Goal: Task Accomplishment & Management: Complete application form

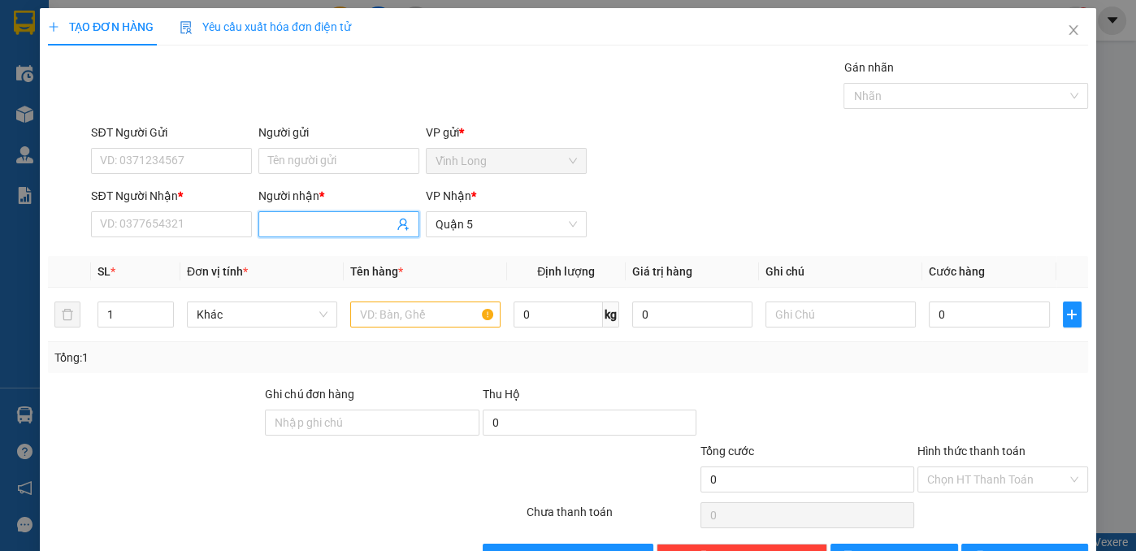
click at [345, 226] on input "Người nhận *" at bounding box center [330, 224] width 125 height 18
click at [165, 220] on input "SĐT Người Nhận *" at bounding box center [171, 224] width 161 height 26
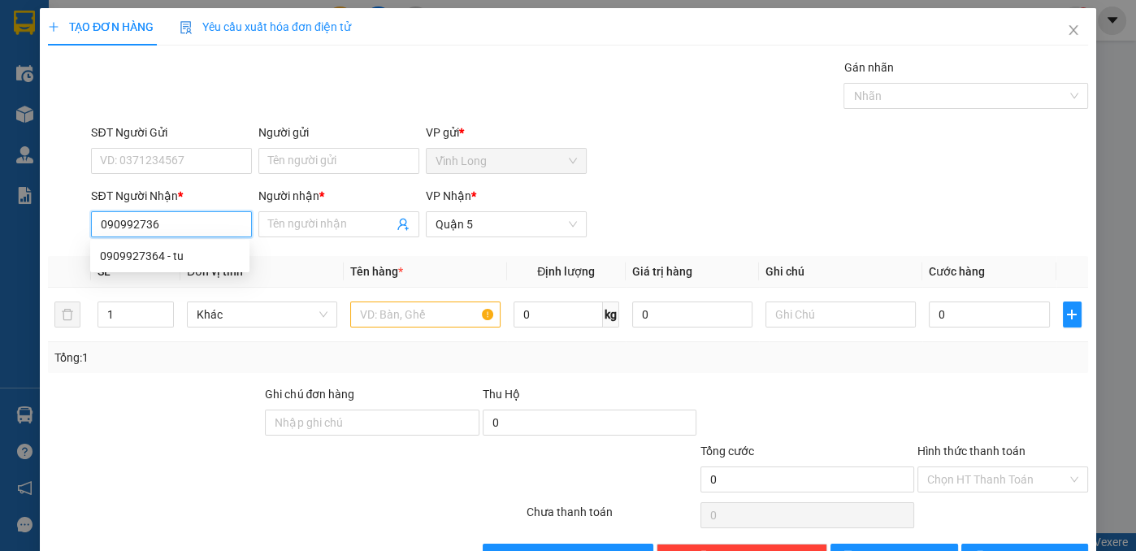
type input "0909927364"
click at [189, 256] on div "0909927364 - tu" at bounding box center [170, 256] width 140 height 18
type input "tu"
type input "80.000"
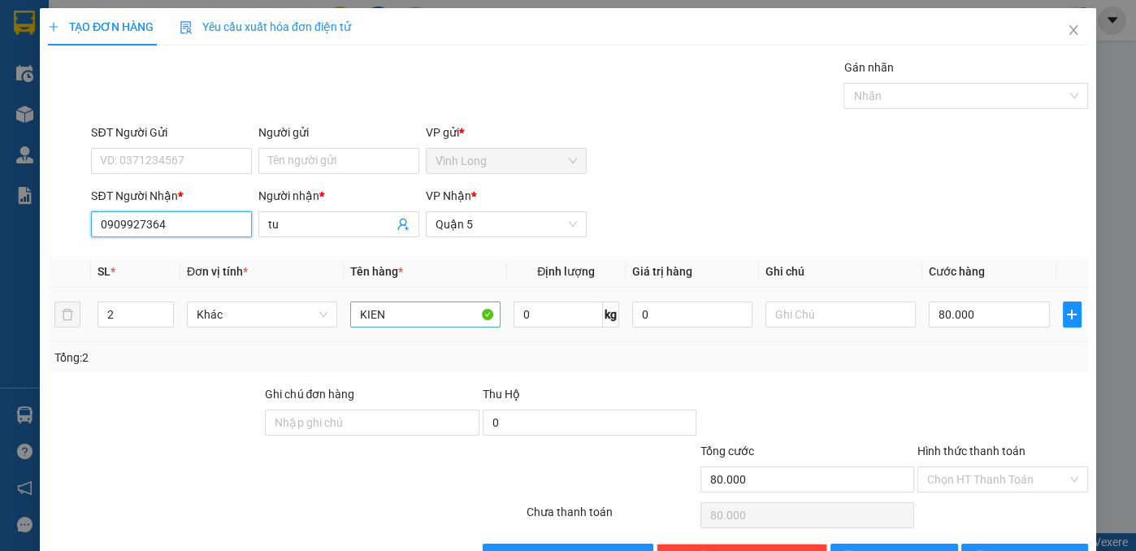
type input "0909927364"
click at [398, 314] on input "KIEN" at bounding box center [425, 314] width 150 height 26
type input "K"
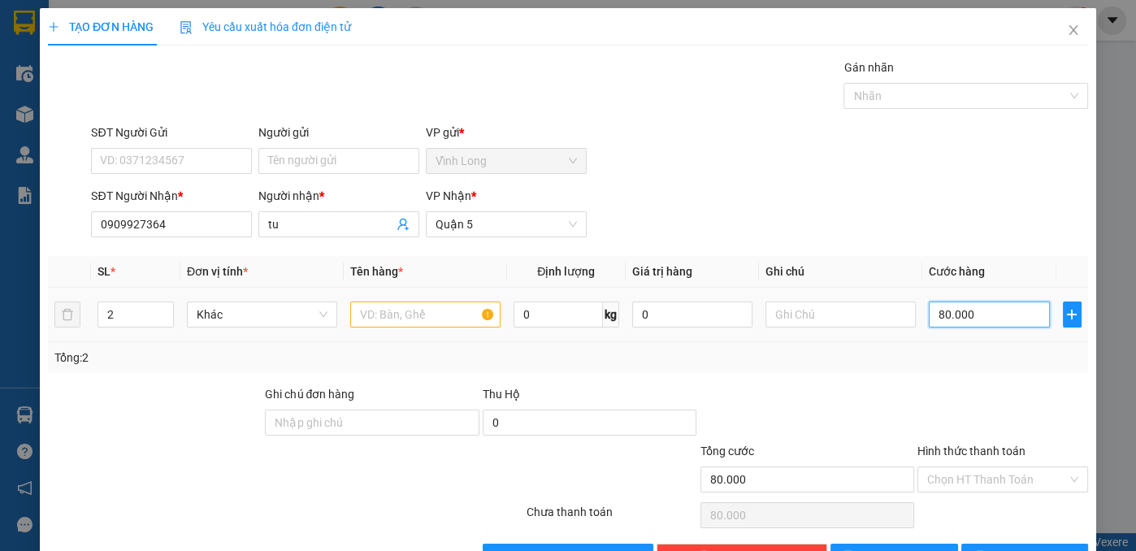
click at [977, 310] on input "80.000" at bounding box center [989, 314] width 120 height 26
type input "6"
type input "60"
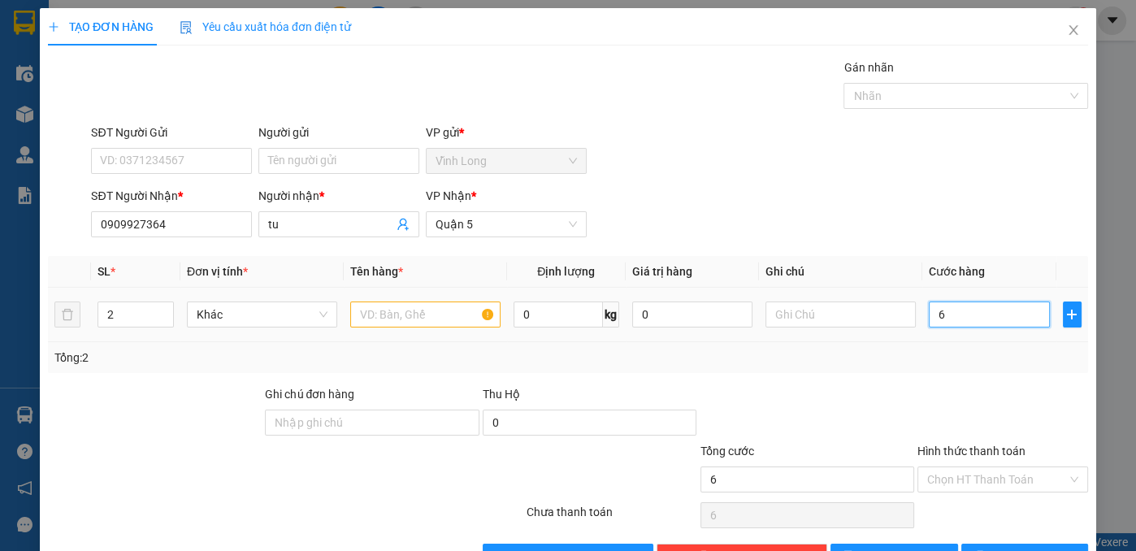
type input "60"
type input "60.000"
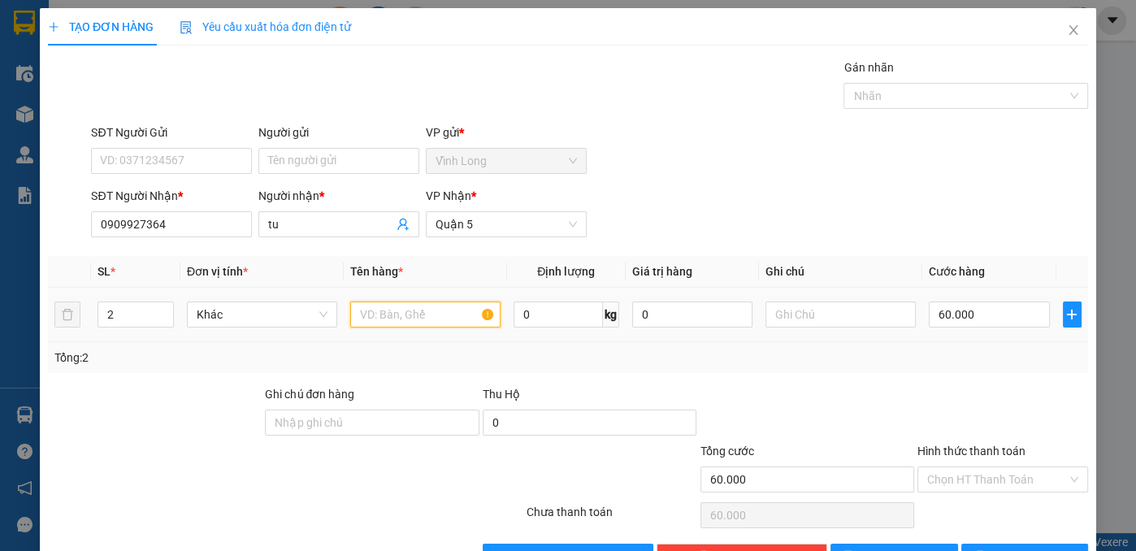
click at [427, 311] on input "text" at bounding box center [425, 314] width 150 height 26
type input "kiện+ bọc"
click at [356, 225] on input "tu" at bounding box center [330, 224] width 125 height 18
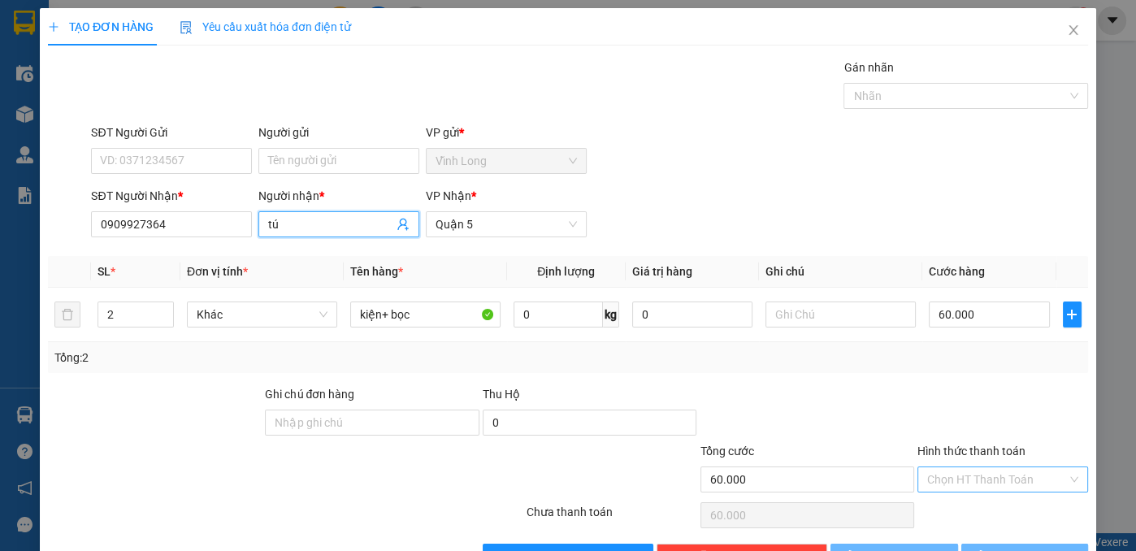
type input "tú"
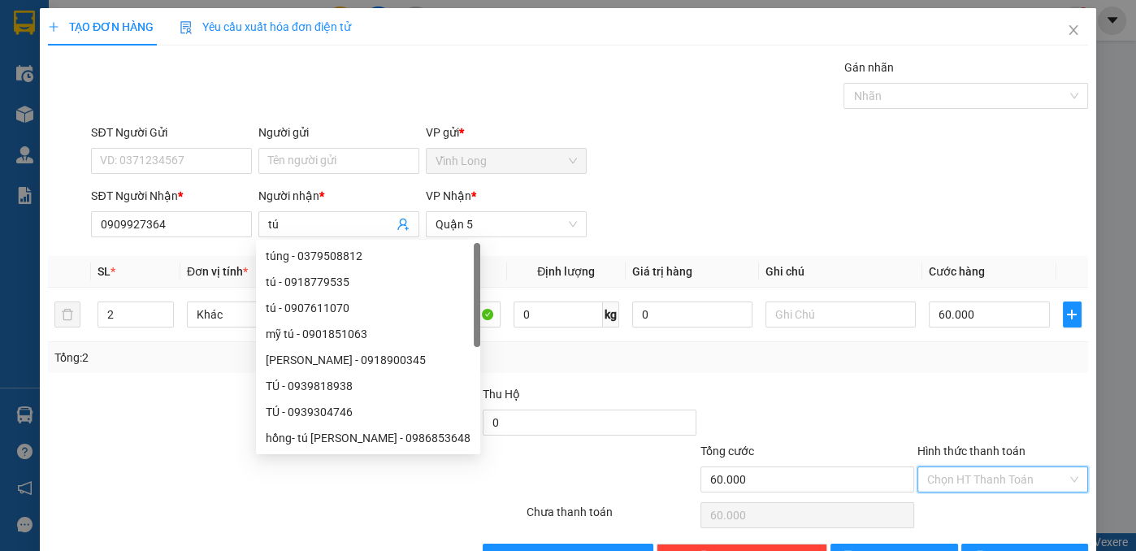
click at [961, 483] on input "Hình thức thanh toán" at bounding box center [997, 479] width 140 height 24
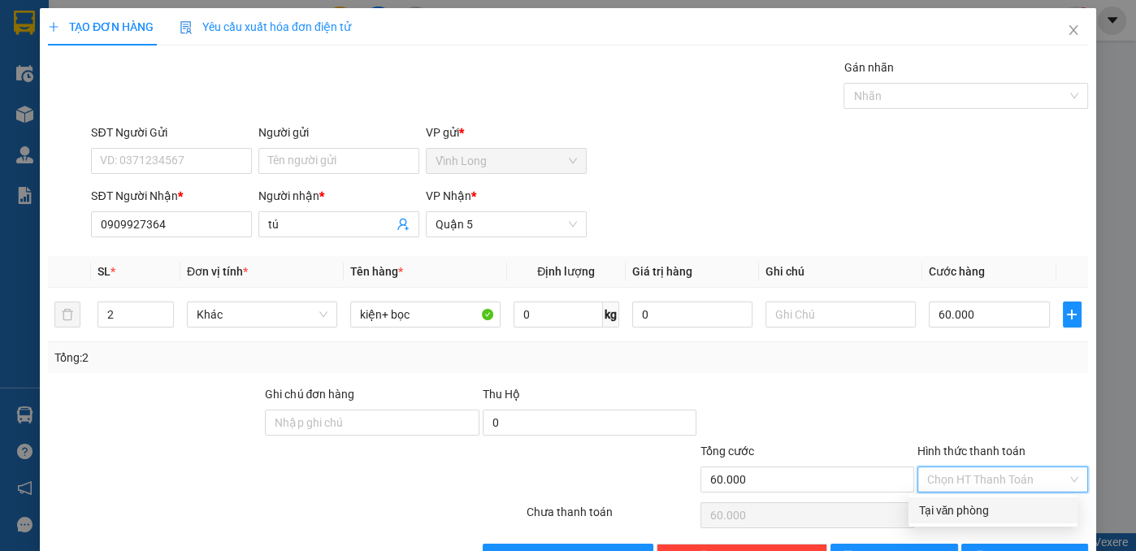
click at [958, 509] on div "Tại văn phòng" at bounding box center [993, 510] width 150 height 18
type input "0"
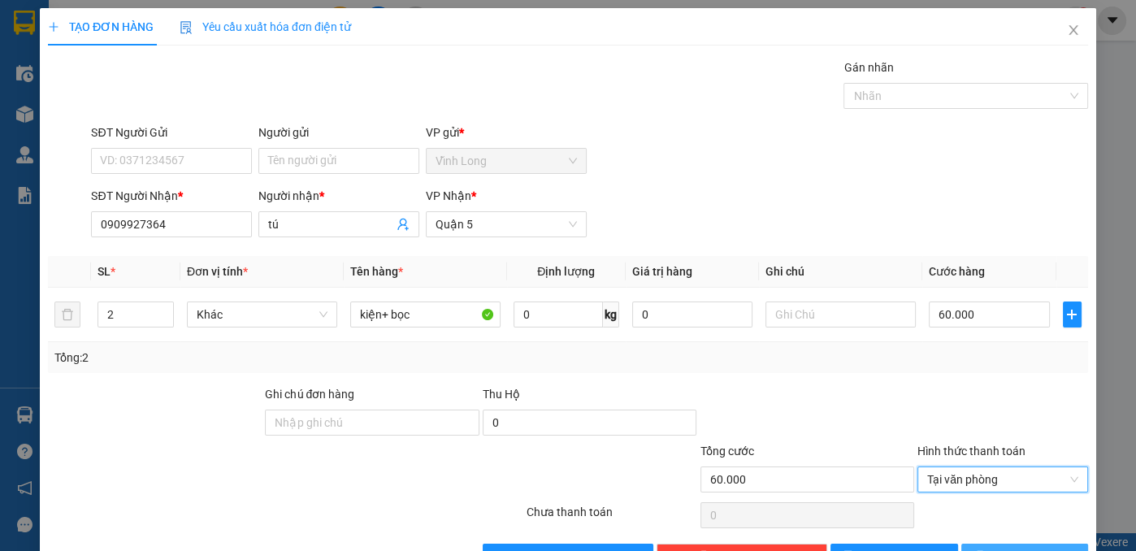
scroll to position [48, 0]
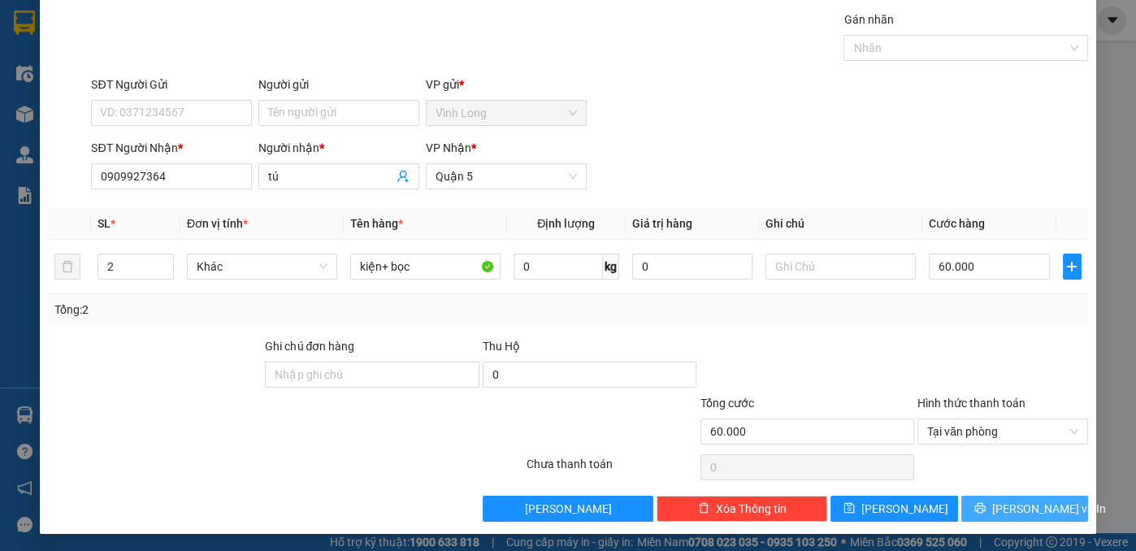
click at [995, 506] on button "[PERSON_NAME] và In" at bounding box center [1025, 509] width 128 height 26
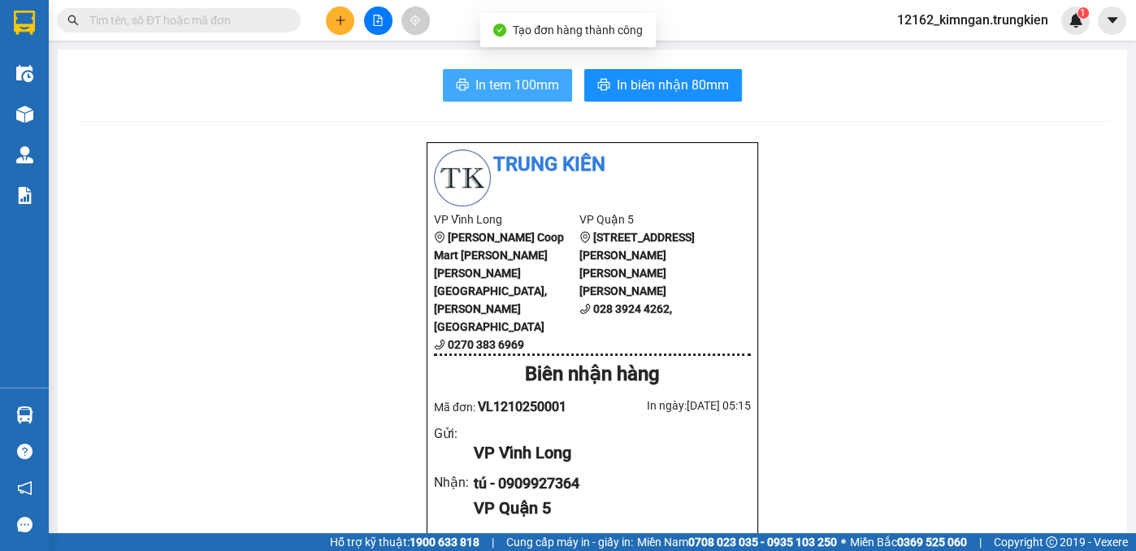
click at [504, 89] on span "In tem 100mm" at bounding box center [517, 85] width 84 height 20
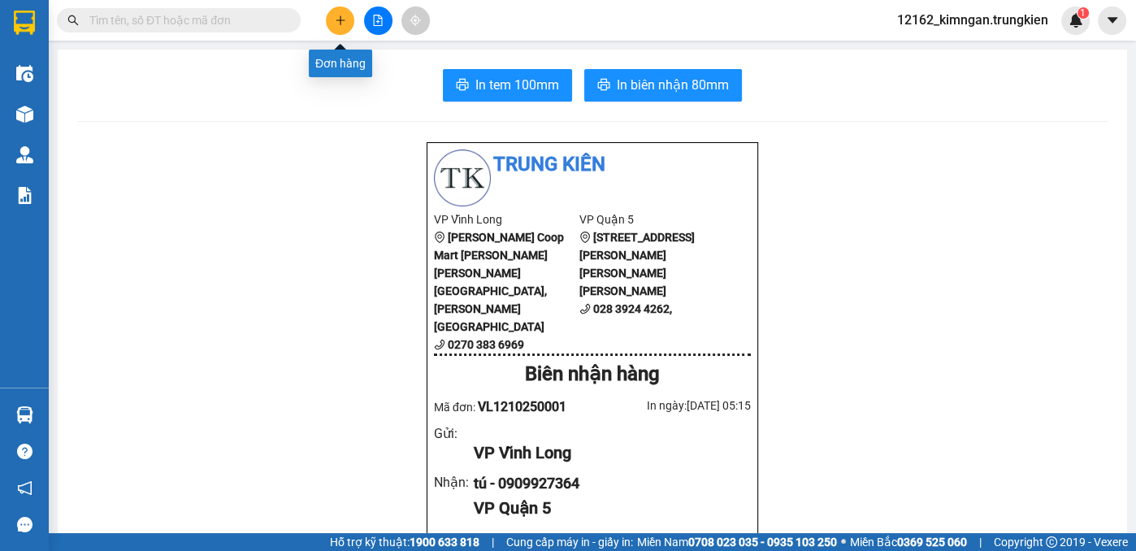
click at [346, 22] on button at bounding box center [340, 21] width 28 height 28
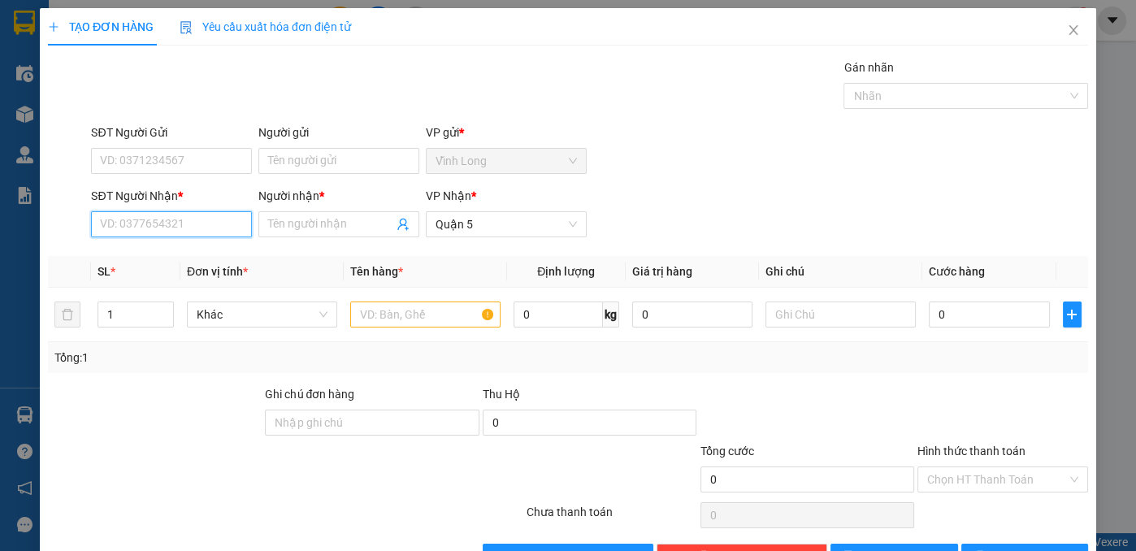
click at [154, 229] on input "SĐT Người Nhận *" at bounding box center [171, 224] width 161 height 26
type input "0768837761"
click at [165, 256] on div "0768837761 - thảo" at bounding box center [180, 256] width 160 height 18
type input "thảo"
type input "40.000"
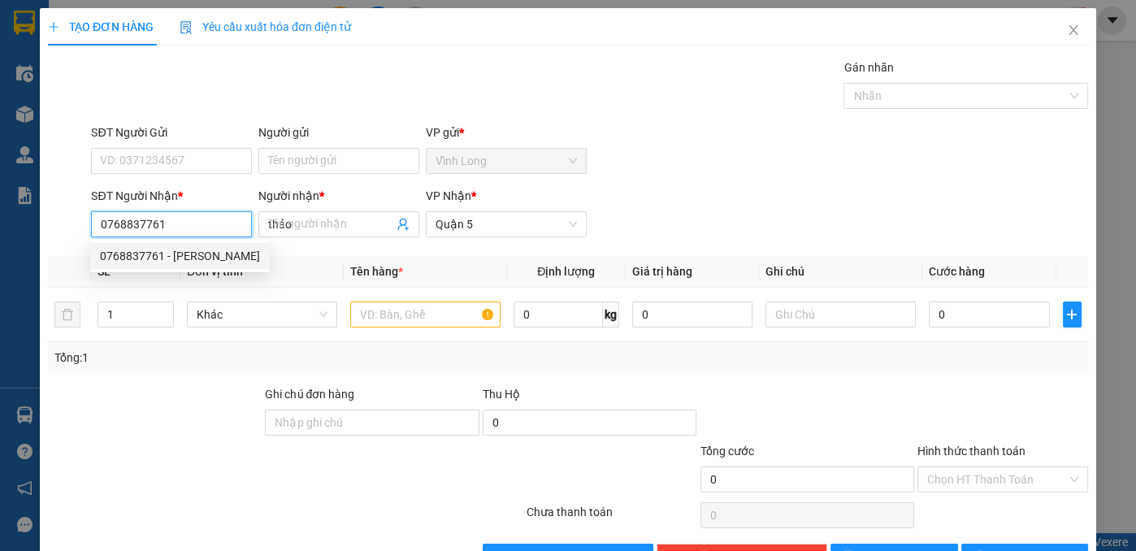
type input "40.000"
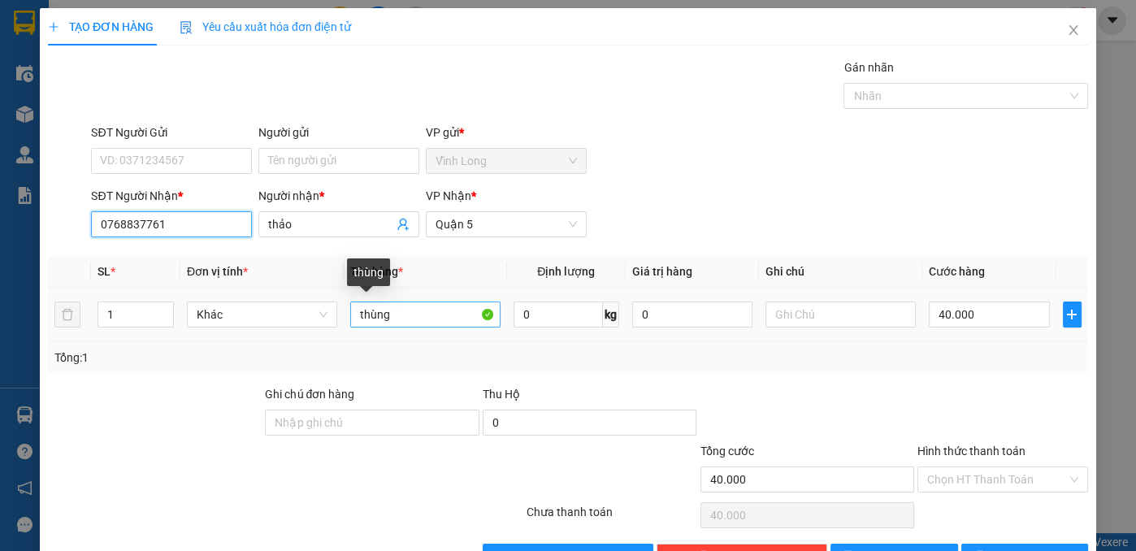
type input "0768837761"
click at [397, 306] on input "thùng" at bounding box center [425, 314] width 150 height 26
type input "t"
type input "giỏ"
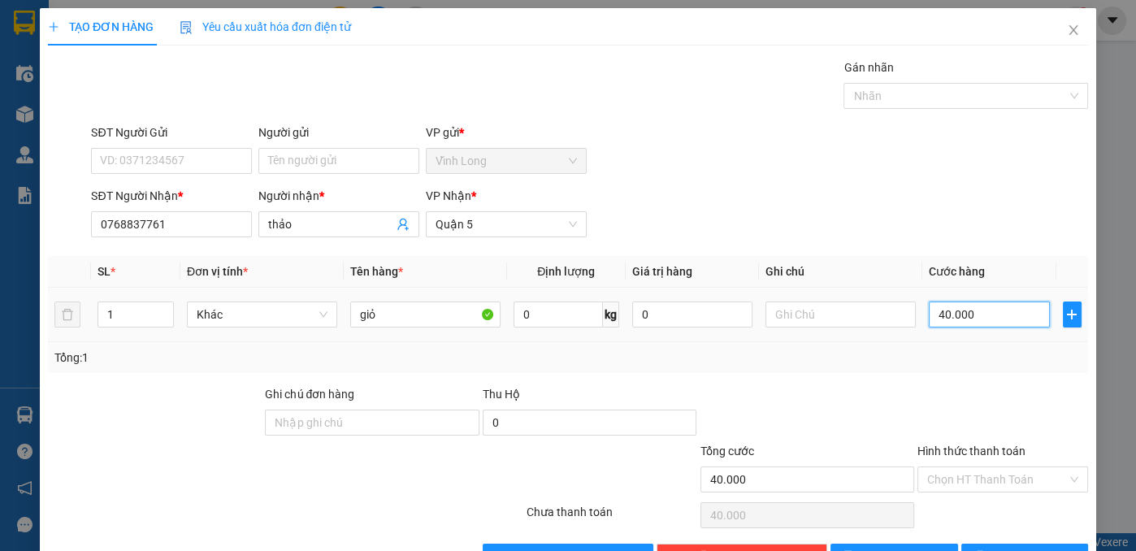
click at [999, 320] on input "40.000" at bounding box center [989, 314] width 120 height 26
type input "3"
type input "30"
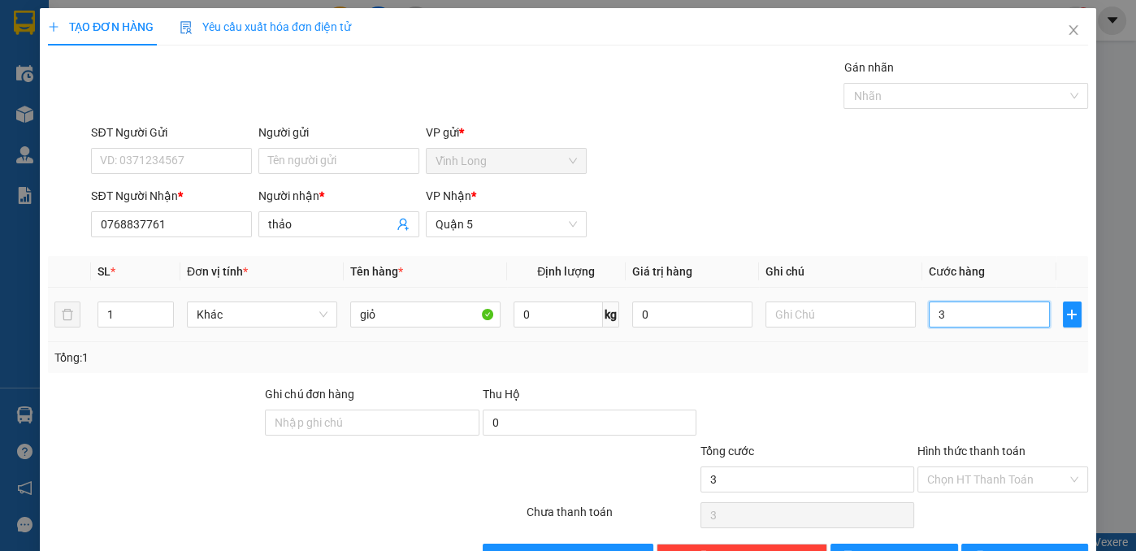
type input "30"
type input "30.000"
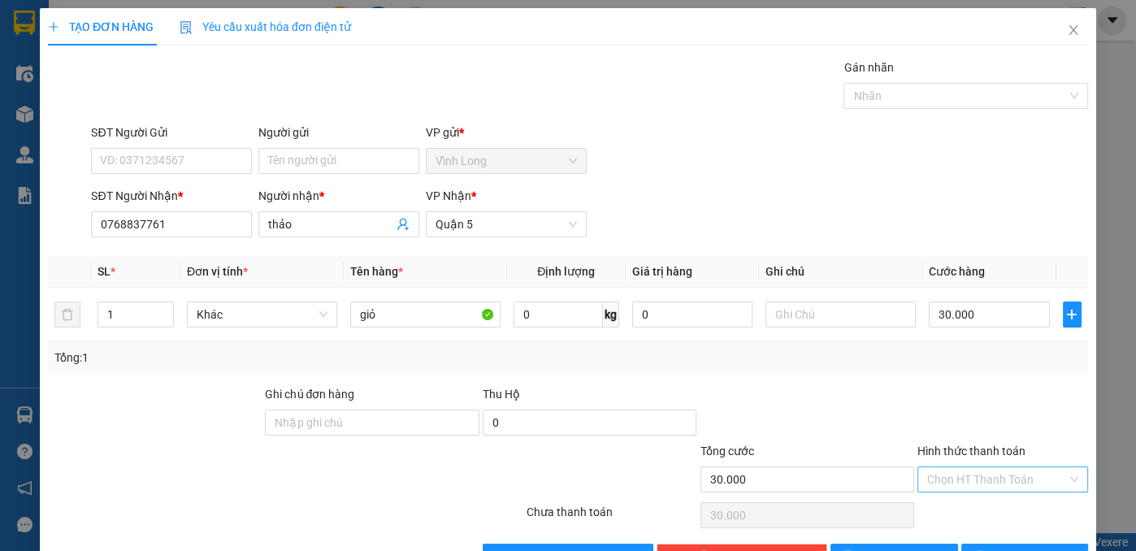
click at [951, 474] on input "Hình thức thanh toán" at bounding box center [997, 479] width 140 height 24
click at [957, 508] on div "Tại văn phòng" at bounding box center [993, 510] width 150 height 18
type input "0"
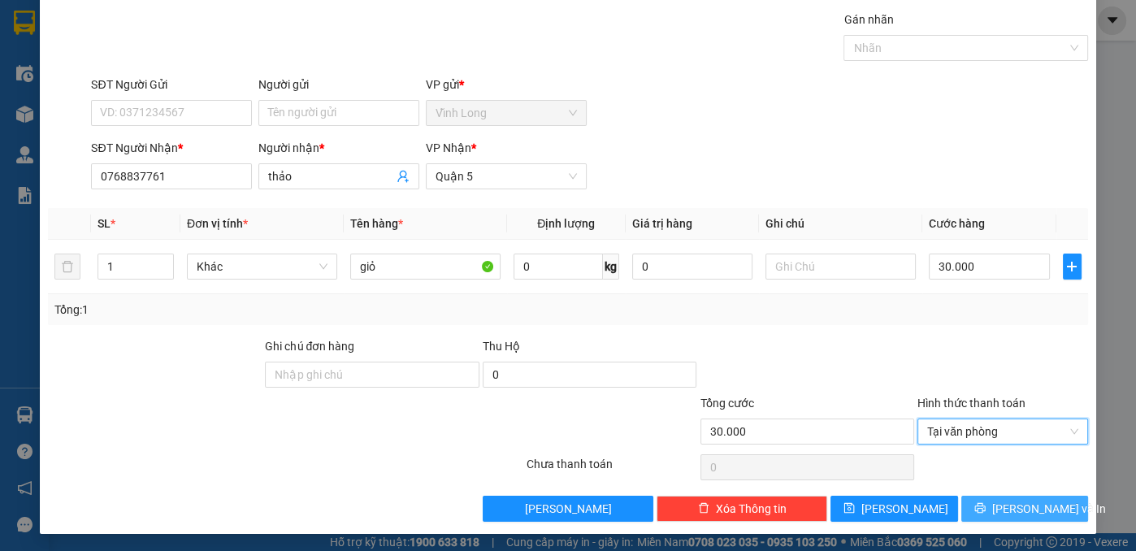
click at [979, 503] on button "[PERSON_NAME] và In" at bounding box center [1025, 509] width 128 height 26
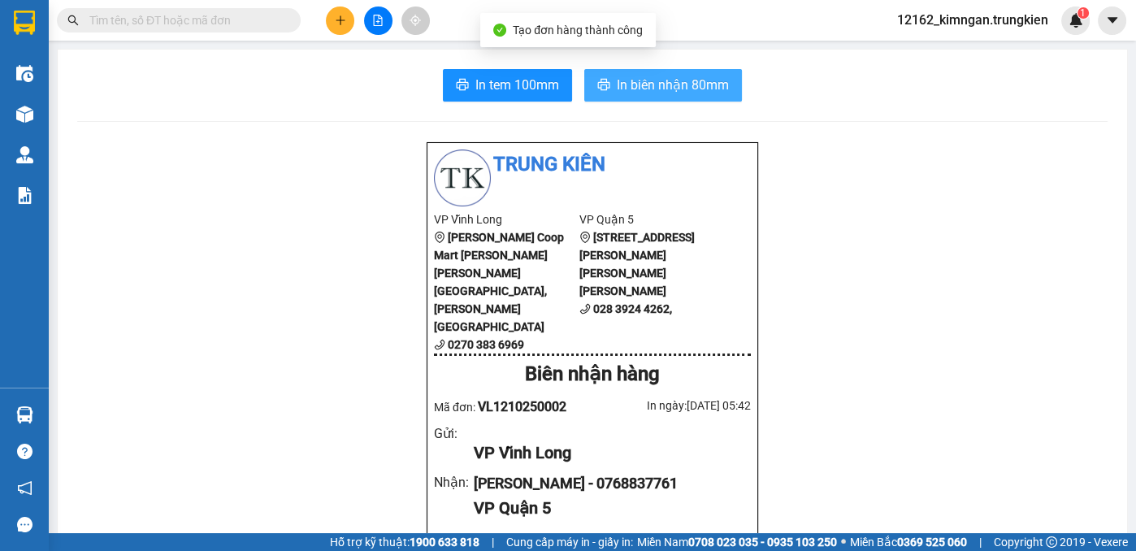
click at [609, 82] on button "In biên nhận 80mm" at bounding box center [663, 85] width 158 height 33
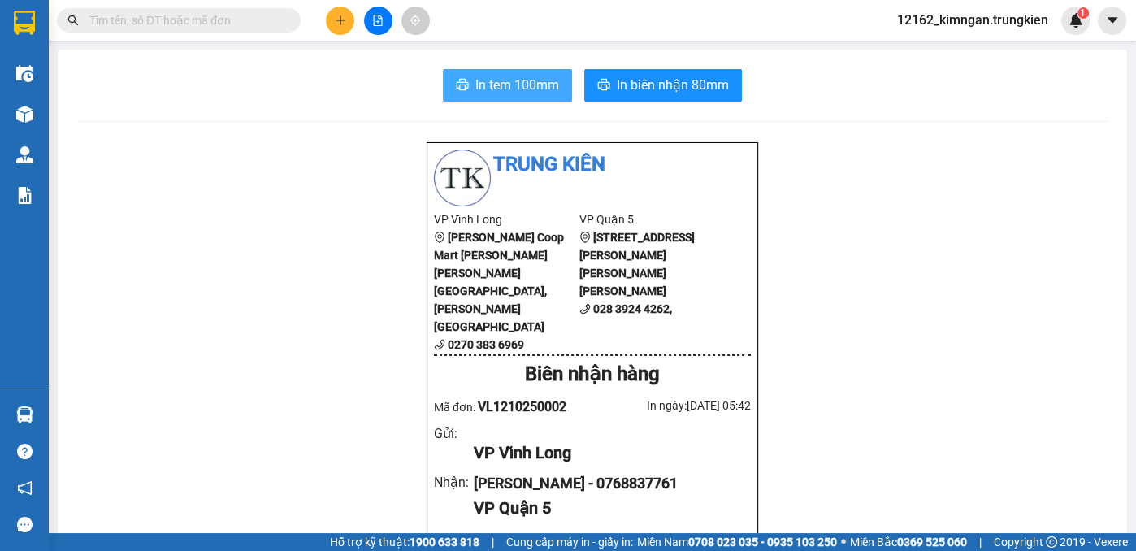
click at [522, 86] on span "In tem 100mm" at bounding box center [517, 85] width 84 height 20
click at [339, 24] on icon "plus" at bounding box center [340, 20] width 11 height 11
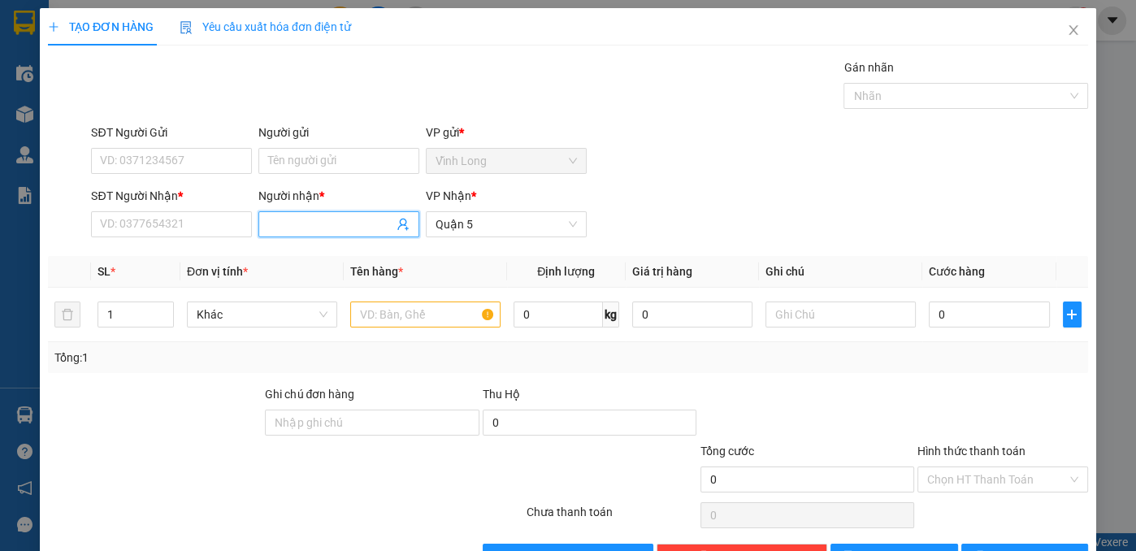
click at [273, 227] on input "Người nhận *" at bounding box center [330, 224] width 125 height 18
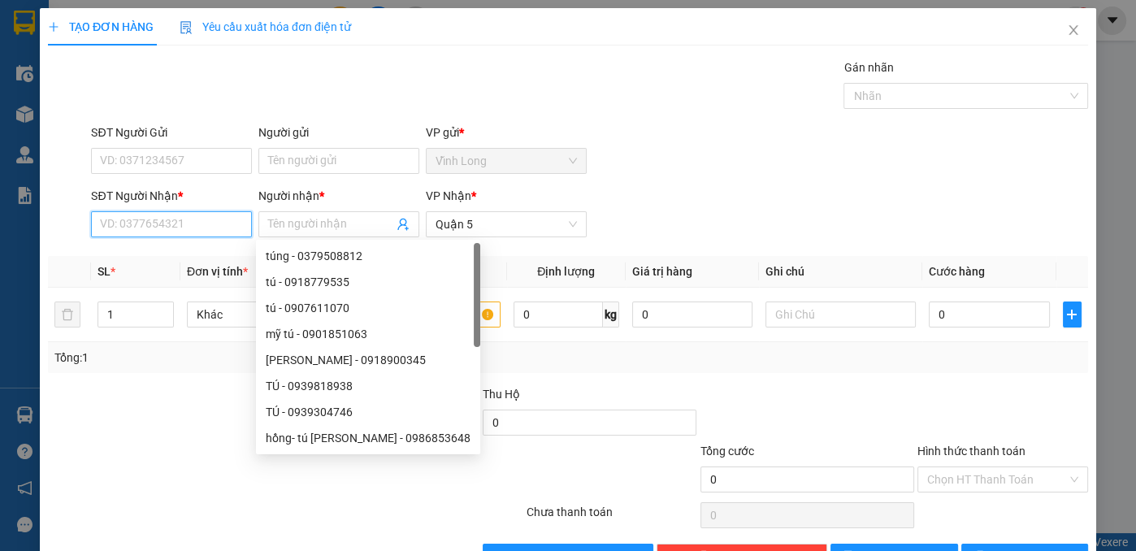
click at [186, 218] on input "SĐT Người Nhận *" at bounding box center [171, 224] width 161 height 26
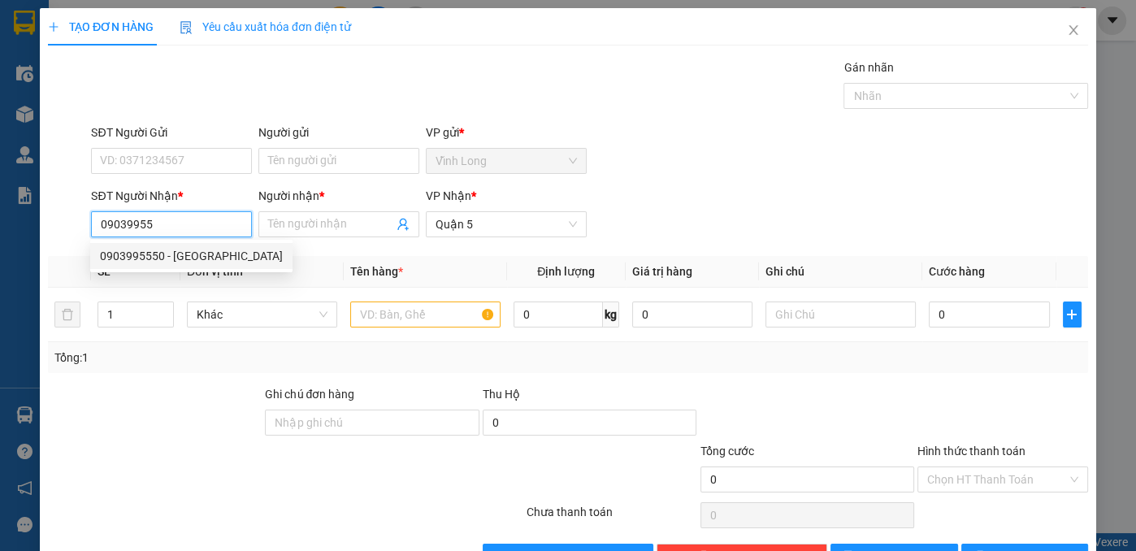
click at [193, 260] on div "0903995550 - hà" at bounding box center [191, 256] width 183 height 18
type input "0903995550"
type input "hà"
type input "60.000"
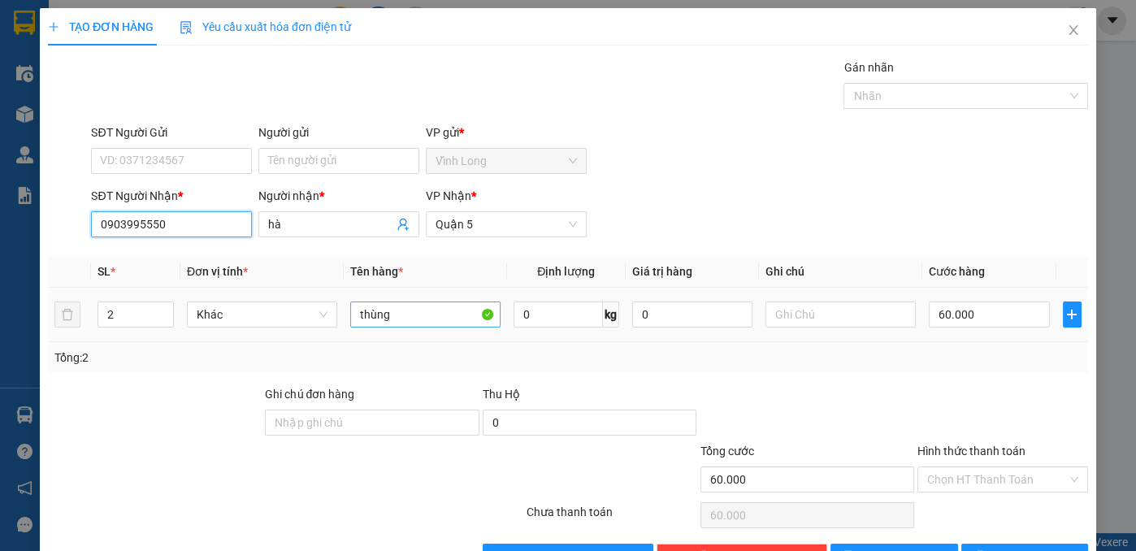
type input "0903995550"
click at [423, 314] on input "thùng" at bounding box center [425, 314] width 150 height 26
type input "t"
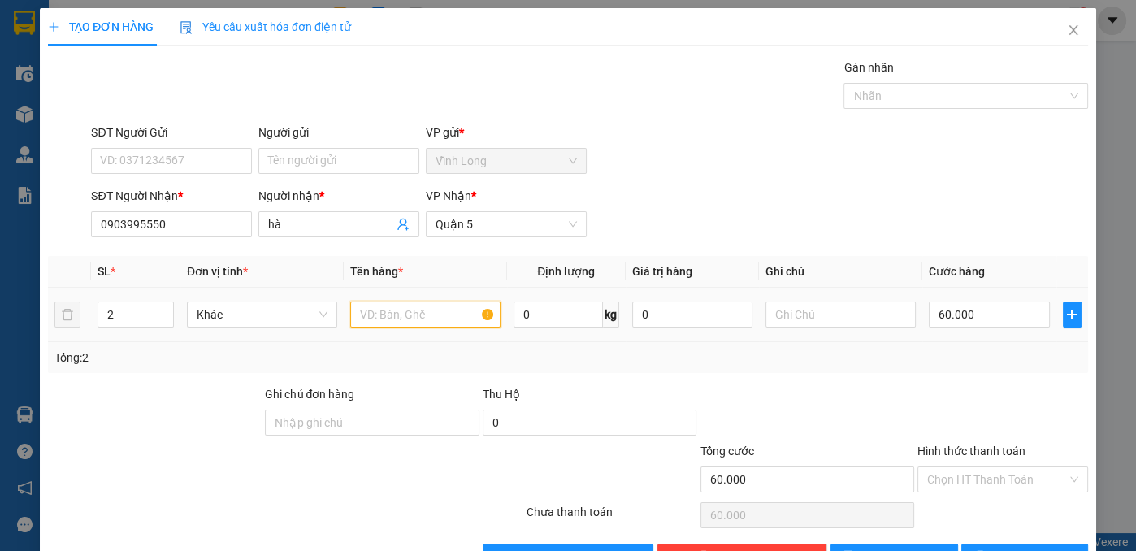
type input "h"
type input "bọc"
type input "1"
click at [164, 319] on icon "down" at bounding box center [165, 320] width 5 height 3
click at [953, 310] on input "60.000" at bounding box center [989, 314] width 120 height 26
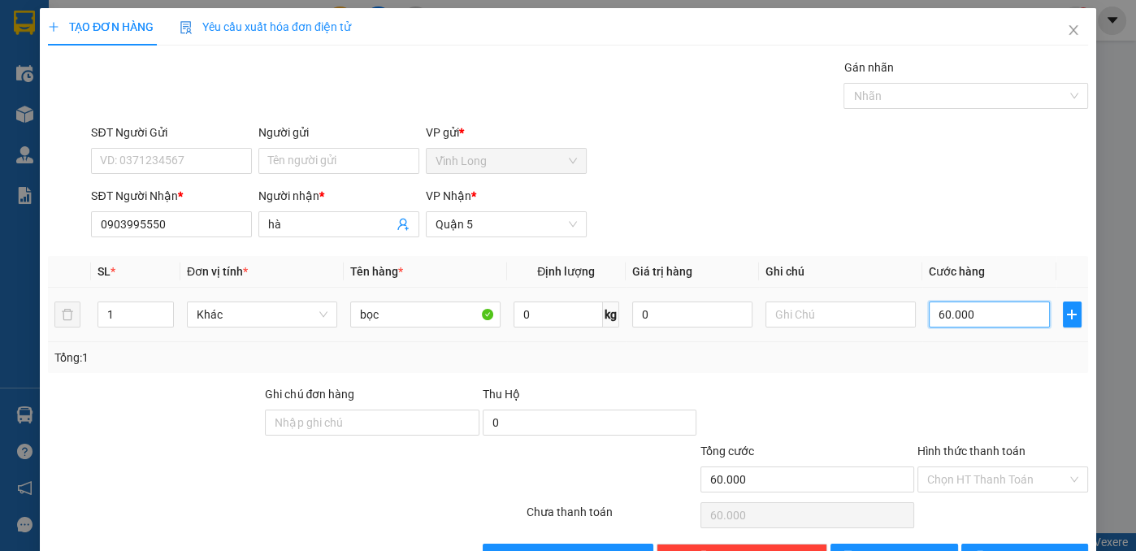
type input "2"
type input "20"
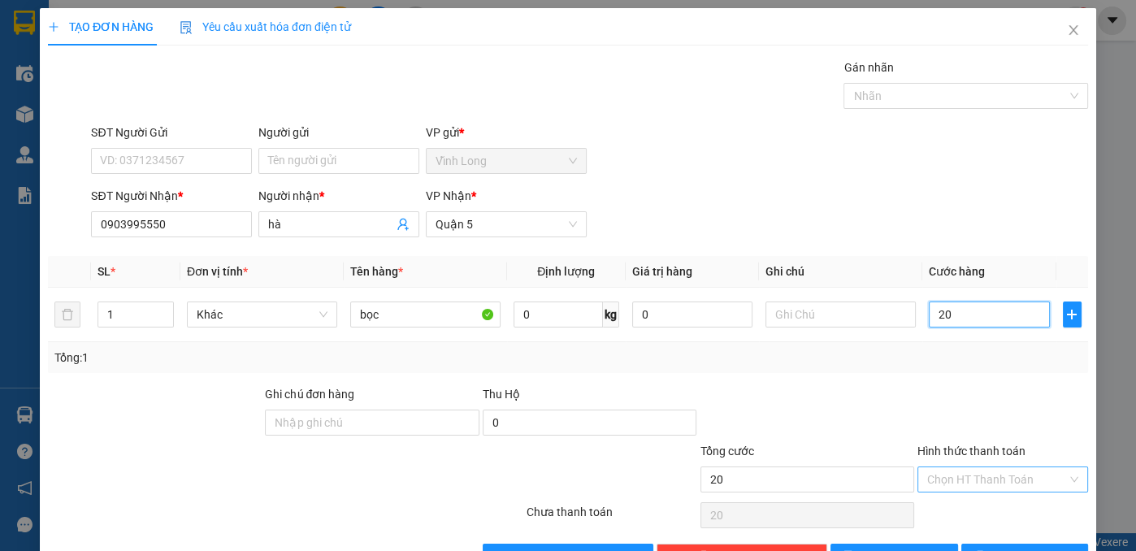
type input "20"
type input "20.000"
click at [986, 486] on input "Hình thức thanh toán" at bounding box center [997, 479] width 140 height 24
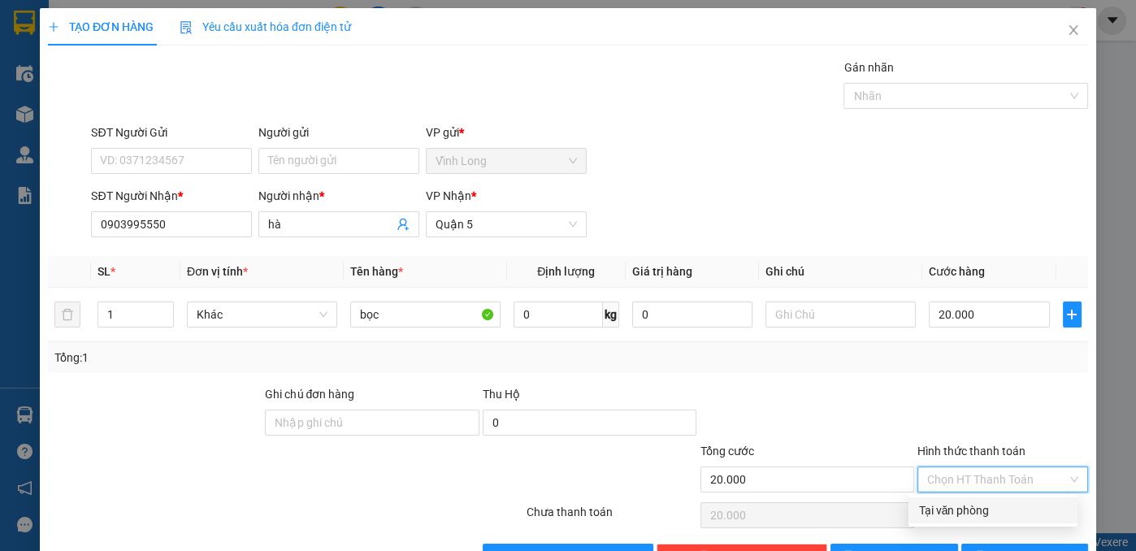
click at [991, 509] on div "Tại văn phòng" at bounding box center [993, 510] width 150 height 18
type input "0"
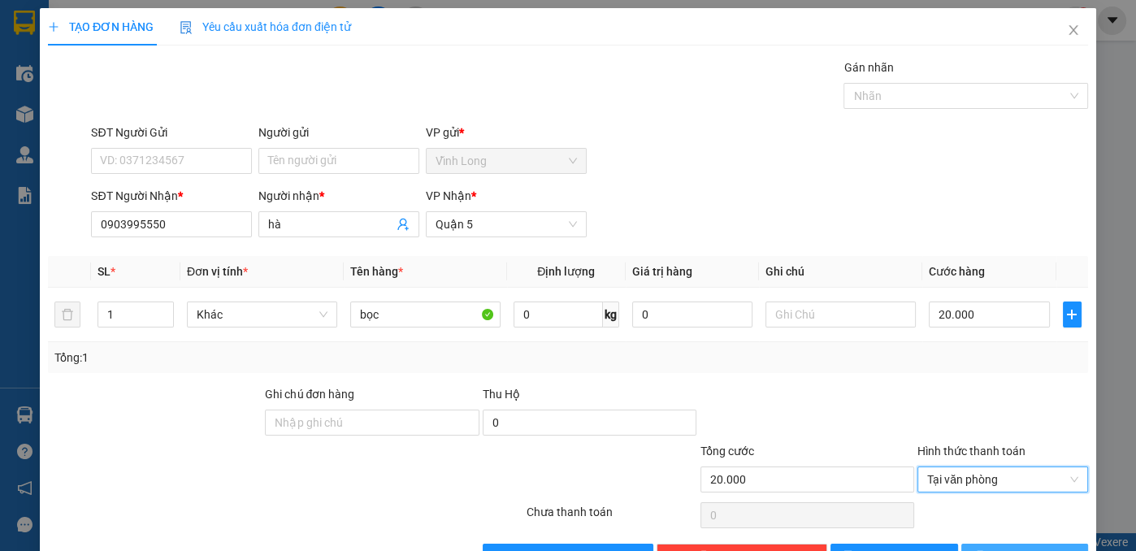
scroll to position [48, 0]
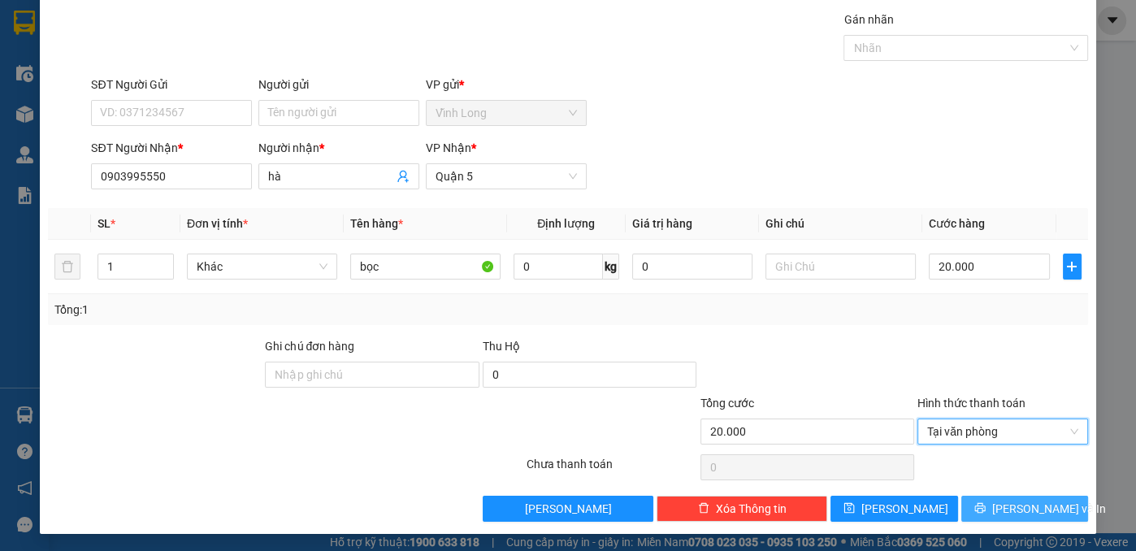
click at [995, 503] on button "[PERSON_NAME] và In" at bounding box center [1025, 509] width 128 height 26
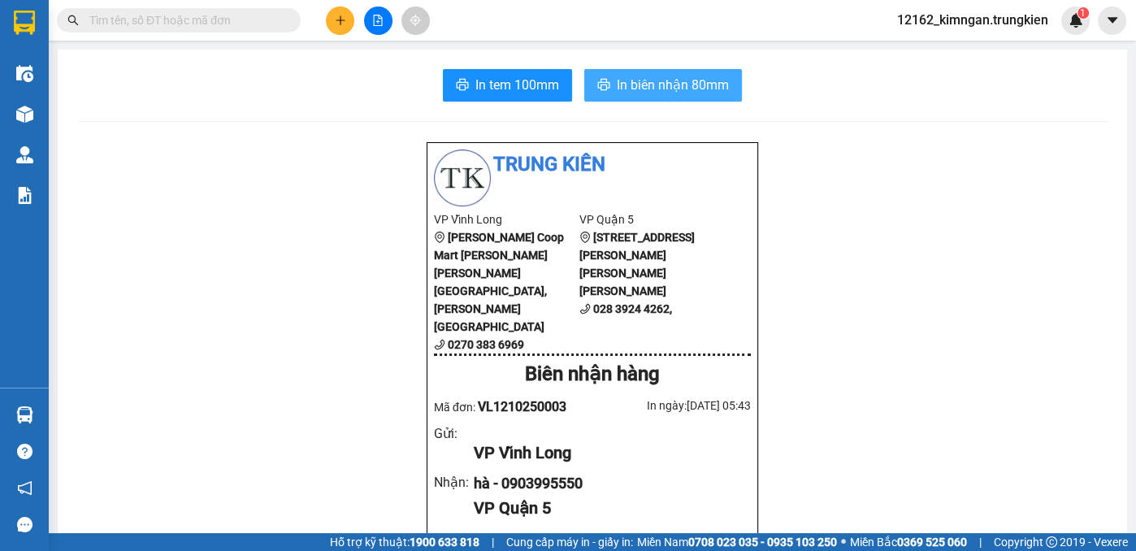
click at [638, 89] on span "In biên nhận 80mm" at bounding box center [673, 85] width 112 height 20
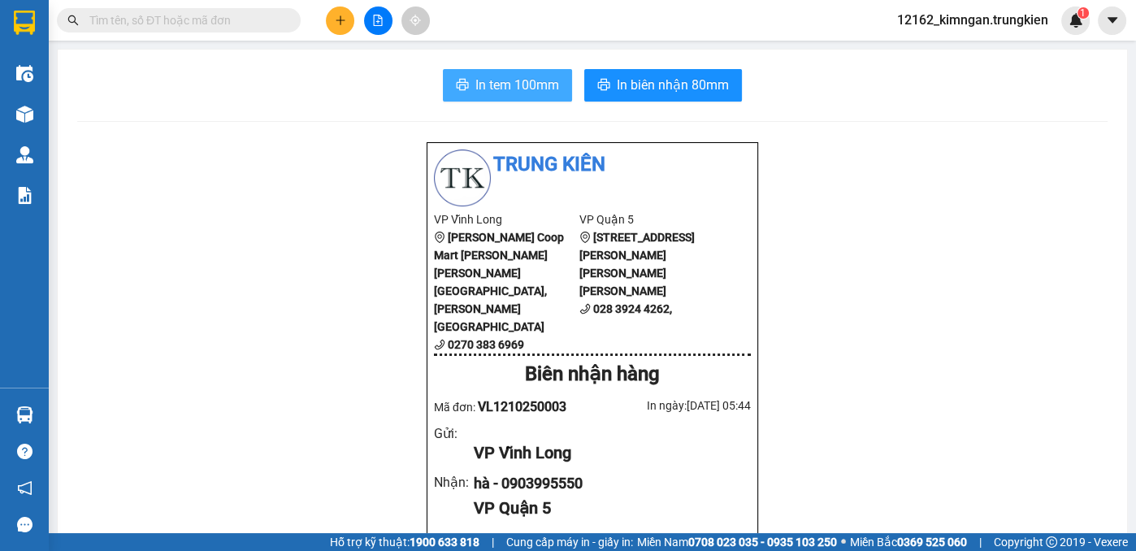
click at [541, 89] on span "In tem 100mm" at bounding box center [517, 85] width 84 height 20
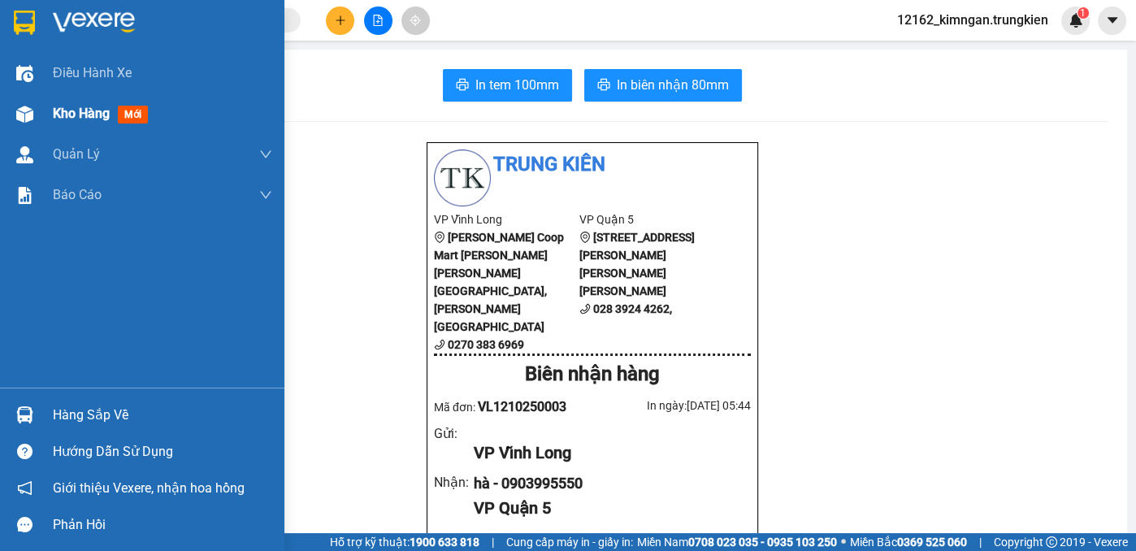
click at [70, 117] on span "Kho hàng" at bounding box center [81, 113] width 57 height 15
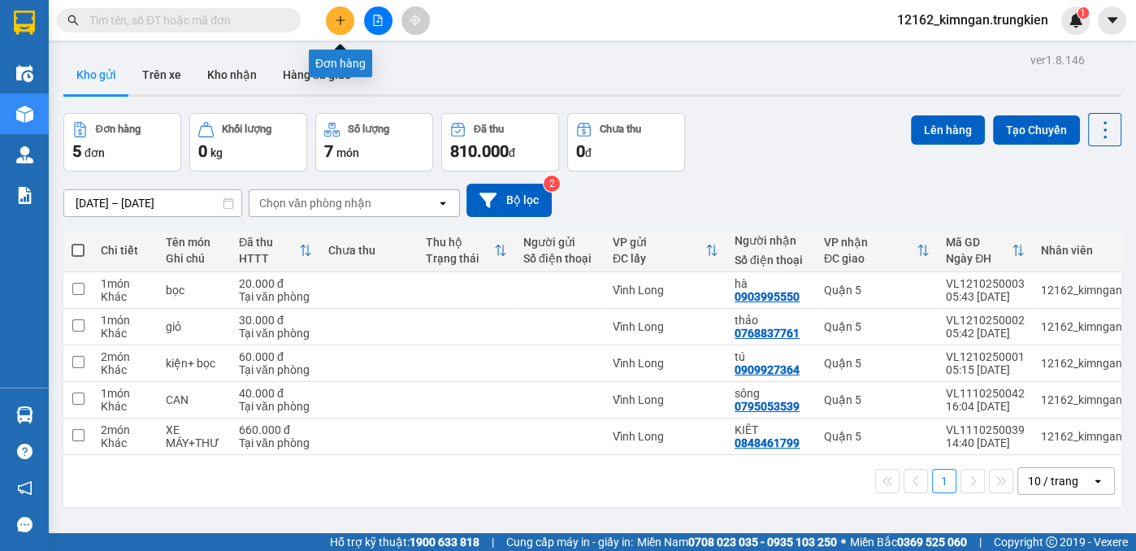
click at [345, 21] on button at bounding box center [340, 21] width 28 height 28
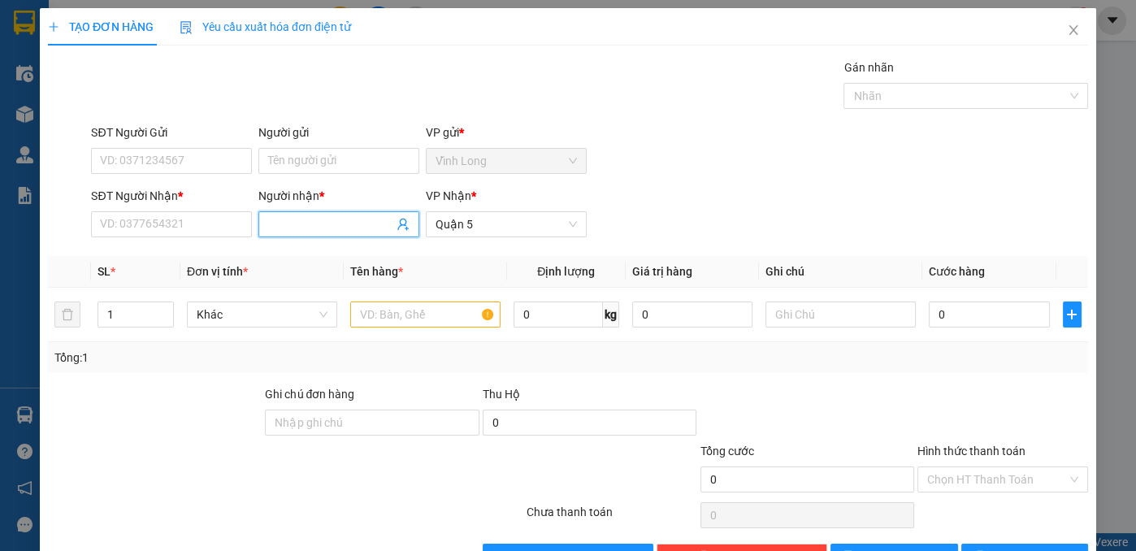
click at [288, 226] on input "Người nhận *" at bounding box center [330, 224] width 125 height 18
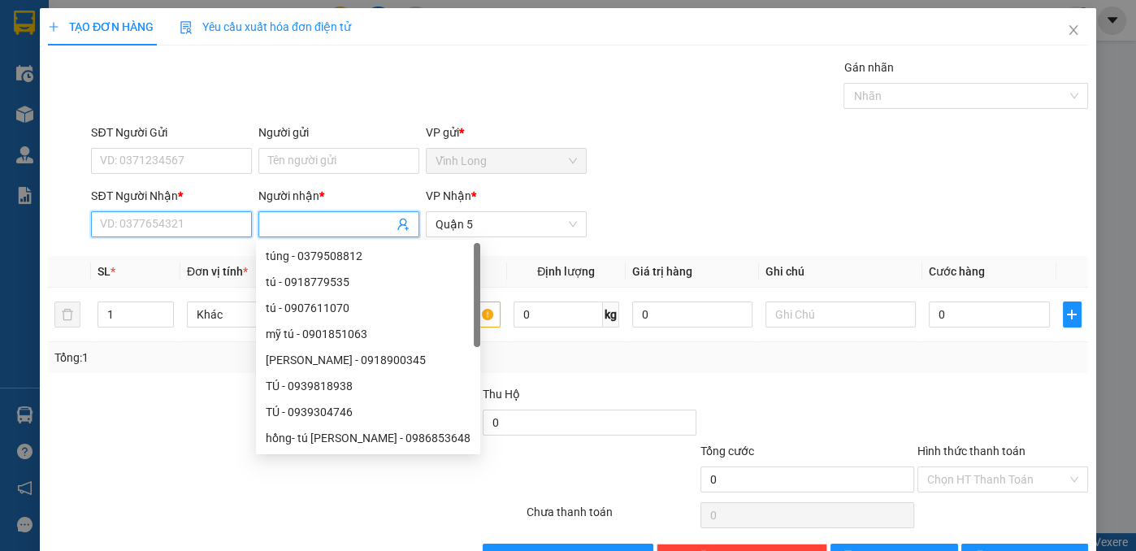
click at [236, 230] on input "SĐT Người Nhận *" at bounding box center [171, 224] width 161 height 26
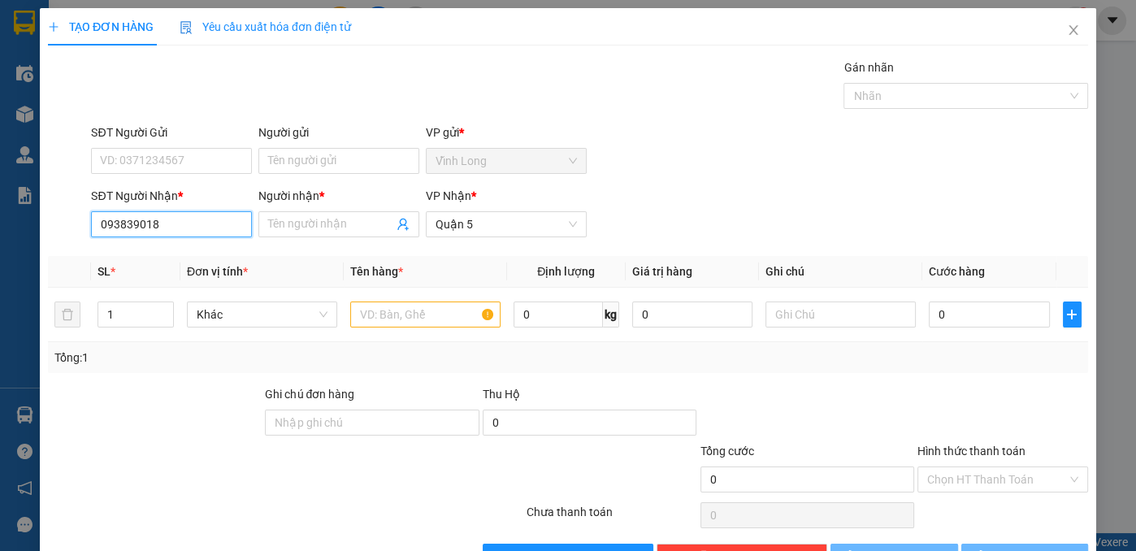
type input "0938390188"
drag, startPoint x: 211, startPoint y: 255, endPoint x: 210, endPoint y: 269, distance: 13.9
click at [210, 267] on div "0938390188 - thùy" at bounding box center [180, 256] width 180 height 26
type input "thùy"
type input "40.000"
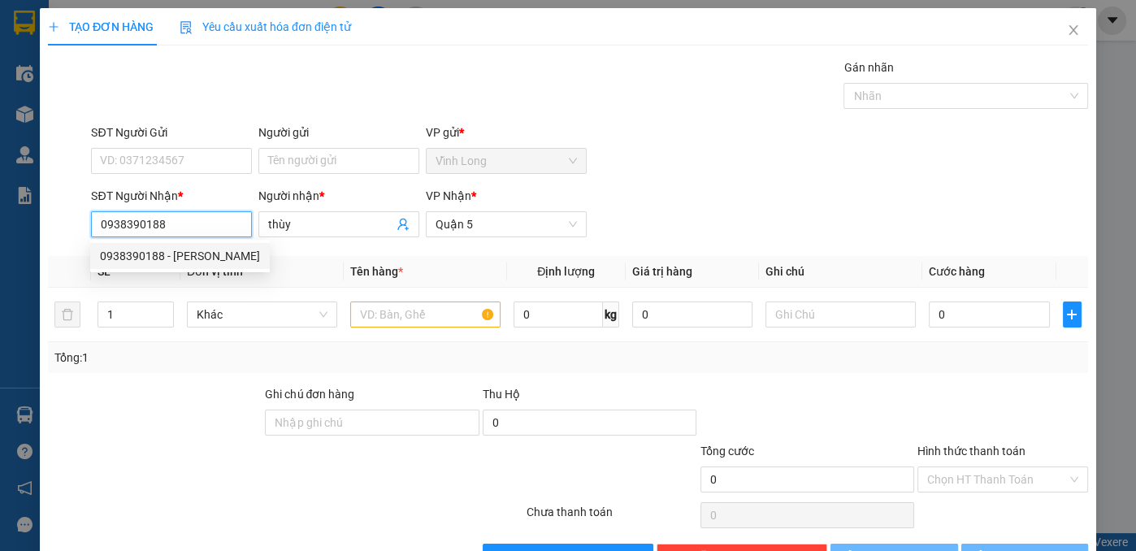
type input "40.000"
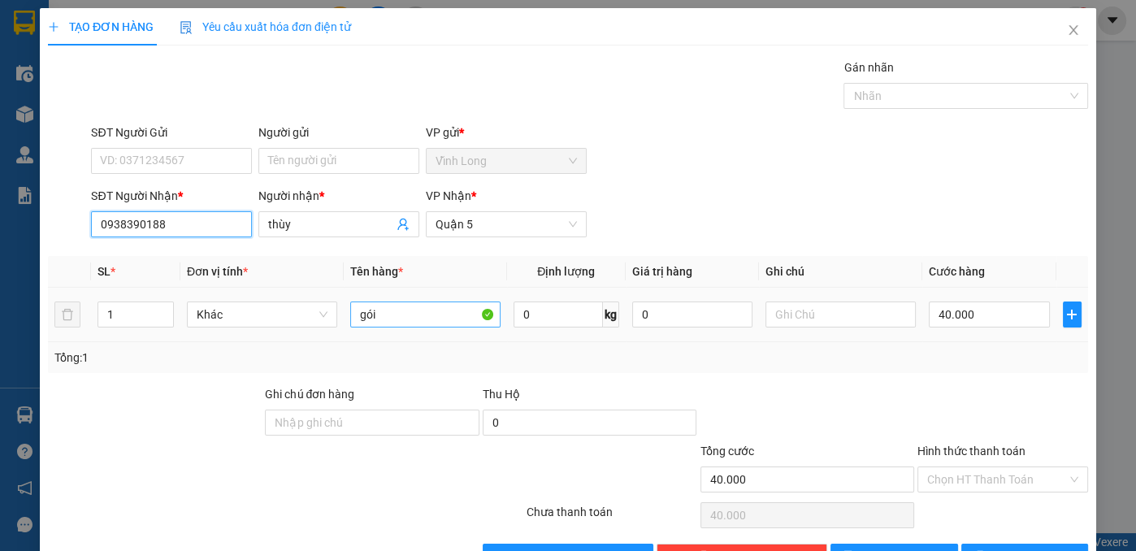
type input "0938390188"
click at [420, 310] on input "gói" at bounding box center [425, 314] width 150 height 26
type input "g"
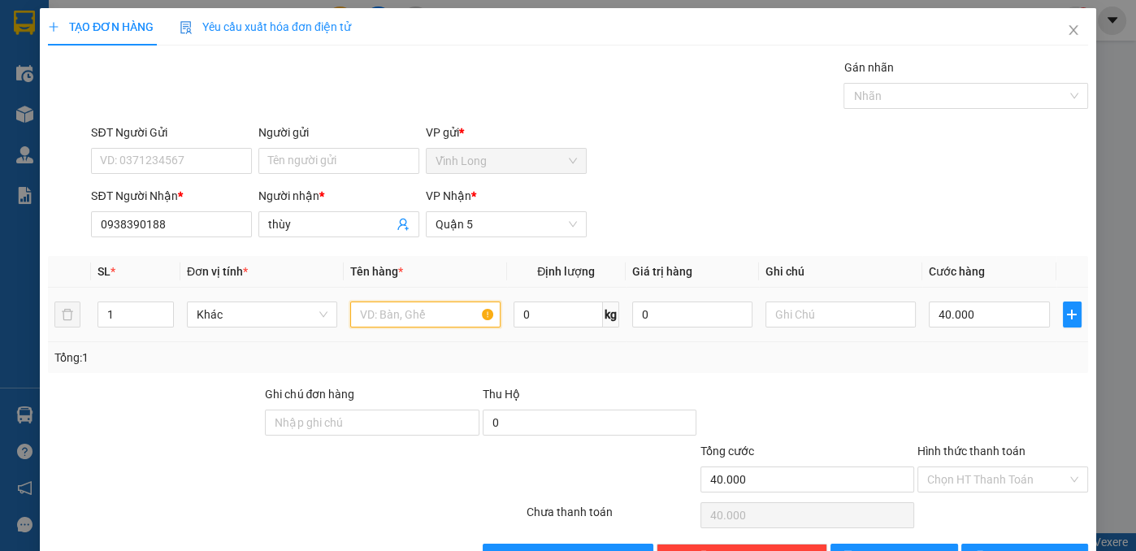
type input "t"
type input "bọc"
click at [992, 321] on input "40.000" at bounding box center [989, 314] width 120 height 26
type input "2"
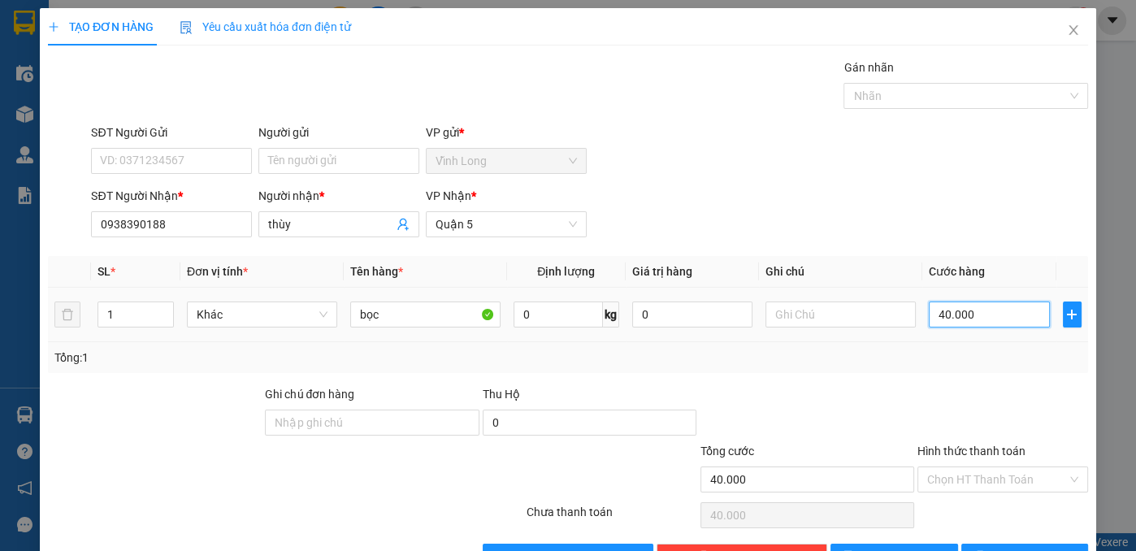
type input "2"
type input "20"
type input "20.000"
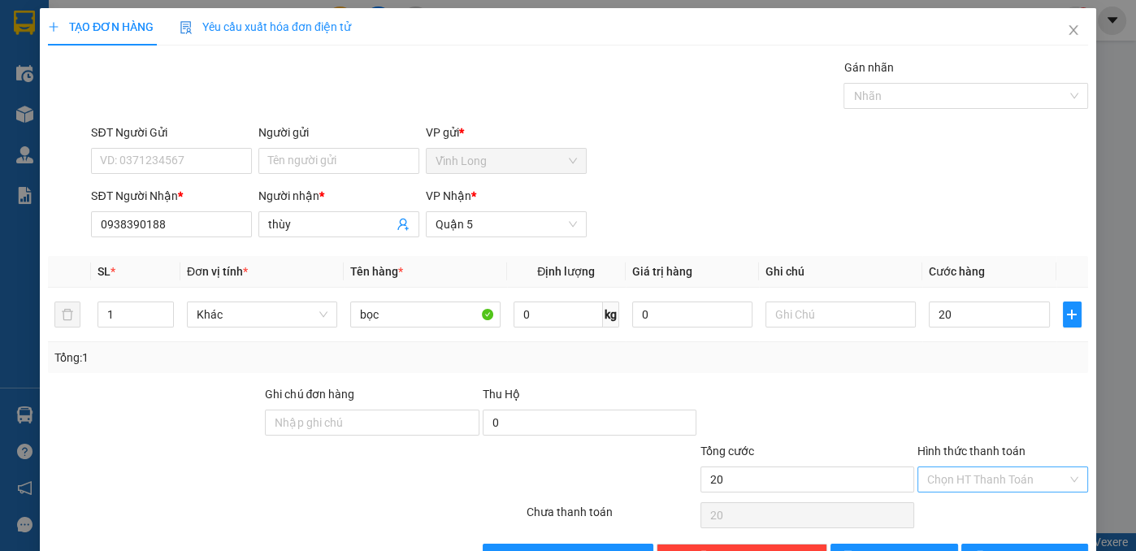
type input "20.000"
click at [978, 477] on input "Hình thức thanh toán" at bounding box center [997, 479] width 140 height 24
click at [982, 510] on div "Tại văn phòng" at bounding box center [993, 510] width 150 height 18
type input "0"
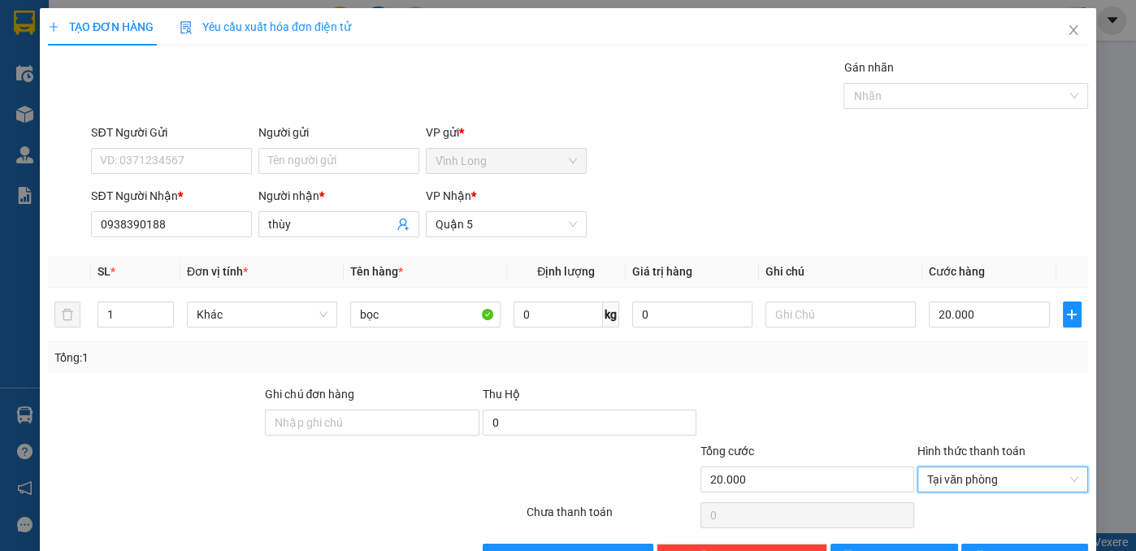
scroll to position [48, 0]
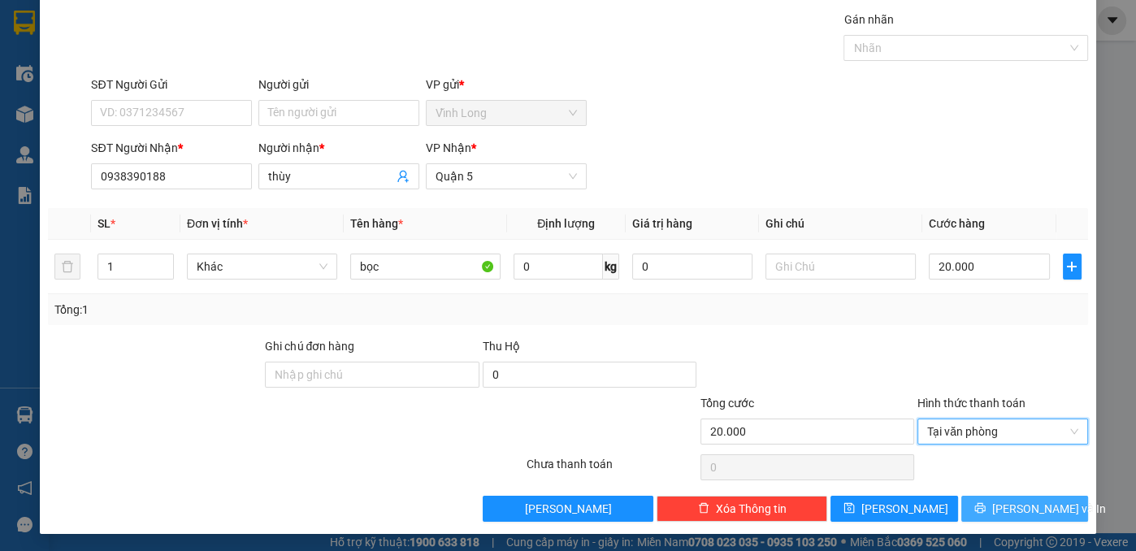
drag, startPoint x: 1006, startPoint y: 512, endPoint x: 1012, endPoint y: 503, distance: 10.6
click at [1006, 511] on span "[PERSON_NAME] và In" at bounding box center [1049, 509] width 114 height 18
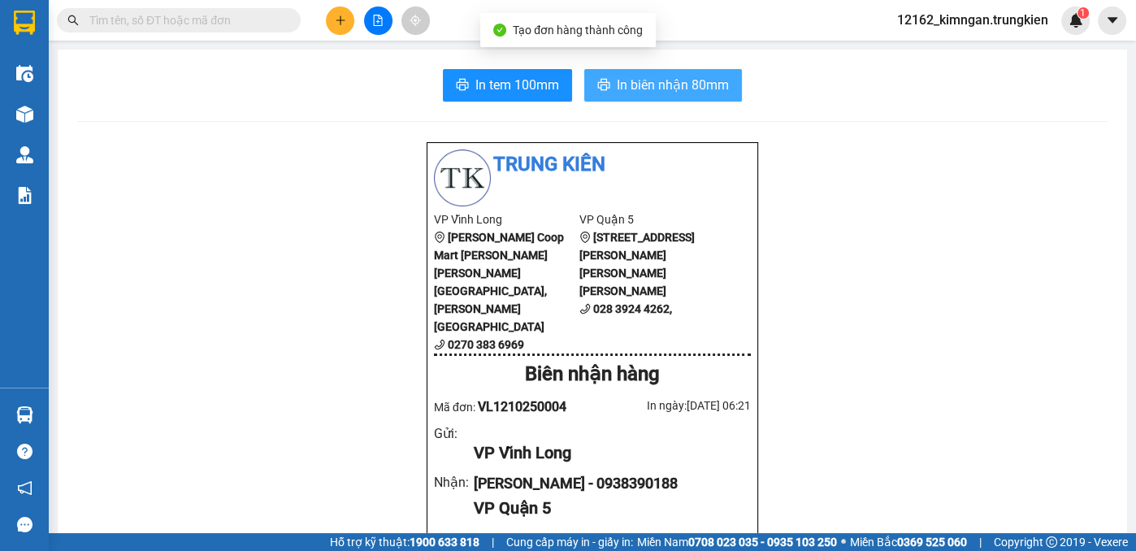
click at [659, 74] on button "In biên nhận 80mm" at bounding box center [663, 85] width 158 height 33
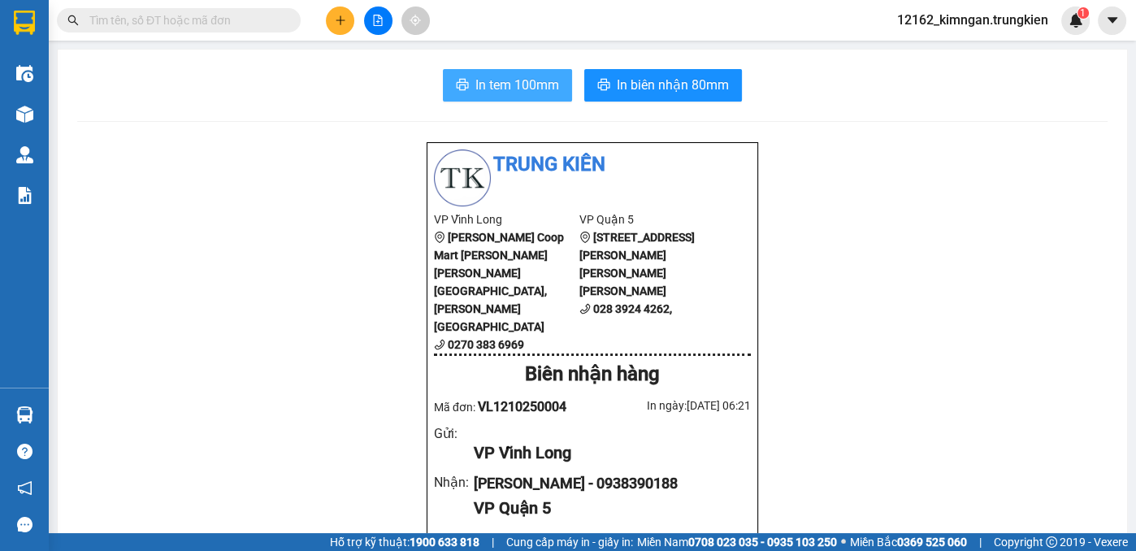
click at [502, 83] on span "In tem 100mm" at bounding box center [517, 85] width 84 height 20
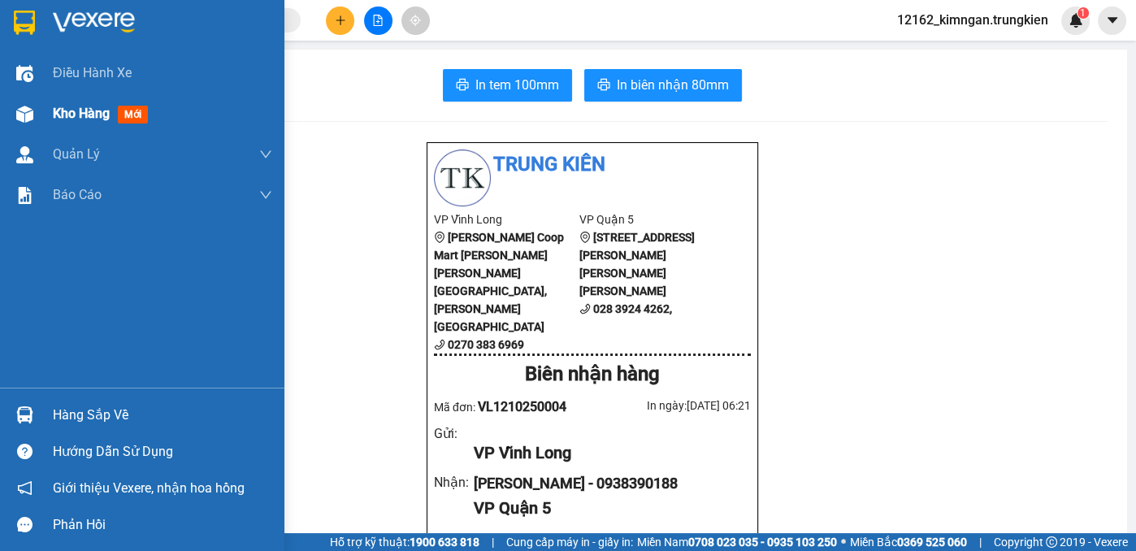
drag, startPoint x: 522, startPoint y: 259, endPoint x: 28, endPoint y: 114, distance: 515.0
click at [28, 114] on img at bounding box center [24, 114] width 17 height 17
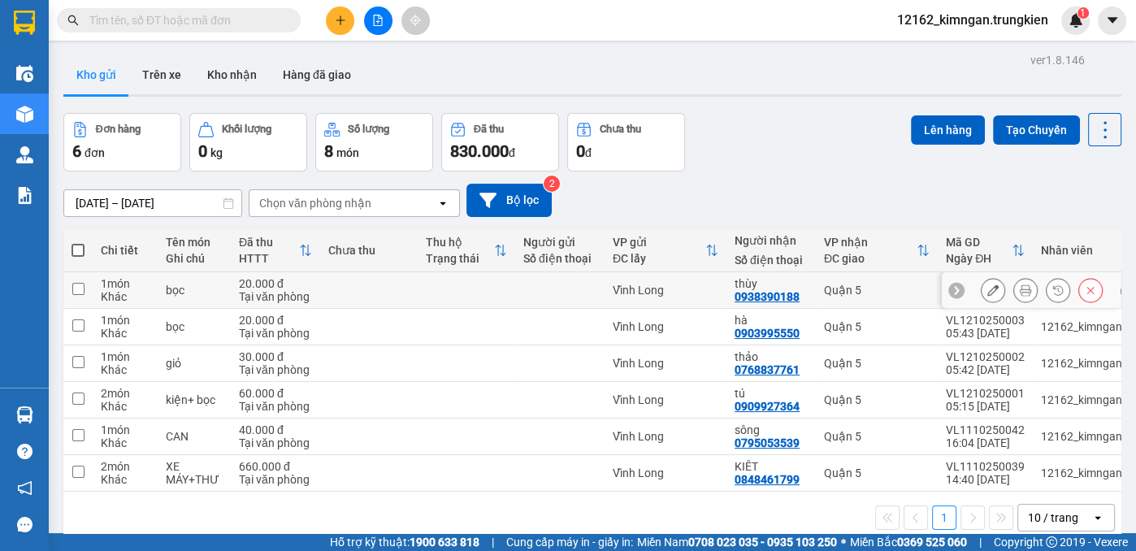
click at [546, 288] on div at bounding box center [559, 290] width 73 height 13
checkbox input "true"
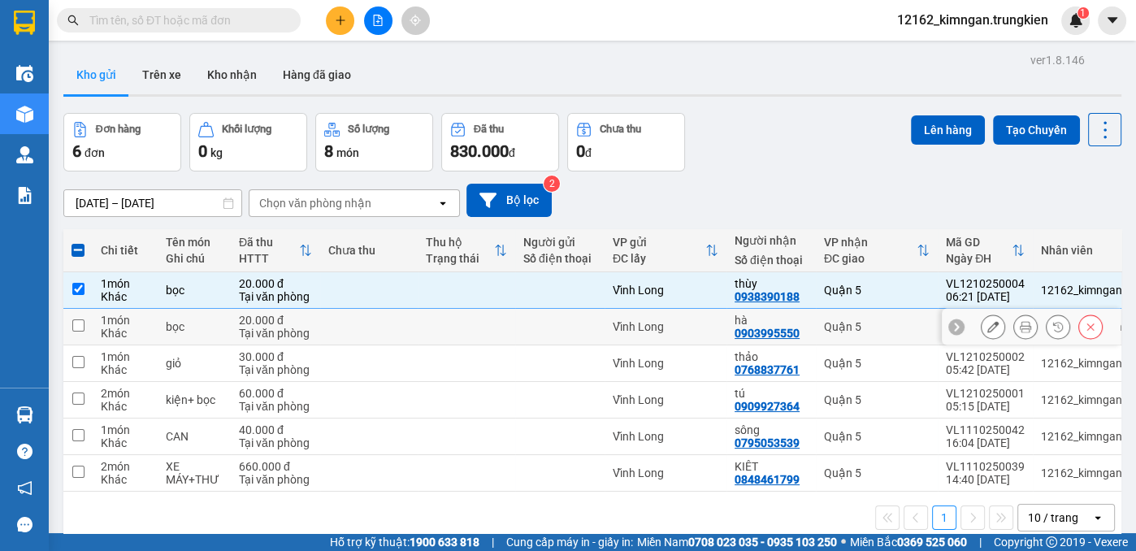
click at [537, 332] on div at bounding box center [559, 326] width 73 height 13
checkbox input "true"
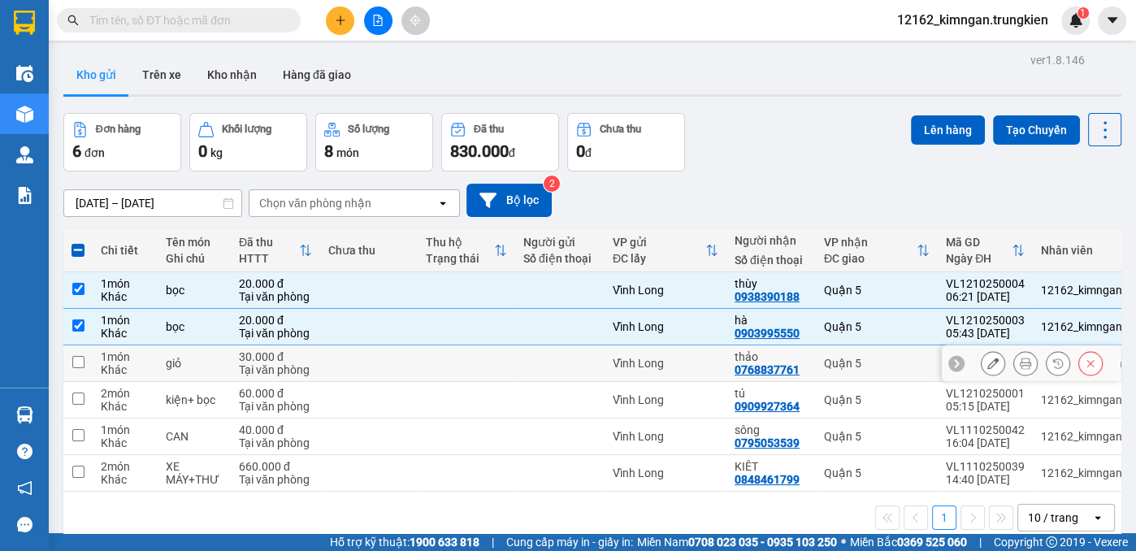
click at [540, 368] on div at bounding box center [559, 363] width 73 height 13
checkbox input "true"
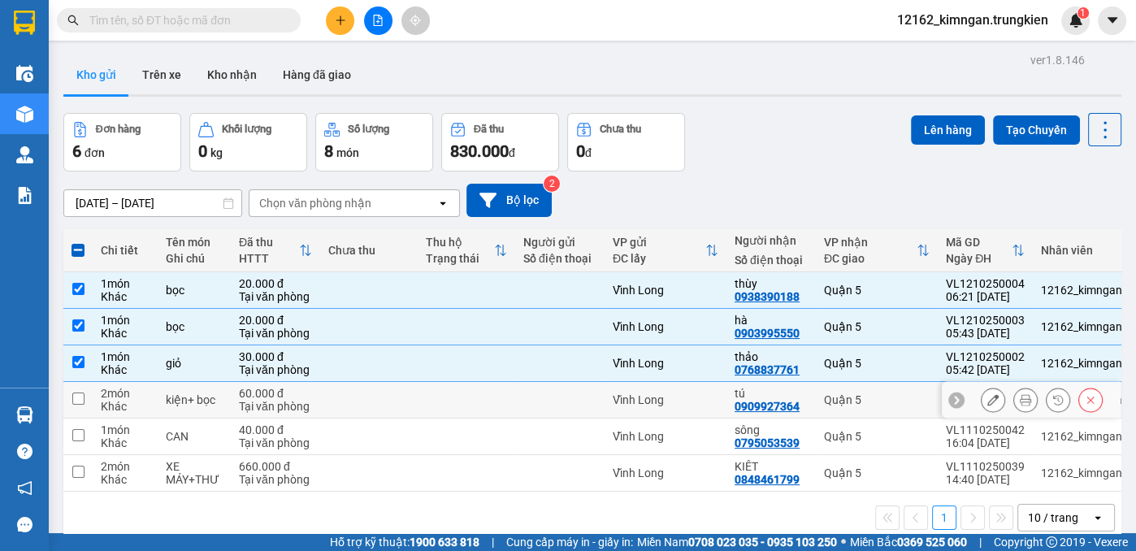
click at [531, 400] on div at bounding box center [559, 399] width 73 height 13
checkbox input "true"
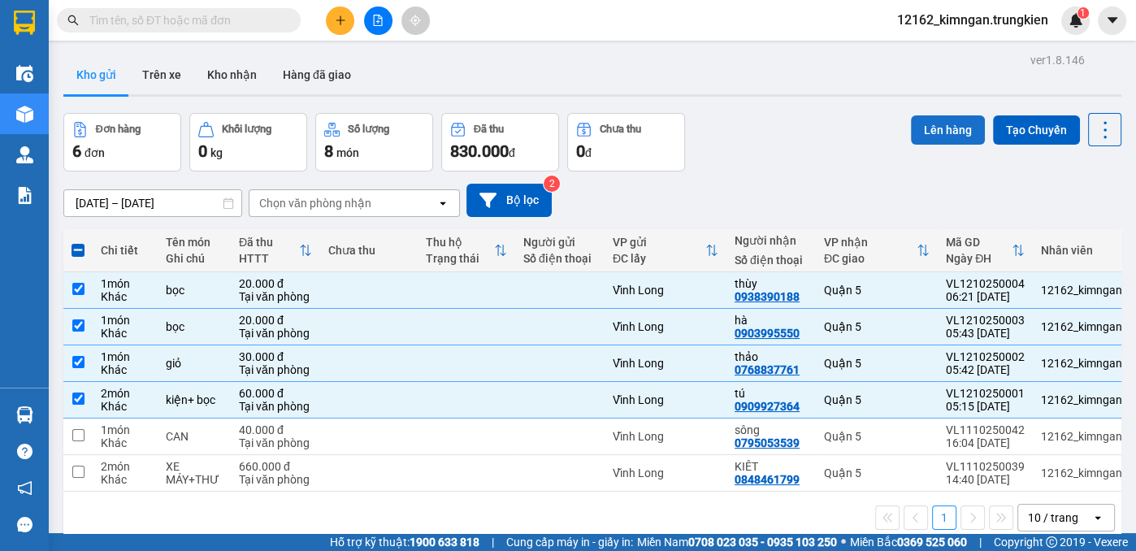
click at [949, 130] on button "Lên hàng" at bounding box center [948, 129] width 74 height 29
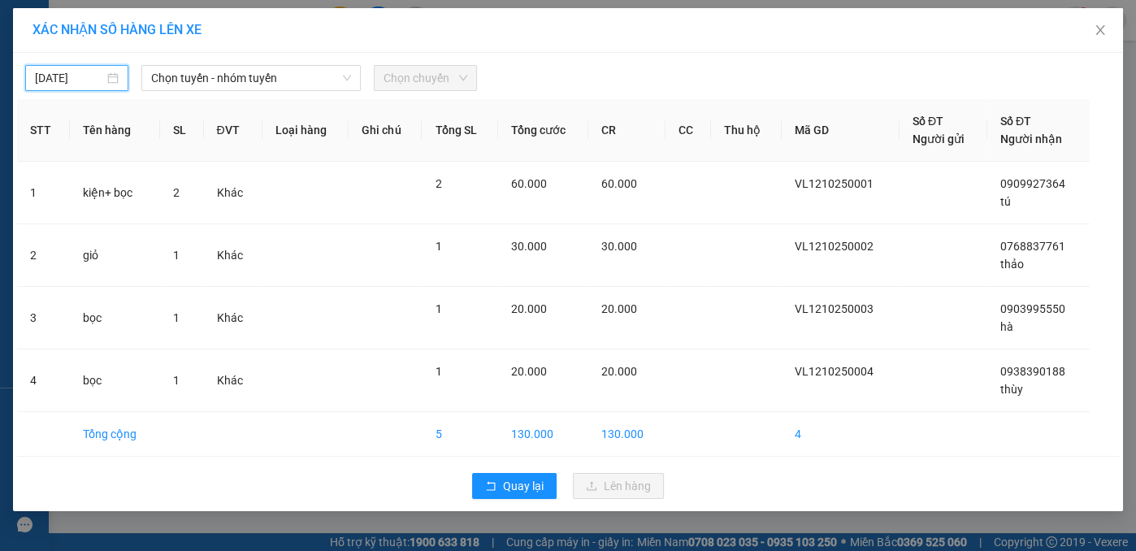
click at [103, 81] on input "11/10/2025" at bounding box center [69, 78] width 69 height 18
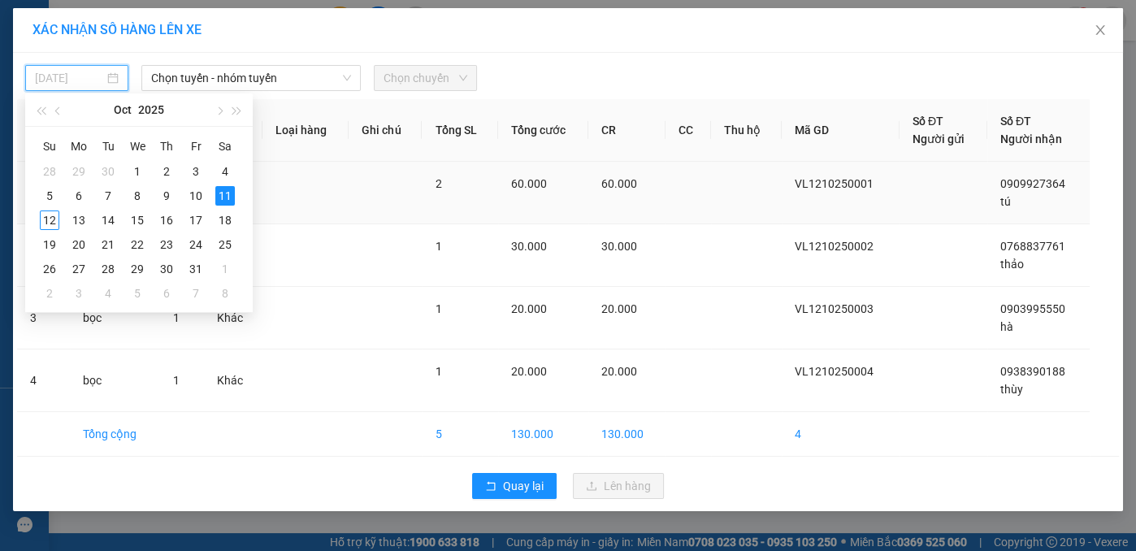
click at [44, 221] on div "12" at bounding box center [50, 220] width 20 height 20
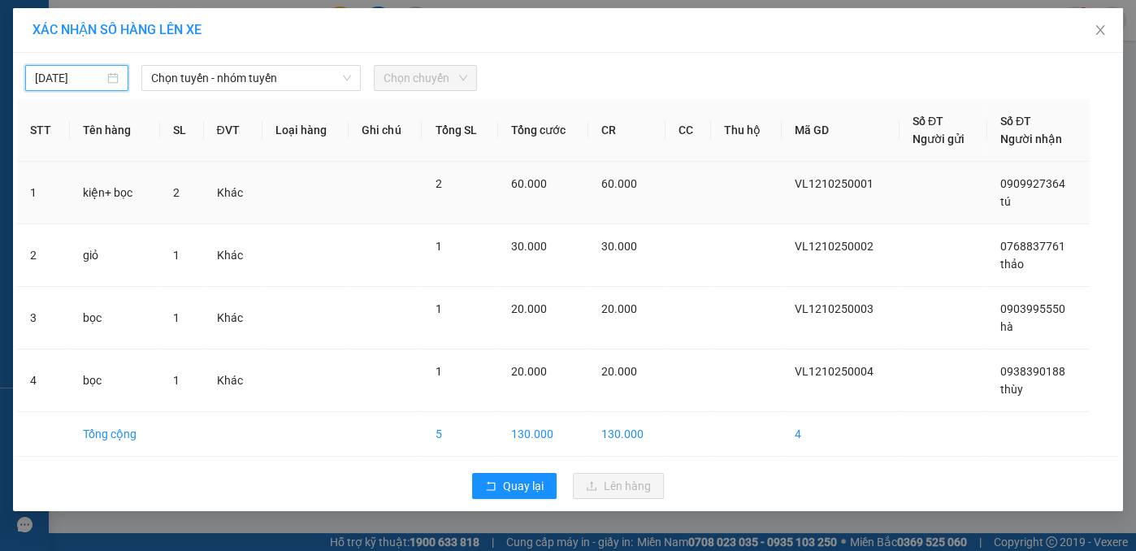
type input "[DATE]"
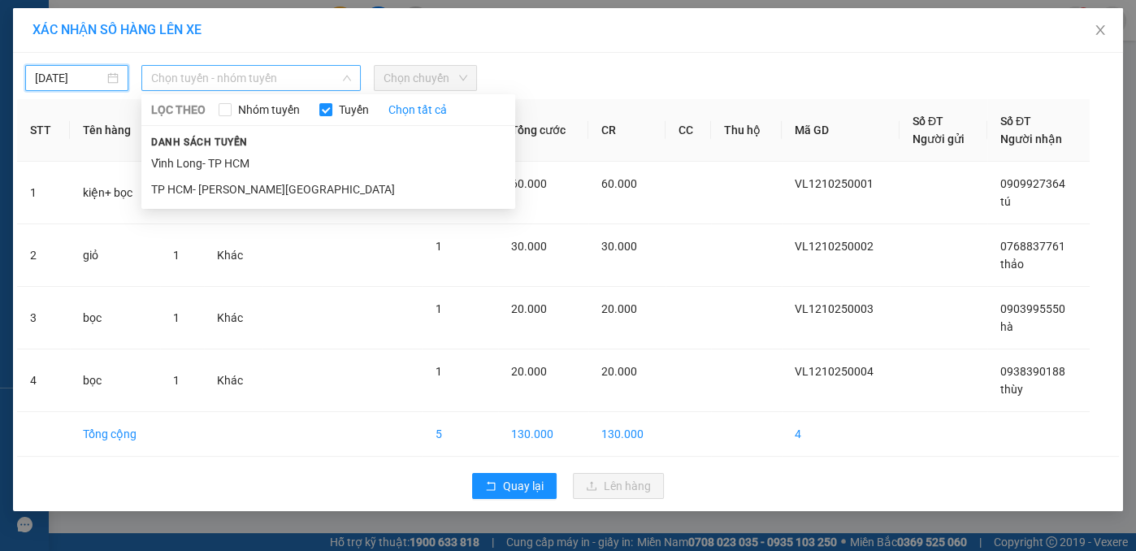
click at [160, 81] on span "Chọn tuyến - nhóm tuyến" at bounding box center [251, 78] width 200 height 24
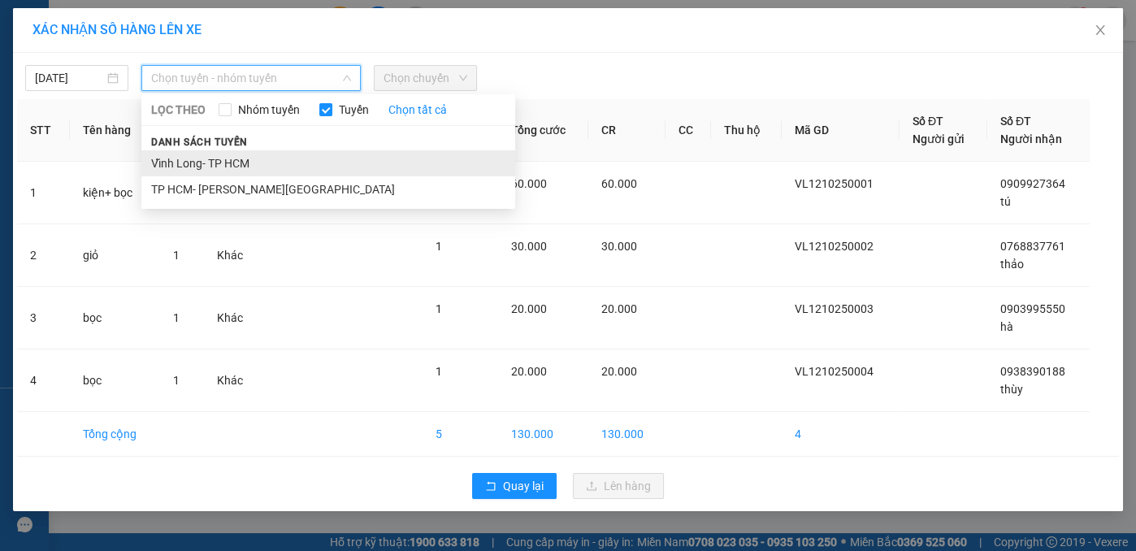
click at [179, 161] on li "Vĩnh Long- TP HCM" at bounding box center [328, 163] width 374 height 26
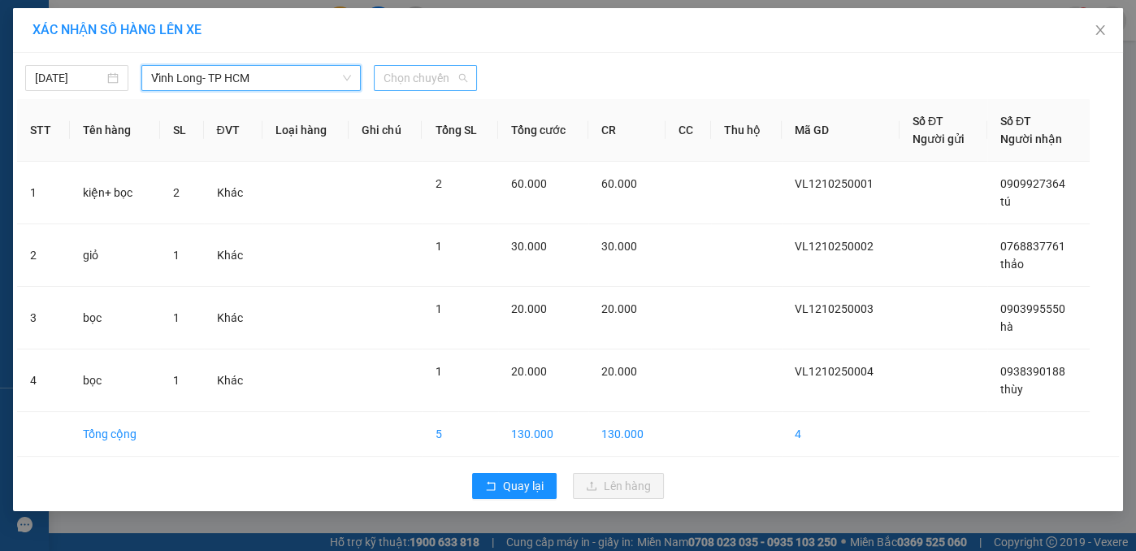
click at [385, 76] on span "Chọn chuyến" at bounding box center [426, 78] width 84 height 24
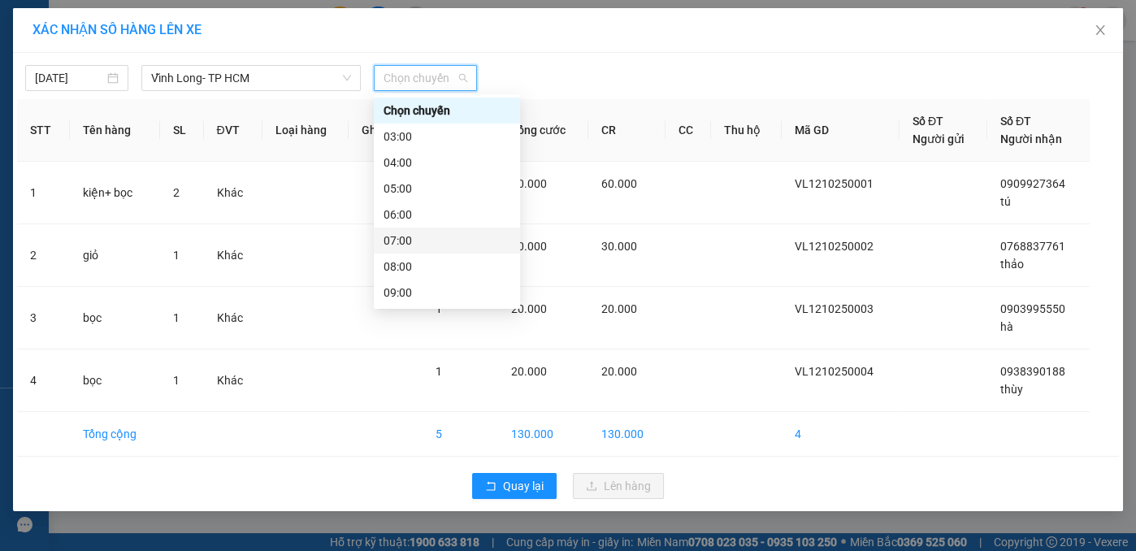
click at [413, 232] on div "07:00" at bounding box center [447, 241] width 127 height 18
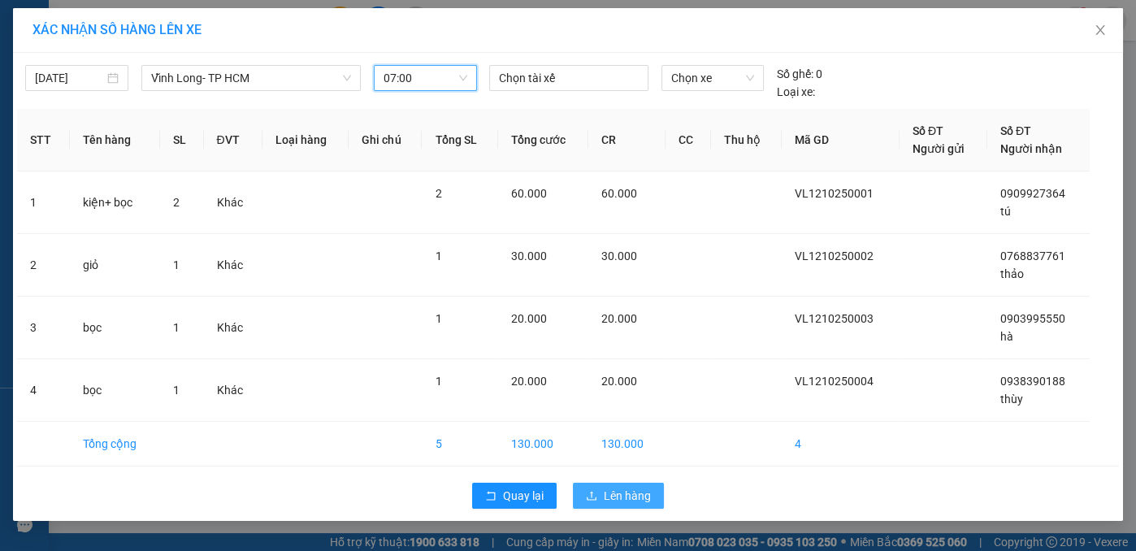
click at [619, 490] on span "Lên hàng" at bounding box center [627, 496] width 47 height 18
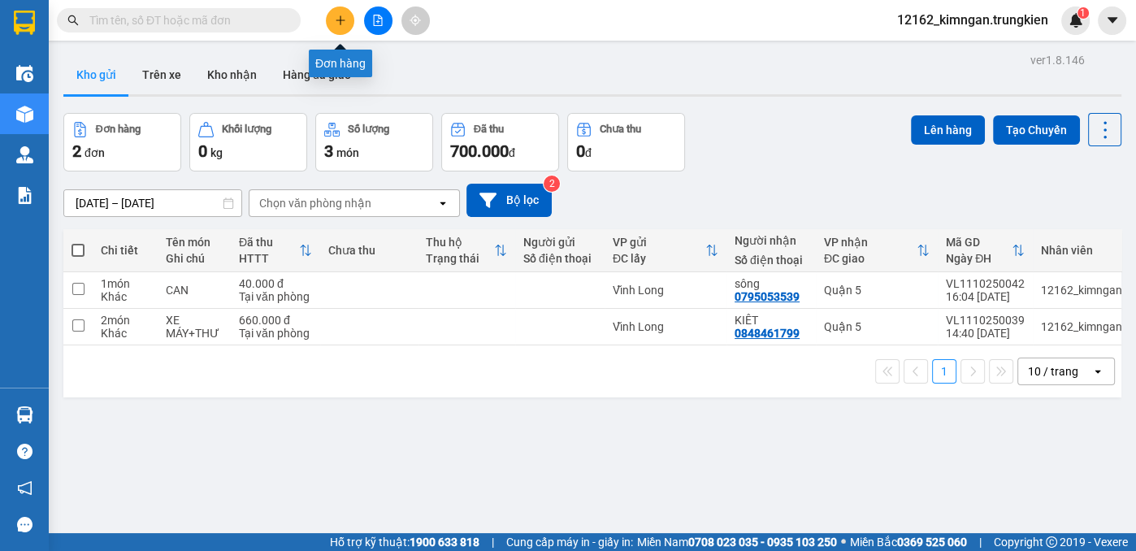
click at [336, 22] on icon "plus" at bounding box center [340, 20] width 11 height 11
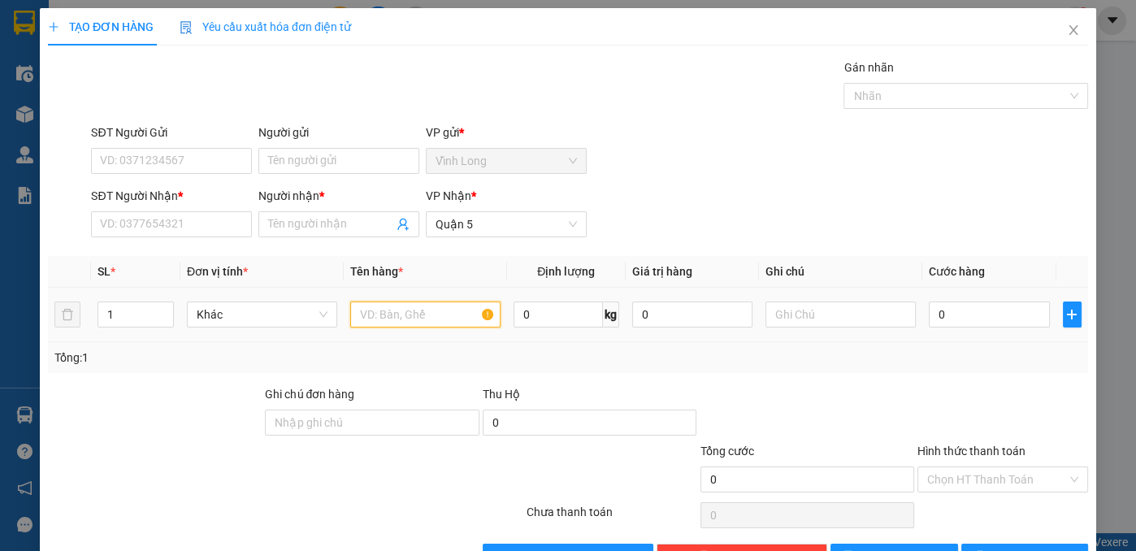
click at [379, 312] on input "text" at bounding box center [425, 314] width 150 height 26
type input "kiện"
click at [293, 232] on input "Người nhận *" at bounding box center [330, 224] width 125 height 18
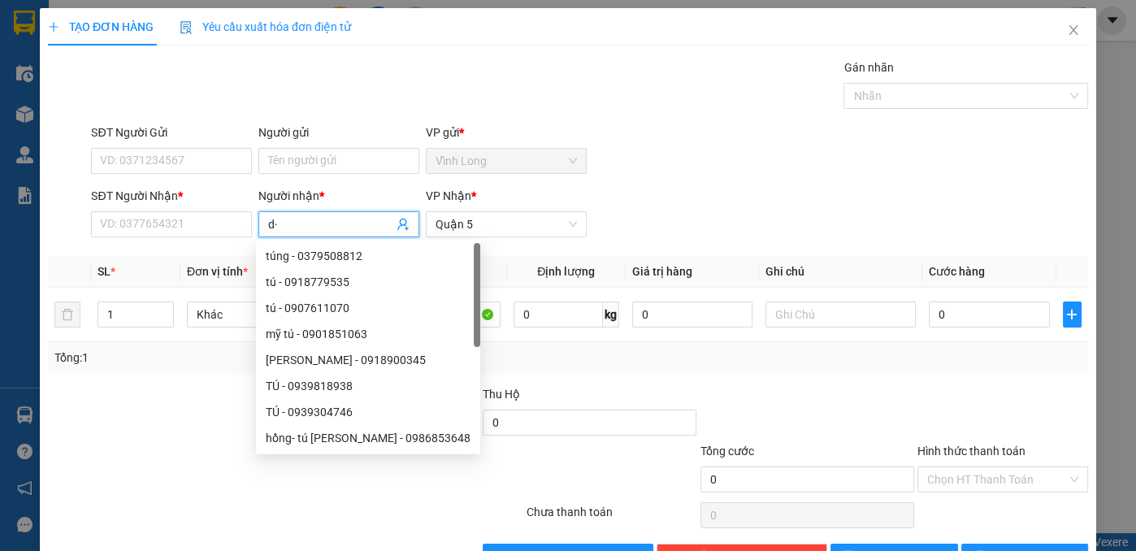
type input "d"
type input "đạt"
click at [215, 220] on input "SĐT Người Nhận *" at bounding box center [171, 224] width 161 height 26
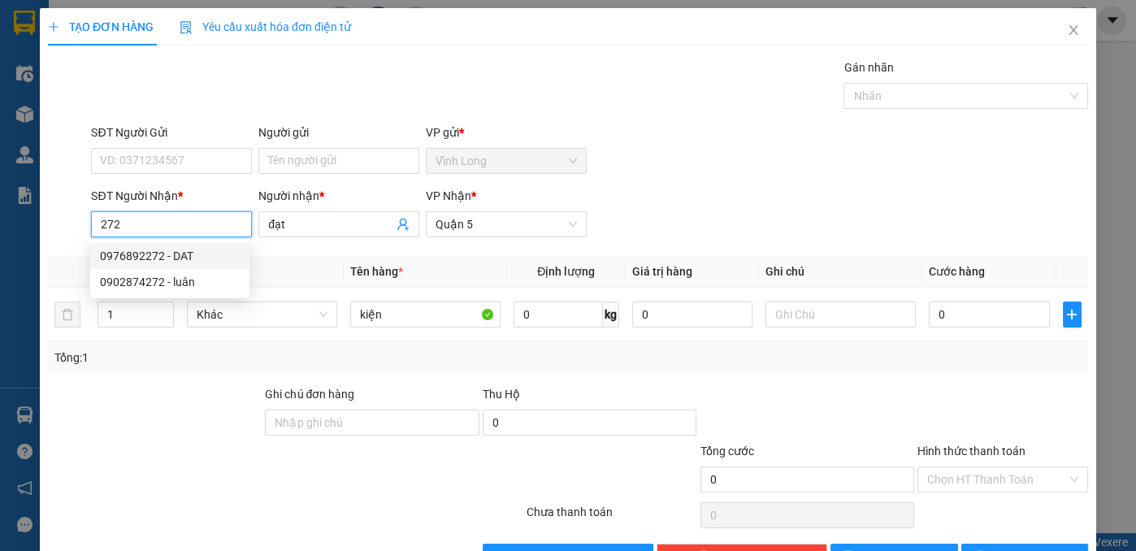
click at [227, 252] on div "0976892272 - DAT" at bounding box center [170, 256] width 140 height 18
type input "0976892272"
type input "DAT"
type input "120.000"
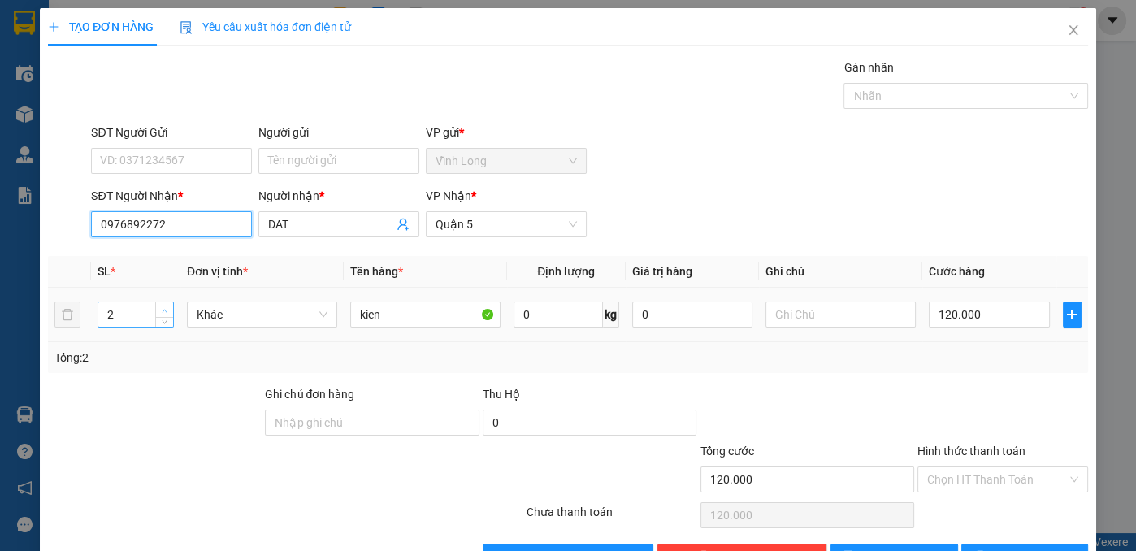
type input "0976892272"
type input "3"
click at [164, 309] on icon "up" at bounding box center [165, 310] width 5 height 3
click at [990, 314] on input "120.000" at bounding box center [989, 314] width 120 height 26
type input "1"
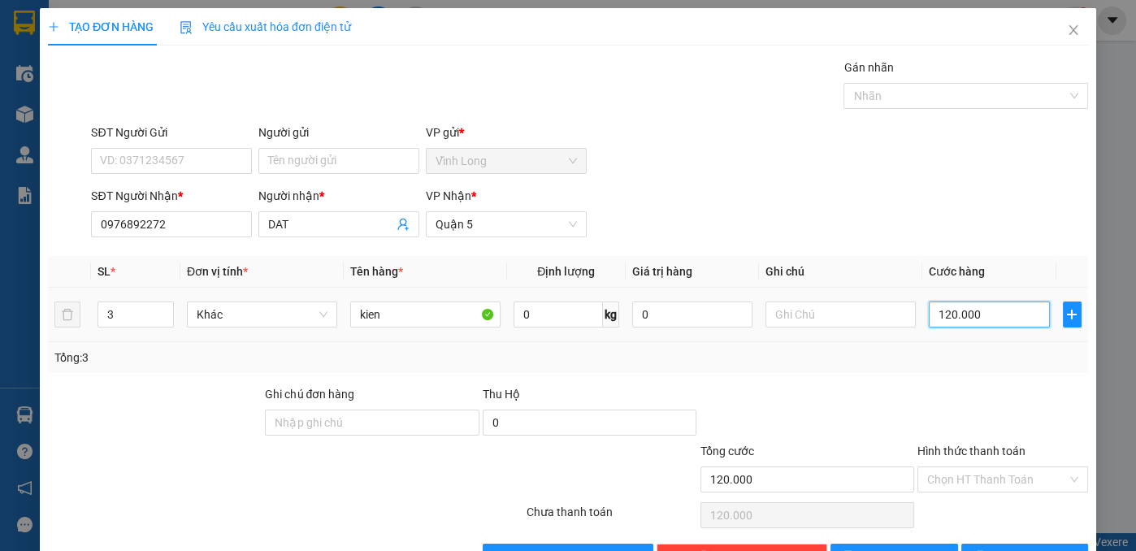
type input "1"
type input "14"
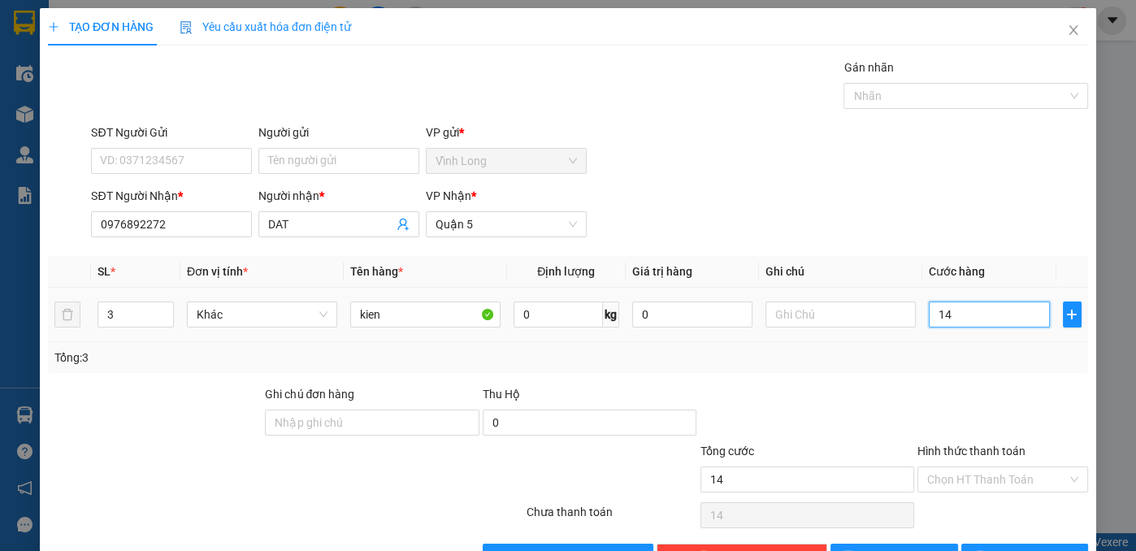
type input "140"
type input "14"
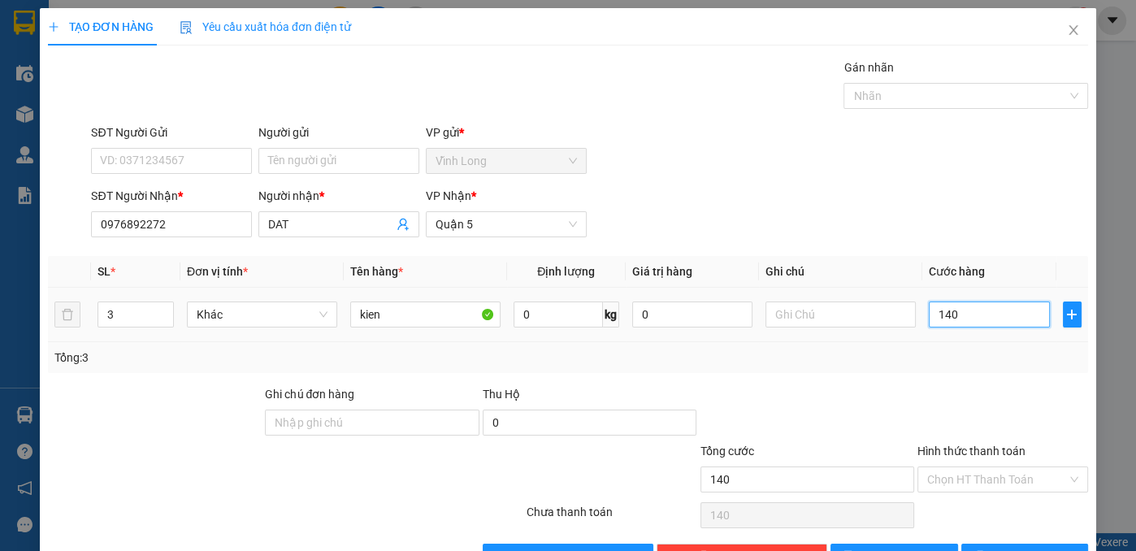
type input "14"
type input "1"
type input "15"
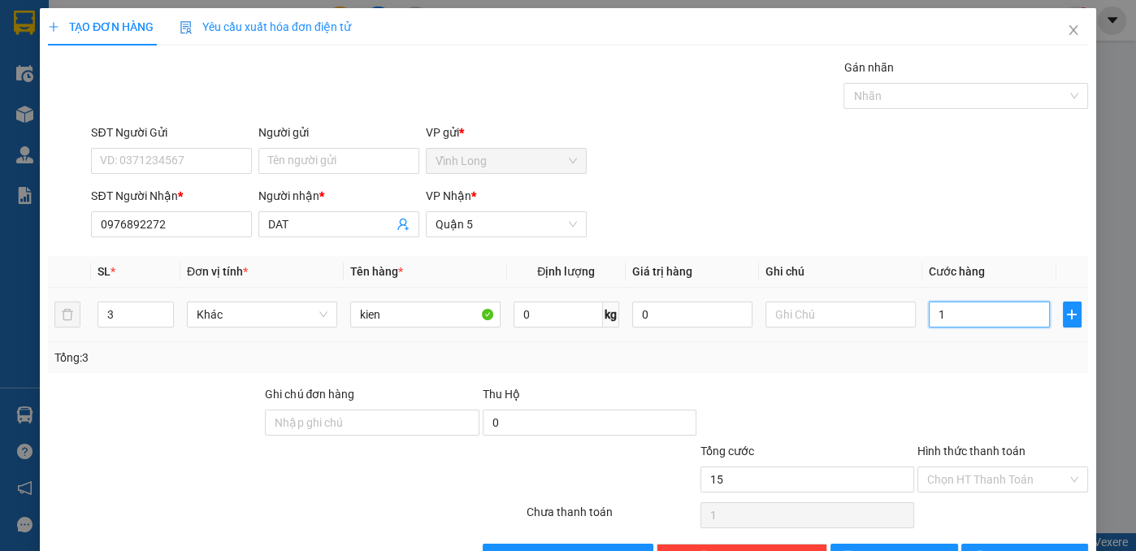
type input "15"
type input "150"
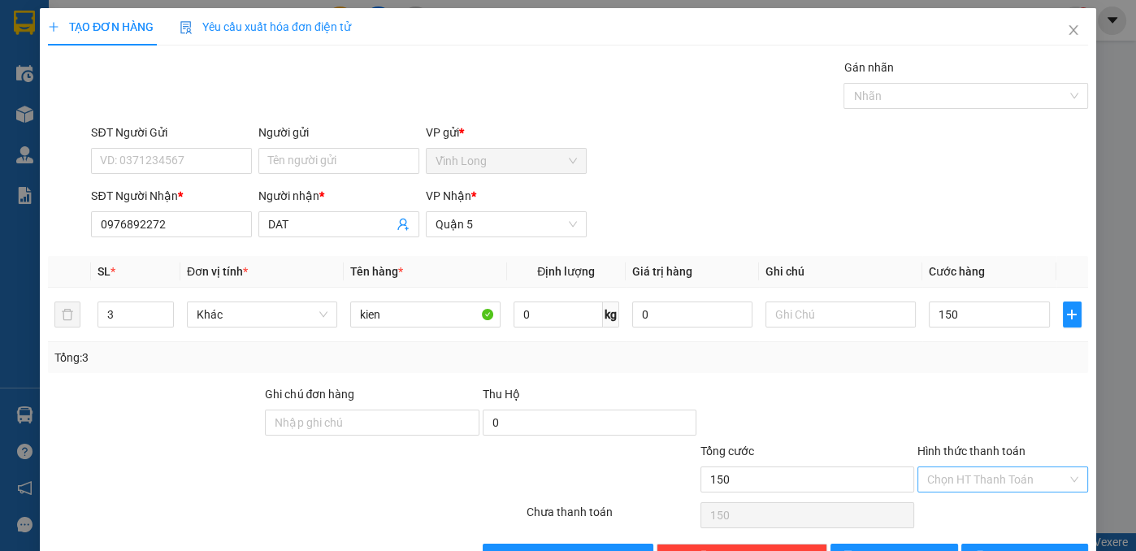
type input "150.000"
click at [965, 481] on input "Hình thức thanh toán" at bounding box center [997, 479] width 140 height 24
drag, startPoint x: 972, startPoint y: 512, endPoint x: 965, endPoint y: 427, distance: 84.8
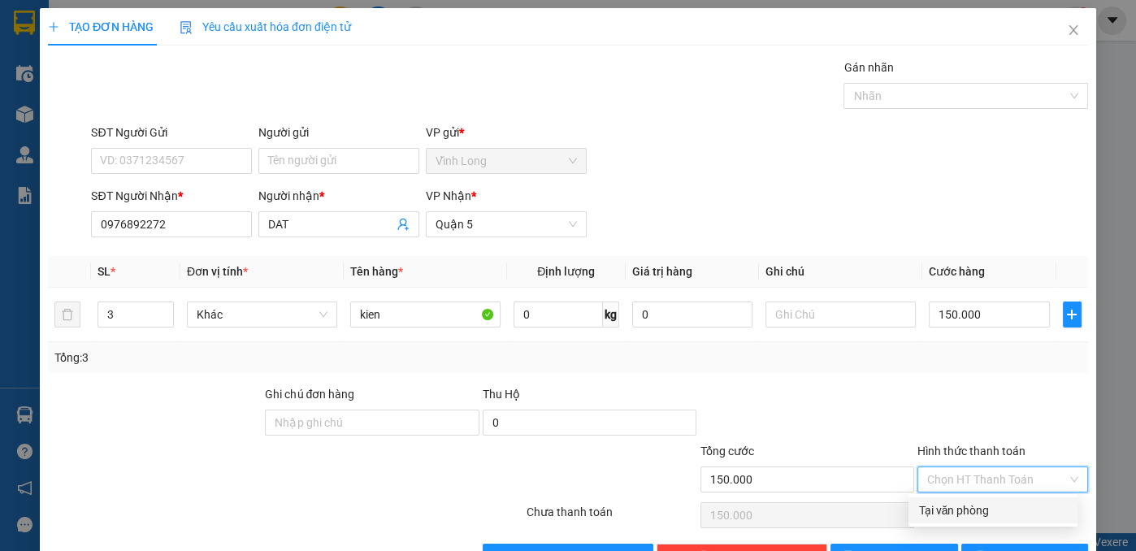
click at [973, 512] on div "Tại văn phòng" at bounding box center [993, 510] width 150 height 18
type input "0"
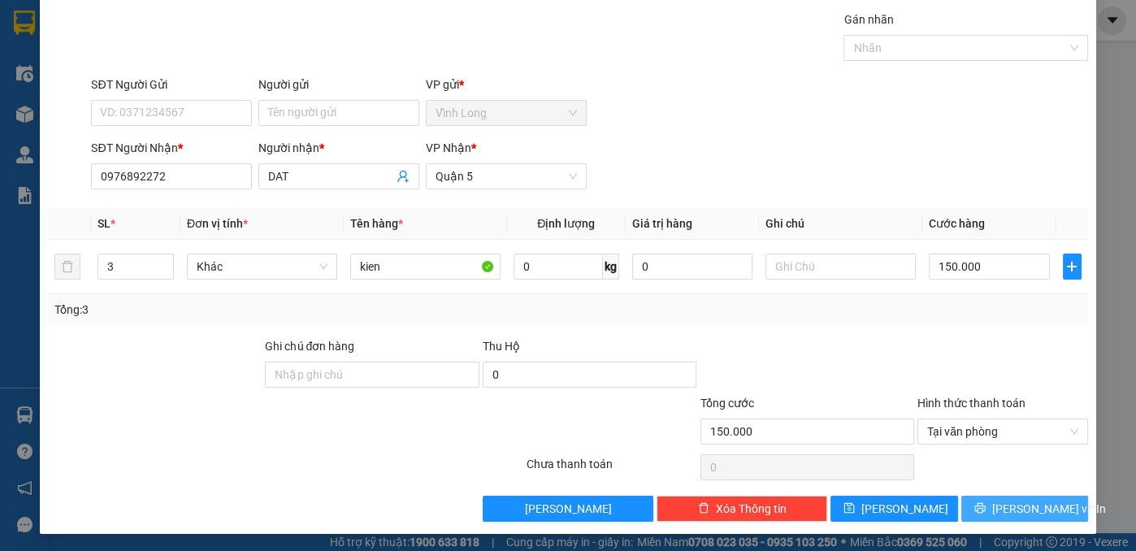
click at [985, 503] on icon "printer" at bounding box center [979, 508] width 11 height 11
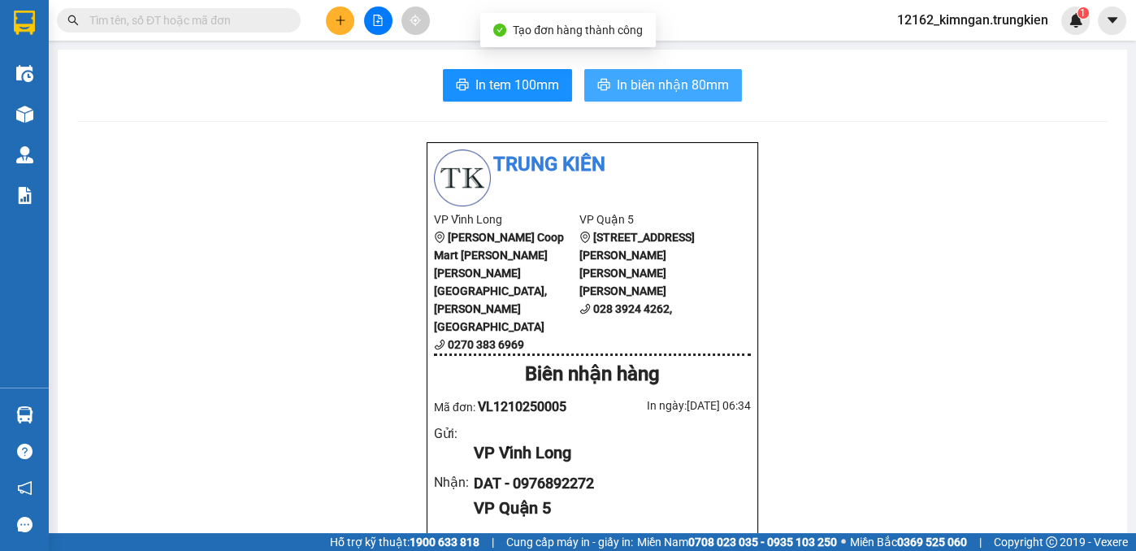
click at [689, 82] on span "In biên nhận 80mm" at bounding box center [673, 85] width 112 height 20
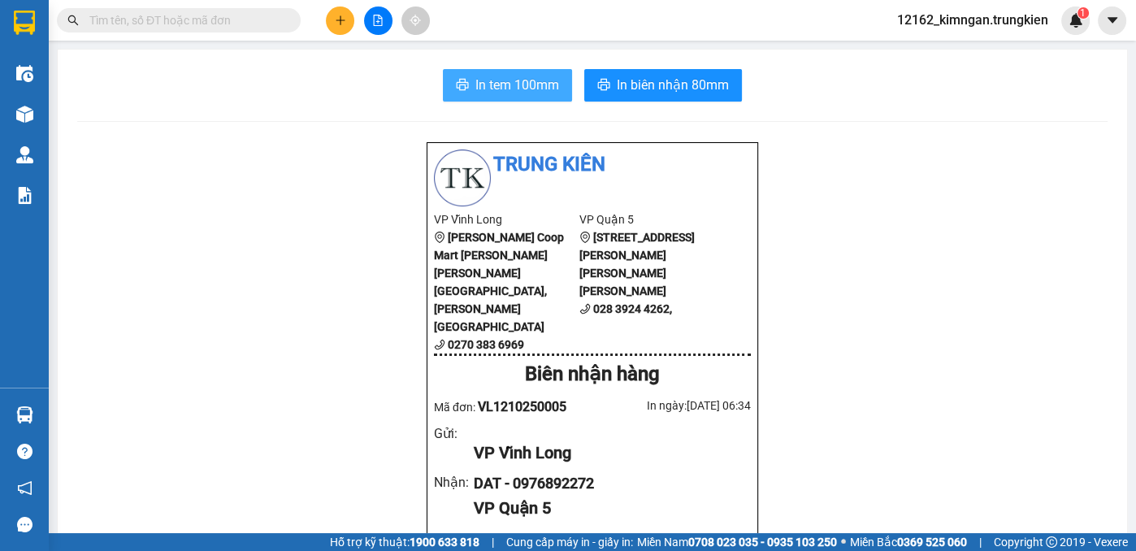
click at [532, 85] on span "In tem 100mm" at bounding box center [517, 85] width 84 height 20
click at [340, 20] on icon "plus" at bounding box center [340, 20] width 9 height 1
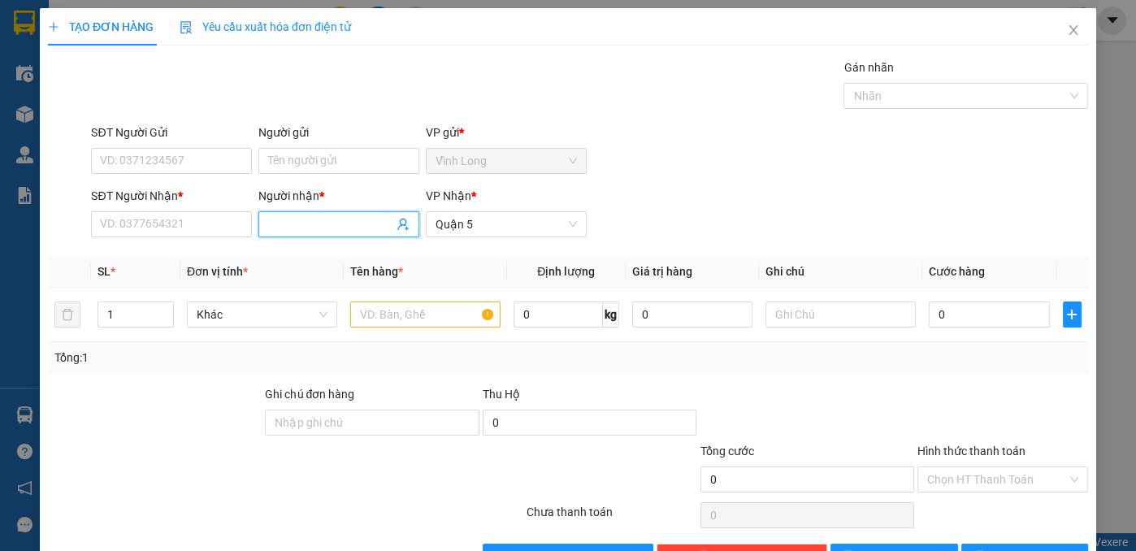
click at [306, 226] on input "Người nhận *" at bounding box center [330, 224] width 125 height 18
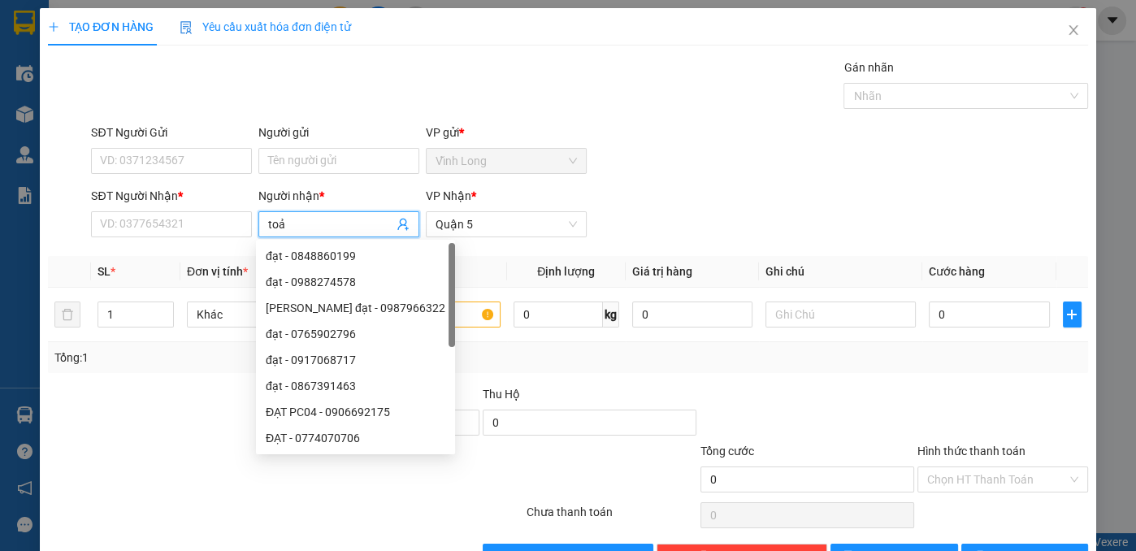
type input "toản"
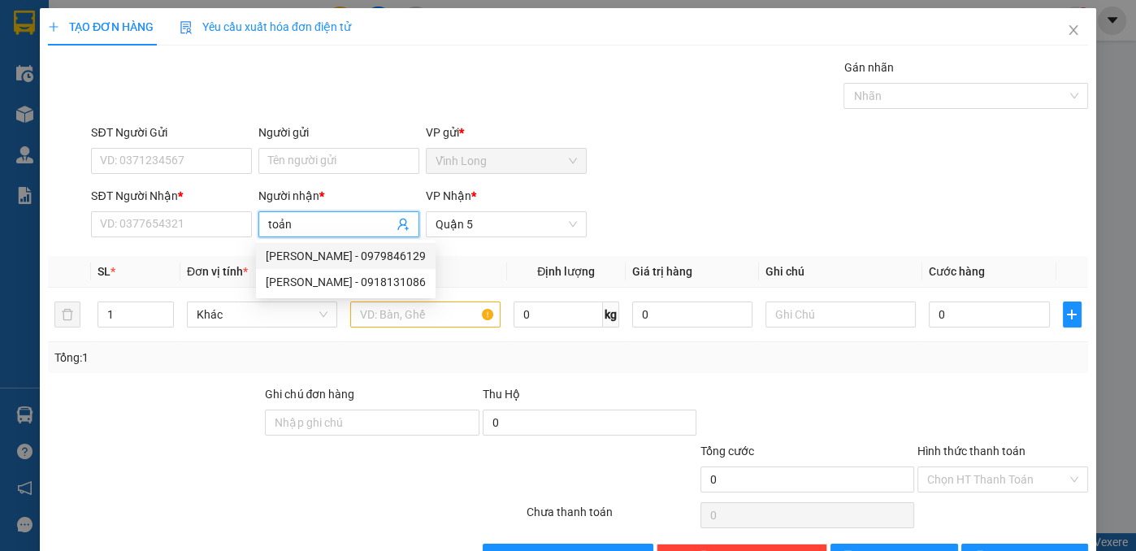
click at [341, 256] on div "TOẢN - 0979846129" at bounding box center [346, 256] width 160 height 18
type input "0979846129"
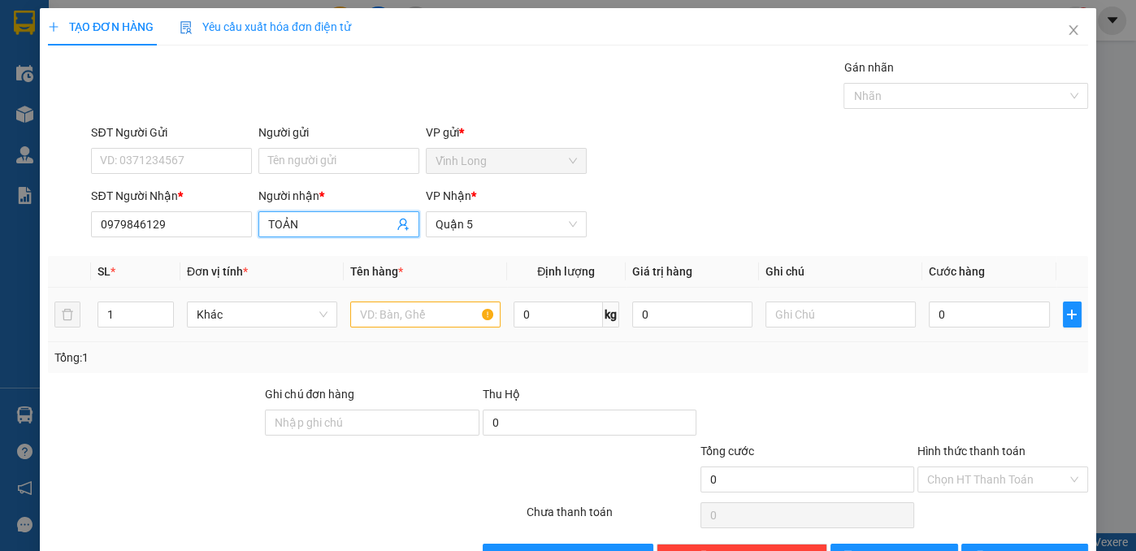
type input "TOẢN"
click at [403, 317] on input "text" at bounding box center [425, 314] width 150 height 26
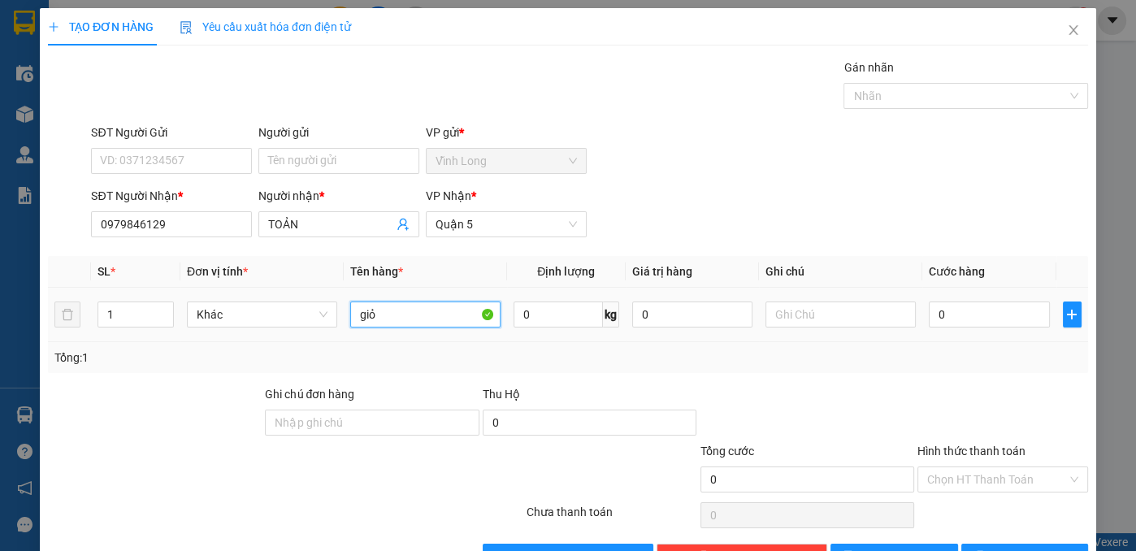
type input "giỏ"
click at [966, 299] on div "0" at bounding box center [989, 314] width 120 height 33
click at [960, 323] on input "0" at bounding box center [989, 314] width 120 height 26
type input "4"
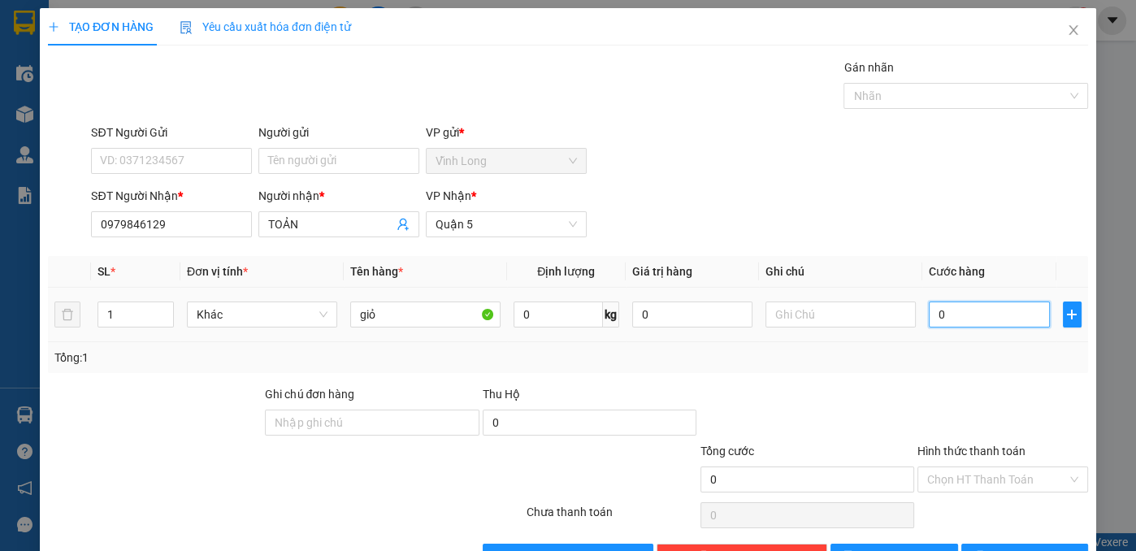
type input "4"
type input "40"
type input "40.000"
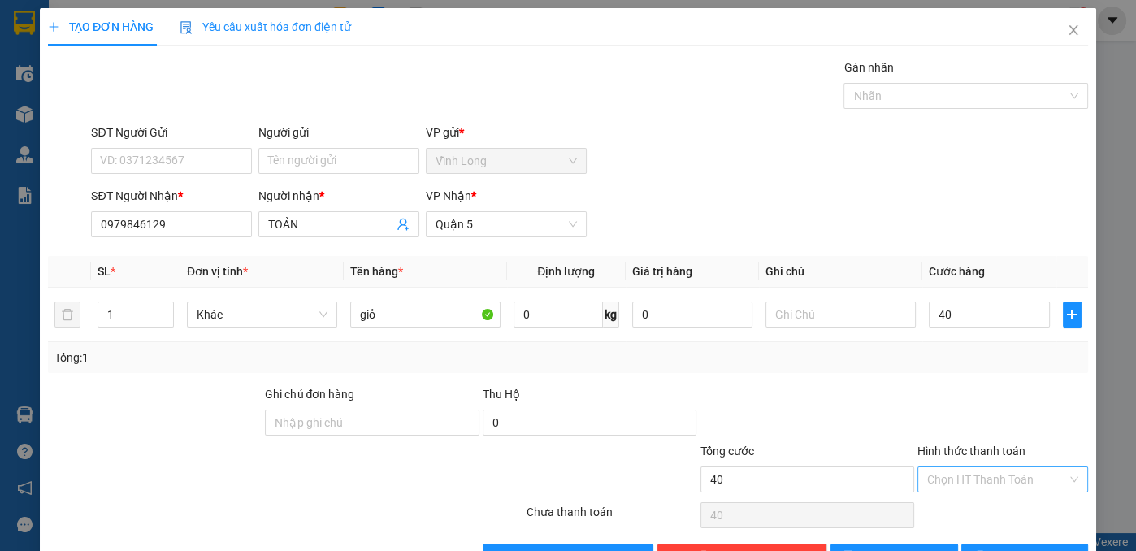
type input "40.000"
click at [960, 483] on input "Hình thức thanh toán" at bounding box center [997, 479] width 140 height 24
click at [953, 514] on div "Tại văn phòng" at bounding box center [993, 510] width 150 height 18
type input "0"
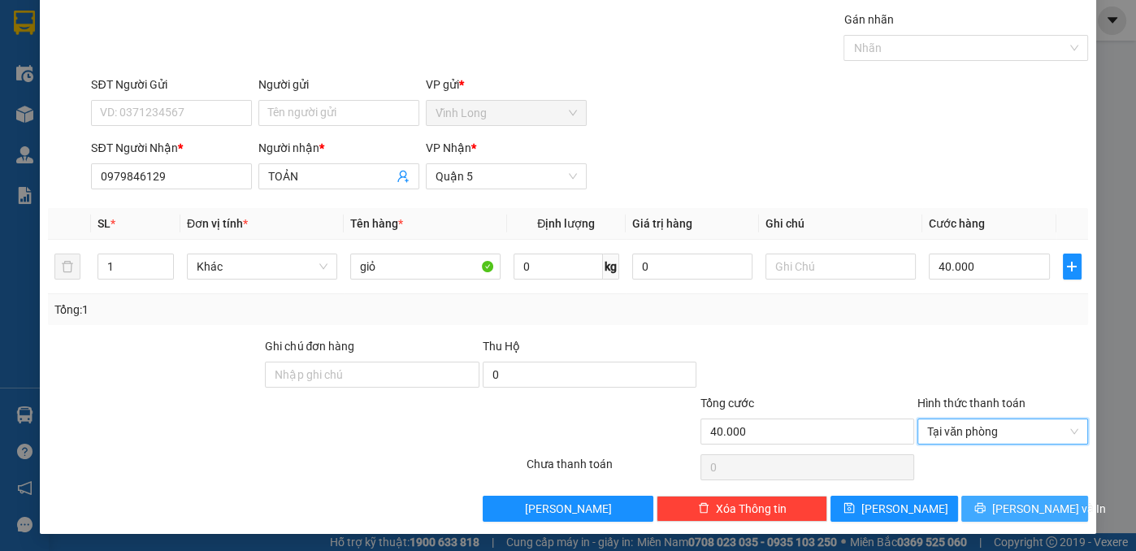
click at [982, 507] on button "[PERSON_NAME] và In" at bounding box center [1025, 509] width 128 height 26
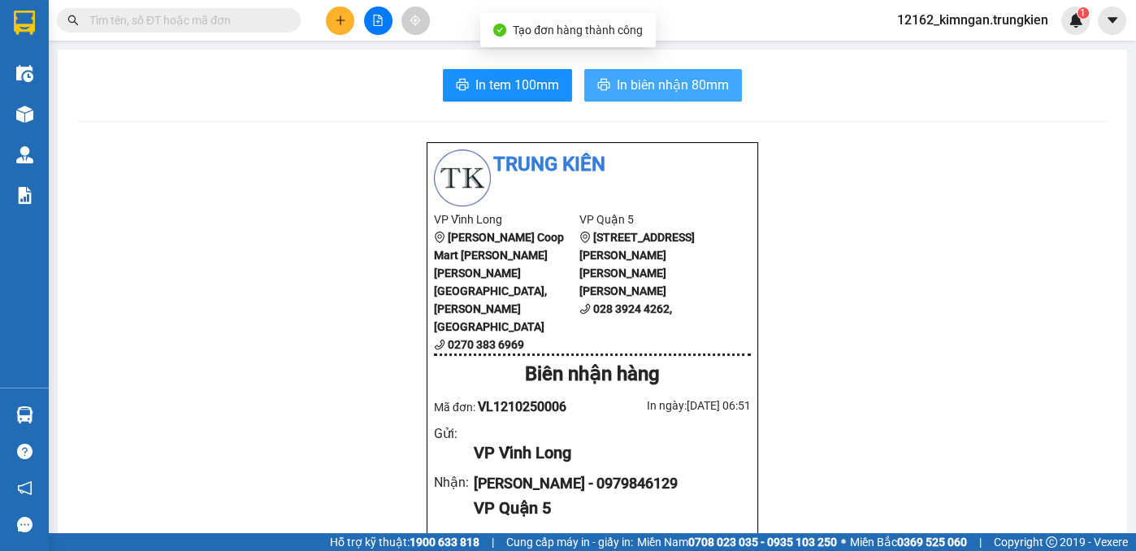
click at [644, 80] on span "In biên nhận 80mm" at bounding box center [673, 85] width 112 height 20
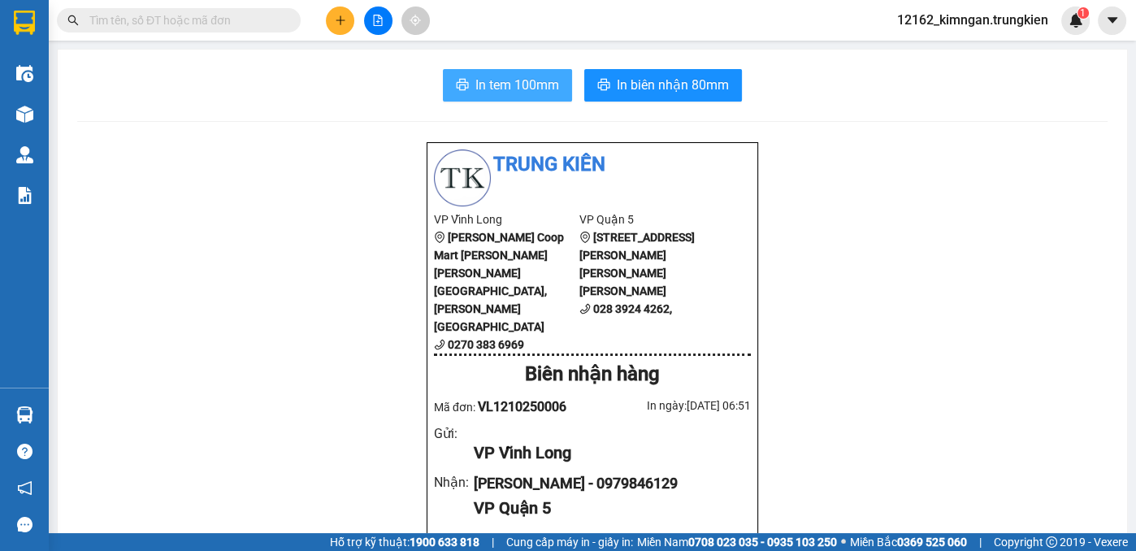
click at [494, 80] on span "In tem 100mm" at bounding box center [517, 85] width 84 height 20
click at [344, 16] on icon "plus" at bounding box center [340, 20] width 11 height 11
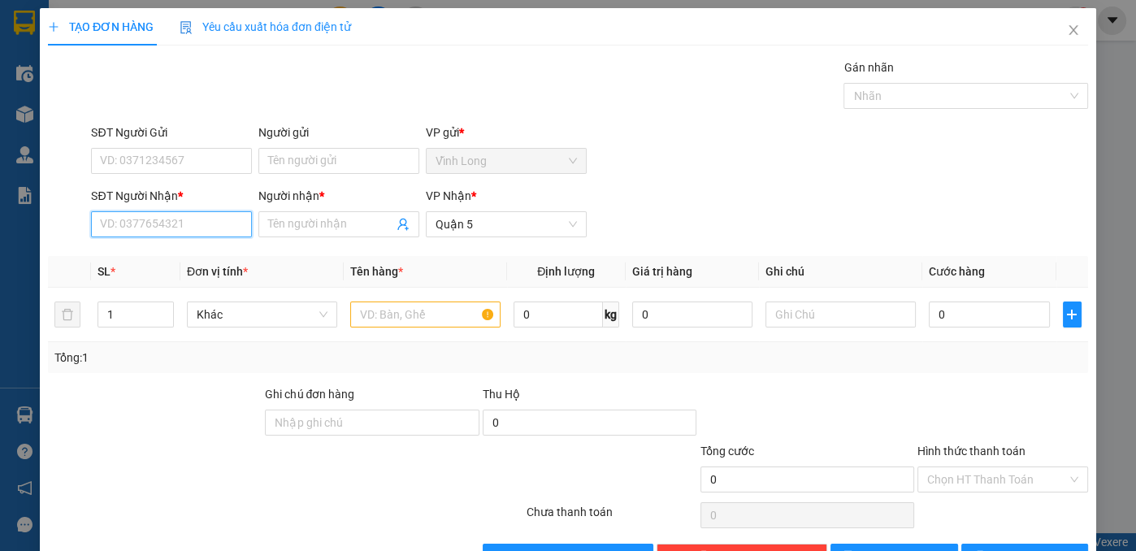
click at [236, 228] on input "SĐT Người Nhận *" at bounding box center [171, 224] width 161 height 26
click at [304, 230] on input "Người nhận *" at bounding box center [330, 224] width 125 height 18
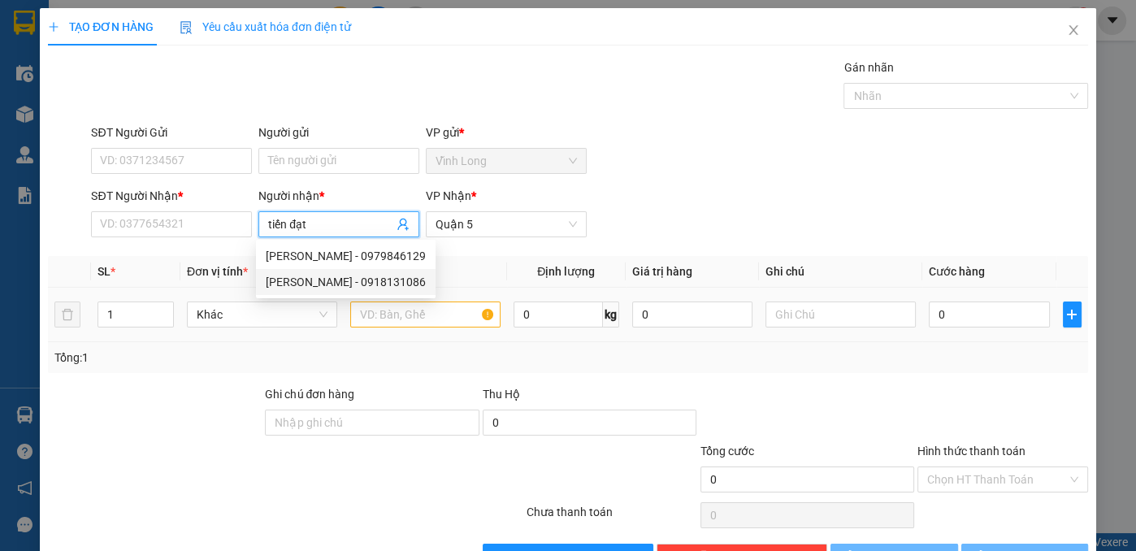
type input "tiến đạt"
click at [375, 314] on input "text" at bounding box center [425, 314] width 150 height 26
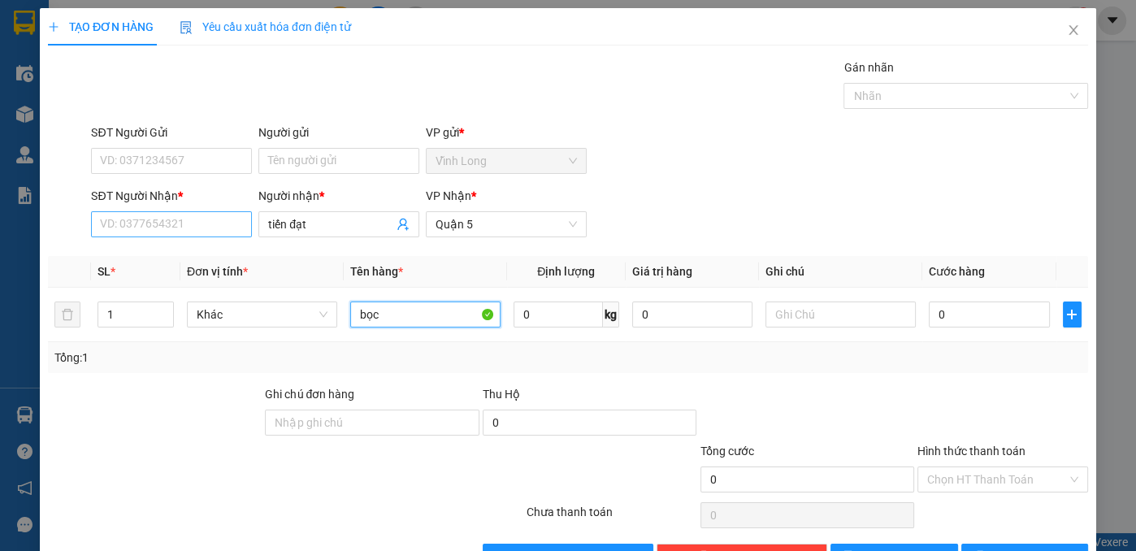
type input "bọc"
click at [192, 228] on input "SĐT Người Nhận *" at bounding box center [171, 224] width 161 height 26
type input "2"
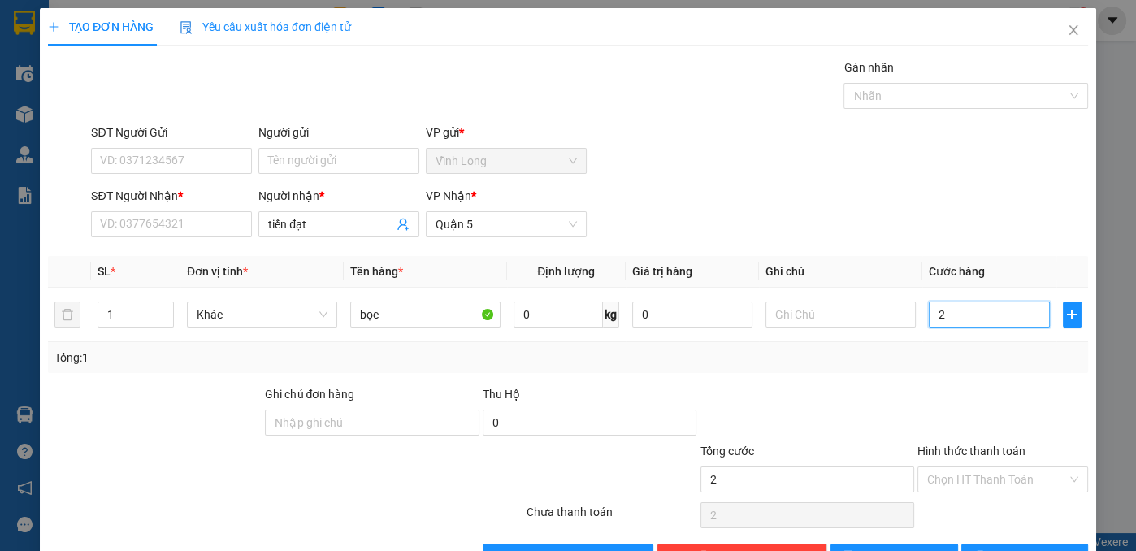
type input "20"
type input "20.000"
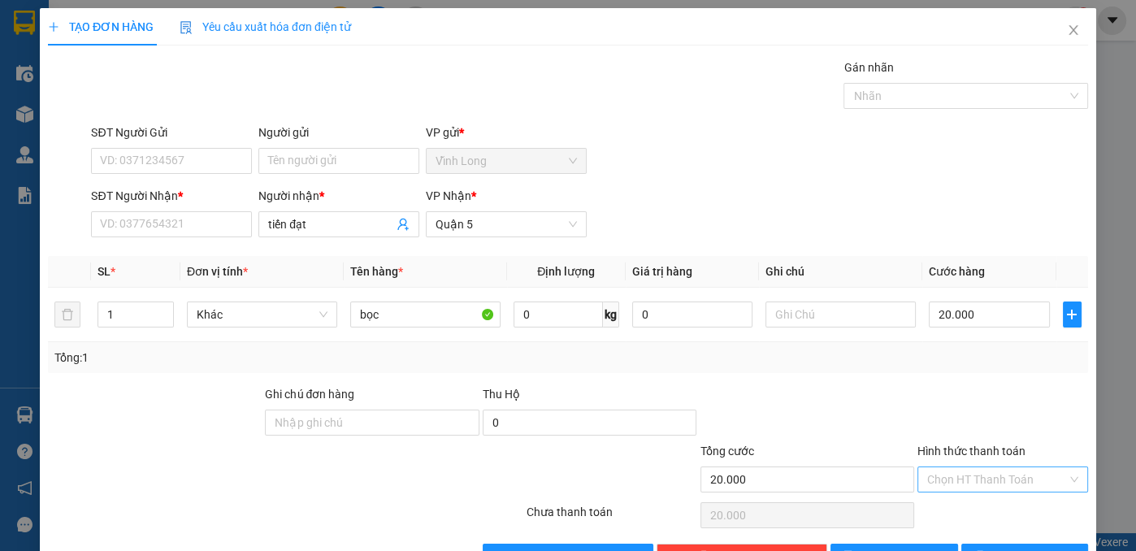
click at [983, 475] on input "Hình thức thanh toán" at bounding box center [997, 479] width 140 height 24
click at [969, 514] on div "Tại văn phòng" at bounding box center [993, 510] width 150 height 18
type input "0"
click at [126, 223] on input "SĐT Người Nhận *" at bounding box center [171, 224] width 161 height 26
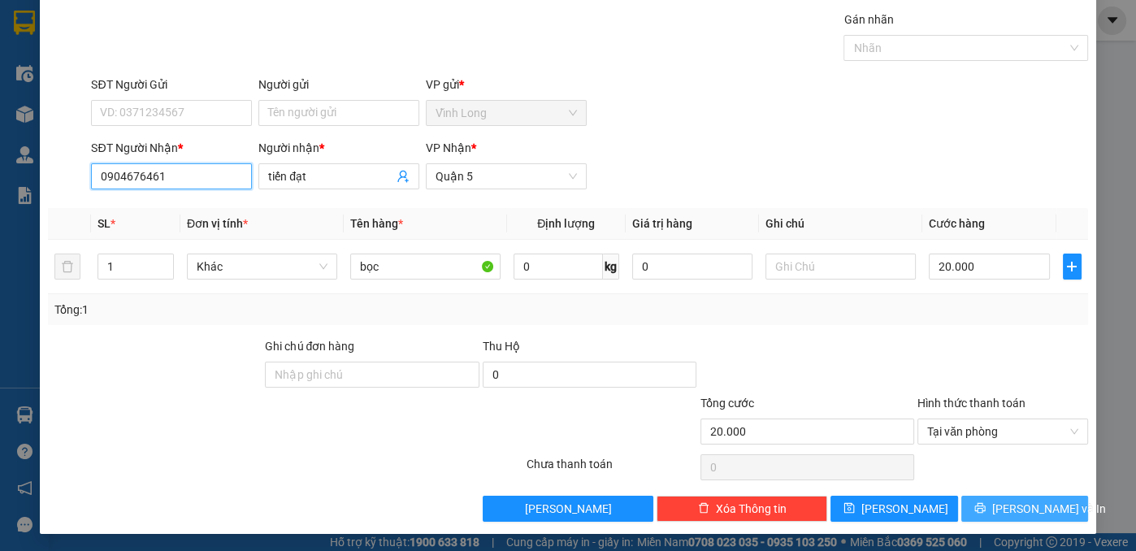
type input "0904676461"
drag, startPoint x: 995, startPoint y: 507, endPoint x: 980, endPoint y: 468, distance: 41.7
click at [993, 508] on button "[PERSON_NAME] và In" at bounding box center [1025, 509] width 128 height 26
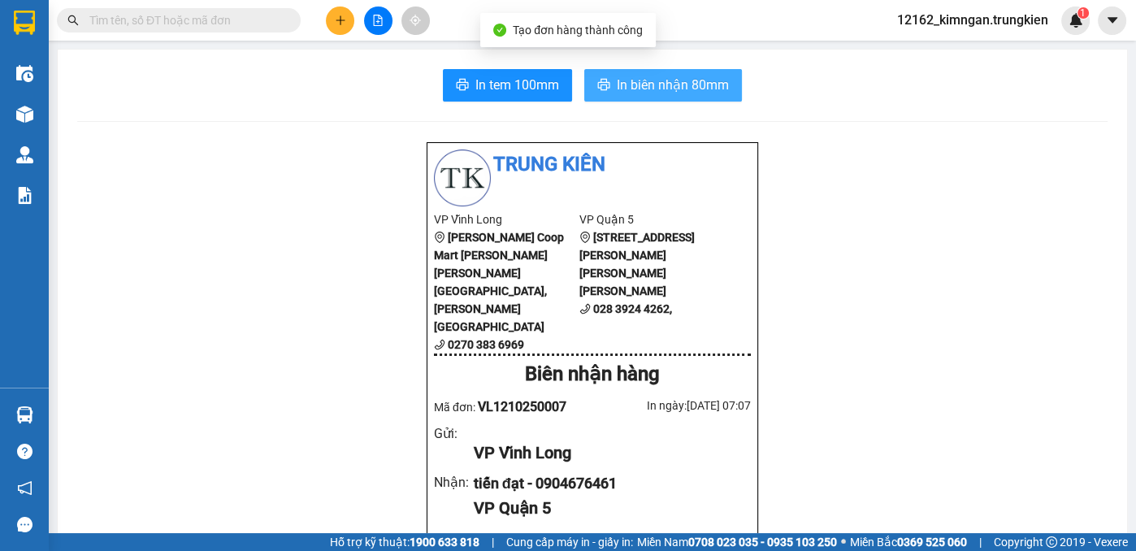
click at [609, 78] on button "In biên nhận 80mm" at bounding box center [663, 85] width 158 height 33
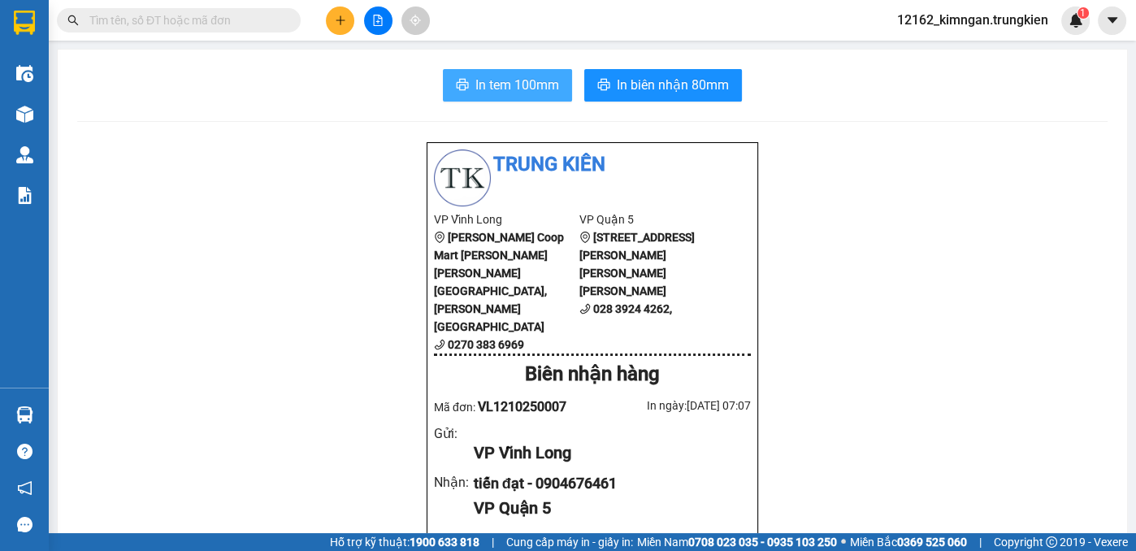
click at [522, 93] on span "In tem 100mm" at bounding box center [517, 85] width 84 height 20
click at [182, 29] on span at bounding box center [179, 20] width 244 height 24
click at [184, 24] on input "text" at bounding box center [185, 20] width 192 height 18
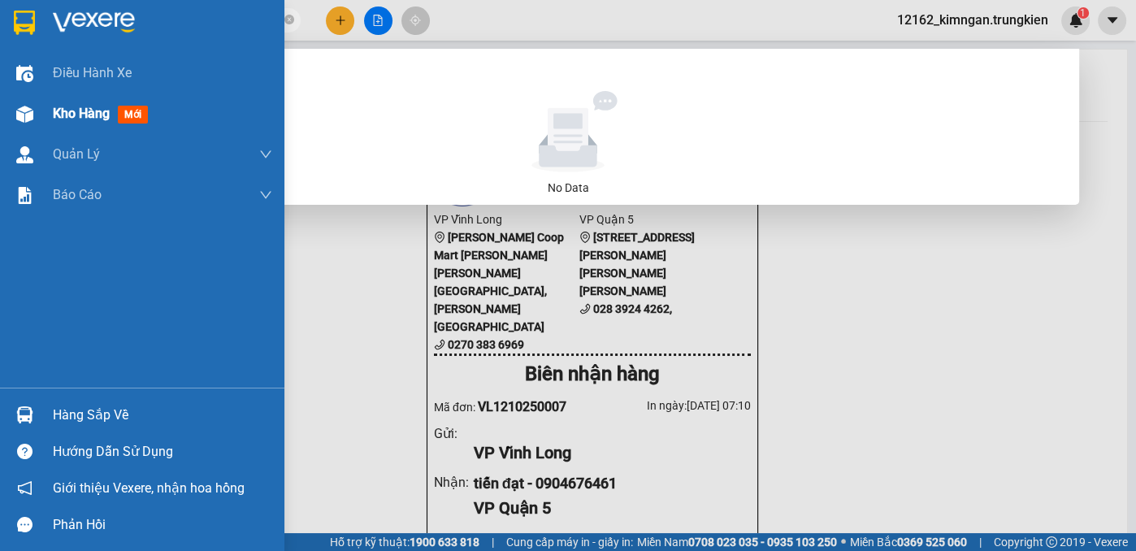
type input "091882216s"
click at [85, 119] on span "Kho hàng" at bounding box center [81, 113] width 57 height 15
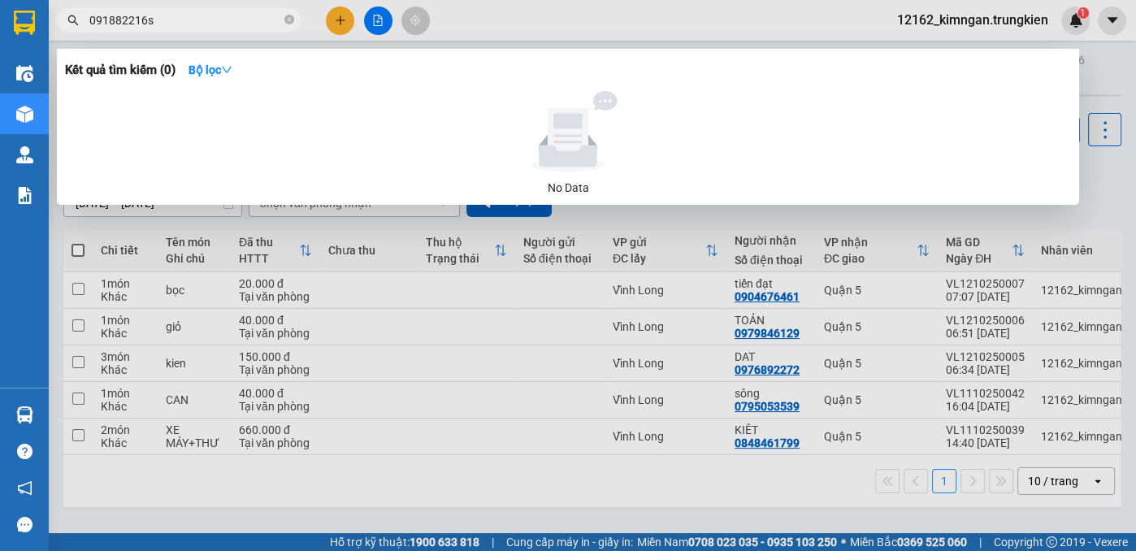
drag, startPoint x: 480, startPoint y: 433, endPoint x: 479, endPoint y: 413, distance: 20.4
click at [480, 428] on div at bounding box center [568, 275] width 1136 height 551
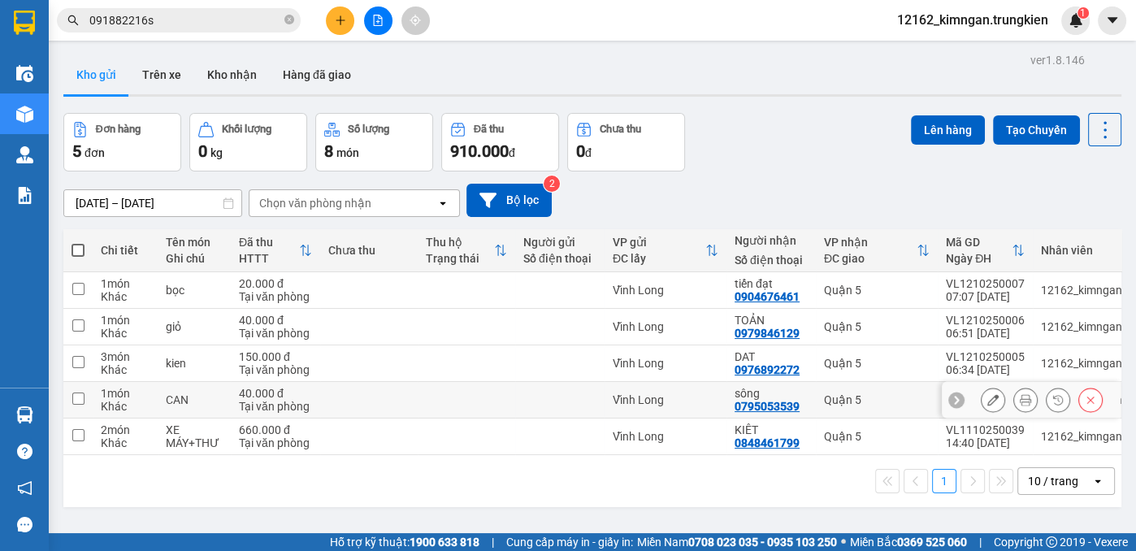
click at [479, 400] on td at bounding box center [467, 400] width 98 height 37
checkbox input "true"
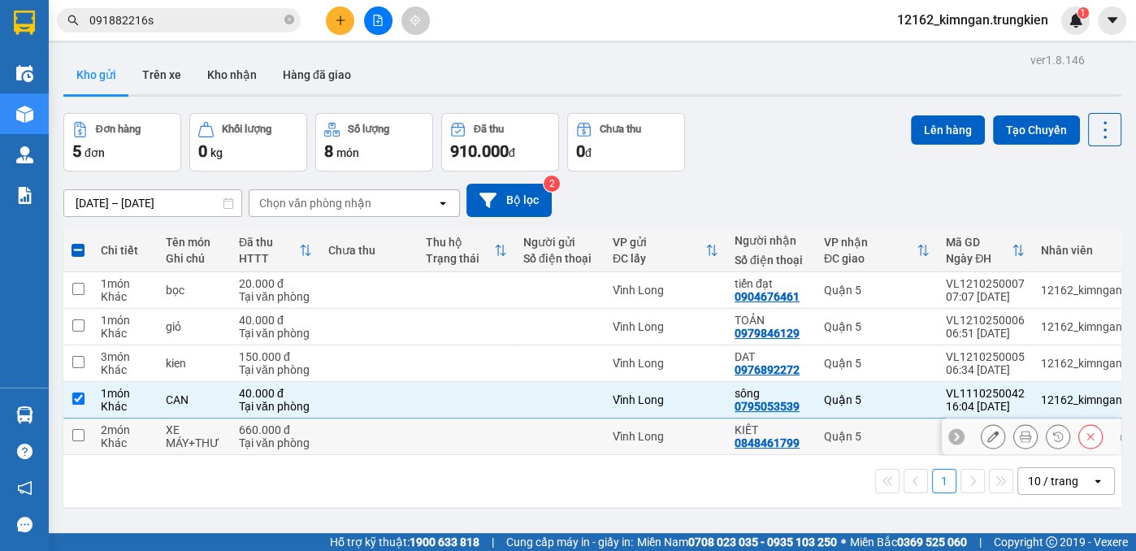
click at [483, 432] on td at bounding box center [467, 436] width 98 height 37
checkbox input "true"
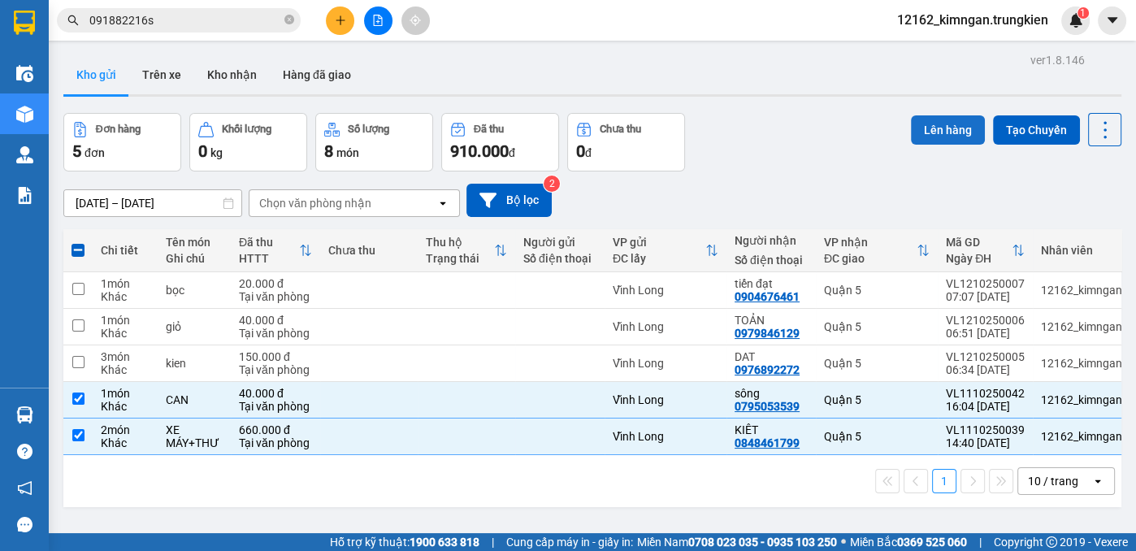
click at [913, 124] on button "Lên hàng" at bounding box center [948, 129] width 74 height 29
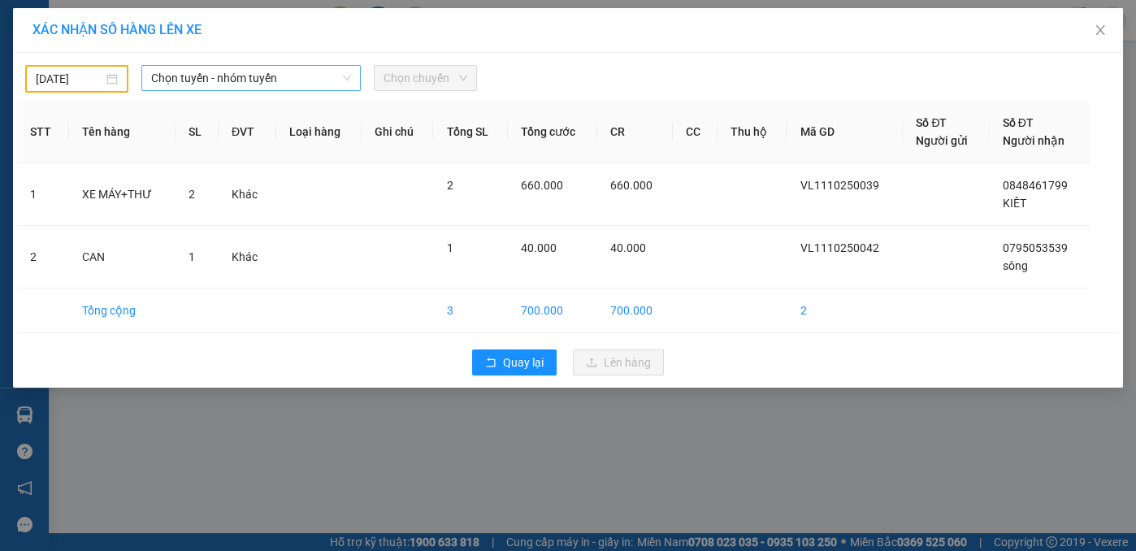
click at [256, 75] on span "Chọn tuyến - nhóm tuyến" at bounding box center [251, 78] width 200 height 24
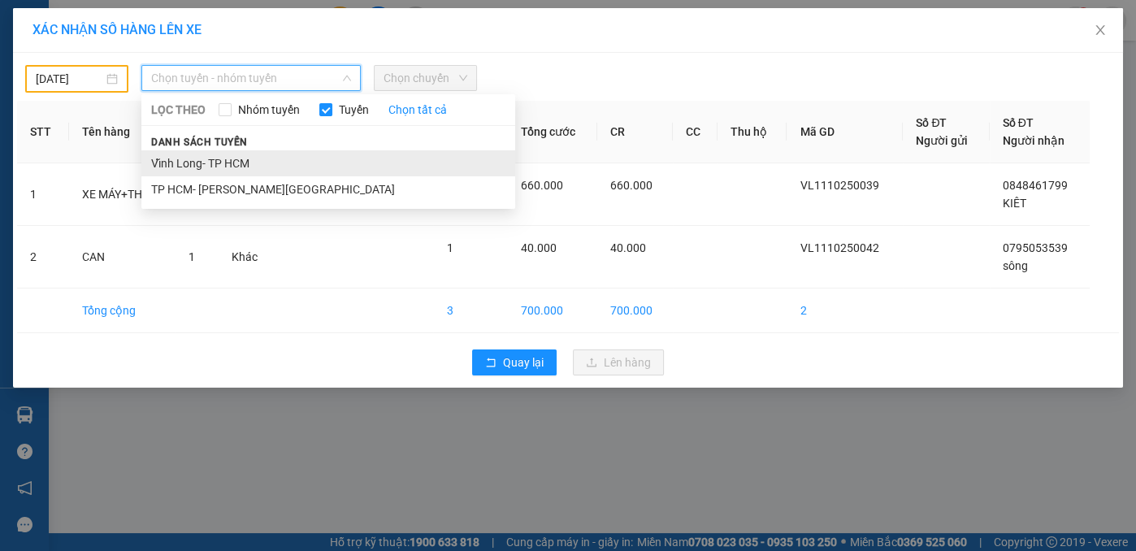
click at [239, 156] on li "Vĩnh Long- TP HCM" at bounding box center [328, 163] width 374 height 26
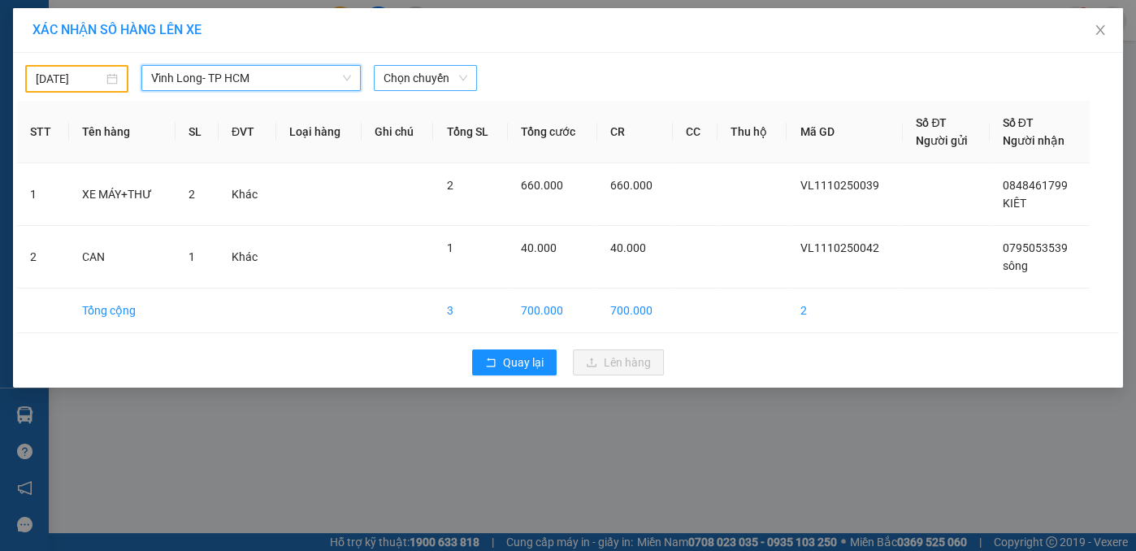
click at [411, 67] on span "Chọn chuyến" at bounding box center [426, 78] width 84 height 24
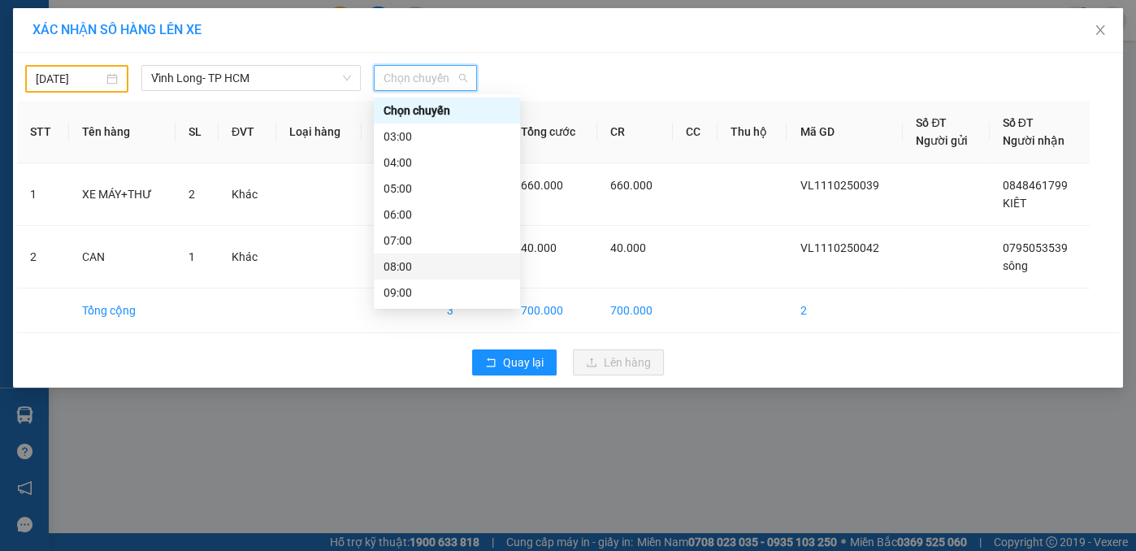
click at [401, 259] on div "08:00" at bounding box center [447, 267] width 127 height 18
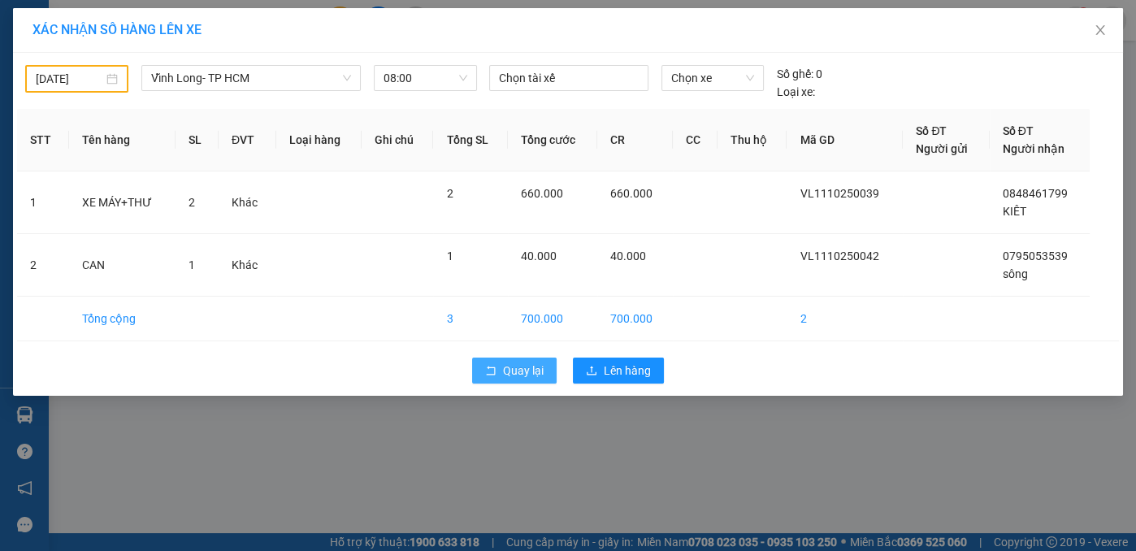
click at [515, 358] on button "Quay lại" at bounding box center [514, 371] width 85 height 26
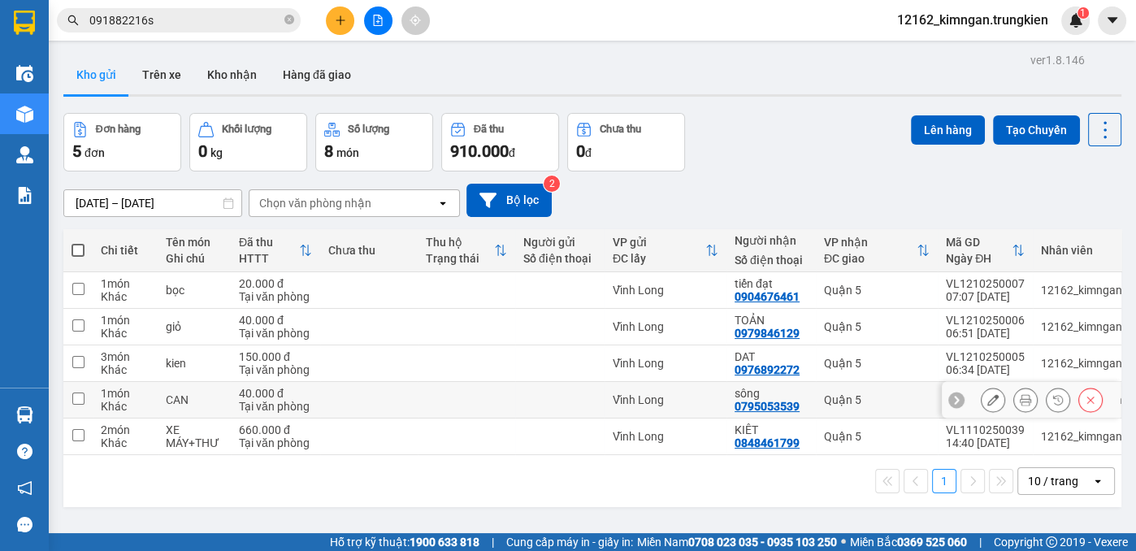
click at [697, 397] on div "Vĩnh Long" at bounding box center [666, 399] width 106 height 13
checkbox input "true"
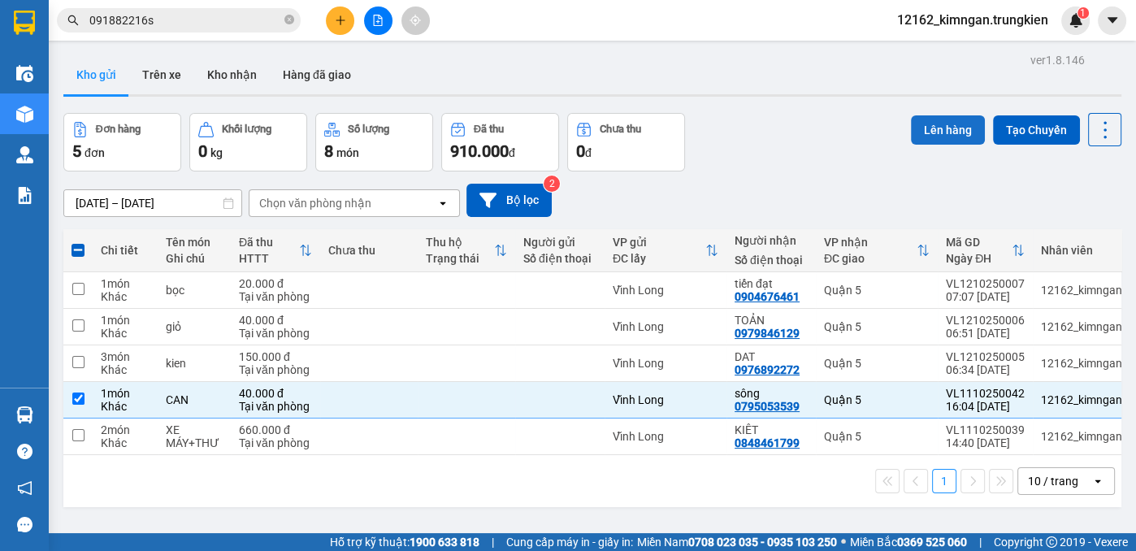
click at [928, 122] on button "Lên hàng" at bounding box center [948, 129] width 74 height 29
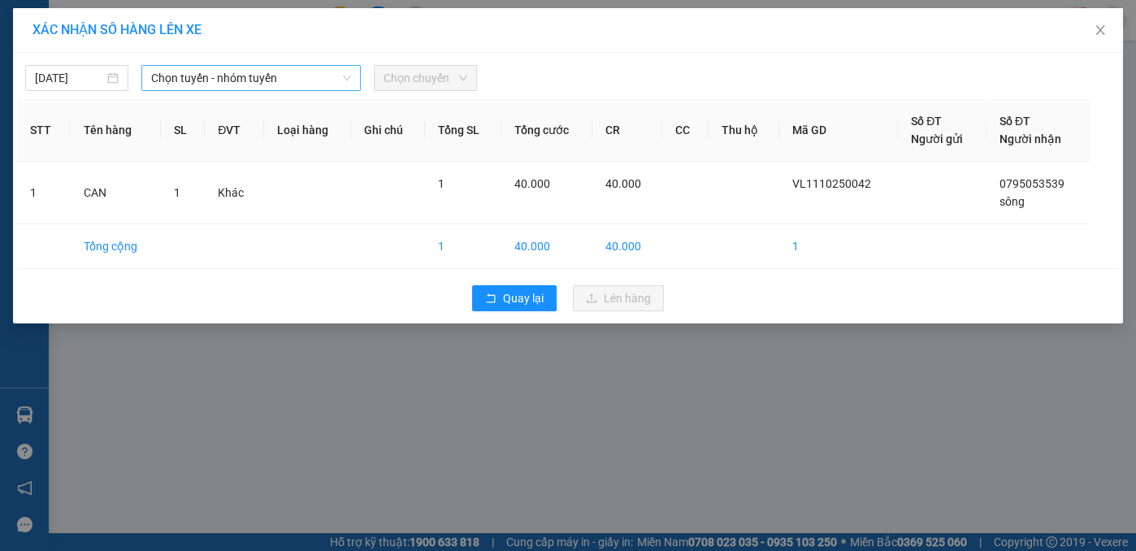
click at [184, 80] on span "Chọn tuyến - nhóm tuyến" at bounding box center [251, 78] width 200 height 24
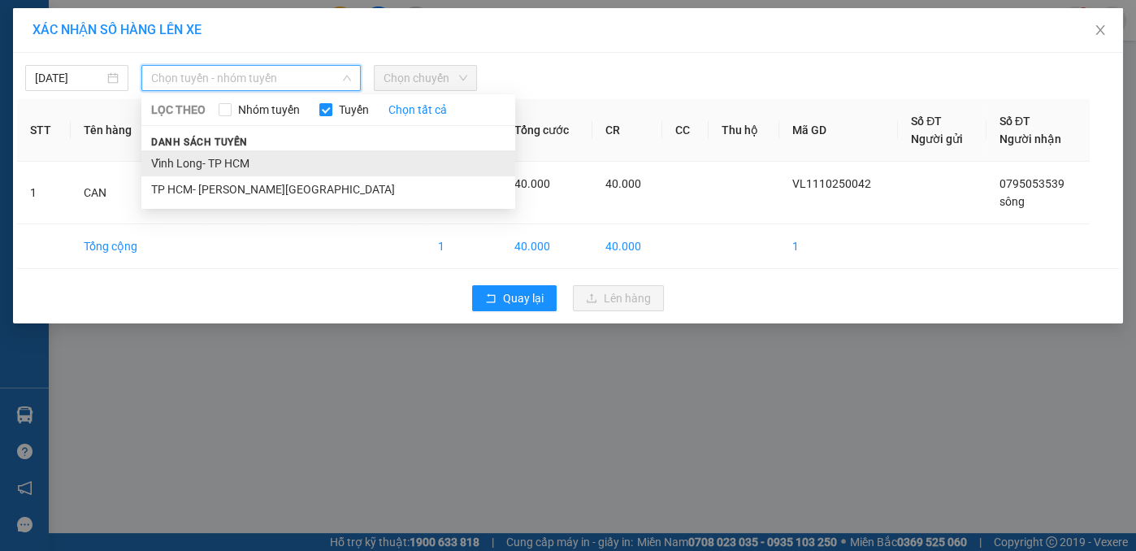
click at [182, 162] on li "Vĩnh Long- TP HCM" at bounding box center [328, 163] width 374 height 26
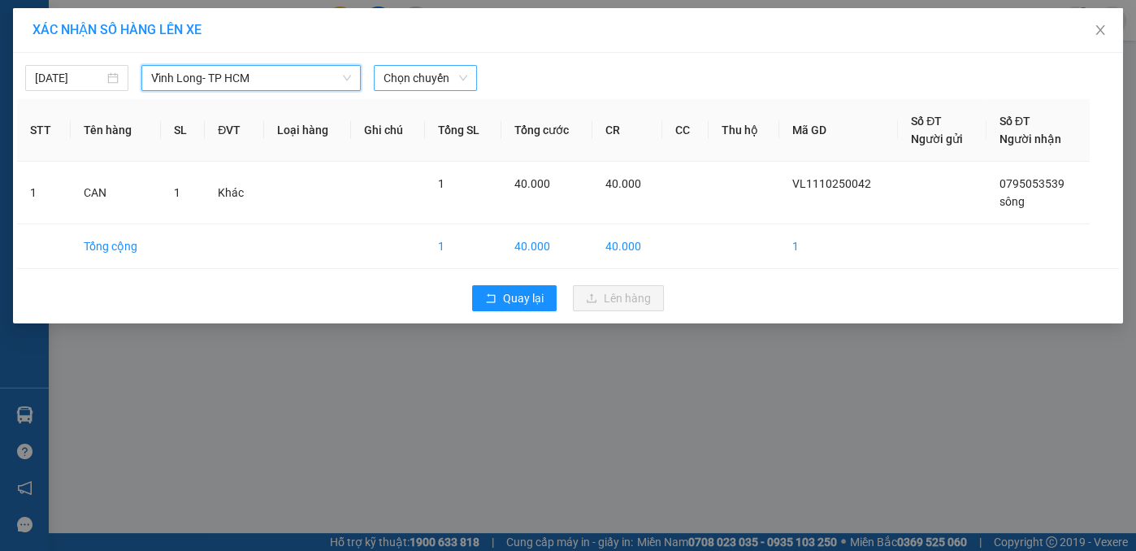
click at [405, 72] on span "Chọn chuyến" at bounding box center [426, 78] width 84 height 24
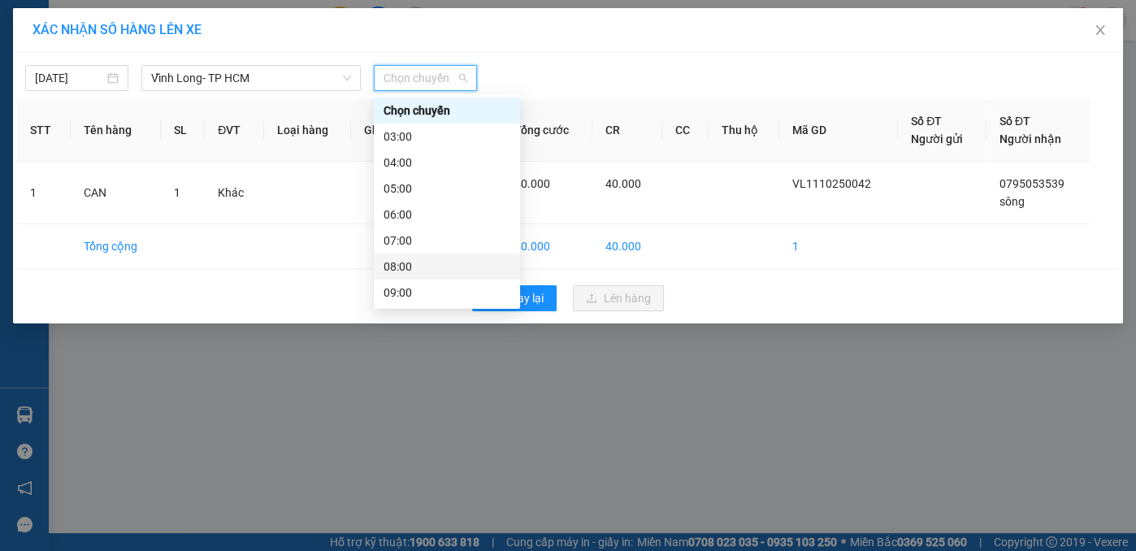
click at [398, 267] on div "08:00" at bounding box center [447, 267] width 127 height 18
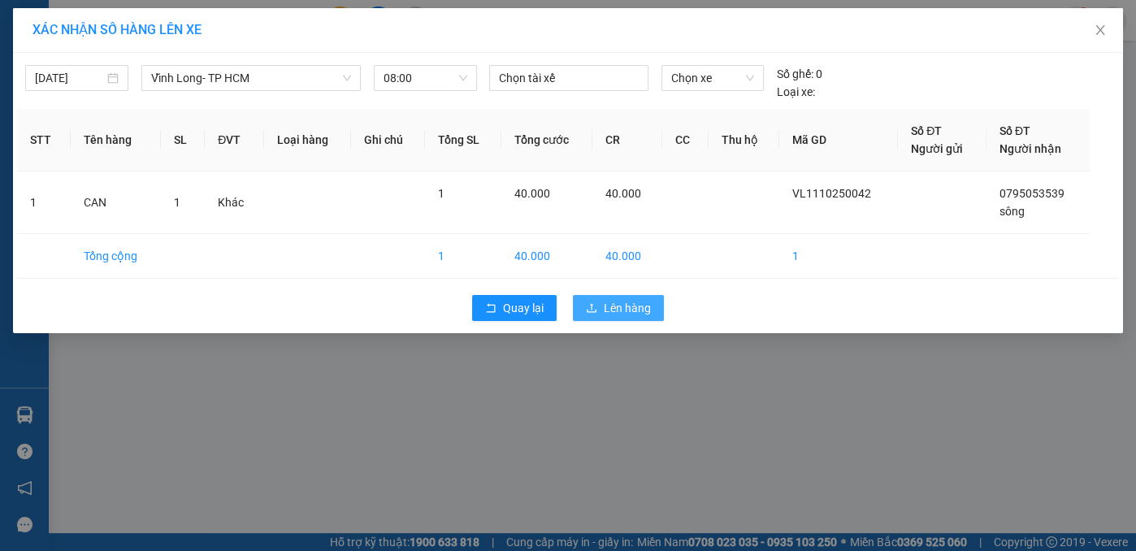
click at [644, 310] on span "Lên hàng" at bounding box center [627, 308] width 47 height 18
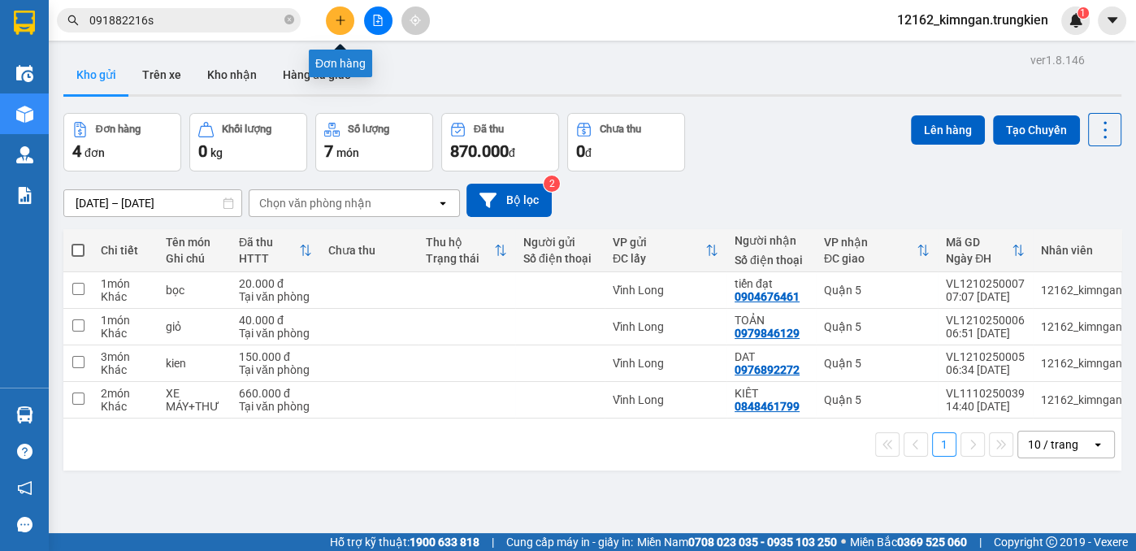
click at [346, 12] on button at bounding box center [340, 21] width 28 height 28
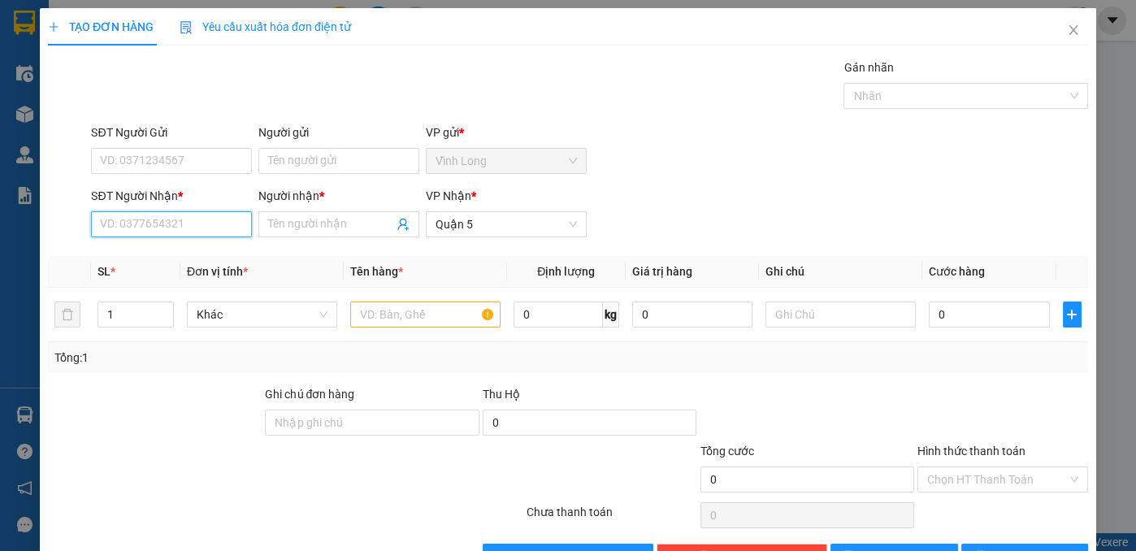
click at [183, 220] on input "SĐT Người Nhận *" at bounding box center [171, 224] width 161 height 26
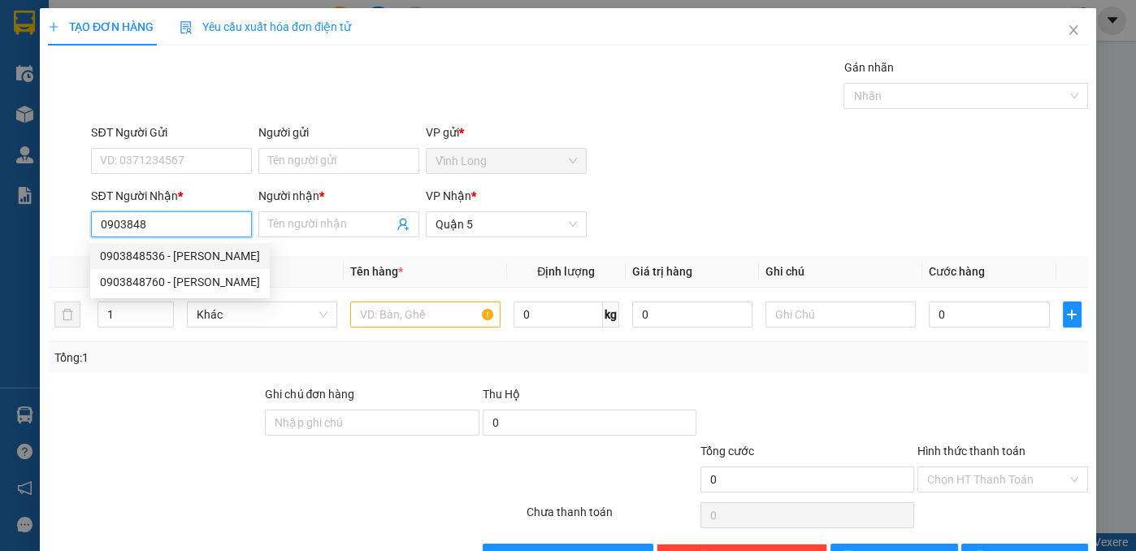
click at [166, 260] on div "0903848536 - vinh" at bounding box center [180, 256] width 160 height 18
type input "0903848536"
type input "vinh"
type input "50.000"
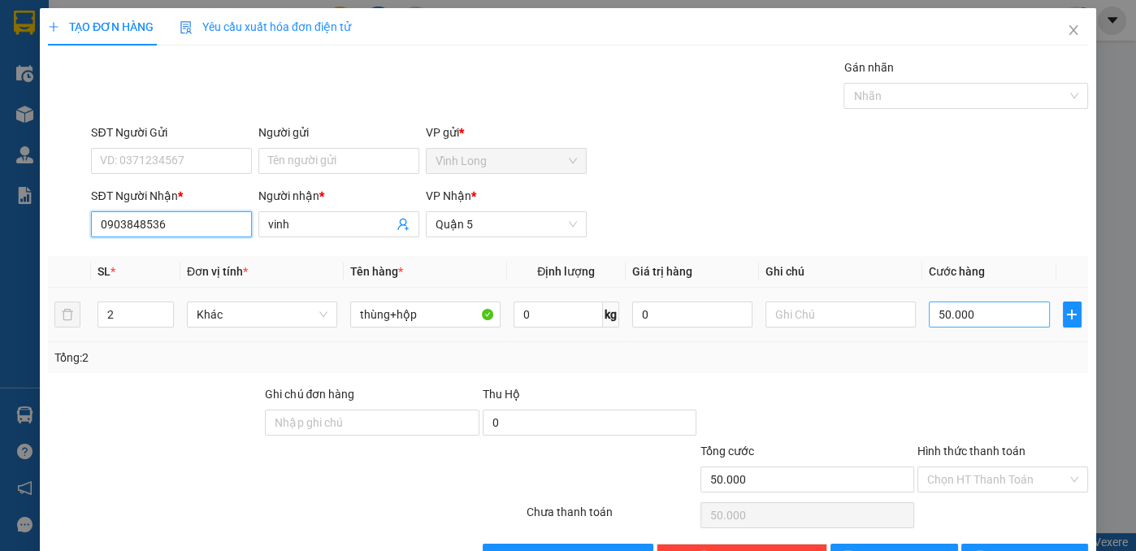
type input "0903848536"
click at [956, 316] on input "50.000" at bounding box center [989, 314] width 120 height 26
type input "7"
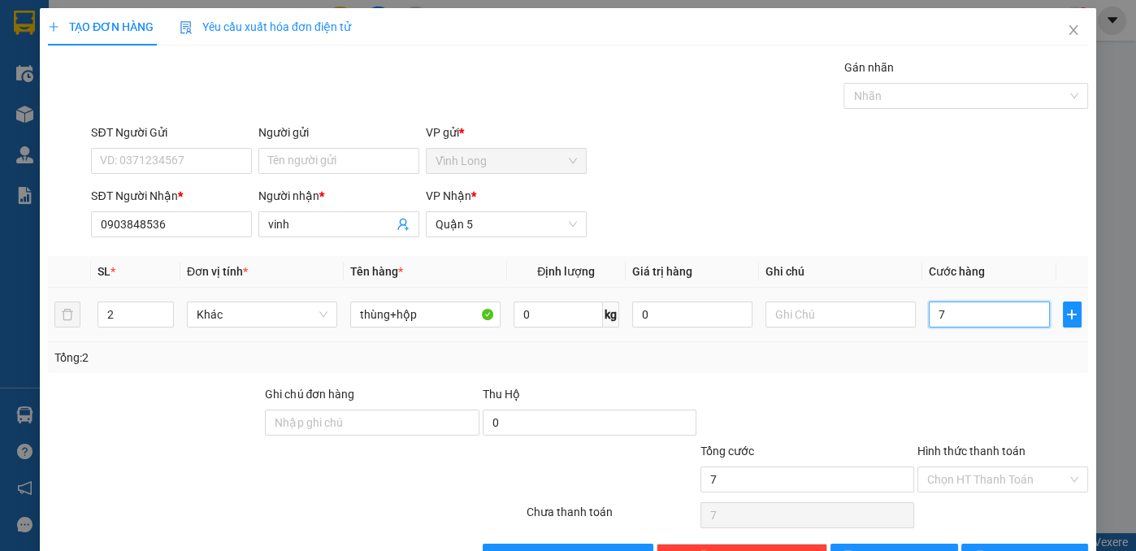
type input "70"
type input "70.000"
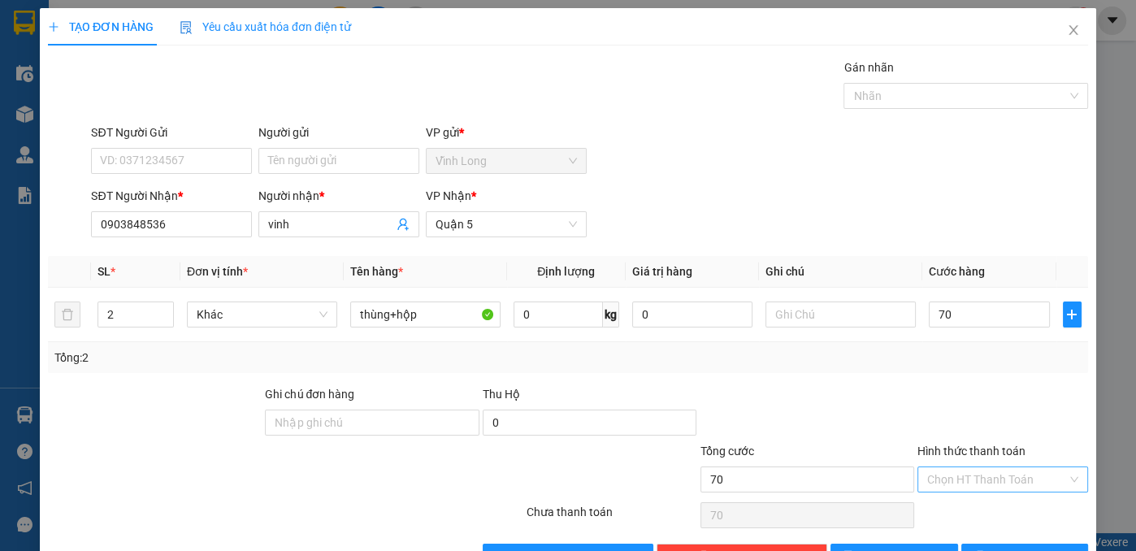
type input "70.000"
click at [942, 483] on input "Hình thức thanh toán" at bounding box center [997, 479] width 140 height 24
click at [930, 509] on div "Tại văn phòng" at bounding box center [993, 510] width 150 height 18
type input "0"
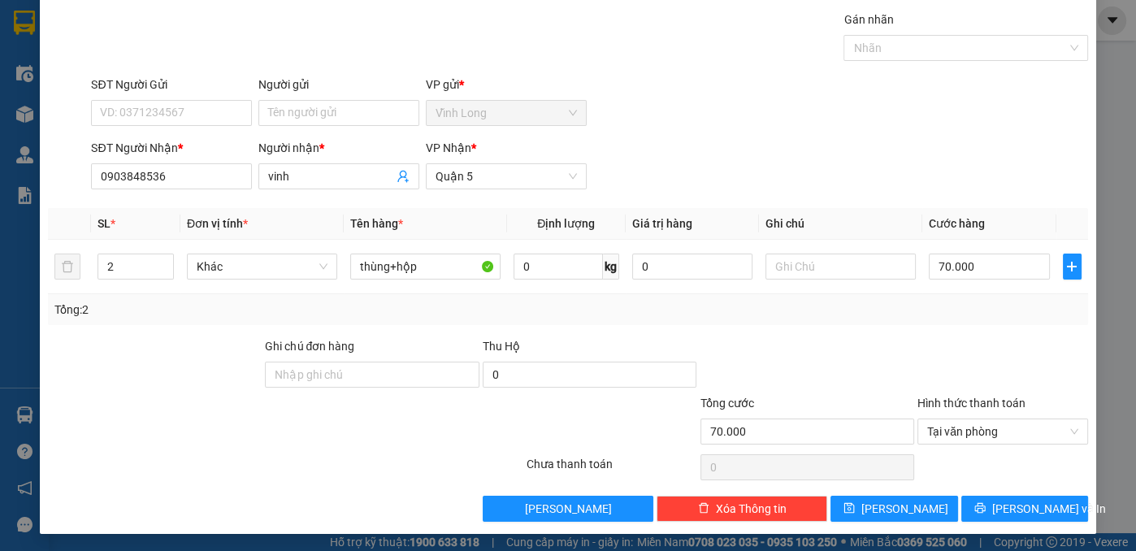
click at [364, 471] on div at bounding box center [285, 467] width 479 height 33
click at [1005, 501] on span "[PERSON_NAME] và In" at bounding box center [1049, 509] width 114 height 18
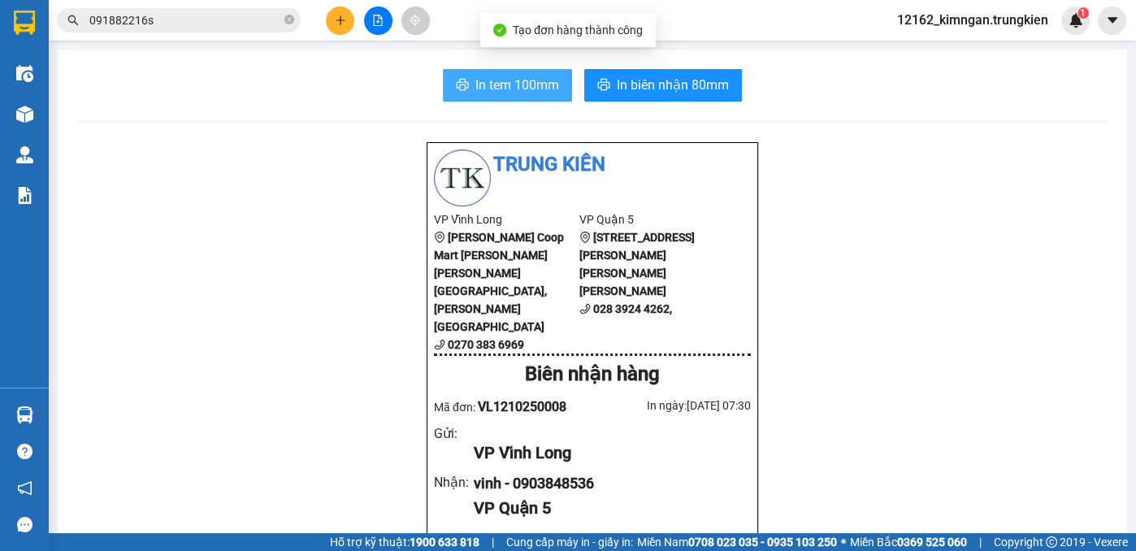
click at [520, 87] on span "In tem 100mm" at bounding box center [517, 85] width 84 height 20
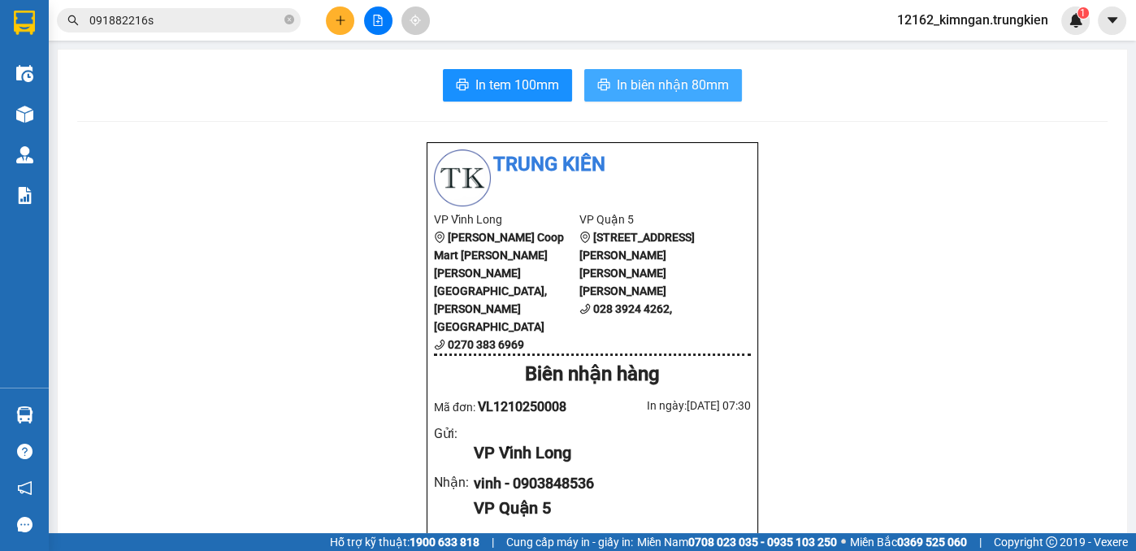
click at [713, 75] on span "In biên nhận 80mm" at bounding box center [673, 85] width 112 height 20
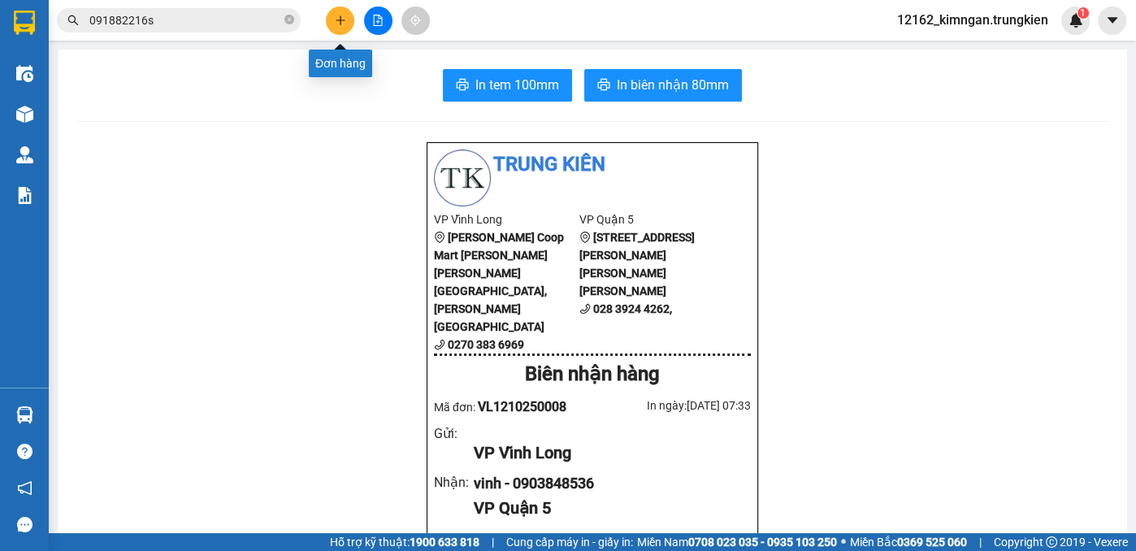
click at [345, 24] on icon "plus" at bounding box center [340, 20] width 11 height 11
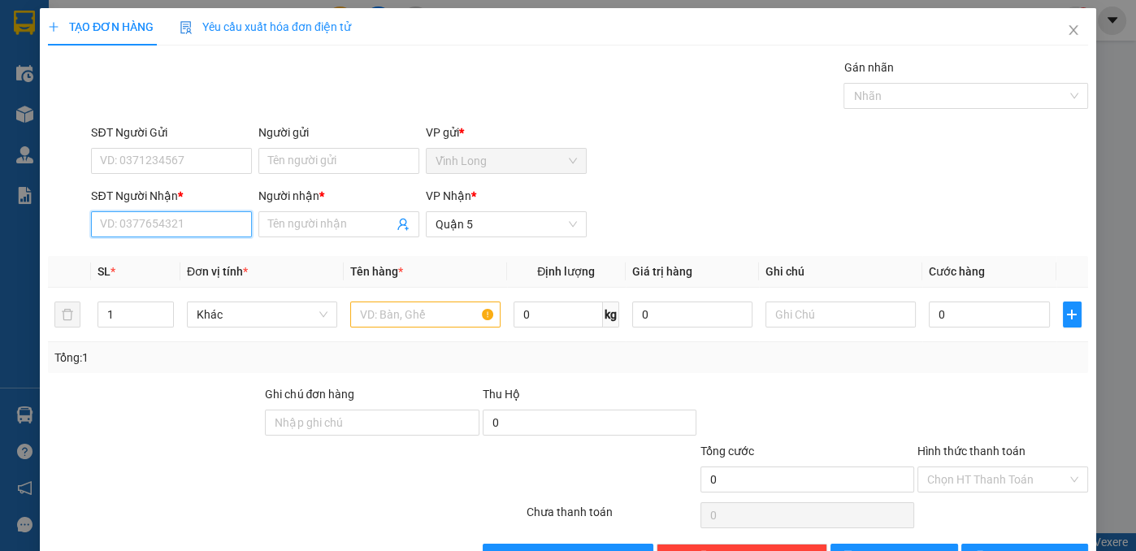
click at [176, 221] on input "SĐT Người Nhận *" at bounding box center [171, 224] width 161 height 26
type input "0909285901"
click at [189, 264] on div "0909285901 - DUNG" at bounding box center [180, 256] width 160 height 18
type input "DUNG"
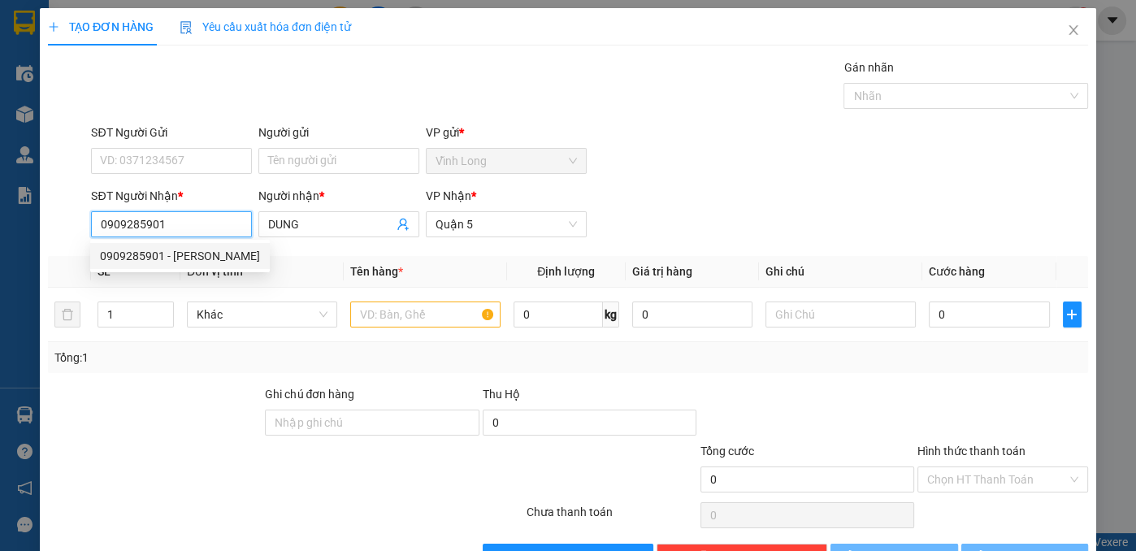
type input "20.000"
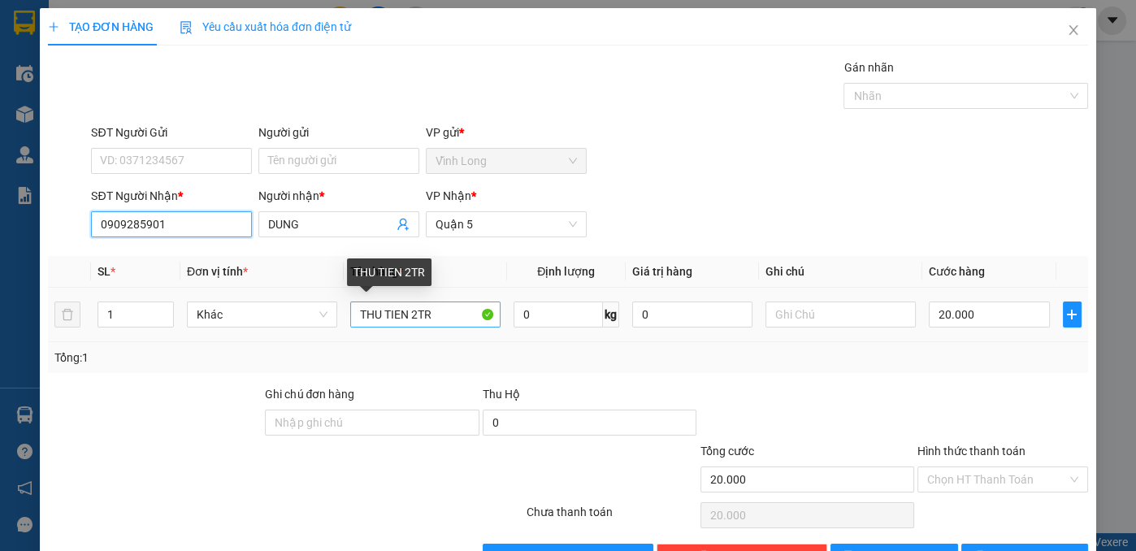
type input "0909285901"
drag, startPoint x: 443, startPoint y: 312, endPoint x: 241, endPoint y: 336, distance: 203.8
click at [248, 336] on tr "1 Khác THU TIEN 2TR 0 kg 0 20.000" at bounding box center [568, 315] width 1040 height 54
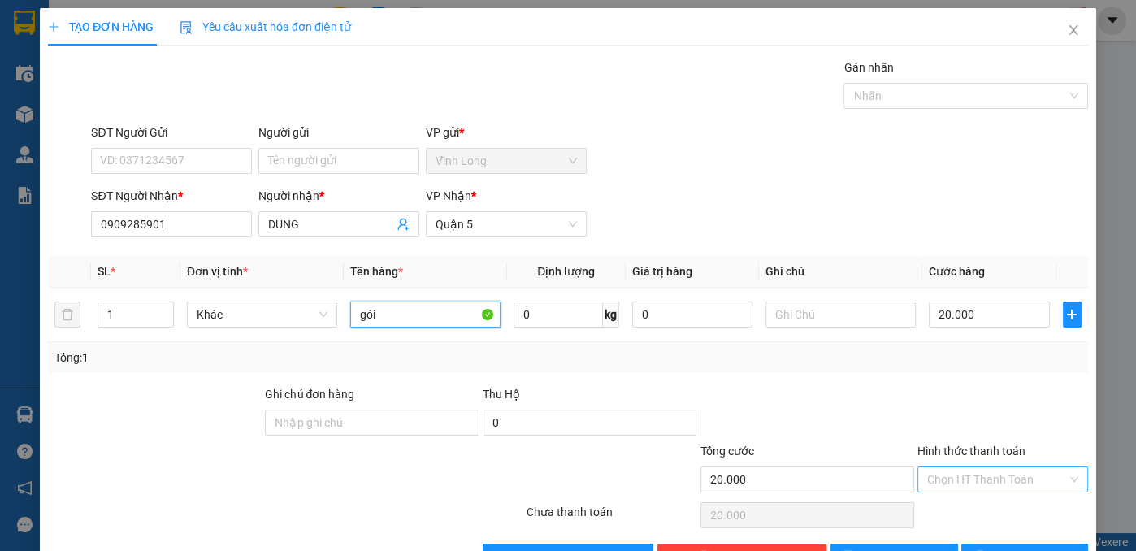
type input "gói"
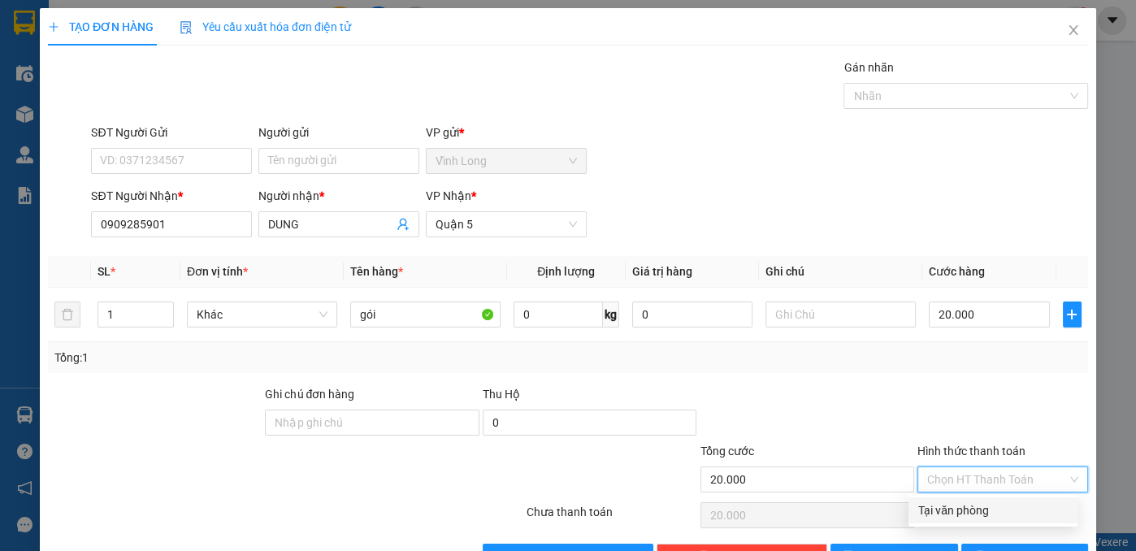
click at [931, 476] on input "Hình thức thanh toán" at bounding box center [997, 479] width 140 height 24
click at [931, 514] on div "Tại văn phòng" at bounding box center [993, 510] width 150 height 18
type input "0"
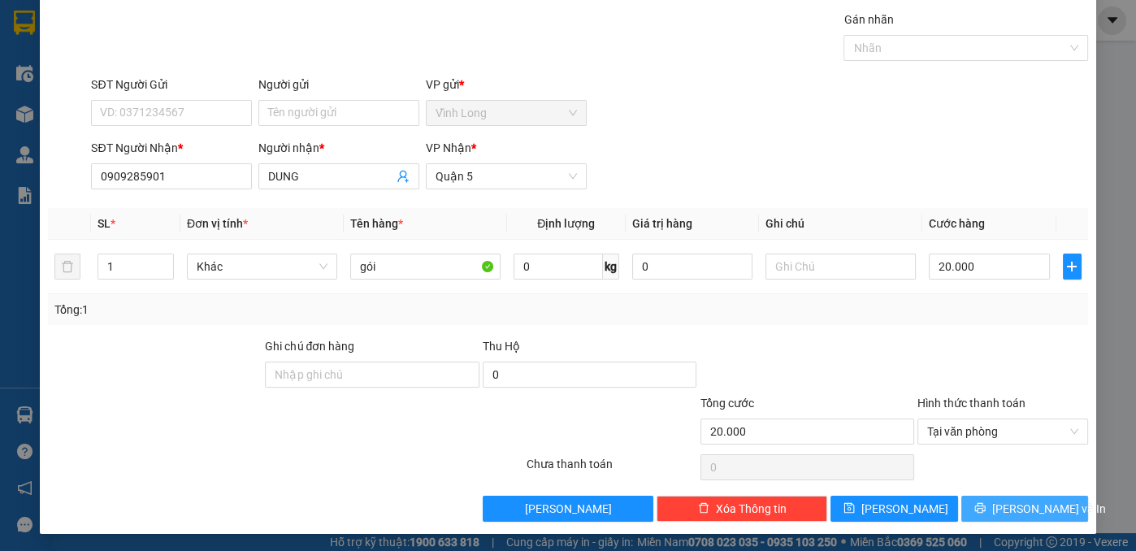
click at [961, 496] on button "[PERSON_NAME] và In" at bounding box center [1025, 509] width 128 height 26
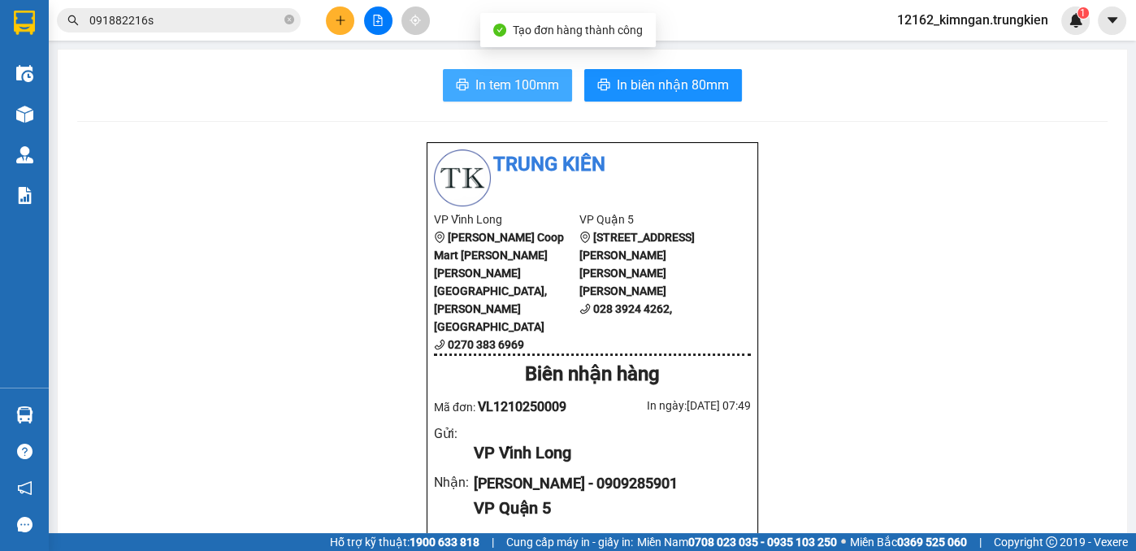
click at [501, 81] on span "In tem 100mm" at bounding box center [517, 85] width 84 height 20
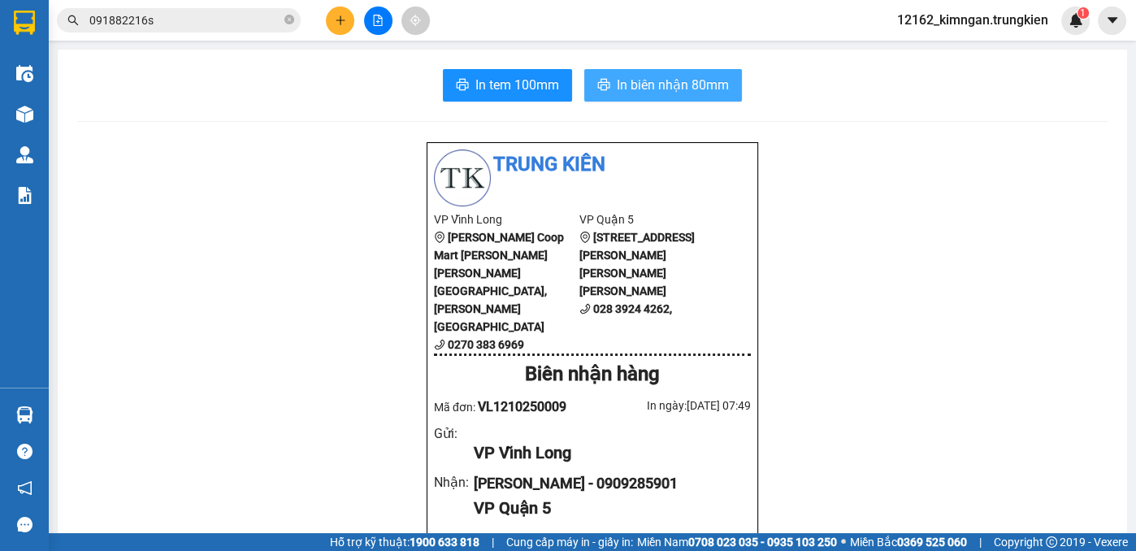
click at [714, 85] on span "In biên nhận 80mm" at bounding box center [673, 85] width 112 height 20
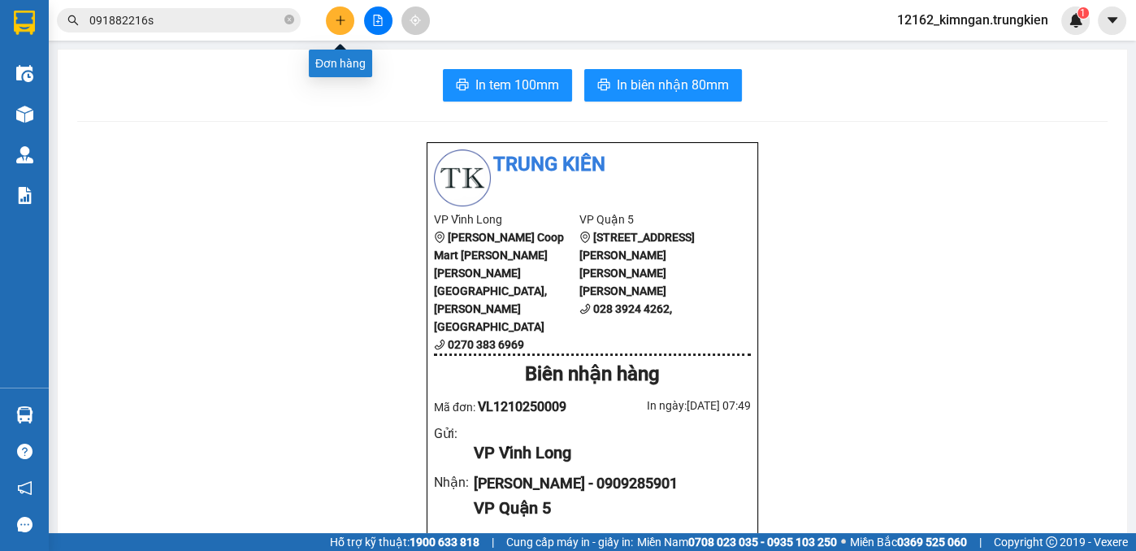
click at [349, 20] on button at bounding box center [340, 21] width 28 height 28
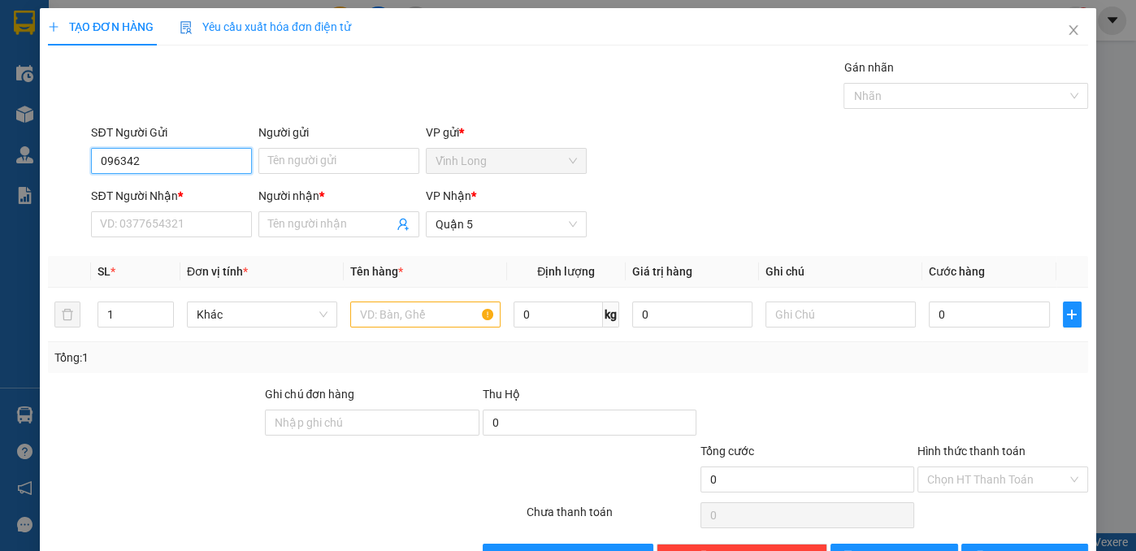
type input "0963424"
drag, startPoint x: 167, startPoint y: 169, endPoint x: 39, endPoint y: 166, distance: 127.6
click at [47, 167] on div "SĐT Người Gửi 0963424 0963424 Người gửi Tên người gửi VP gửi * Vĩnh Long" at bounding box center [567, 152] width 1043 height 57
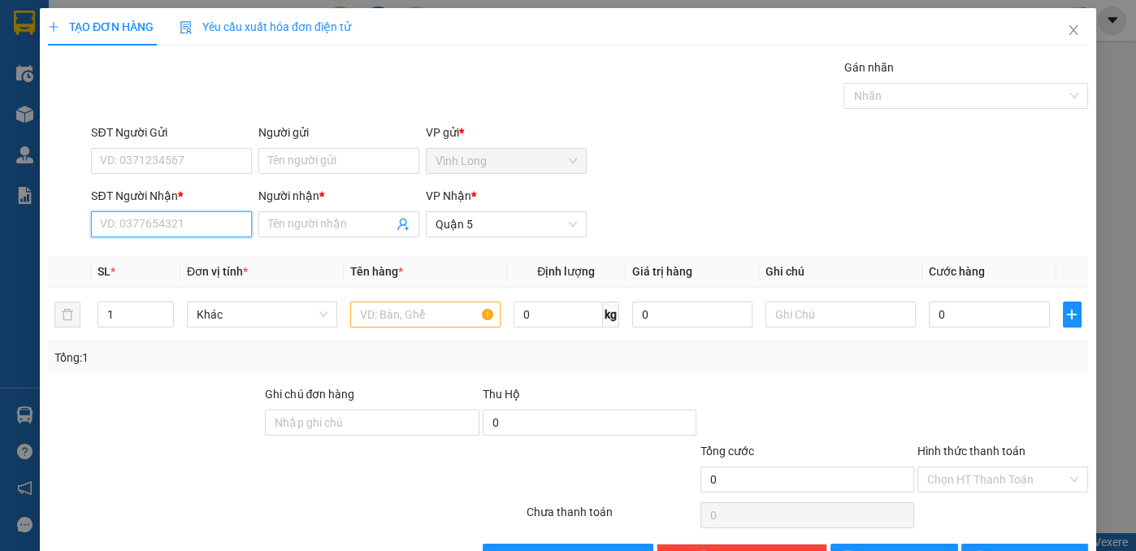
click at [102, 223] on input "SĐT Người Nhận *" at bounding box center [171, 224] width 161 height 26
click at [151, 249] on div "0963424030 - duy" at bounding box center [180, 256] width 160 height 18
type input "0963424030"
type input "duy"
type input "30.000"
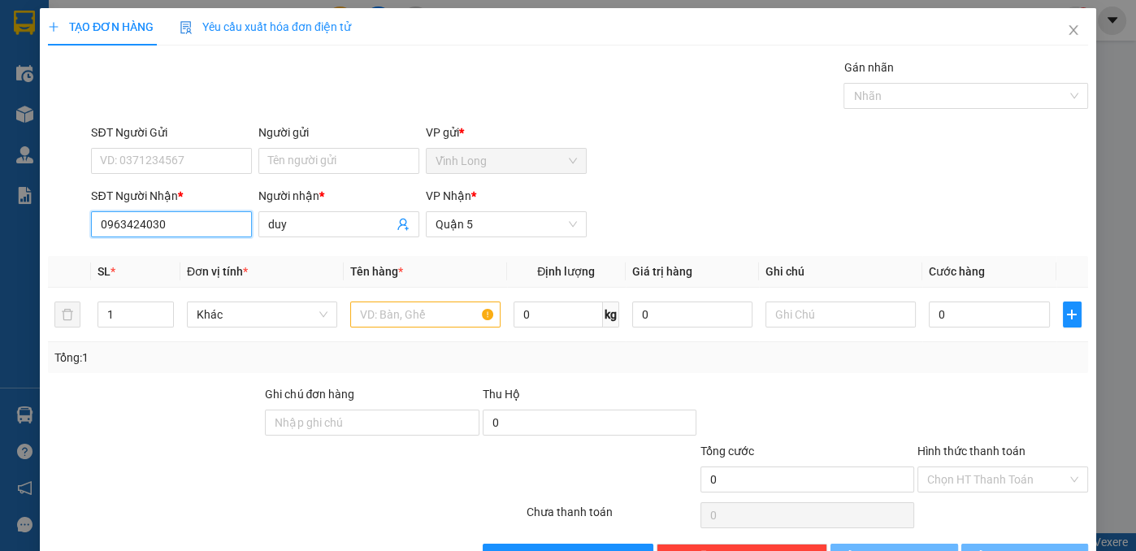
type input "30.000"
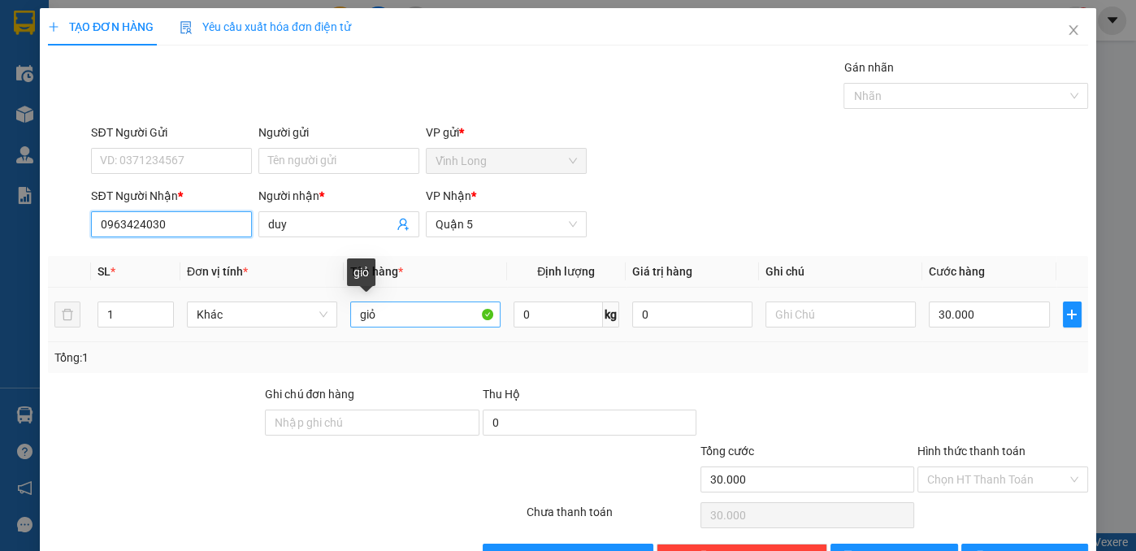
type input "0963424030"
drag, startPoint x: 379, startPoint y: 317, endPoint x: 330, endPoint y: 329, distance: 51.0
click at [330, 329] on tr "1 Khác giỏ 0 kg 0 30.000" at bounding box center [568, 315] width 1040 height 54
type input "thùng"
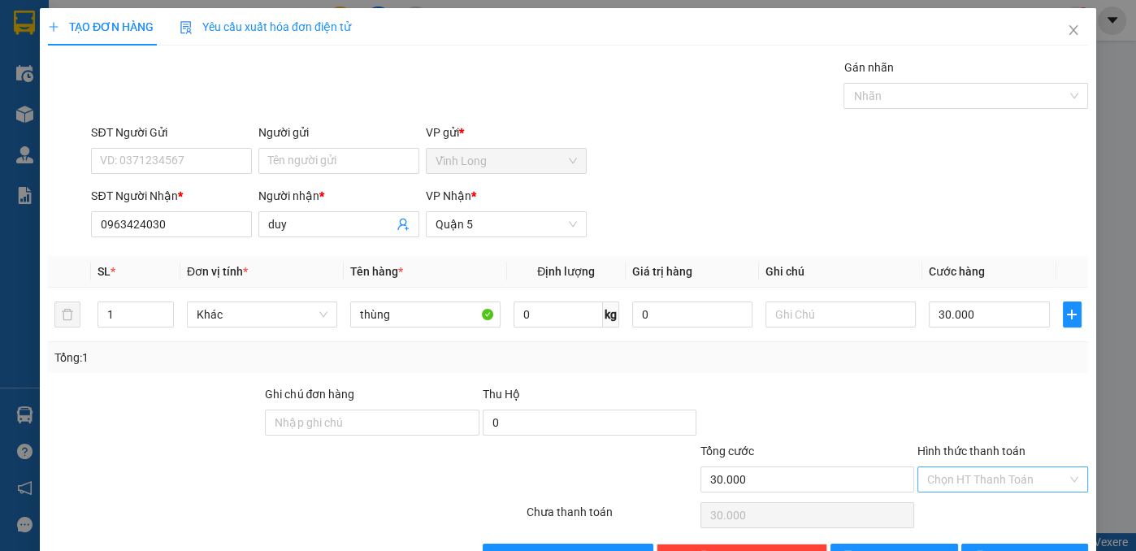
click at [960, 479] on input "Hình thức thanh toán" at bounding box center [997, 479] width 140 height 24
click at [960, 509] on div "Tại văn phòng" at bounding box center [993, 510] width 150 height 18
type input "0"
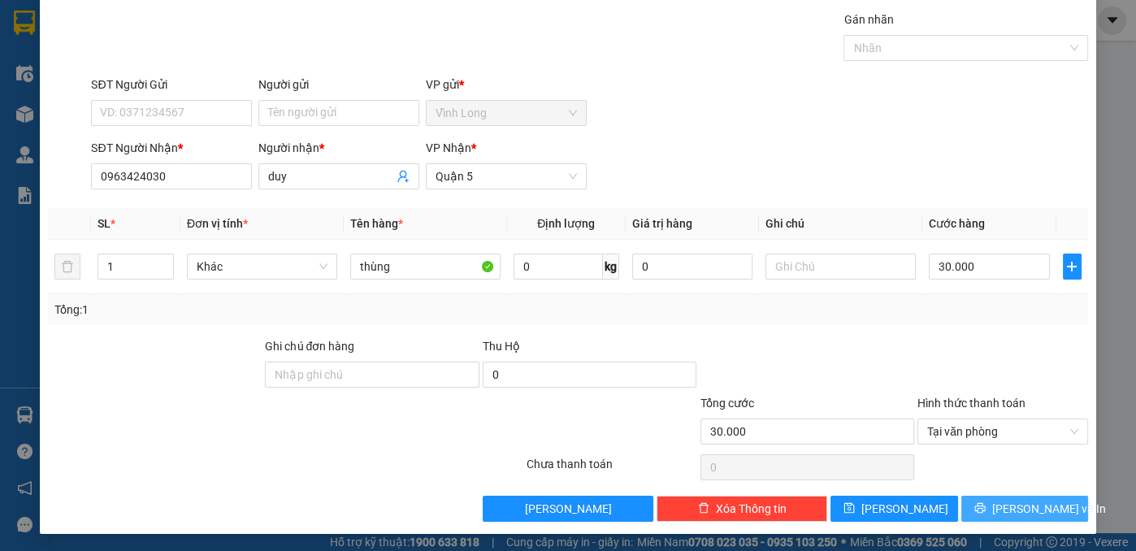
click at [973, 503] on button "[PERSON_NAME] và In" at bounding box center [1025, 509] width 128 height 26
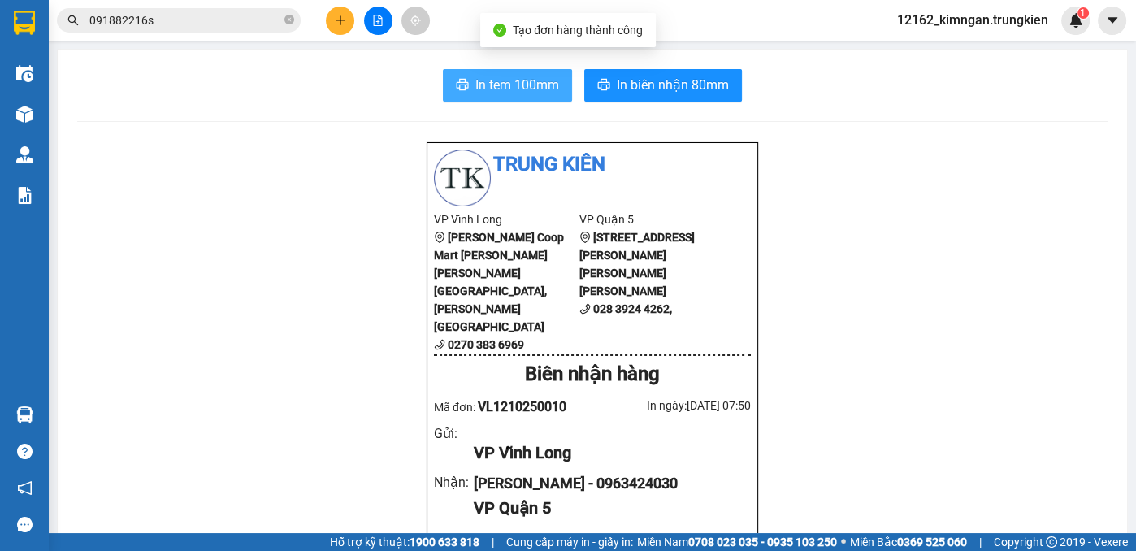
click at [519, 76] on span "In tem 100mm" at bounding box center [517, 85] width 84 height 20
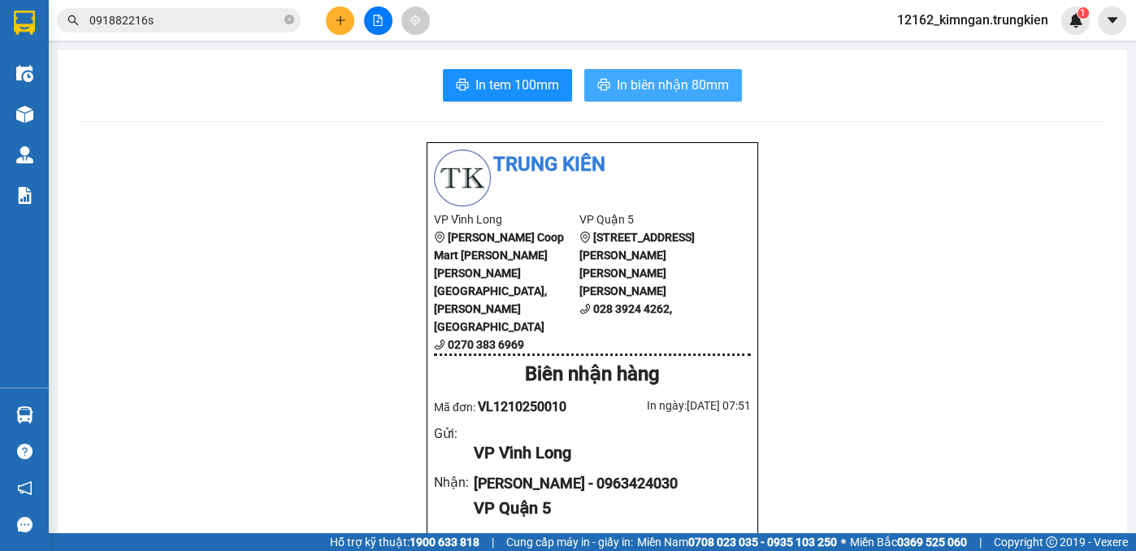
click at [660, 93] on span "In biên nhận 80mm" at bounding box center [673, 85] width 112 height 20
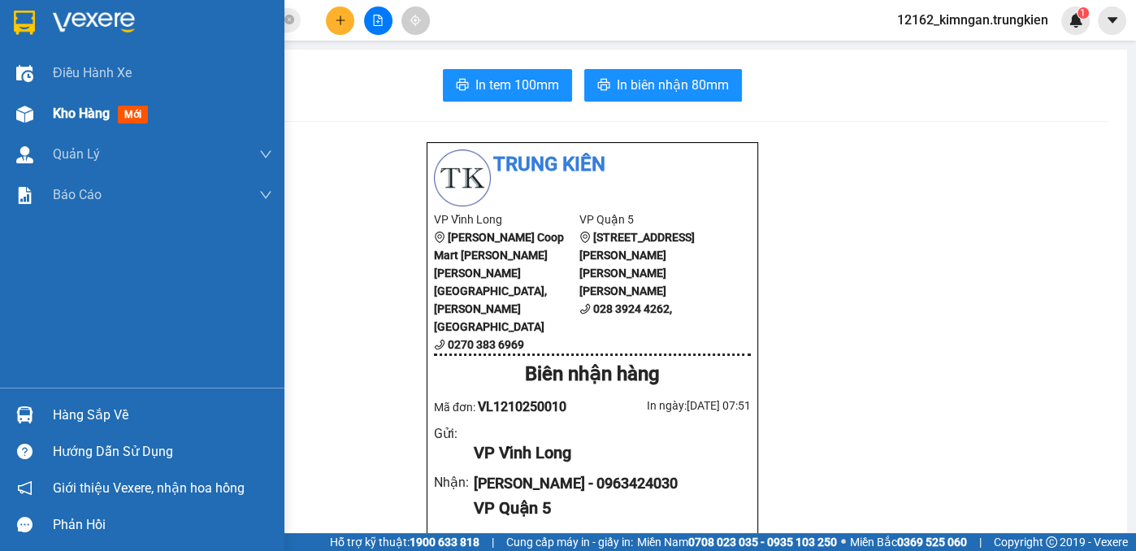
click at [27, 111] on img at bounding box center [24, 114] width 17 height 17
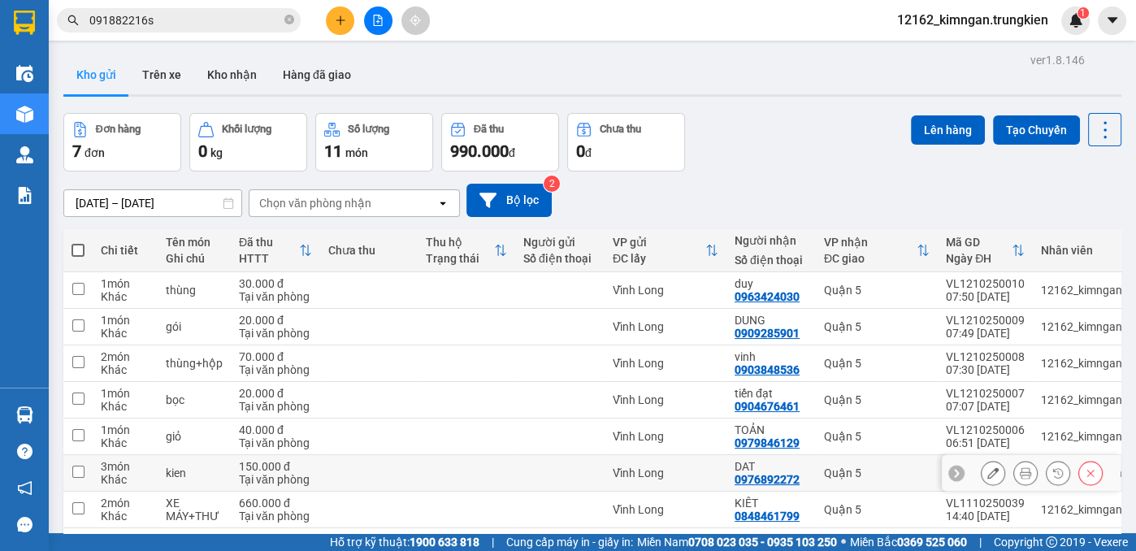
drag, startPoint x: 682, startPoint y: 477, endPoint x: 682, endPoint y: 452, distance: 25.2
click at [682, 475] on div "Vĩnh Long" at bounding box center [666, 472] width 106 height 13
checkbox input "true"
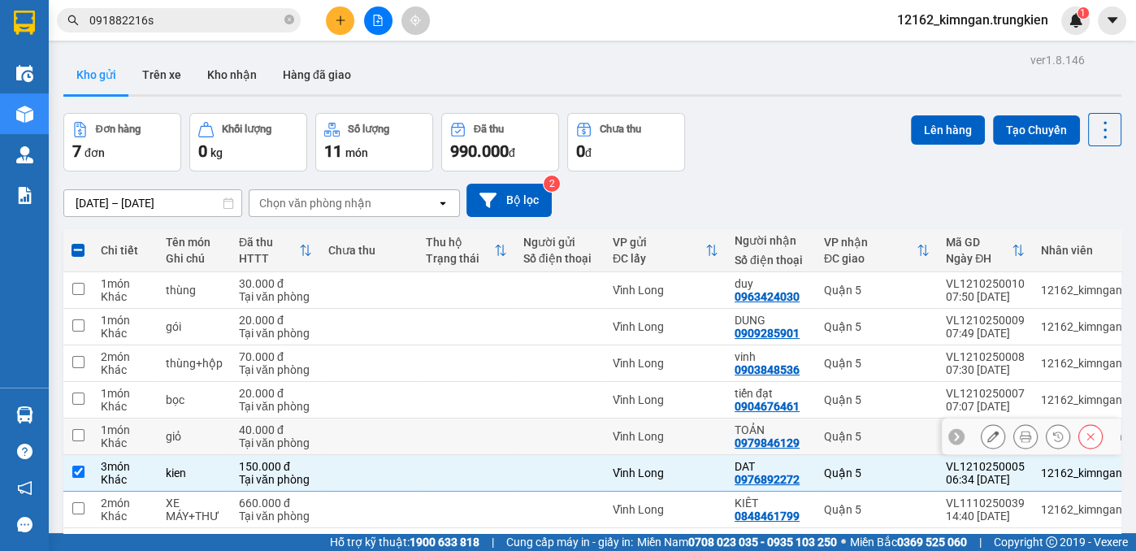
click at [682, 451] on td "Vĩnh Long" at bounding box center [666, 436] width 122 height 37
checkbox input "true"
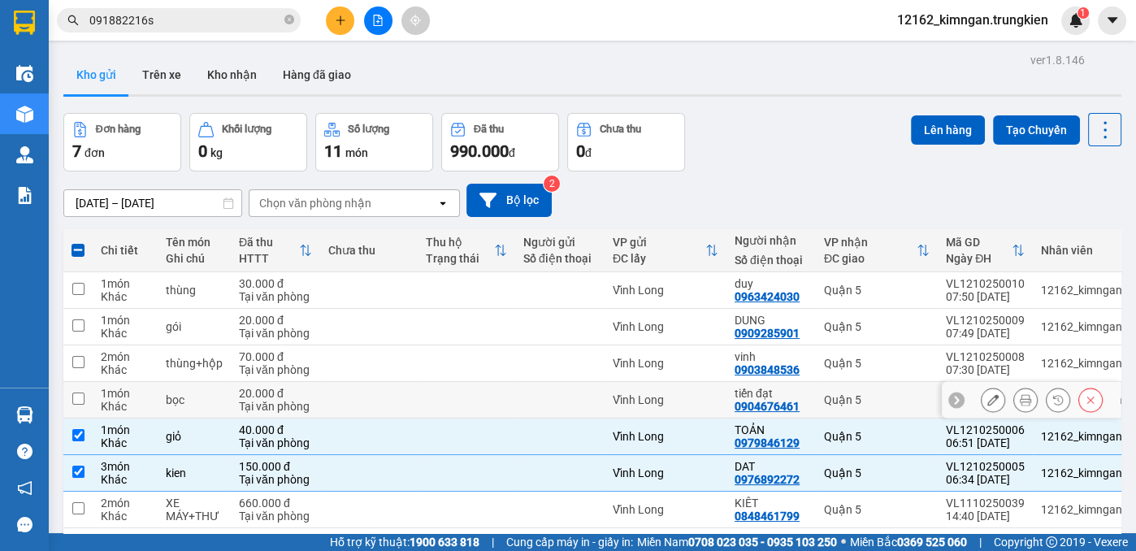
click at [693, 401] on div "Vĩnh Long" at bounding box center [666, 399] width 106 height 13
checkbox input "true"
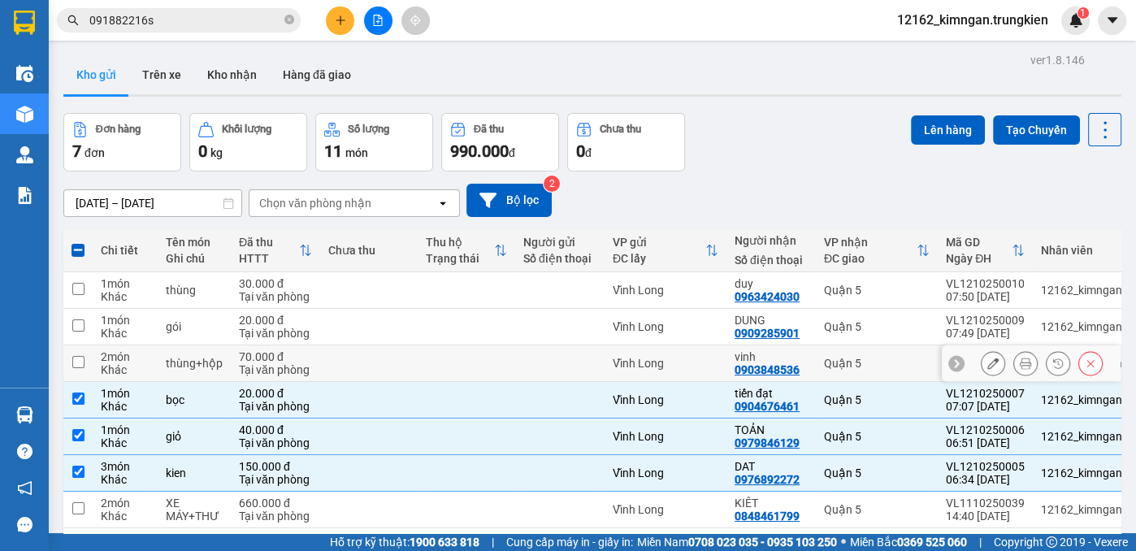
click at [700, 360] on div "Vĩnh Long" at bounding box center [666, 363] width 106 height 13
checkbox input "true"
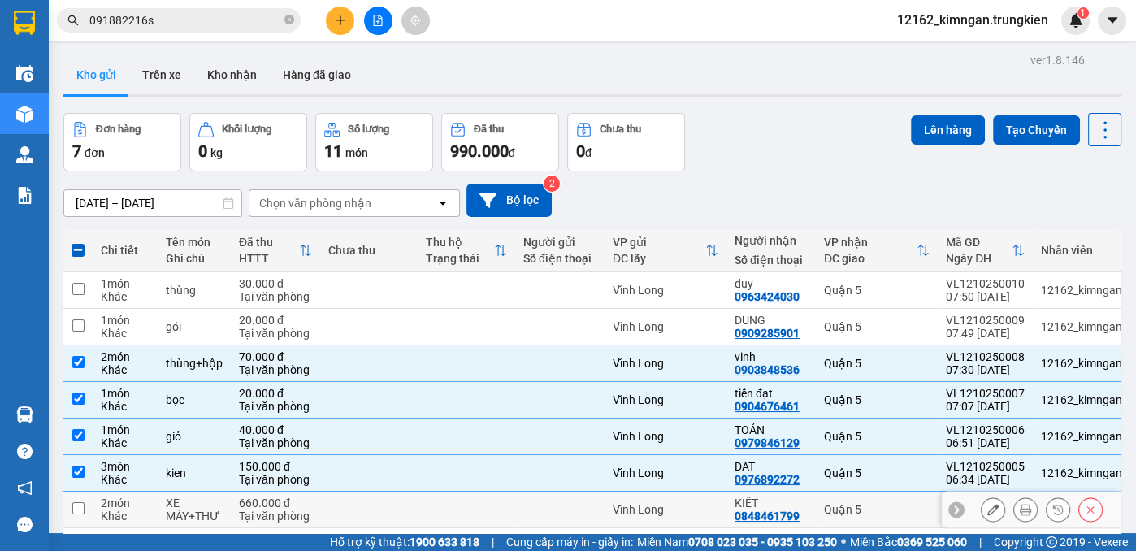
click at [690, 518] on td "Vĩnh Long" at bounding box center [666, 510] width 122 height 37
checkbox input "true"
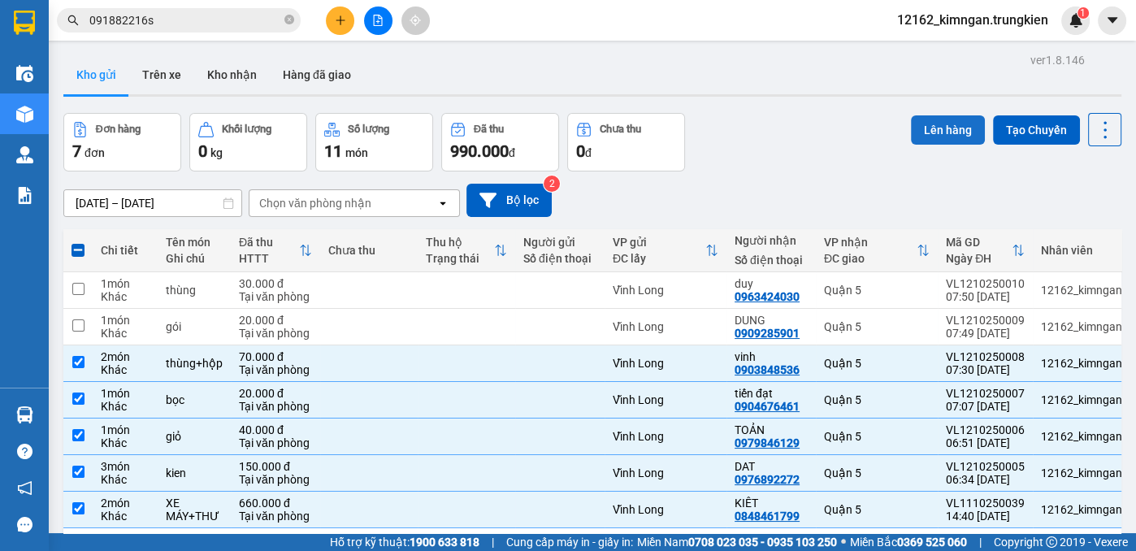
click at [911, 137] on button "Lên hàng" at bounding box center [948, 129] width 74 height 29
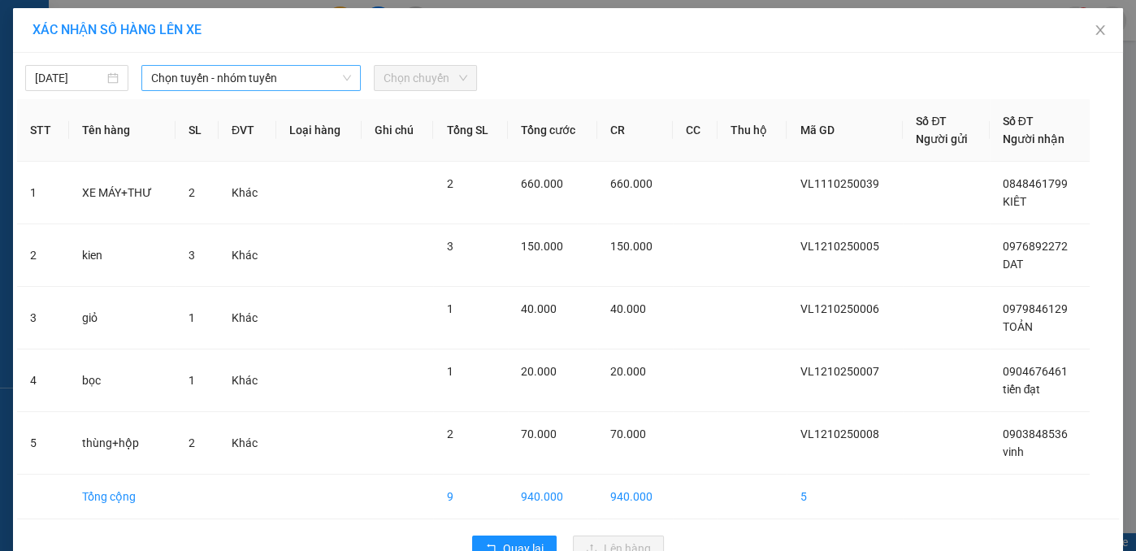
click at [245, 78] on span "Chọn tuyến - nhóm tuyến" at bounding box center [251, 78] width 200 height 24
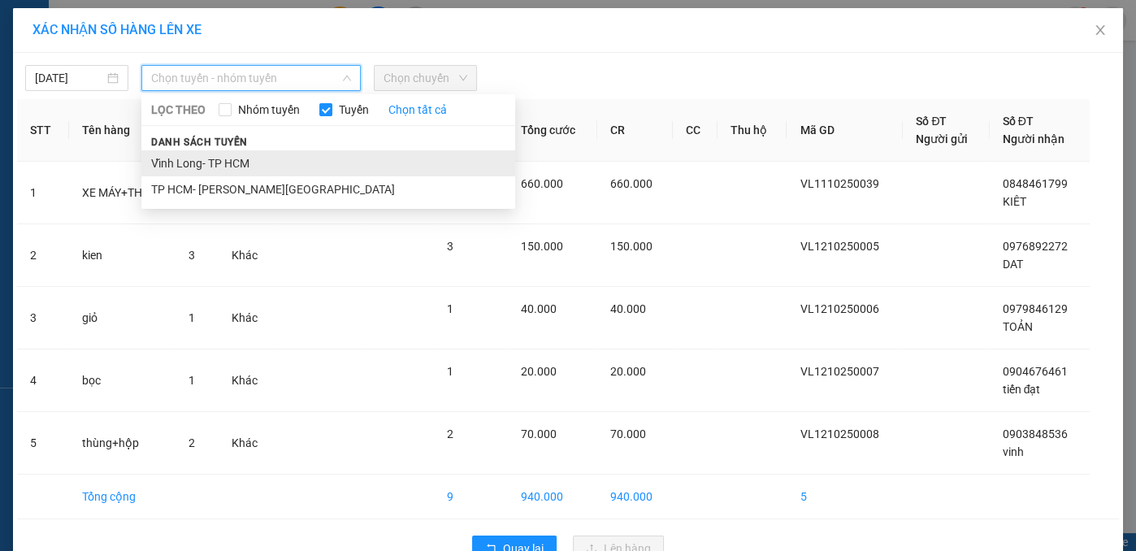
click at [224, 169] on li "Vĩnh Long- TP HCM" at bounding box center [328, 163] width 374 height 26
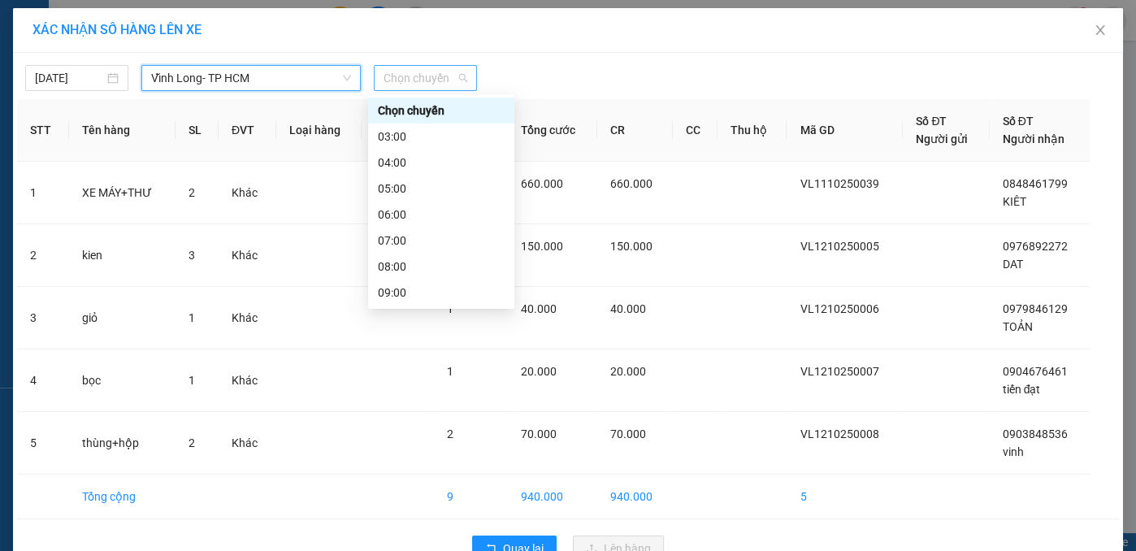
click at [417, 82] on span "Chọn chuyến" at bounding box center [426, 78] width 84 height 24
click at [394, 271] on div "08:00" at bounding box center [441, 267] width 127 height 18
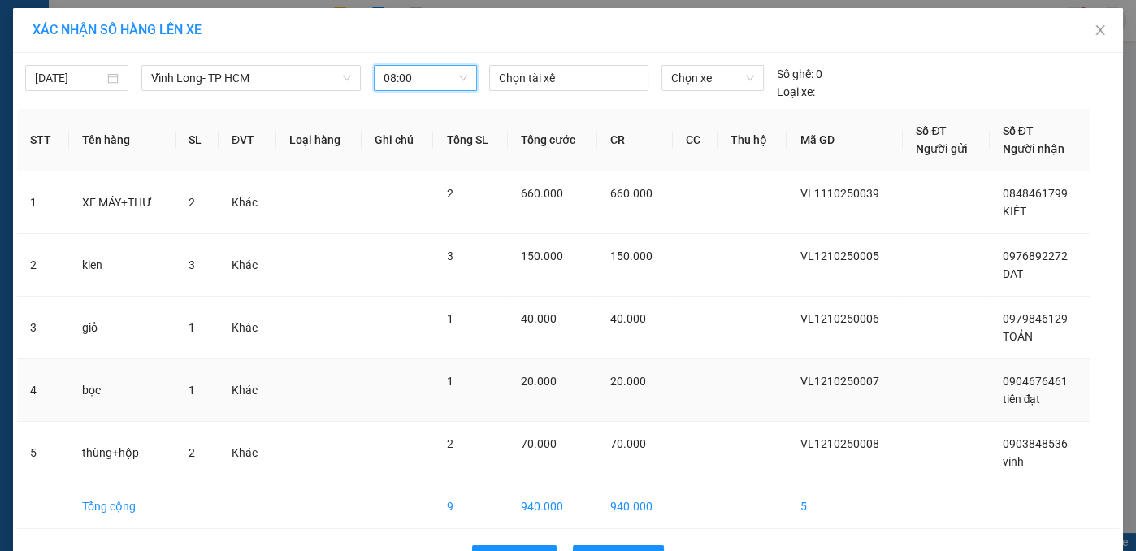
scroll to position [50, 0]
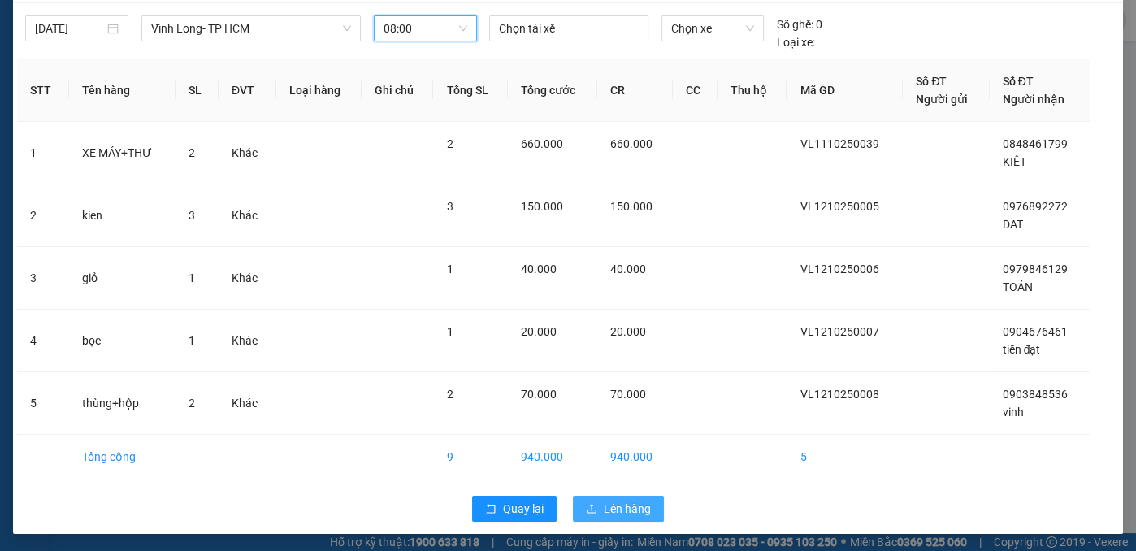
click at [623, 507] on span "Lên hàng" at bounding box center [627, 509] width 47 height 18
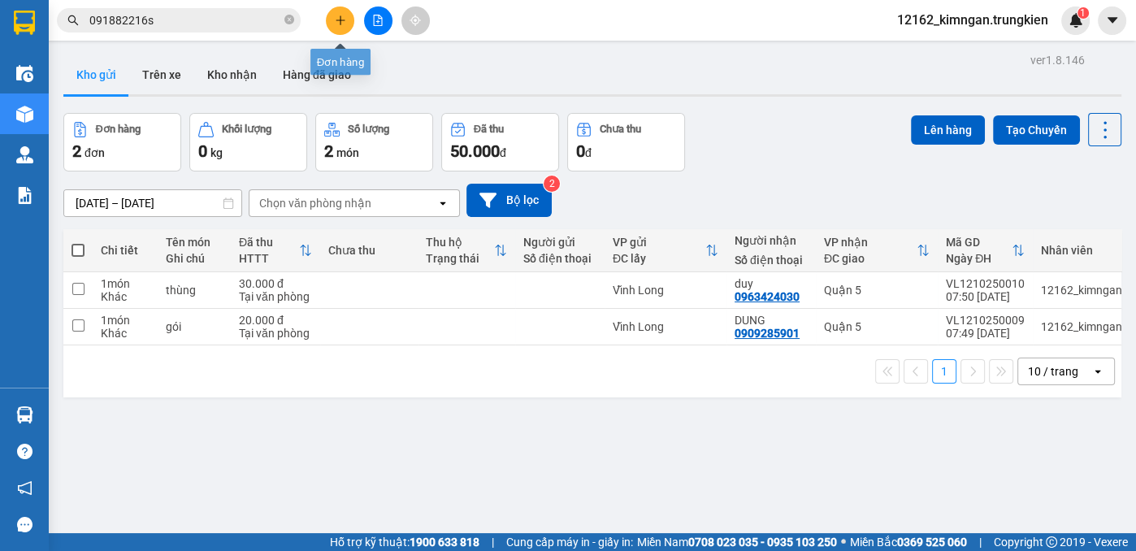
click at [342, 26] on button at bounding box center [340, 21] width 28 height 28
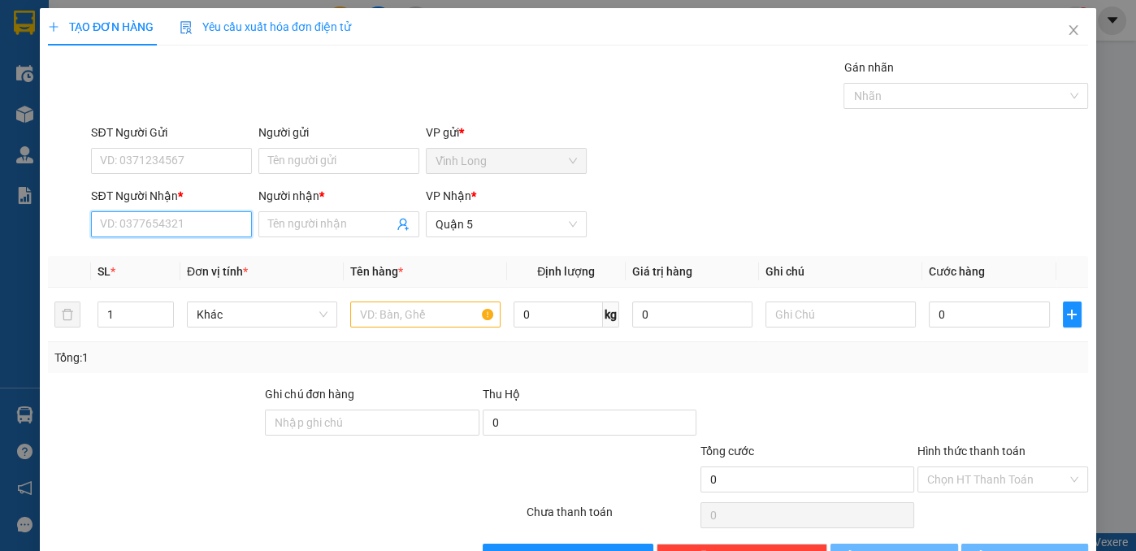
click at [195, 227] on input "SĐT Người Nhận *" at bounding box center [171, 224] width 161 height 26
type input "0902997952"
click at [161, 258] on div "0902997952 - TÀI" at bounding box center [170, 256] width 140 height 18
type input "TÀI"
type input "30.000"
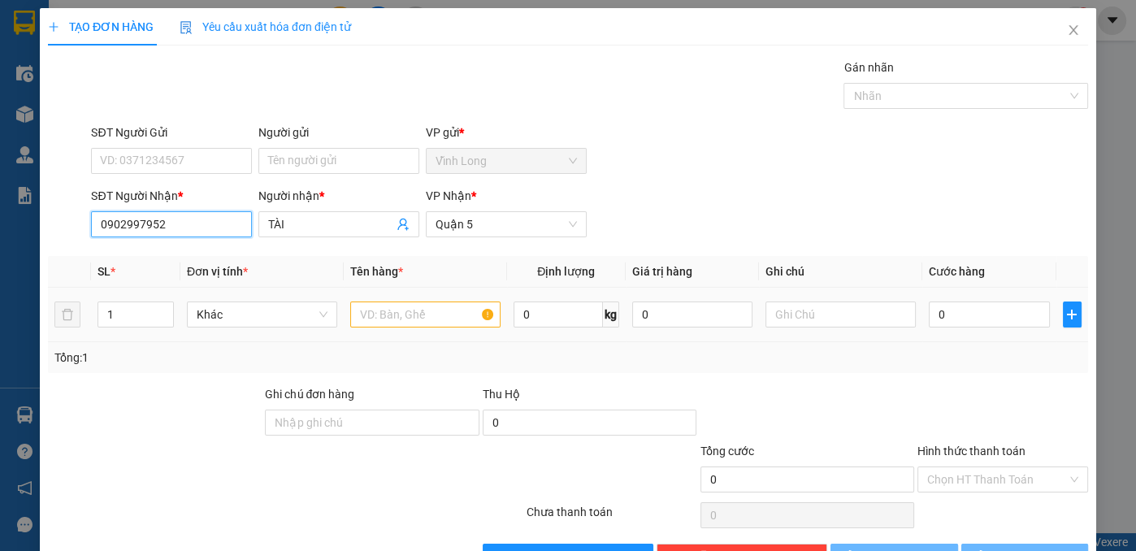
type input "30.000"
type input "0902997952"
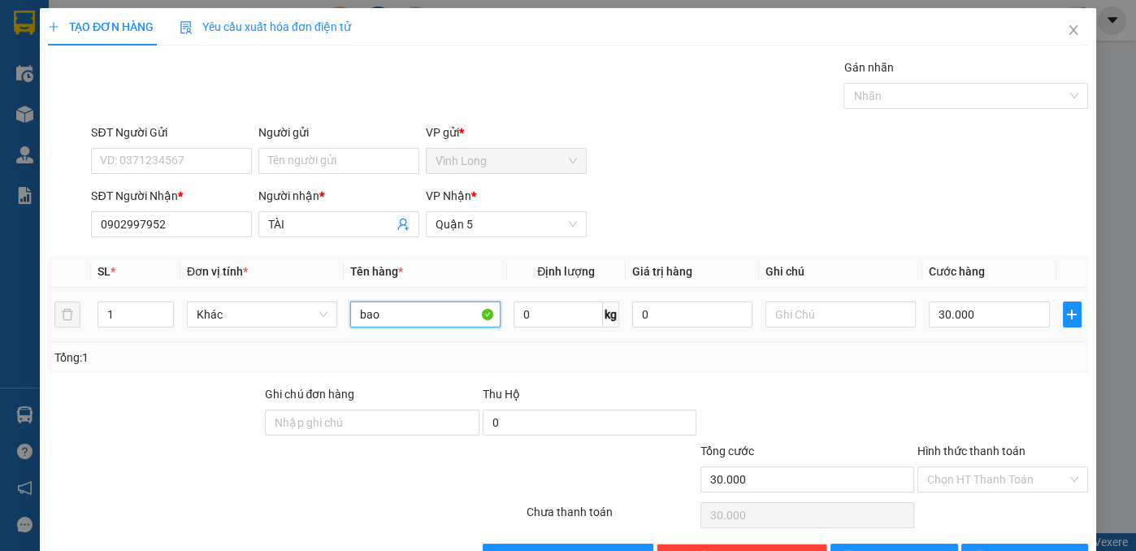
drag, startPoint x: 337, startPoint y: 299, endPoint x: 20, endPoint y: 330, distance: 319.2
click at [40, 326] on div "TẠO ĐƠN HÀNG Yêu cầu xuất hóa đơn điện tử Transit Pickup Surcharge Ids Transit …" at bounding box center [568, 295] width 1056 height 574
type input "thùng"
click at [966, 483] on input "Hình thức thanh toán" at bounding box center [997, 479] width 140 height 24
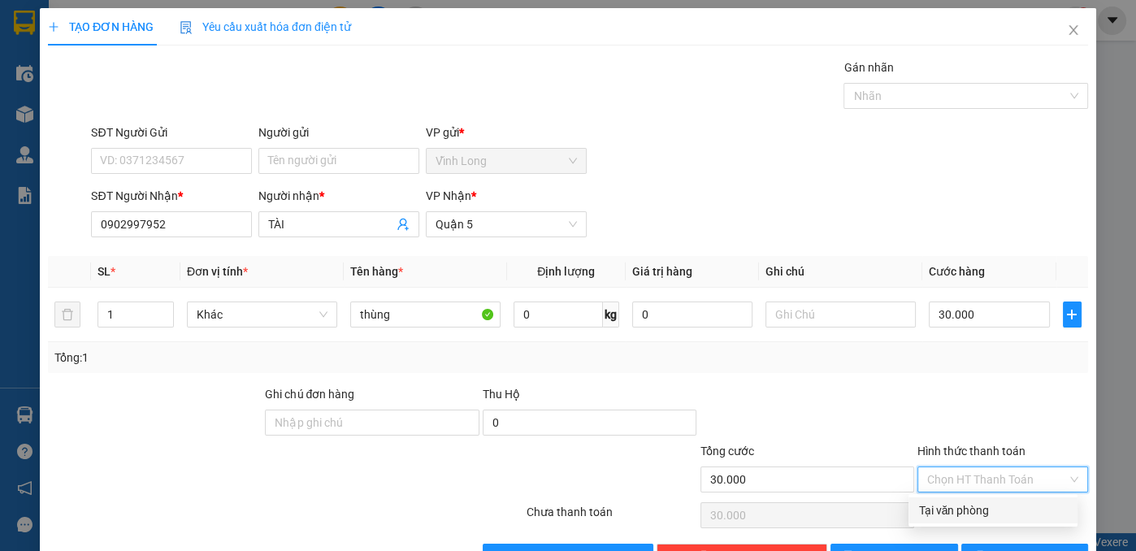
click at [949, 507] on div "Tại văn phòng" at bounding box center [993, 510] width 150 height 18
type input "0"
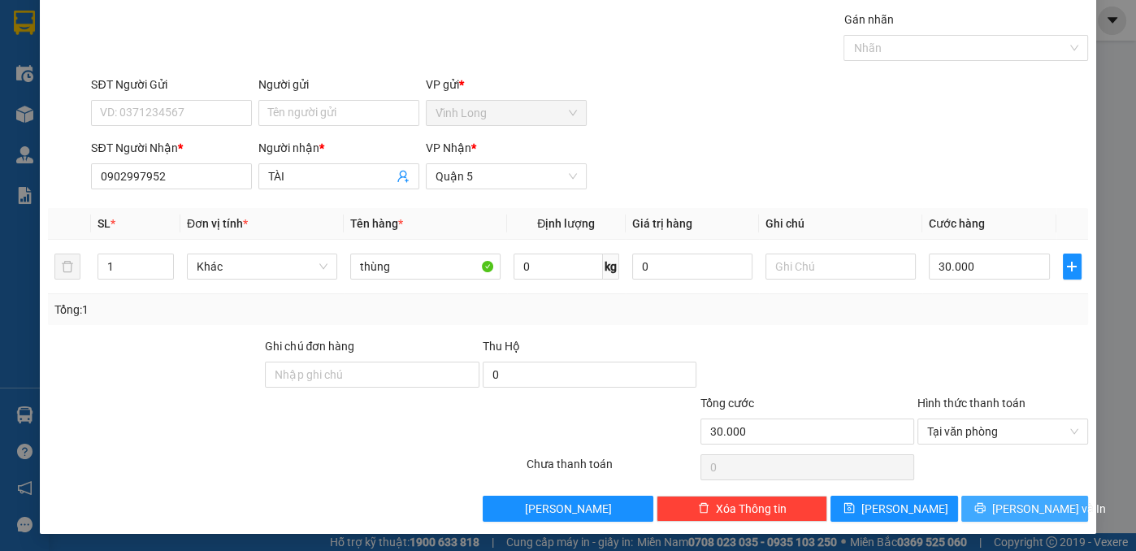
click at [970, 513] on button "[PERSON_NAME] và In" at bounding box center [1025, 509] width 128 height 26
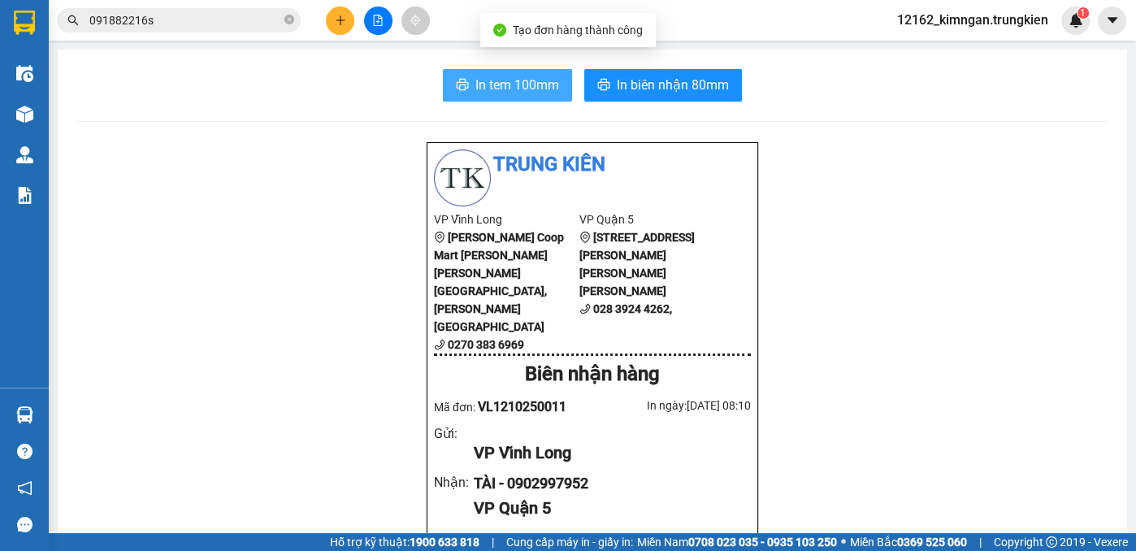
click at [479, 79] on span "In tem 100mm" at bounding box center [517, 85] width 84 height 20
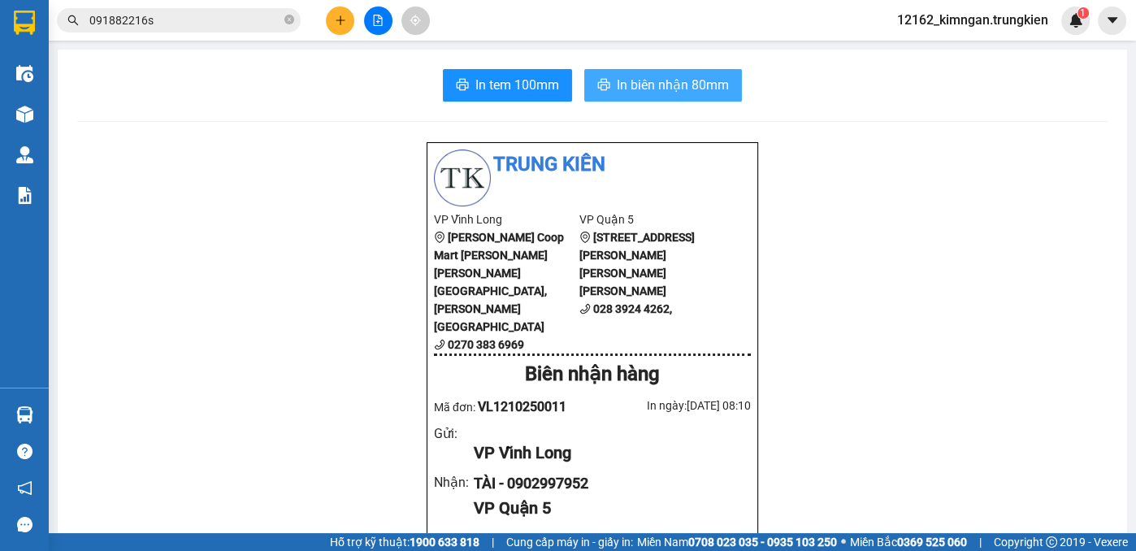
click at [660, 86] on span "In biên nhận 80mm" at bounding box center [673, 85] width 112 height 20
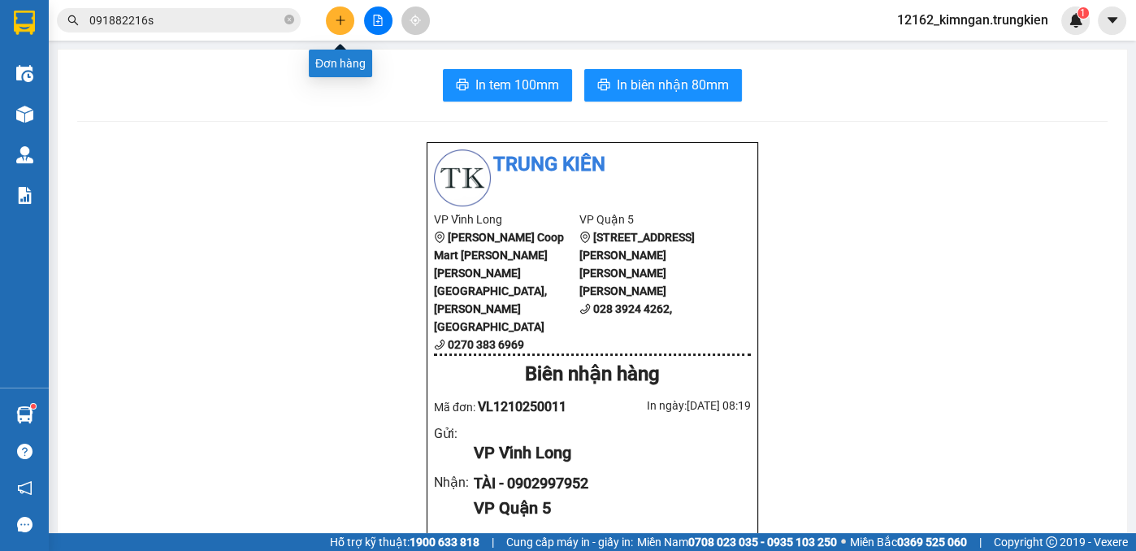
click at [342, 22] on icon "plus" at bounding box center [340, 20] width 11 height 11
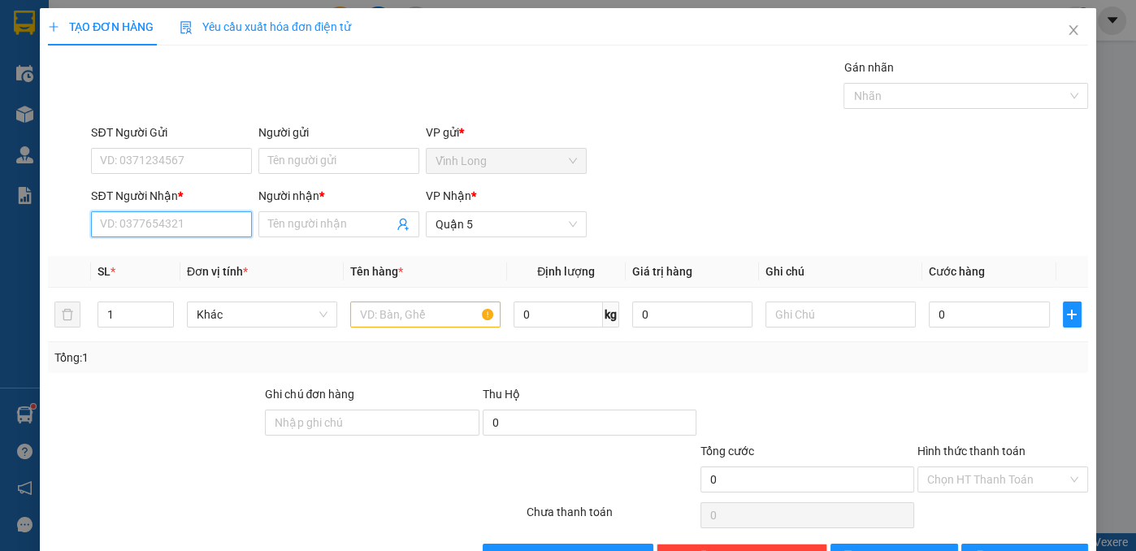
click at [169, 230] on input "SĐT Người Nhận *" at bounding box center [171, 224] width 161 height 26
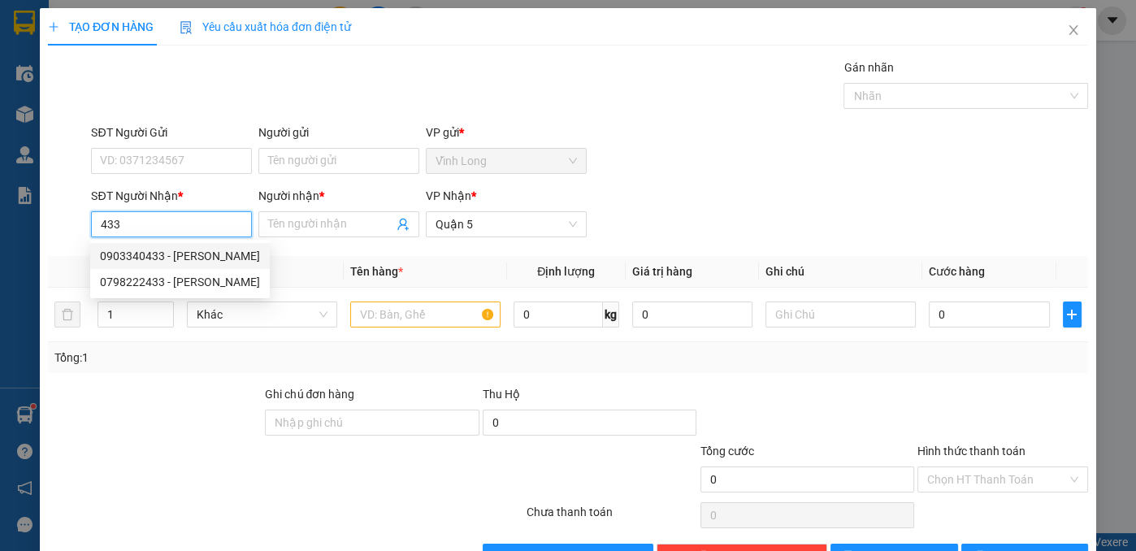
click at [158, 261] on div "0903340433 - duy" at bounding box center [180, 256] width 160 height 18
type input "0903340433"
type input "duy"
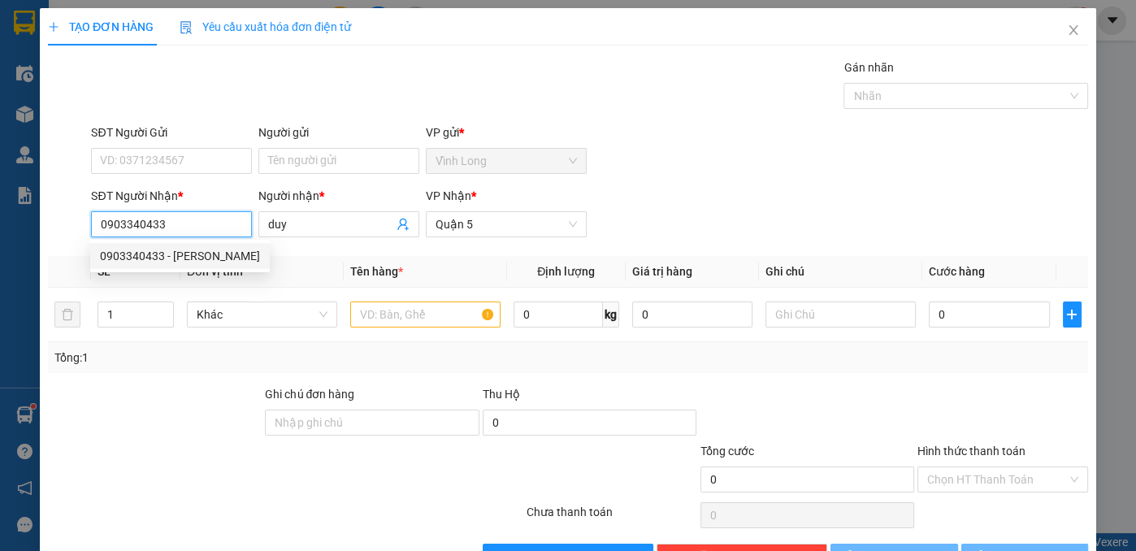
type input "20.000"
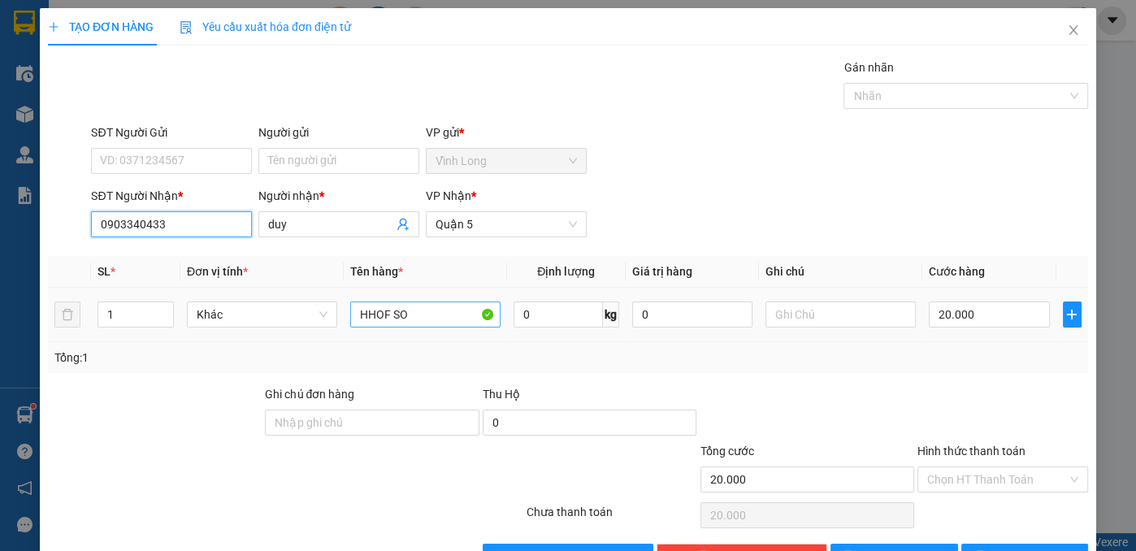
type input "0903340433"
drag, startPoint x: 423, startPoint y: 314, endPoint x: 253, endPoint y: 319, distance: 169.9
click at [255, 319] on tr "1 Khác HHOF SO 0 kg 0 20.000" at bounding box center [568, 315] width 1040 height 54
type input "thùng"
click at [960, 314] on input "20.000" at bounding box center [989, 314] width 120 height 26
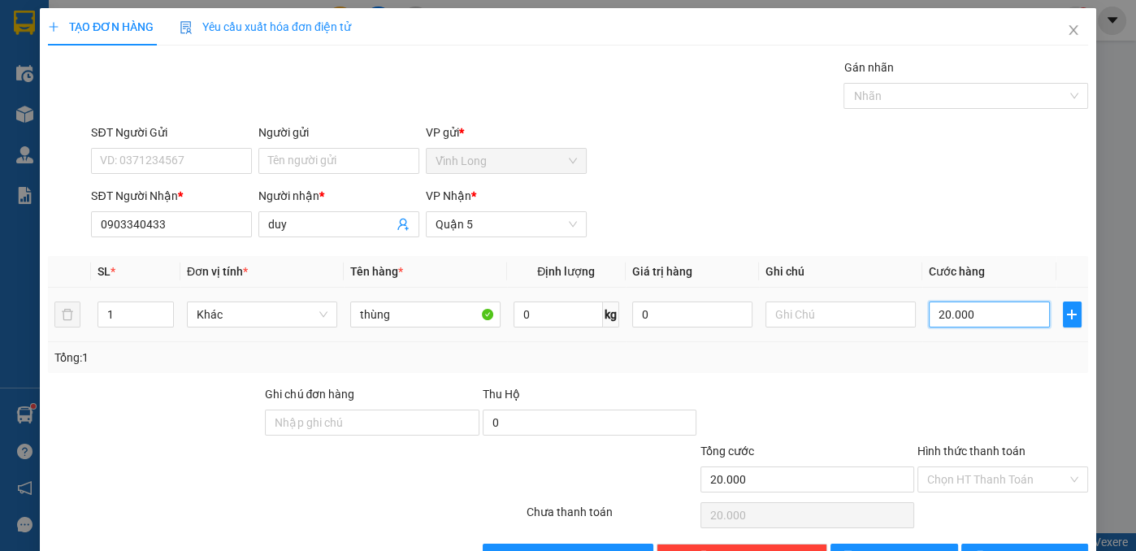
type input "3"
type input "30"
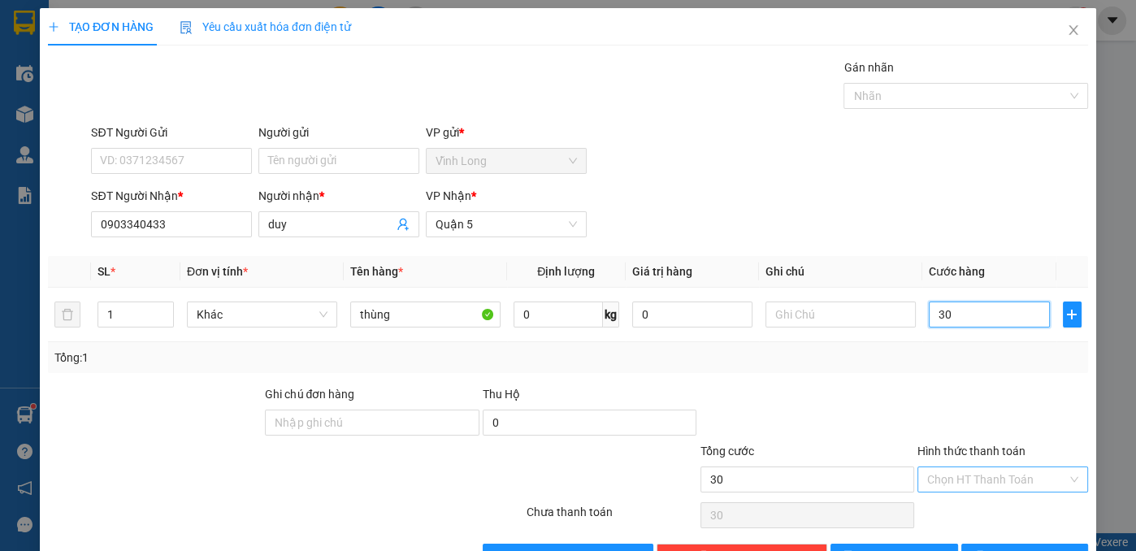
type input "30"
type input "30.000"
click at [973, 477] on input "Hình thức thanh toán" at bounding box center [997, 479] width 140 height 24
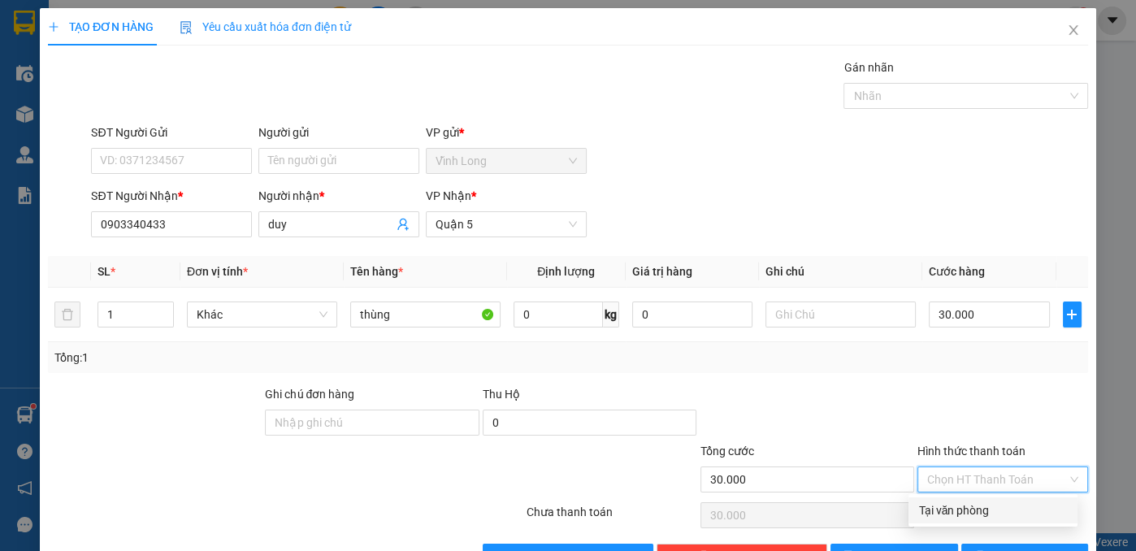
click at [962, 512] on div "Tại văn phòng" at bounding box center [993, 510] width 150 height 18
type input "0"
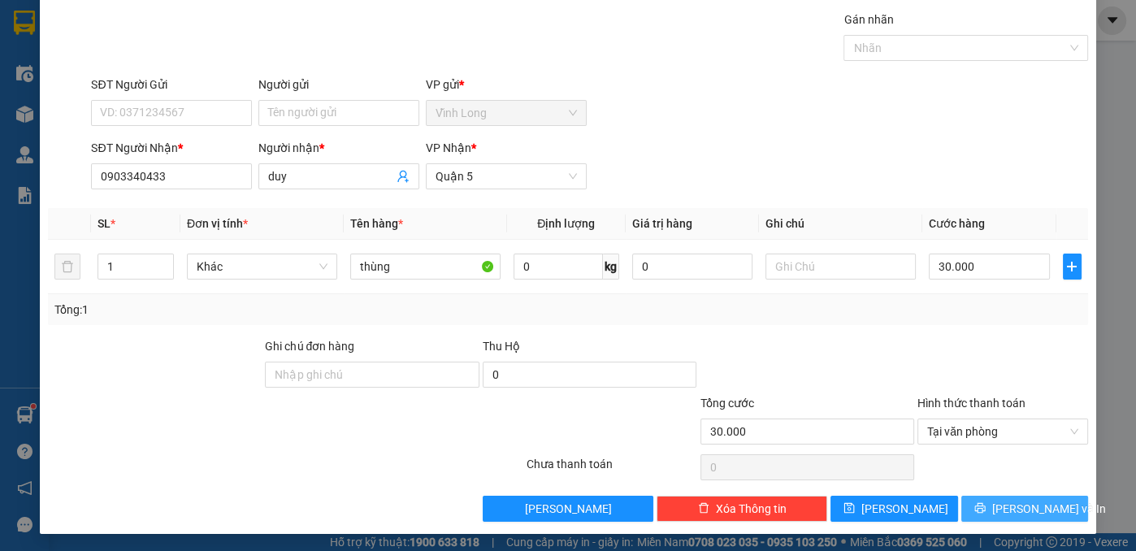
click at [997, 505] on button "[PERSON_NAME] và In" at bounding box center [1025, 509] width 128 height 26
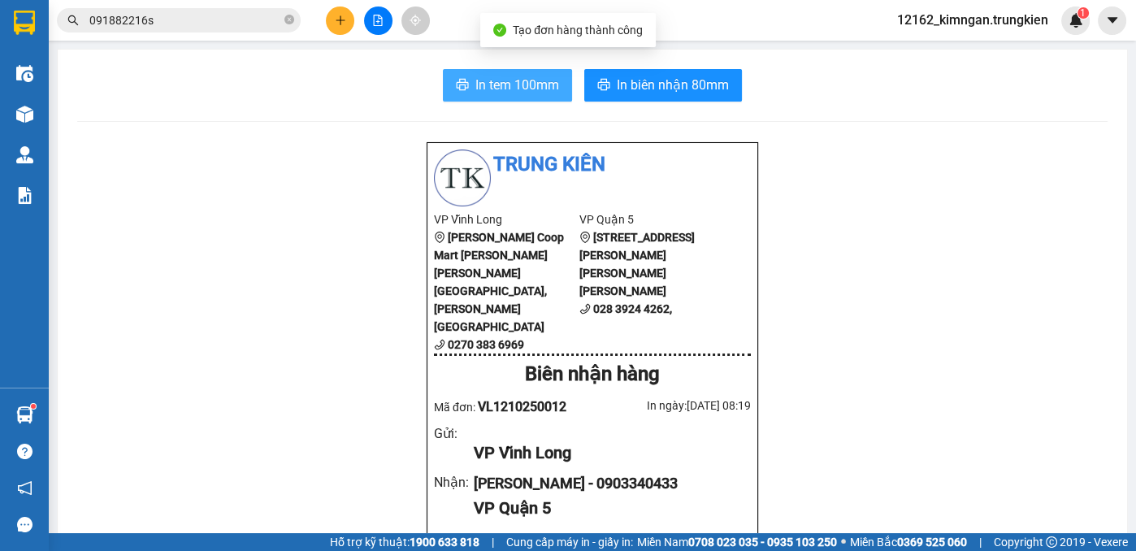
click at [492, 91] on span "In tem 100mm" at bounding box center [517, 85] width 84 height 20
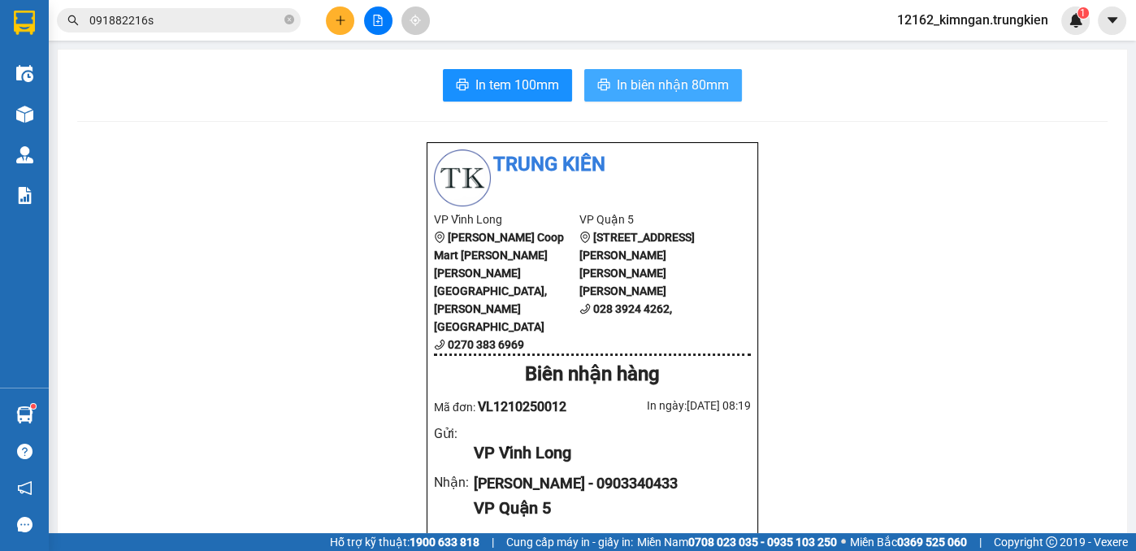
click at [670, 85] on span "In biên nhận 80mm" at bounding box center [673, 85] width 112 height 20
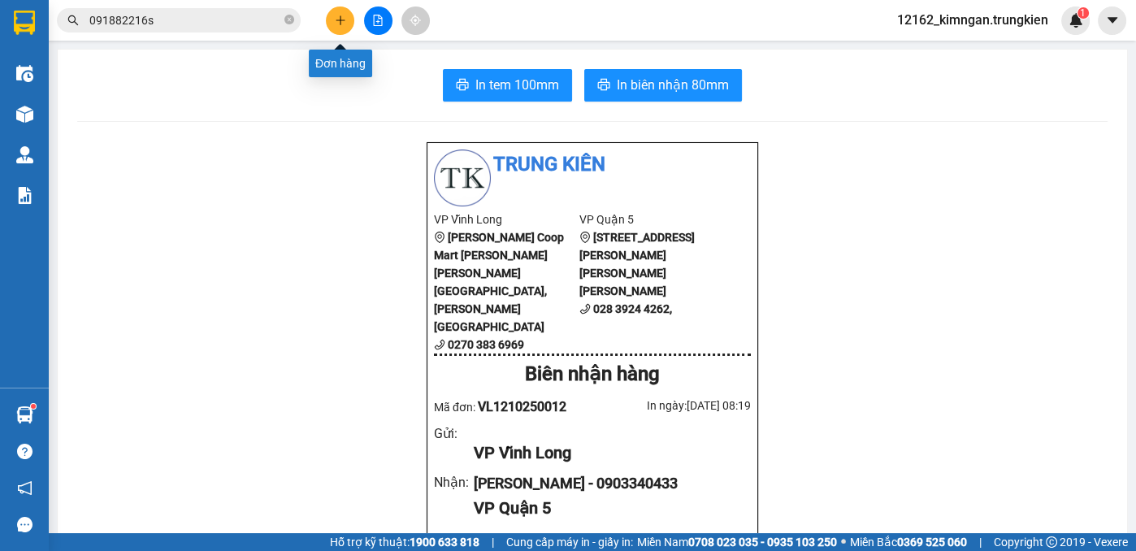
click at [340, 27] on button at bounding box center [340, 21] width 28 height 28
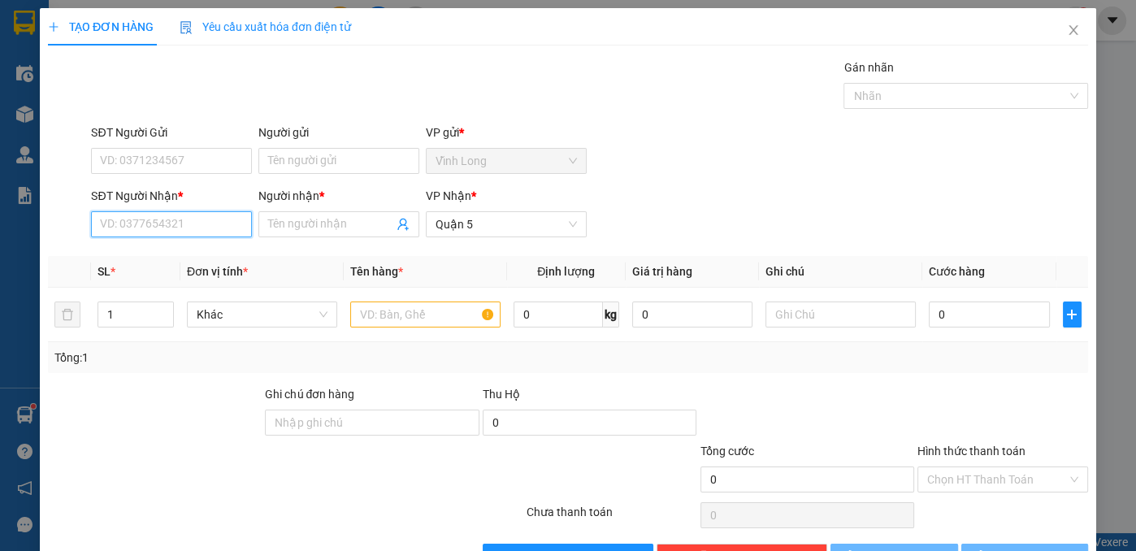
click at [156, 224] on input "SĐT Người Nhận *" at bounding box center [171, 224] width 161 height 26
click at [316, 226] on input "Người nhận *" at bounding box center [330, 224] width 125 height 18
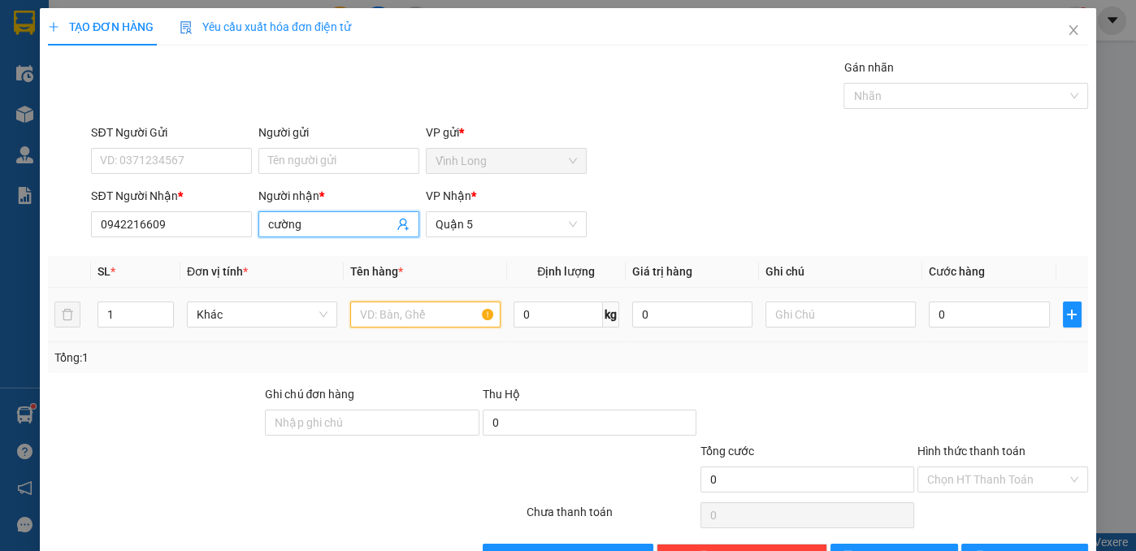
click at [418, 312] on input "text" at bounding box center [425, 314] width 150 height 26
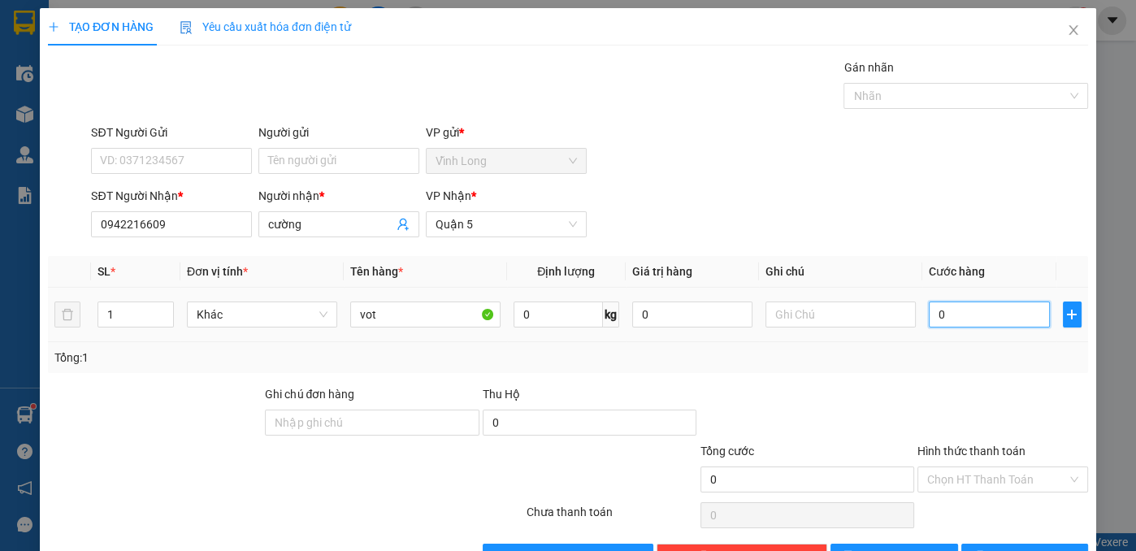
click at [934, 314] on input "0" at bounding box center [989, 314] width 120 height 26
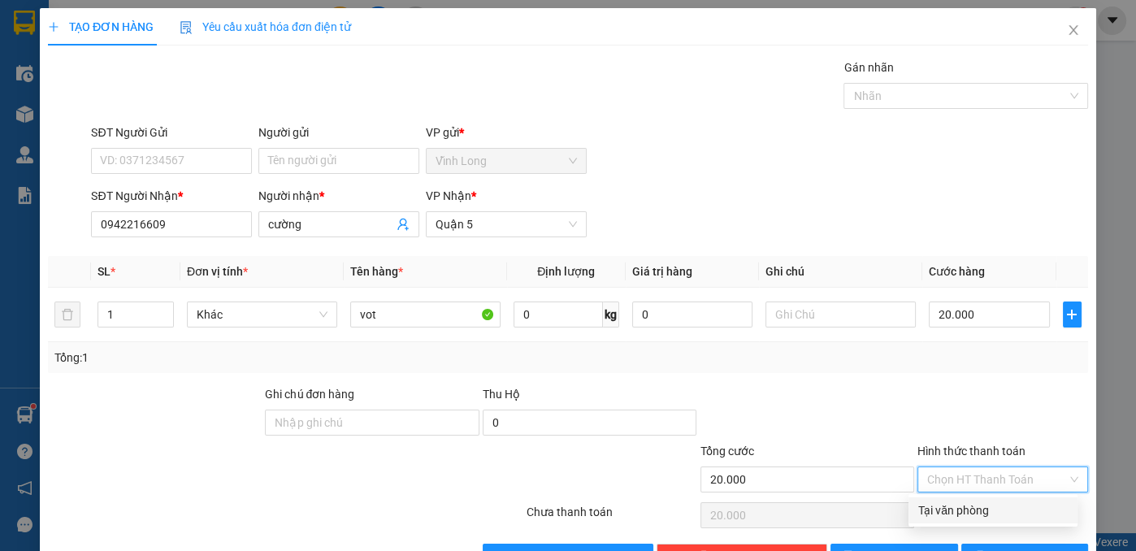
click at [998, 482] on input "Hình thức thanh toán" at bounding box center [997, 479] width 140 height 24
click at [993, 502] on div "Tại văn phòng" at bounding box center [993, 510] width 150 height 18
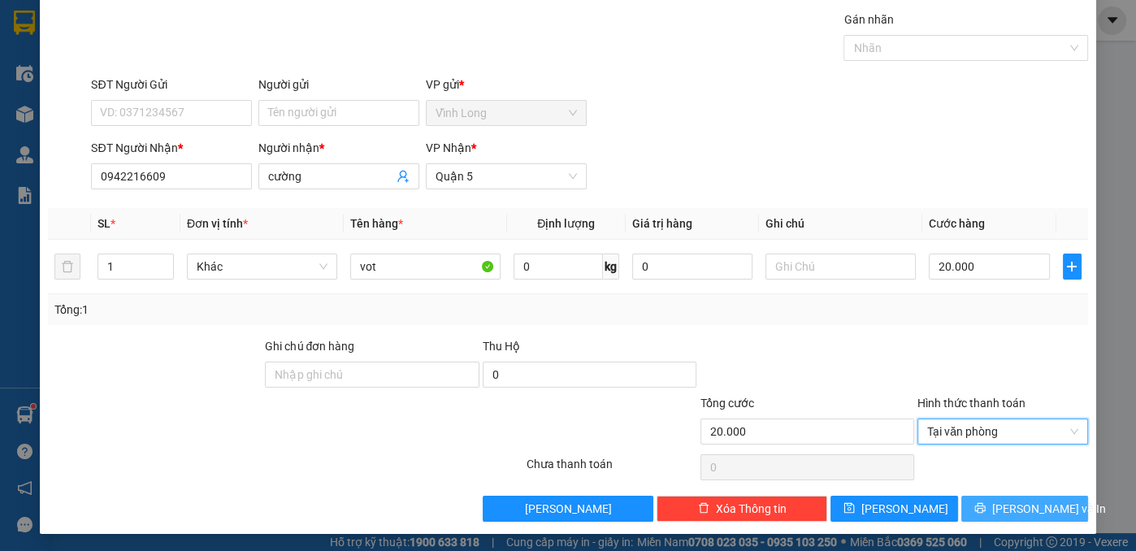
click at [986, 502] on icon "printer" at bounding box center [979, 507] width 11 height 11
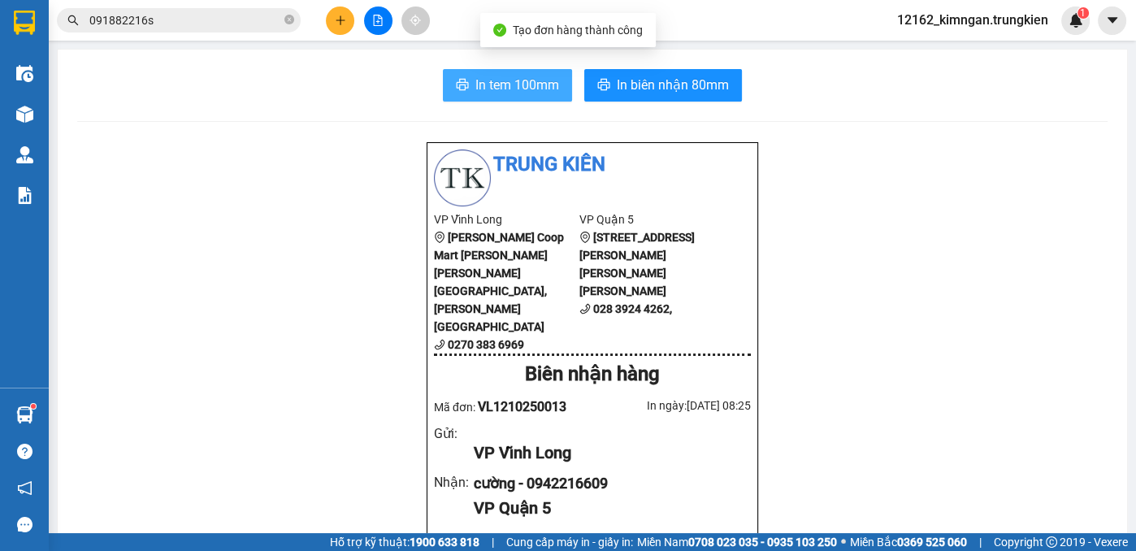
click at [484, 85] on span "In tem 100mm" at bounding box center [517, 85] width 84 height 20
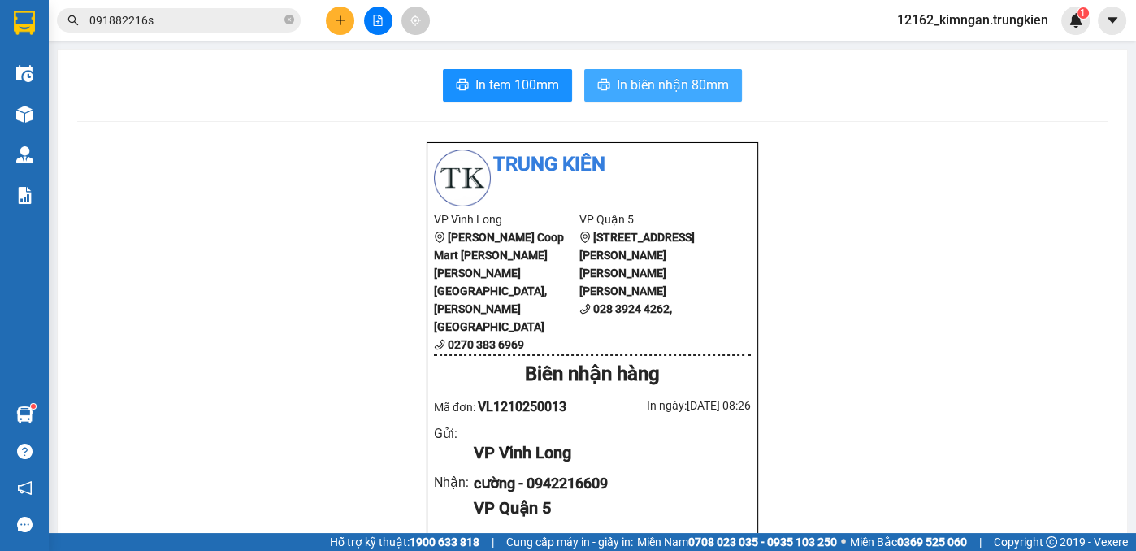
click at [649, 83] on span "In biên nhận 80mm" at bounding box center [673, 85] width 112 height 20
drag, startPoint x: 544, startPoint y: 225, endPoint x: 420, endPoint y: 284, distance: 137.0
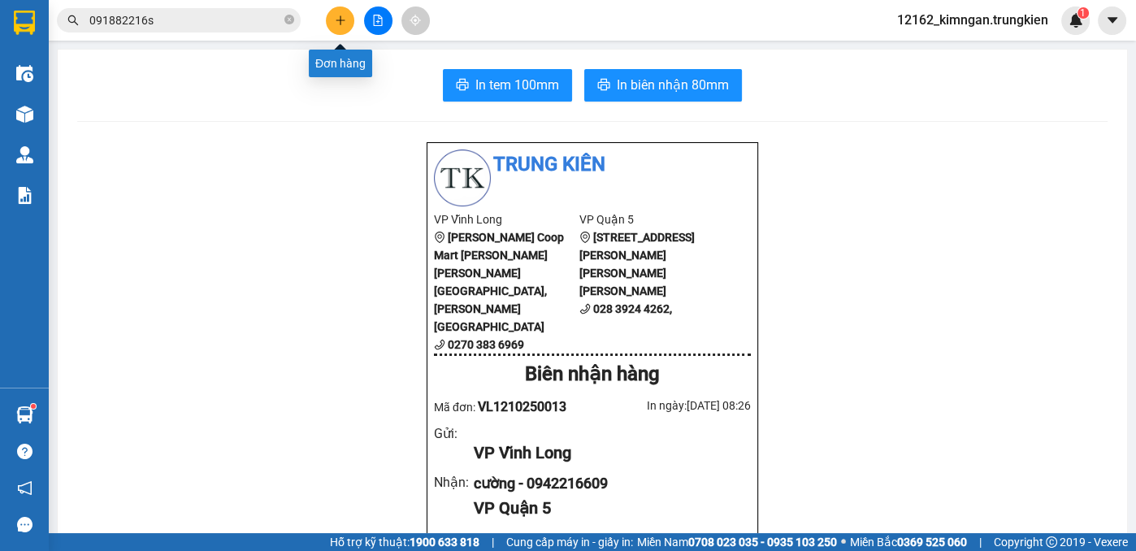
click at [337, 22] on icon "plus" at bounding box center [340, 20] width 11 height 11
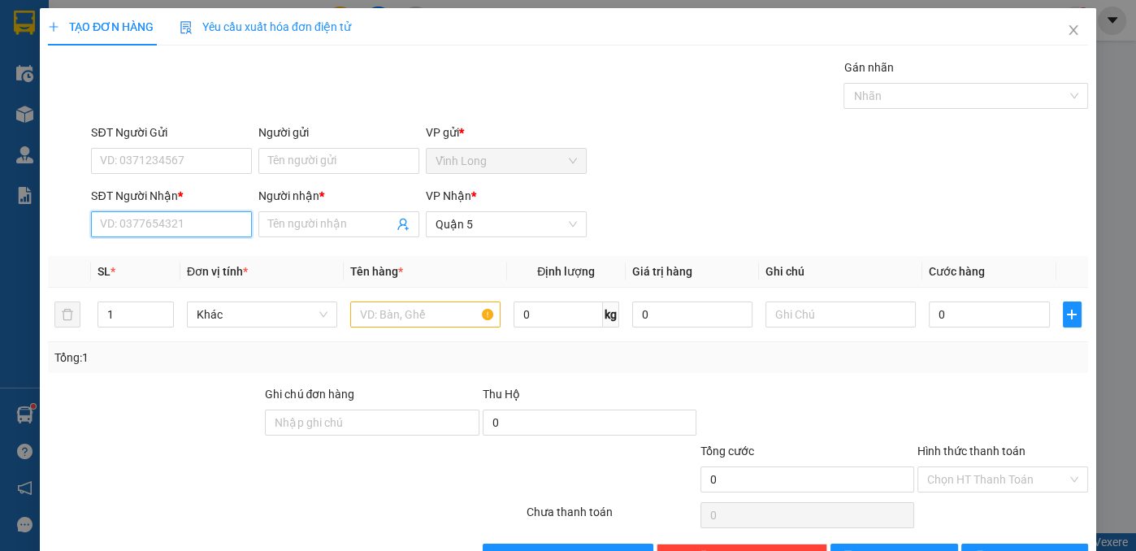
click at [202, 228] on input "SĐT Người Nhận *" at bounding box center [171, 224] width 161 height 26
click at [190, 249] on div "0946001631 - trúc" at bounding box center [170, 256] width 140 height 18
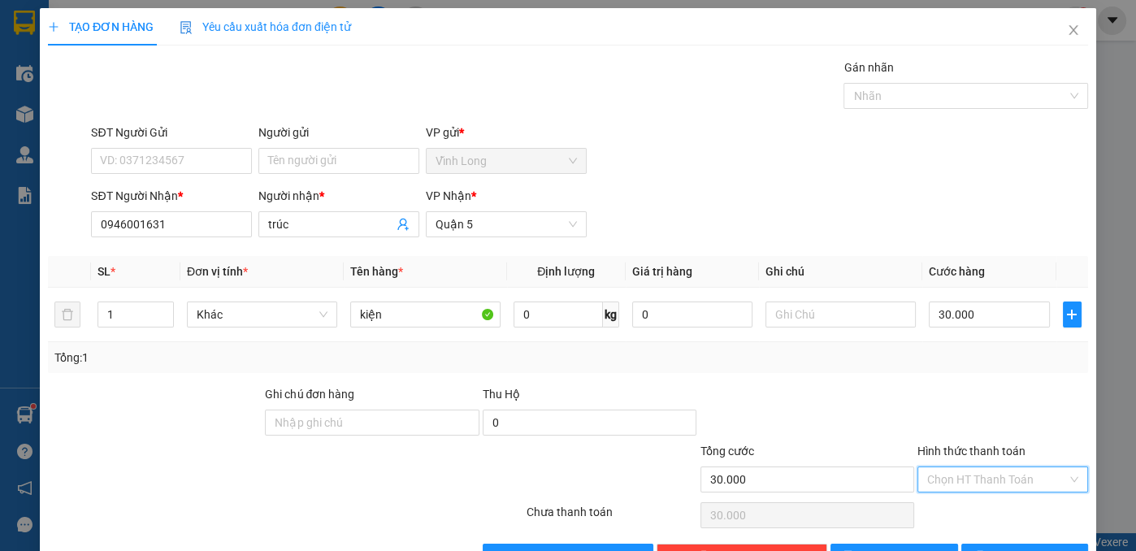
click at [942, 484] on input "Hình thức thanh toán" at bounding box center [997, 479] width 140 height 24
click at [940, 506] on div "Tại văn phòng" at bounding box center [993, 510] width 150 height 18
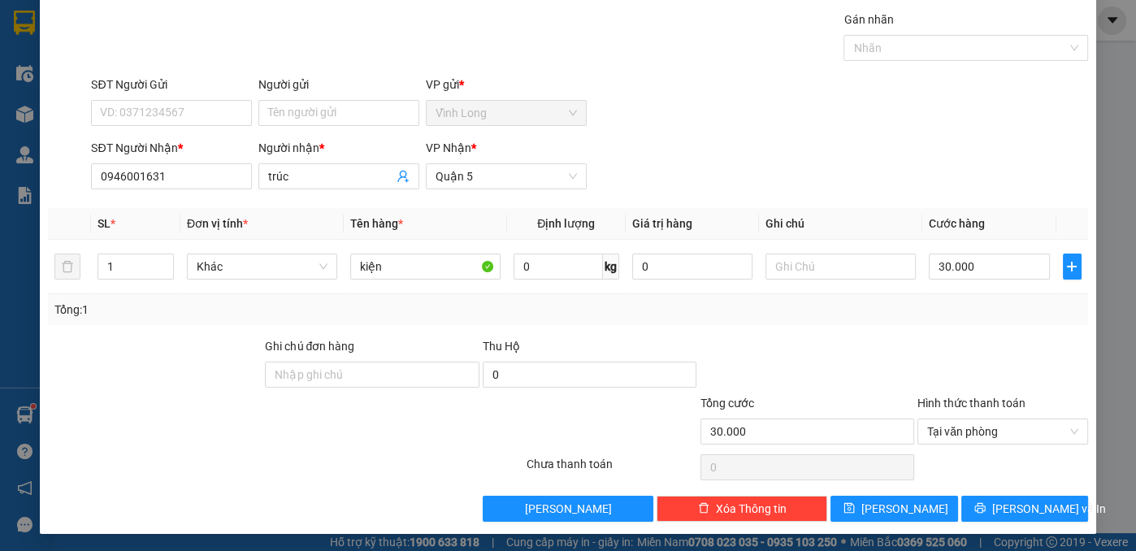
click at [285, 426] on div at bounding box center [198, 422] width 305 height 57
click at [1027, 516] on button "[PERSON_NAME] và In" at bounding box center [1025, 509] width 128 height 26
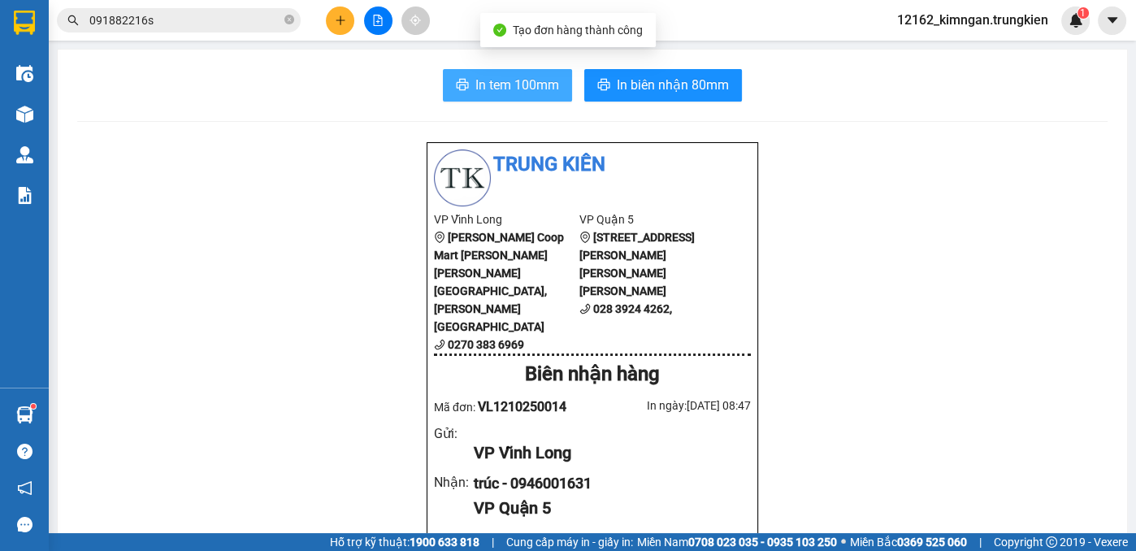
click at [508, 87] on span "In tem 100mm" at bounding box center [517, 85] width 84 height 20
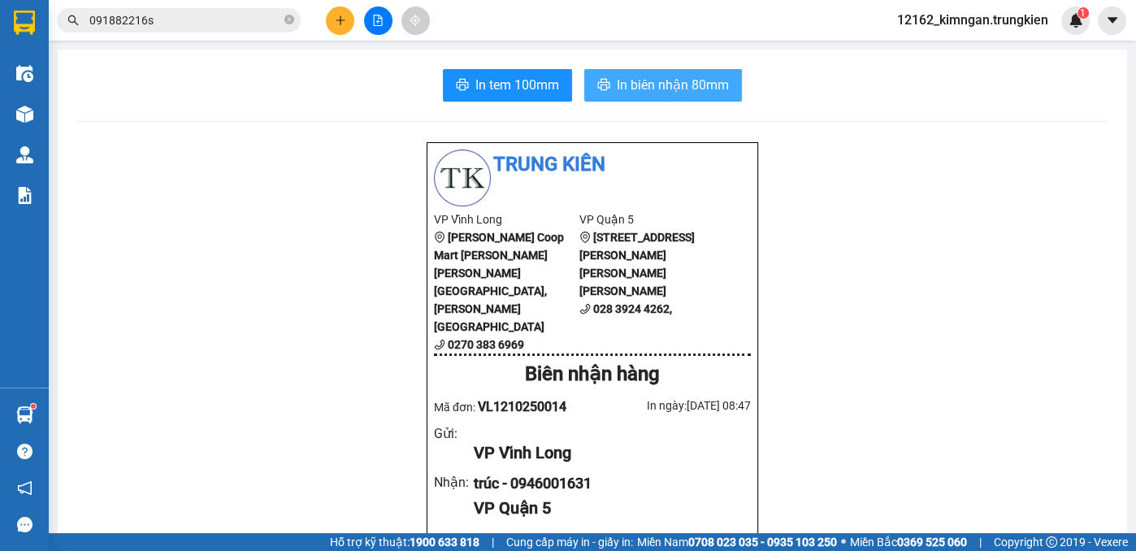
click at [684, 78] on span "In biên nhận 80mm" at bounding box center [673, 85] width 112 height 20
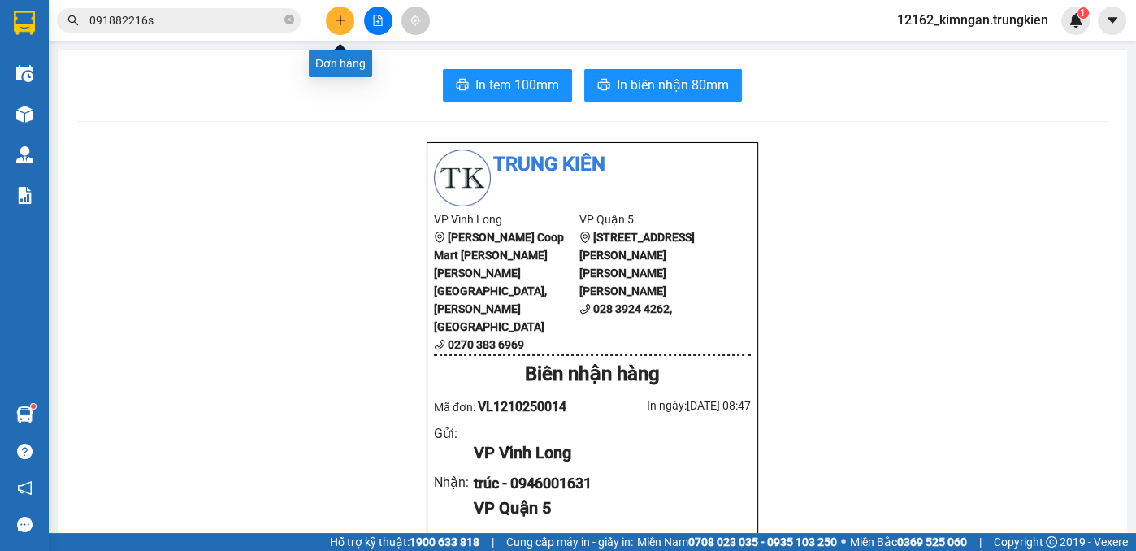
click at [340, 24] on icon "plus" at bounding box center [340, 20] width 11 height 11
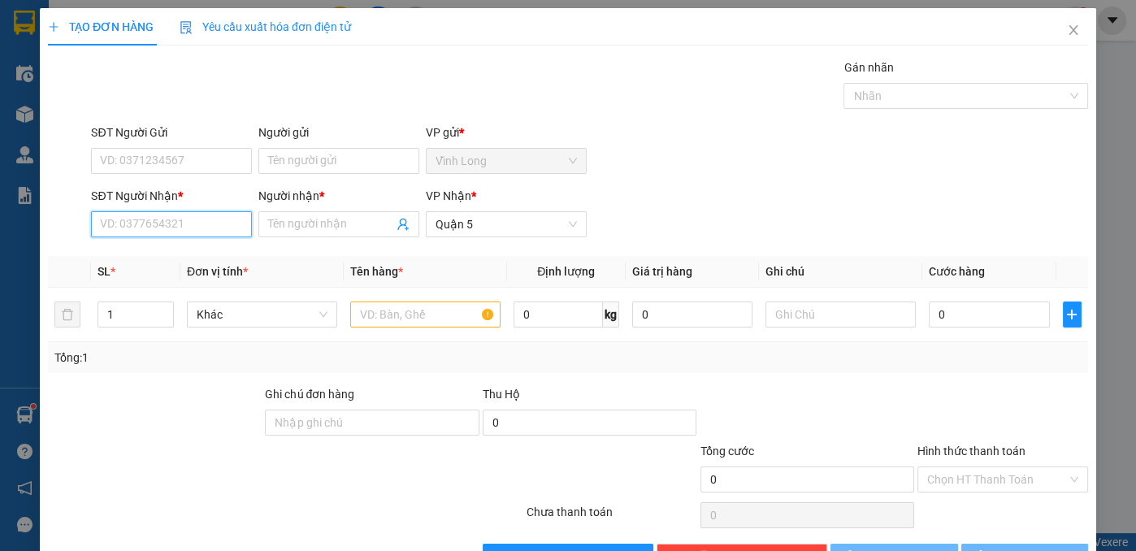
click at [163, 219] on input "SĐT Người Nhận *" at bounding box center [171, 224] width 161 height 26
click at [139, 256] on div "0345996169 - bo" at bounding box center [170, 256] width 140 height 18
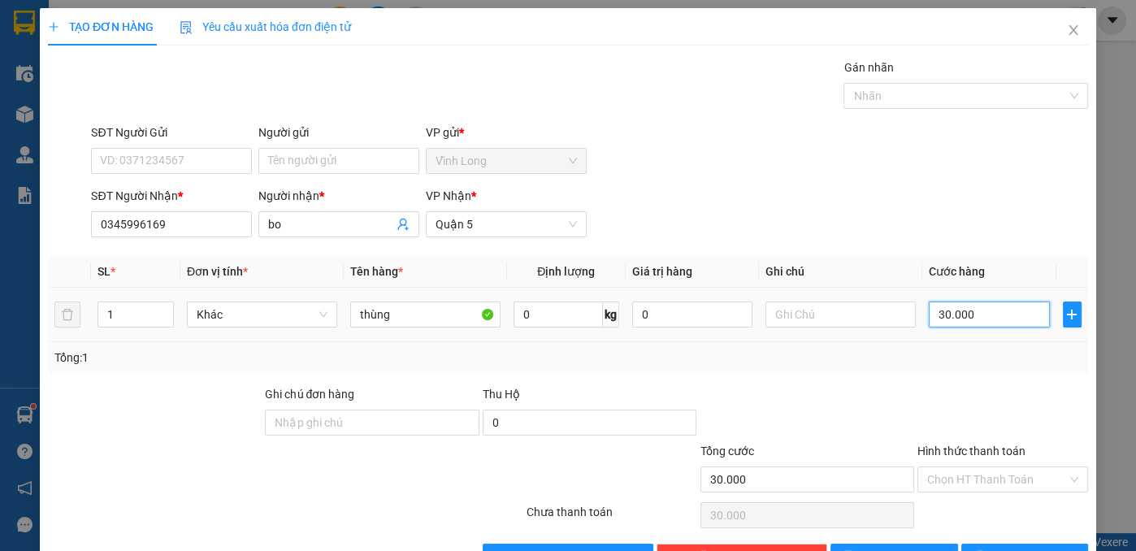
click at [965, 310] on input "30.000" at bounding box center [989, 314] width 120 height 26
click at [1020, 483] on input "Hình thức thanh toán" at bounding box center [997, 479] width 140 height 24
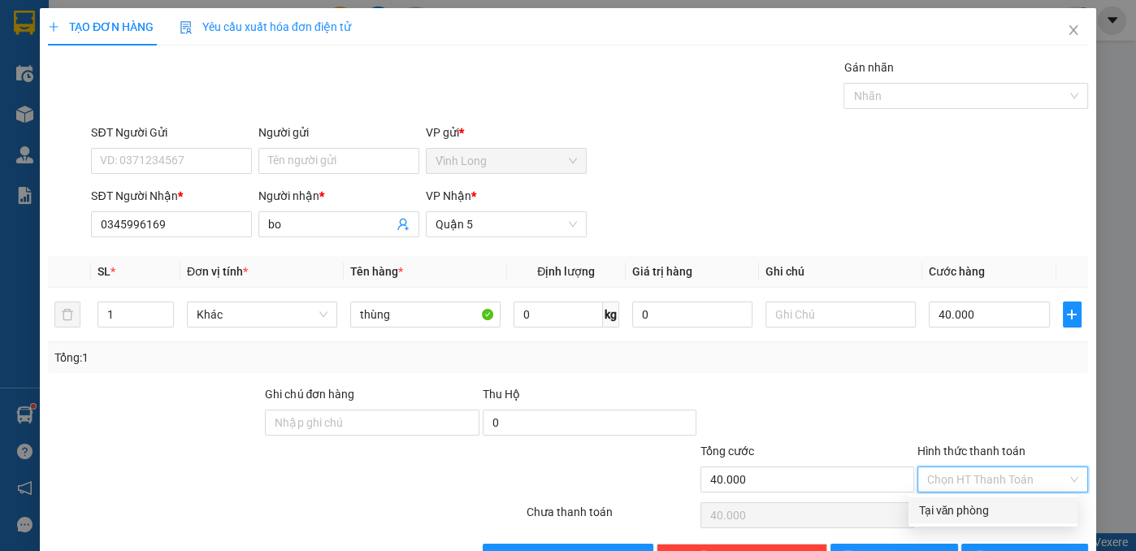
click at [975, 509] on div "Tại văn phòng" at bounding box center [993, 510] width 150 height 18
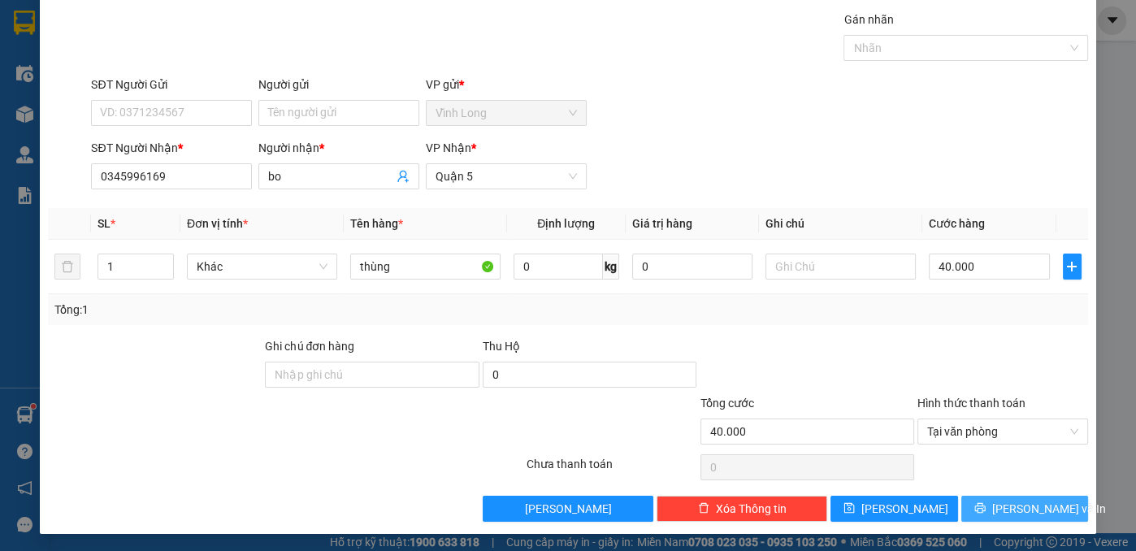
click at [975, 509] on button "[PERSON_NAME] và In" at bounding box center [1025, 509] width 128 height 26
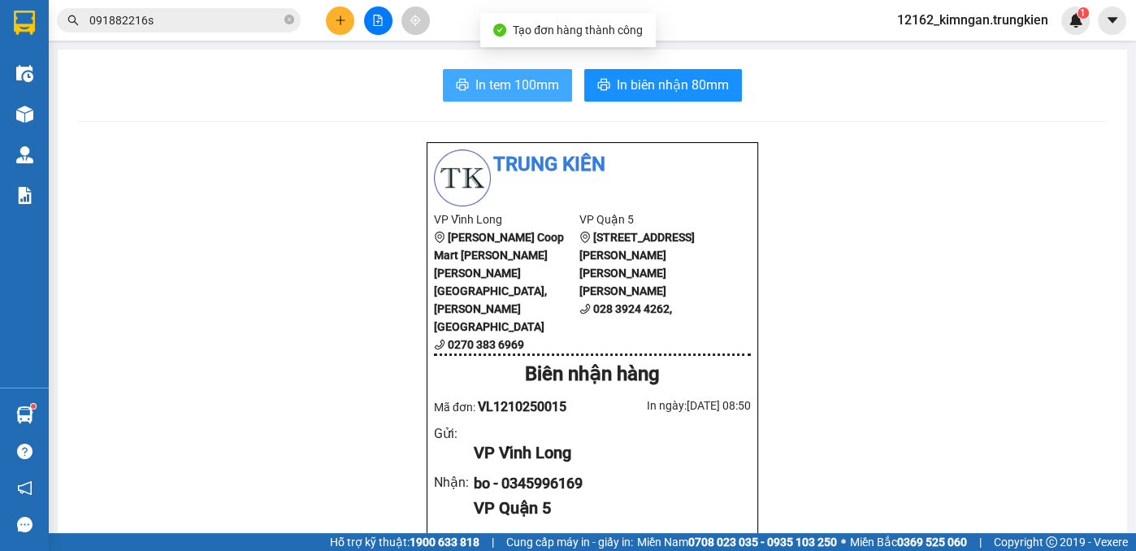
click at [513, 85] on span "In tem 100mm" at bounding box center [517, 85] width 84 height 20
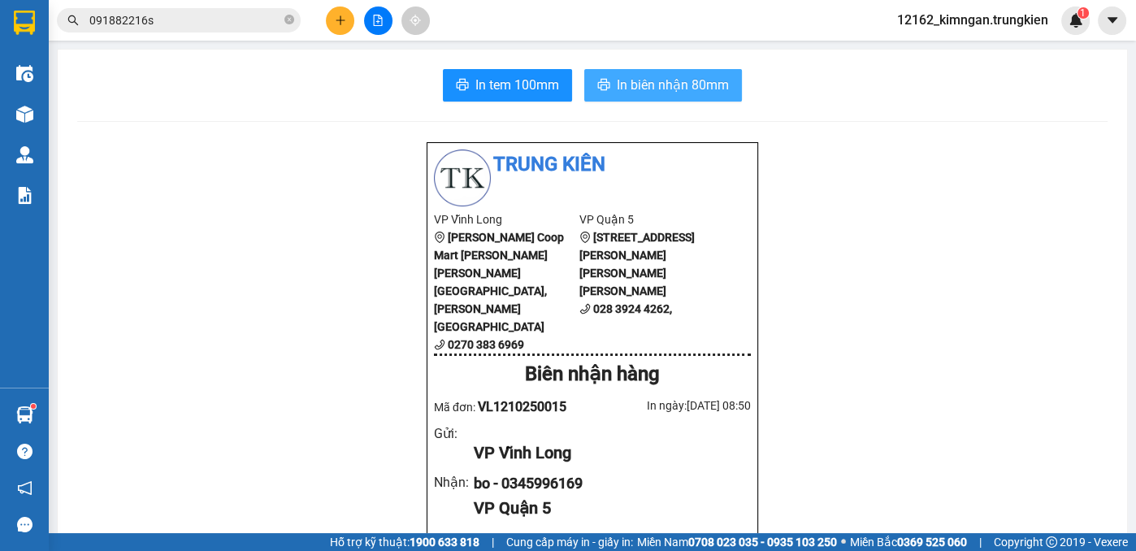
click at [647, 88] on span "In biên nhận 80mm" at bounding box center [673, 85] width 112 height 20
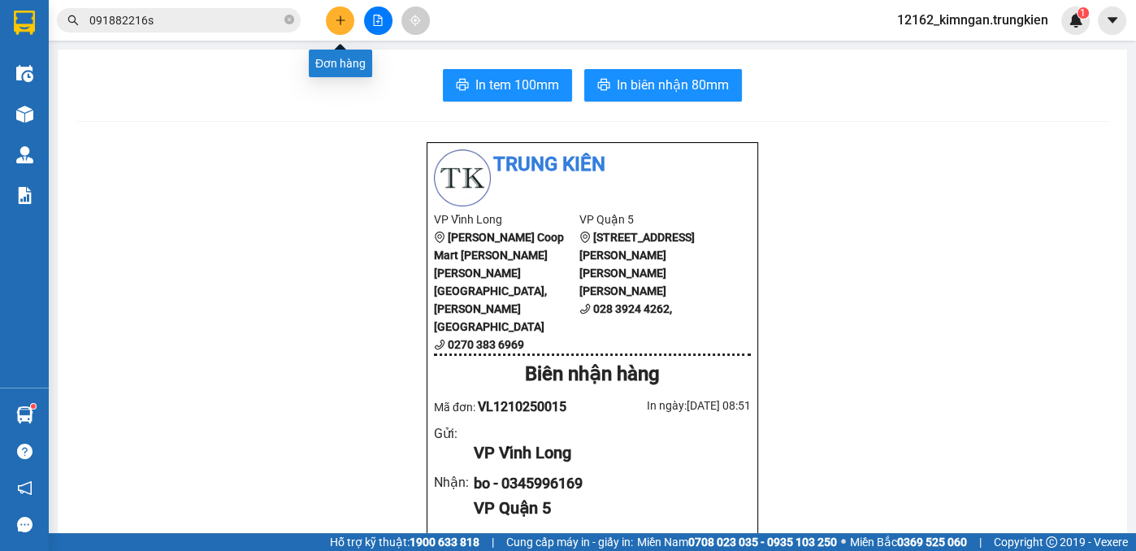
click at [336, 19] on icon "plus" at bounding box center [340, 20] width 11 height 11
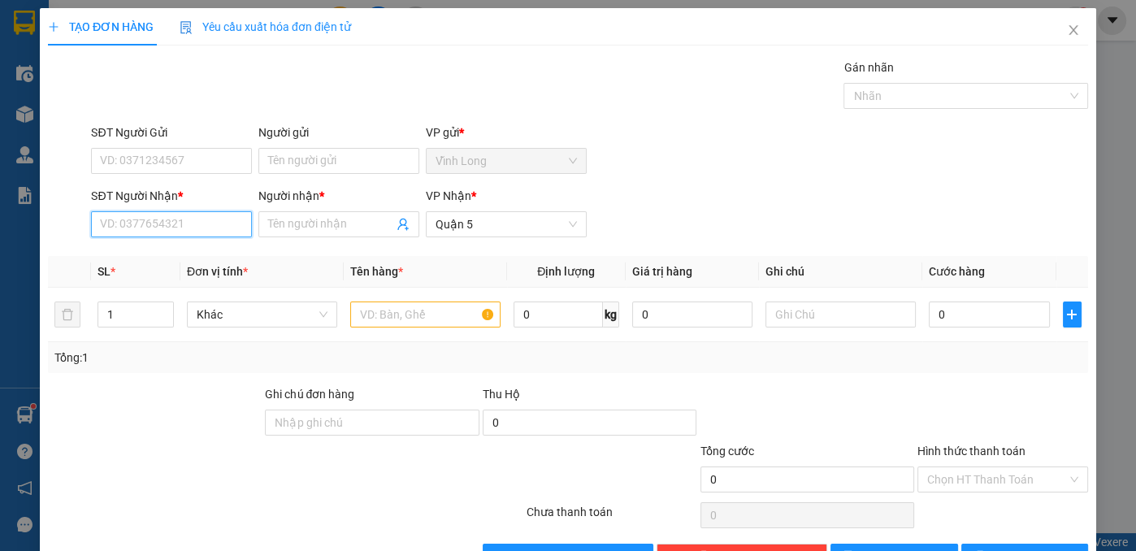
click at [180, 223] on input "SĐT Người Nhận *" at bounding box center [171, 224] width 161 height 26
click at [192, 256] on div "0918077542 - thủy" at bounding box center [180, 256] width 160 height 18
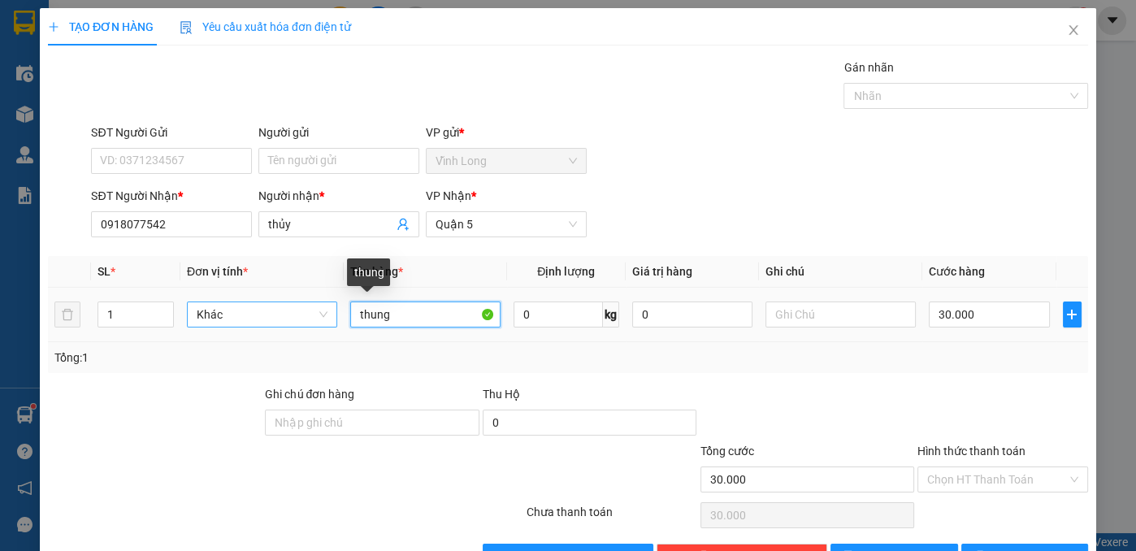
drag, startPoint x: 340, startPoint y: 321, endPoint x: 185, endPoint y: 321, distance: 154.4
click at [185, 321] on tr "1 Khác thung 0 kg 0 30.000" at bounding box center [568, 315] width 1040 height 54
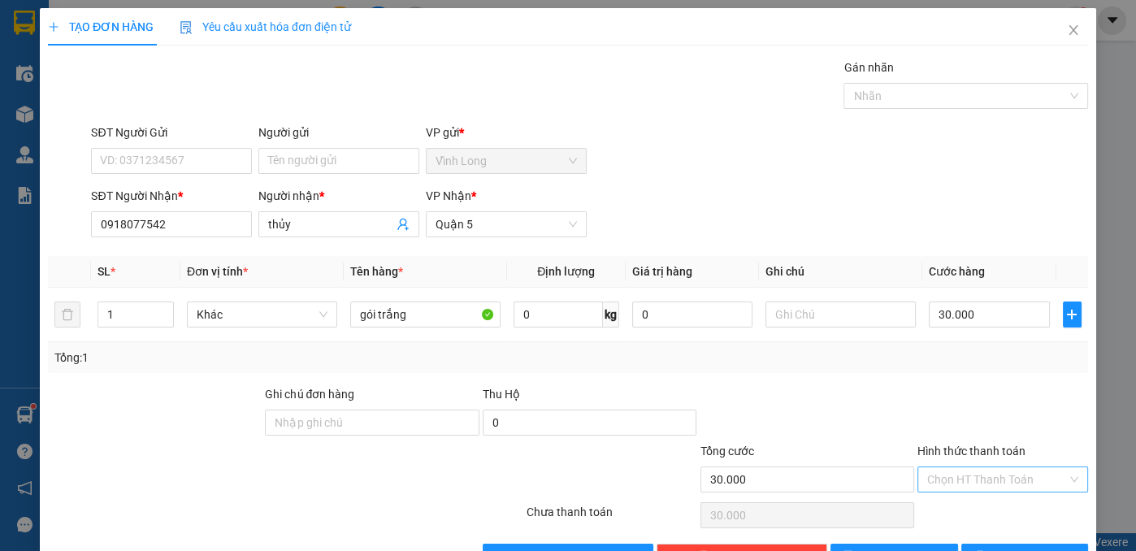
click at [1009, 473] on input "Hình thức thanh toán" at bounding box center [997, 479] width 140 height 24
click at [986, 510] on div "Tại văn phòng" at bounding box center [993, 510] width 150 height 18
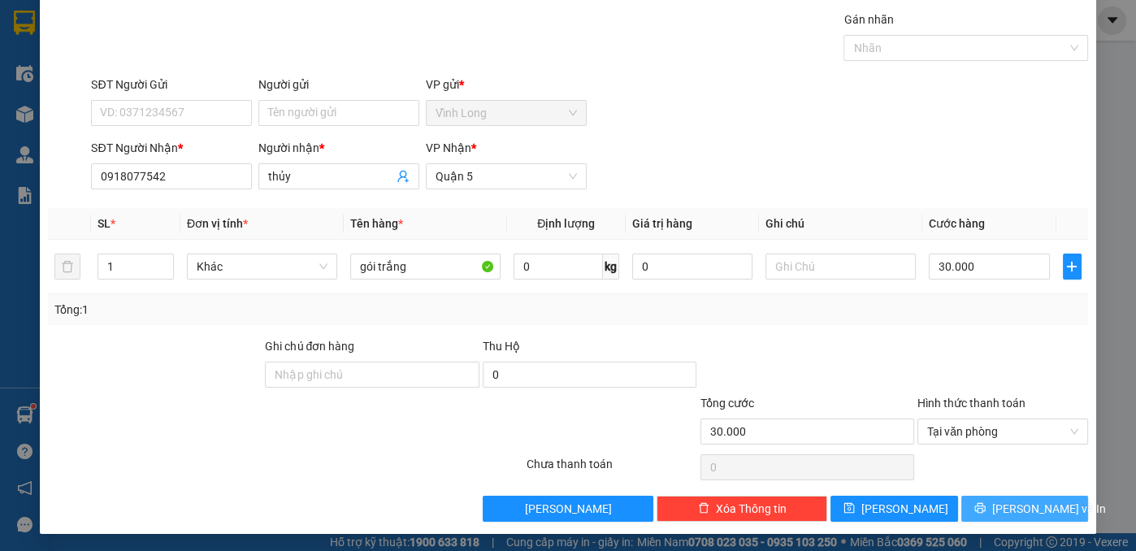
click at [985, 510] on icon "printer" at bounding box center [979, 508] width 11 height 11
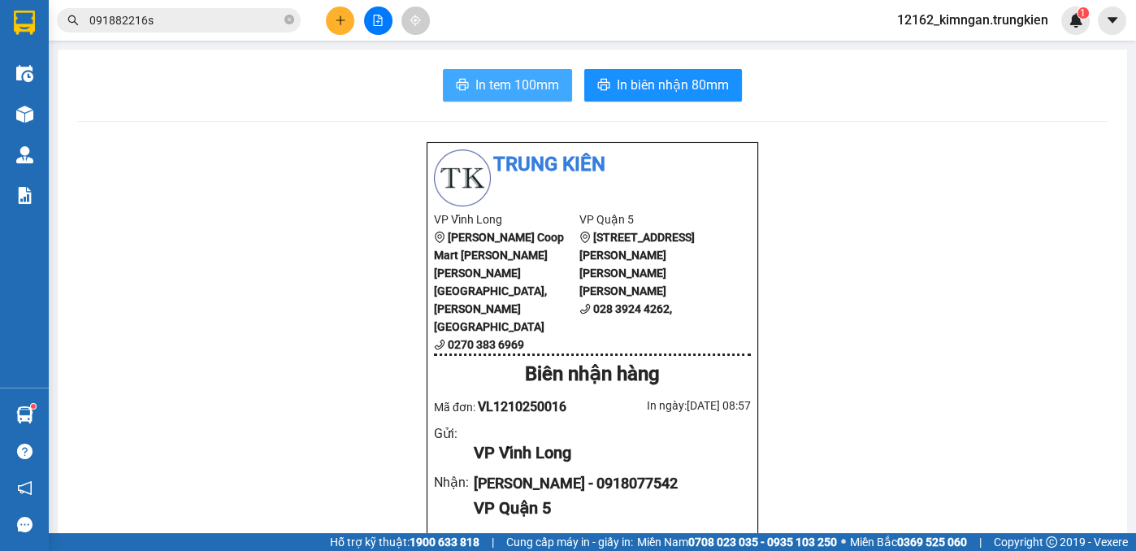
click at [510, 80] on span "In tem 100mm" at bounding box center [517, 85] width 84 height 20
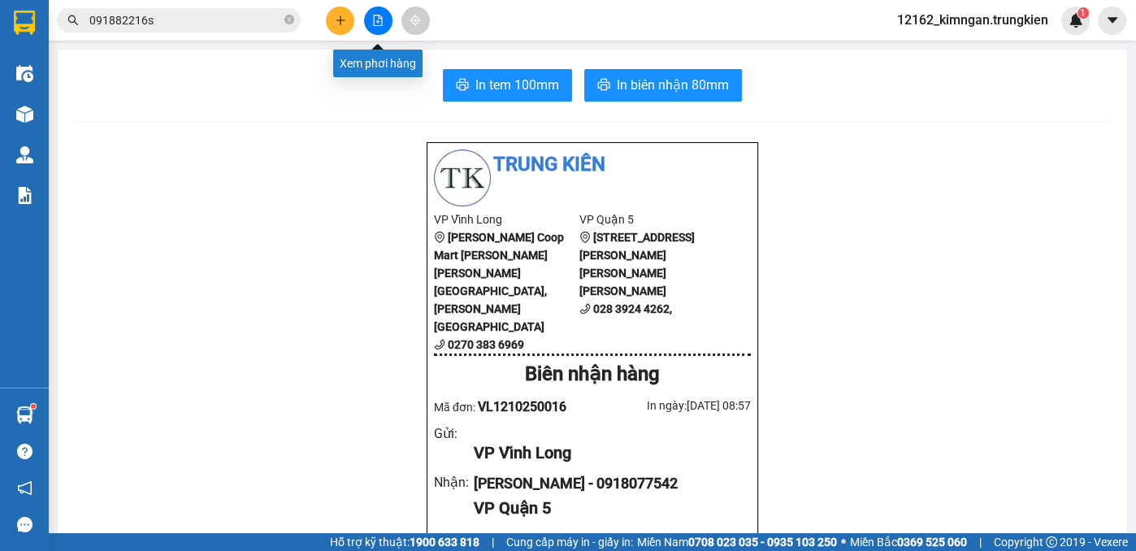
click at [375, 18] on icon "file-add" at bounding box center [377, 20] width 11 height 11
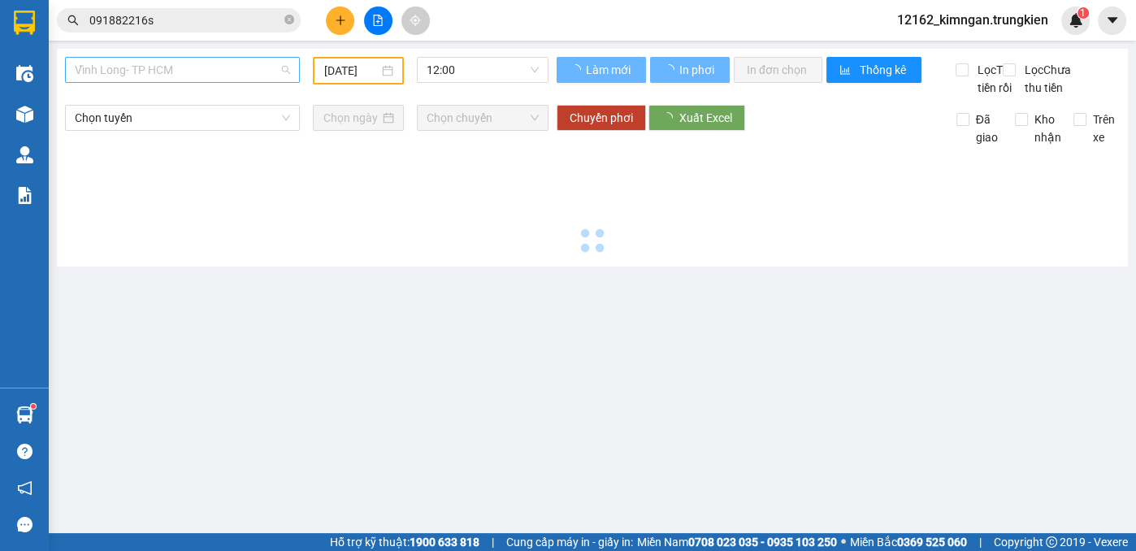
click at [262, 74] on span "Vĩnh Long- TP HCM" at bounding box center [182, 70] width 215 height 24
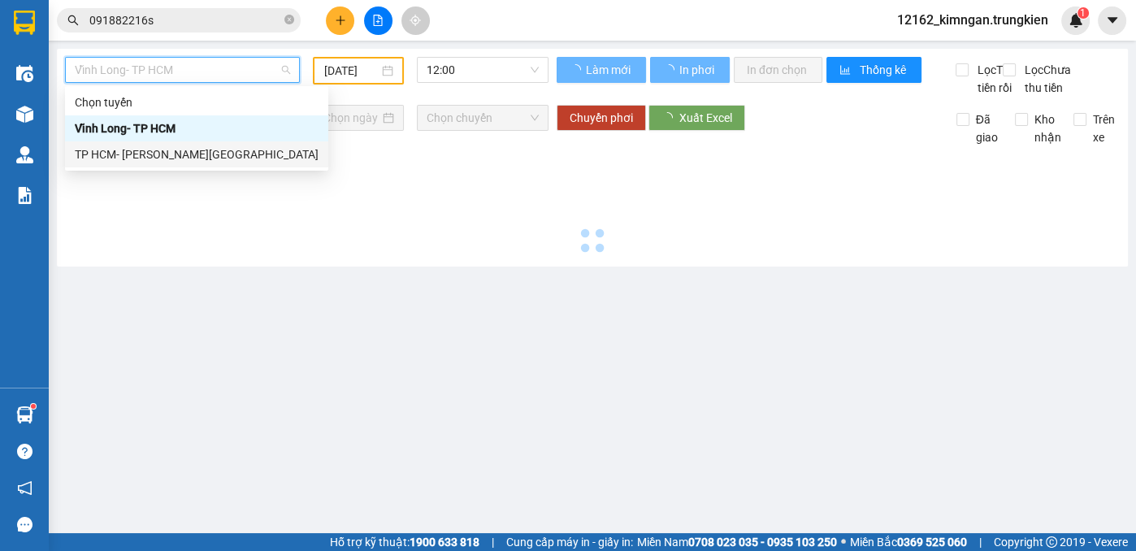
click at [199, 161] on div "TP HCM- [GEOGRAPHIC_DATA]" at bounding box center [197, 154] width 244 height 18
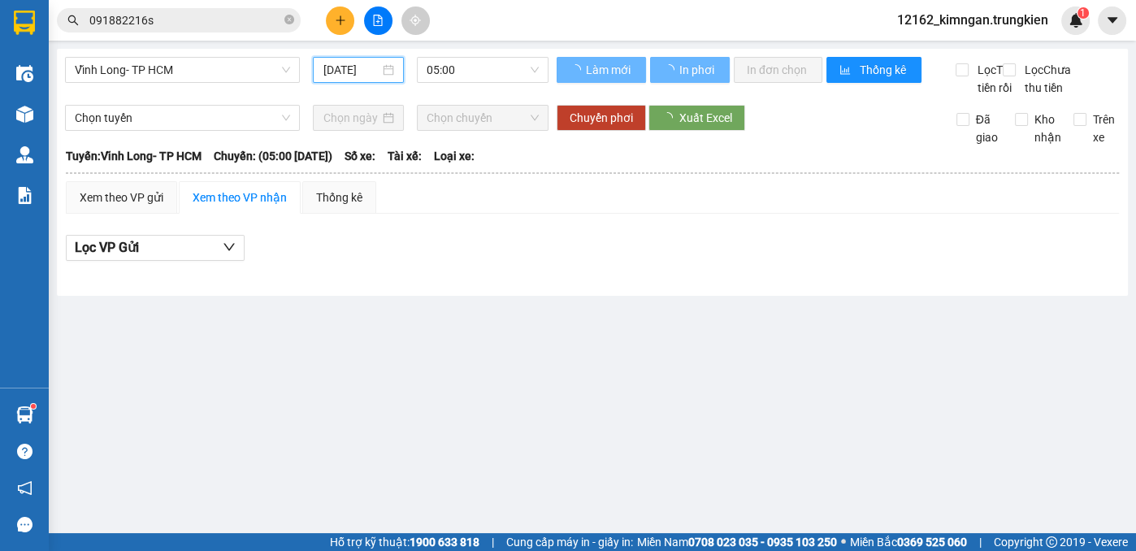
click at [364, 76] on input "[DATE]" at bounding box center [351, 70] width 56 height 18
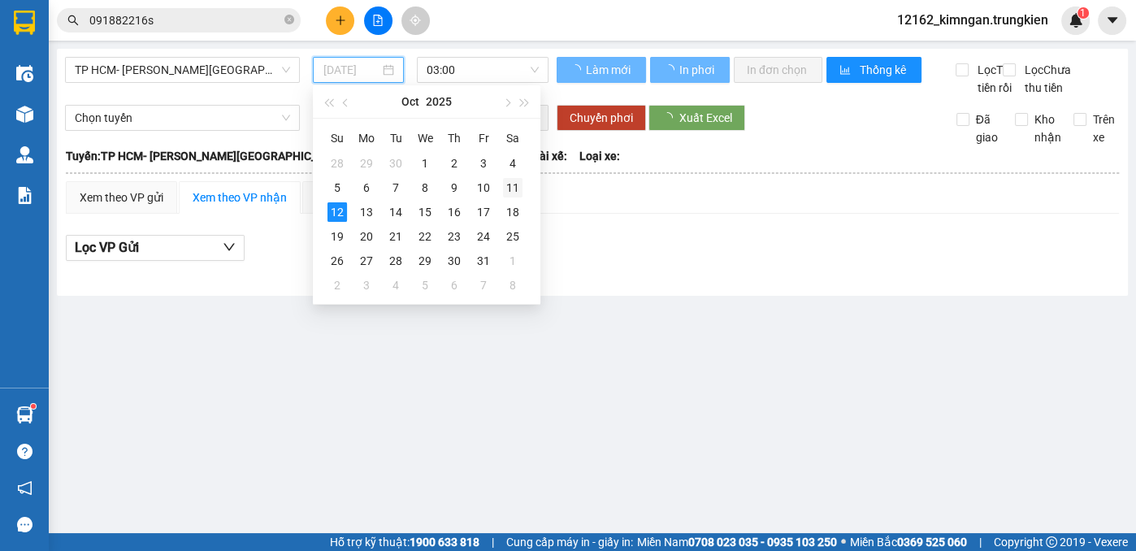
click at [509, 184] on div "11" at bounding box center [513, 188] width 20 height 20
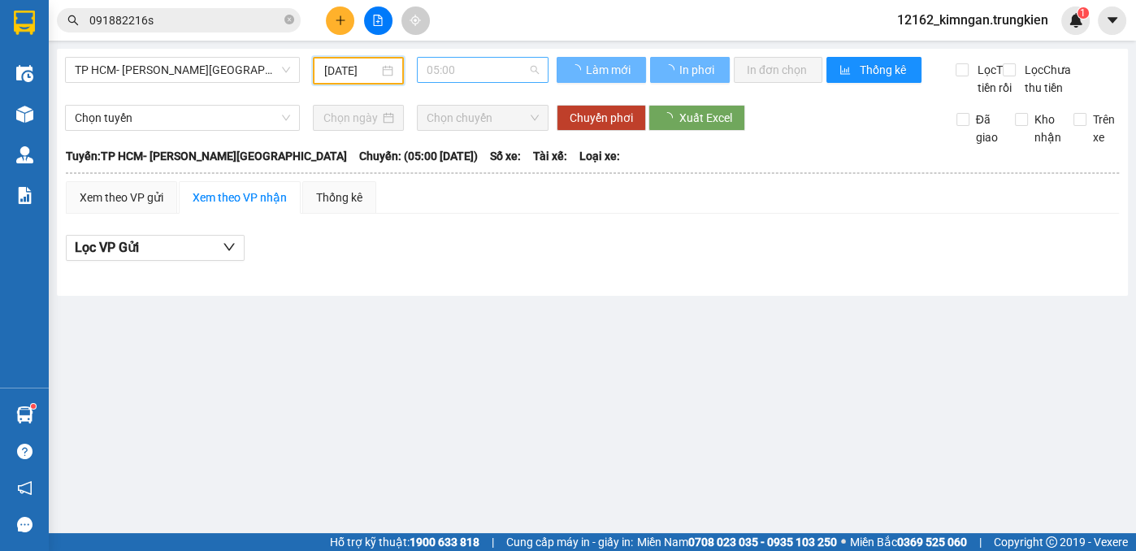
click at [462, 65] on span "05:00" at bounding box center [483, 70] width 112 height 24
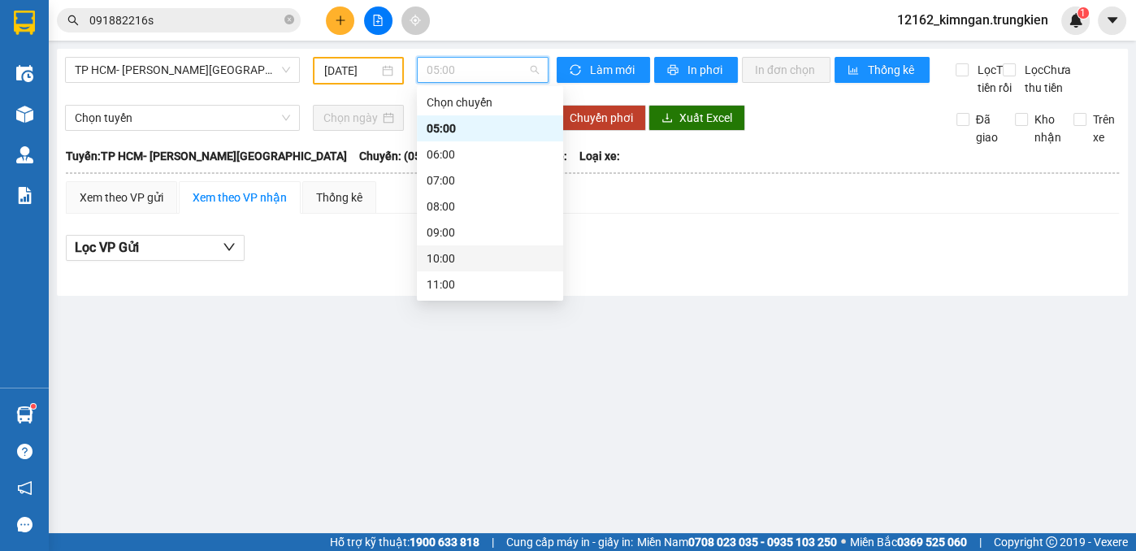
scroll to position [208, 0]
click at [443, 290] on div "19:00" at bounding box center [490, 284] width 127 height 18
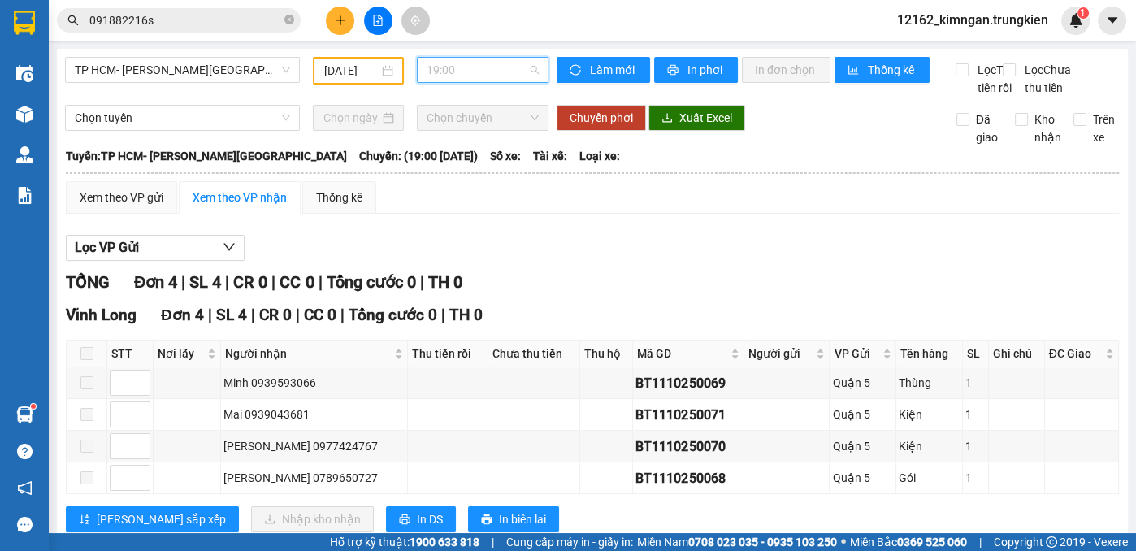
click at [450, 59] on span "19:00" at bounding box center [483, 70] width 112 height 24
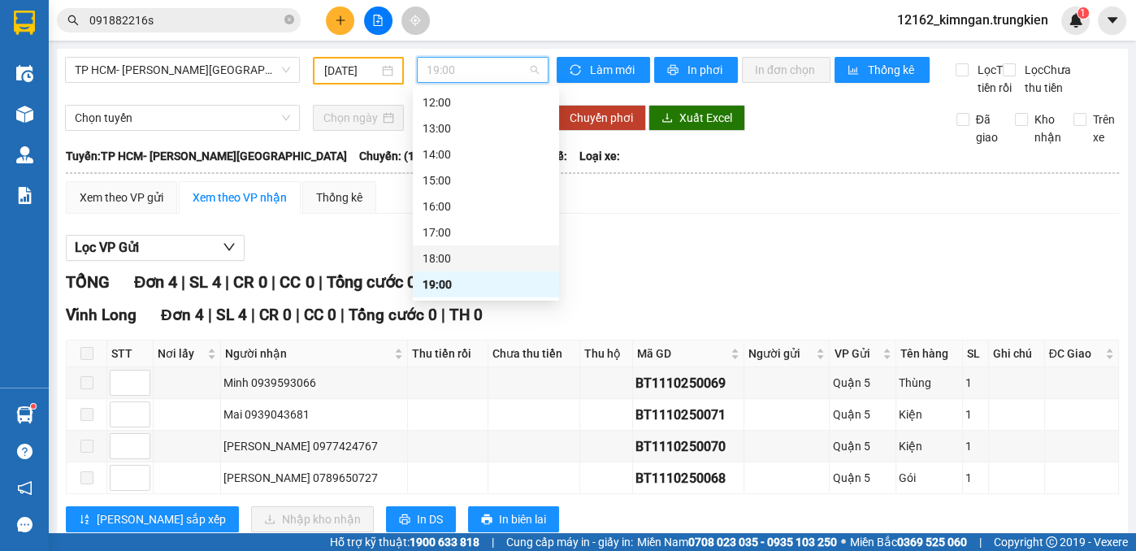
click at [427, 260] on div "18:00" at bounding box center [486, 258] width 127 height 18
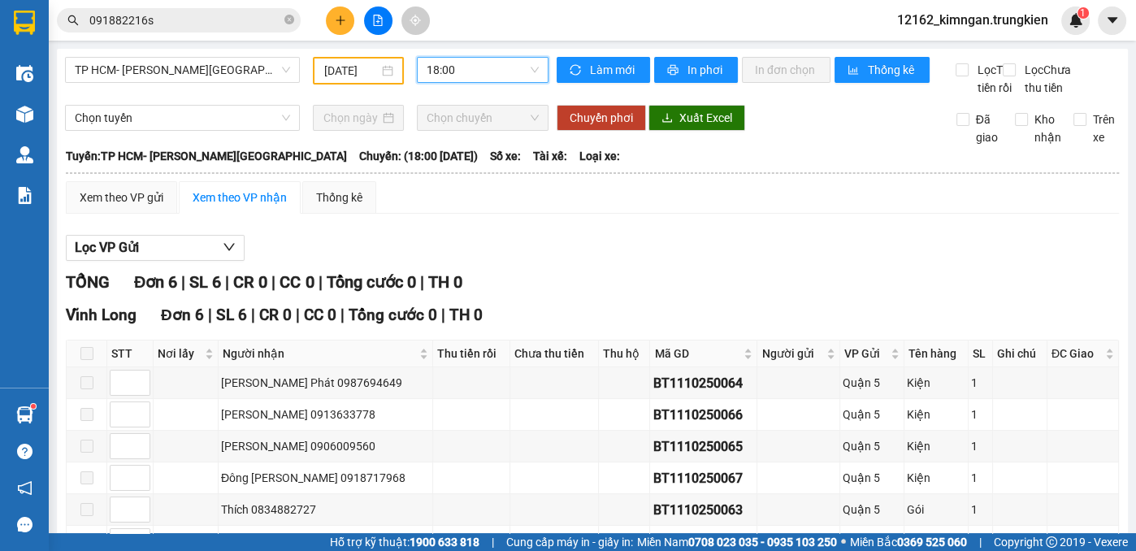
click at [474, 63] on span "18:00" at bounding box center [483, 70] width 112 height 24
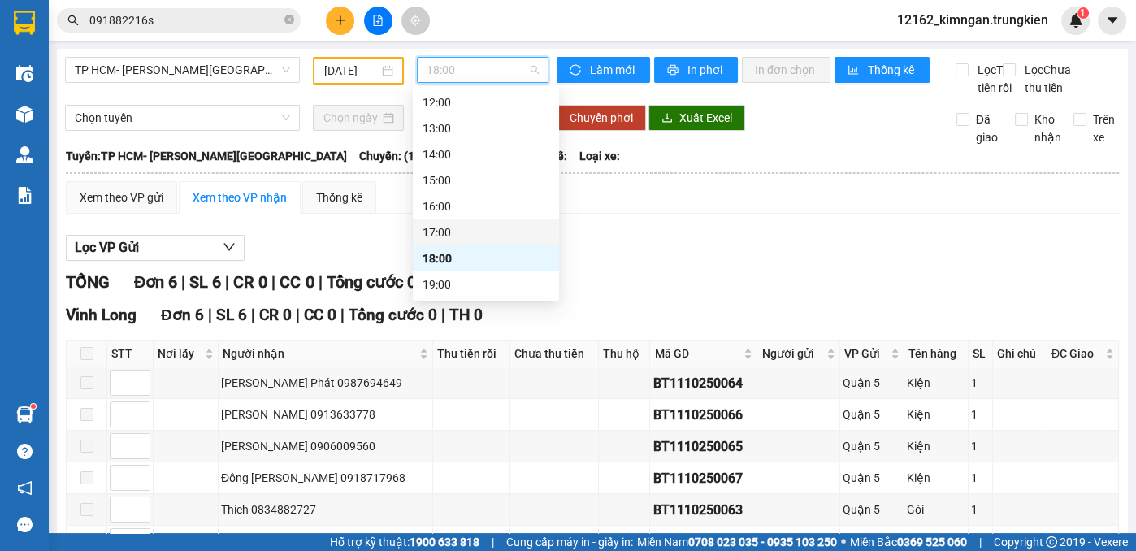
click at [440, 227] on div "17:00" at bounding box center [486, 232] width 127 height 18
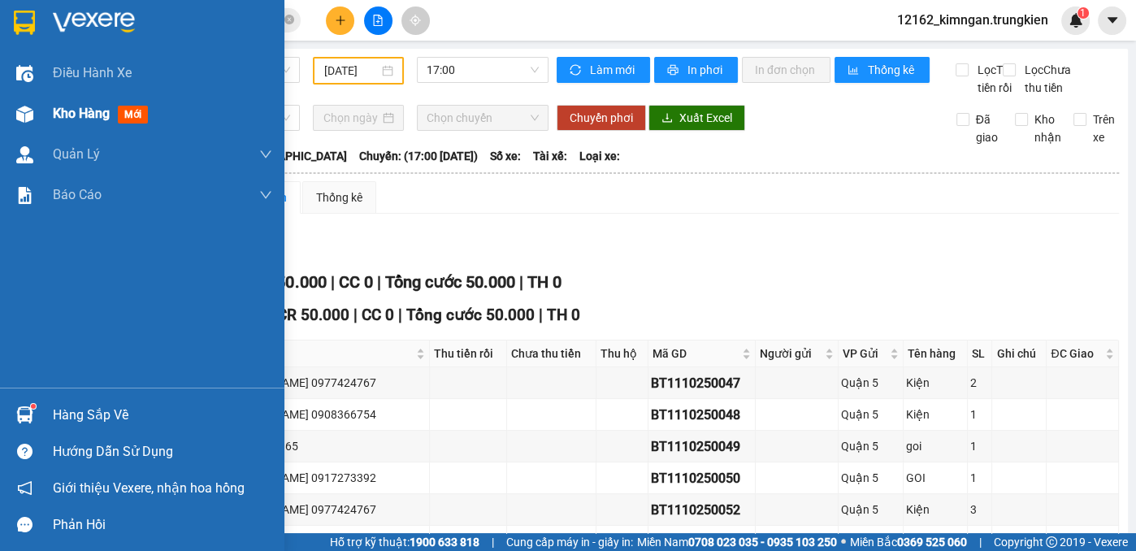
click at [69, 111] on span "Kho hàng" at bounding box center [81, 113] width 57 height 15
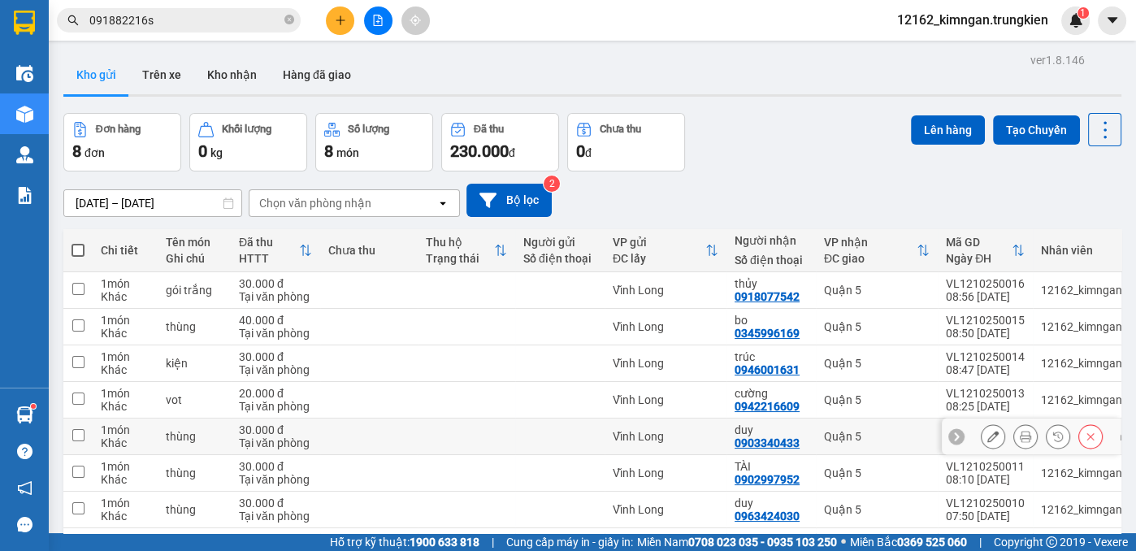
scroll to position [73, 0]
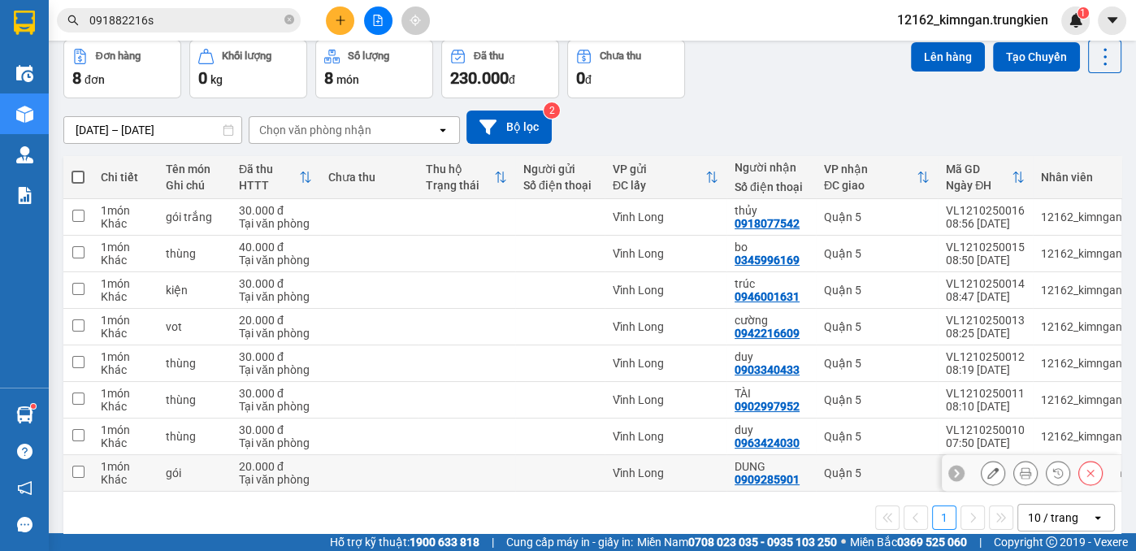
click at [476, 464] on td at bounding box center [467, 473] width 98 height 37
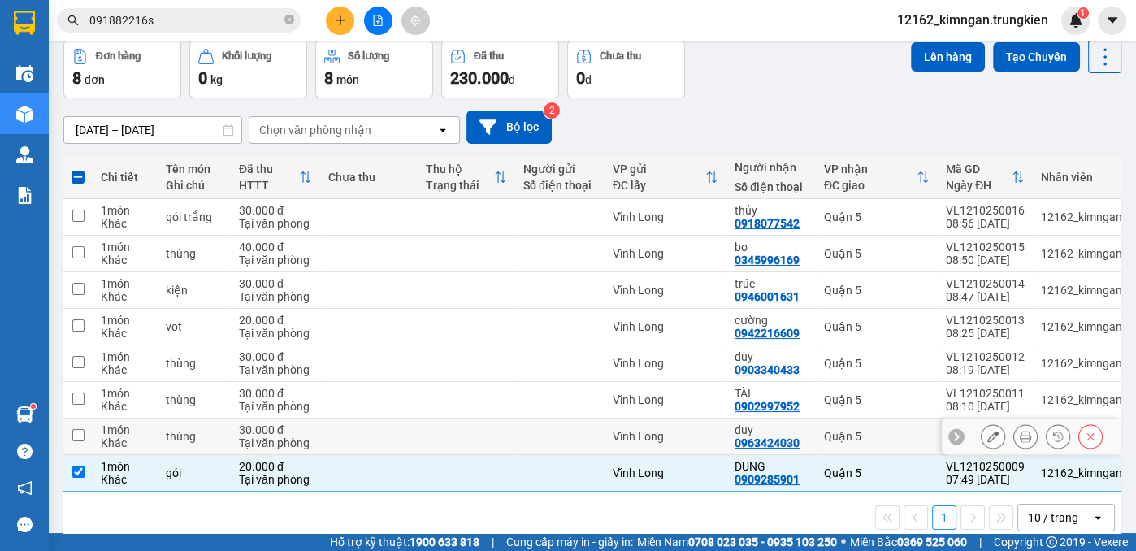
click at [481, 447] on td at bounding box center [467, 436] width 98 height 37
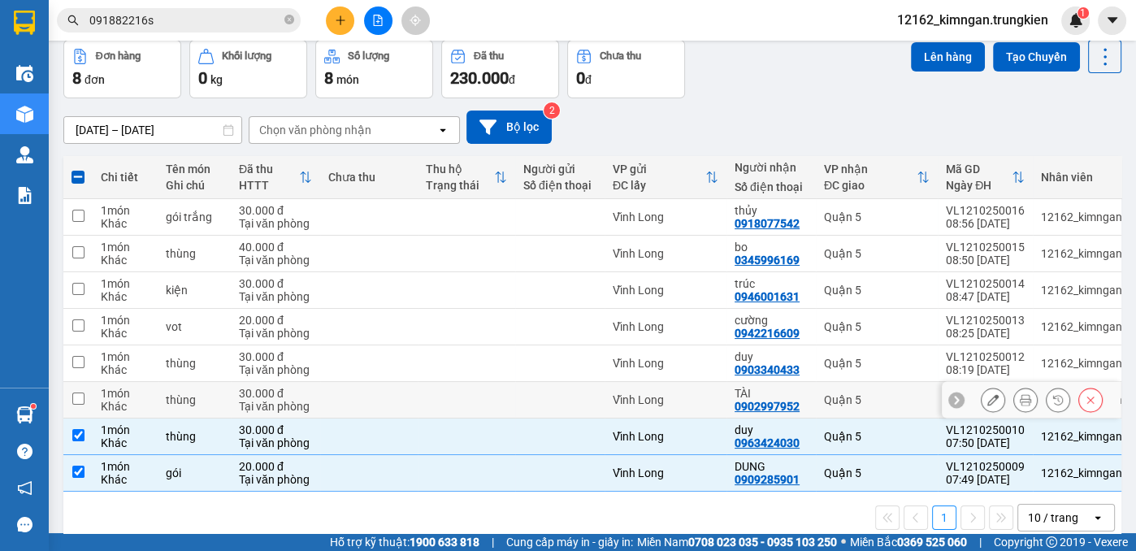
click at [494, 411] on td at bounding box center [467, 400] width 98 height 37
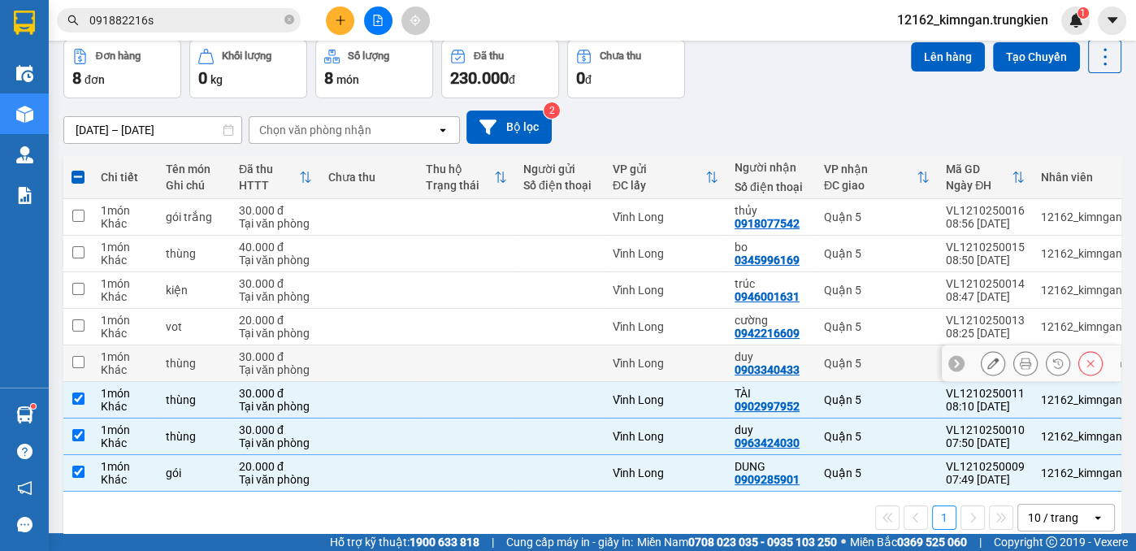
click at [505, 375] on td at bounding box center [467, 363] width 98 height 37
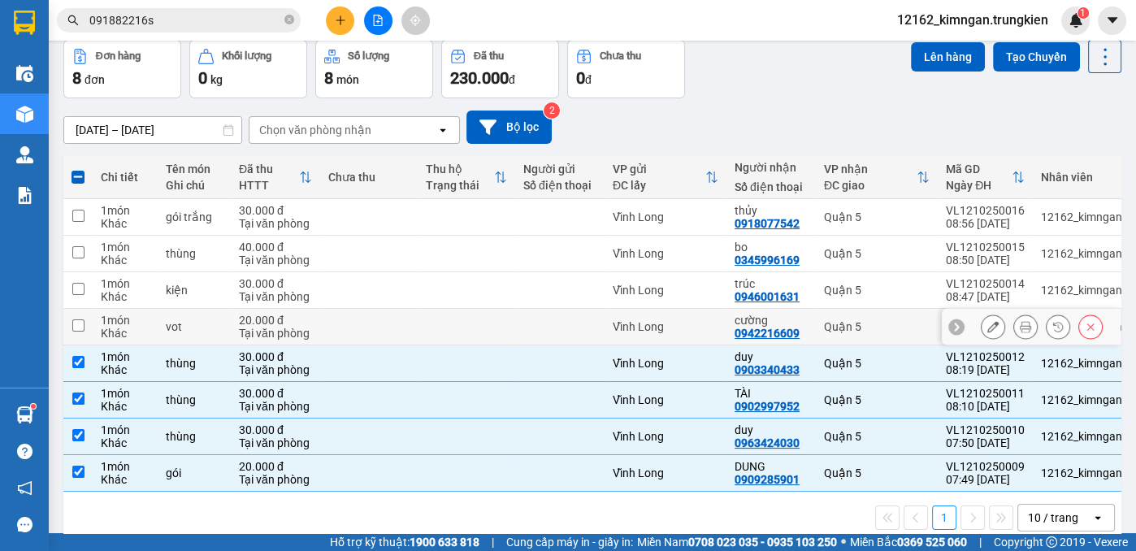
click at [530, 340] on td at bounding box center [559, 327] width 89 height 37
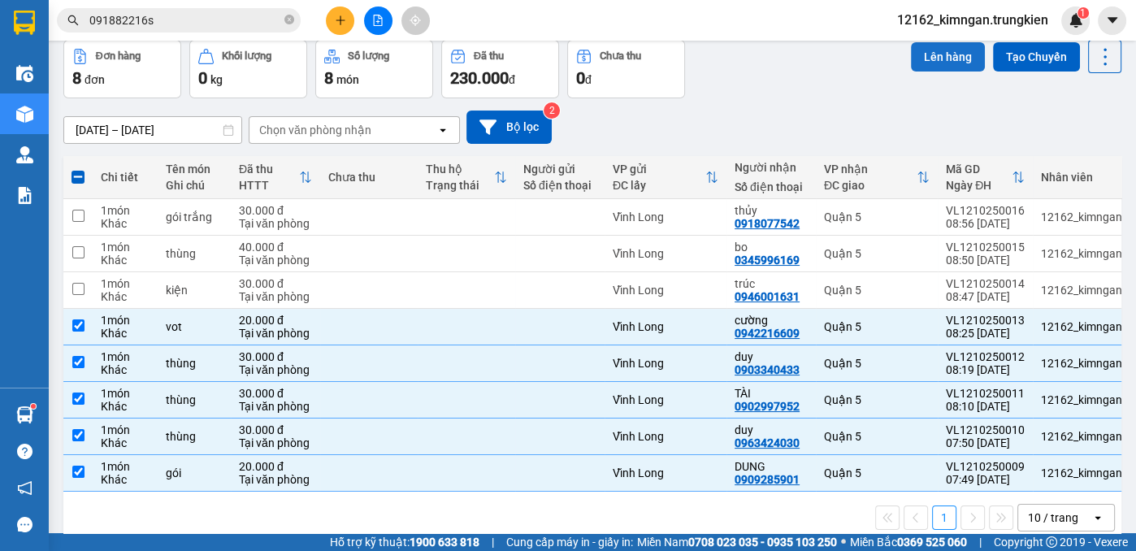
click at [925, 54] on button "Lên hàng" at bounding box center [948, 56] width 74 height 29
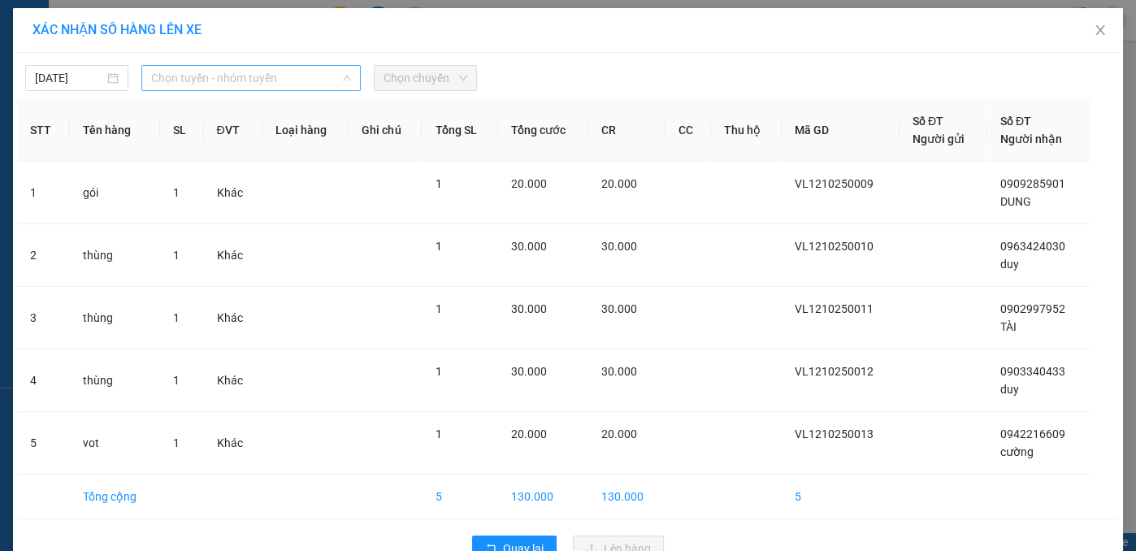
click at [182, 82] on span "Chọn tuyến - nhóm tuyến" at bounding box center [251, 78] width 200 height 24
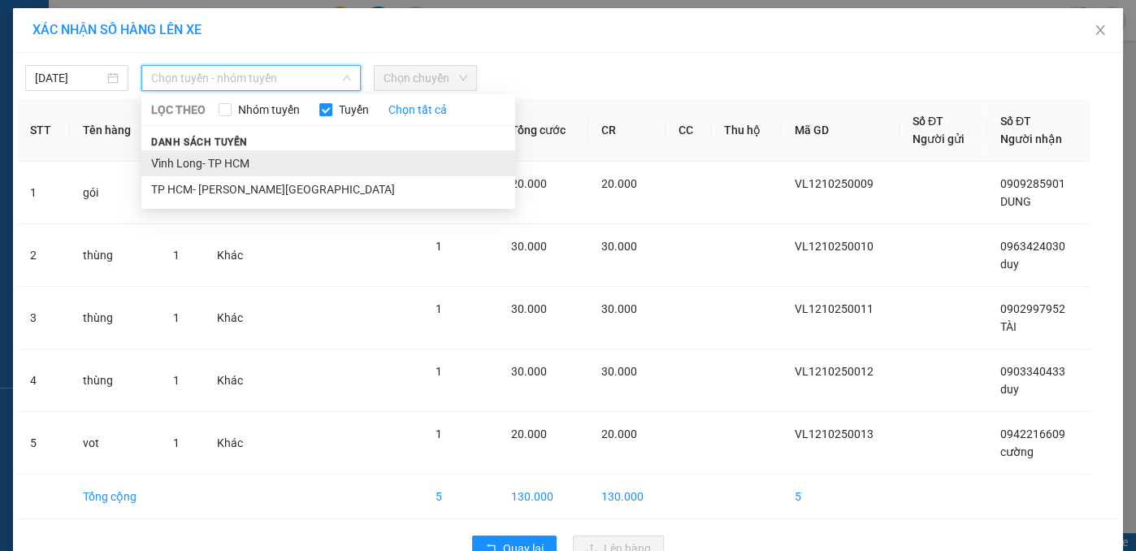
click at [184, 167] on li "Vĩnh Long- TP HCM" at bounding box center [328, 163] width 374 height 26
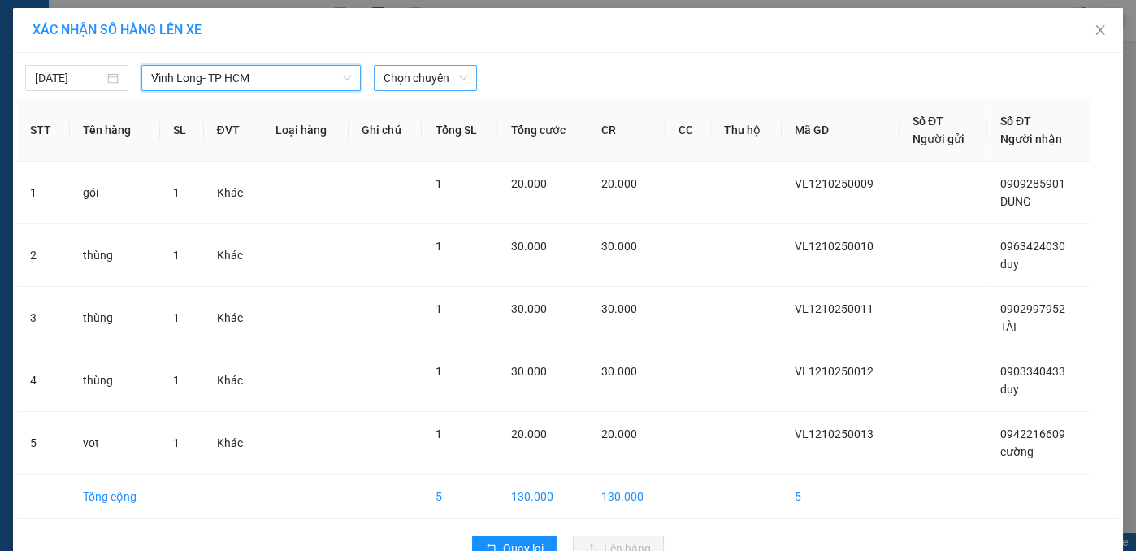
click at [392, 81] on span "Chọn chuyến" at bounding box center [426, 78] width 84 height 24
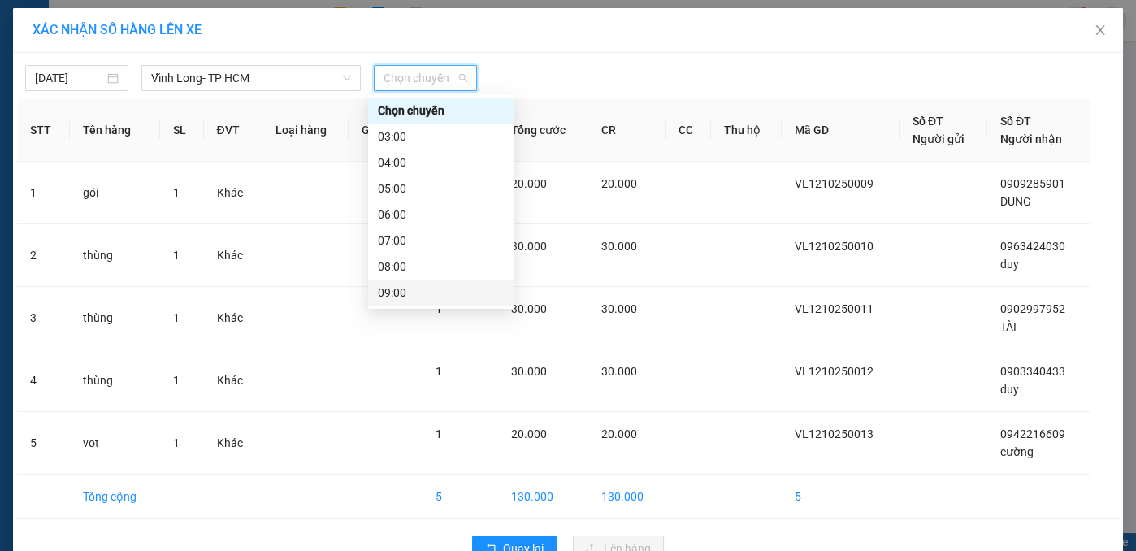
click at [390, 297] on div "09:00" at bounding box center [441, 293] width 127 height 18
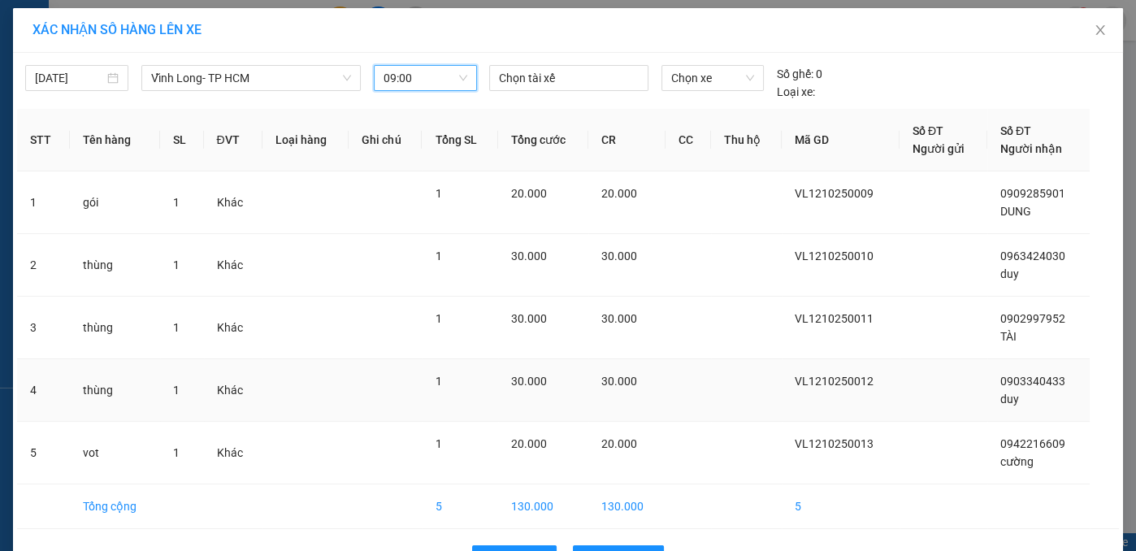
scroll to position [50, 0]
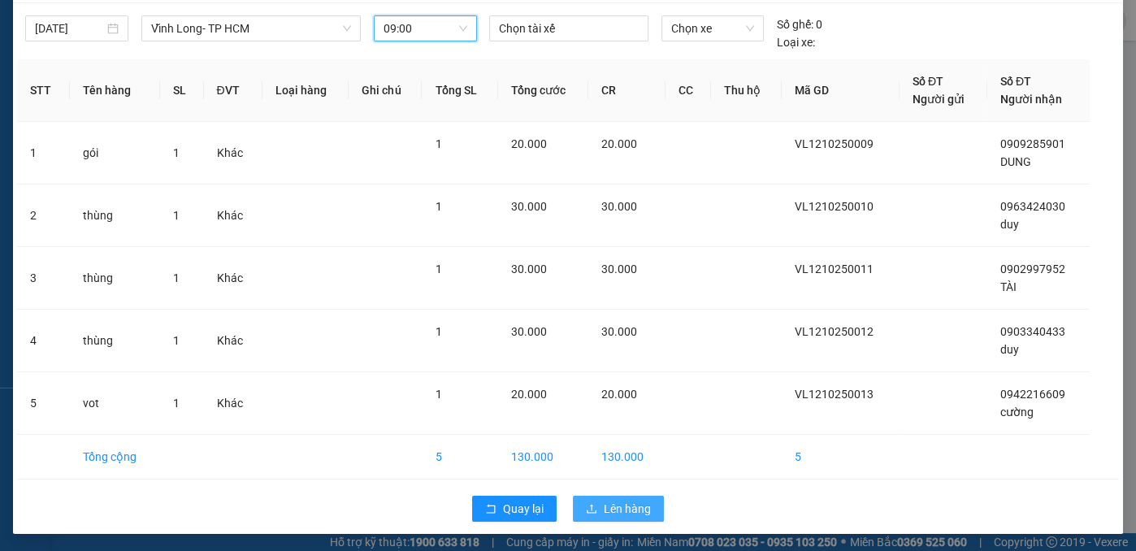
click at [637, 513] on span "Lên hàng" at bounding box center [627, 509] width 47 height 18
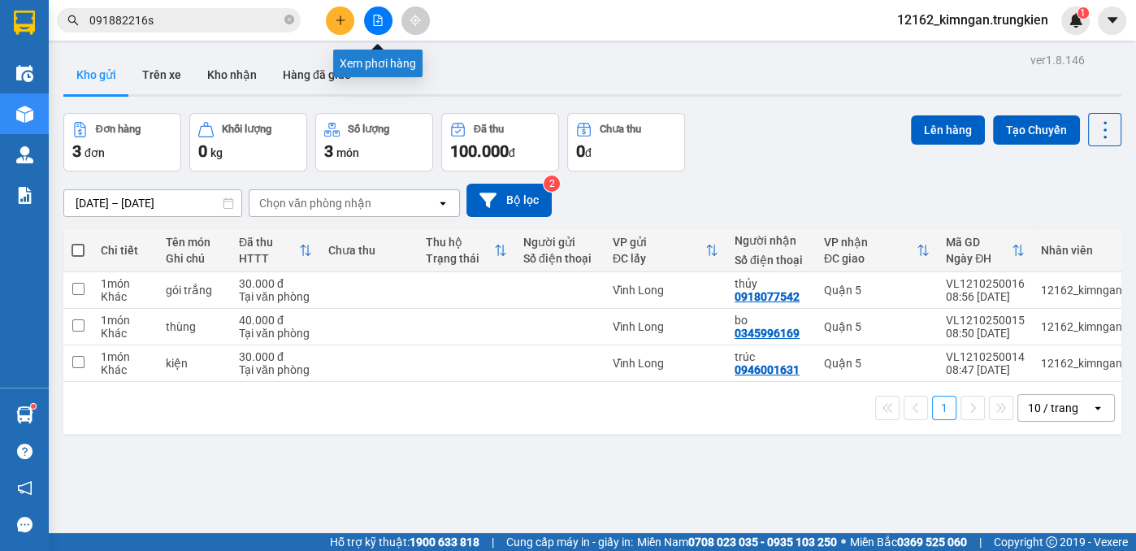
click at [379, 15] on icon "file-add" at bounding box center [378, 20] width 9 height 11
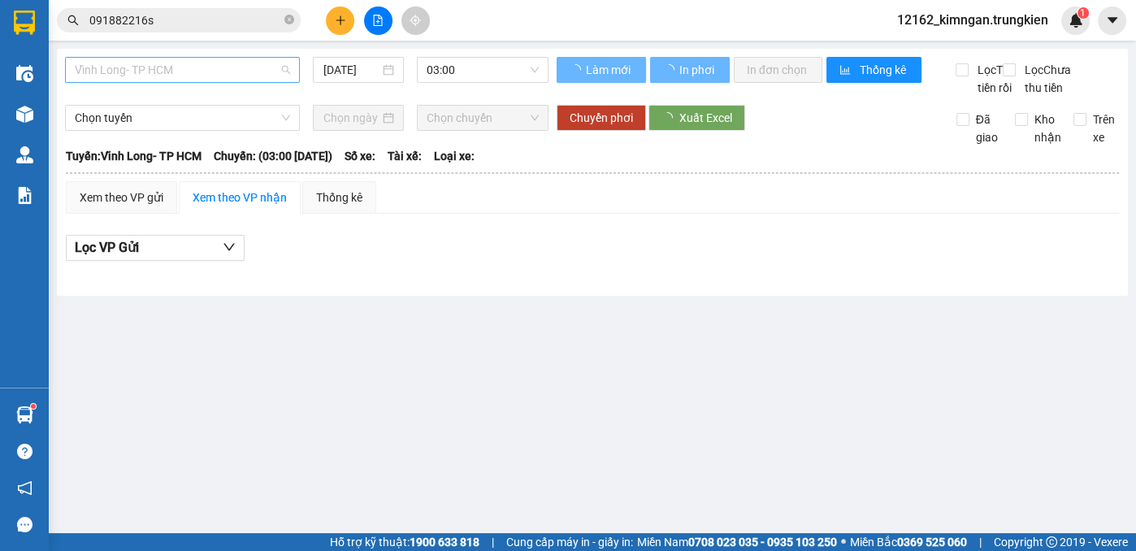
click at [236, 68] on span "Vĩnh Long- TP HCM" at bounding box center [182, 70] width 215 height 24
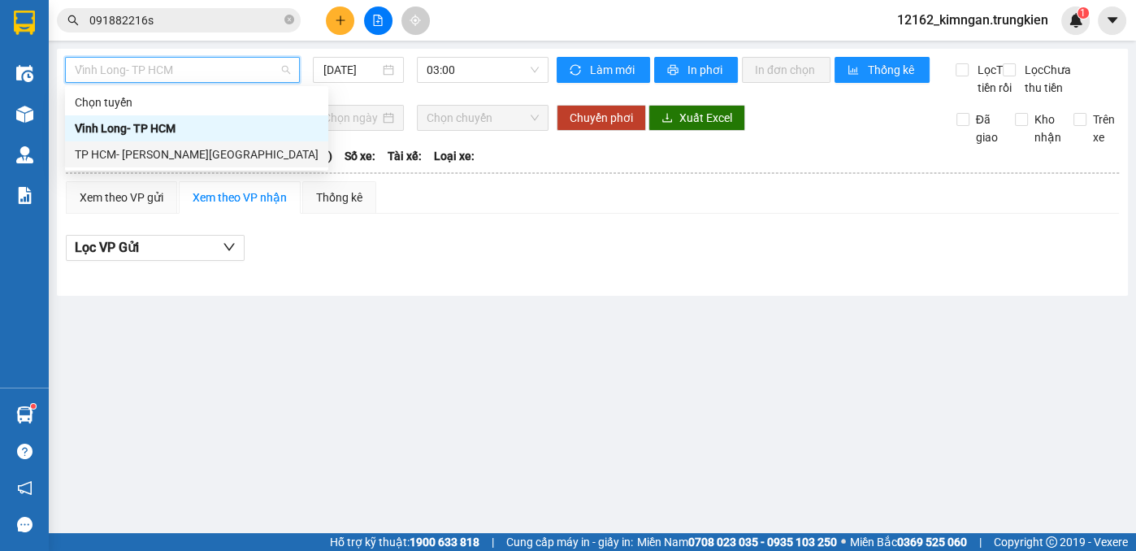
click at [147, 161] on div "TP HCM- [GEOGRAPHIC_DATA]" at bounding box center [197, 154] width 244 height 18
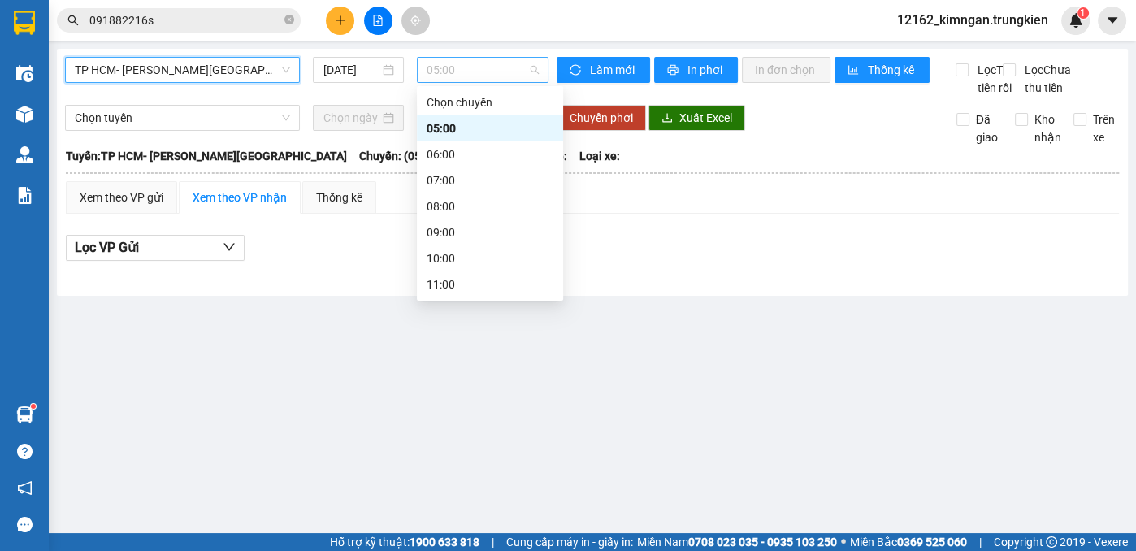
click at [427, 80] on span "05:00" at bounding box center [483, 70] width 112 height 24
click at [463, 149] on div "06:00" at bounding box center [490, 154] width 127 height 18
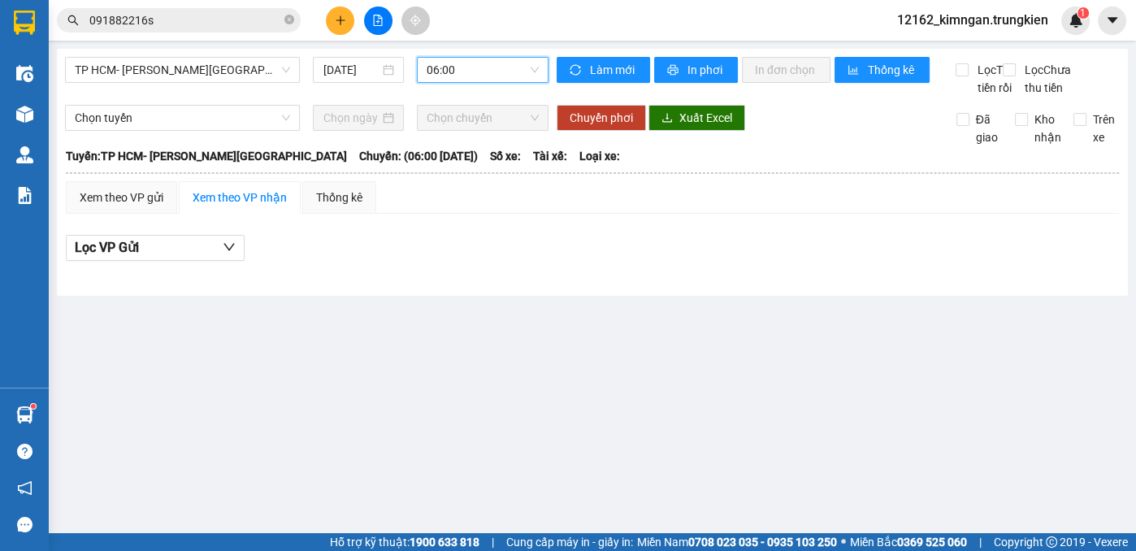
click at [463, 67] on span "06:00" at bounding box center [483, 70] width 112 height 24
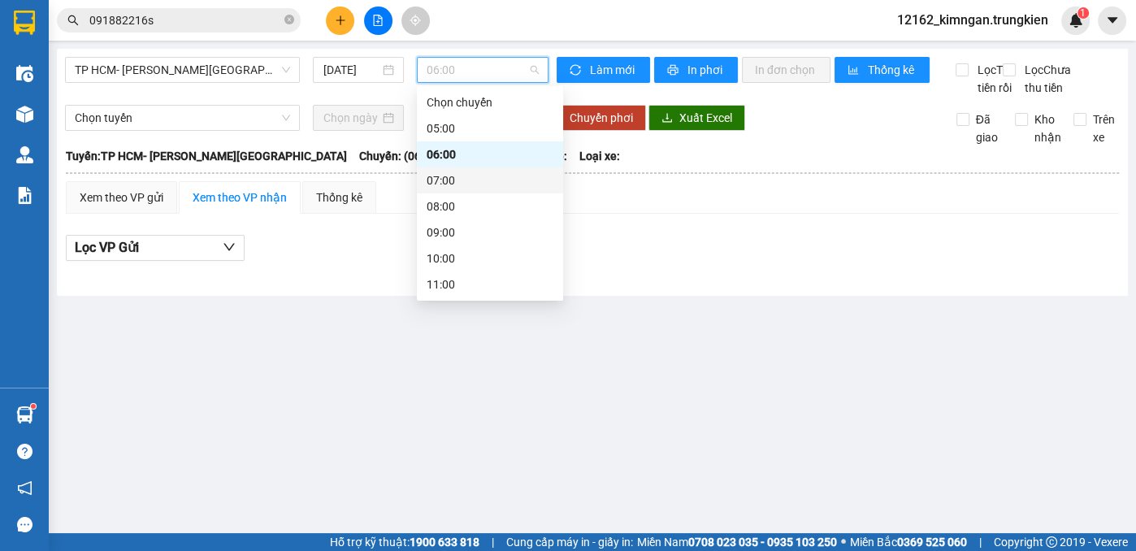
click at [437, 189] on div "07:00" at bounding box center [490, 180] width 146 height 26
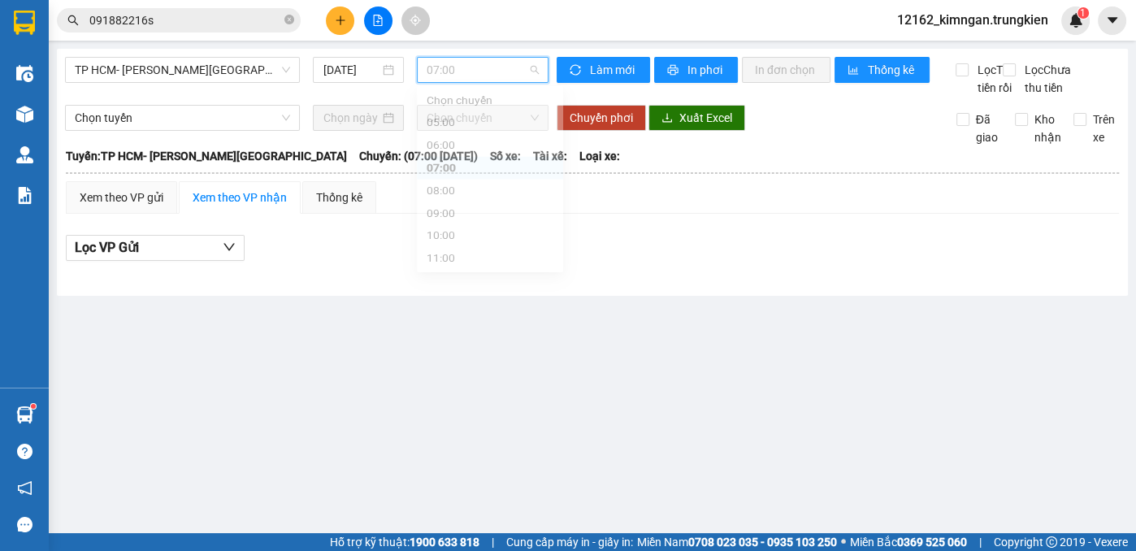
click at [468, 63] on span "07:00" at bounding box center [483, 70] width 112 height 24
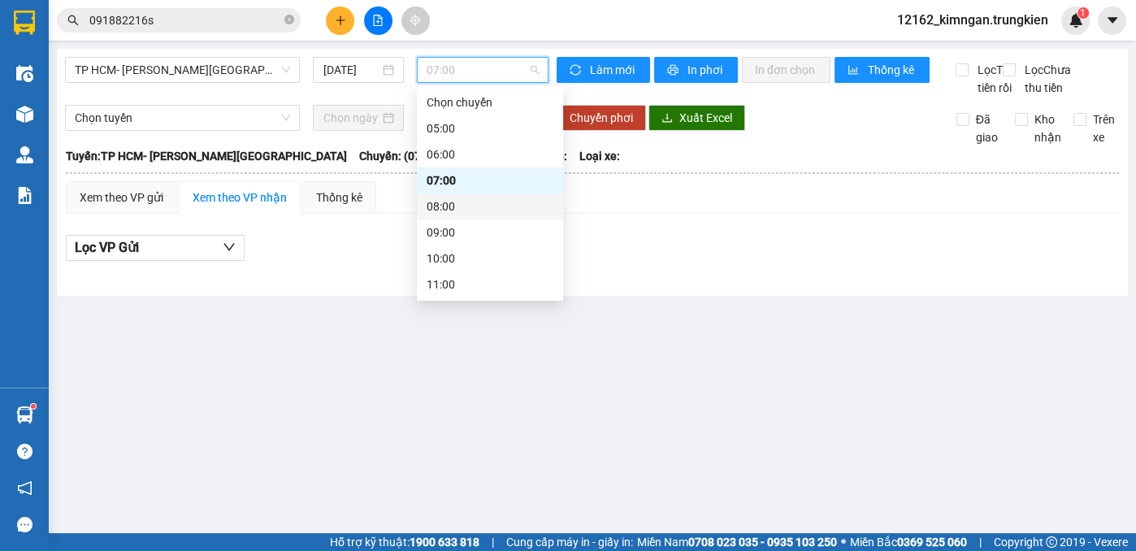
click at [449, 202] on div "08:00" at bounding box center [490, 206] width 127 height 18
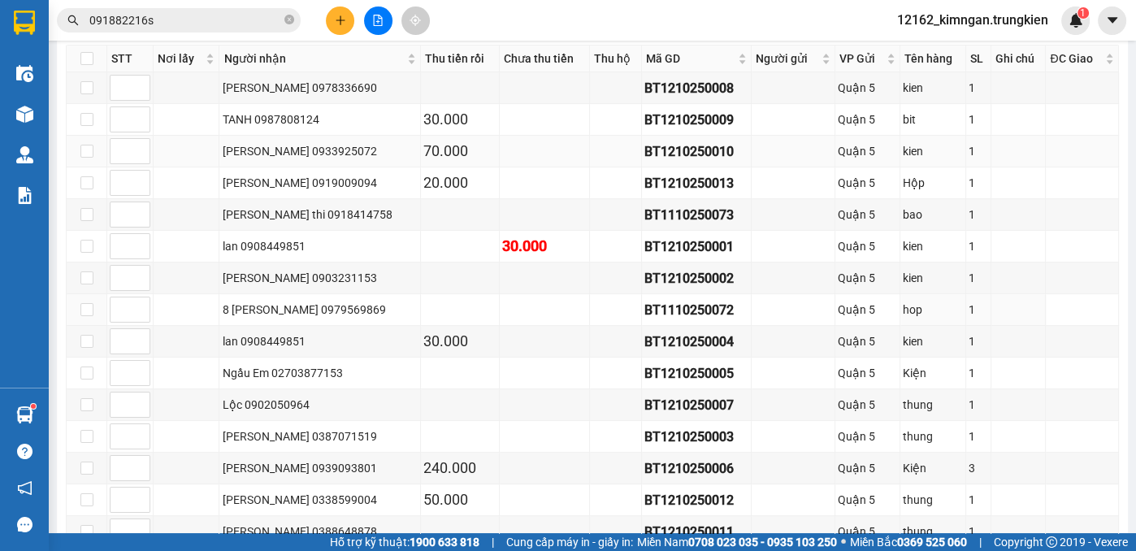
scroll to position [369, 0]
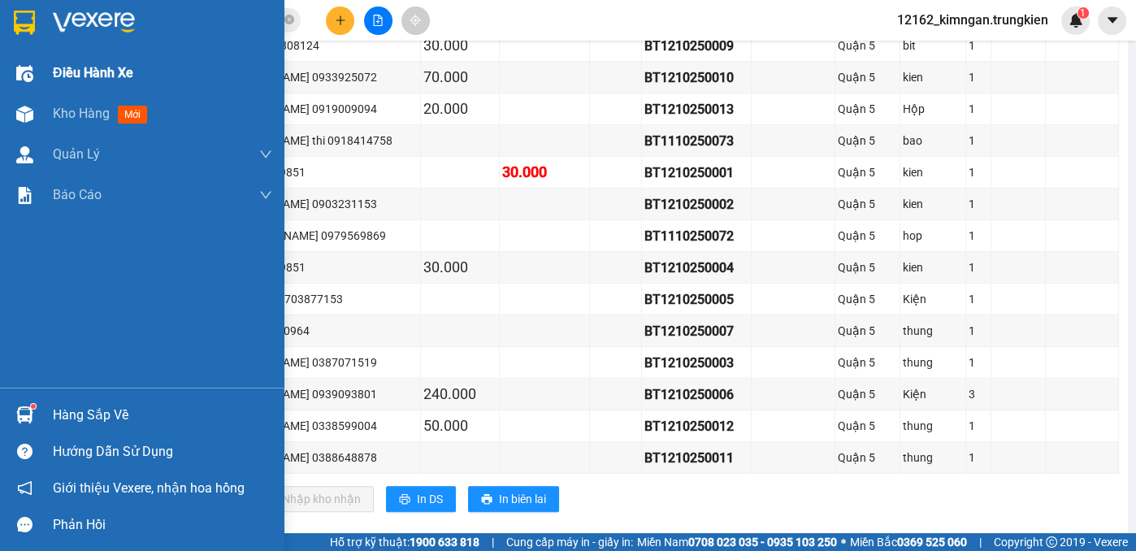
click at [49, 76] on div "Điều hành xe" at bounding box center [142, 73] width 284 height 41
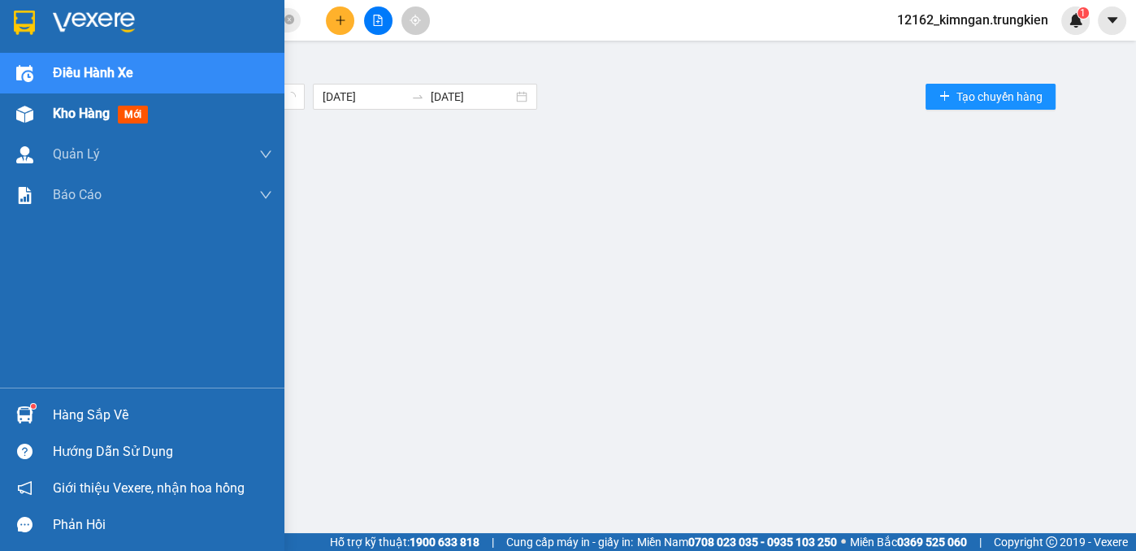
click at [72, 107] on span "Kho hàng" at bounding box center [81, 113] width 57 height 15
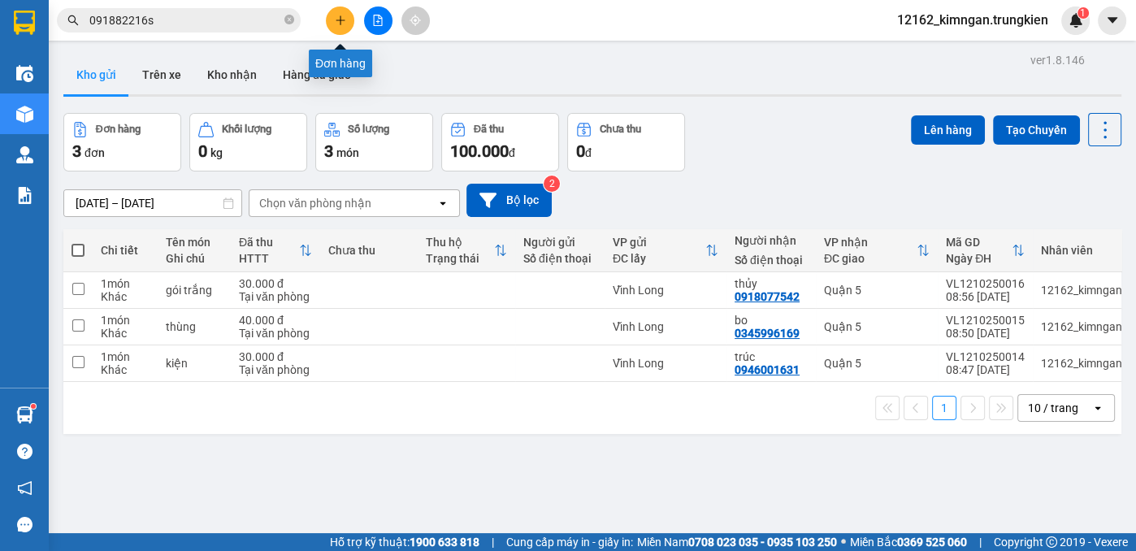
click at [335, 21] on icon "plus" at bounding box center [340, 20] width 11 height 11
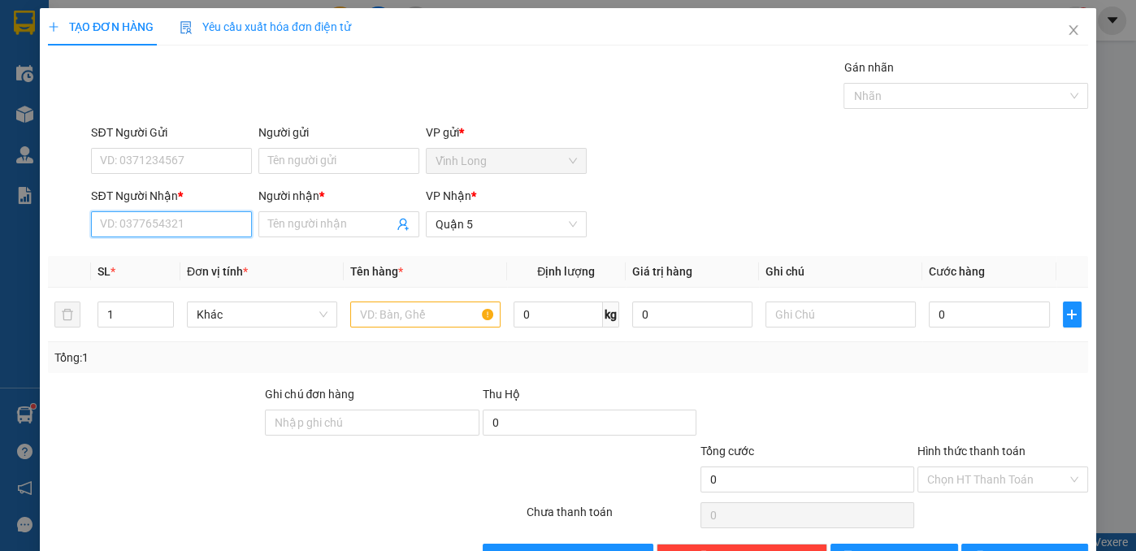
click at [200, 231] on input "SĐT Người Nhận *" at bounding box center [171, 224] width 161 height 26
click at [143, 265] on div "0907929434 - NGÂN" at bounding box center [169, 256] width 159 height 26
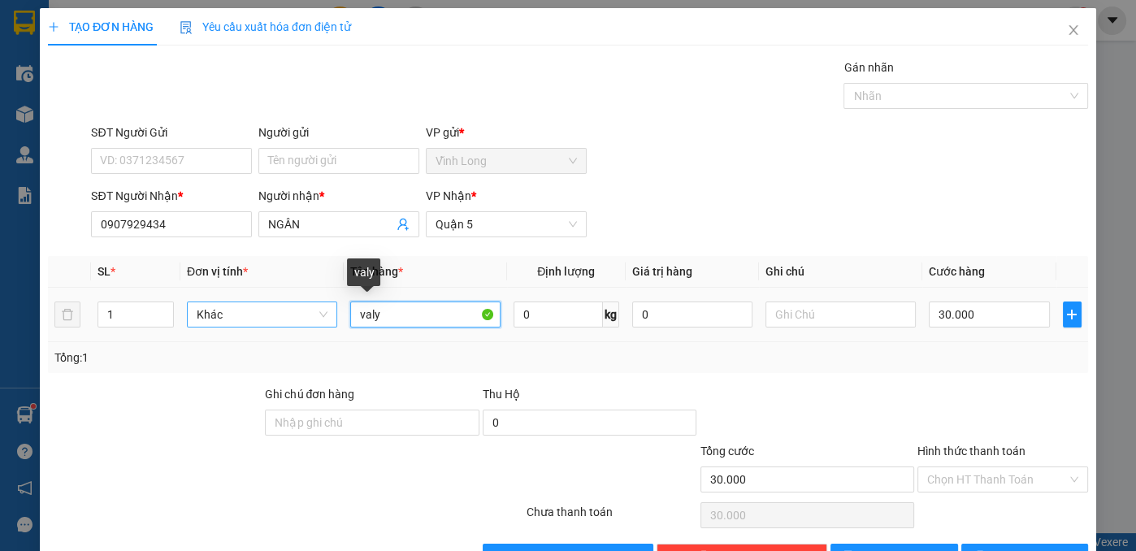
drag, startPoint x: 431, startPoint y: 309, endPoint x: 290, endPoint y: 320, distance: 141.0
click at [290, 320] on tr "1 Khác valy 0 kg 0 30.000" at bounding box center [568, 315] width 1040 height 54
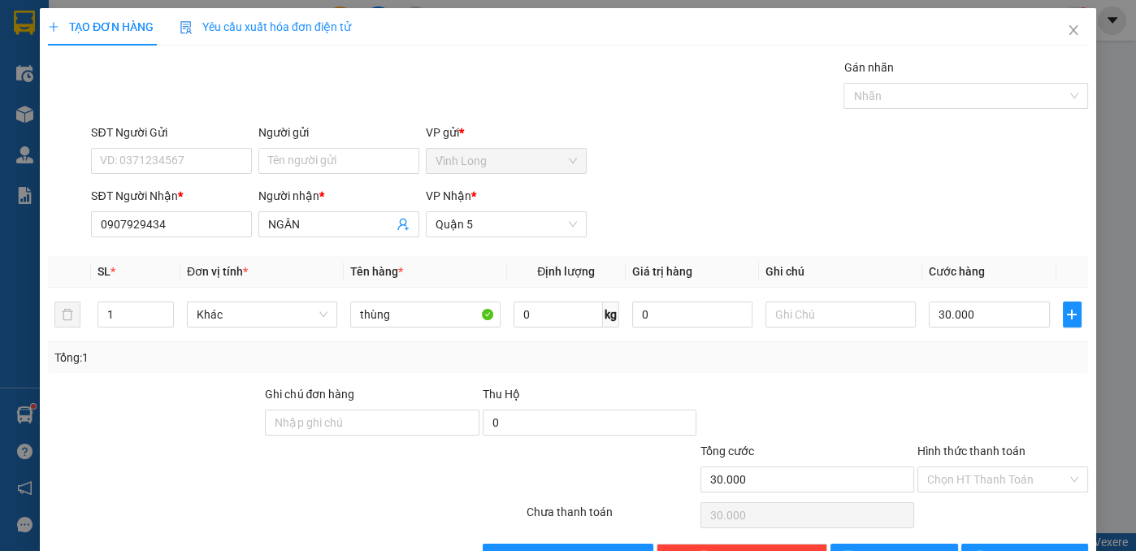
click at [968, 453] on label "Hình thức thanh toán" at bounding box center [971, 450] width 108 height 13
click at [968, 467] on input "Hình thức thanh toán" at bounding box center [997, 479] width 140 height 24
click at [956, 496] on div "Transit Pickup Surcharge Ids Transit Deliver Surcharge Ids Transit Deliver Surc…" at bounding box center [568, 314] width 1040 height 511
click at [957, 475] on input "Hình thức thanh toán" at bounding box center [997, 479] width 140 height 24
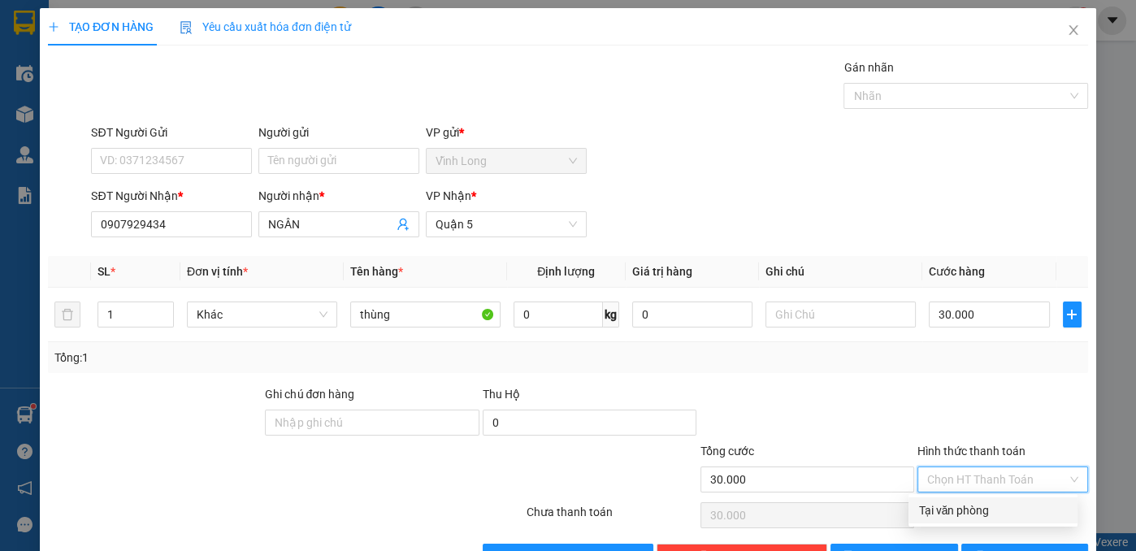
click at [947, 503] on div "Tại văn phòng" at bounding box center [993, 510] width 150 height 18
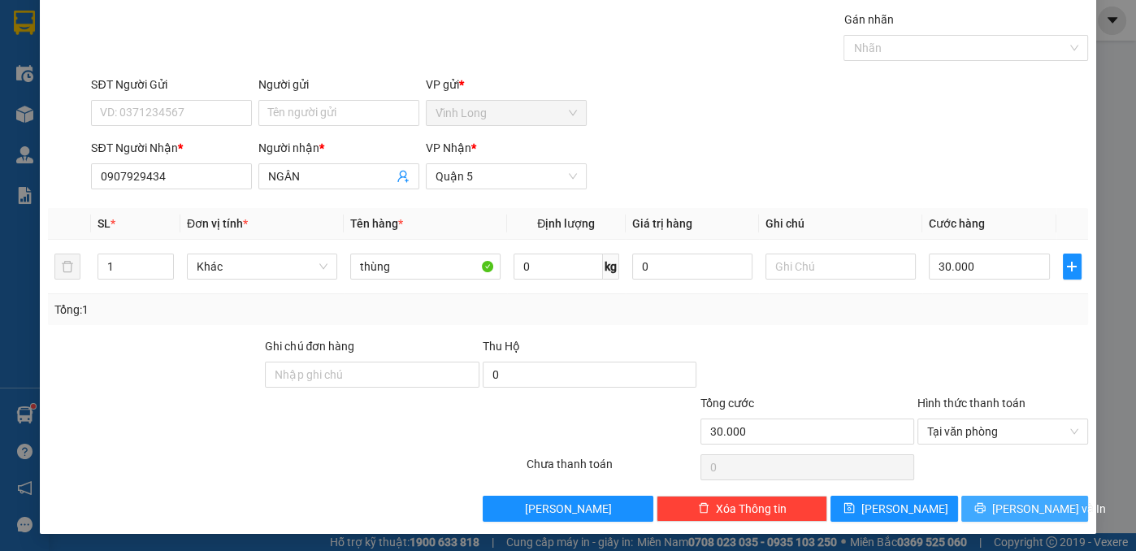
click at [969, 497] on button "[PERSON_NAME] và In" at bounding box center [1025, 509] width 128 height 26
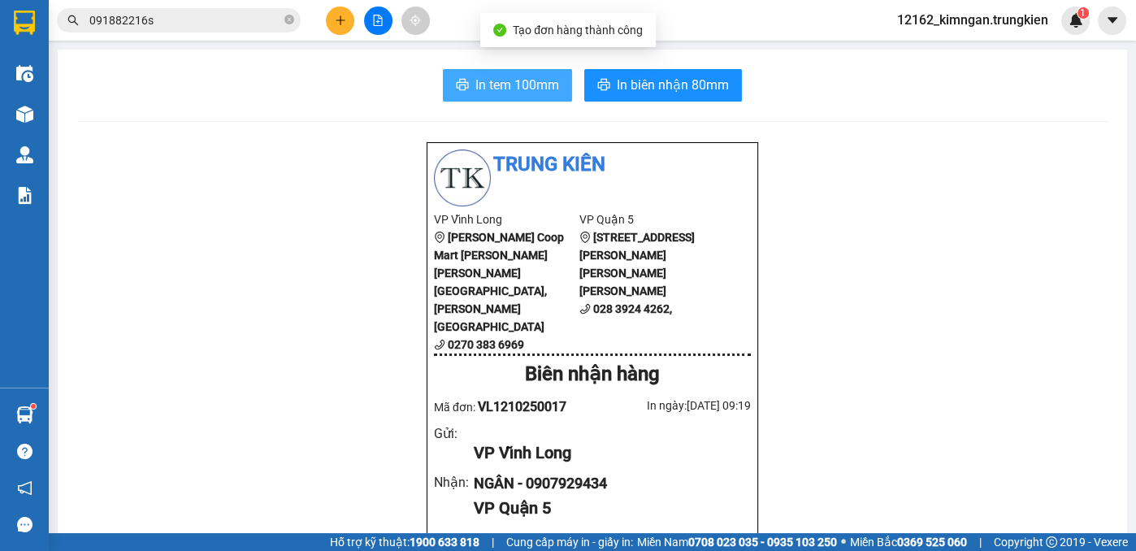
click at [483, 78] on span "In tem 100mm" at bounding box center [517, 85] width 84 height 20
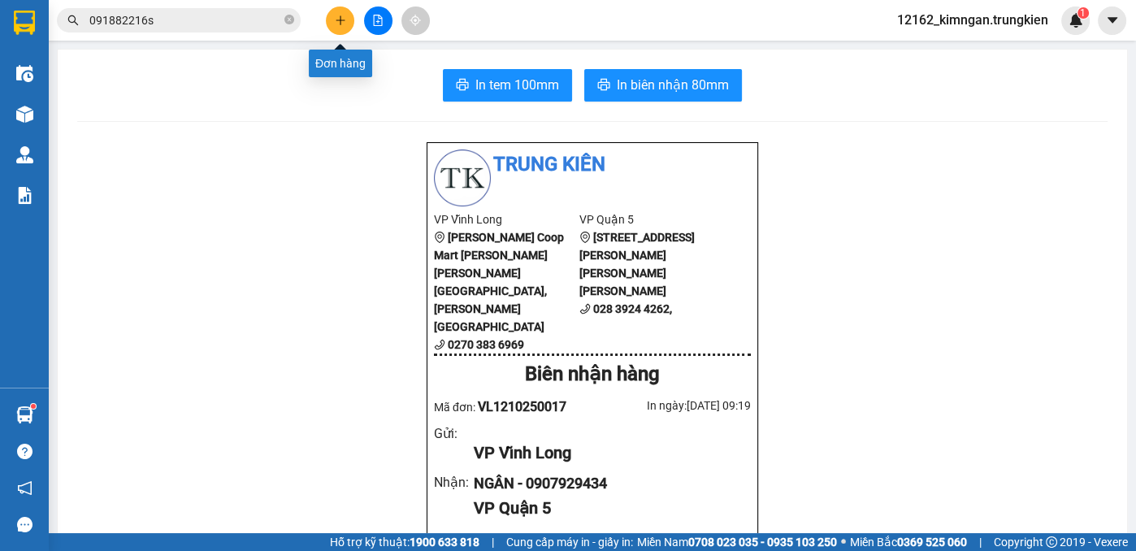
click at [349, 26] on button at bounding box center [340, 21] width 28 height 28
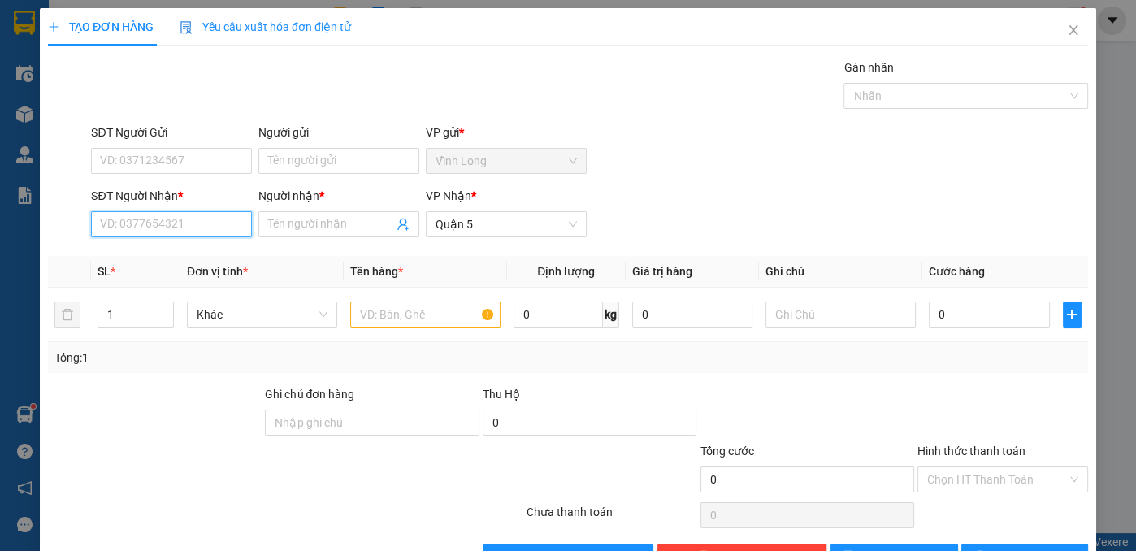
drag, startPoint x: 143, startPoint y: 218, endPoint x: 151, endPoint y: 186, distance: 32.7
click at [141, 215] on input "SĐT Người Nhận *" at bounding box center [171, 224] width 161 height 26
click at [164, 249] on div "0975368863 - bảo anh" at bounding box center [180, 256] width 160 height 18
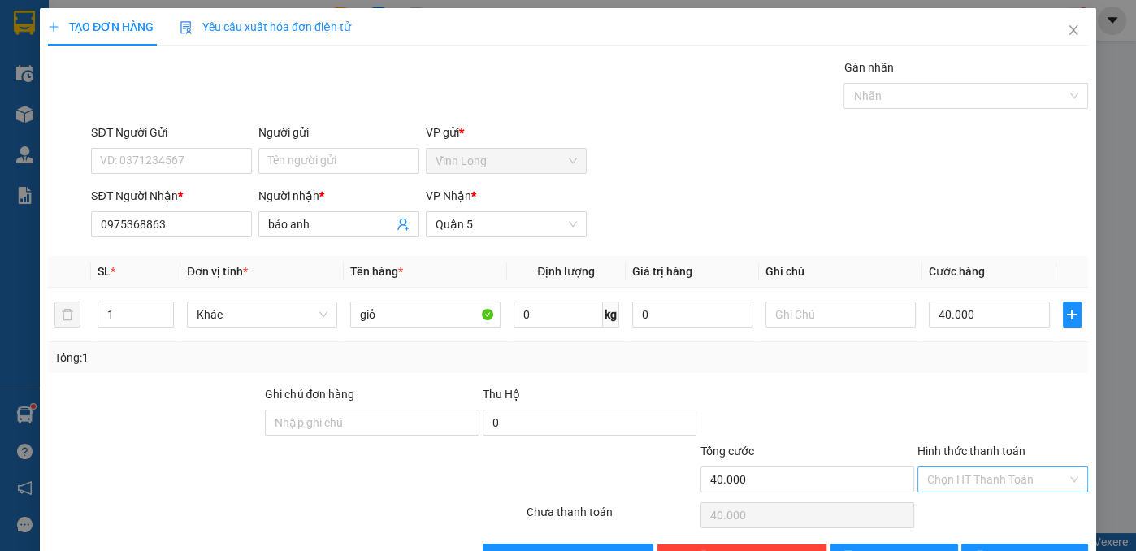
click at [995, 477] on input "Hình thức thanh toán" at bounding box center [997, 479] width 140 height 24
click at [975, 505] on div "Tại văn phòng" at bounding box center [993, 510] width 150 height 18
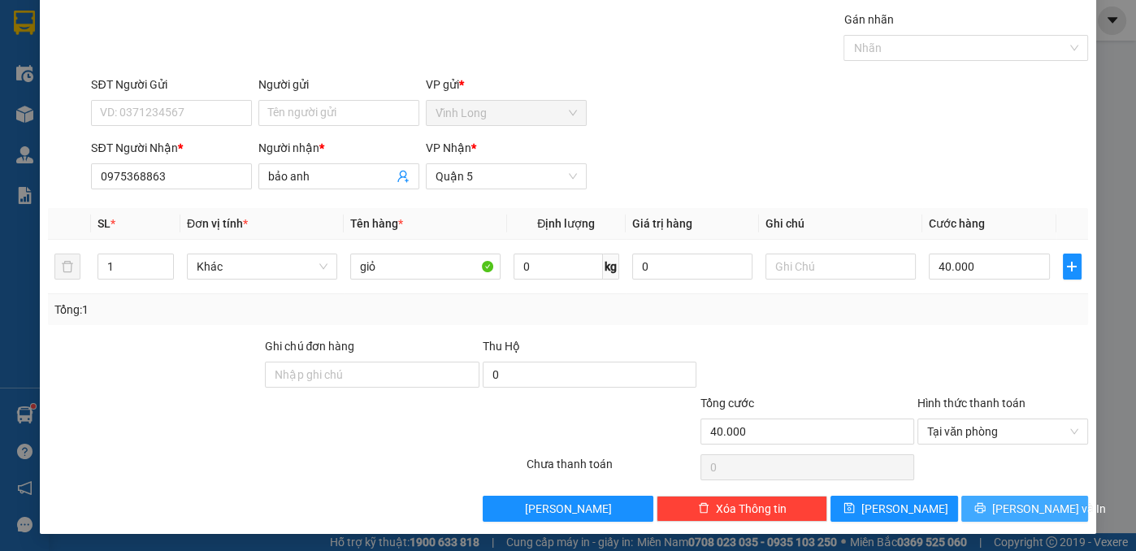
click at [975, 505] on button "[PERSON_NAME] và In" at bounding box center [1025, 509] width 128 height 26
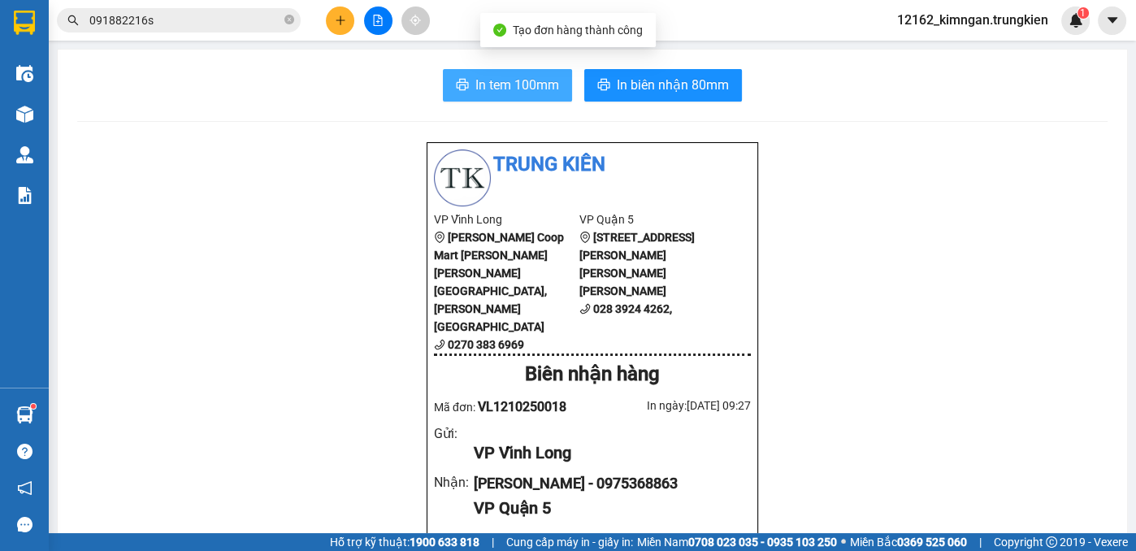
click at [510, 80] on span "In tem 100mm" at bounding box center [517, 85] width 84 height 20
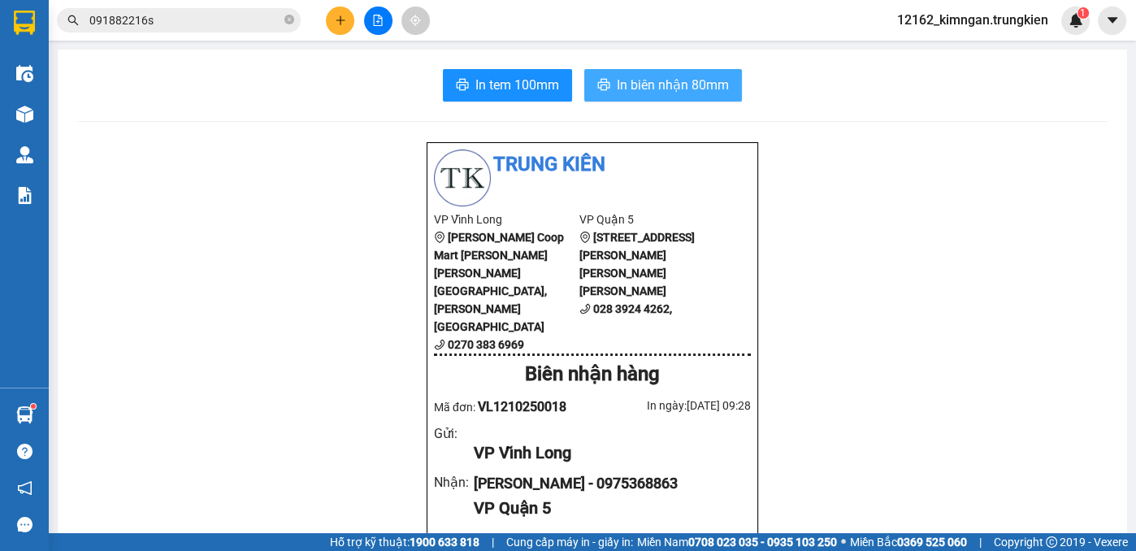
click at [618, 76] on span "In biên nhận 80mm" at bounding box center [673, 85] width 112 height 20
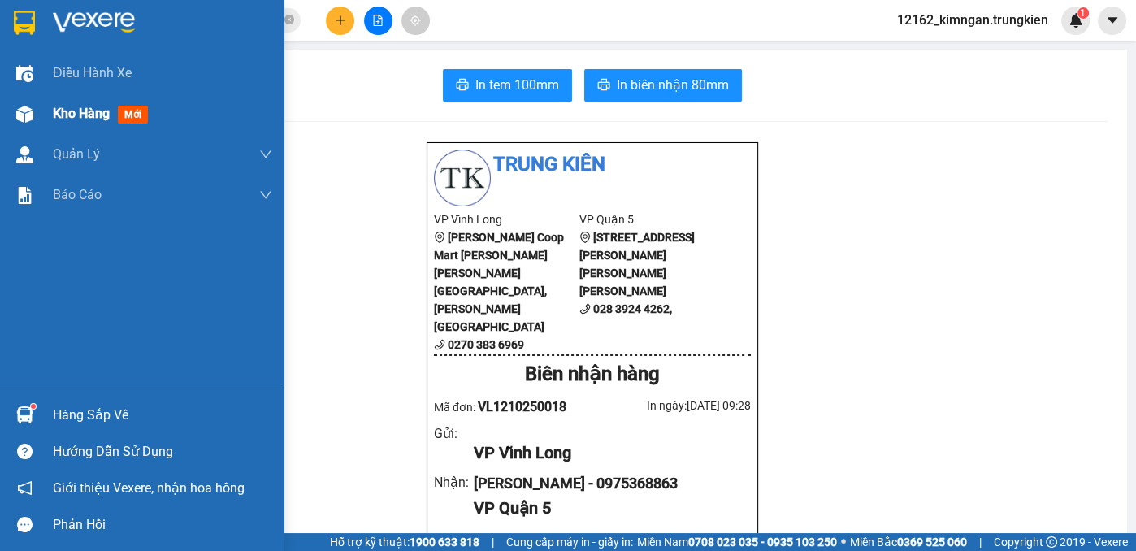
click at [64, 112] on span "Kho hàng" at bounding box center [81, 113] width 57 height 15
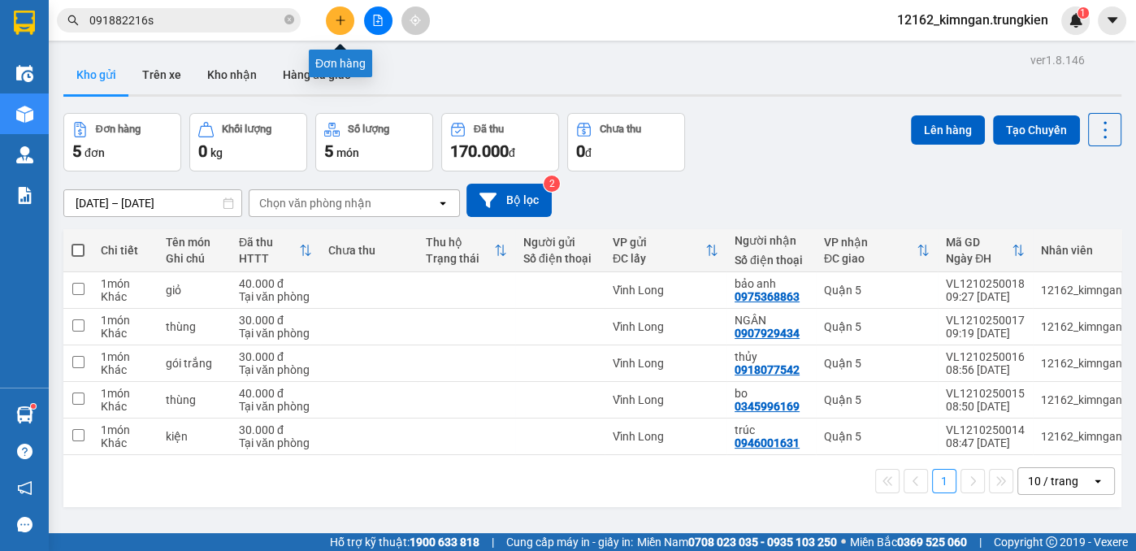
click at [347, 22] on button at bounding box center [340, 21] width 28 height 28
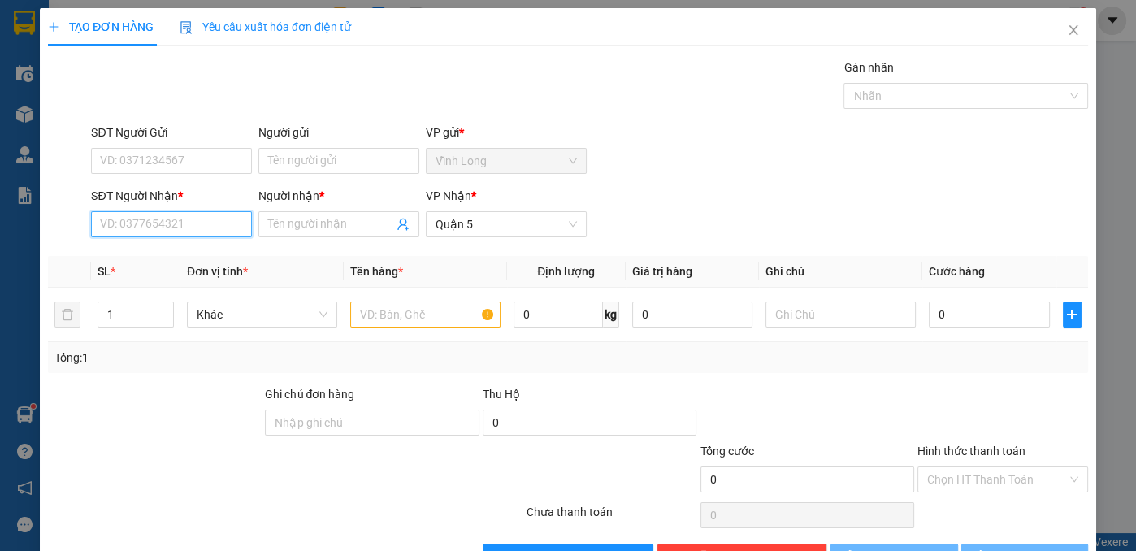
click at [160, 217] on input "SĐT Người Nhận *" at bounding box center [171, 224] width 161 height 26
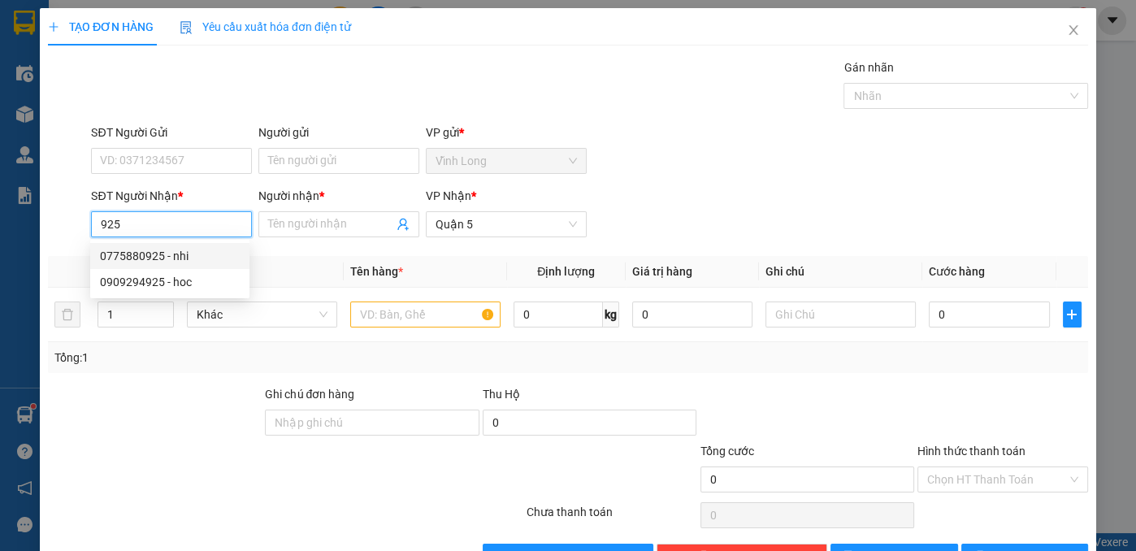
click at [177, 258] on div "0775880925 - nhi" at bounding box center [170, 256] width 140 height 18
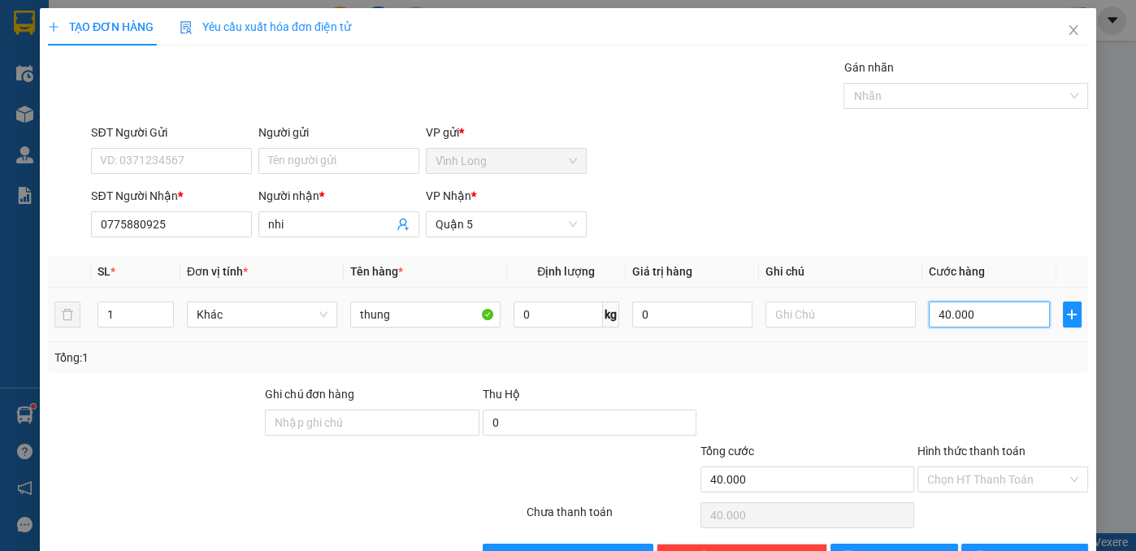
click at [962, 308] on input "40.000" at bounding box center [989, 314] width 120 height 26
click at [956, 481] on input "Hình thức thanh toán" at bounding box center [997, 479] width 140 height 24
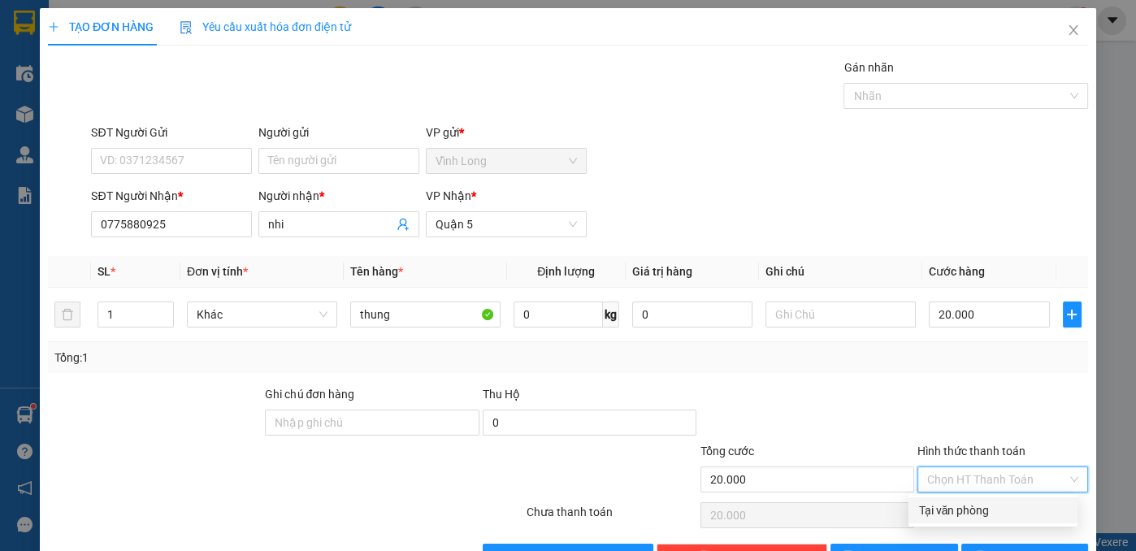
click at [948, 510] on div "Tại văn phòng" at bounding box center [993, 510] width 150 height 18
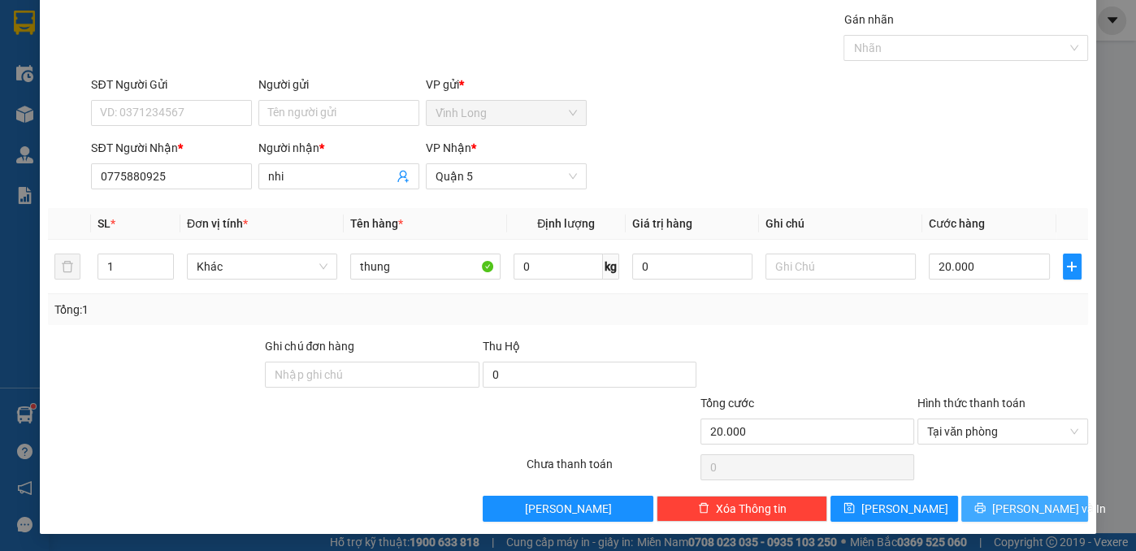
click at [977, 498] on button "[PERSON_NAME] và In" at bounding box center [1025, 509] width 128 height 26
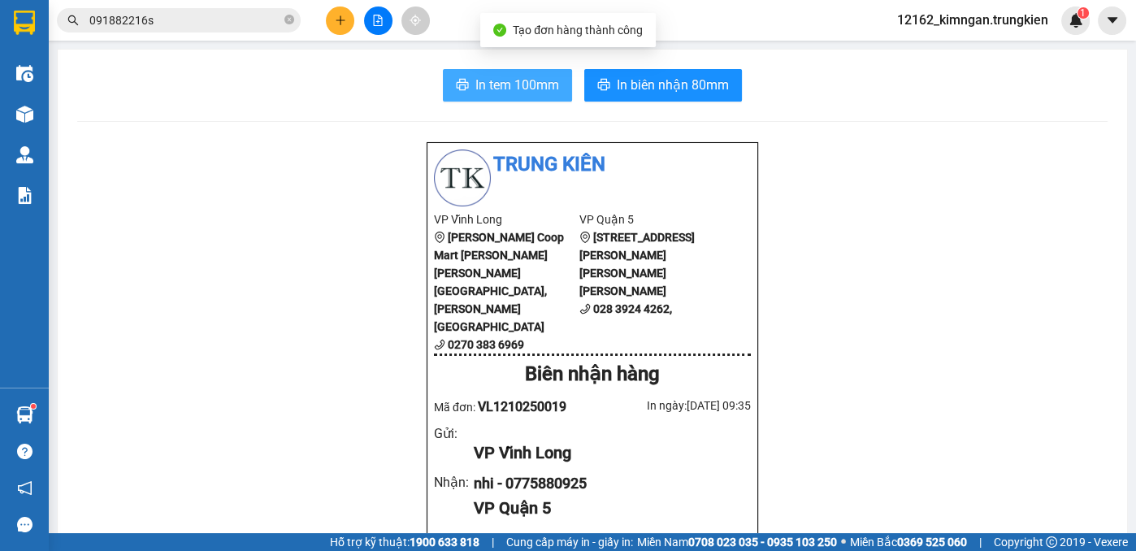
click at [511, 81] on span "In tem 100mm" at bounding box center [517, 85] width 84 height 20
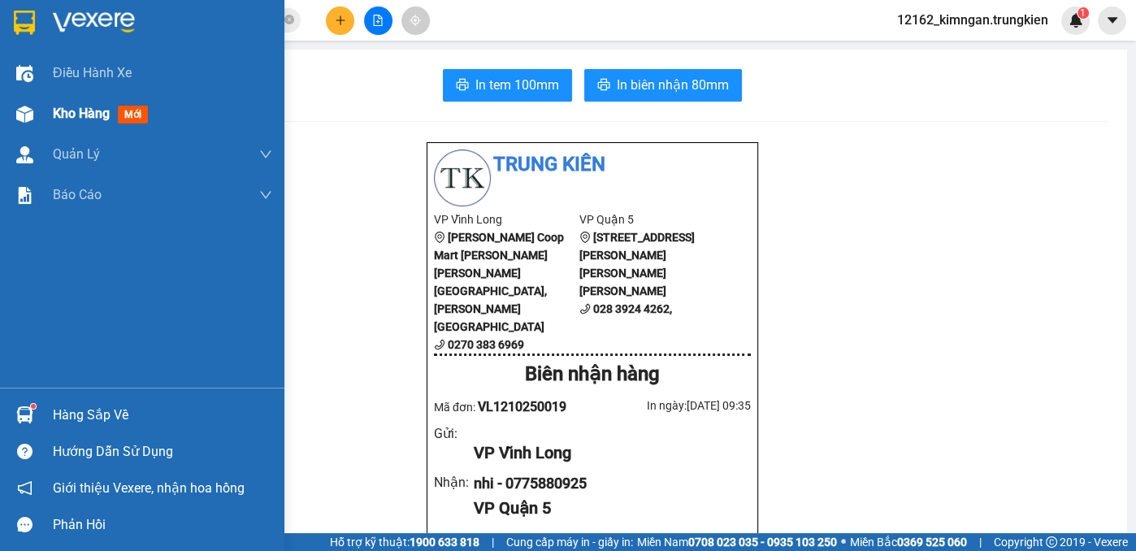
click at [59, 106] on span "Kho hàng" at bounding box center [81, 113] width 57 height 15
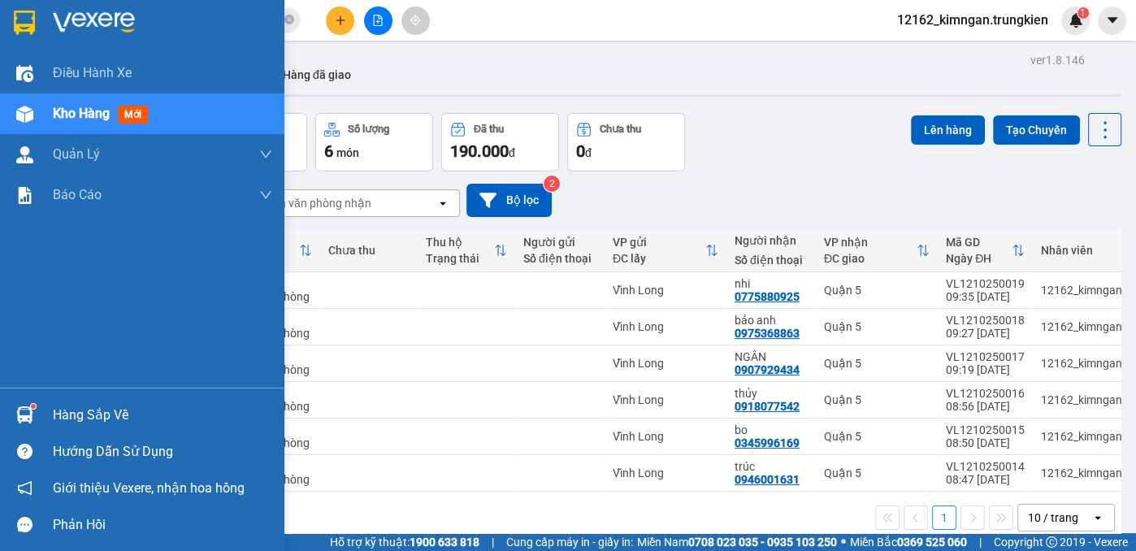
click at [87, 122] on div "Kho hàng mới" at bounding box center [104, 113] width 102 height 20
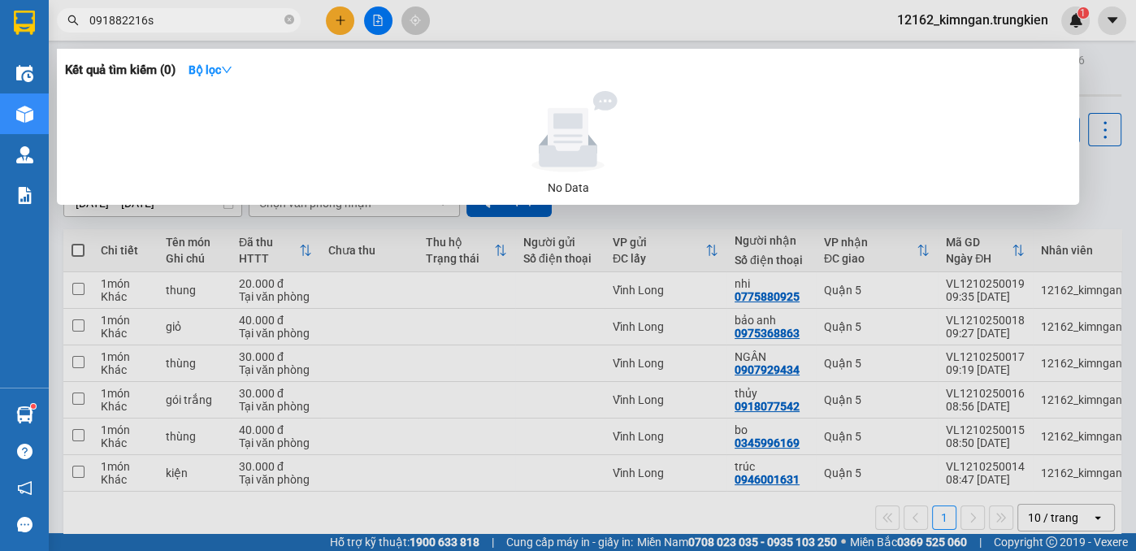
drag, startPoint x: 192, startPoint y: 18, endPoint x: 11, endPoint y: 20, distance: 180.4
click at [11, 20] on section "Kết quả tìm kiếm ( 0 ) Bộ lọc No Data 091882216s 12162_kimngan.trungkien 1 Điều…" at bounding box center [568, 275] width 1136 height 551
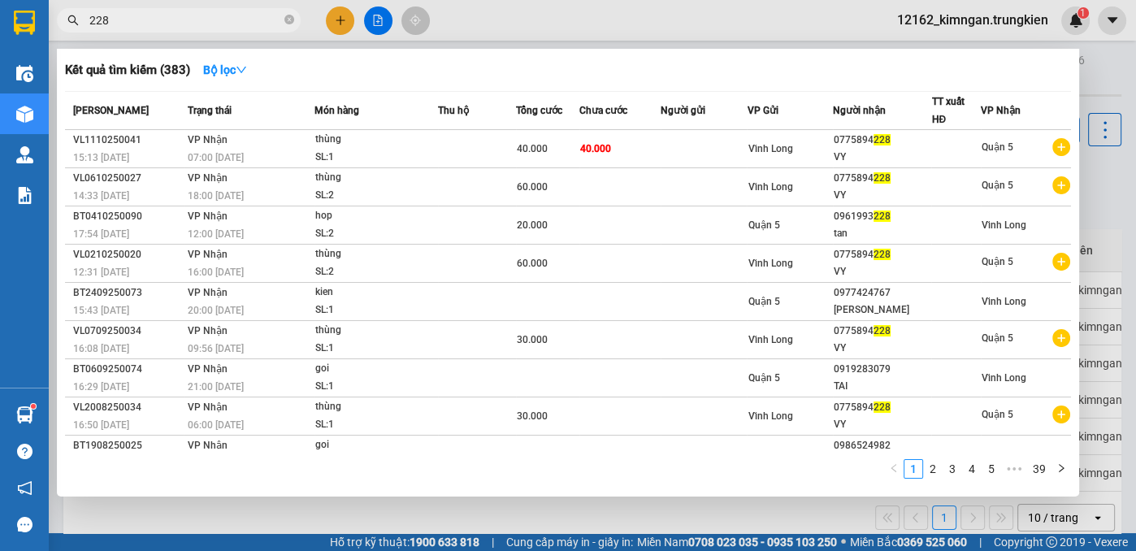
click at [1095, 77] on div at bounding box center [568, 275] width 1136 height 551
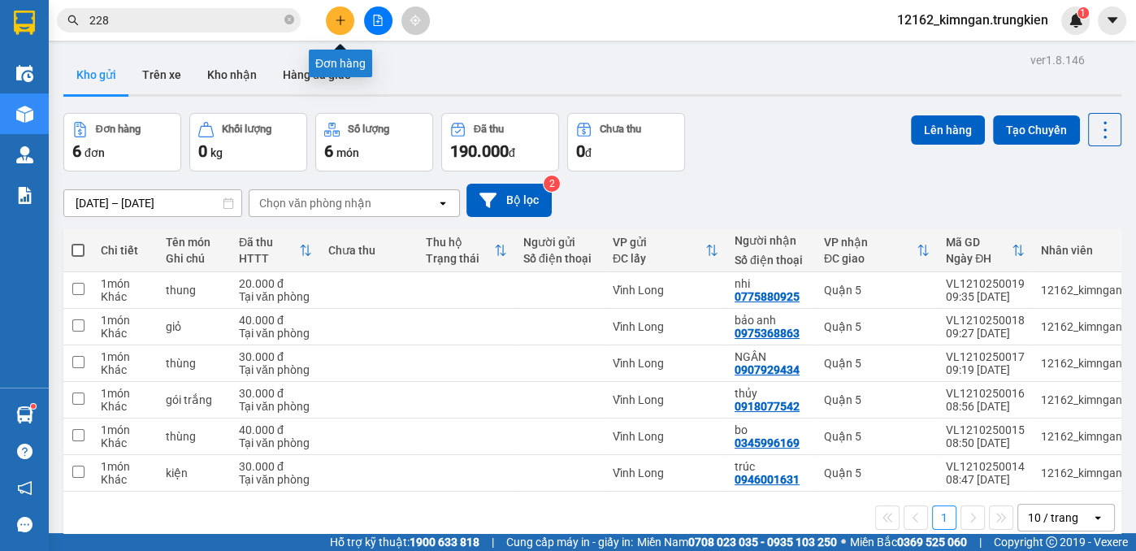
click at [333, 24] on button at bounding box center [340, 21] width 28 height 28
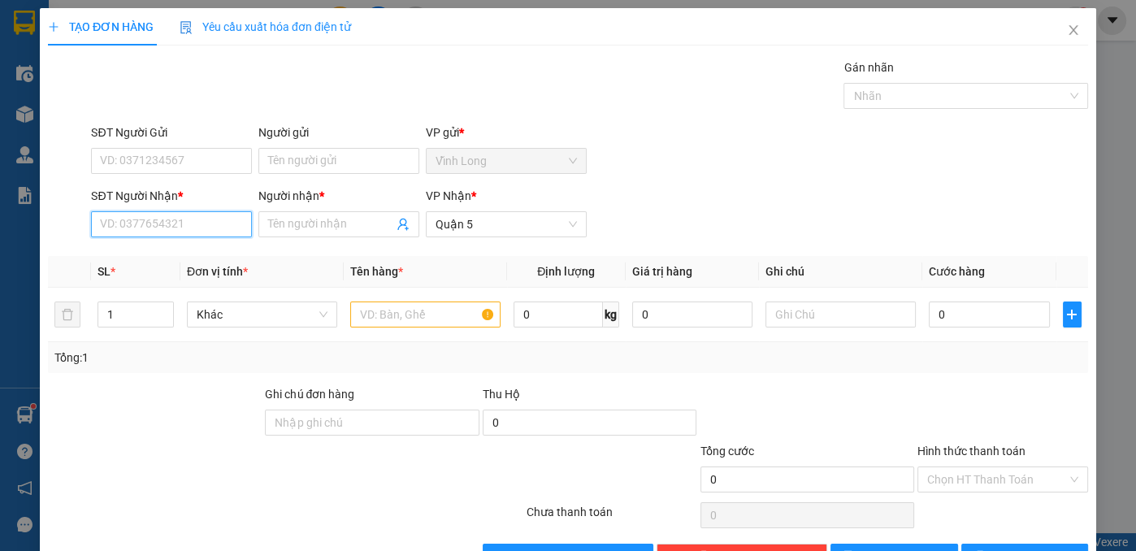
click at [206, 230] on input "SĐT Người Nhận *" at bounding box center [171, 224] width 161 height 26
click at [166, 256] on div "0907152006 - bảo" at bounding box center [170, 256] width 140 height 18
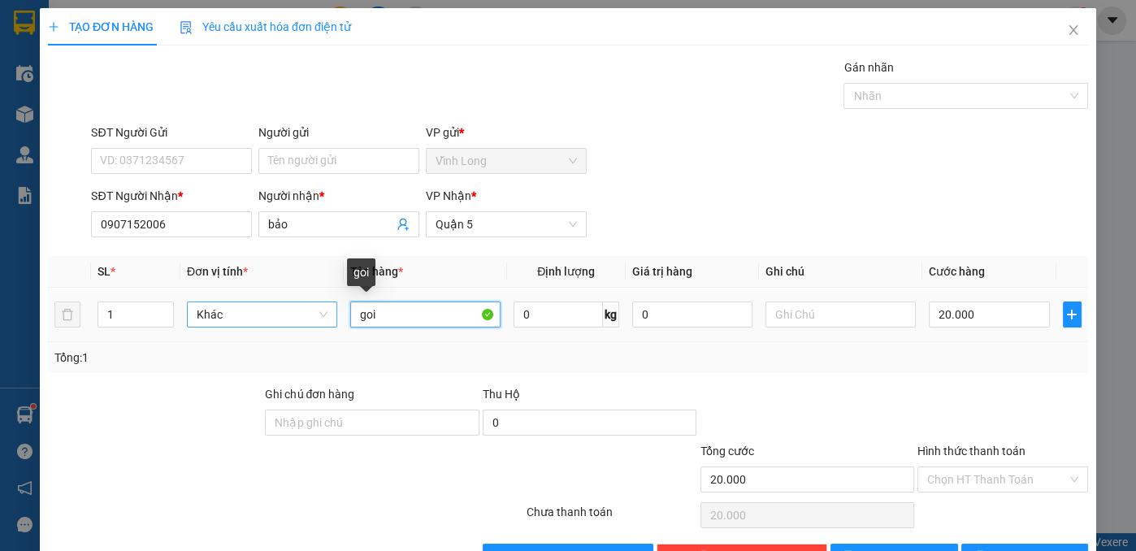
drag, startPoint x: 355, startPoint y: 314, endPoint x: 284, endPoint y: 308, distance: 71.0
click at [286, 308] on tr "1 Khác goi 0 kg 0 20.000" at bounding box center [568, 315] width 1040 height 54
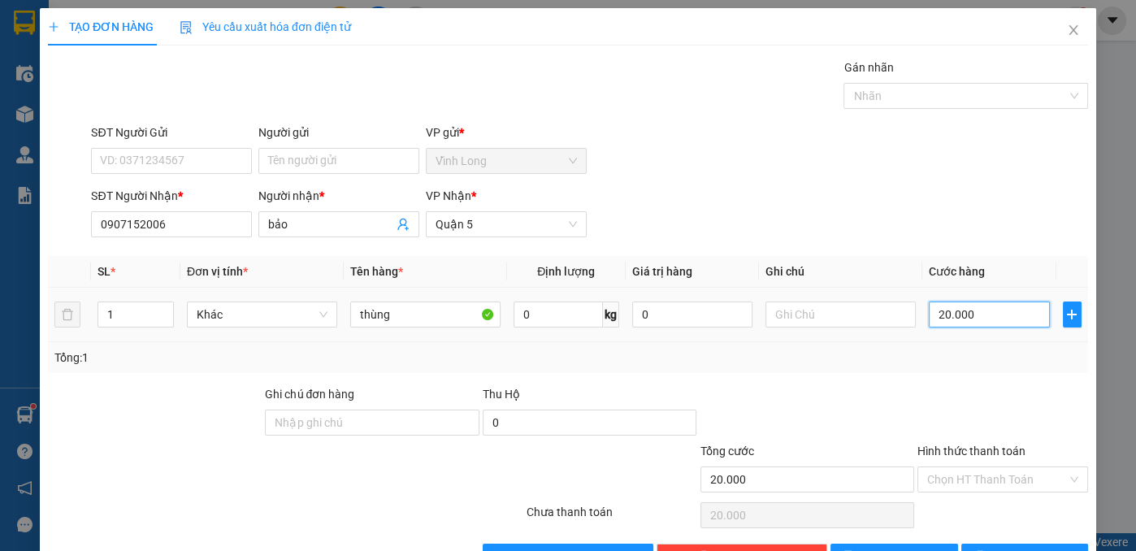
click at [949, 301] on input "20.000" at bounding box center [989, 314] width 120 height 26
click at [1003, 476] on input "Hình thức thanh toán" at bounding box center [997, 479] width 140 height 24
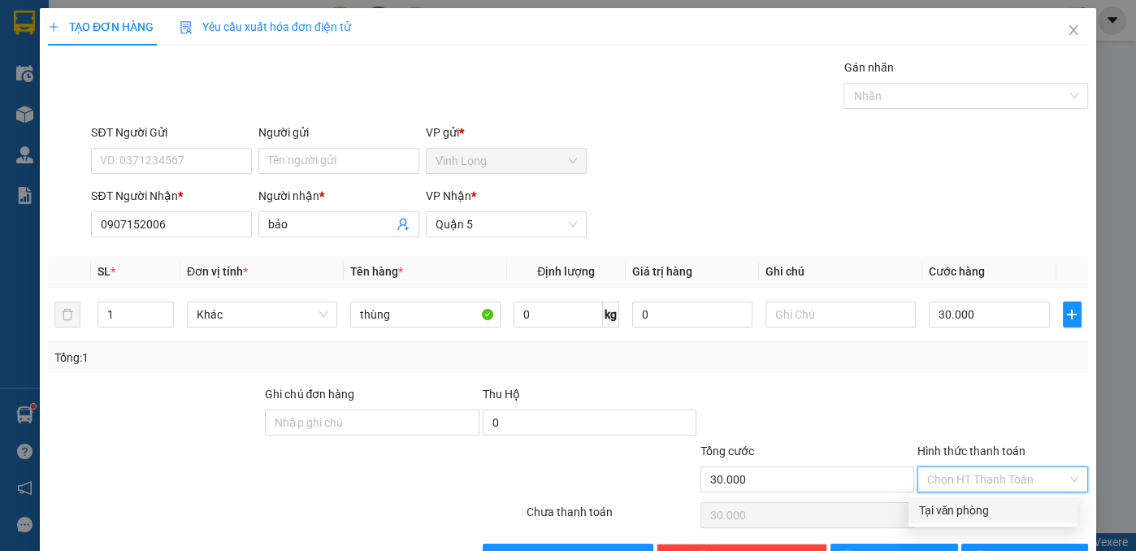
click at [953, 499] on div "Tại văn phòng" at bounding box center [992, 510] width 169 height 26
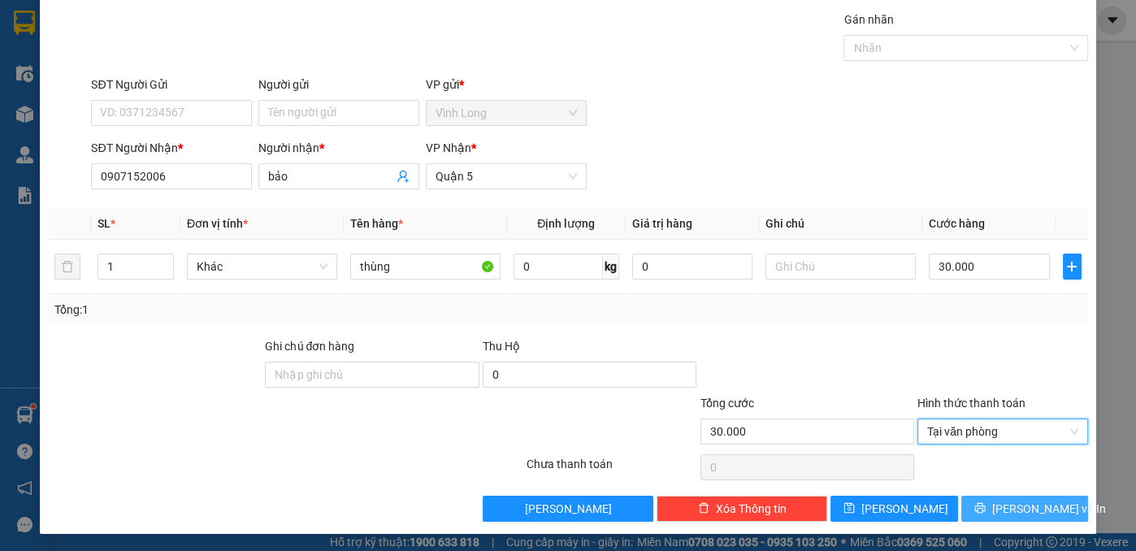
click at [986, 502] on icon "printer" at bounding box center [979, 507] width 11 height 11
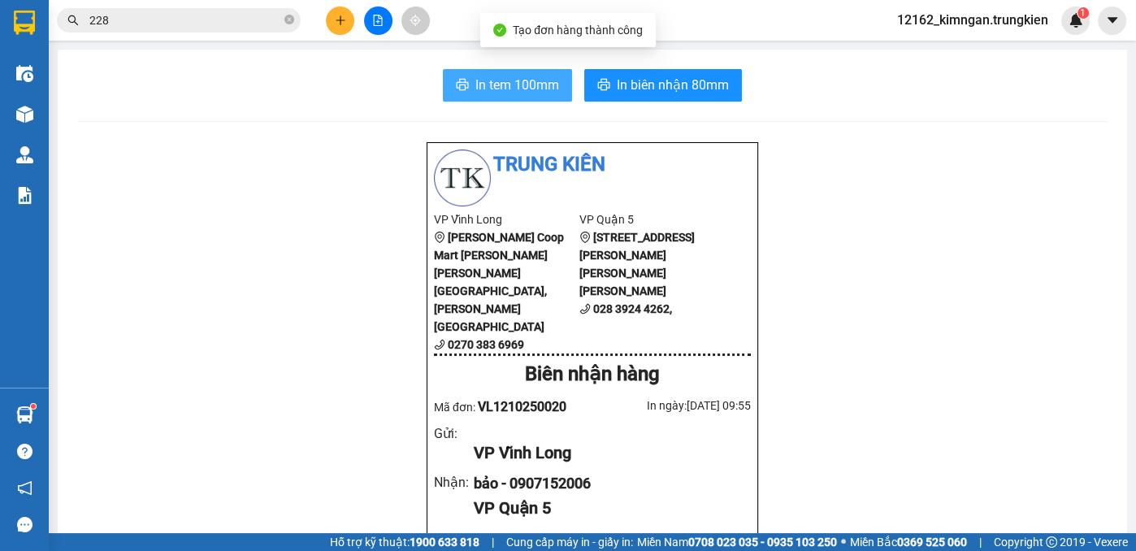
click at [478, 71] on button "In tem 100mm" at bounding box center [507, 85] width 129 height 33
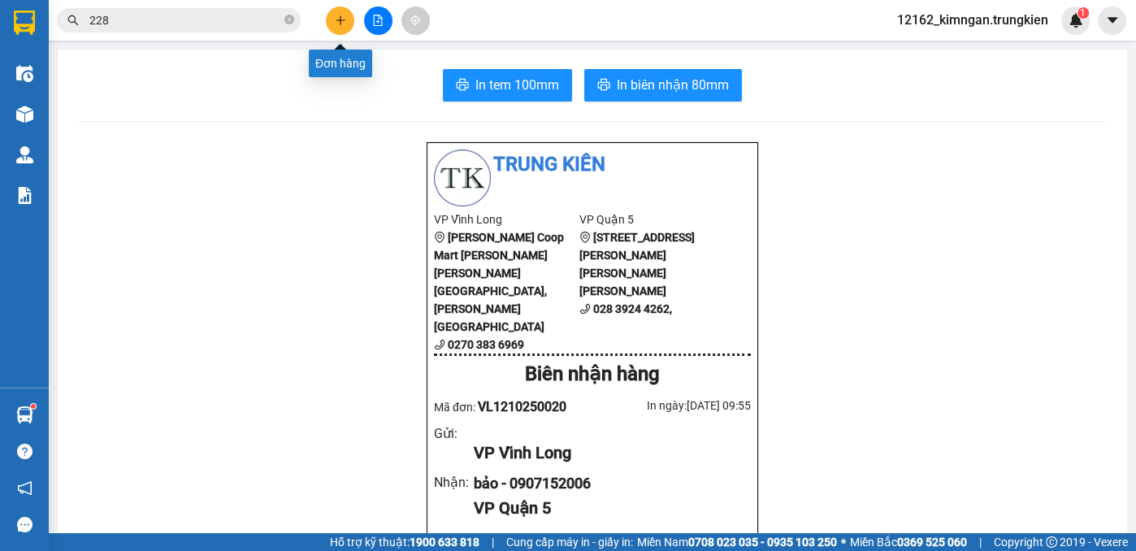
click at [340, 23] on icon "plus" at bounding box center [340, 19] width 1 height 9
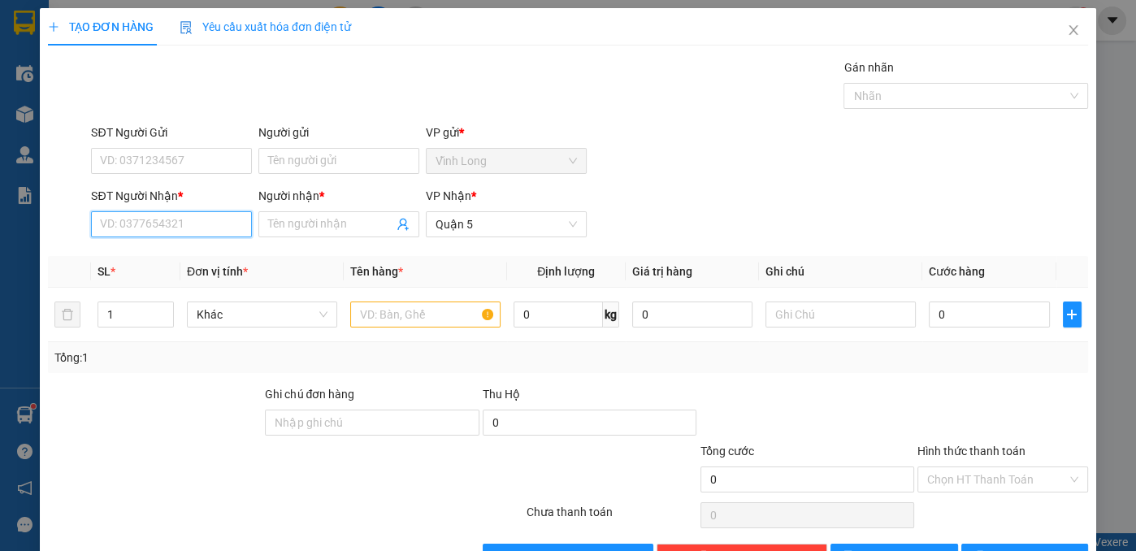
click at [192, 229] on input "SĐT Người Nhận *" at bounding box center [171, 224] width 161 height 26
click at [408, 313] on input "text" at bounding box center [425, 314] width 150 height 26
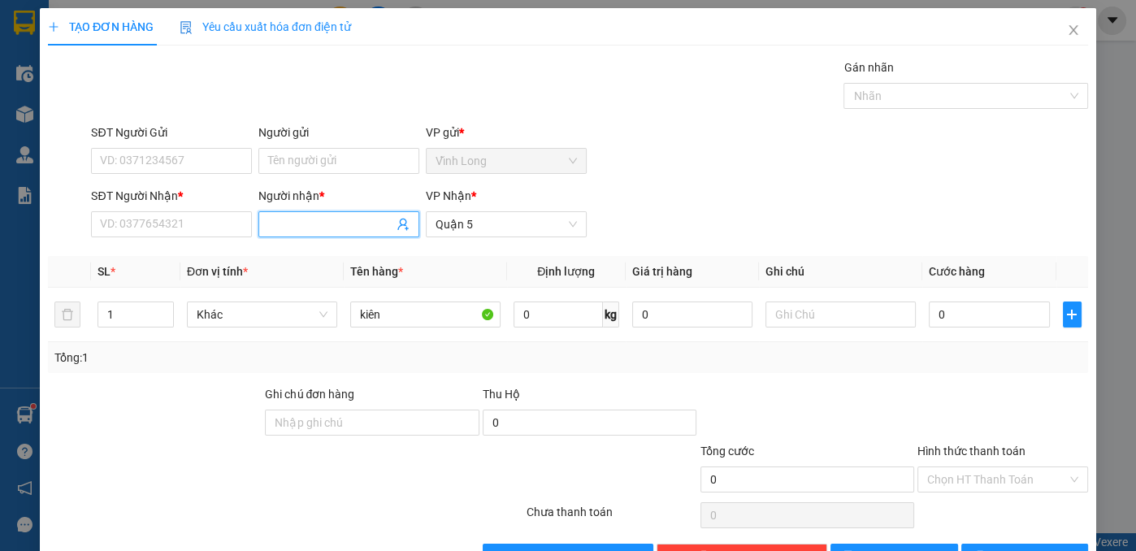
click at [306, 230] on input "Người nhận *" at bounding box center [330, 224] width 125 height 18
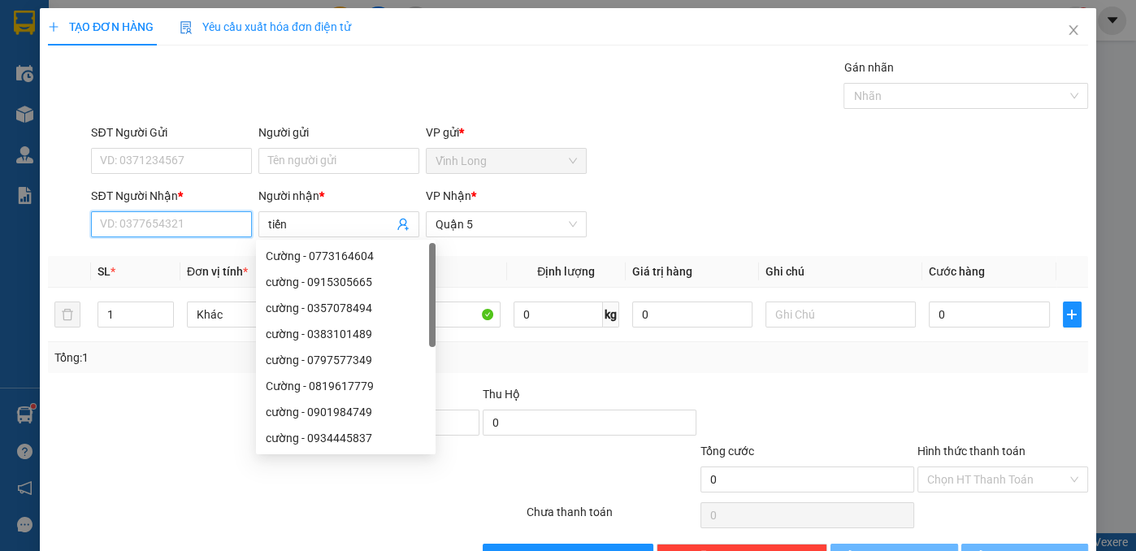
drag, startPoint x: 195, startPoint y: 228, endPoint x: 212, endPoint y: 234, distance: 18.0
click at [197, 228] on input "SĐT Người Nhận *" at bounding box center [171, 224] width 161 height 26
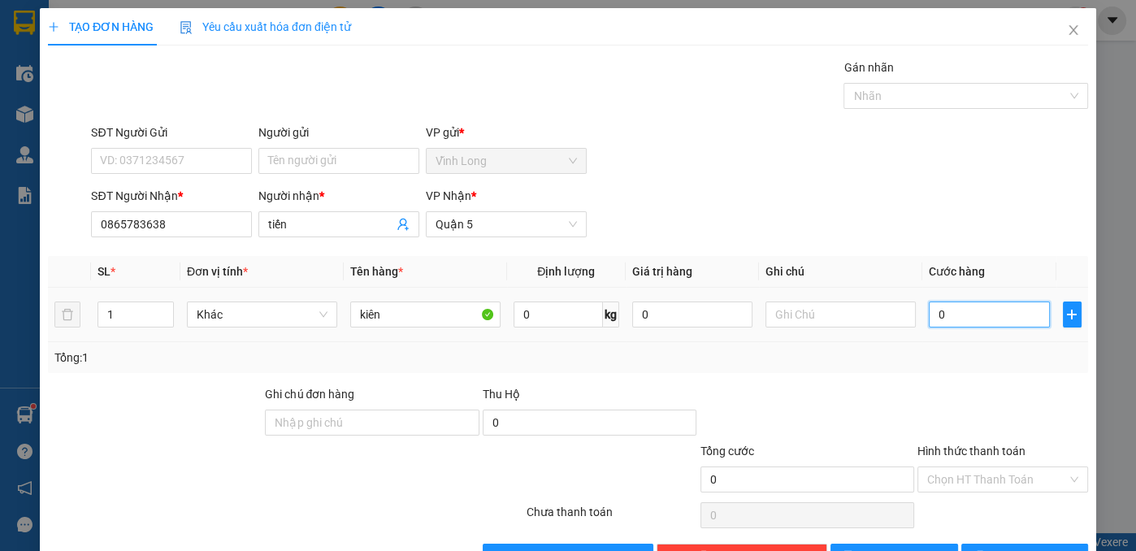
click at [932, 306] on input "0" at bounding box center [989, 314] width 120 height 26
click at [977, 483] on input "Hình thức thanh toán" at bounding box center [997, 479] width 140 height 24
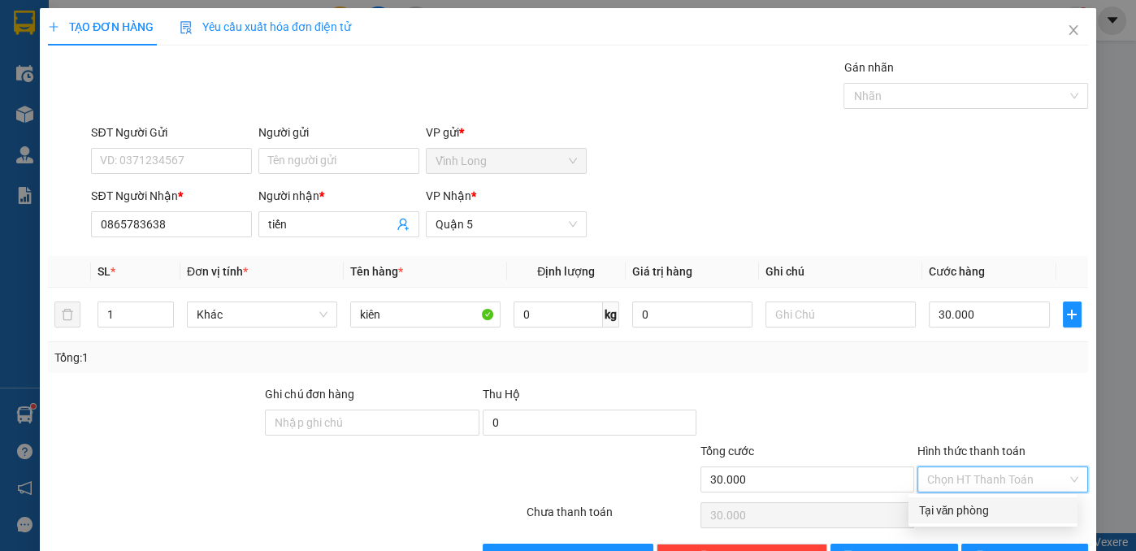
click at [952, 515] on div "Tại văn phòng" at bounding box center [993, 510] width 150 height 18
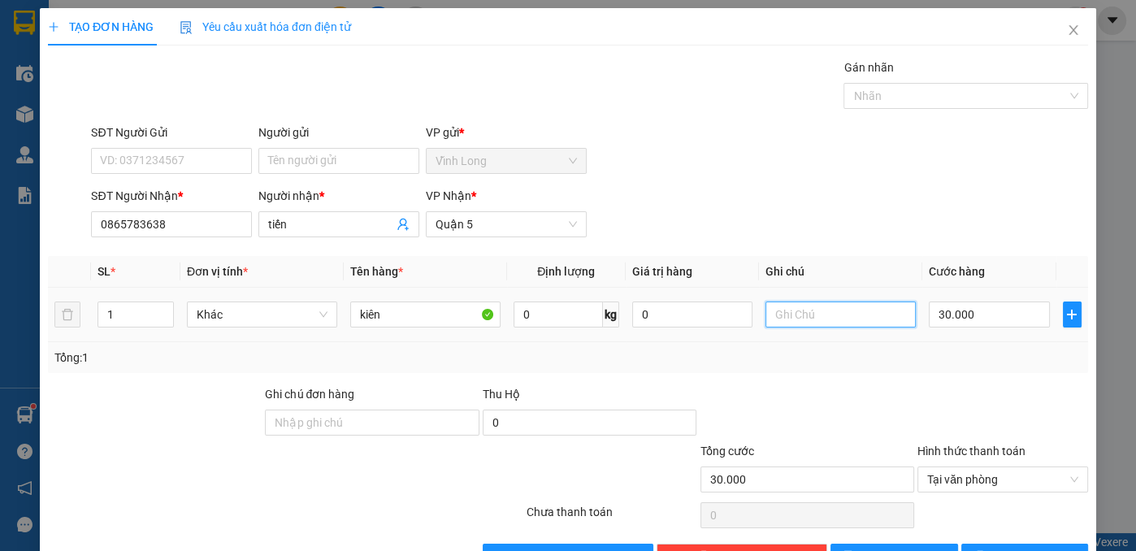
click at [818, 307] on input "text" at bounding box center [840, 314] width 150 height 26
click at [994, 470] on span "Tại văn phòng" at bounding box center [1002, 479] width 151 height 24
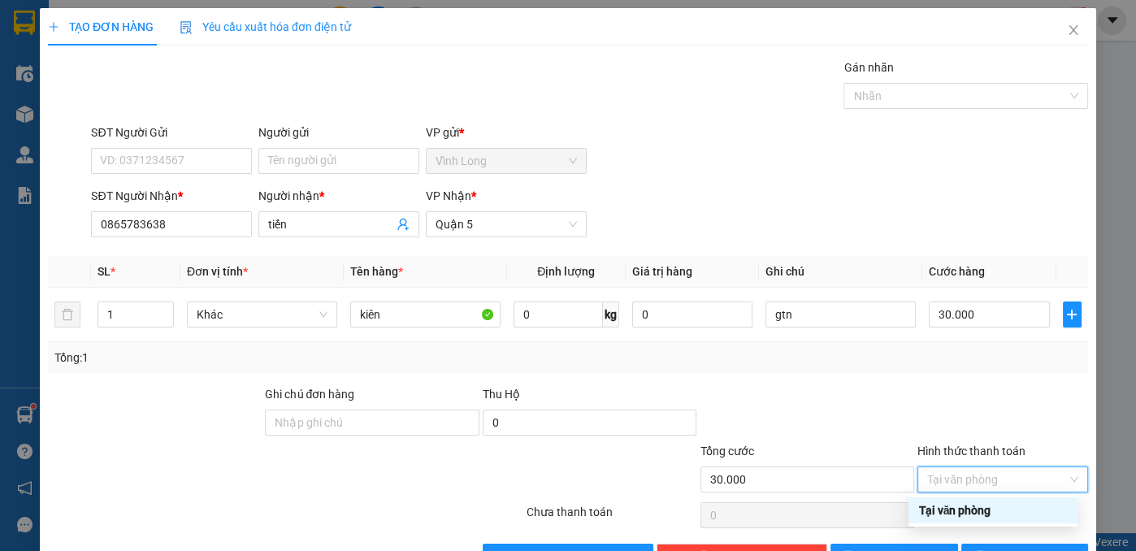
click at [997, 518] on div "Tại văn phòng" at bounding box center [993, 510] width 150 height 18
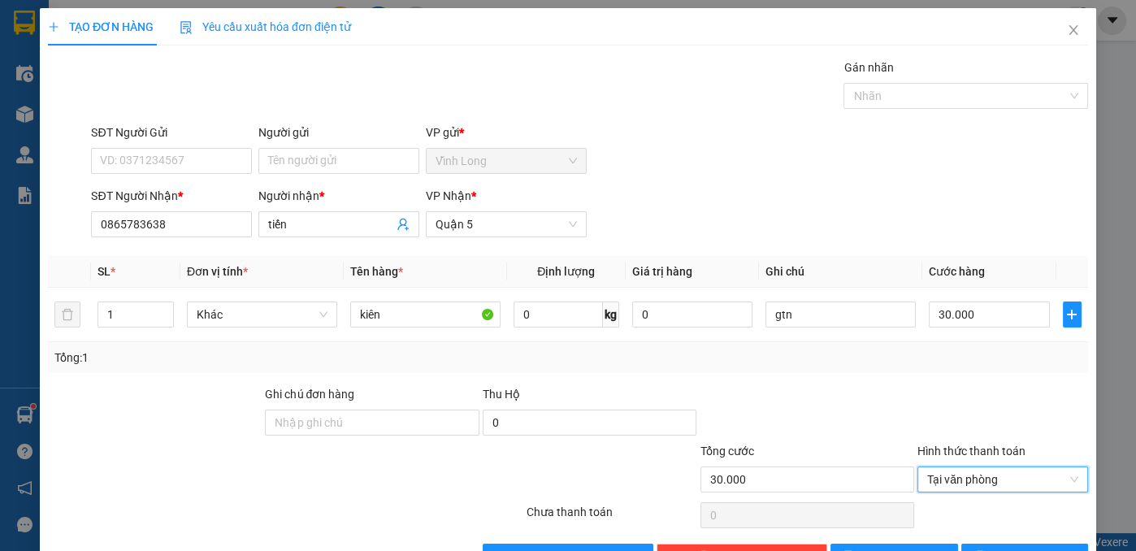
scroll to position [48, 0]
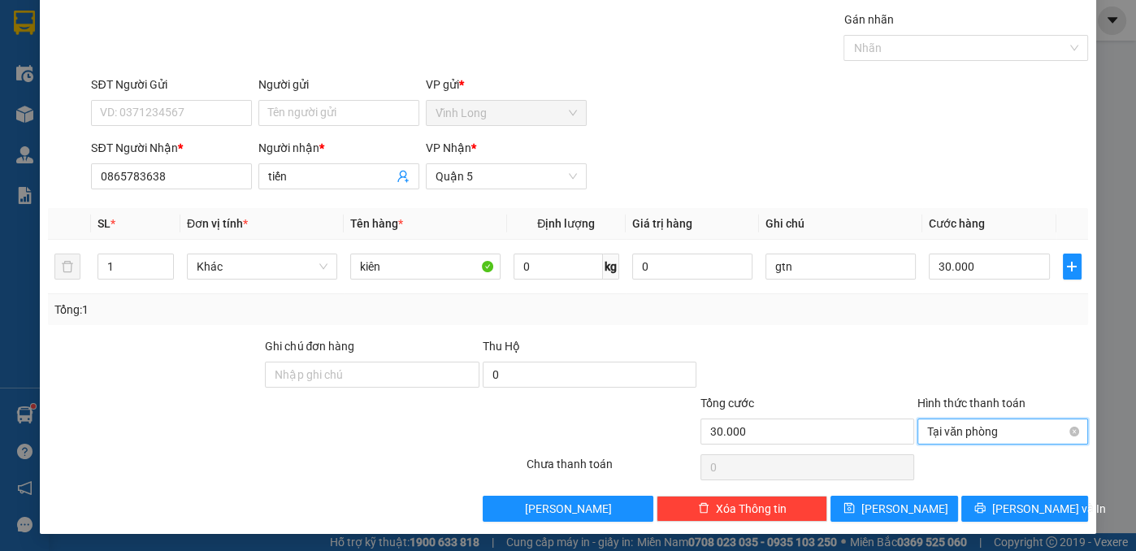
click at [990, 427] on span "Tại văn phòng" at bounding box center [1002, 431] width 151 height 24
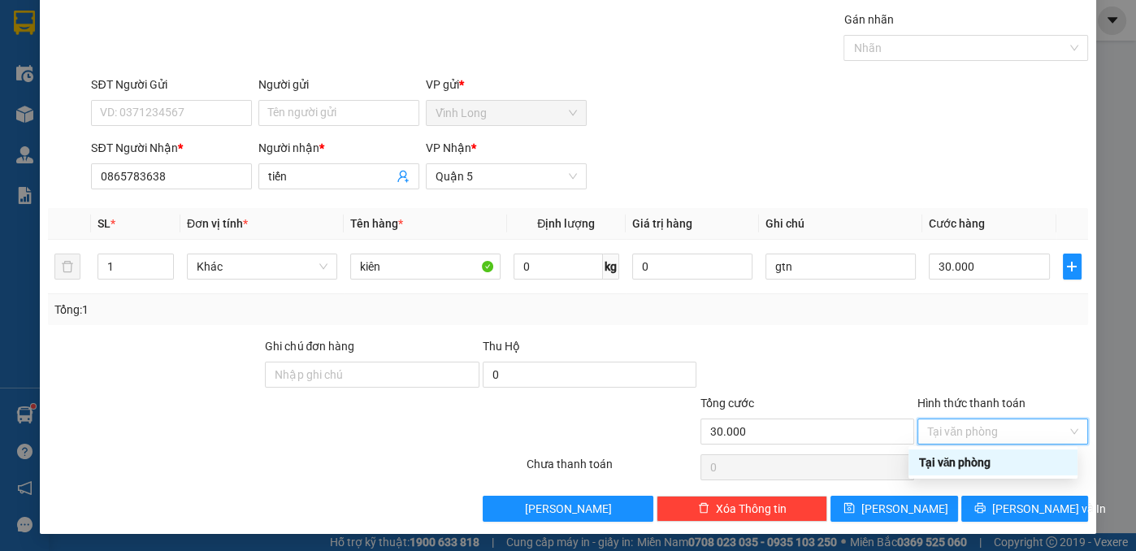
click at [970, 463] on div "Tại văn phòng" at bounding box center [993, 462] width 150 height 18
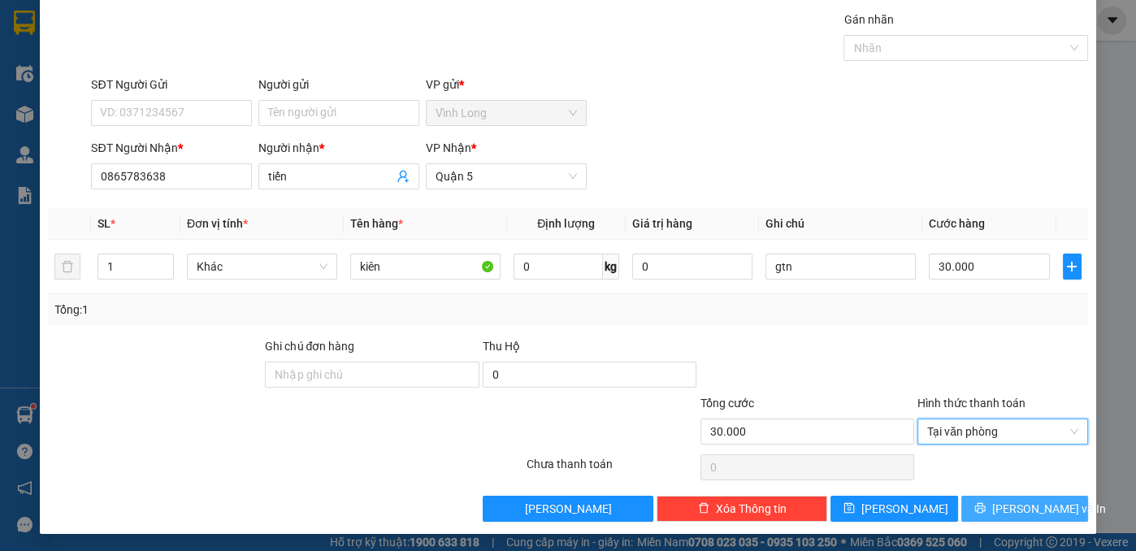
click at [986, 502] on icon "printer" at bounding box center [979, 507] width 11 height 11
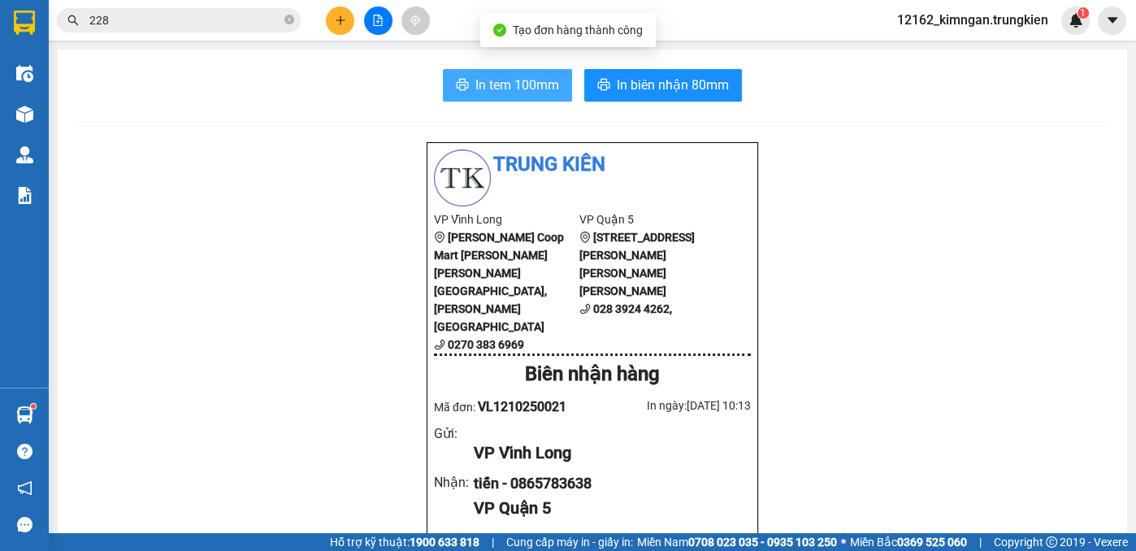
click at [492, 76] on span "In tem 100mm" at bounding box center [517, 85] width 84 height 20
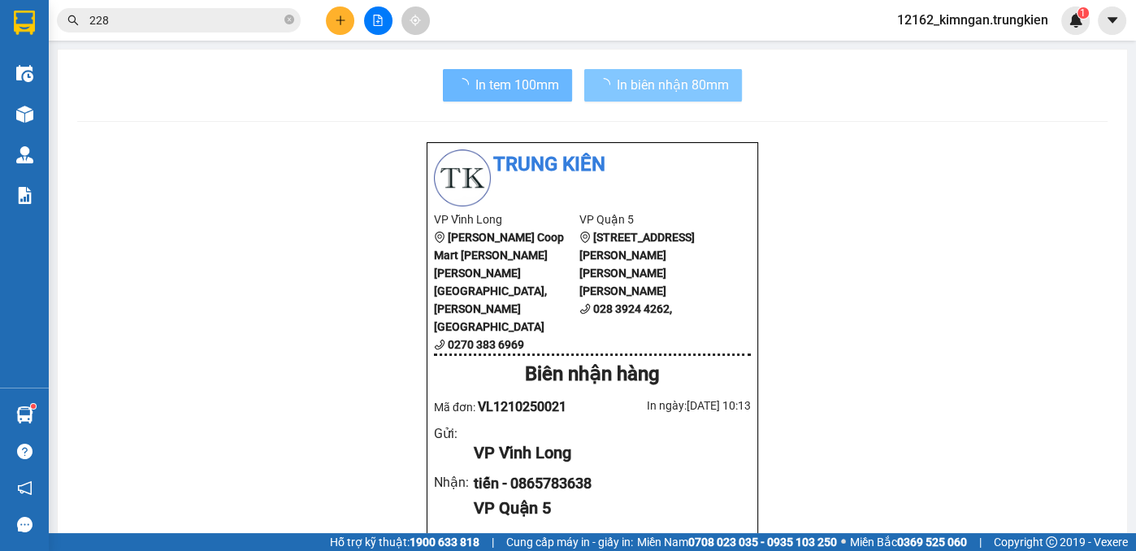
click at [655, 81] on span "In biên nhận 80mm" at bounding box center [673, 85] width 112 height 20
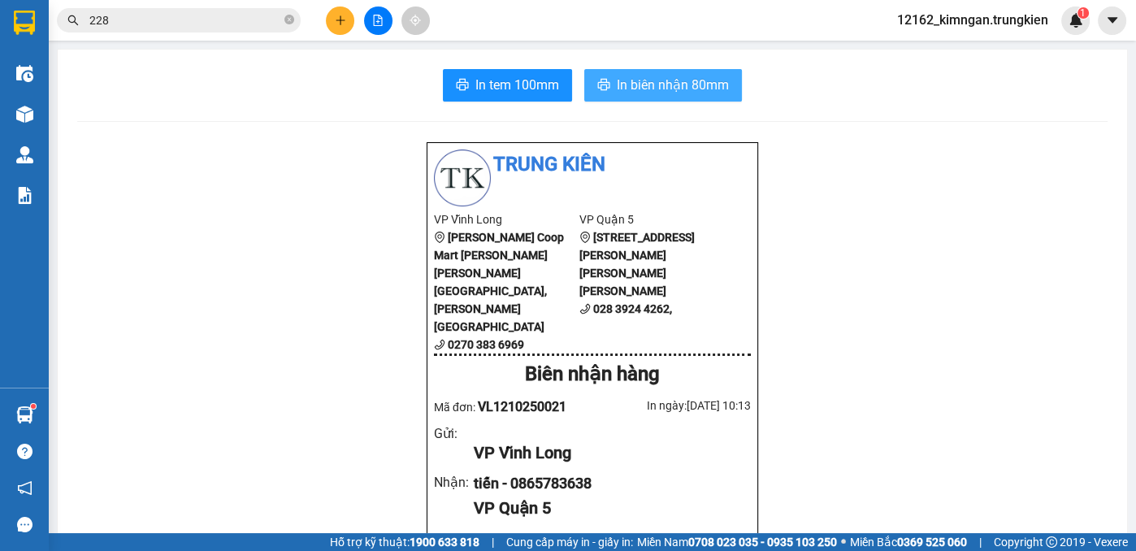
click at [689, 83] on span "In biên nhận 80mm" at bounding box center [673, 85] width 112 height 20
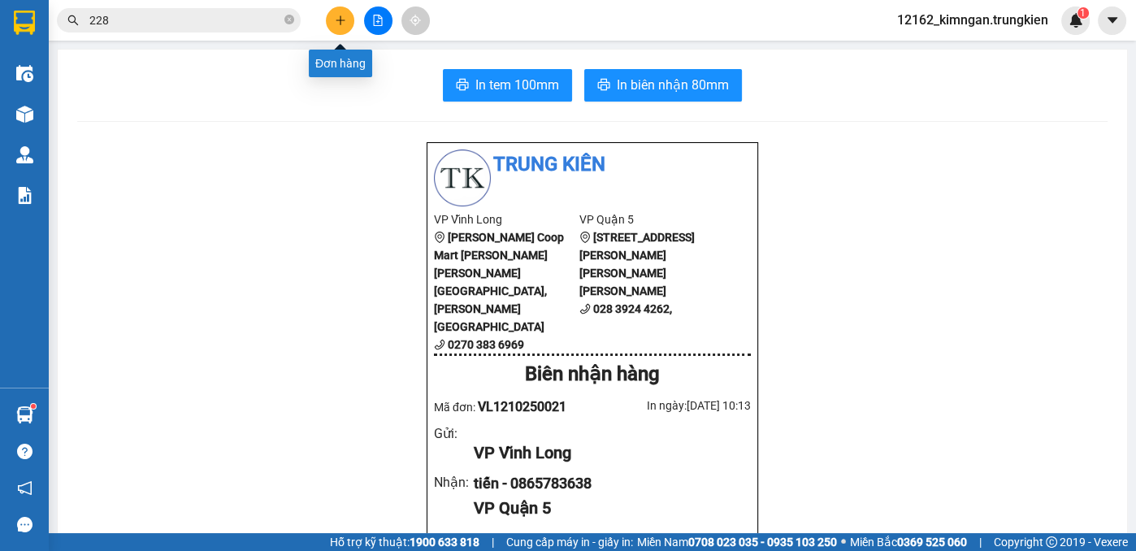
click at [346, 24] on button at bounding box center [340, 21] width 28 height 28
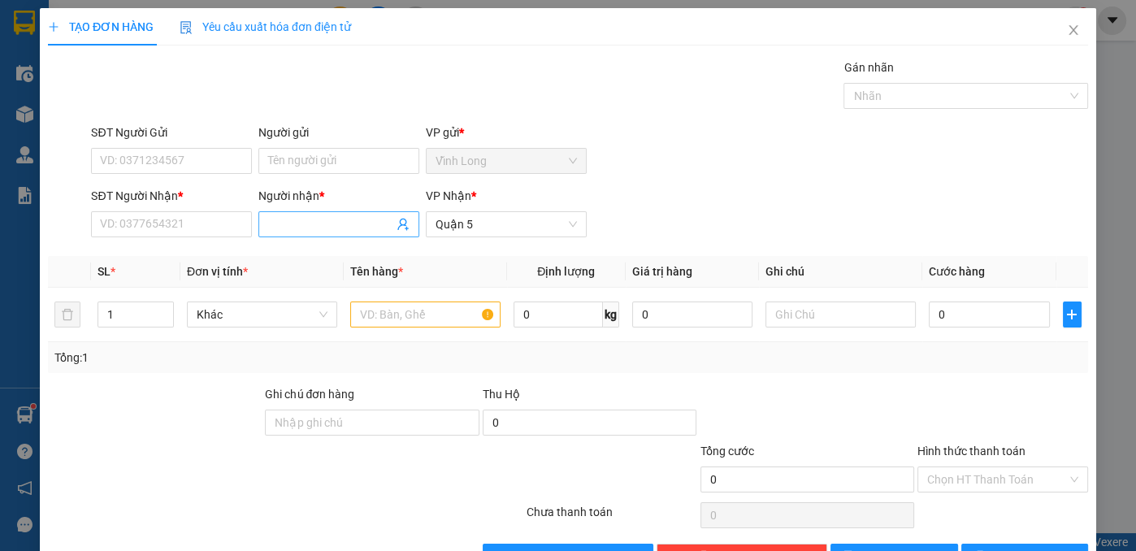
click at [336, 215] on input "Người nhận *" at bounding box center [330, 224] width 125 height 18
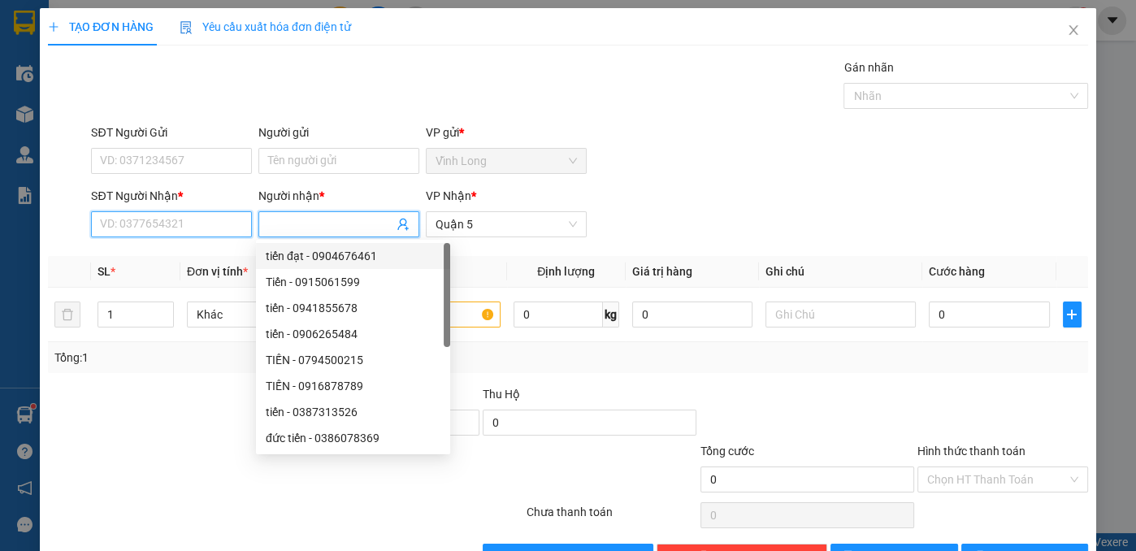
click at [124, 223] on input "SĐT Người Nhận *" at bounding box center [171, 224] width 161 height 26
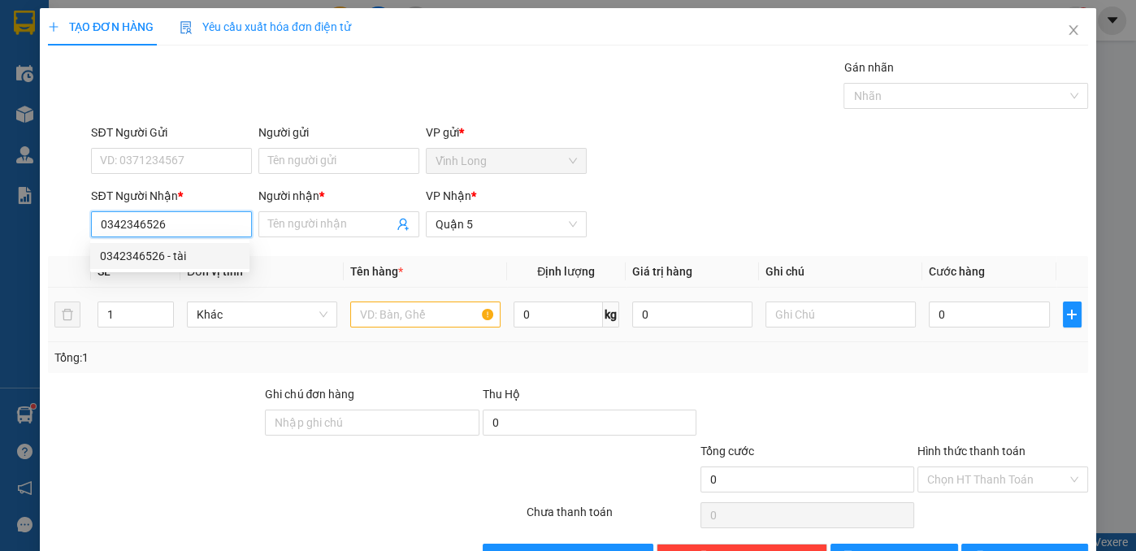
drag, startPoint x: 158, startPoint y: 262, endPoint x: 319, endPoint y: 334, distance: 176.1
click at [159, 262] on div "0342346526 - tài" at bounding box center [170, 256] width 140 height 18
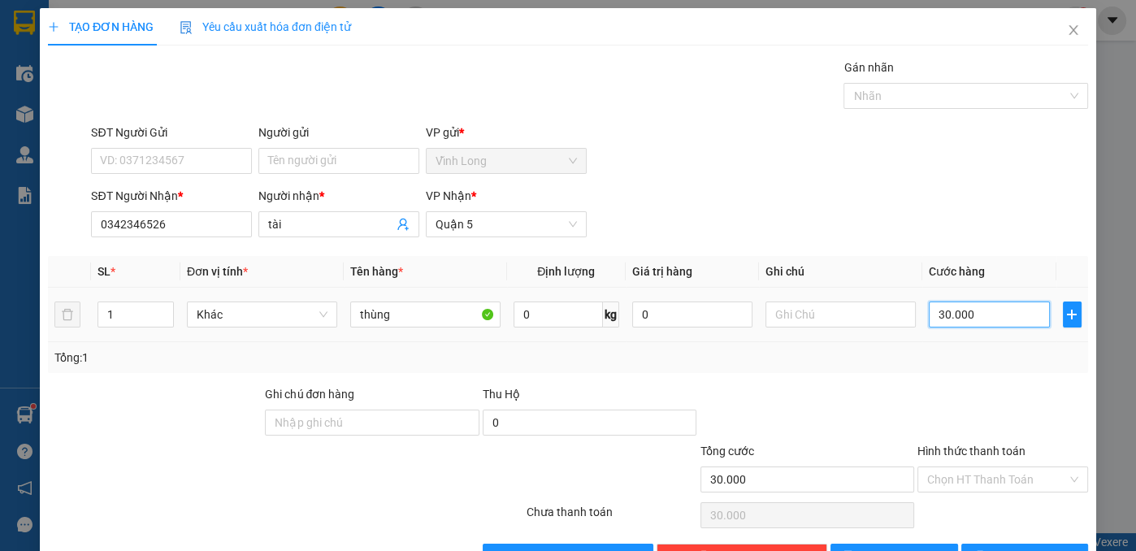
click at [957, 311] on input "30.000" at bounding box center [989, 314] width 120 height 26
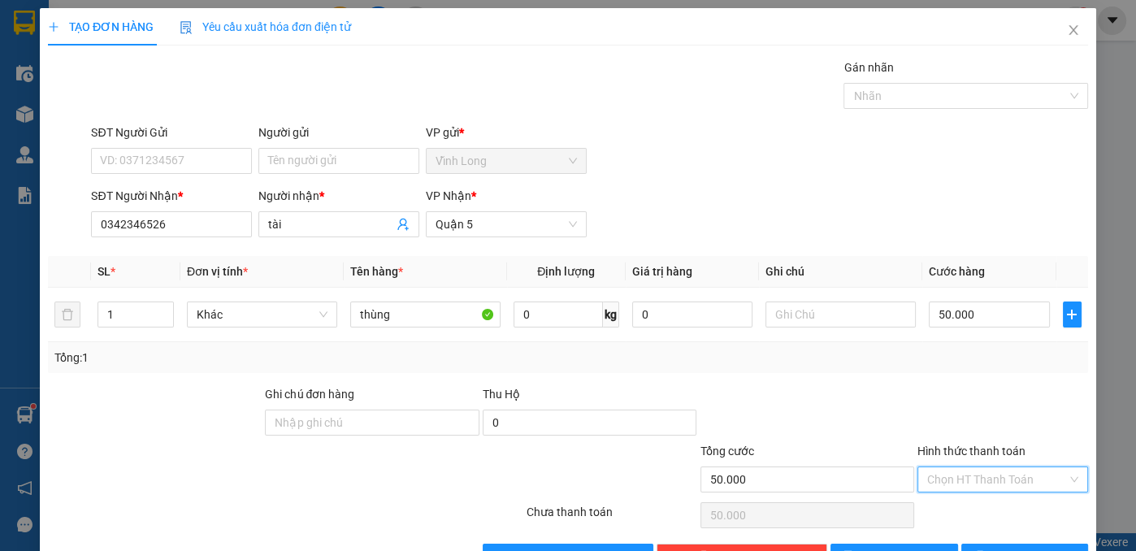
click at [946, 474] on input "Hình thức thanh toán" at bounding box center [997, 479] width 140 height 24
click at [973, 517] on div "Tại văn phòng" at bounding box center [993, 510] width 150 height 18
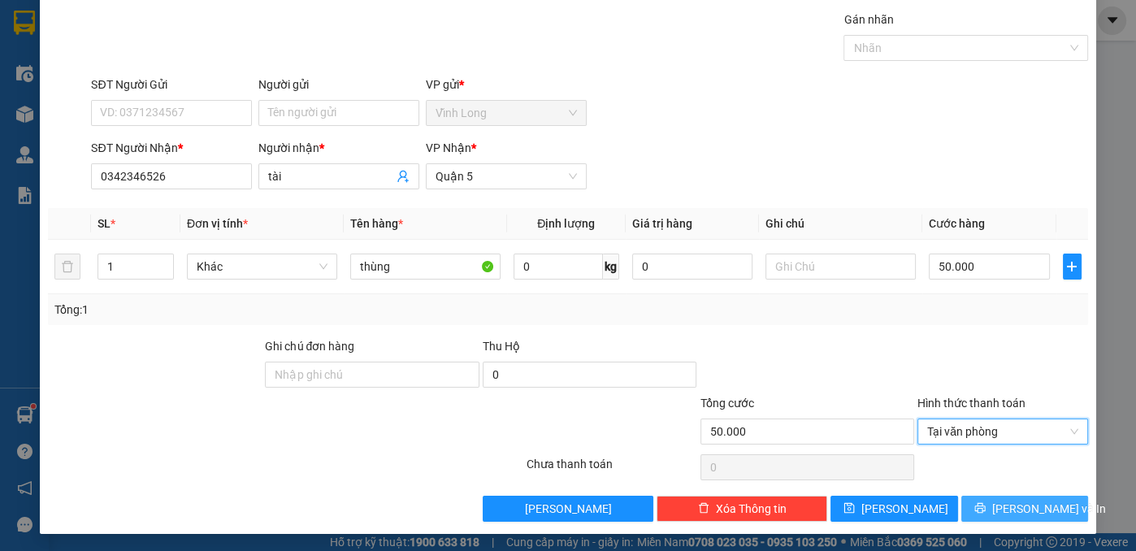
click at [1023, 502] on span "[PERSON_NAME] và In" at bounding box center [1049, 509] width 114 height 18
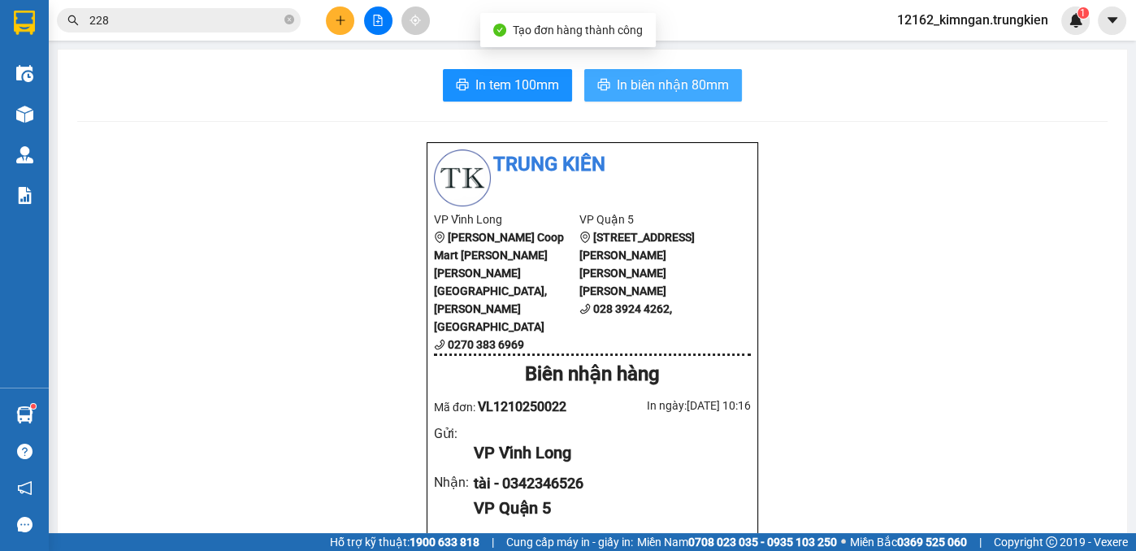
click at [648, 78] on span "In biên nhận 80mm" at bounding box center [673, 85] width 112 height 20
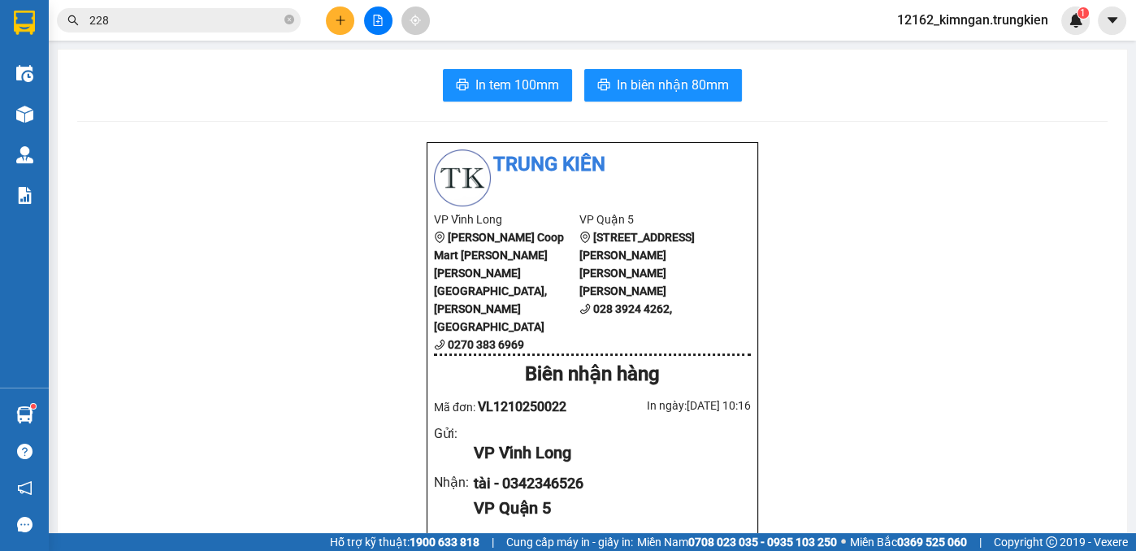
click at [516, 83] on span "In tem 100mm" at bounding box center [517, 85] width 84 height 20
click at [341, 17] on icon "plus" at bounding box center [340, 20] width 11 height 11
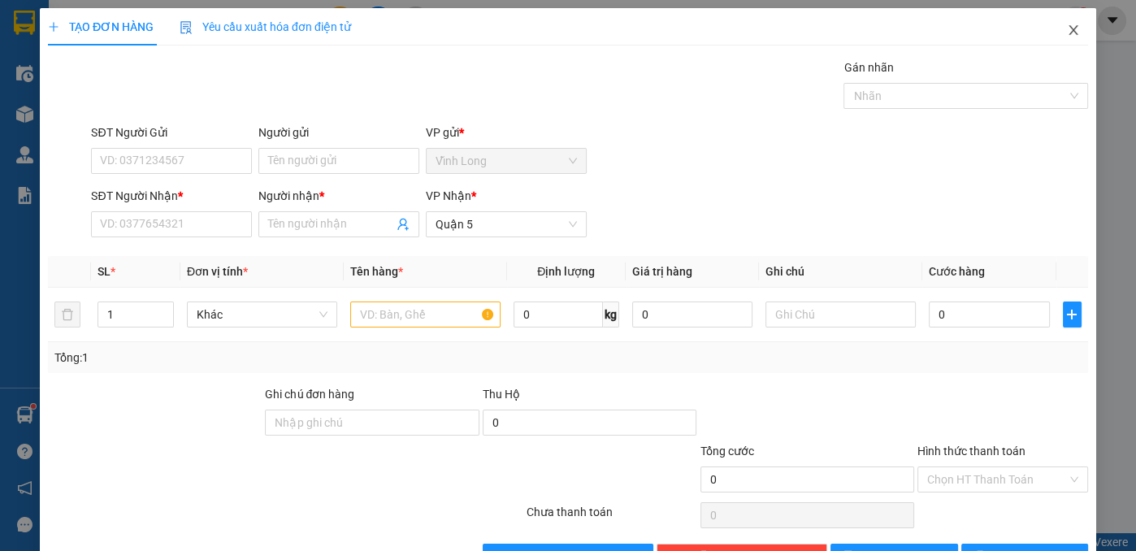
click at [1067, 28] on icon "close" at bounding box center [1073, 30] width 13 height 13
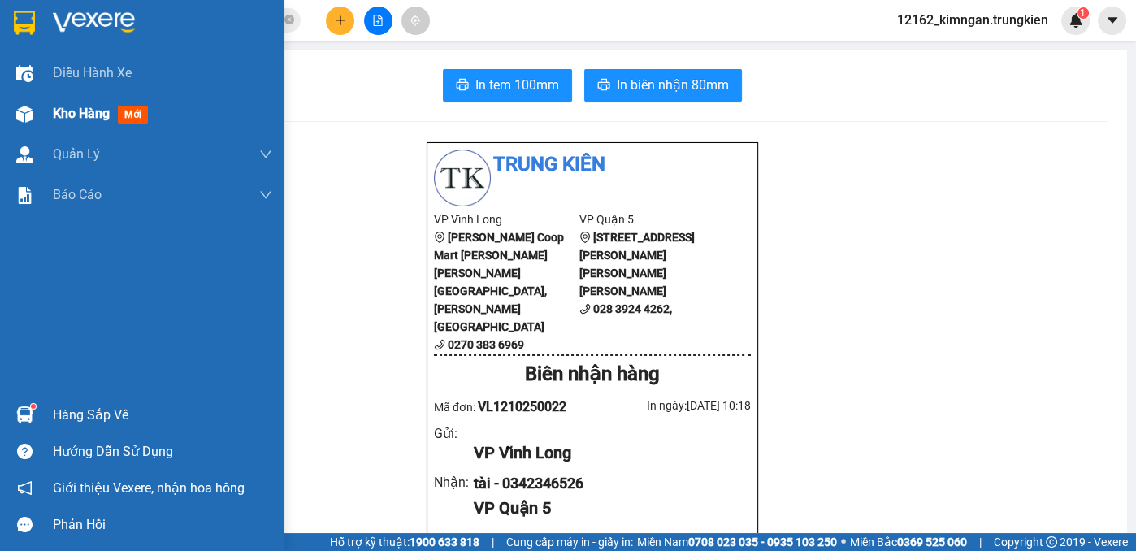
click at [69, 109] on span "Kho hàng" at bounding box center [81, 113] width 57 height 15
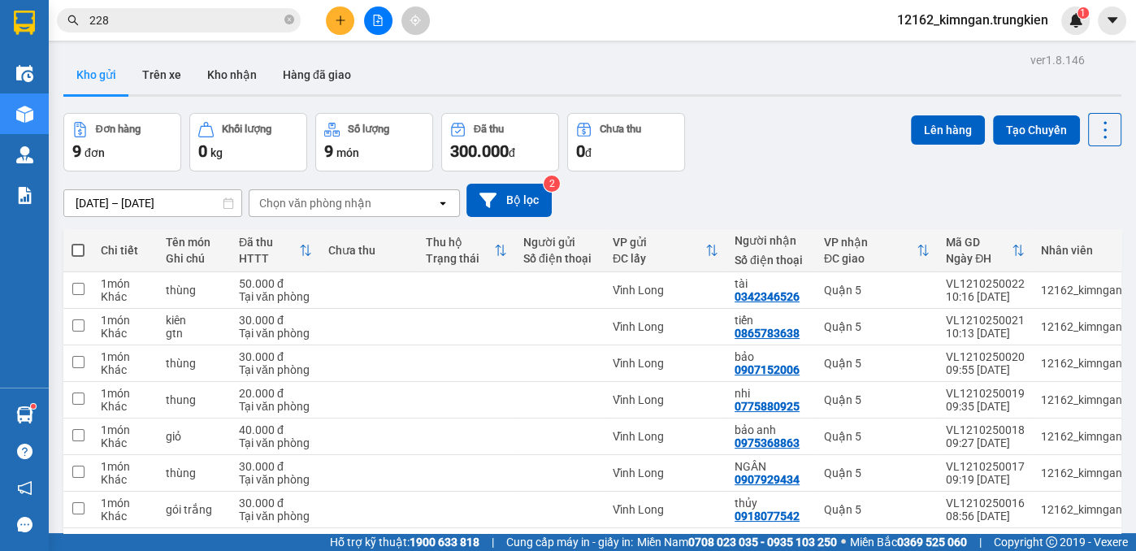
drag, startPoint x: 505, startPoint y: 86, endPoint x: 471, endPoint y: 113, distance: 43.4
drag, startPoint x: 471, startPoint y: 113, endPoint x: 200, endPoint y: 178, distance: 279.1
drag, startPoint x: 200, startPoint y: 178, endPoint x: 124, endPoint y: 206, distance: 81.2
drag, startPoint x: 124, startPoint y: 206, endPoint x: 339, endPoint y: 33, distance: 276.3
click at [339, 33] on button at bounding box center [340, 21] width 28 height 28
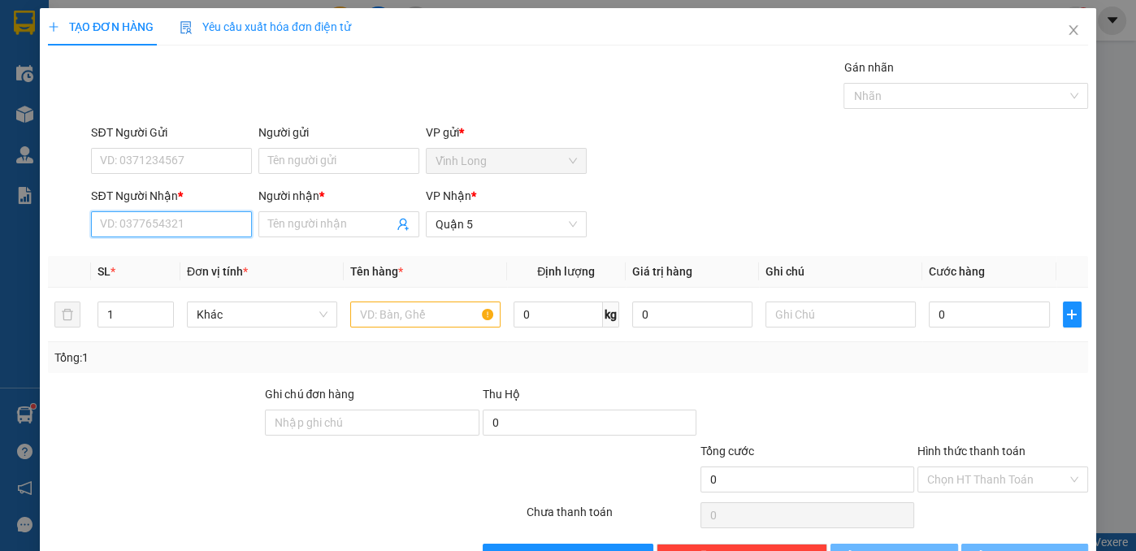
click at [165, 222] on input "SĐT Người Nhận *" at bounding box center [171, 224] width 161 height 26
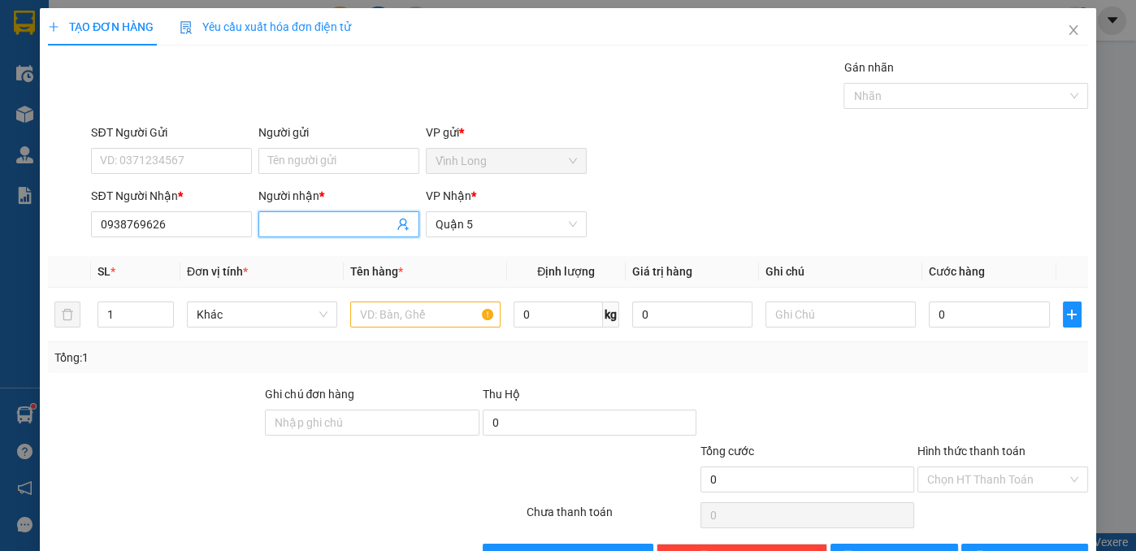
click at [295, 228] on input "Người nhận *" at bounding box center [330, 224] width 125 height 18
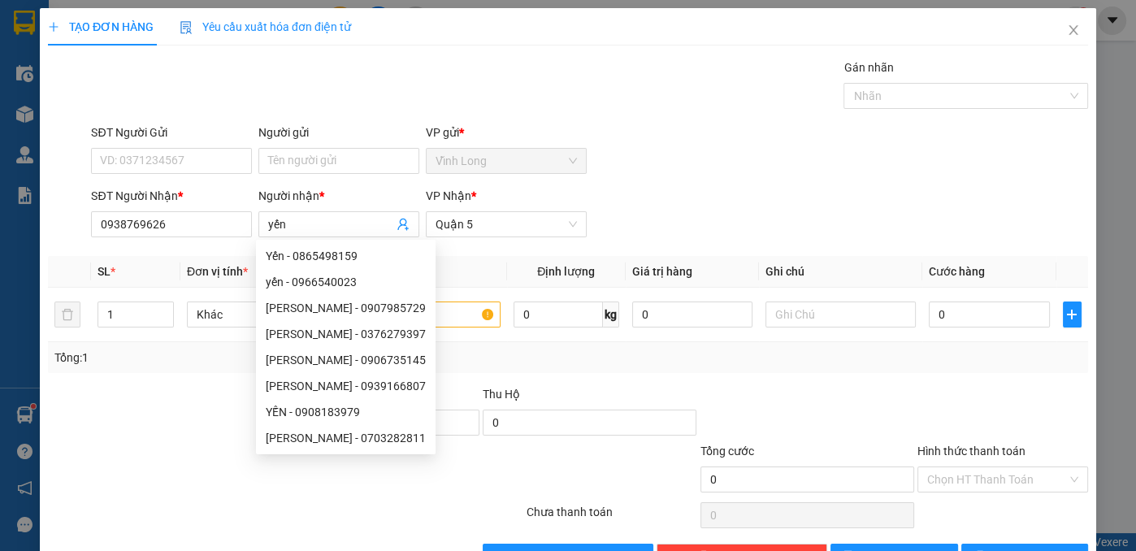
click at [169, 421] on div at bounding box center [155, 413] width 218 height 57
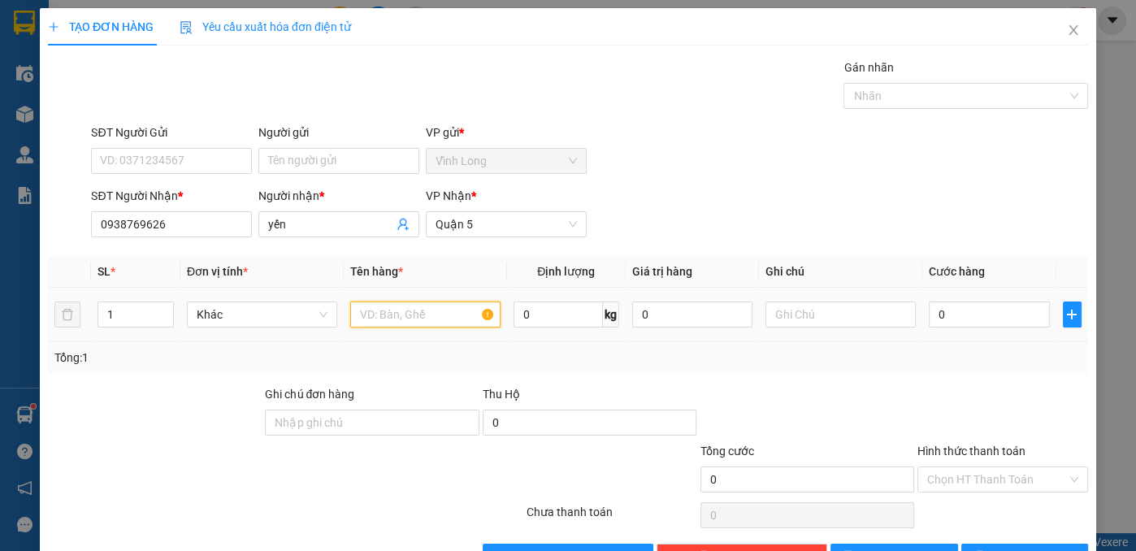
click at [375, 314] on input "text" at bounding box center [425, 314] width 150 height 26
click at [932, 307] on input "0" at bounding box center [989, 314] width 120 height 26
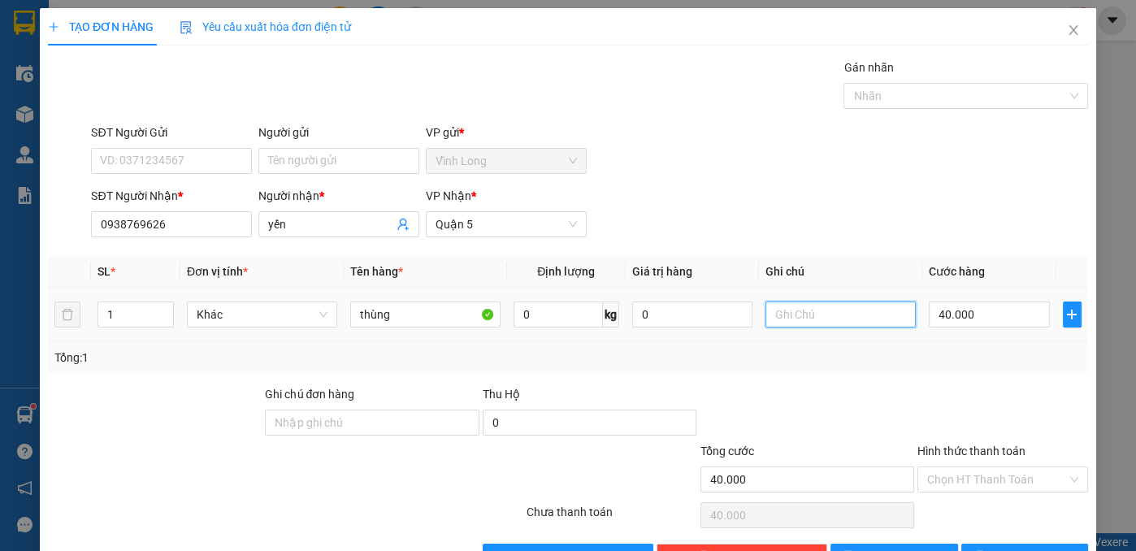
click at [826, 315] on input "text" at bounding box center [840, 314] width 150 height 26
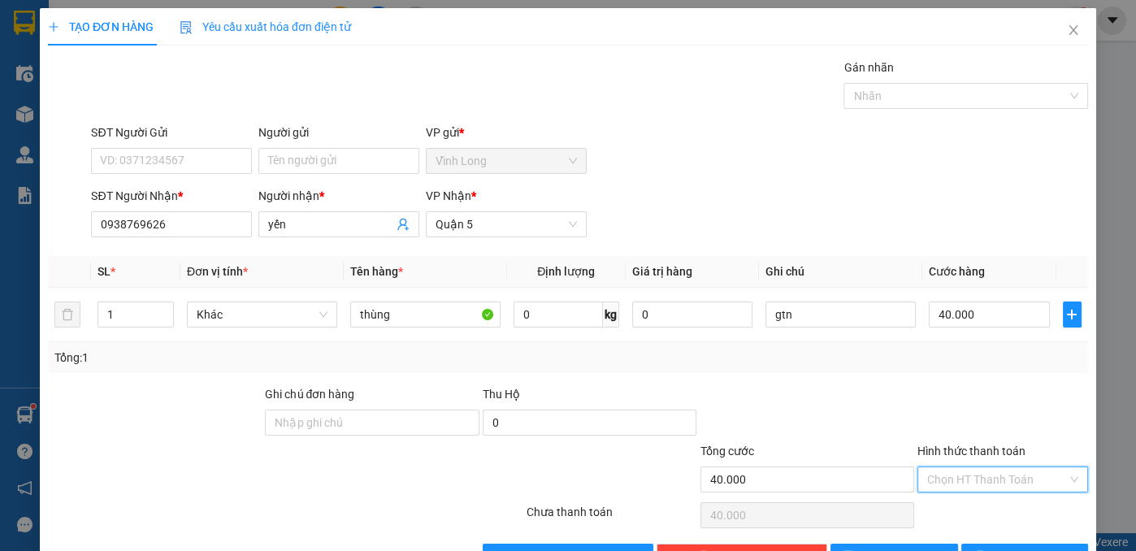
click at [994, 480] on input "Hình thức thanh toán" at bounding box center [997, 479] width 140 height 24
click at [979, 509] on div "Tại văn phòng" at bounding box center [993, 510] width 150 height 18
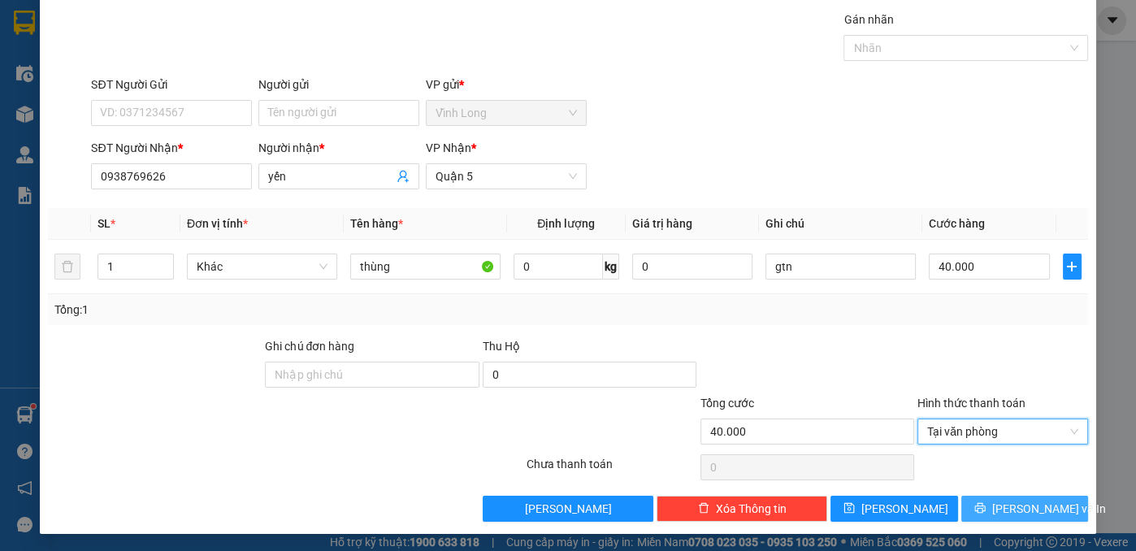
click at [979, 509] on button "[PERSON_NAME] và In" at bounding box center [1025, 509] width 128 height 26
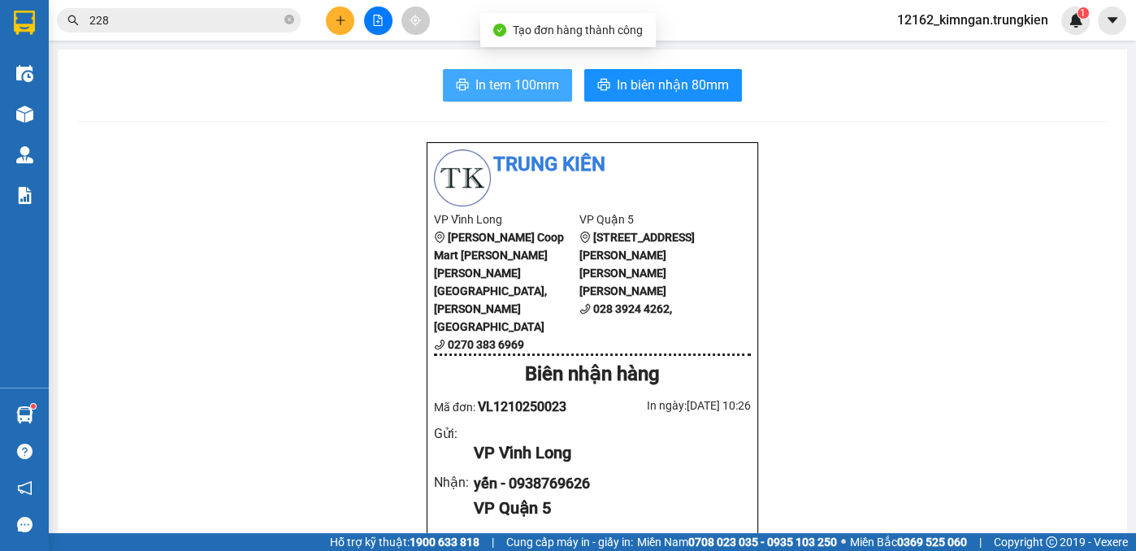
click at [545, 85] on span "In tem 100mm" at bounding box center [517, 85] width 84 height 20
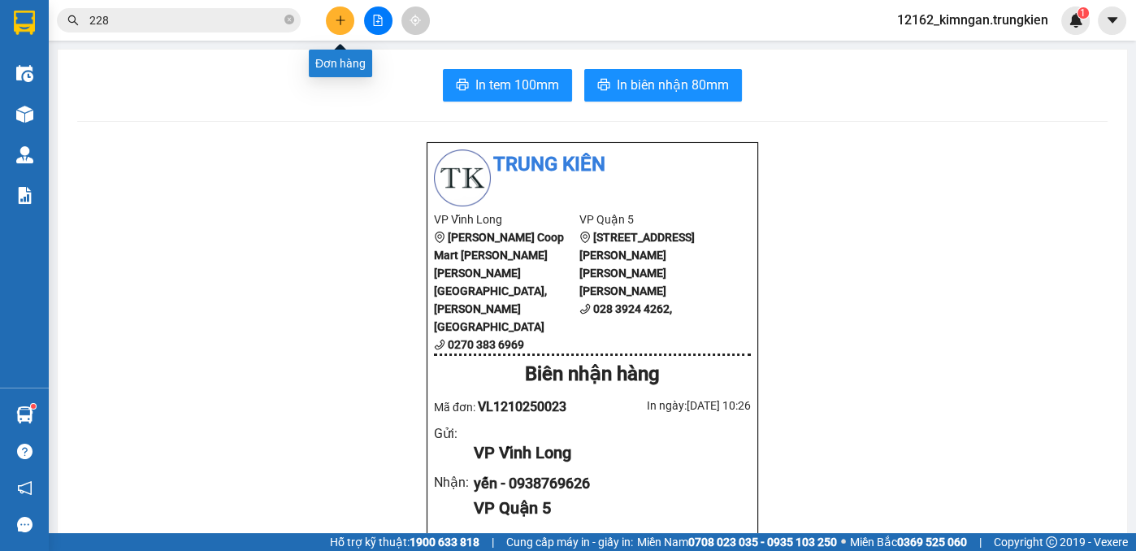
click at [349, 27] on button at bounding box center [340, 21] width 28 height 28
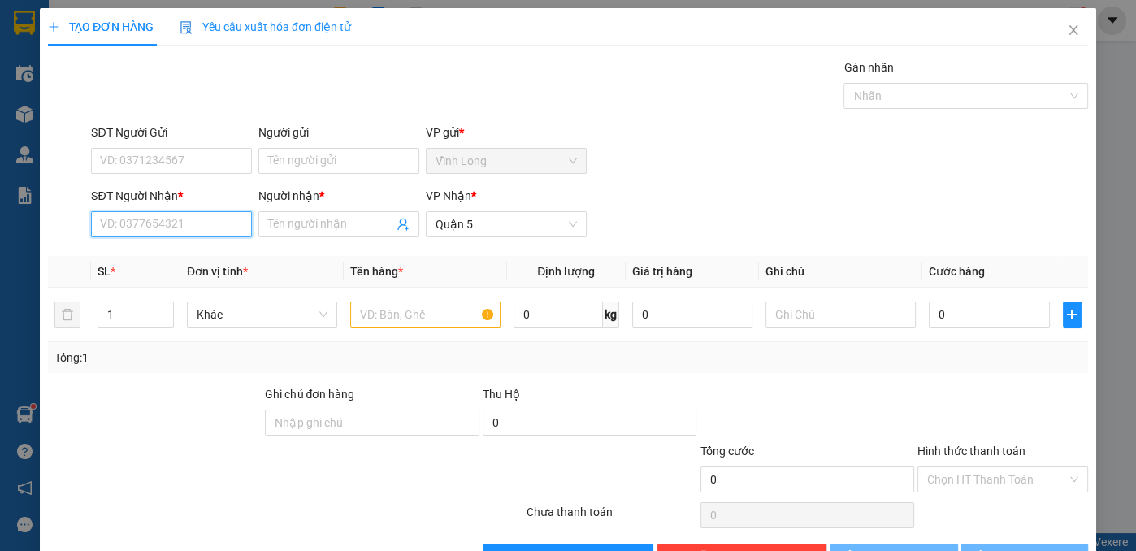
click at [195, 217] on input "SĐT Người Nhận *" at bounding box center [171, 224] width 161 height 26
click at [219, 255] on div "0946464530 - ga ac" at bounding box center [170, 256] width 140 height 18
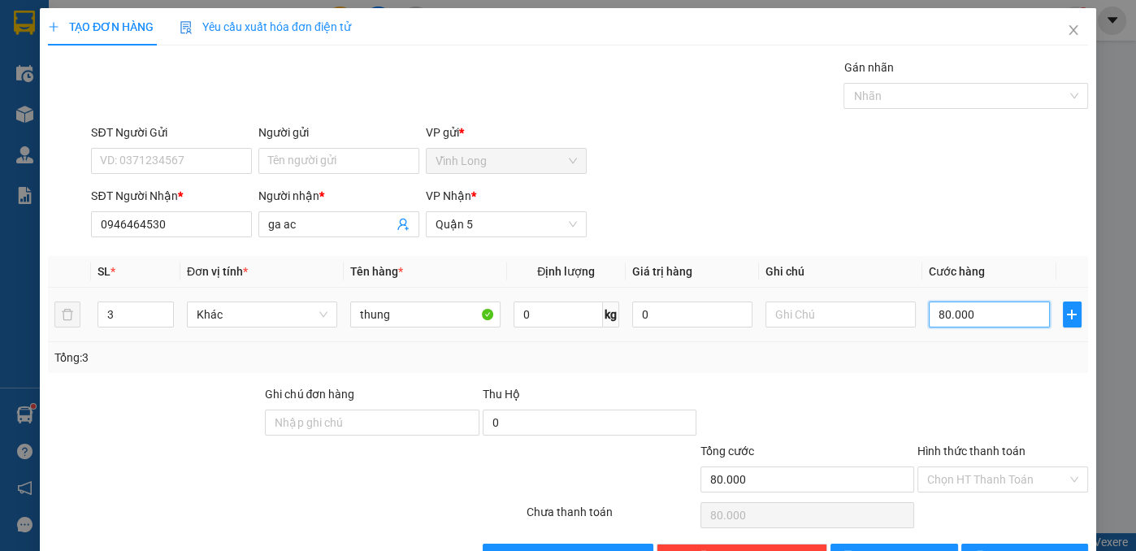
click at [970, 308] on input "80.000" at bounding box center [989, 314] width 120 height 26
click at [1035, 478] on input "Hình thức thanh toán" at bounding box center [997, 479] width 140 height 24
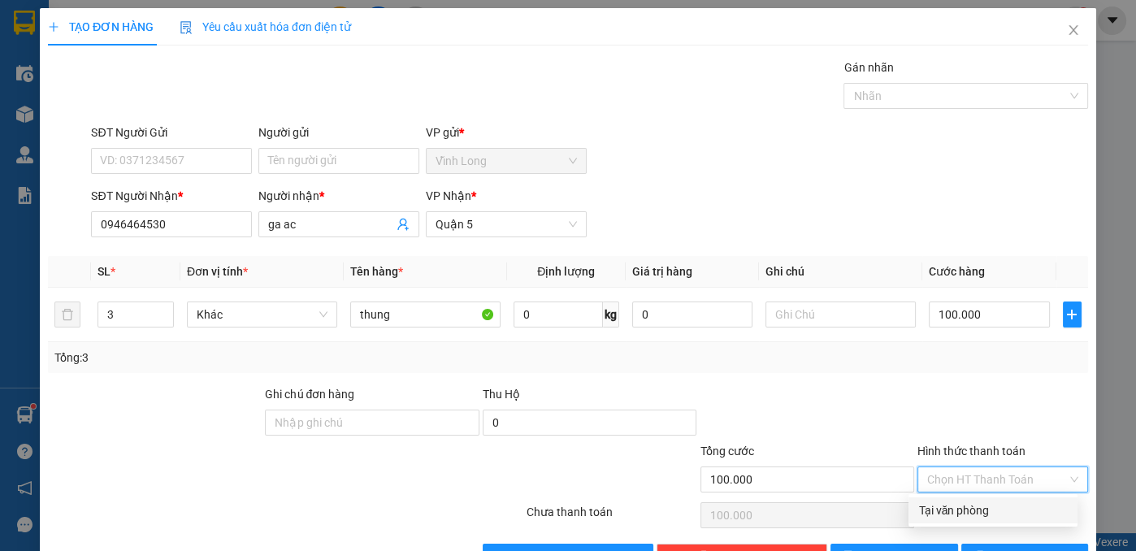
click at [1005, 508] on div "Tại văn phòng" at bounding box center [993, 510] width 150 height 18
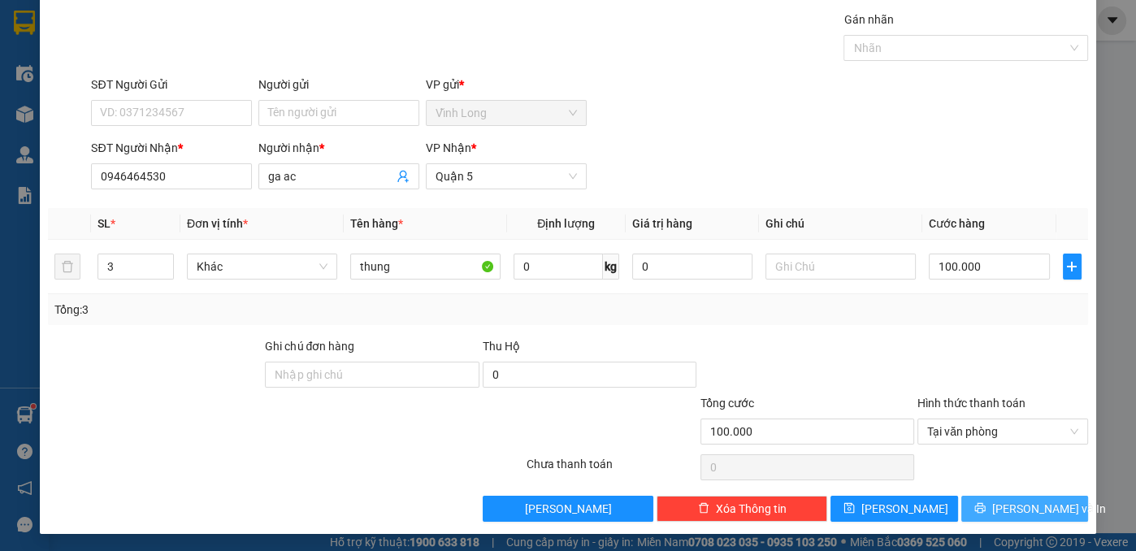
click at [1005, 508] on span "[PERSON_NAME] và In" at bounding box center [1049, 509] width 114 height 18
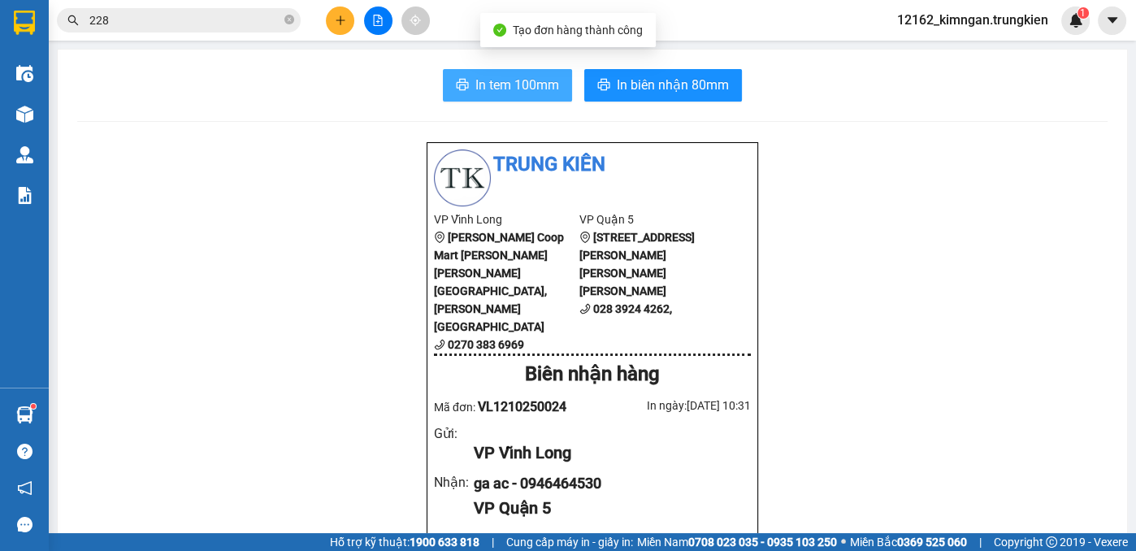
click at [537, 84] on span "In tem 100mm" at bounding box center [517, 85] width 84 height 20
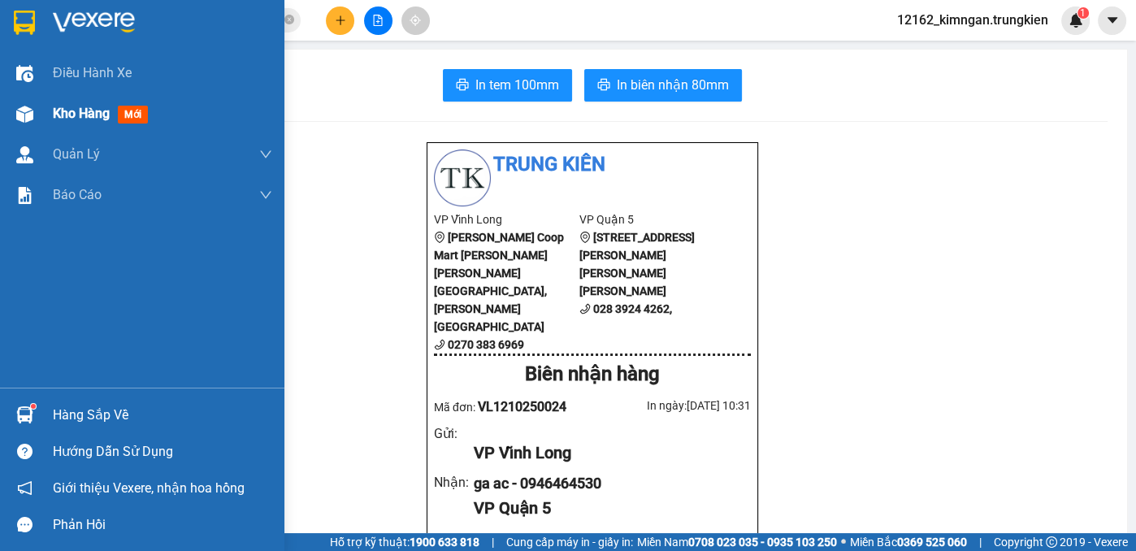
click at [51, 115] on div "Kho hàng mới" at bounding box center [142, 113] width 284 height 41
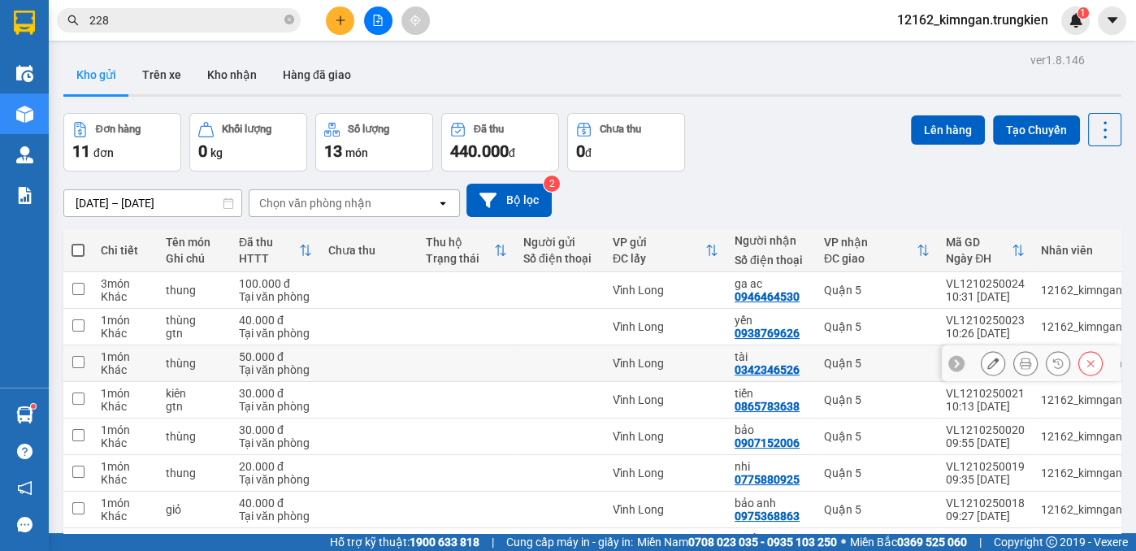
scroll to position [180, 0]
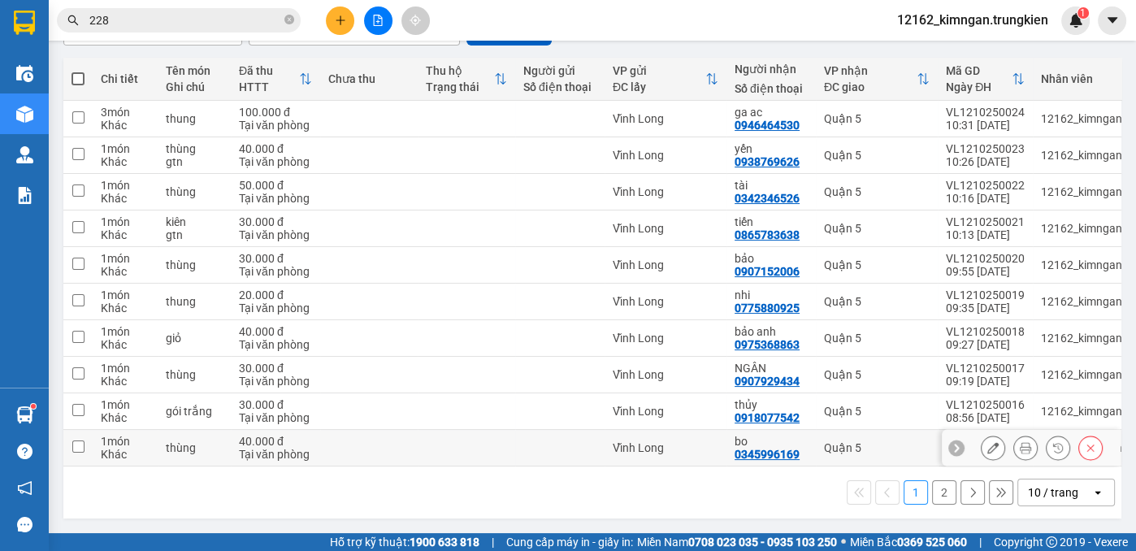
click at [535, 431] on td at bounding box center [559, 448] width 89 height 37
checkbox input "true"
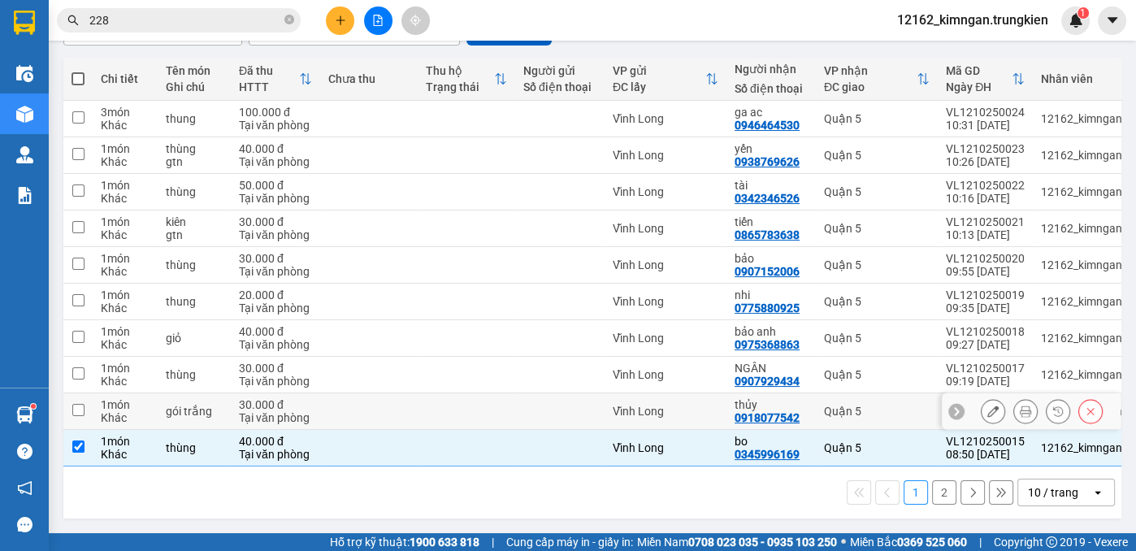
drag, startPoint x: 536, startPoint y: 416, endPoint x: 538, endPoint y: 402, distance: 13.9
click at [536, 415] on td at bounding box center [559, 411] width 89 height 37
checkbox input "true"
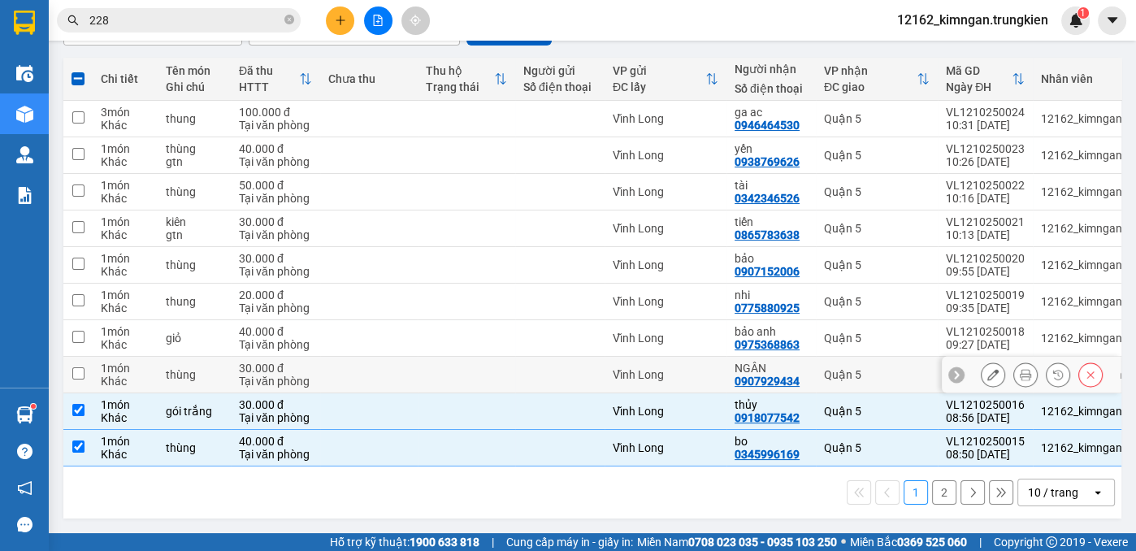
click at [540, 379] on td at bounding box center [559, 375] width 89 height 37
checkbox input "true"
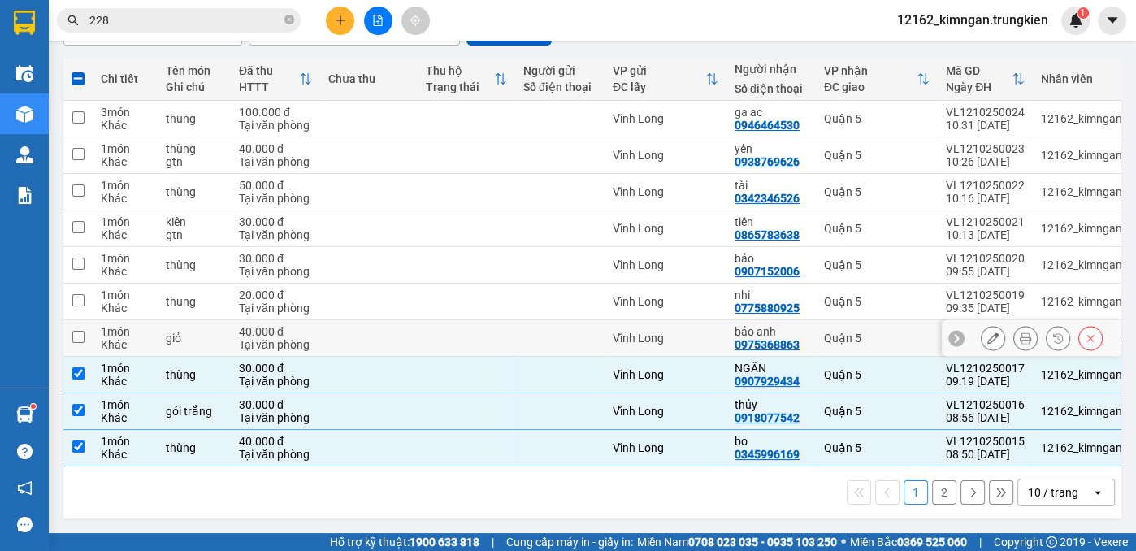
click at [596, 322] on td at bounding box center [559, 338] width 89 height 37
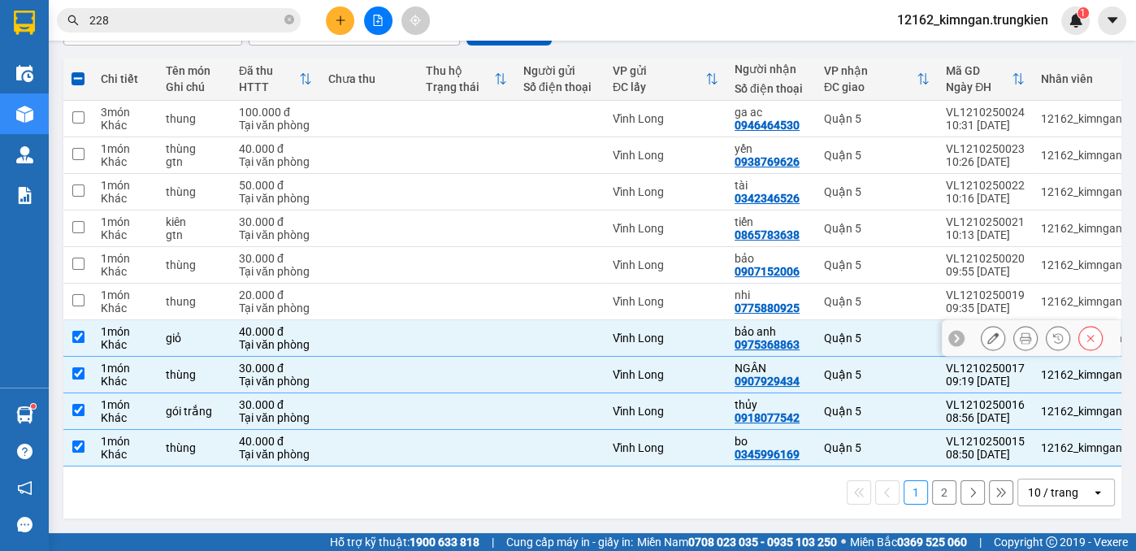
checkbox input "true"
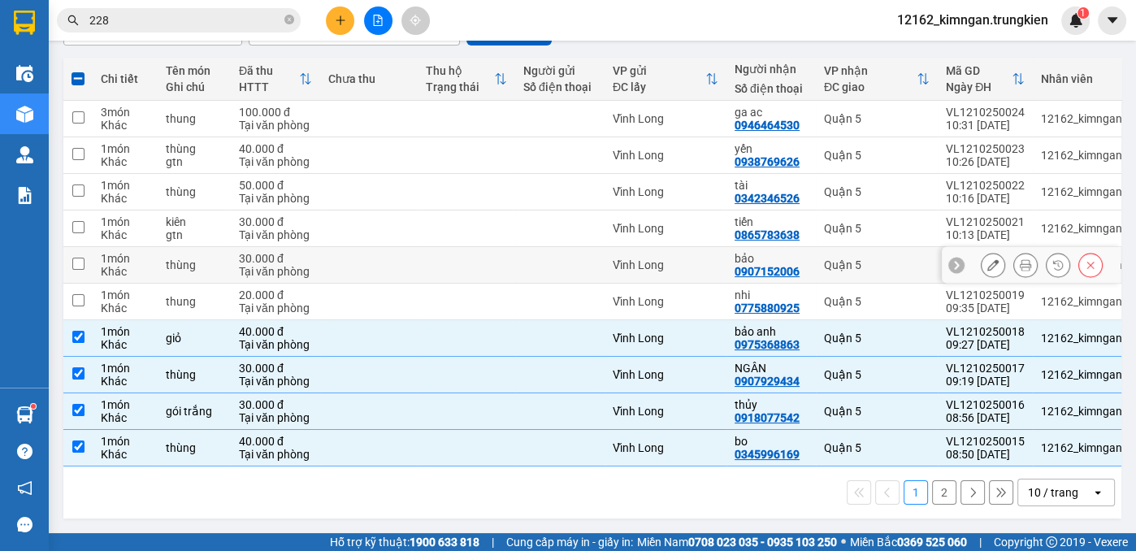
click at [582, 271] on td at bounding box center [559, 265] width 89 height 37
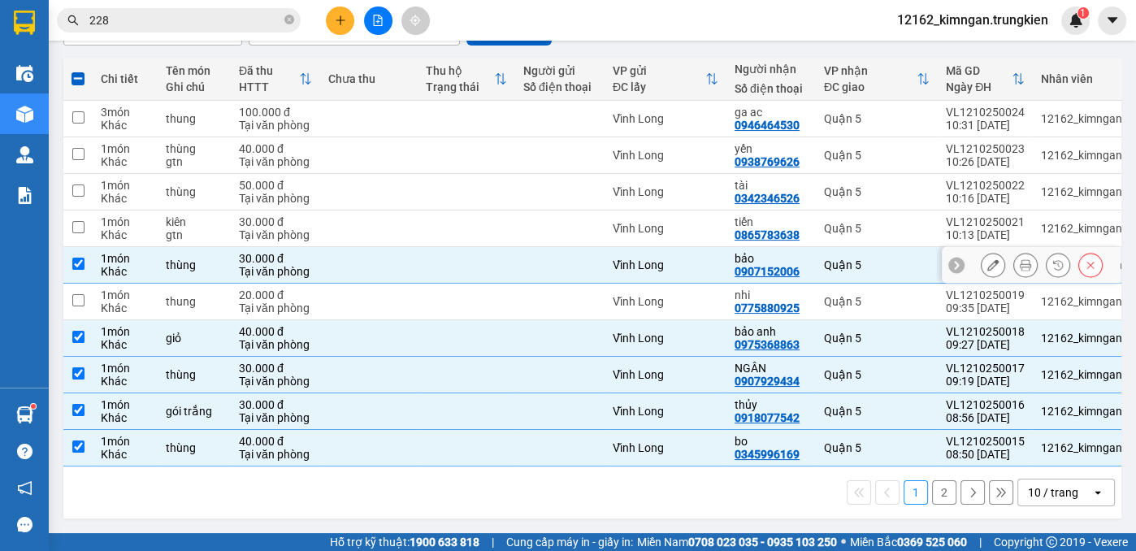
drag, startPoint x: 576, startPoint y: 246, endPoint x: 576, endPoint y: 232, distance: 13.8
click at [576, 247] on td at bounding box center [559, 265] width 89 height 37
checkbox input "false"
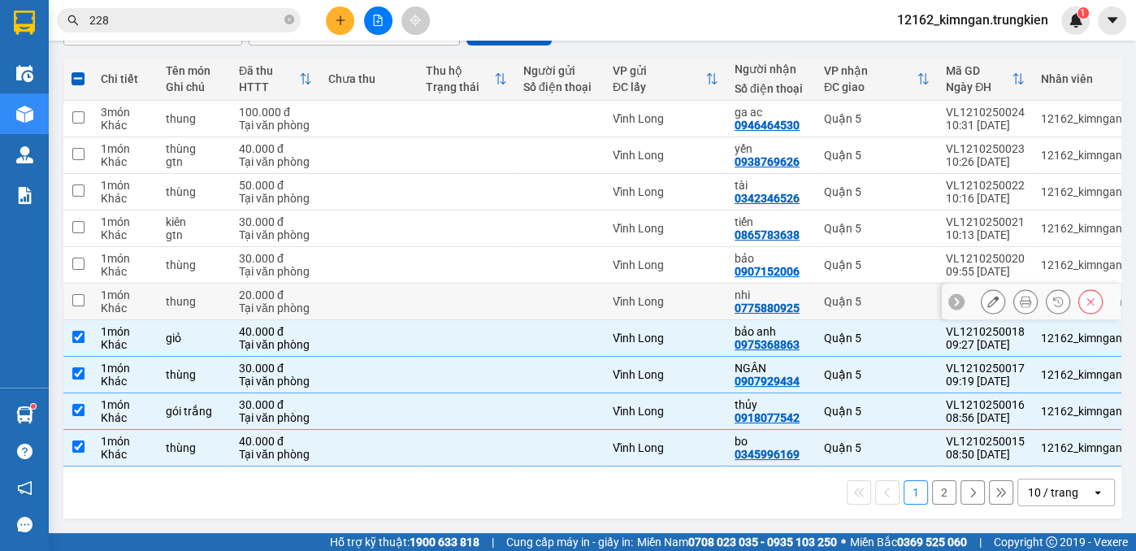
click at [570, 286] on td at bounding box center [559, 302] width 89 height 37
checkbox input "true"
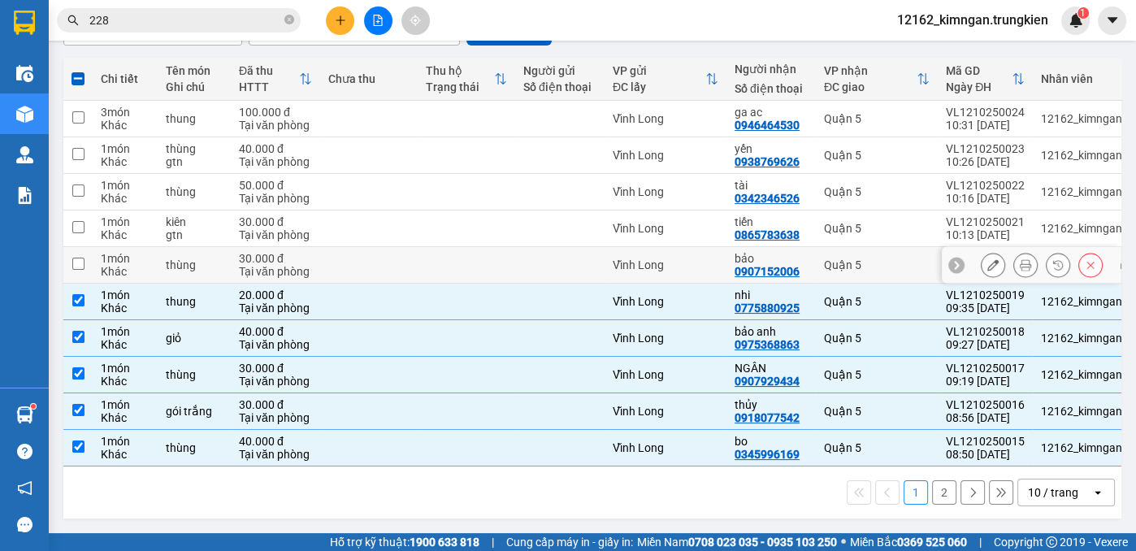
drag, startPoint x: 570, startPoint y: 257, endPoint x: 574, endPoint y: 216, distance: 40.8
click at [570, 258] on div at bounding box center [559, 264] width 73 height 13
checkbox input "true"
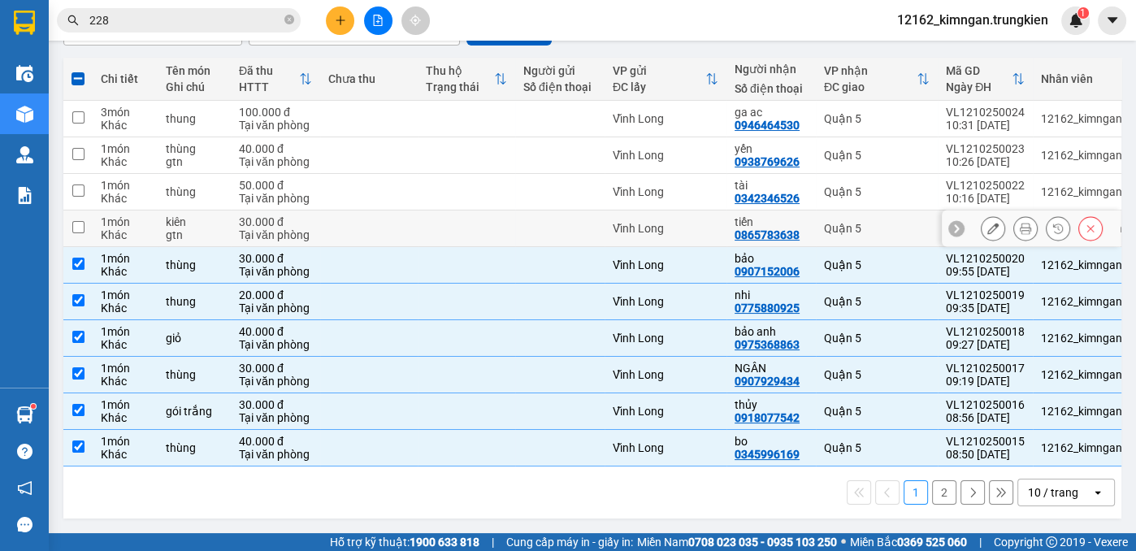
click at [575, 210] on td at bounding box center [559, 228] width 89 height 37
checkbox input "true"
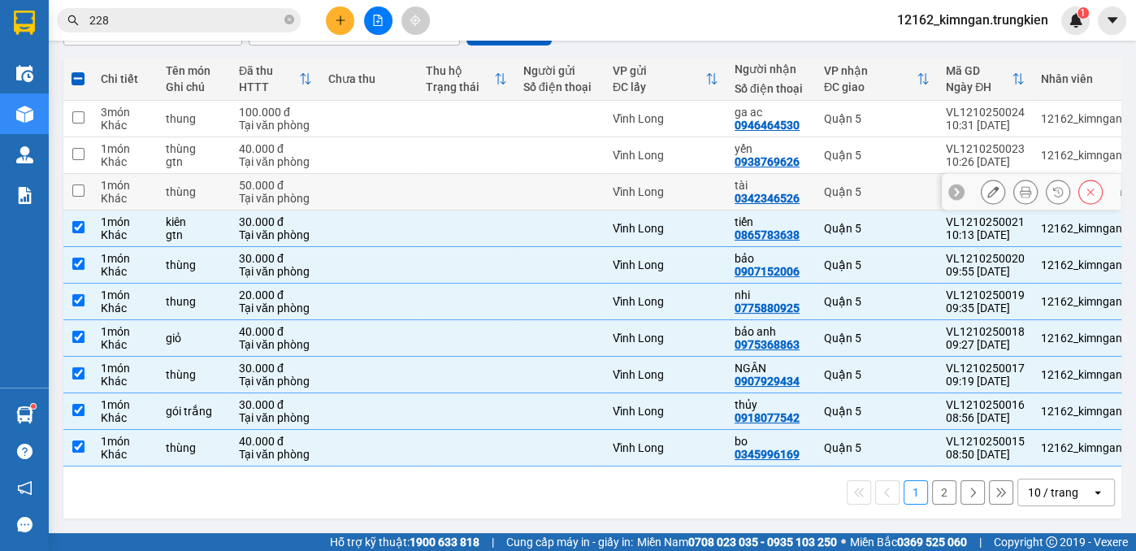
drag, startPoint x: 575, startPoint y: 174, endPoint x: 575, endPoint y: 158, distance: 16.3
click at [575, 174] on td at bounding box center [559, 192] width 89 height 37
checkbox input "true"
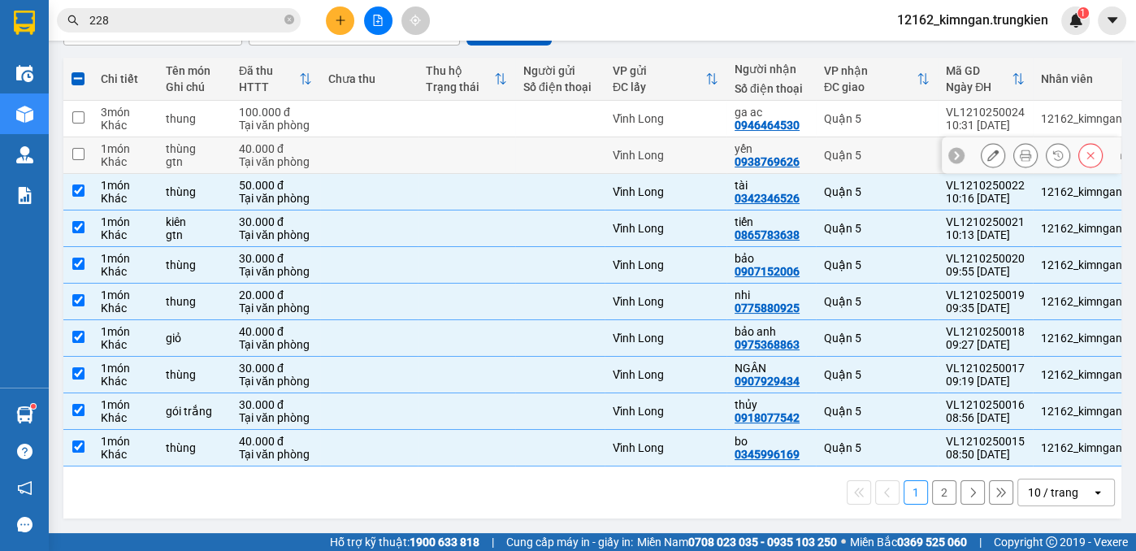
click at [575, 149] on div at bounding box center [559, 155] width 73 height 13
checkbox input "true"
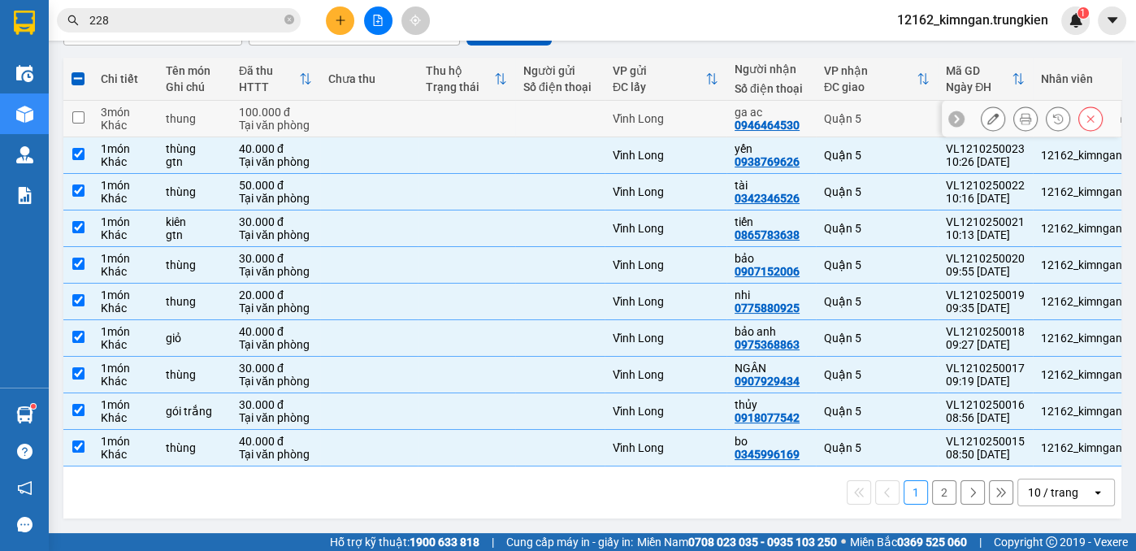
click at [583, 112] on div at bounding box center [559, 118] width 73 height 13
checkbox input "true"
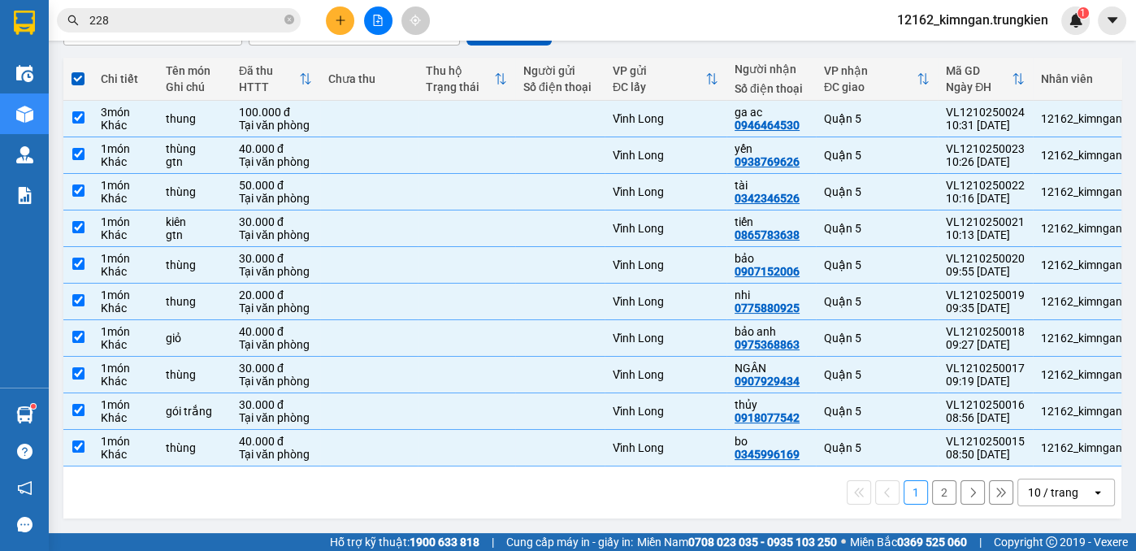
scroll to position [33, 0]
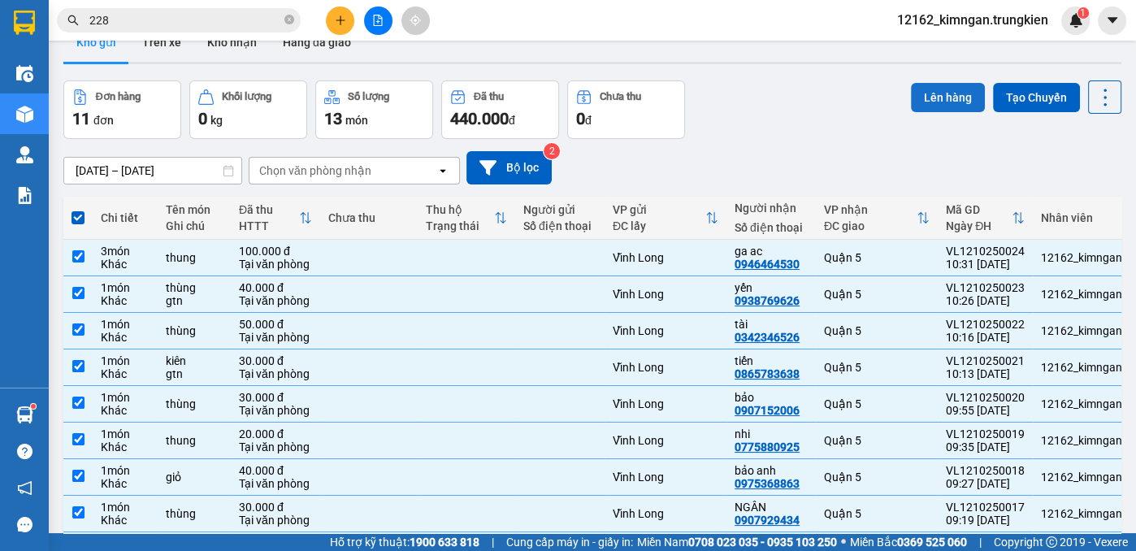
click at [914, 93] on button "Lên hàng" at bounding box center [948, 97] width 74 height 29
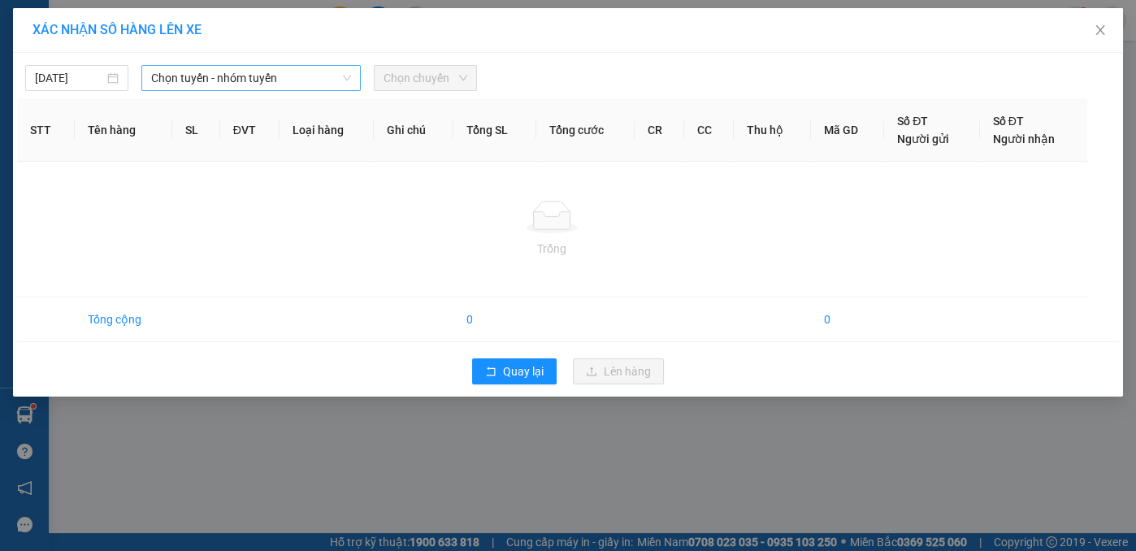
click at [252, 76] on span "Chọn tuyến - nhóm tuyến" at bounding box center [251, 78] width 200 height 24
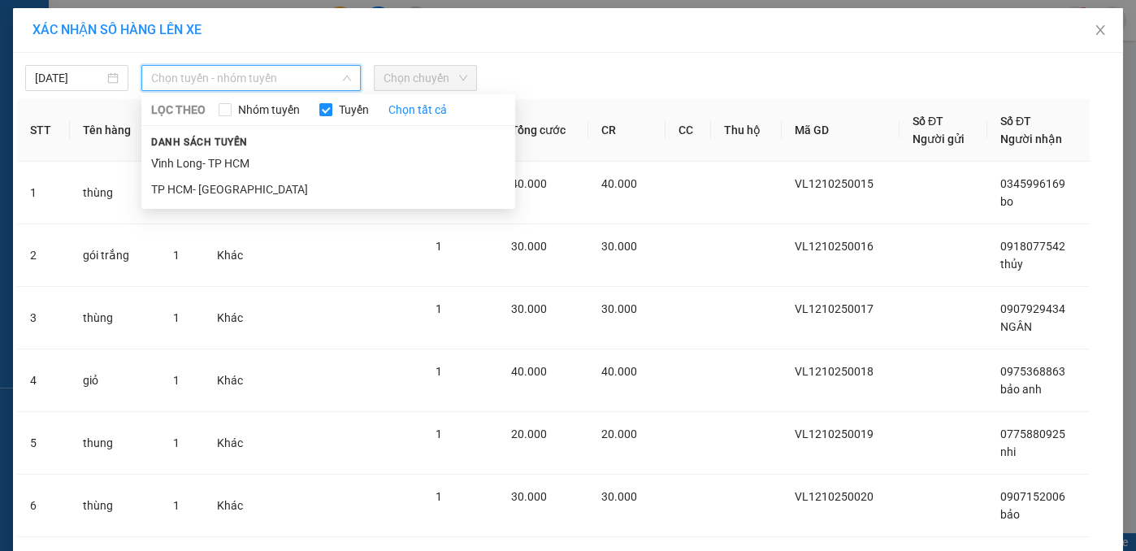
drag, startPoint x: 211, startPoint y: 167, endPoint x: 275, endPoint y: 143, distance: 67.6
click at [211, 166] on li "Vĩnh Long- TP HCM" at bounding box center [328, 163] width 374 height 26
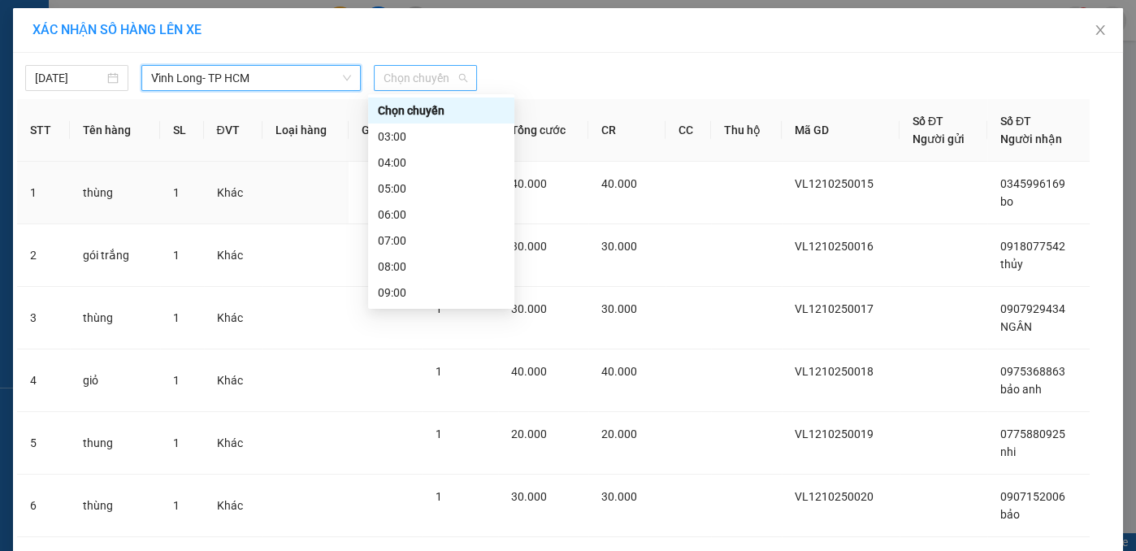
click at [417, 80] on span "Chọn chuyến" at bounding box center [426, 78] width 84 height 24
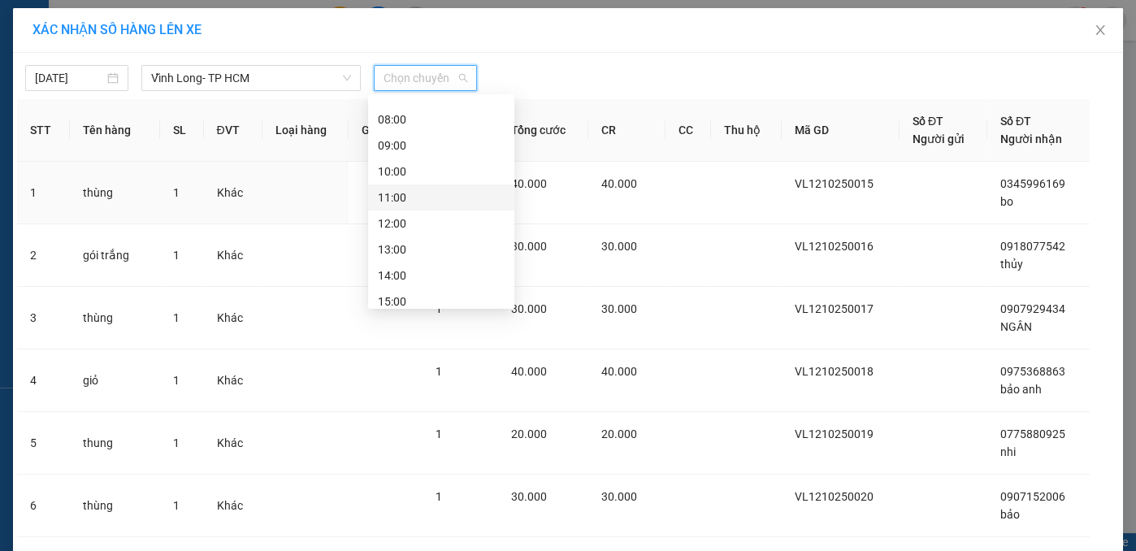
click at [385, 197] on div "11:00" at bounding box center [441, 198] width 127 height 18
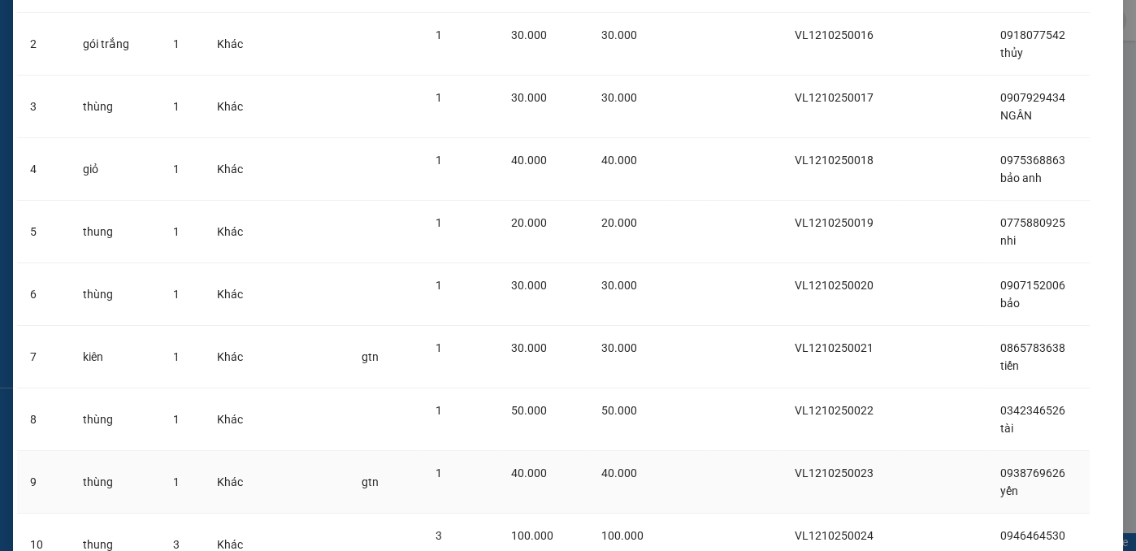
scroll to position [362, 0]
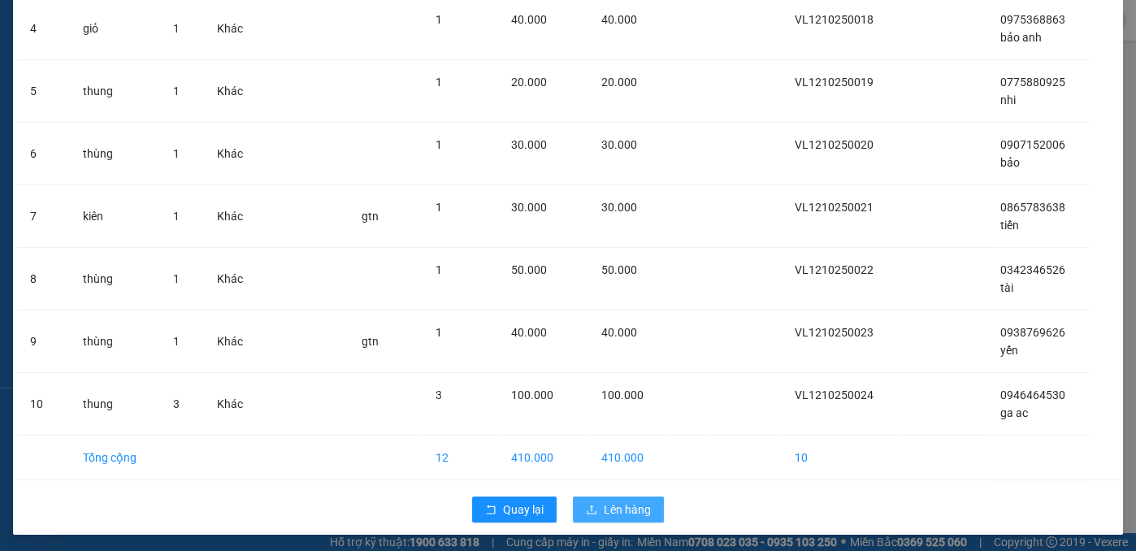
click at [604, 510] on span "Lên hàng" at bounding box center [627, 510] width 47 height 18
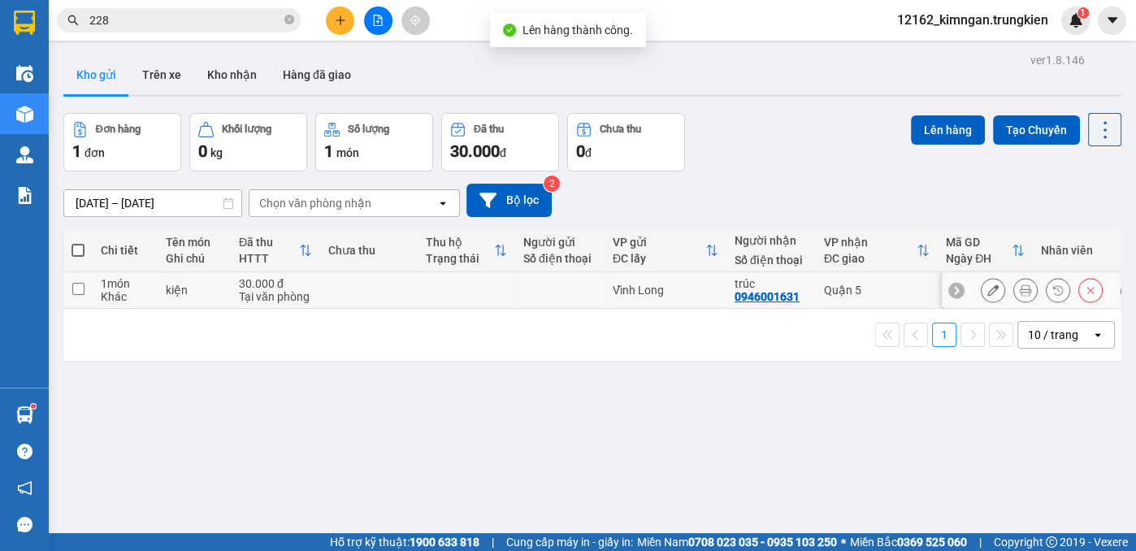
click at [320, 292] on td at bounding box center [369, 290] width 98 height 37
checkbox input "true"
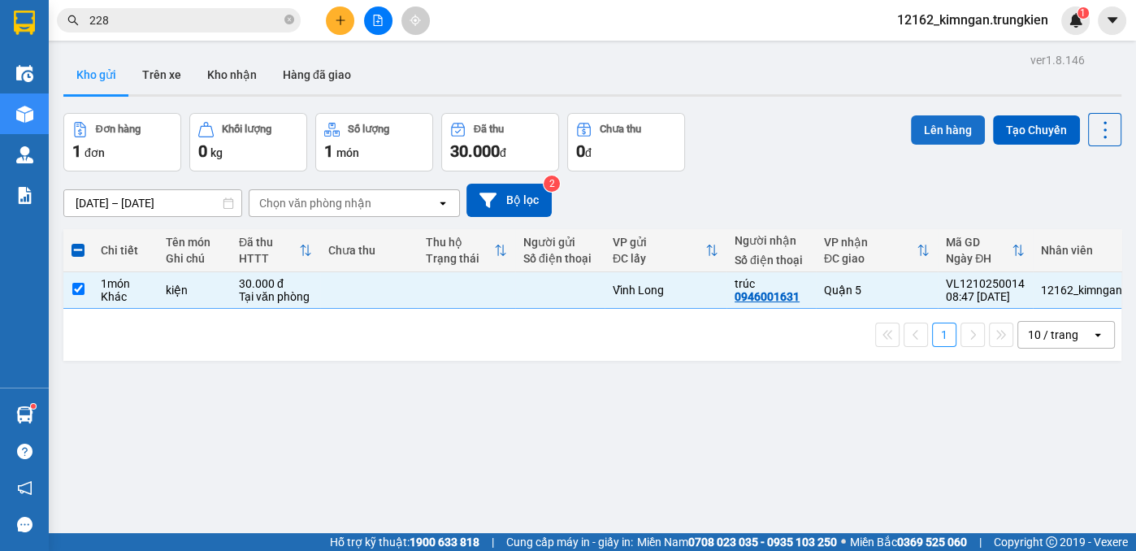
click at [943, 130] on button "Lên hàng" at bounding box center [948, 129] width 74 height 29
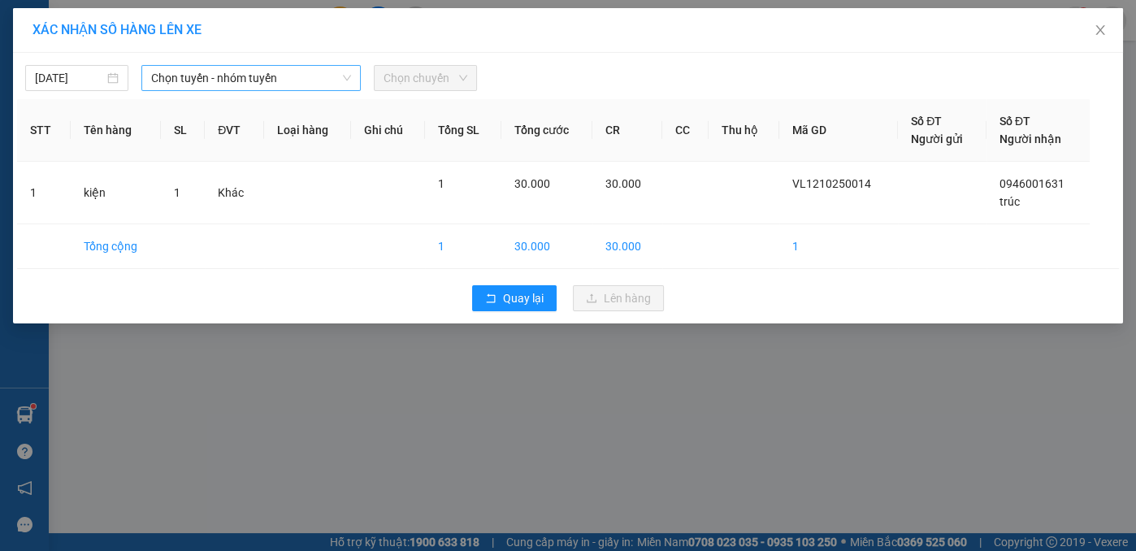
click at [225, 88] on span "Chọn tuyến - nhóm tuyến" at bounding box center [251, 78] width 200 height 24
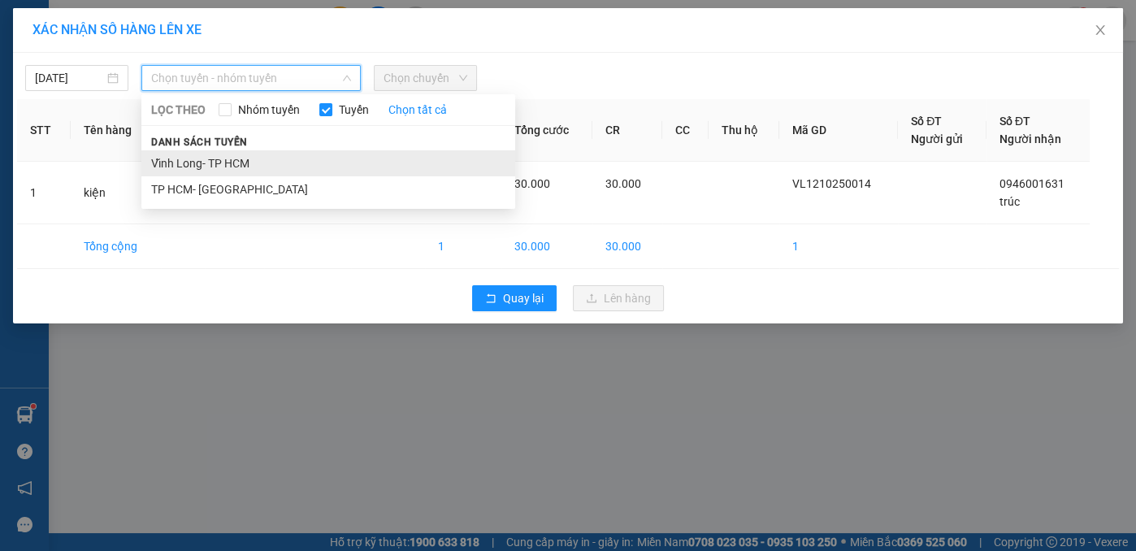
click at [201, 163] on li "Vĩnh Long- TP HCM" at bounding box center [328, 163] width 374 height 26
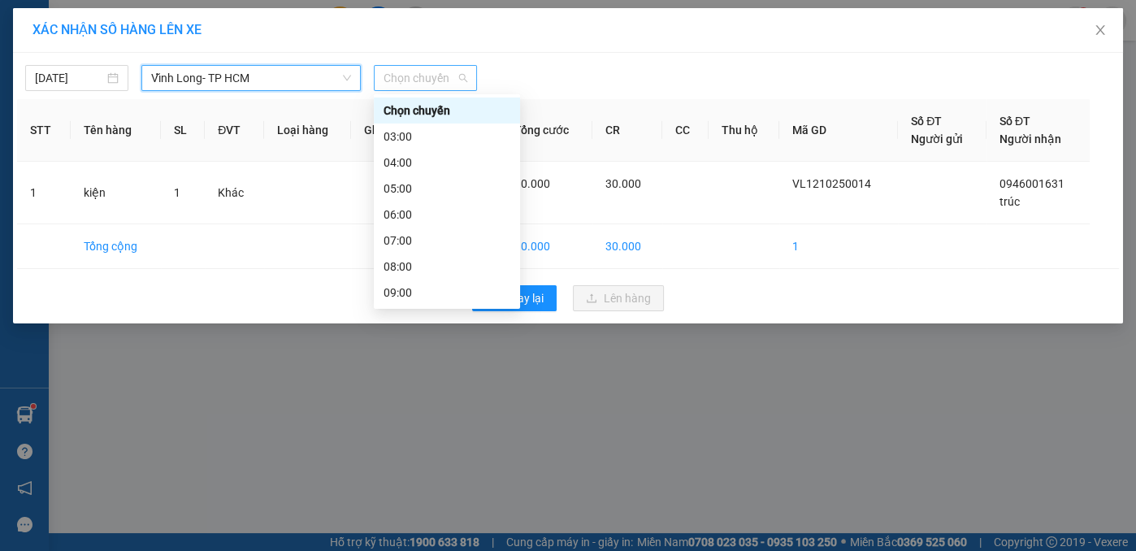
click at [392, 73] on span "Chọn chuyến" at bounding box center [426, 78] width 84 height 24
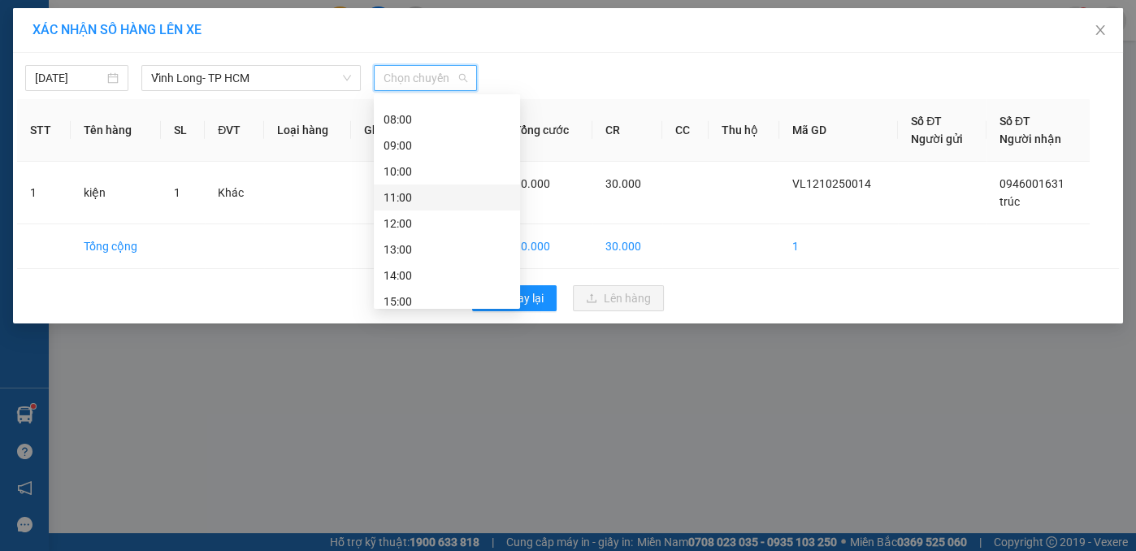
click at [399, 191] on div "11:00" at bounding box center [447, 198] width 127 height 18
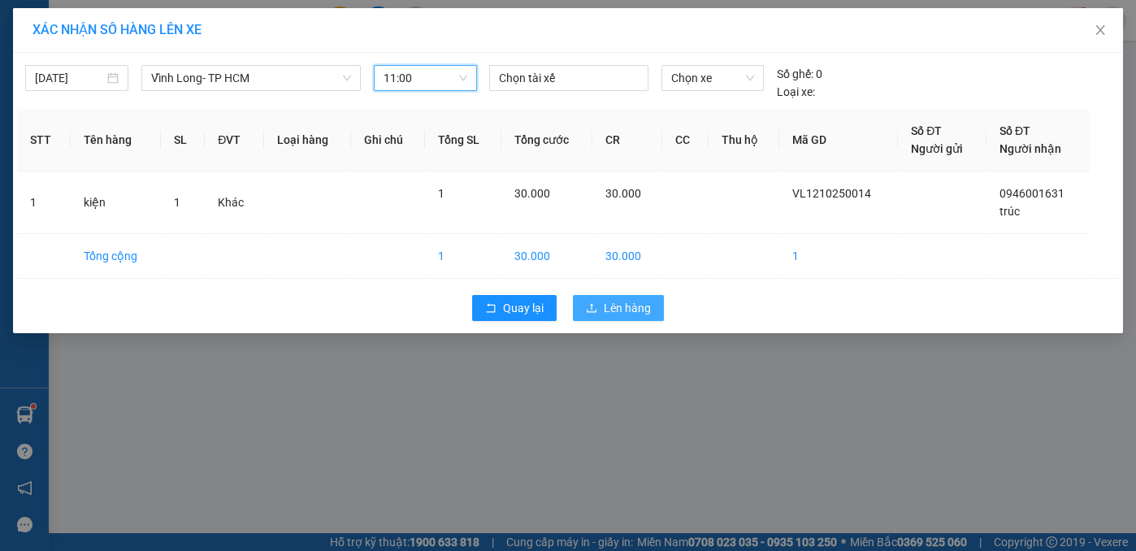
click at [591, 297] on button "Lên hàng" at bounding box center [618, 308] width 91 height 26
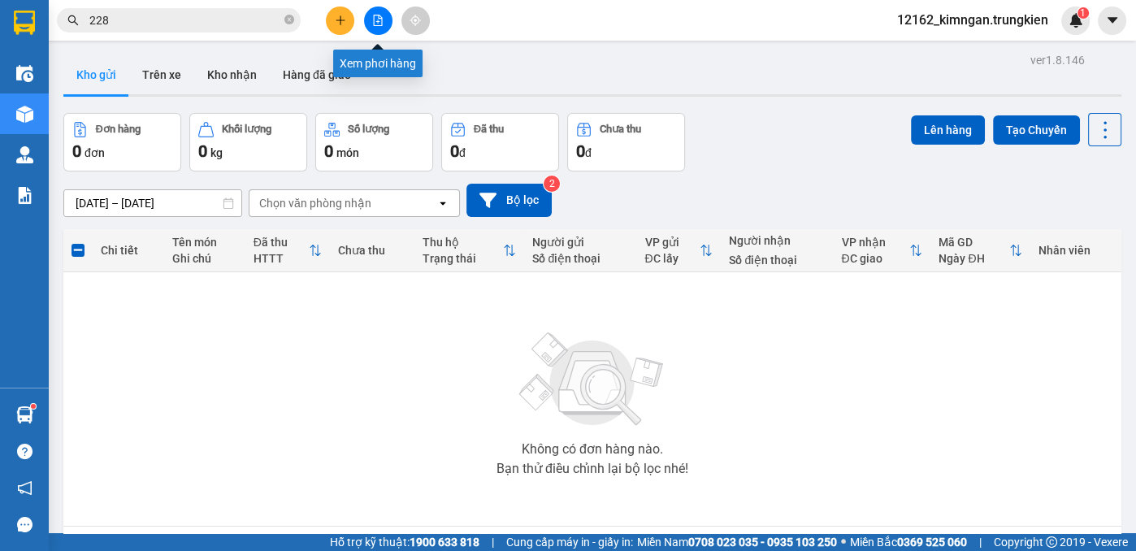
click at [368, 20] on button at bounding box center [378, 21] width 28 height 28
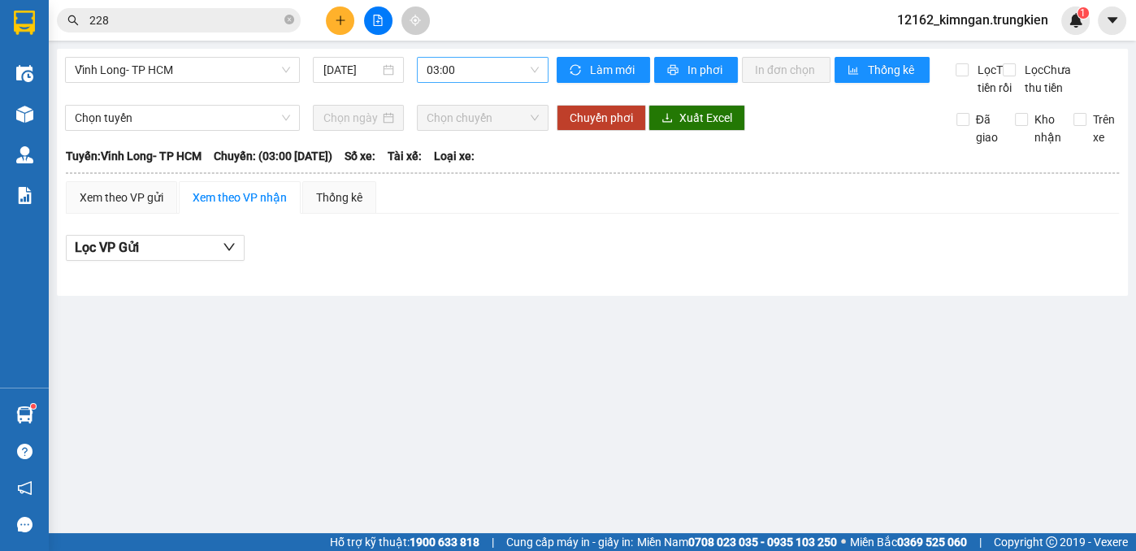
click at [483, 72] on span "03:00" at bounding box center [483, 70] width 112 height 24
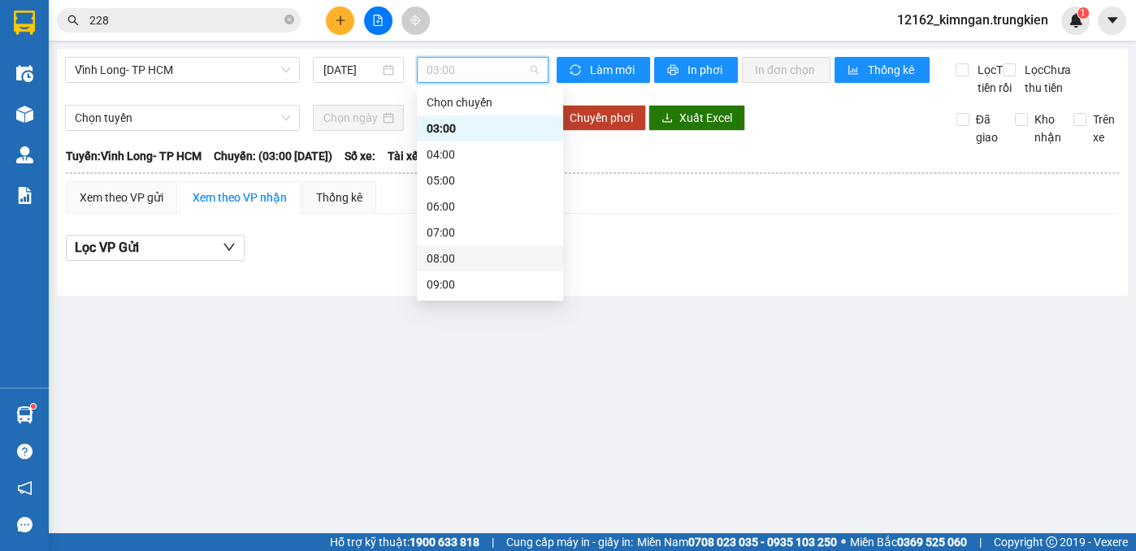
scroll to position [147, 0]
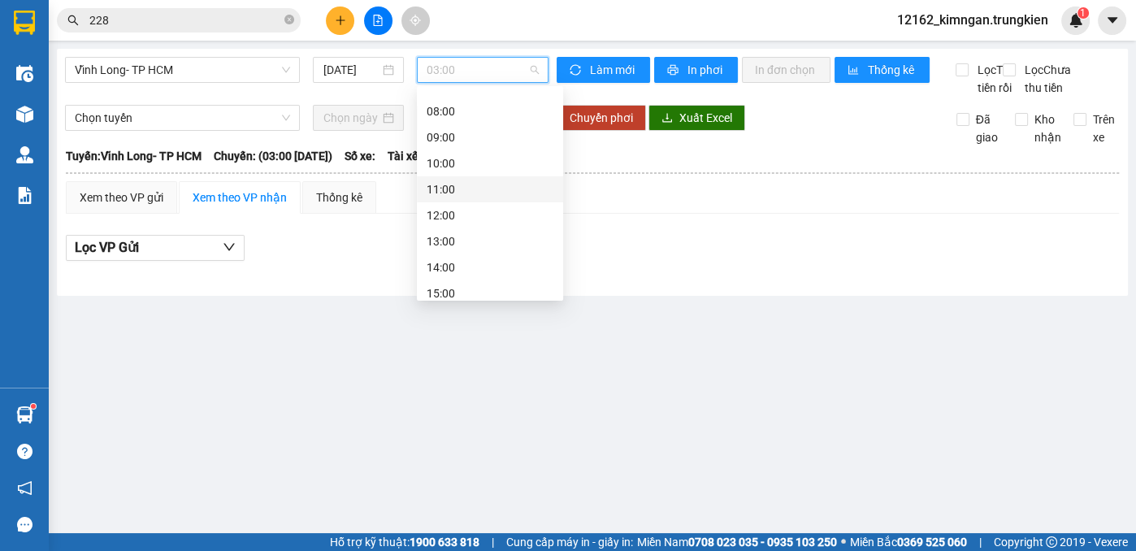
click at [436, 185] on div "11:00" at bounding box center [490, 189] width 127 height 18
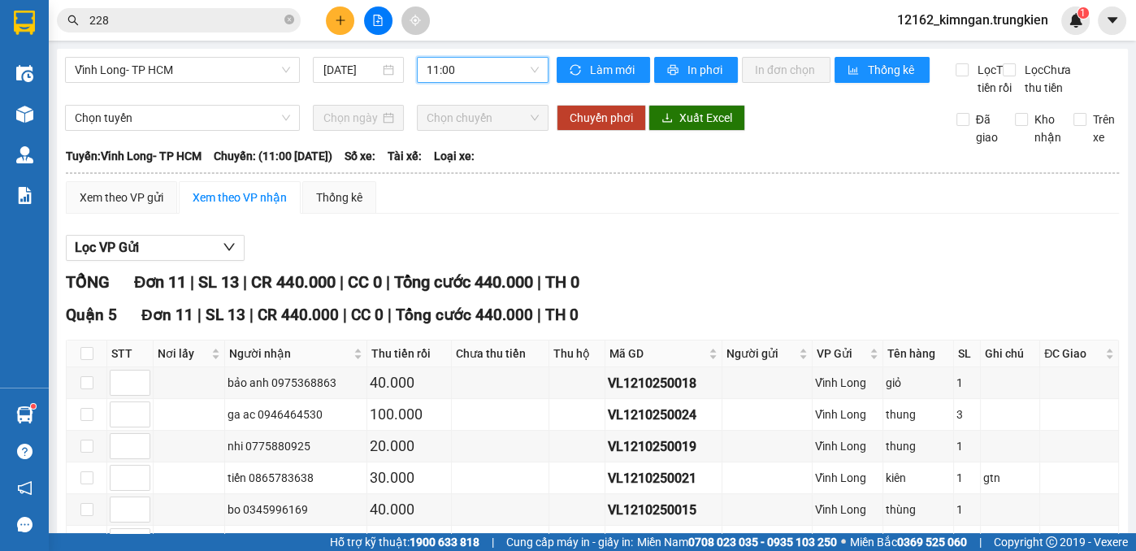
scroll to position [147, 0]
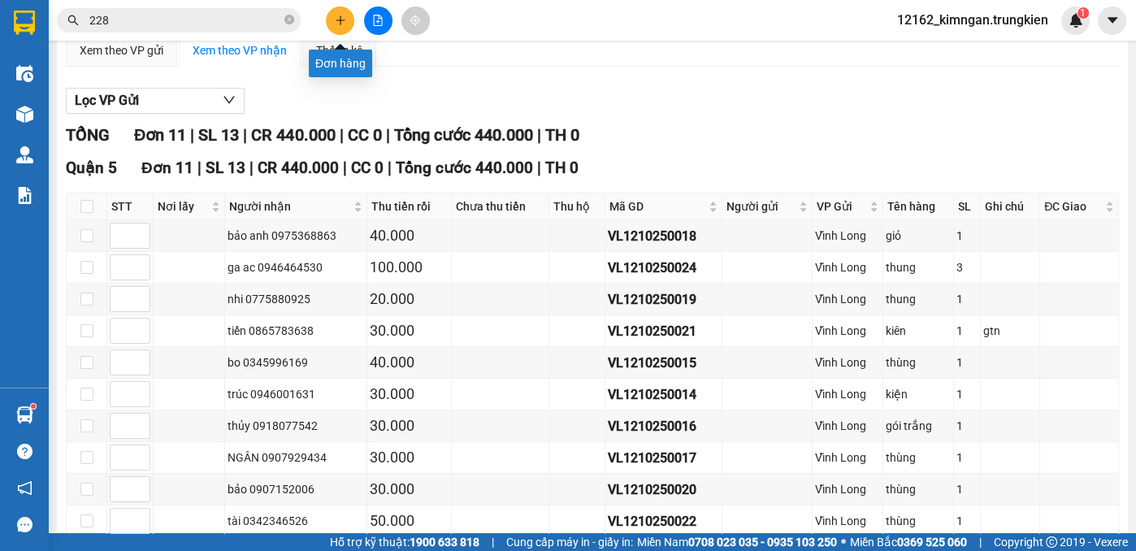
click at [338, 21] on icon "plus" at bounding box center [340, 20] width 11 height 11
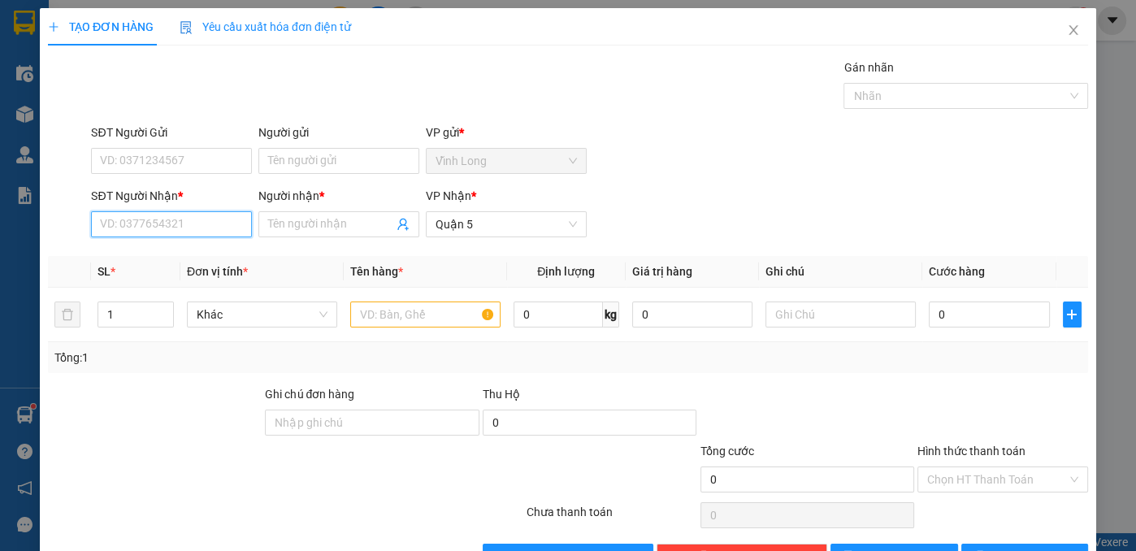
click at [194, 223] on input "SĐT Người Nhận *" at bounding box center [171, 224] width 161 height 26
type input "0915667964"
click at [187, 254] on div "0915667964 - [GEOGRAPHIC_DATA]" at bounding box center [191, 256] width 183 height 18
type input "HÀ"
type input "30.000"
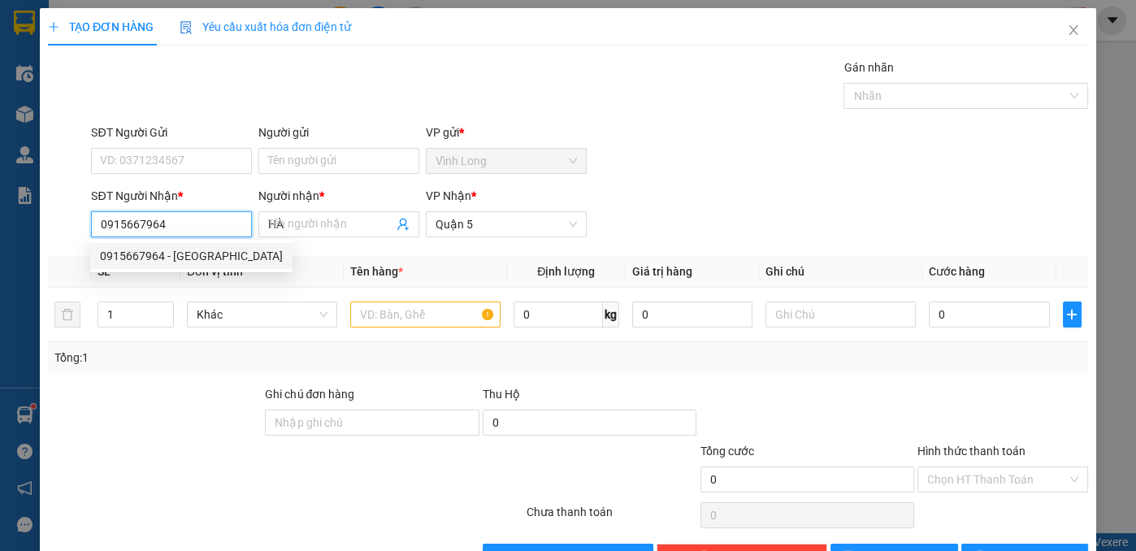
type input "30.000"
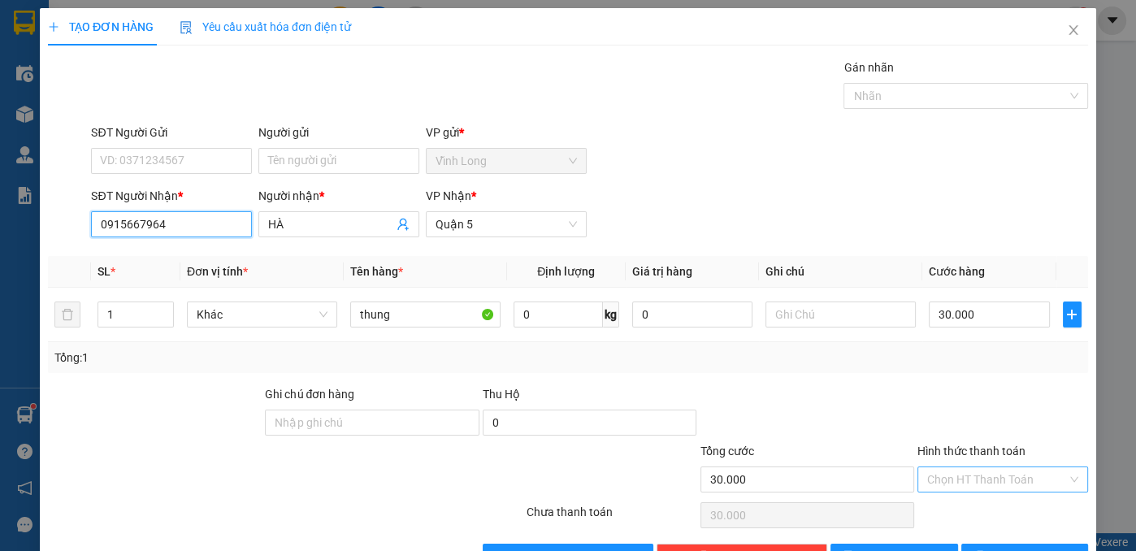
type input "0915667964"
click at [994, 475] on input "Hình thức thanh toán" at bounding box center [997, 479] width 140 height 24
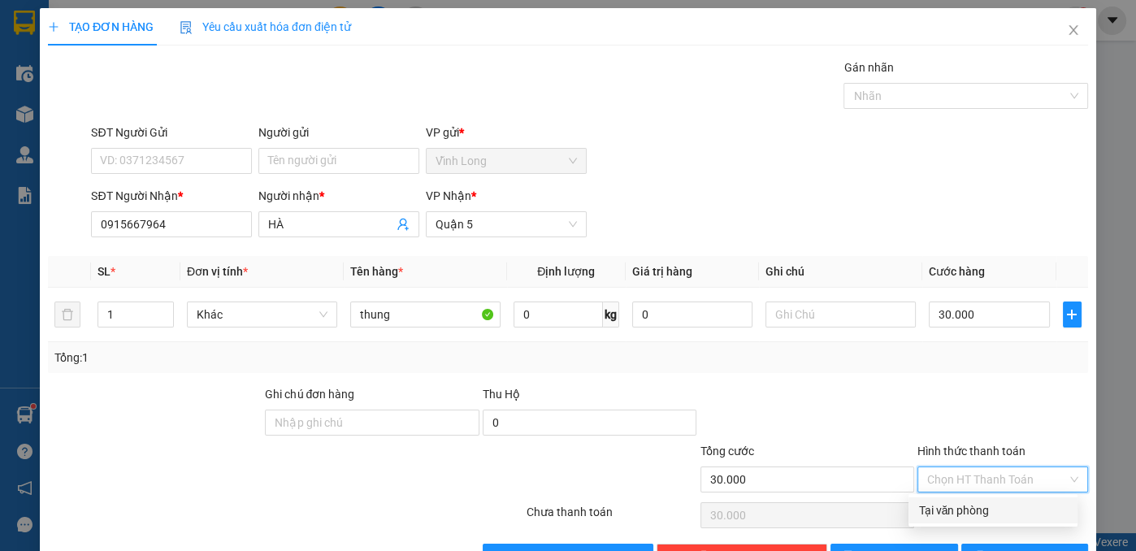
click at [976, 509] on div "Tại văn phòng" at bounding box center [993, 510] width 150 height 18
type input "0"
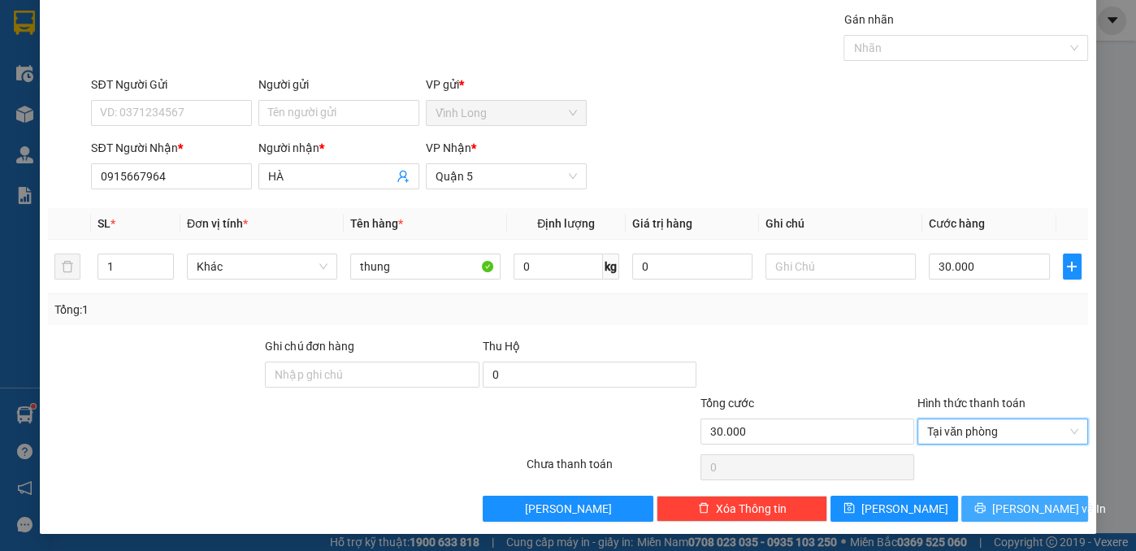
click at [975, 509] on button "[PERSON_NAME] và In" at bounding box center [1025, 509] width 128 height 26
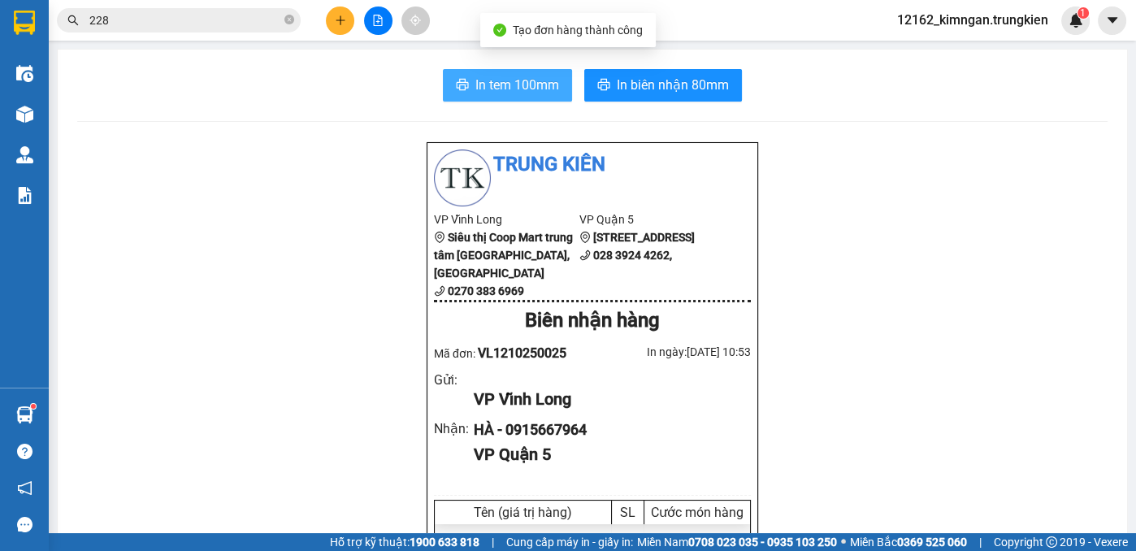
click at [500, 80] on span "In tem 100mm" at bounding box center [517, 85] width 84 height 20
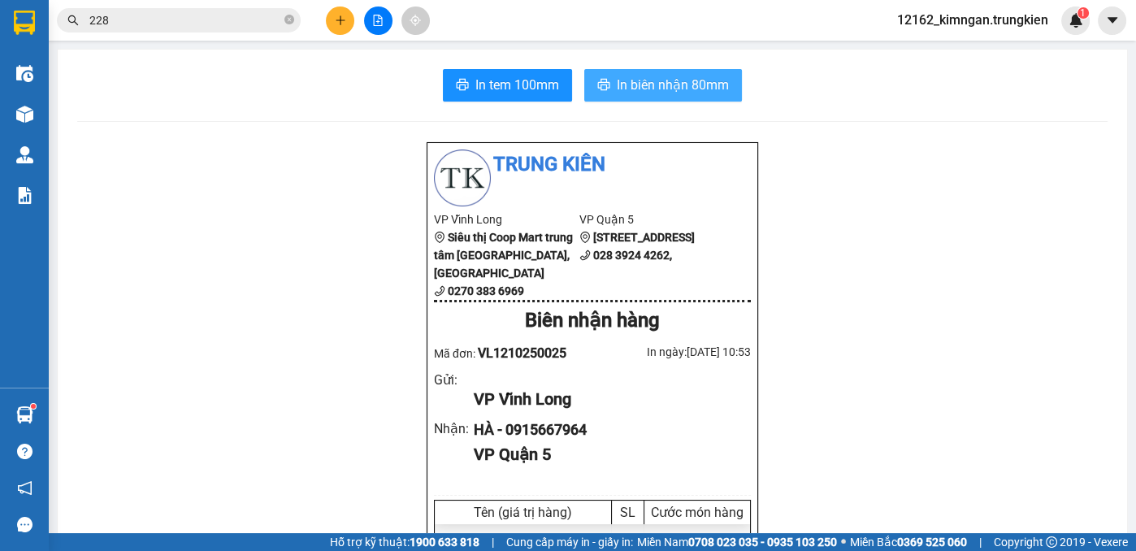
click at [648, 78] on span "In biên nhận 80mm" at bounding box center [673, 85] width 112 height 20
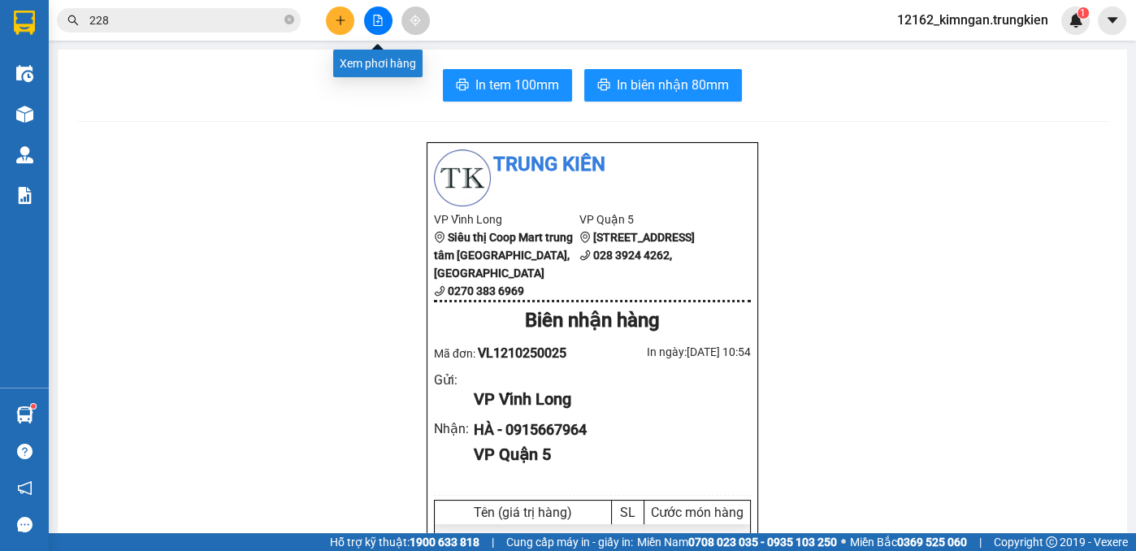
click at [379, 13] on button at bounding box center [378, 21] width 28 height 28
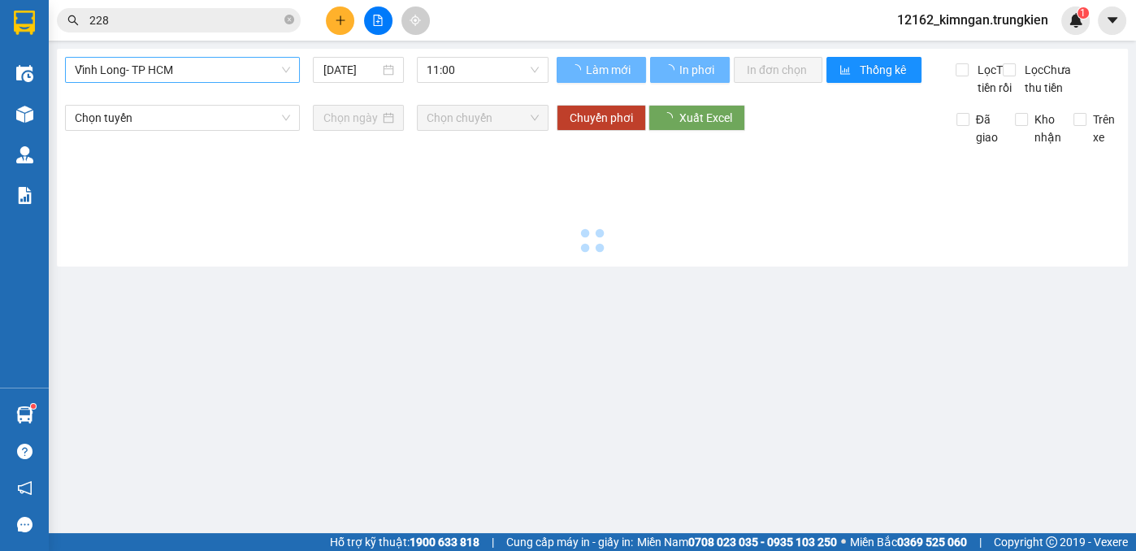
click at [208, 65] on span "Vĩnh Long- TP HCM" at bounding box center [182, 70] width 215 height 24
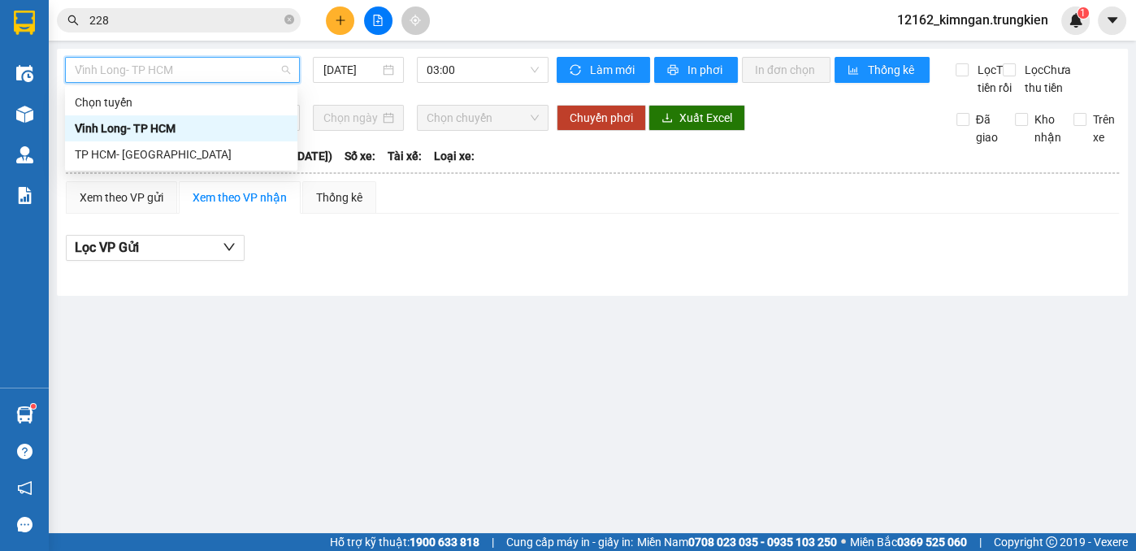
click at [163, 142] on div "Chọn tuyến [GEOGRAPHIC_DATA]- [GEOGRAPHIC_DATA] TP HCM- [GEOGRAPHIC_DATA]" at bounding box center [181, 128] width 232 height 78
click at [163, 152] on div "TP HCM- [GEOGRAPHIC_DATA]" at bounding box center [181, 154] width 213 height 18
type input "[DATE]"
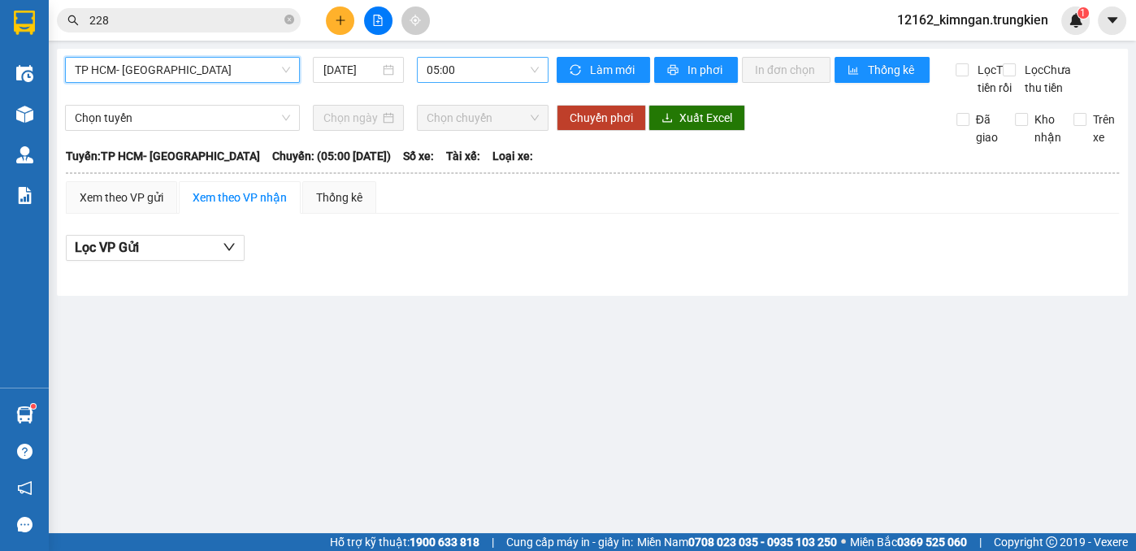
click at [452, 67] on span "05:00" at bounding box center [483, 70] width 112 height 24
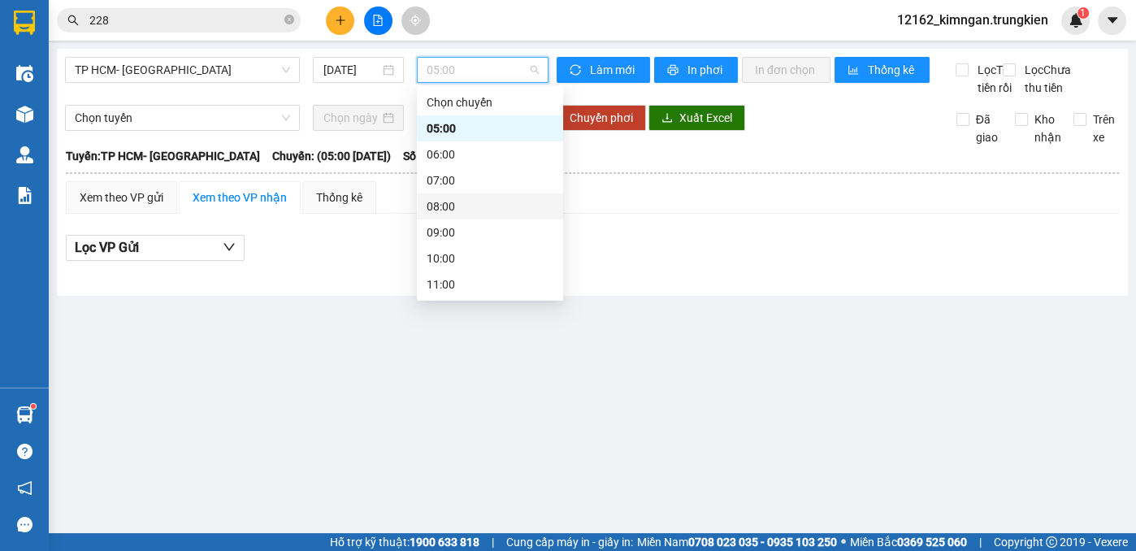
click at [445, 211] on div "08:00" at bounding box center [490, 206] width 127 height 18
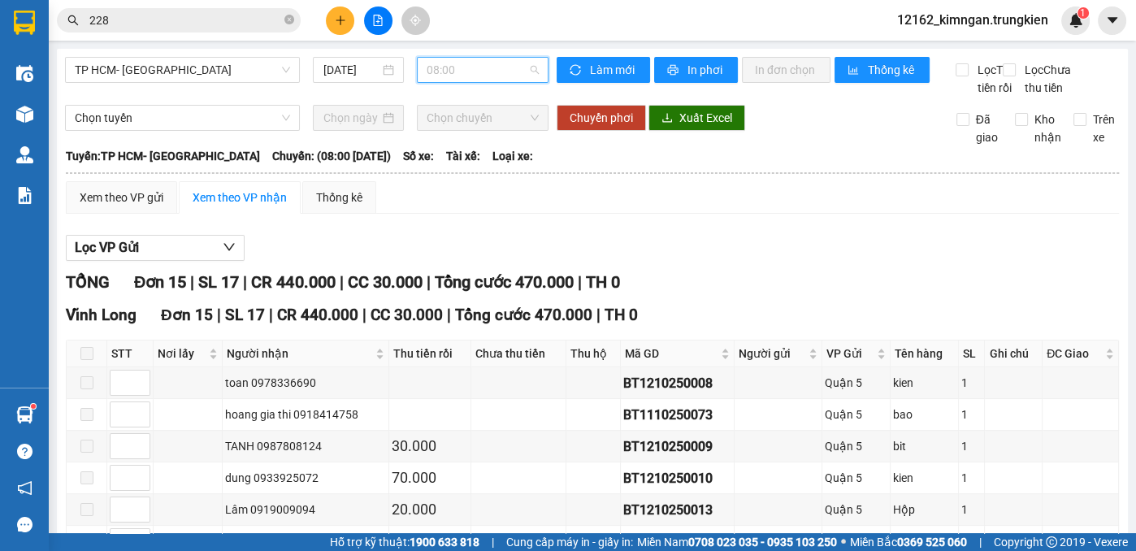
click at [446, 70] on span "08:00" at bounding box center [483, 70] width 112 height 24
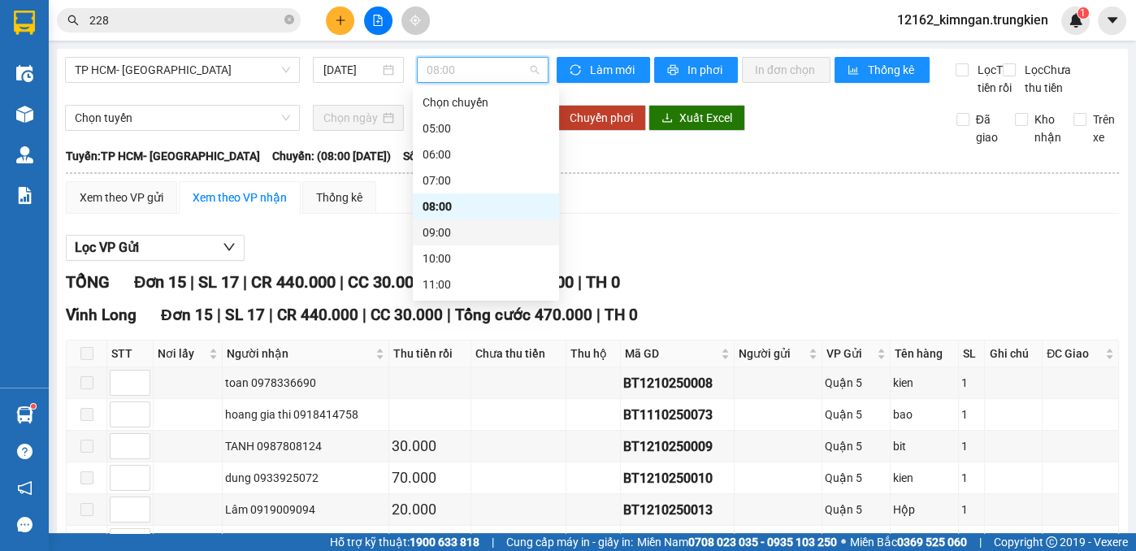
click at [449, 226] on div "09:00" at bounding box center [486, 232] width 127 height 18
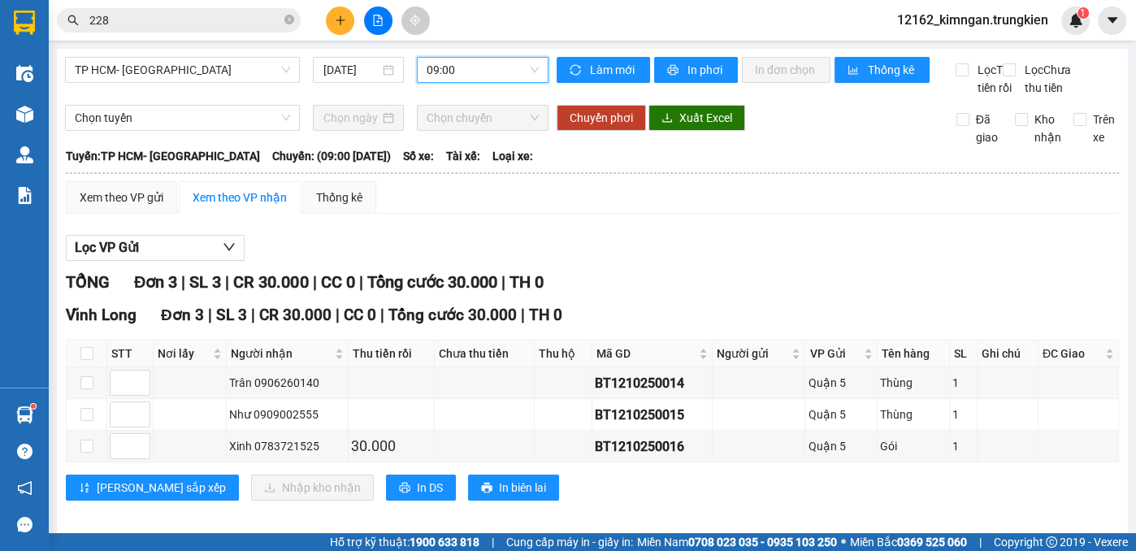
click at [468, 76] on span "09:00" at bounding box center [483, 70] width 112 height 24
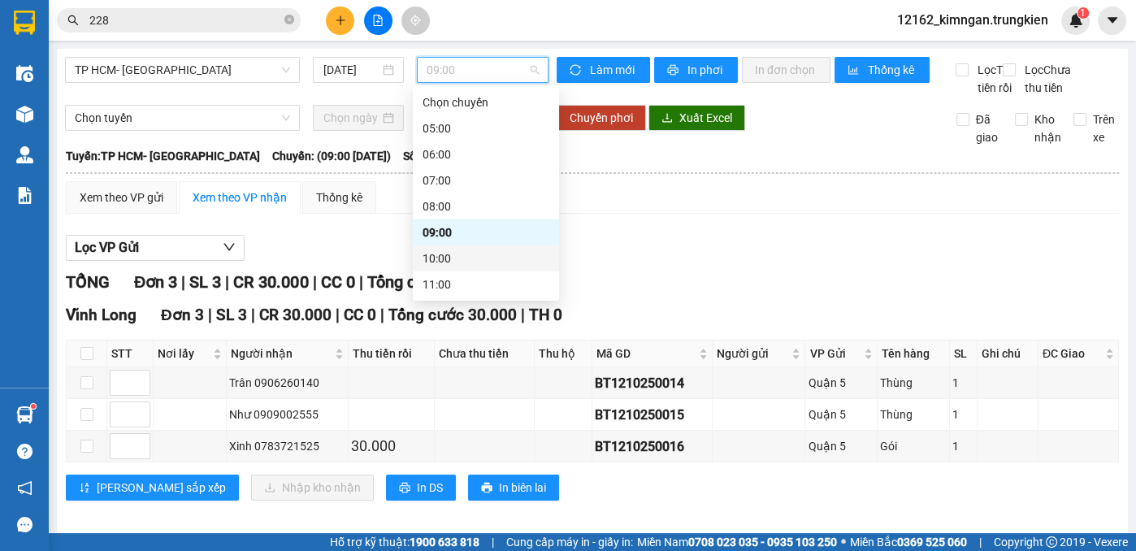
click at [471, 258] on div "10:00" at bounding box center [486, 258] width 127 height 18
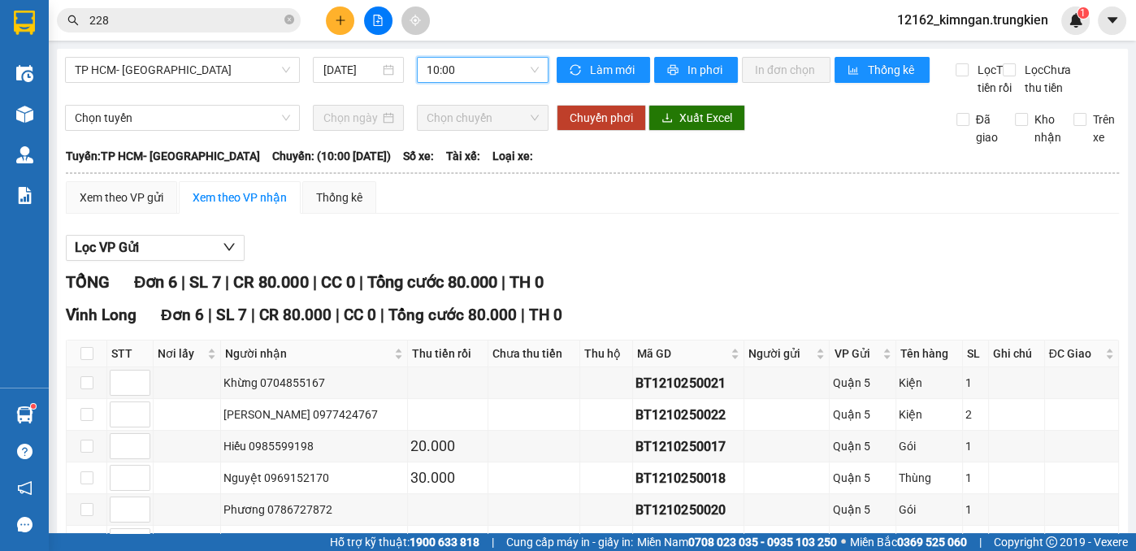
click at [446, 67] on span "10:00" at bounding box center [483, 70] width 112 height 24
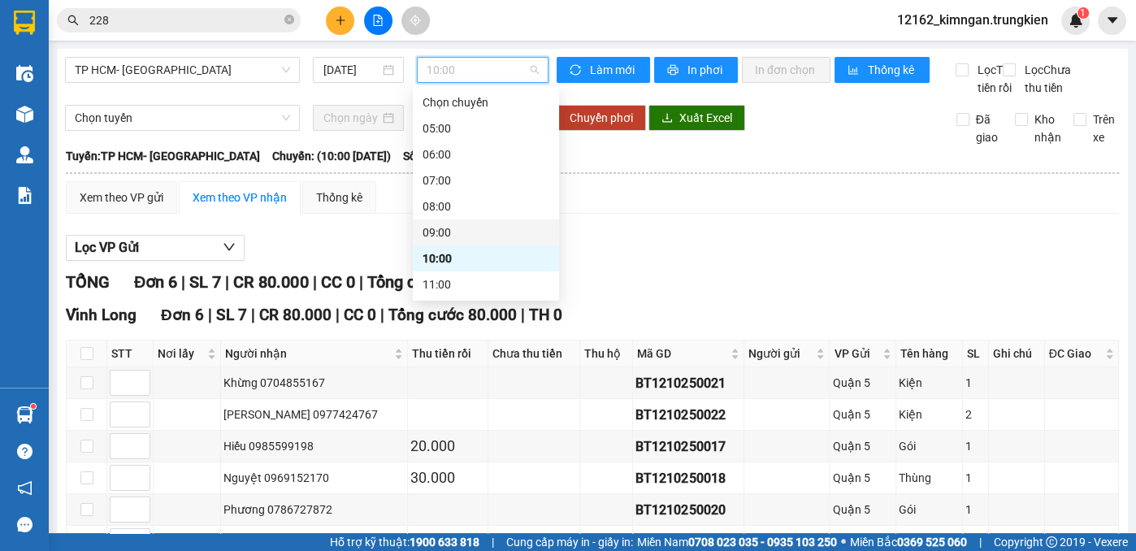
click at [440, 238] on div "09:00" at bounding box center [486, 232] width 127 height 18
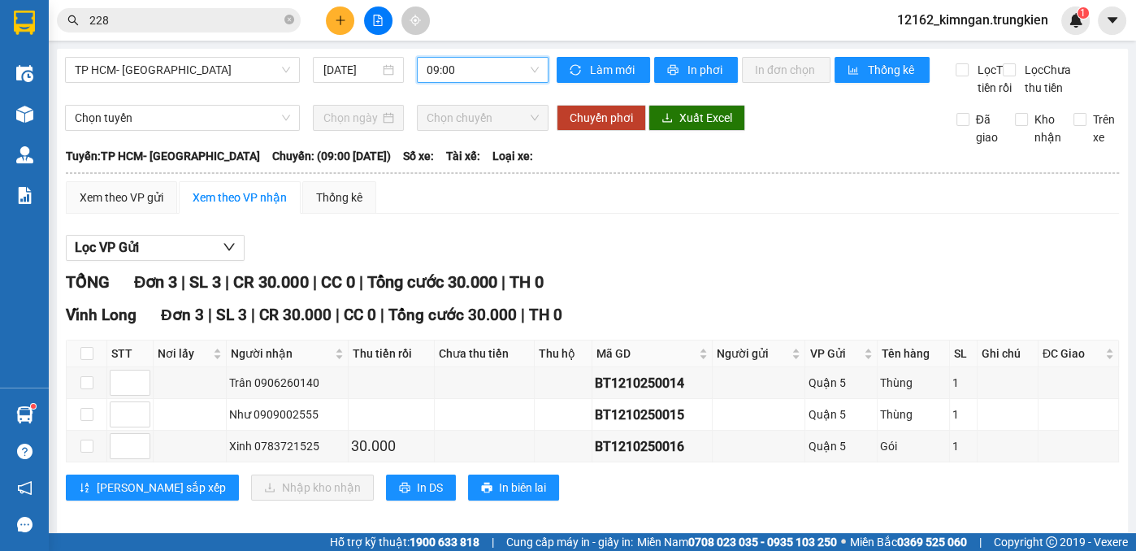
click at [437, 72] on span "09:00" at bounding box center [483, 70] width 112 height 24
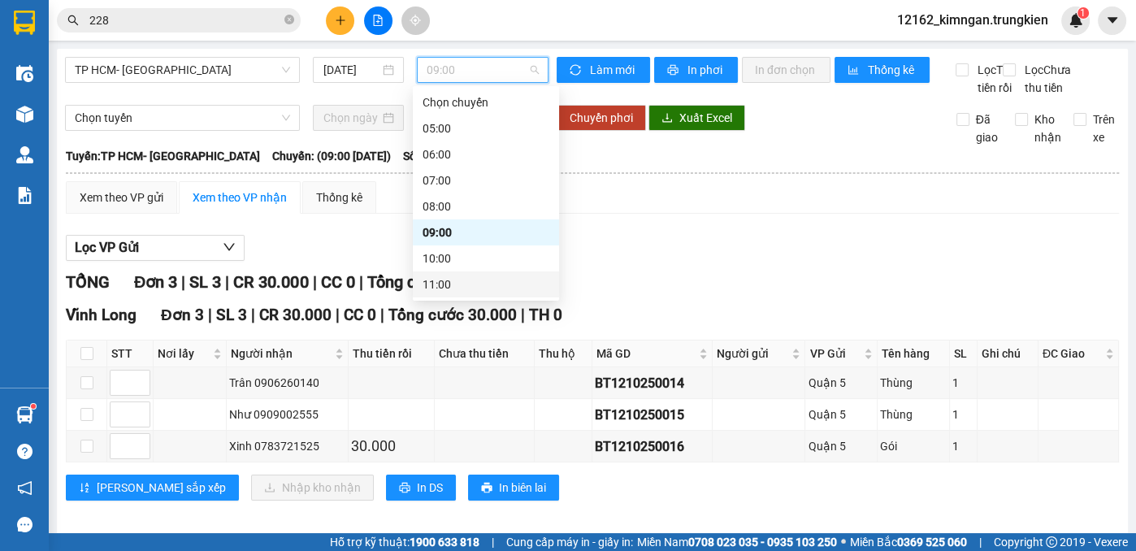
click at [423, 287] on div "11:00" at bounding box center [486, 284] width 127 height 18
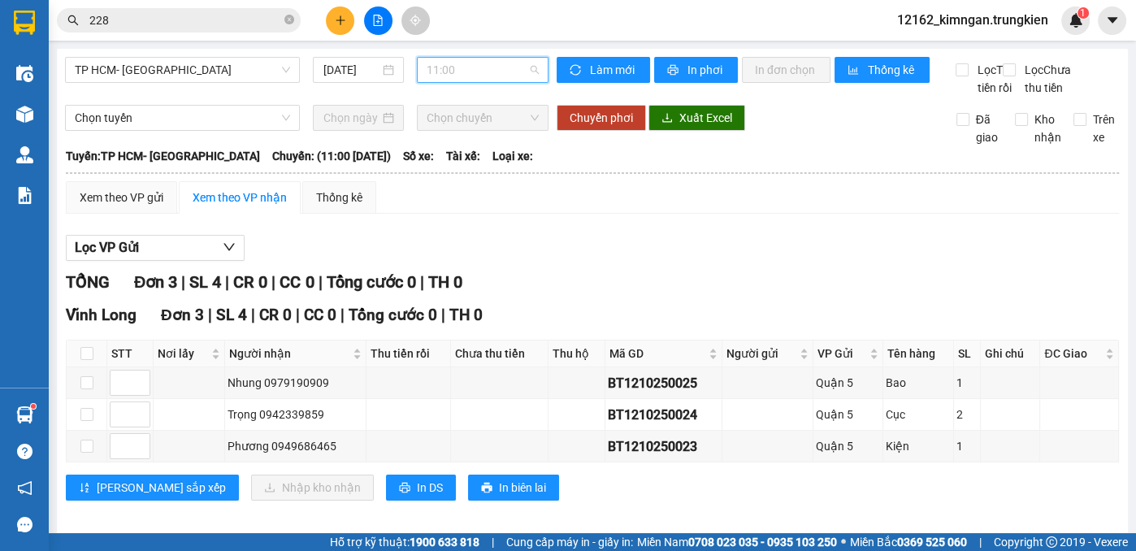
click at [457, 71] on span "11:00" at bounding box center [483, 70] width 112 height 24
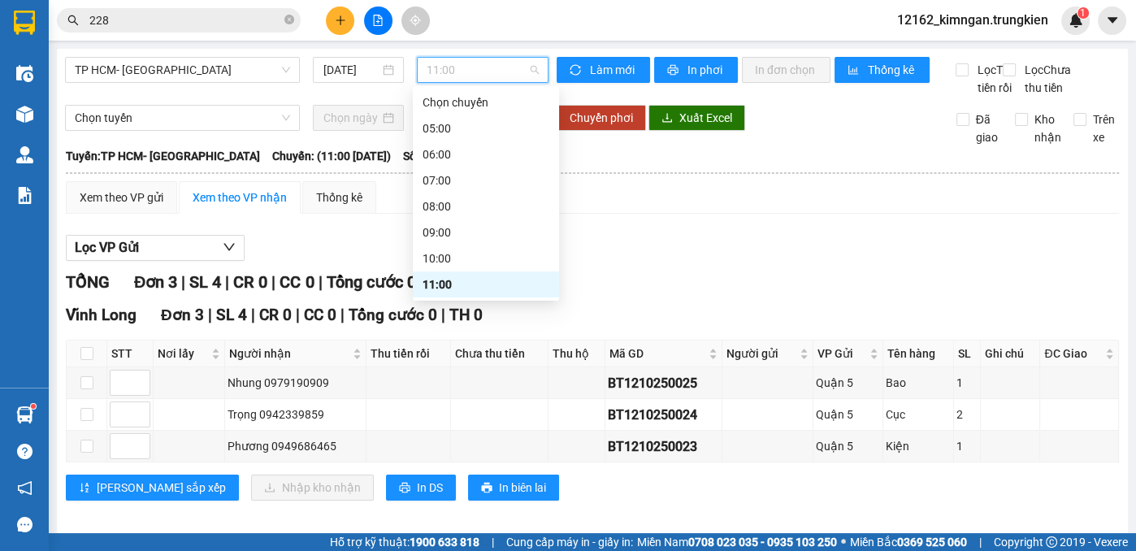
scroll to position [147, 0]
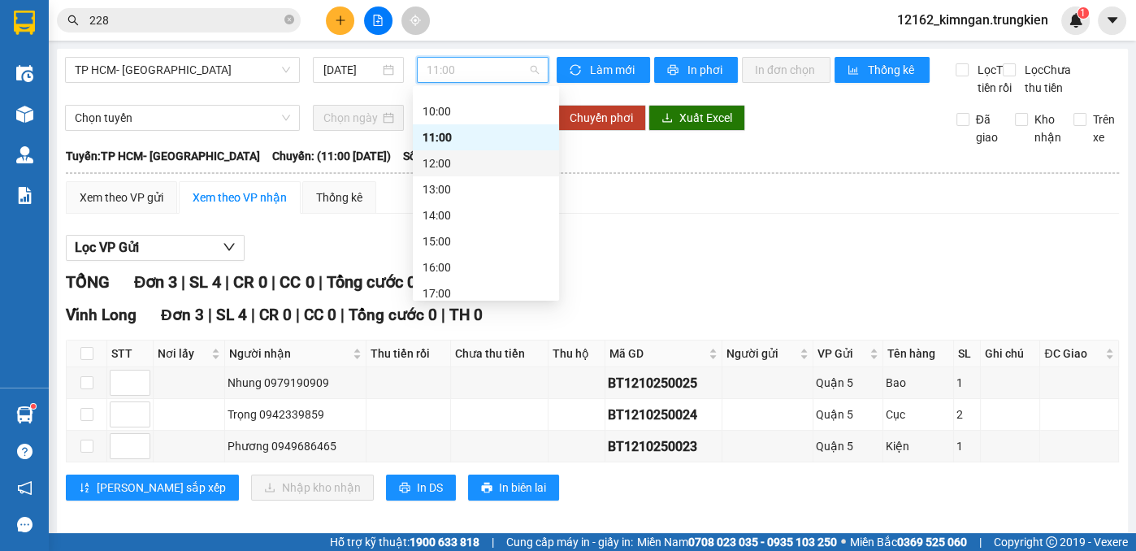
click at [446, 162] on div "12:00" at bounding box center [486, 163] width 127 height 18
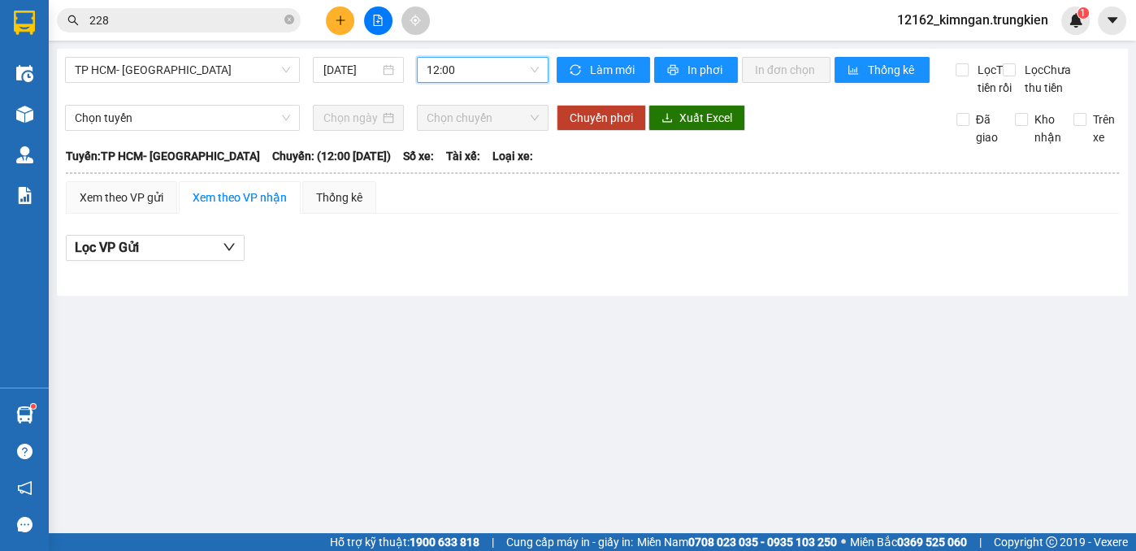
click at [471, 67] on span "12:00" at bounding box center [483, 70] width 112 height 24
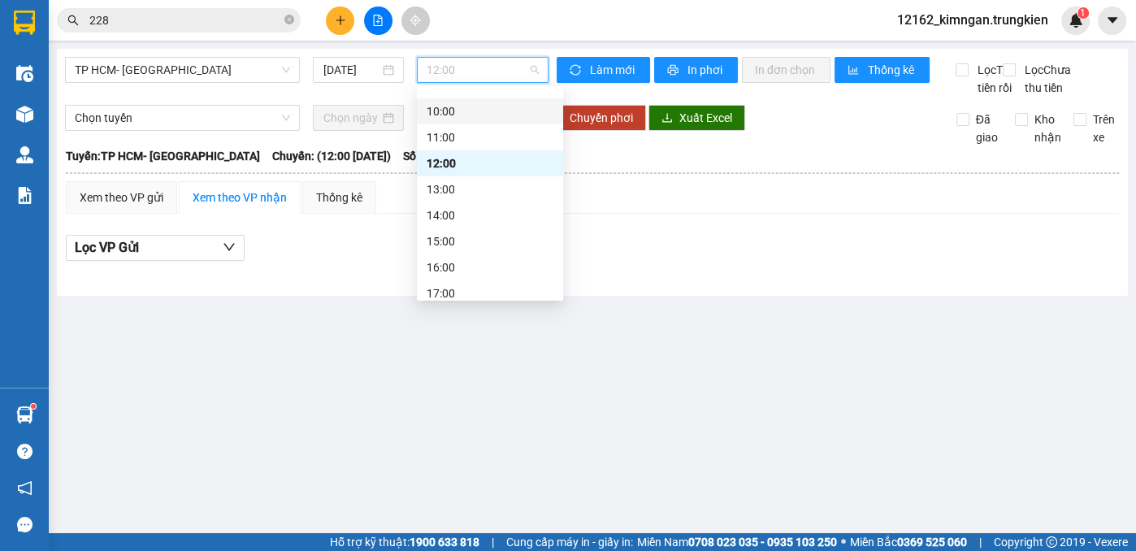
click at [459, 111] on div "10:00" at bounding box center [490, 111] width 127 height 18
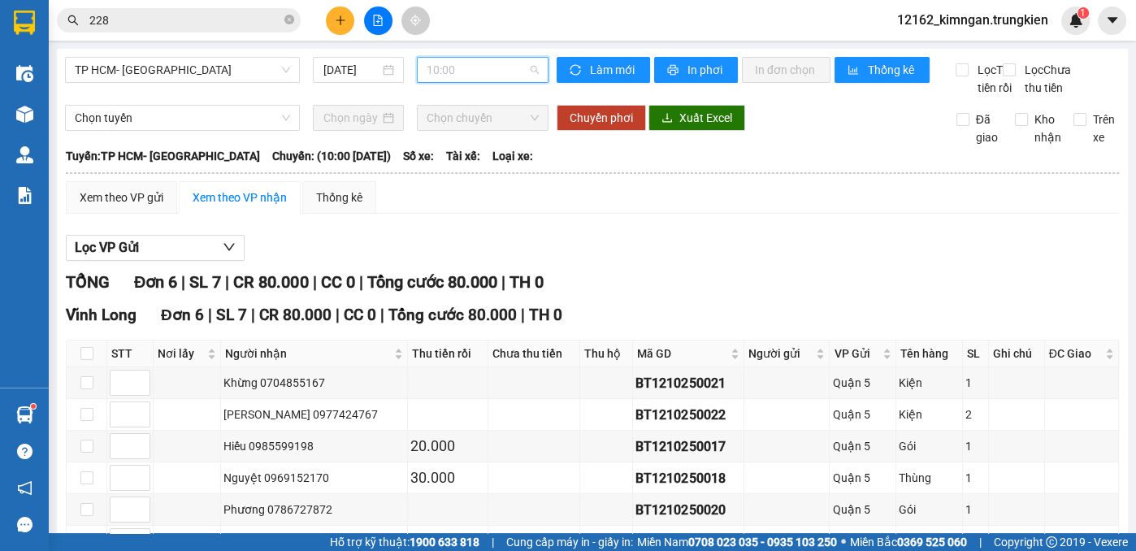
click at [427, 70] on span "10:00" at bounding box center [483, 70] width 112 height 24
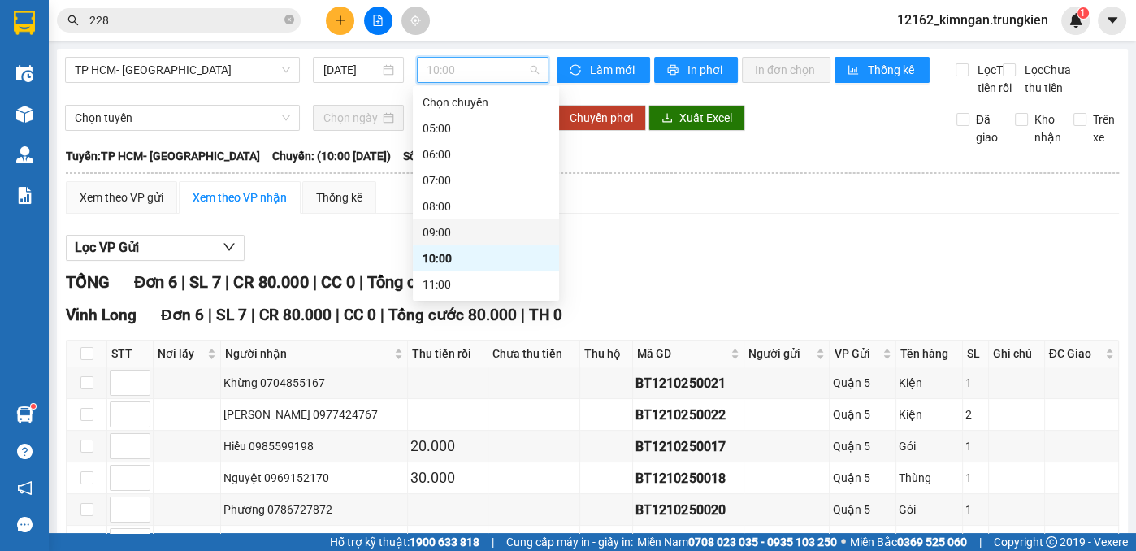
click at [450, 229] on div "09:00" at bounding box center [486, 232] width 127 height 18
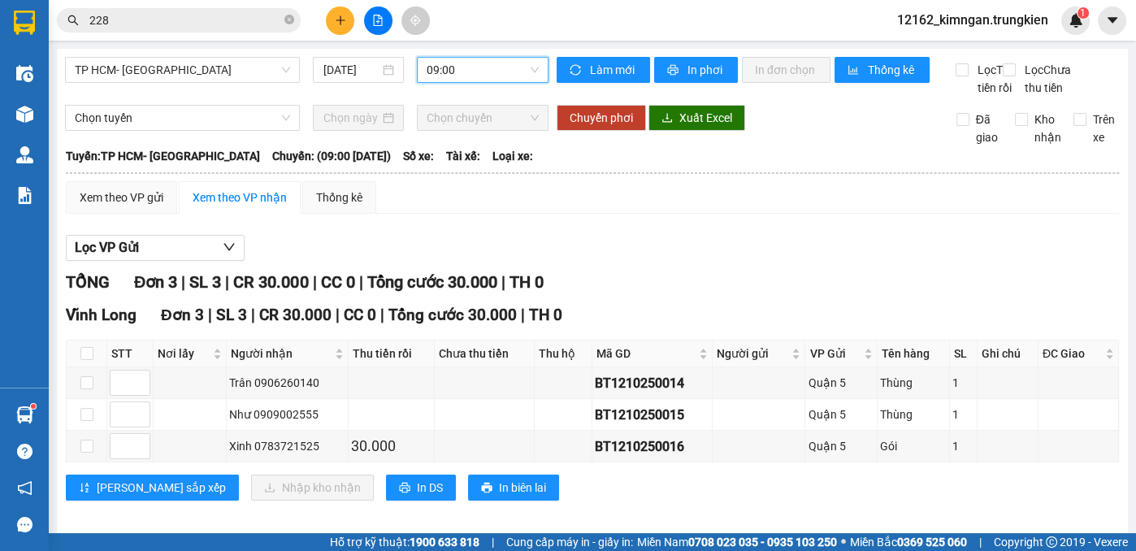
click at [476, 70] on span "09:00" at bounding box center [483, 70] width 112 height 24
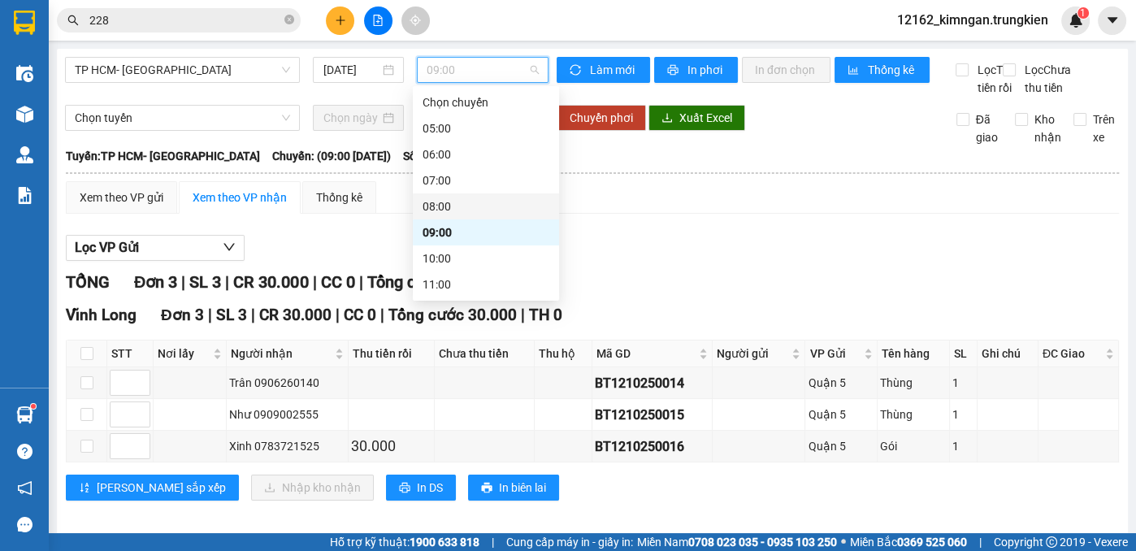
click at [444, 203] on div "08:00" at bounding box center [486, 206] width 127 height 18
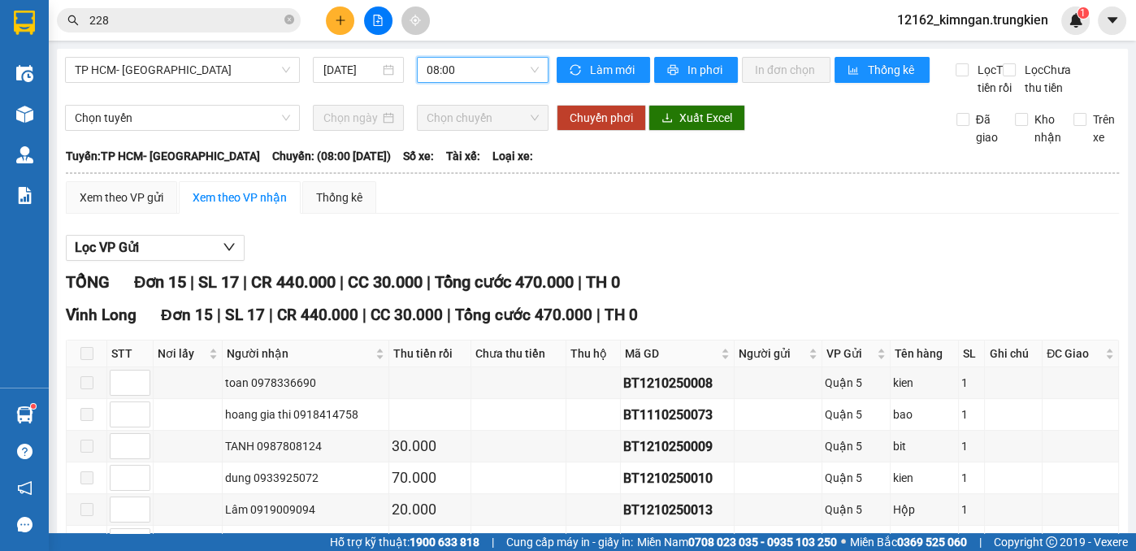
scroll to position [147, 0]
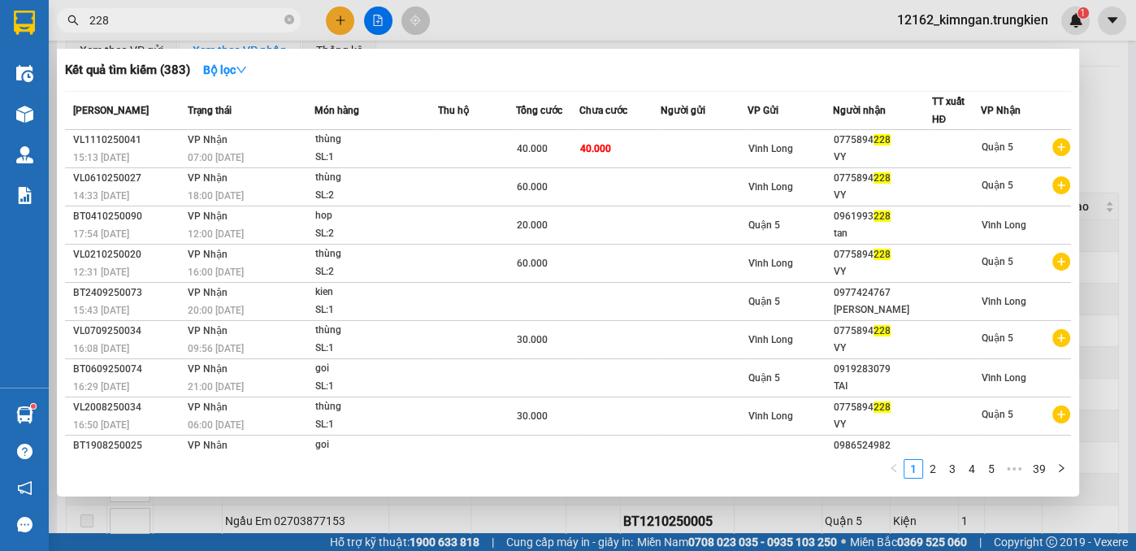
click at [254, 29] on span "228" at bounding box center [179, 20] width 244 height 24
click at [258, 18] on input "228" at bounding box center [185, 20] width 192 height 18
type input "2"
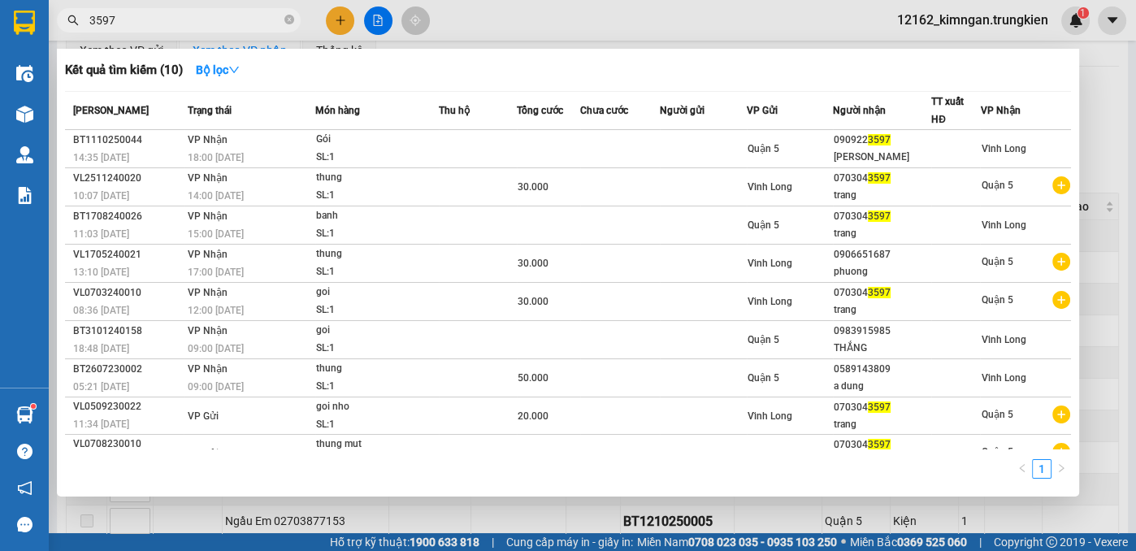
type input "3597"
click at [345, 20] on div at bounding box center [568, 275] width 1136 height 551
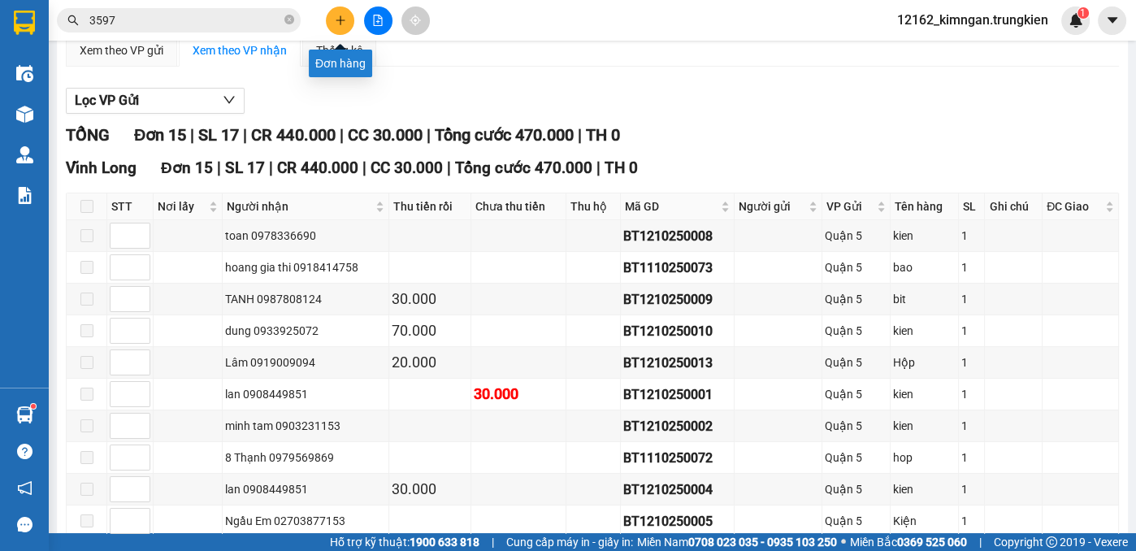
click at [345, 20] on icon "plus" at bounding box center [340, 20] width 11 height 11
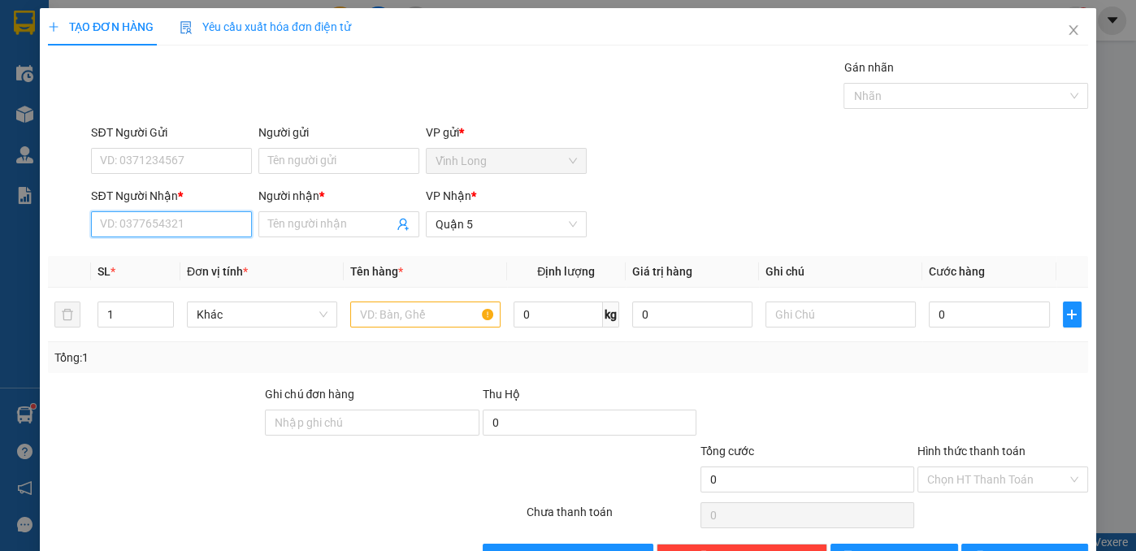
click at [189, 232] on input "SĐT Người Nhận *" at bounding box center [171, 224] width 161 height 26
type input "0706913397"
click at [176, 253] on div "0706913397 - han" at bounding box center [170, 256] width 140 height 18
type input "han"
type input "20.000"
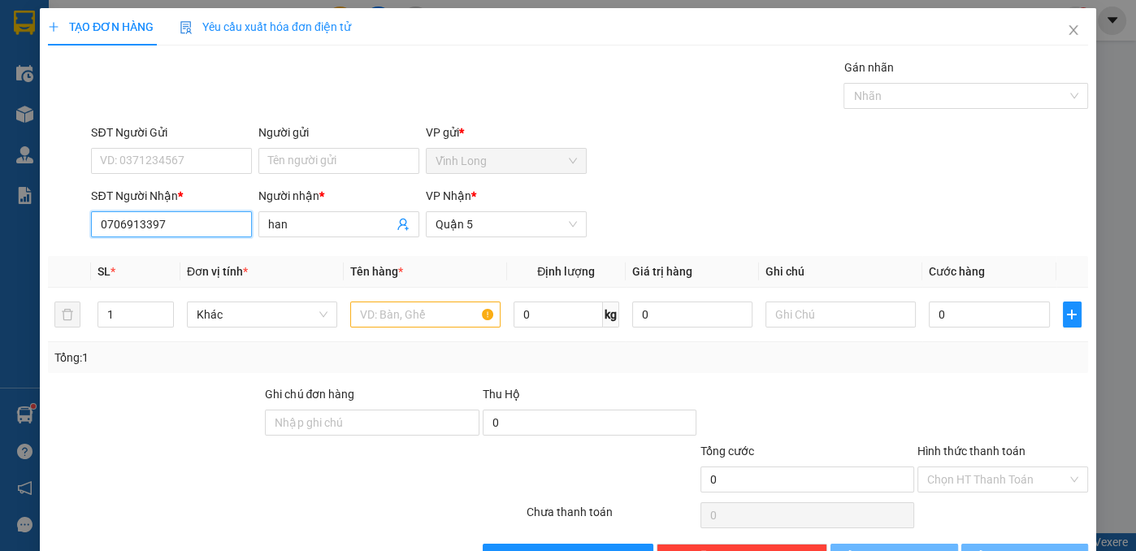
type input "20.000"
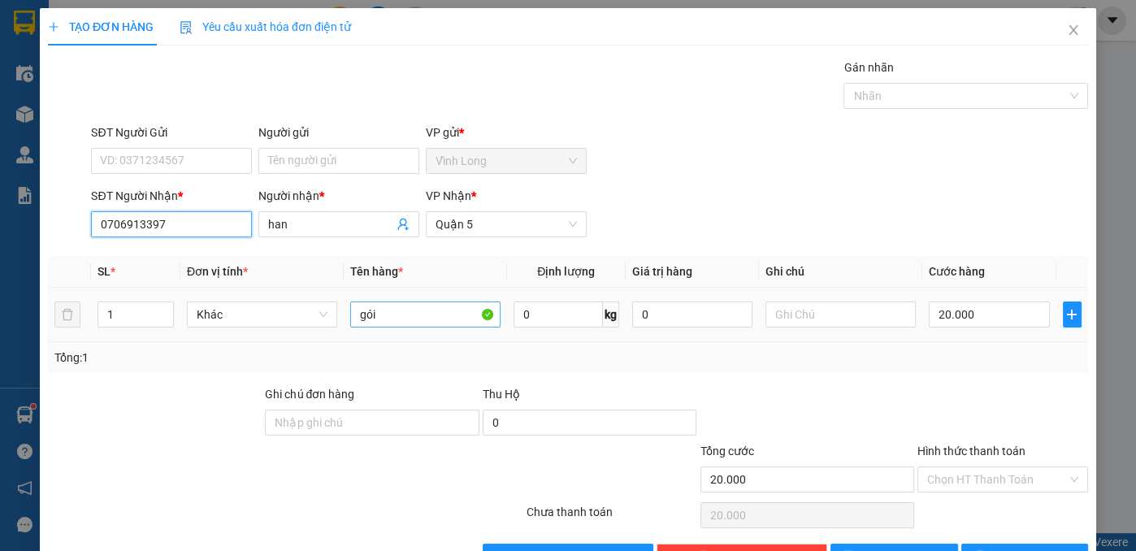
type input "0706913397"
drag, startPoint x: 381, startPoint y: 323, endPoint x: 306, endPoint y: 309, distance: 76.8
click at [310, 314] on tr "1 Khác gói 0 kg 0 20.000" at bounding box center [568, 315] width 1040 height 54
type input "thung"
drag, startPoint x: 956, startPoint y: 314, endPoint x: 941, endPoint y: 306, distance: 16.7
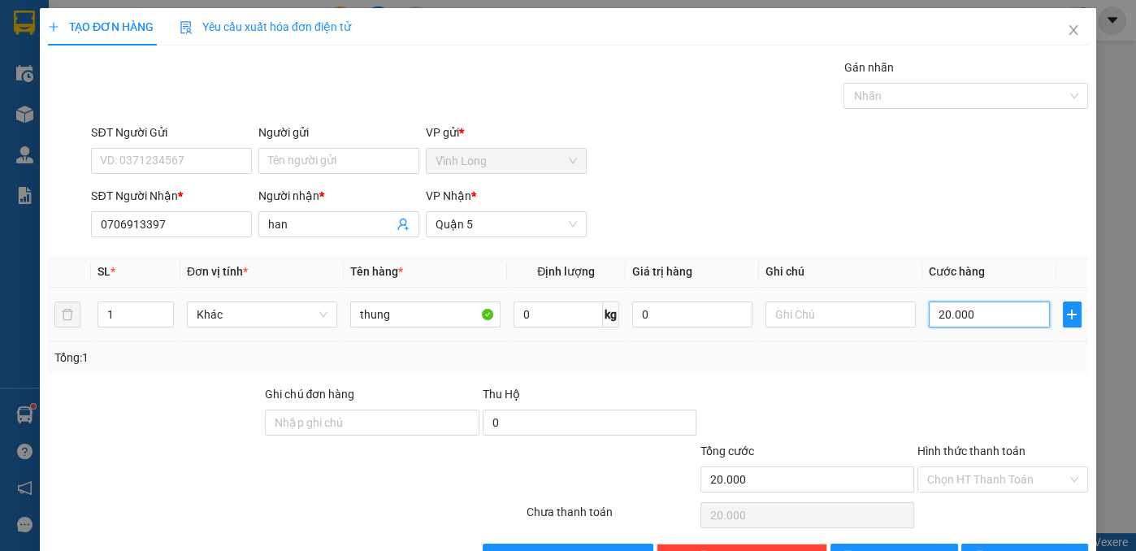
click at [955, 314] on input "20.000" at bounding box center [989, 314] width 120 height 26
type input "3"
type input "30"
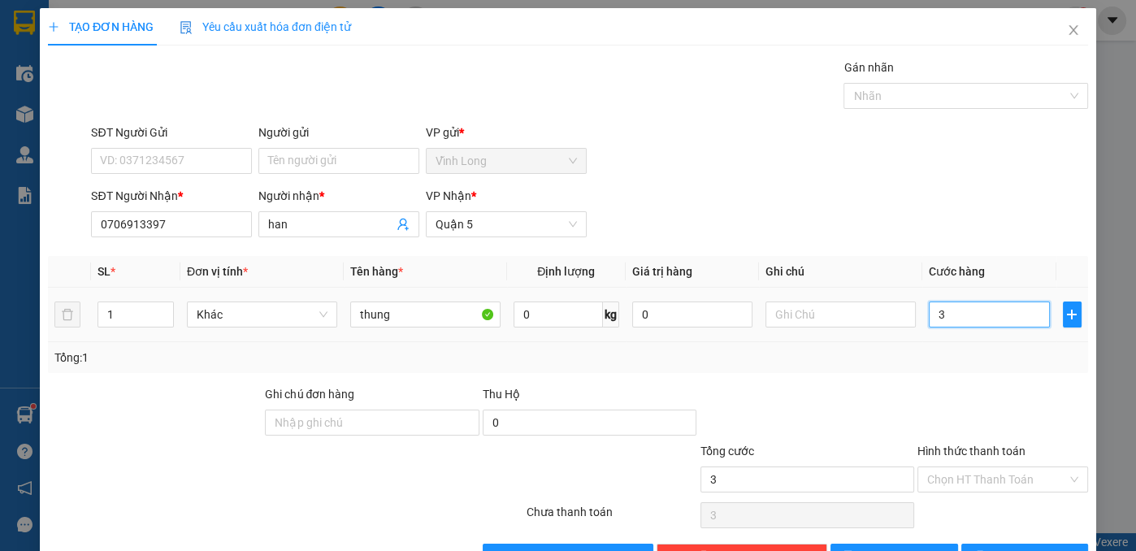
type input "30"
type input "30.000"
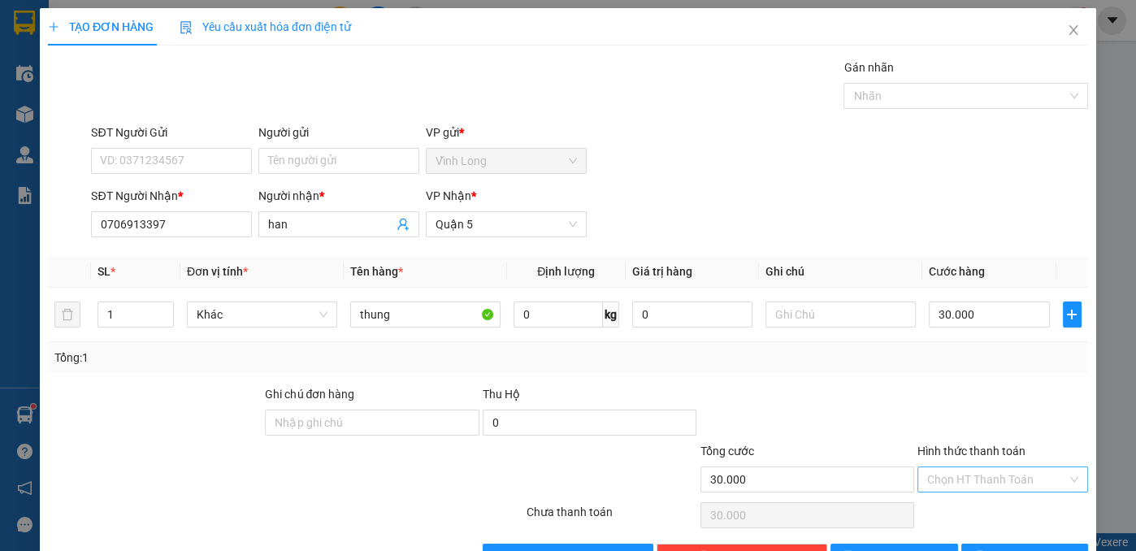
click at [975, 473] on input "Hình thức thanh toán" at bounding box center [997, 479] width 140 height 24
click at [966, 510] on div "Tại văn phòng" at bounding box center [993, 510] width 150 height 18
type input "0"
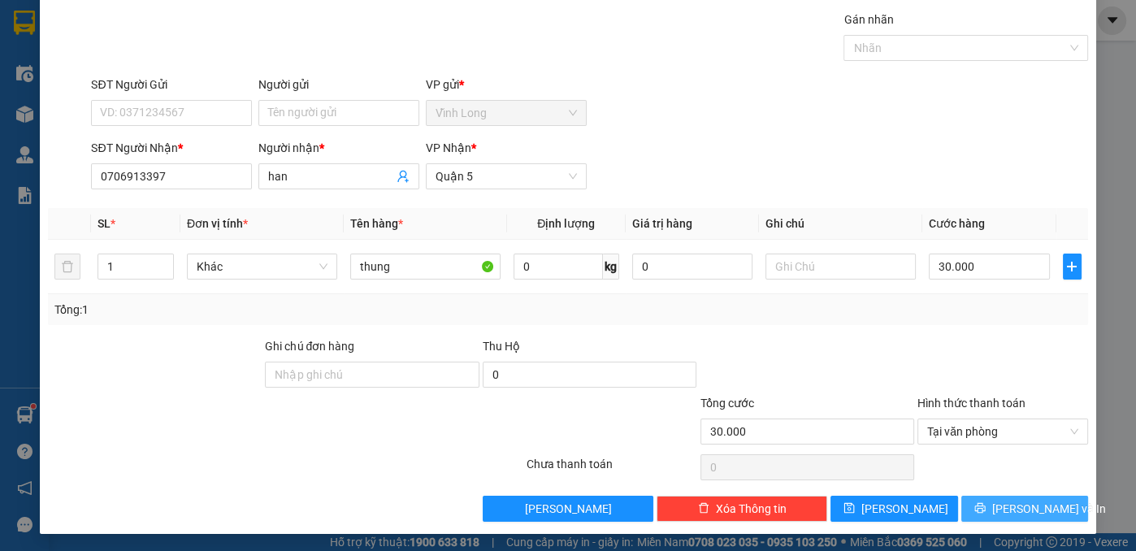
click at [967, 509] on button "[PERSON_NAME] và In" at bounding box center [1025, 509] width 128 height 26
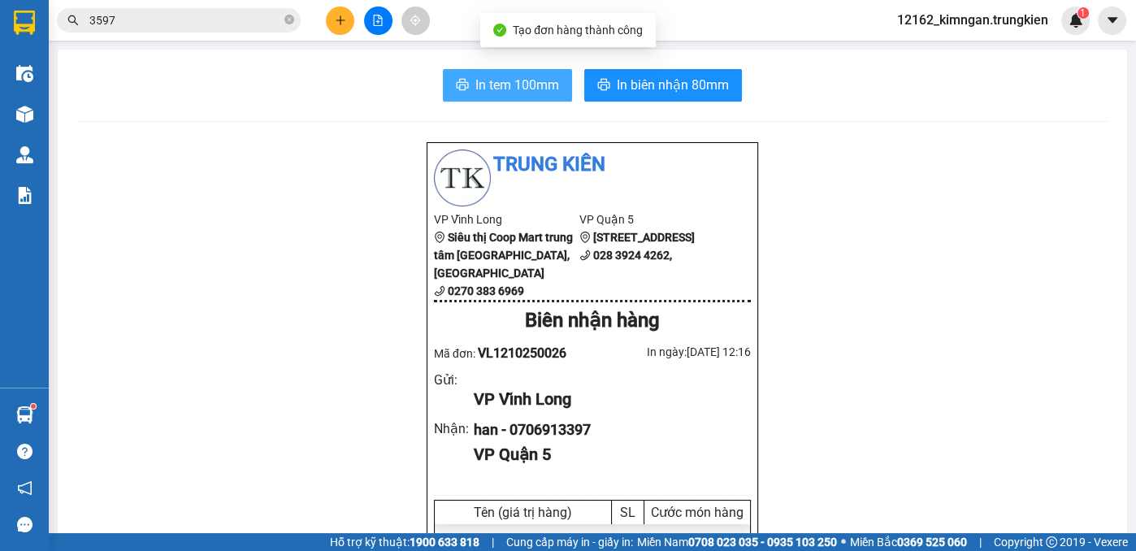
click at [530, 85] on span "In tem 100mm" at bounding box center [517, 85] width 84 height 20
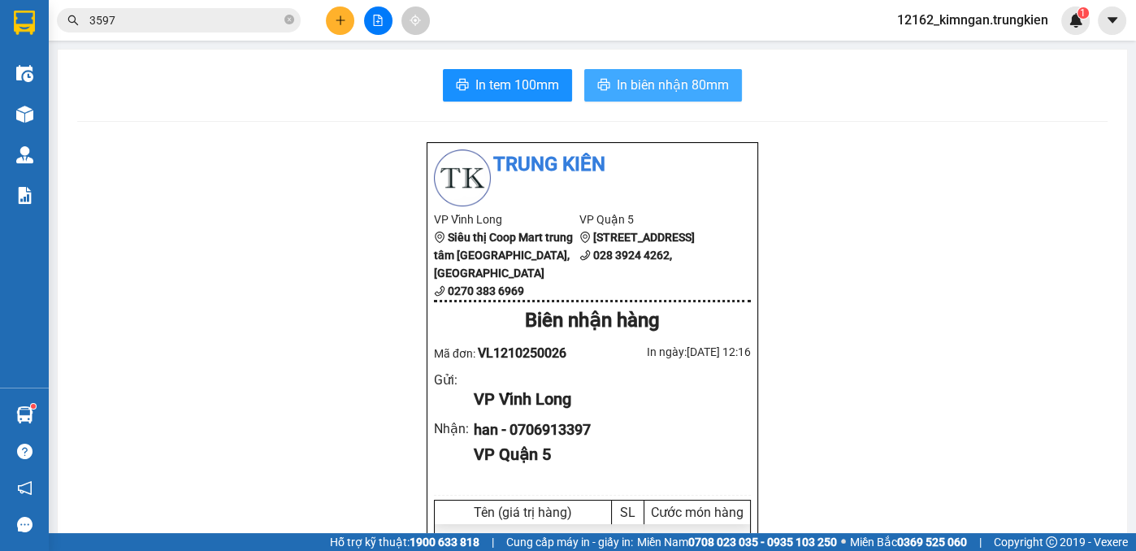
click at [632, 91] on span "In biên nhận 80mm" at bounding box center [673, 85] width 112 height 20
drag, startPoint x: 849, startPoint y: 322, endPoint x: 336, endPoint y: 20, distance: 594.8
click at [336, 20] on icon "plus" at bounding box center [340, 20] width 11 height 11
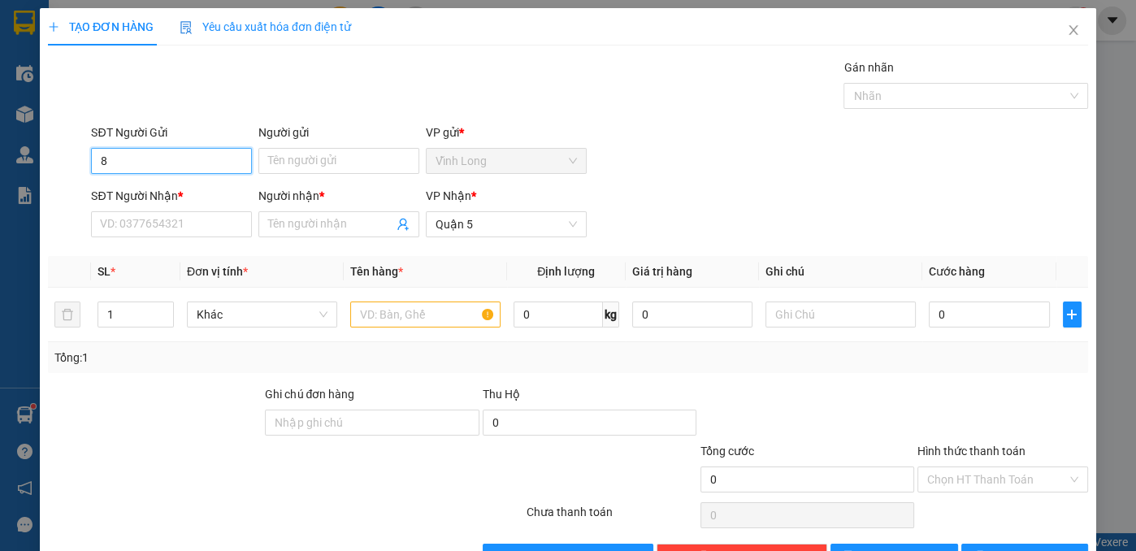
type input "8"
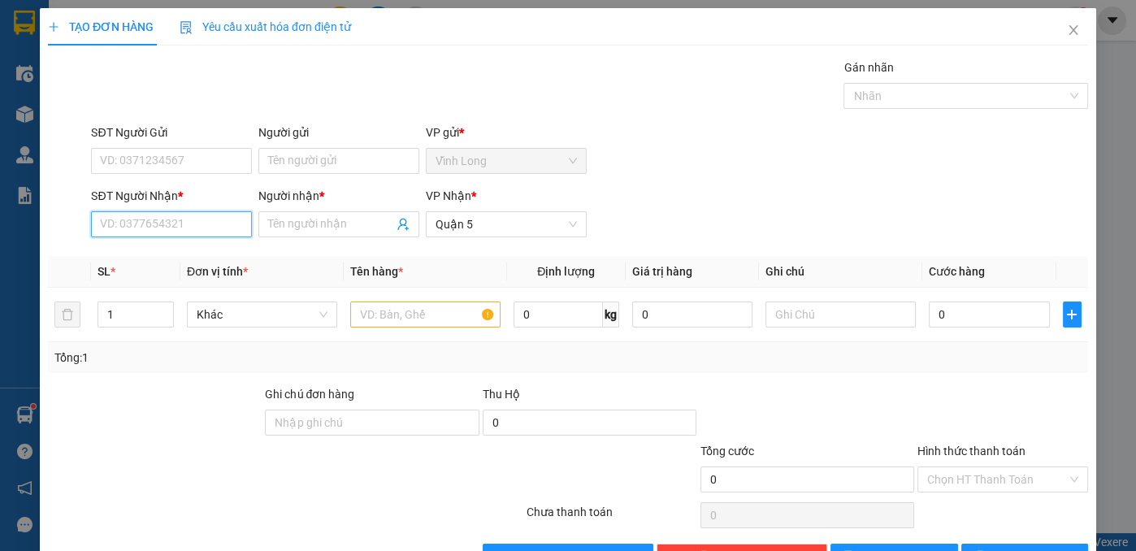
click at [187, 215] on input "SĐT Người Nhận *" at bounding box center [171, 224] width 161 height 26
type input "0788943359"
click at [186, 258] on div "0788943359 - [PERSON_NAME]" at bounding box center [180, 256] width 160 height 18
type input "quỳnh"
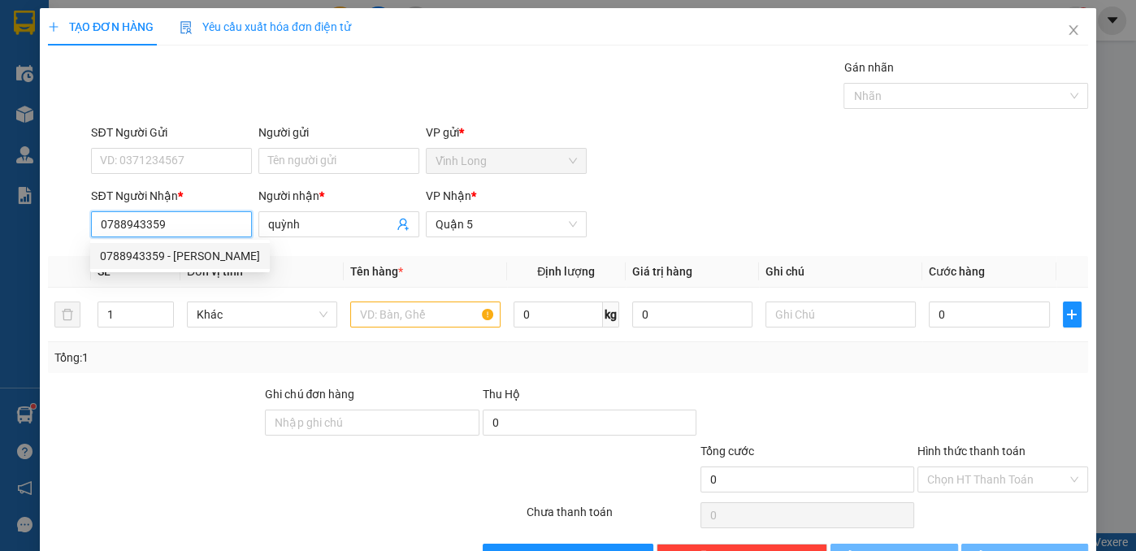
type input "20.000"
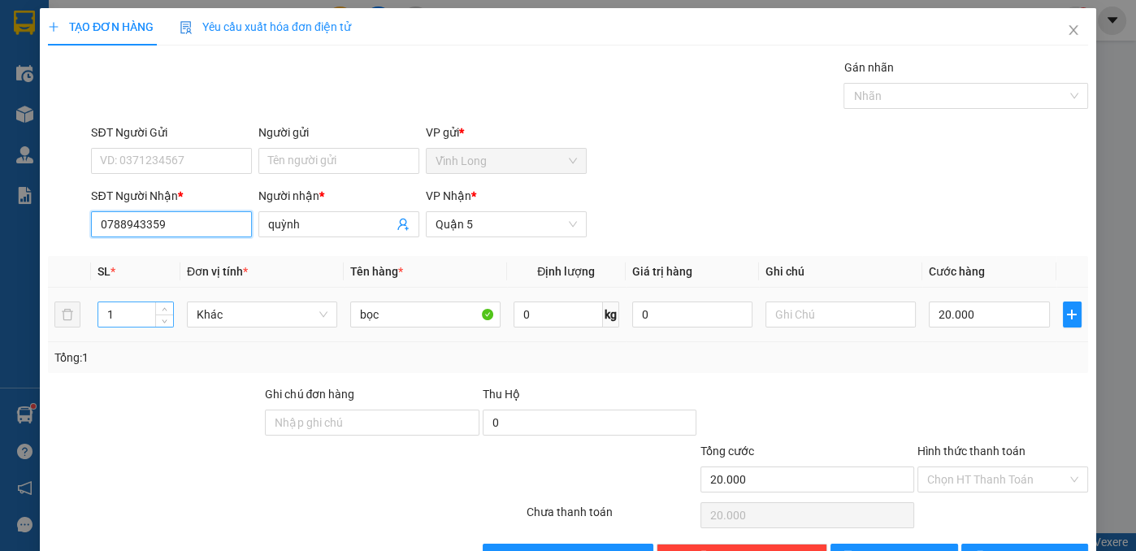
type input "0788943359"
drag, startPoint x: 113, startPoint y: 314, endPoint x: 81, endPoint y: 316, distance: 31.8
click at [82, 314] on tr "1 Khác bọc 0 kg 0 20.000" at bounding box center [568, 315] width 1040 height 54
type input "2"
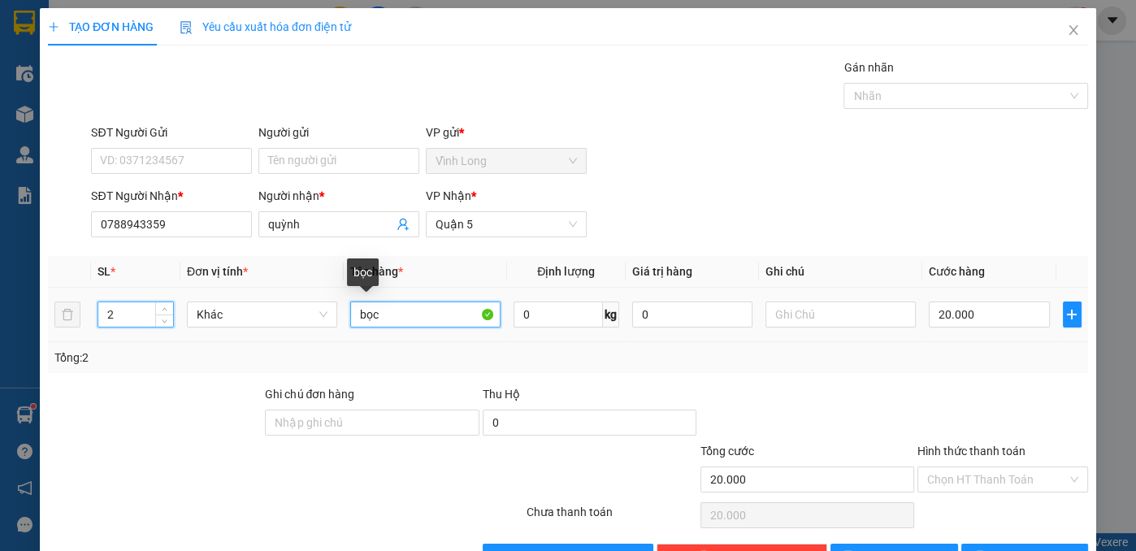
click at [398, 322] on input "bọc" at bounding box center [425, 314] width 150 height 26
type input "bọc+giỏ"
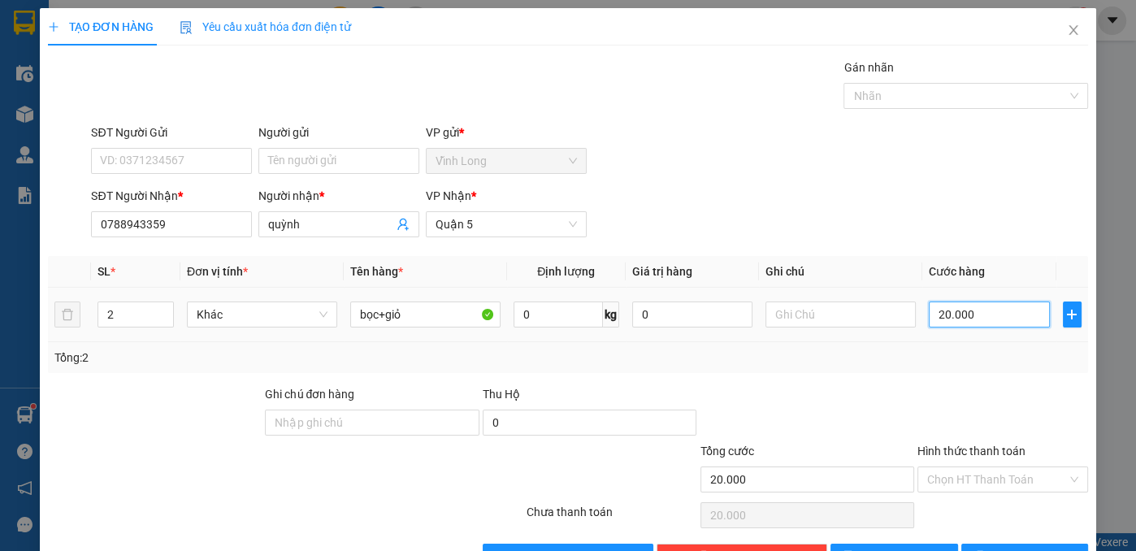
click at [1025, 313] on input "20.000" at bounding box center [989, 314] width 120 height 26
type input "5"
type input "50"
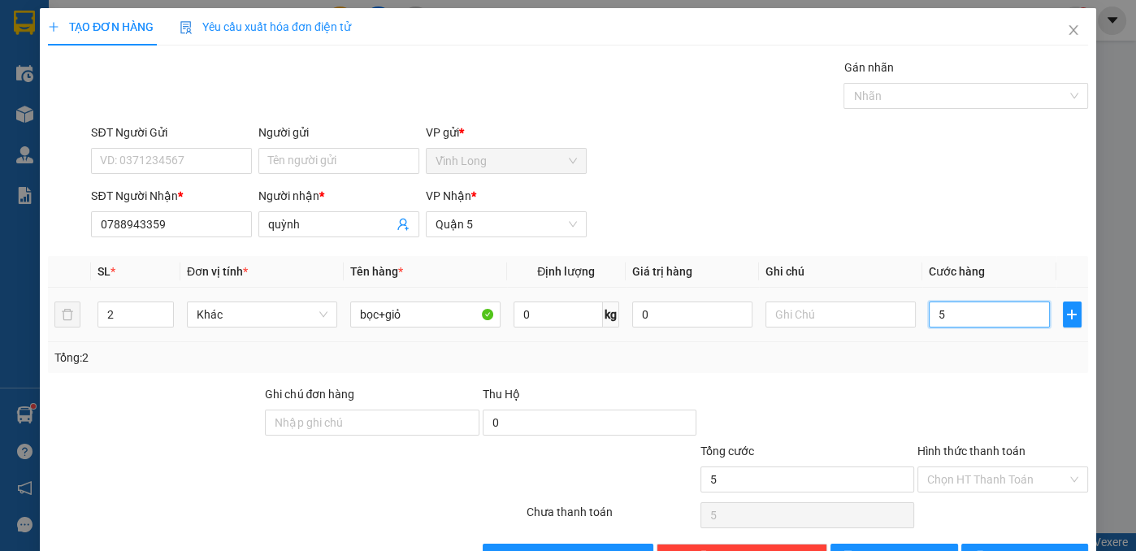
type input "50"
type input "50.000"
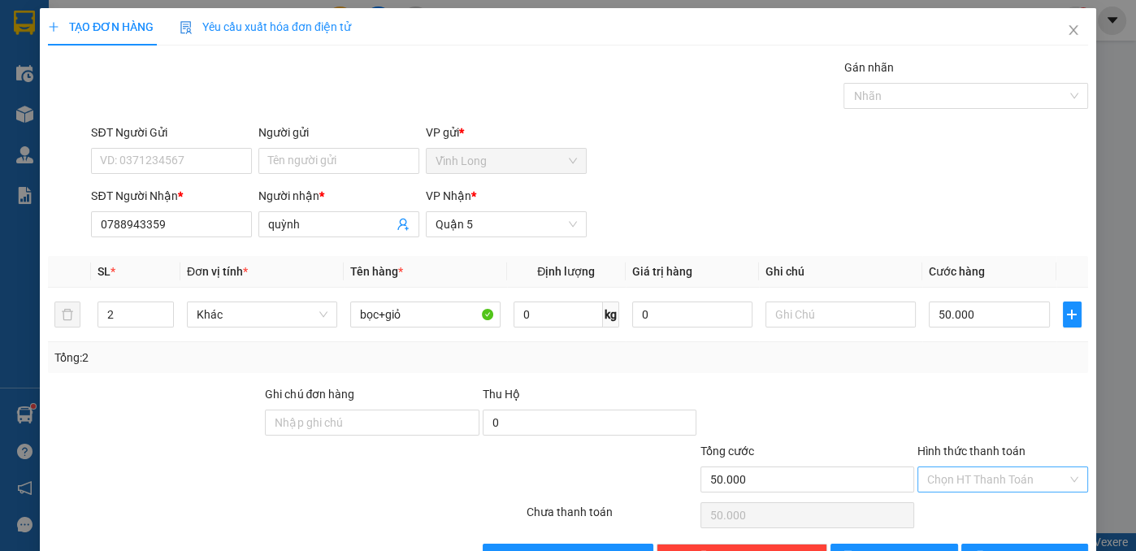
click at [982, 475] on input "Hình thức thanh toán" at bounding box center [997, 479] width 140 height 24
click at [981, 506] on div "Tại văn phòng" at bounding box center [993, 510] width 150 height 18
type input "0"
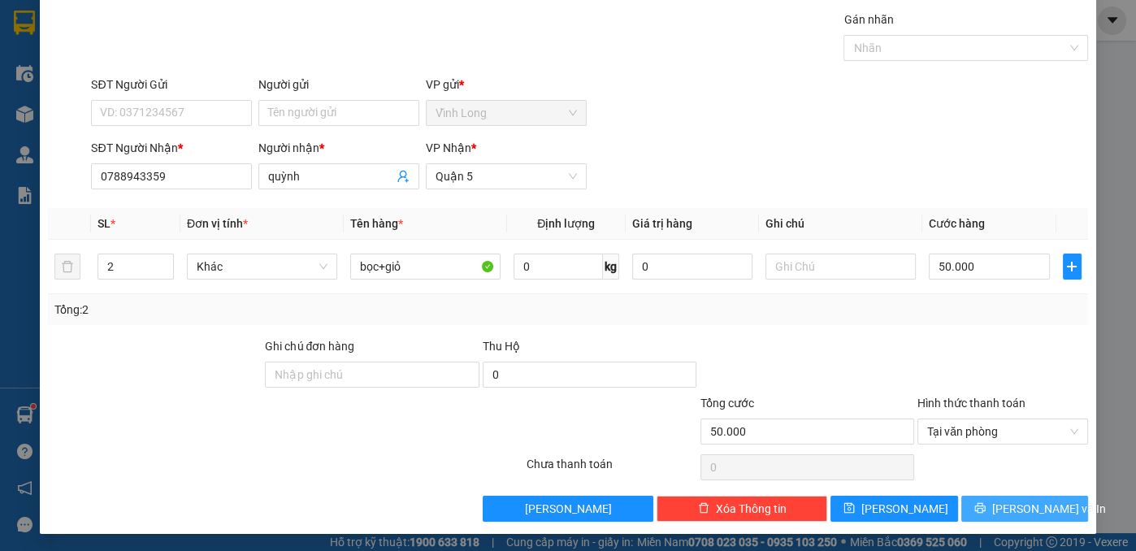
click at [981, 506] on button "[PERSON_NAME] và In" at bounding box center [1025, 509] width 128 height 26
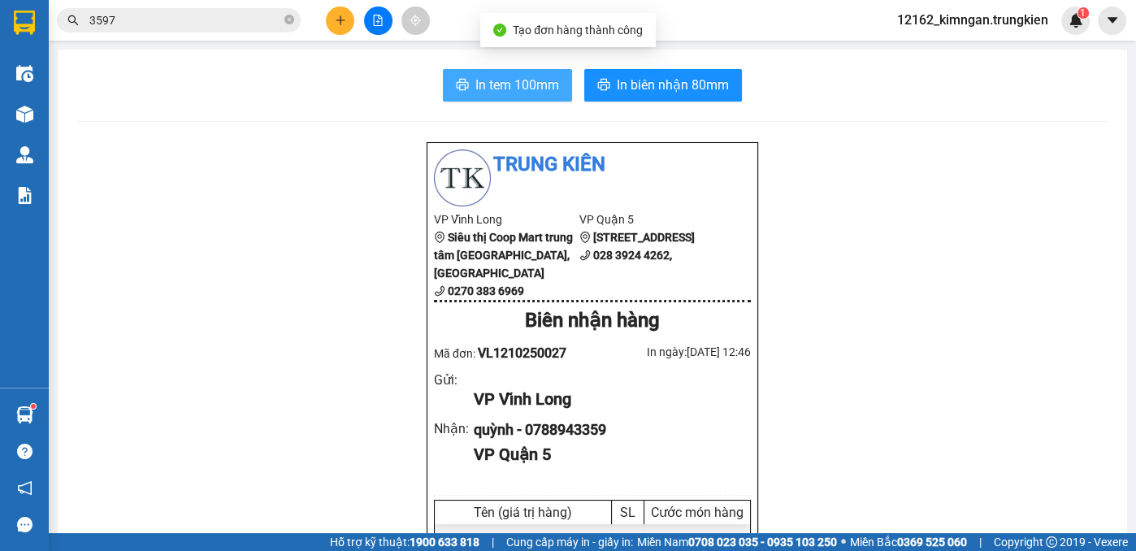
click at [522, 81] on span "In tem 100mm" at bounding box center [517, 85] width 84 height 20
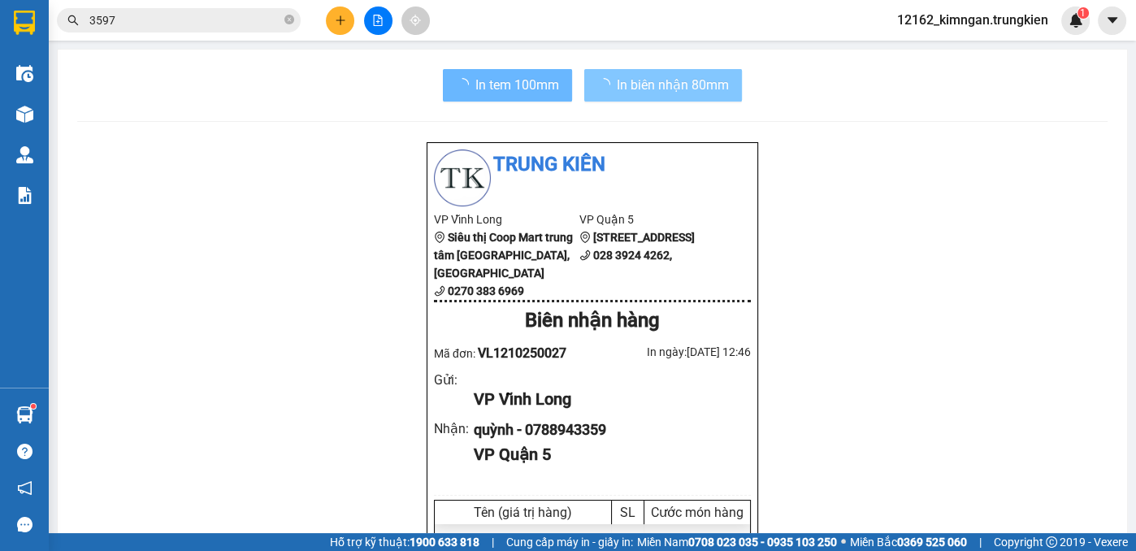
click at [678, 82] on span "In biên nhận 80mm" at bounding box center [673, 85] width 112 height 20
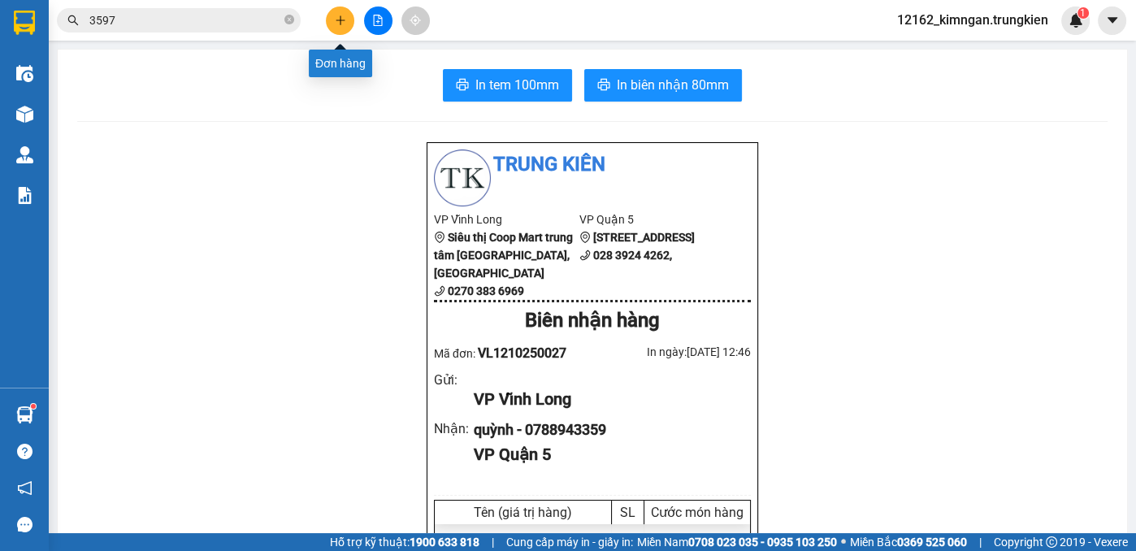
click at [338, 22] on icon "plus" at bounding box center [340, 20] width 11 height 11
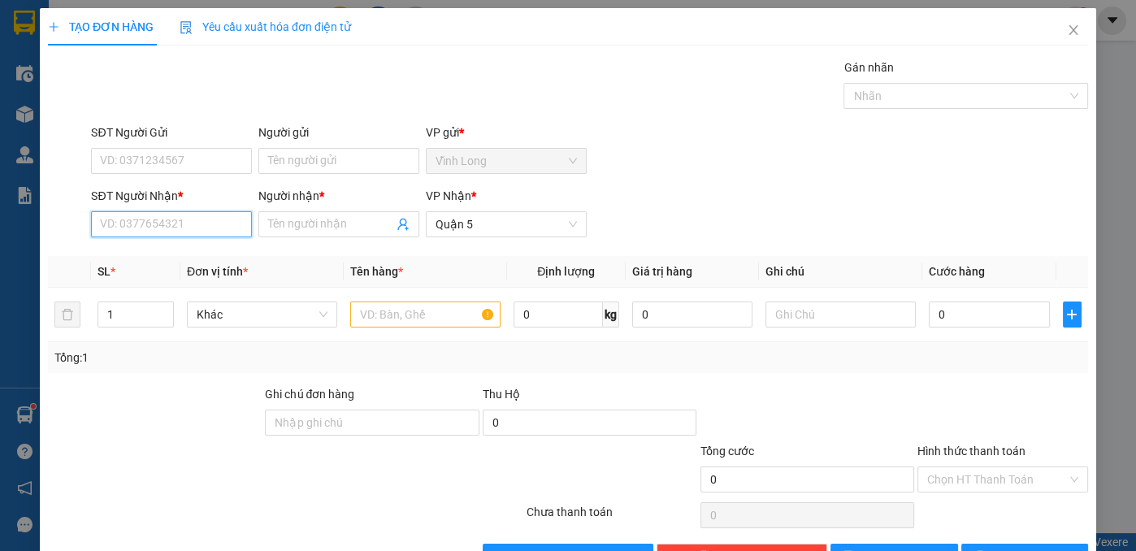
click at [189, 228] on input "SĐT Người Nhận *" at bounding box center [171, 224] width 161 height 26
type input "0944962747"
click at [167, 257] on div "0944962747 - thủy" at bounding box center [170, 256] width 140 height 18
type input "thủy"
type input "50.000"
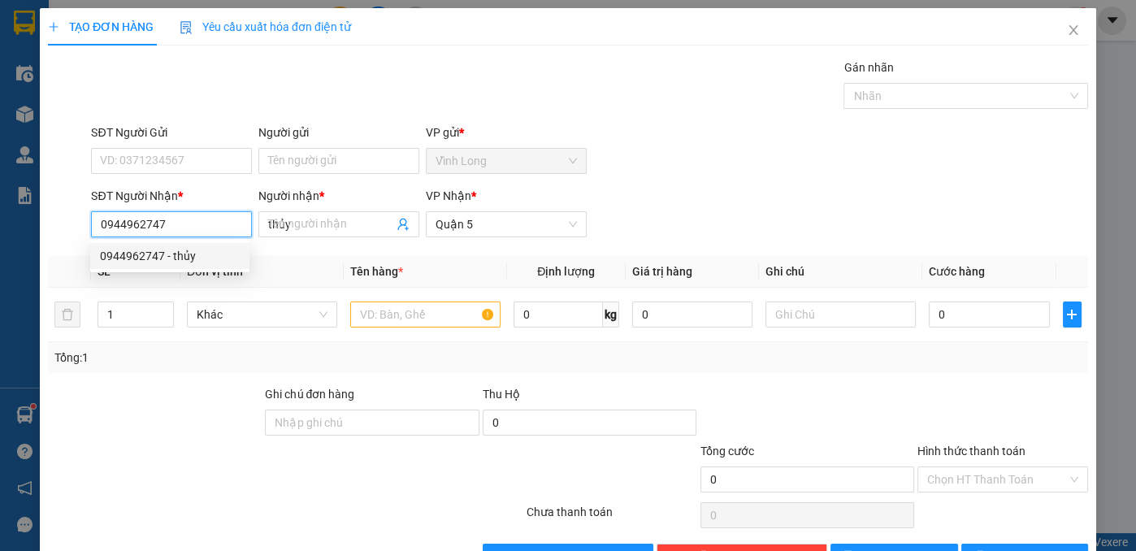
type input "50.000"
type input "0944962747"
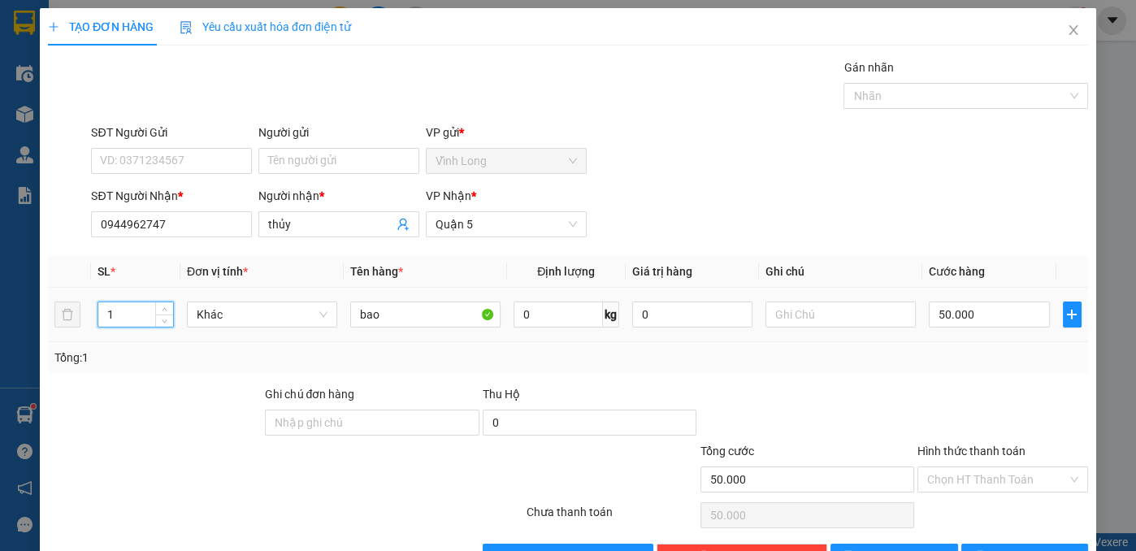
click at [59, 314] on tr "1 Khác bao 0 kg 0 50.000" at bounding box center [568, 315] width 1040 height 54
type input "2"
click at [965, 484] on input "Hình thức thanh toán" at bounding box center [997, 479] width 140 height 24
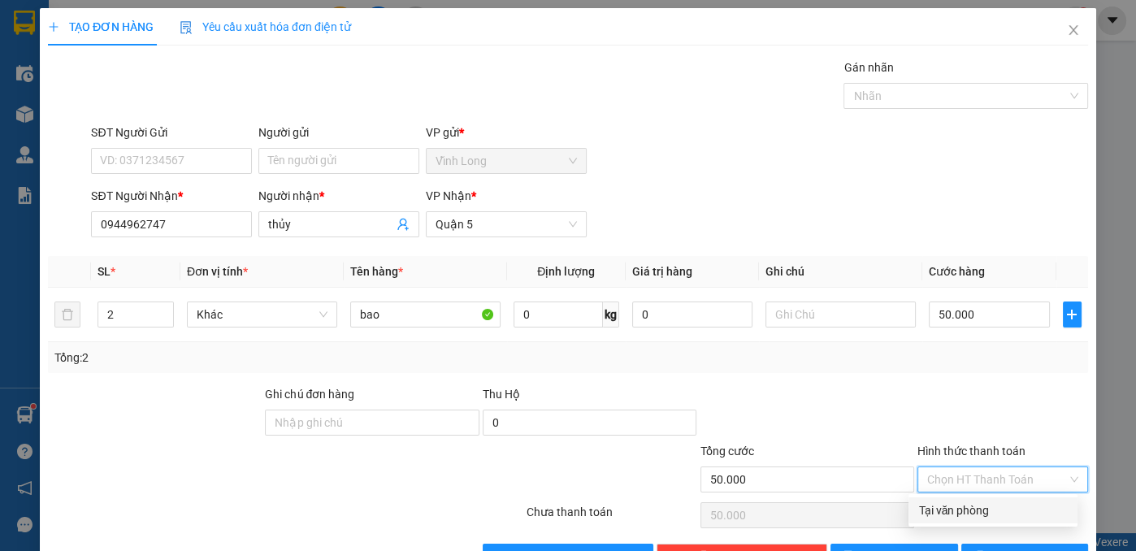
click at [960, 502] on div "Tại văn phòng" at bounding box center [993, 510] width 150 height 18
type input "0"
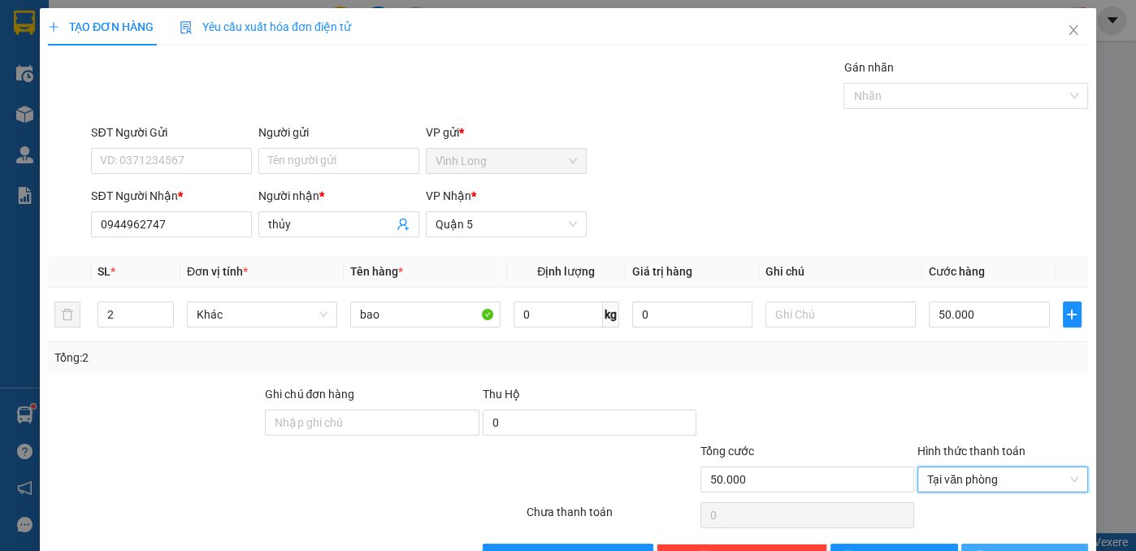
click at [995, 544] on button "[PERSON_NAME] và In" at bounding box center [1025, 557] width 128 height 26
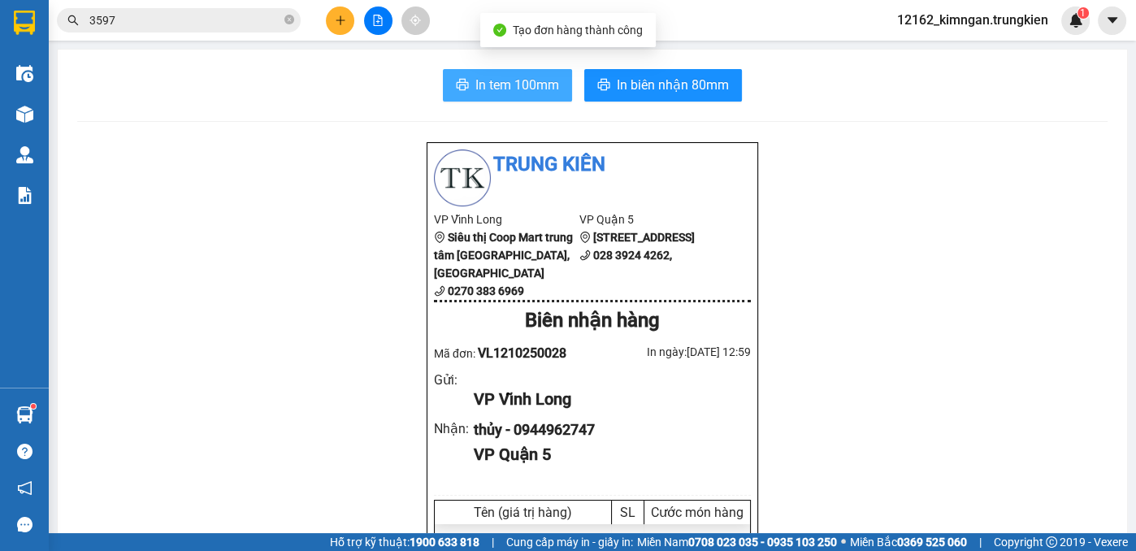
click at [514, 89] on span "In tem 100mm" at bounding box center [517, 85] width 84 height 20
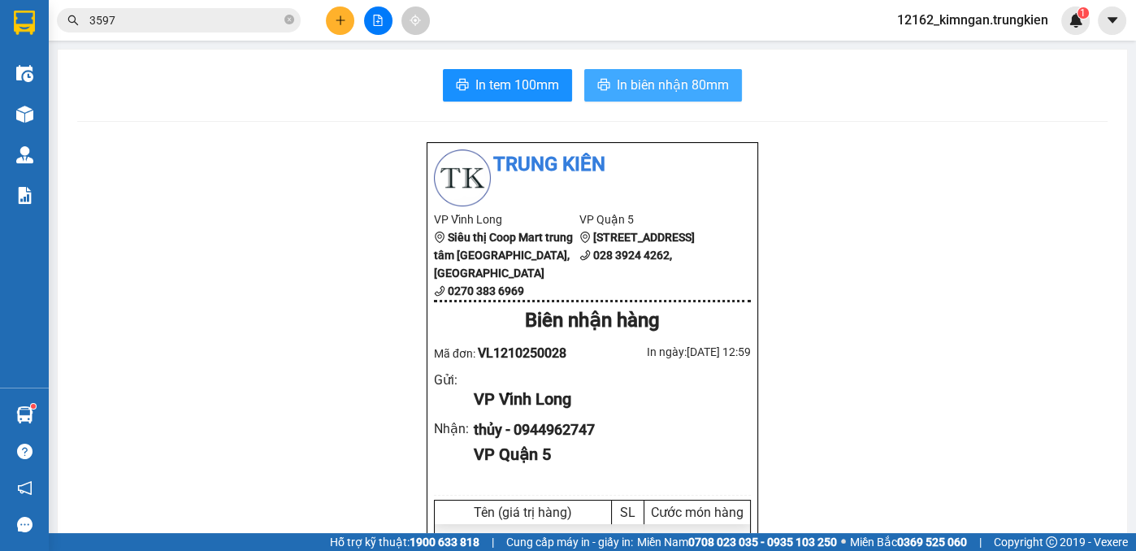
click at [719, 83] on span "In biên nhận 80mm" at bounding box center [673, 85] width 112 height 20
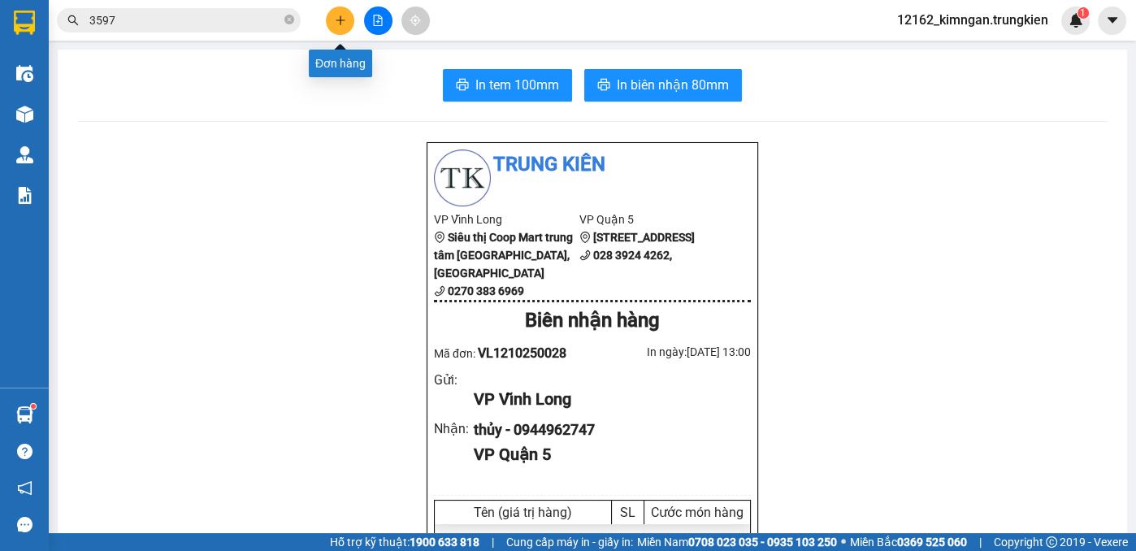
click at [343, 28] on button at bounding box center [340, 21] width 28 height 28
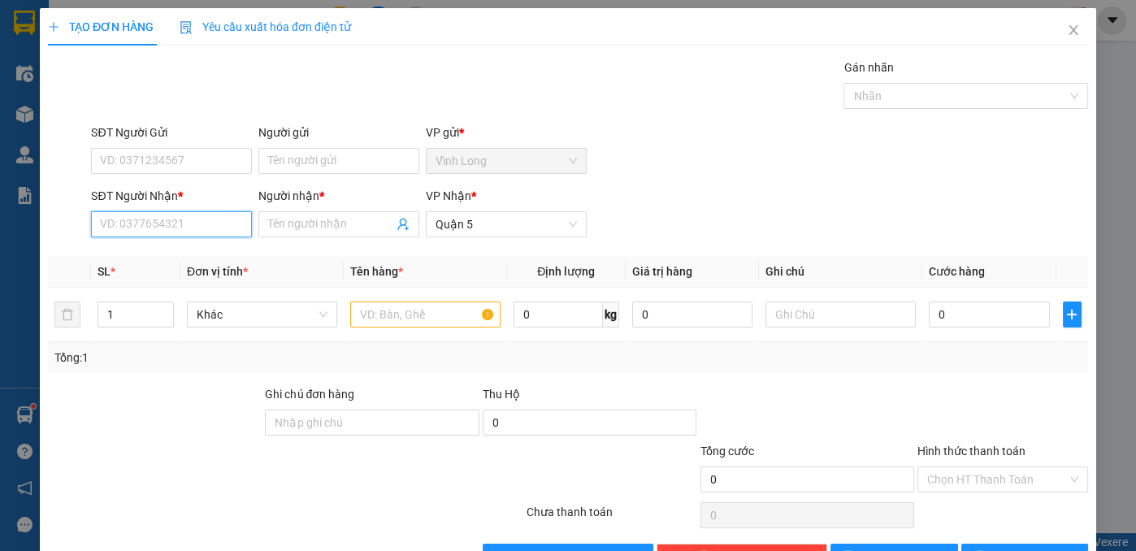
click at [231, 232] on input "SĐT Người Nhận *" at bounding box center [171, 224] width 161 height 26
click at [179, 245] on div "0907929434 - NGÂN" at bounding box center [169, 256] width 159 height 26
type input "0907929434"
type input "NGÂN"
type input "30.000"
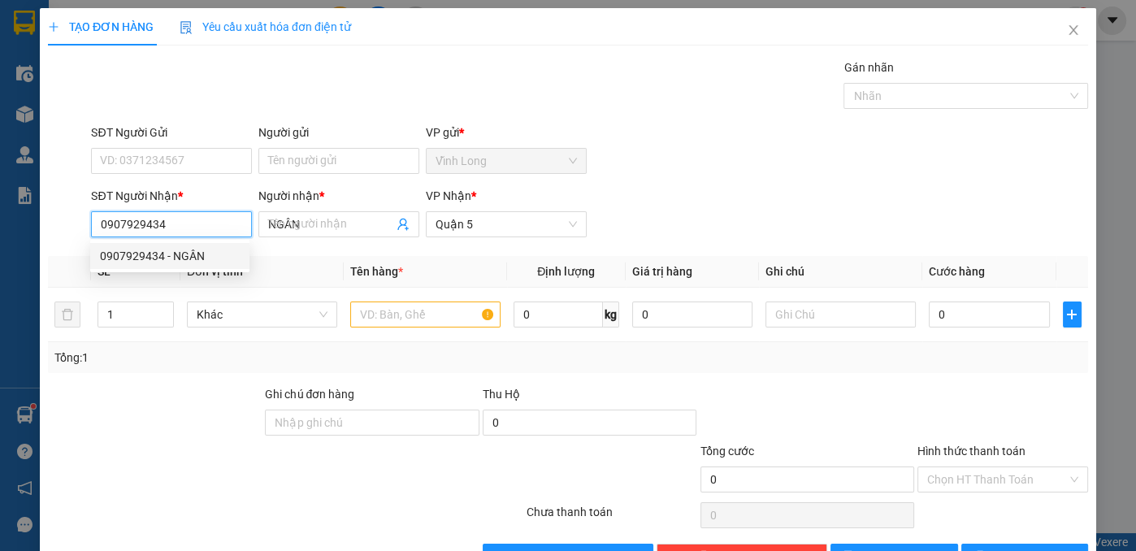
type input "30.000"
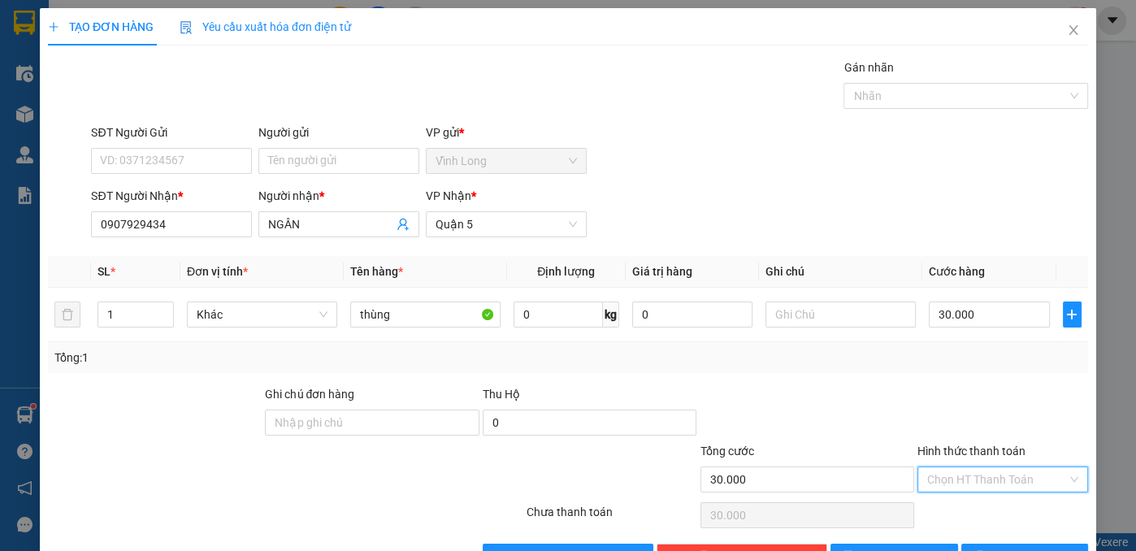
click at [973, 481] on input "Hình thức thanh toán" at bounding box center [997, 479] width 140 height 24
click at [954, 503] on div "Tại văn phòng" at bounding box center [993, 510] width 150 height 18
click at [961, 544] on button "[PERSON_NAME] và In" at bounding box center [1025, 557] width 128 height 26
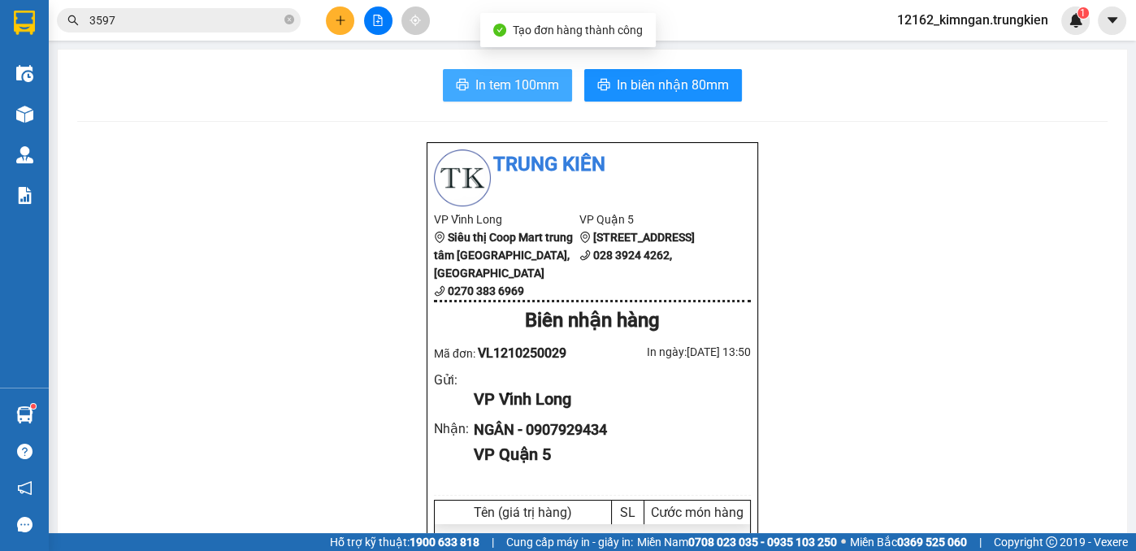
click at [468, 82] on button "In tem 100mm" at bounding box center [507, 85] width 129 height 33
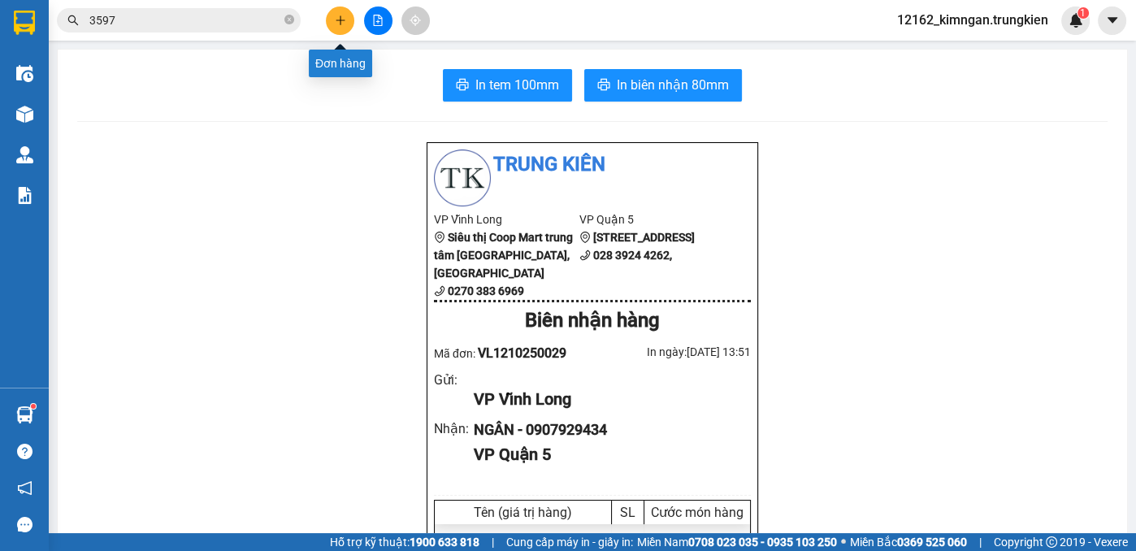
click at [338, 26] on button at bounding box center [340, 21] width 28 height 28
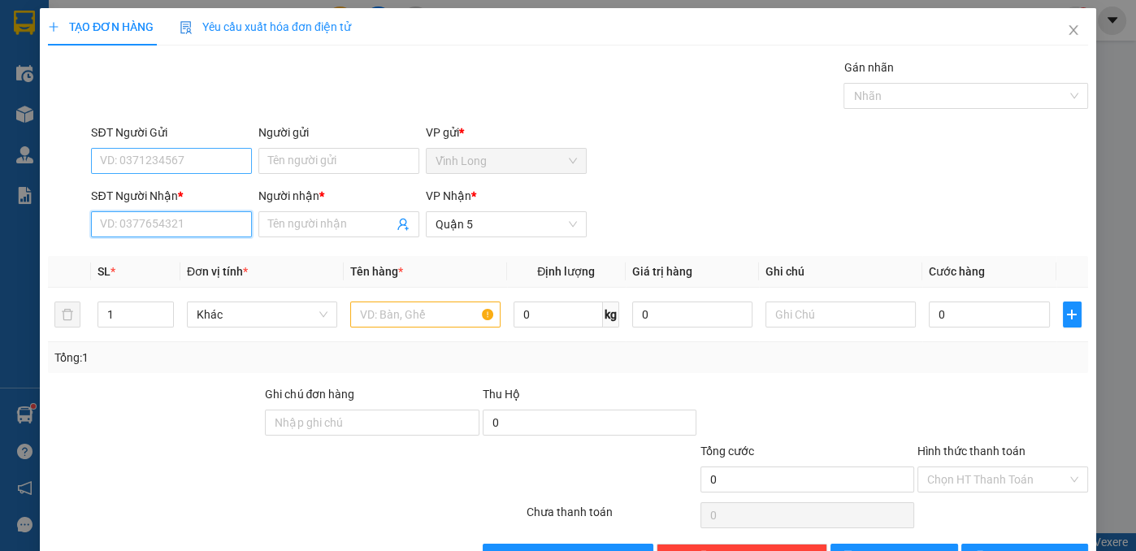
drag, startPoint x: 164, startPoint y: 230, endPoint x: 155, endPoint y: 167, distance: 63.2
click at [169, 221] on input "SĐT Người Nhận *" at bounding box center [171, 224] width 161 height 26
click at [150, 257] on div "0967155094 - quynh" at bounding box center [170, 256] width 140 height 18
type input "0967155094"
type input "quynh"
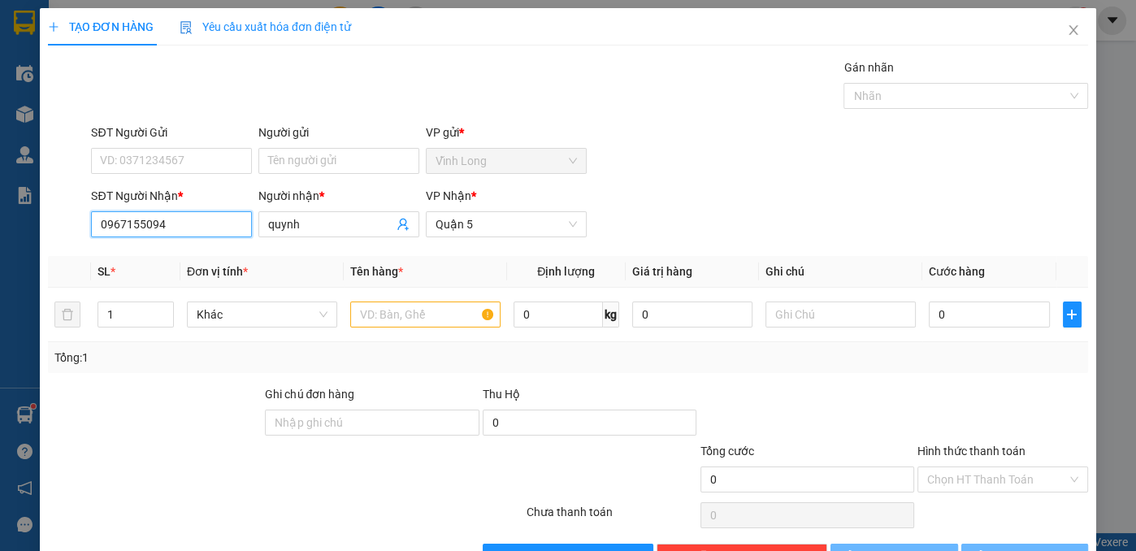
type input "30.000"
type input "0967155094"
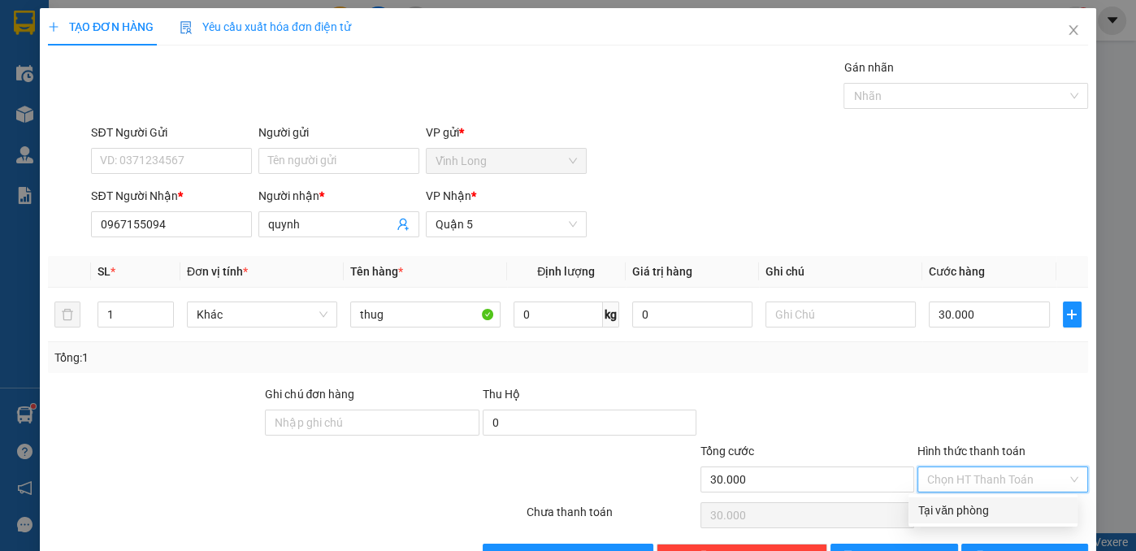
click at [979, 481] on input "Hình thức thanh toán" at bounding box center [997, 479] width 140 height 24
click at [966, 510] on div "Tại văn phòng" at bounding box center [993, 510] width 150 height 18
type input "0"
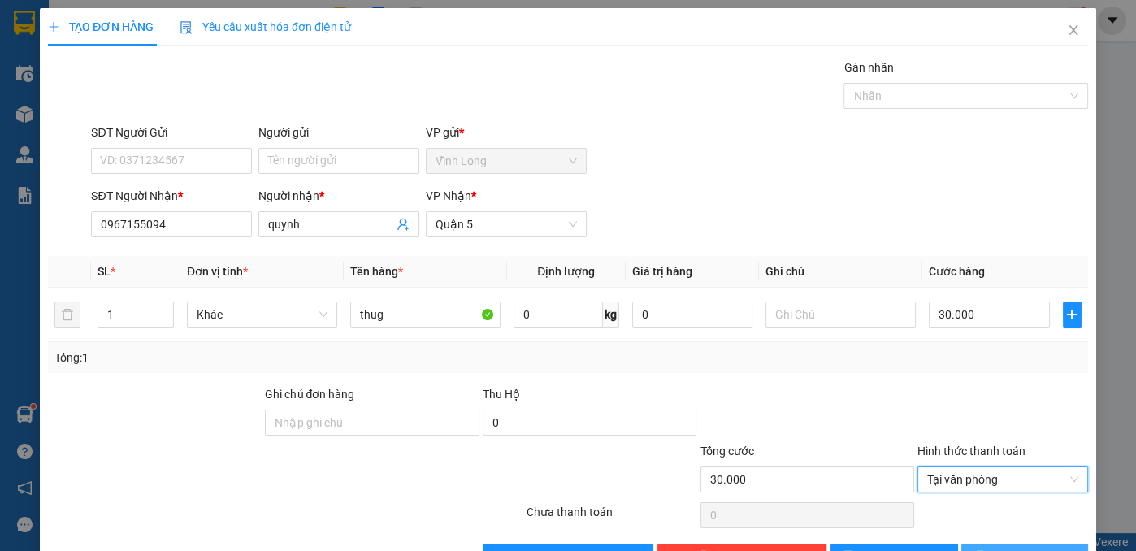
click at [977, 544] on button "[PERSON_NAME] và In" at bounding box center [1025, 557] width 128 height 26
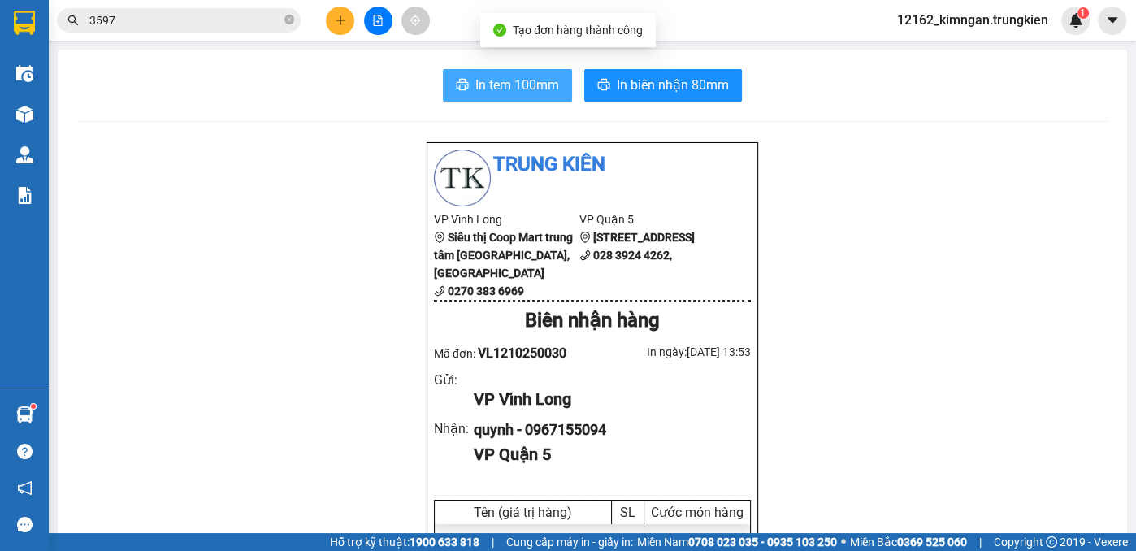
click at [509, 87] on span "In tem 100mm" at bounding box center [517, 85] width 84 height 20
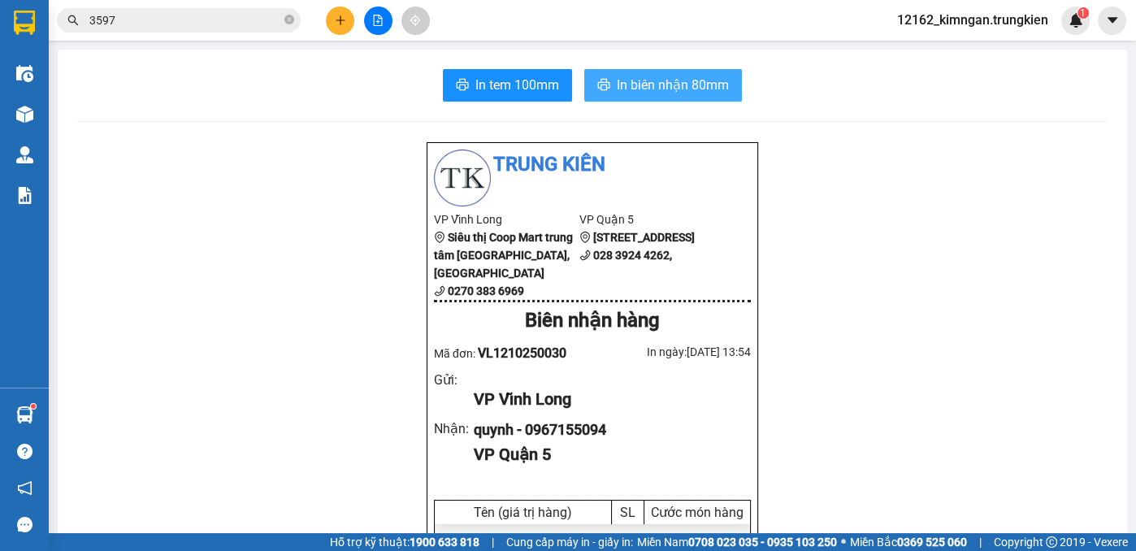
click at [680, 80] on span "In biên nhận 80mm" at bounding box center [673, 85] width 112 height 20
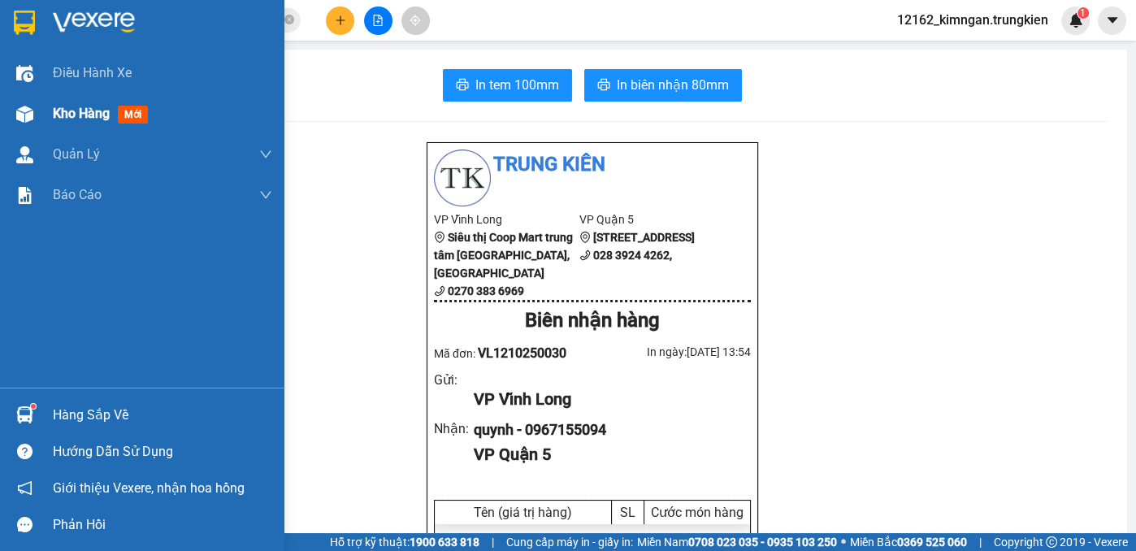
click at [75, 121] on span "Kho hàng" at bounding box center [81, 113] width 57 height 15
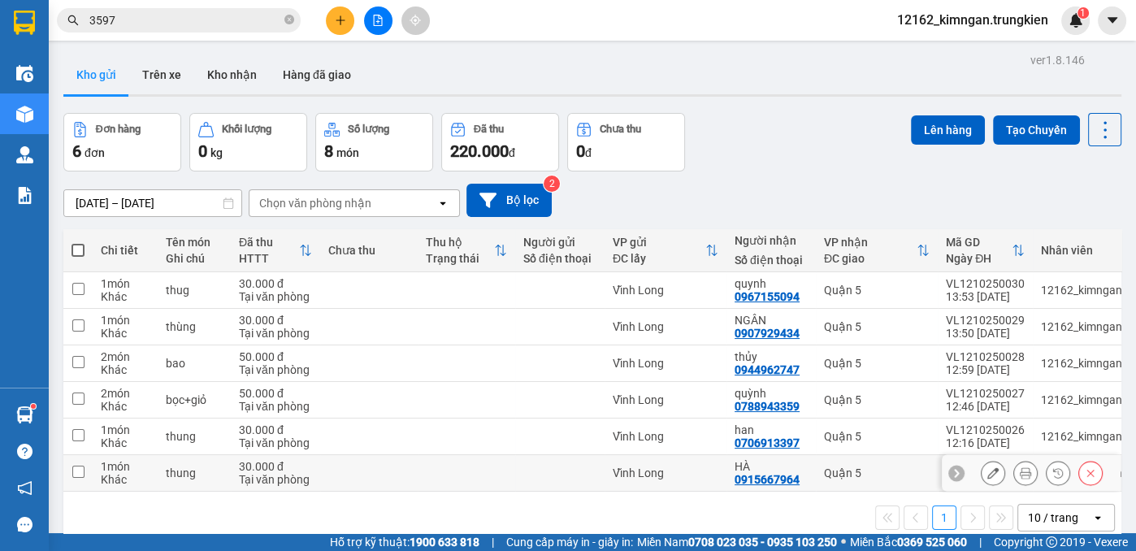
click at [648, 475] on div "Vĩnh Long" at bounding box center [666, 472] width 106 height 13
checkbox input "true"
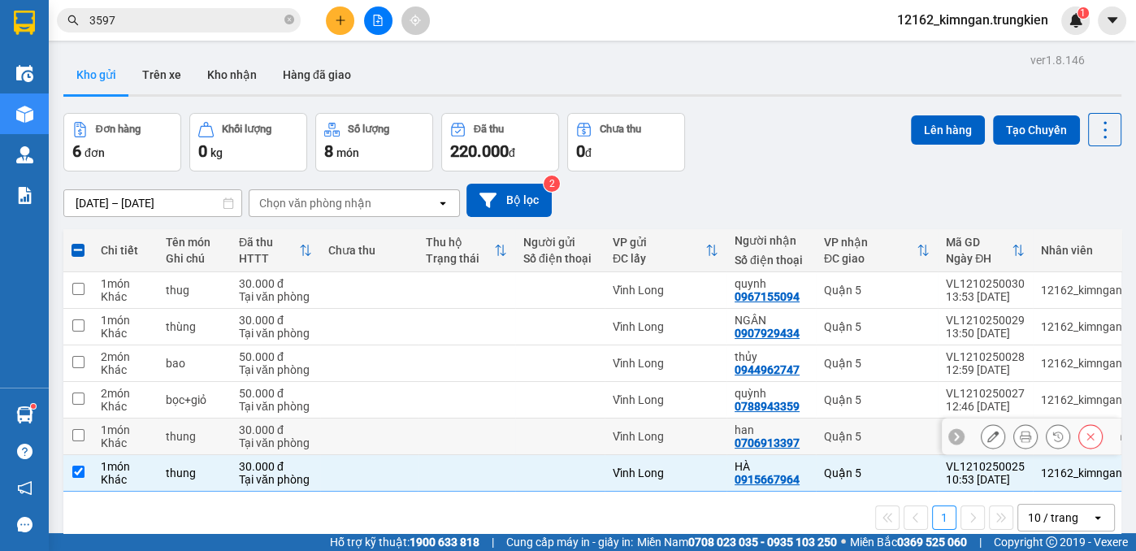
click at [616, 443] on div "Vĩnh Long" at bounding box center [666, 436] width 106 height 13
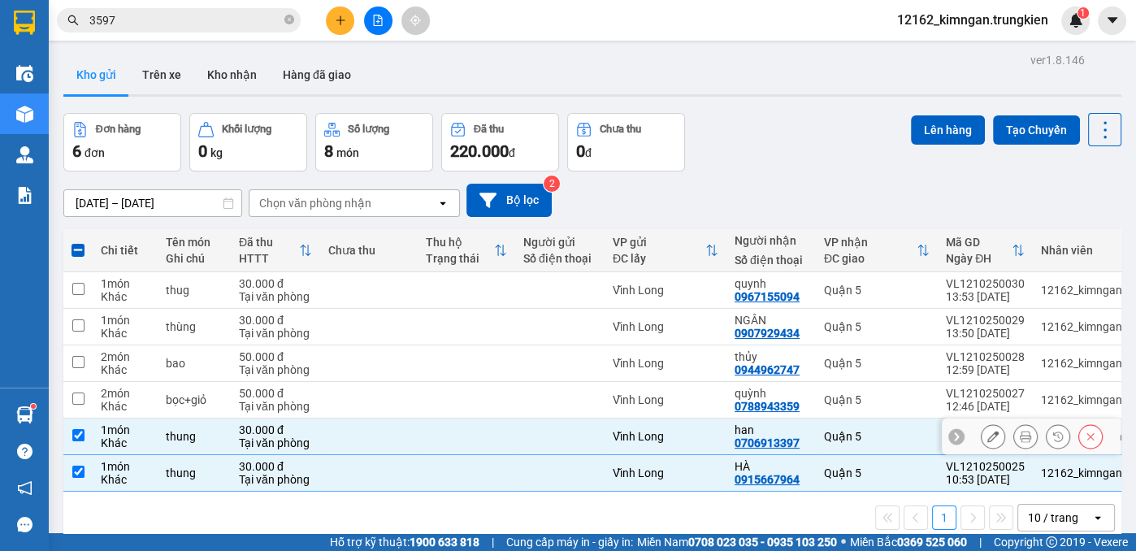
click at [619, 439] on div "Vĩnh Long" at bounding box center [666, 436] width 106 height 13
checkbox input "false"
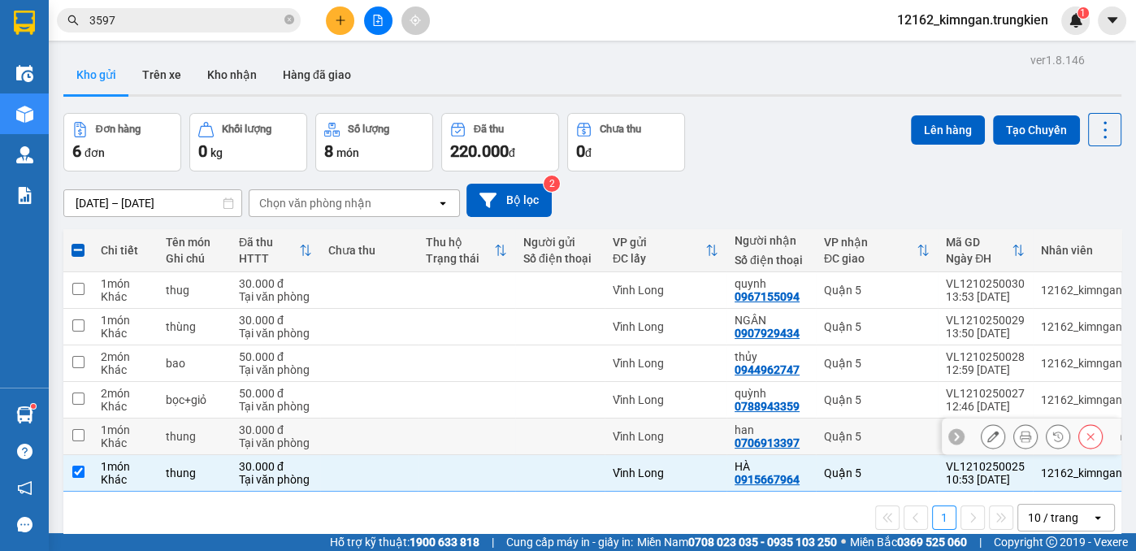
click at [563, 438] on div at bounding box center [559, 436] width 73 height 13
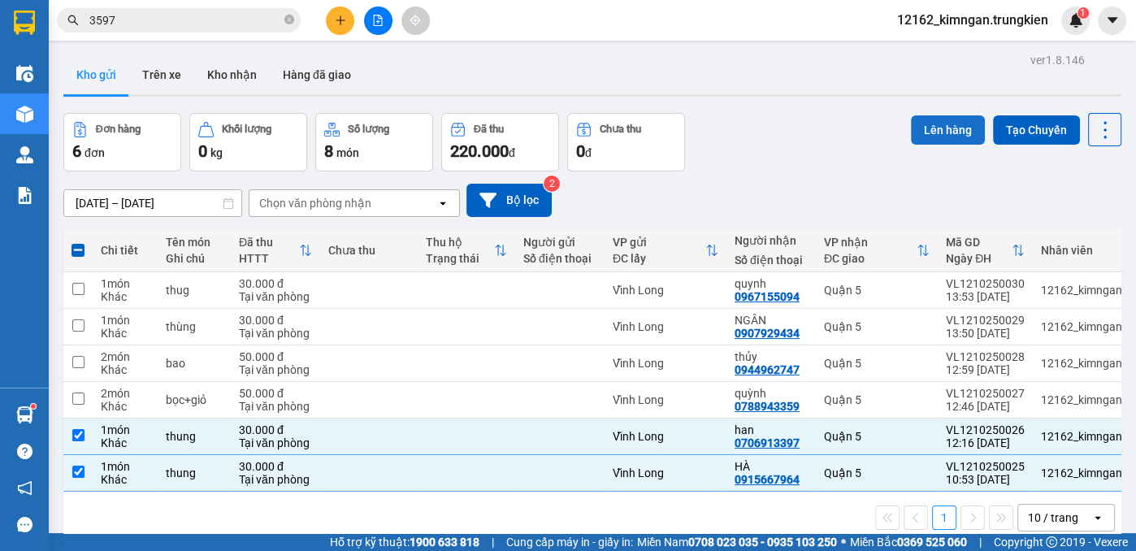
click at [947, 129] on button "Lên hàng" at bounding box center [948, 129] width 74 height 29
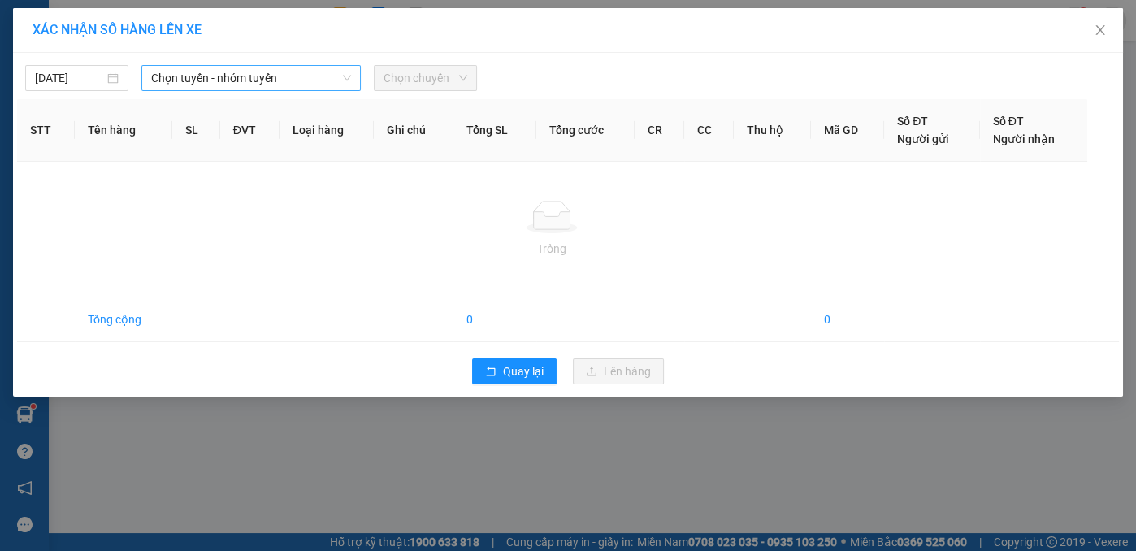
click at [273, 80] on span "Chọn tuyến - nhóm tuyến" at bounding box center [251, 78] width 200 height 24
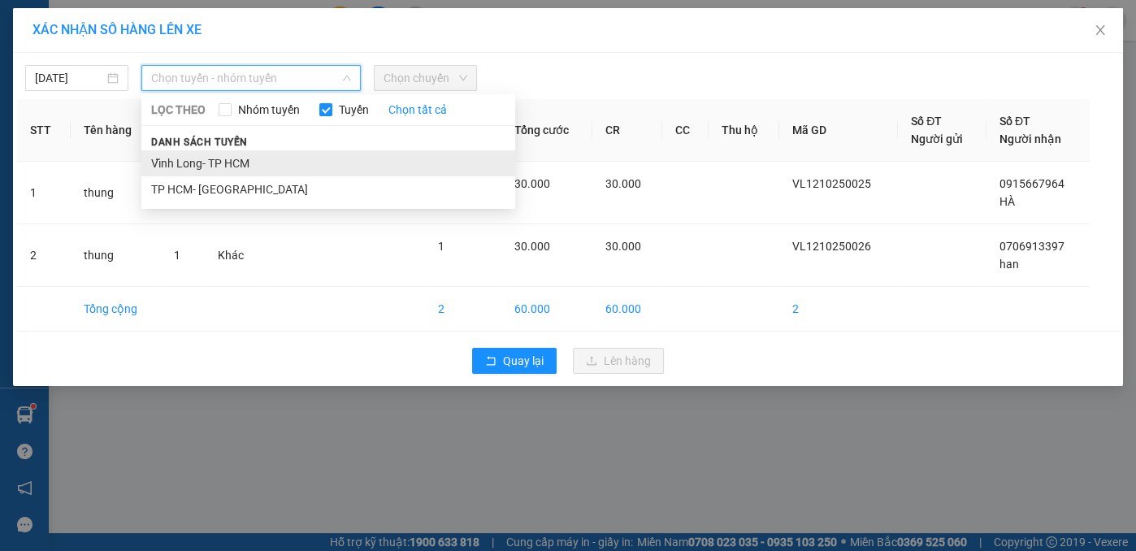
click at [273, 168] on li "Vĩnh Long- TP HCM" at bounding box center [328, 163] width 374 height 26
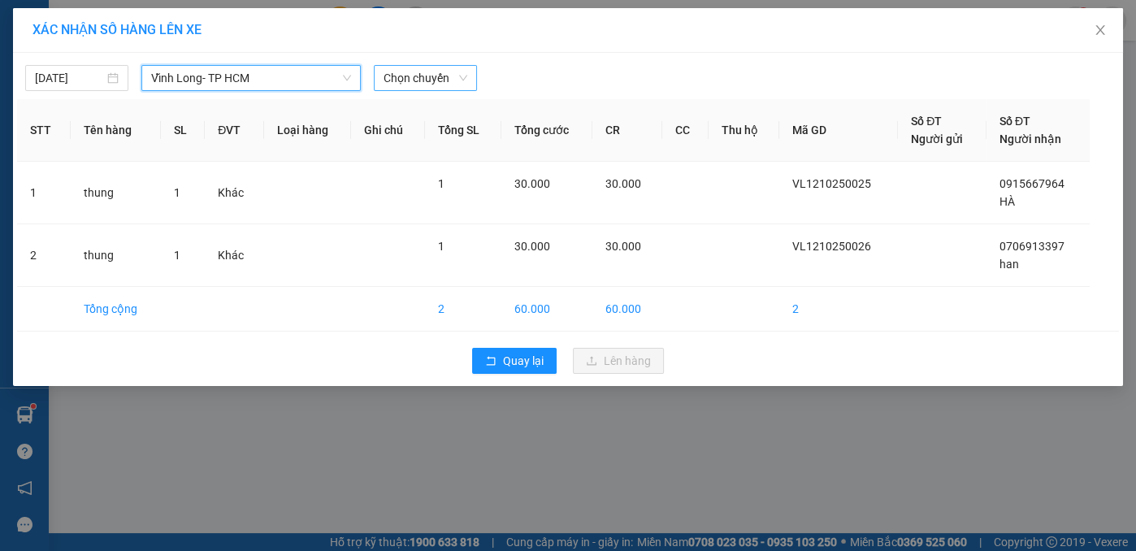
click at [431, 81] on span "Chọn chuyến" at bounding box center [426, 78] width 84 height 24
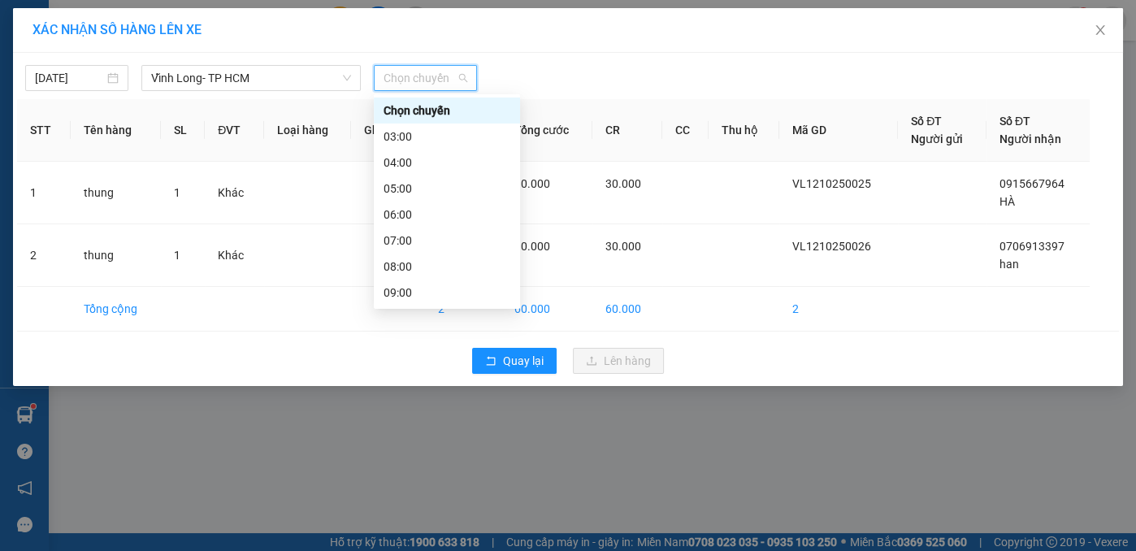
click at [408, 362] on div "12:00" at bounding box center [447, 371] width 127 height 18
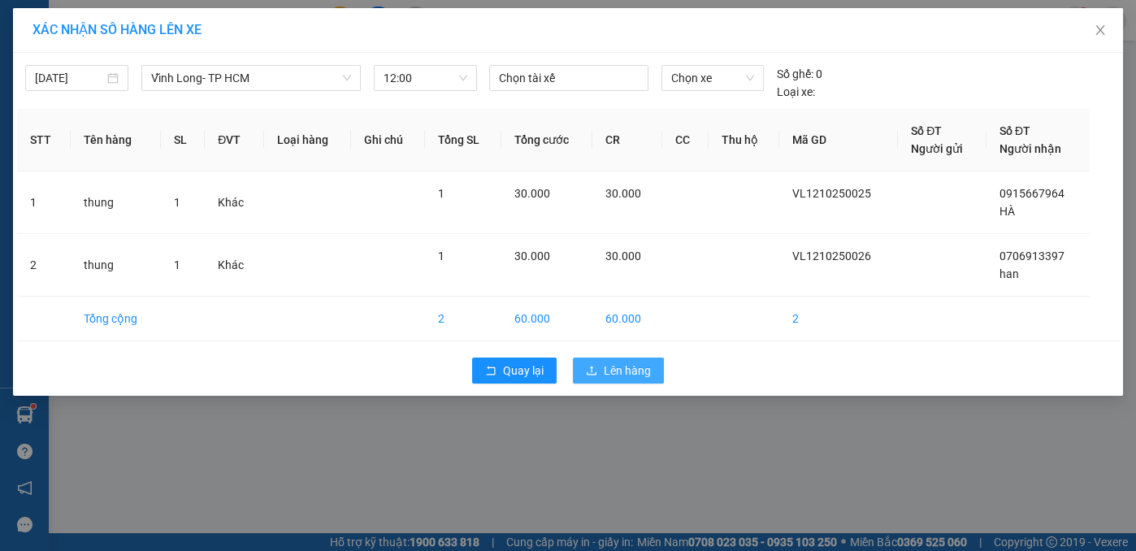
click at [593, 368] on icon "upload" at bounding box center [591, 370] width 11 height 11
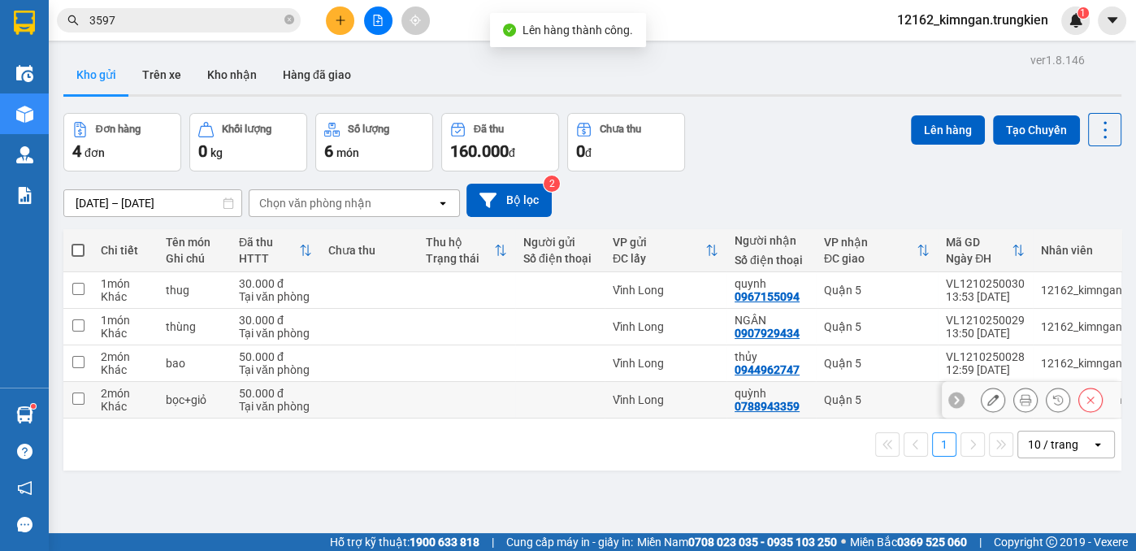
click at [634, 400] on div "Vĩnh Long" at bounding box center [666, 399] width 106 height 13
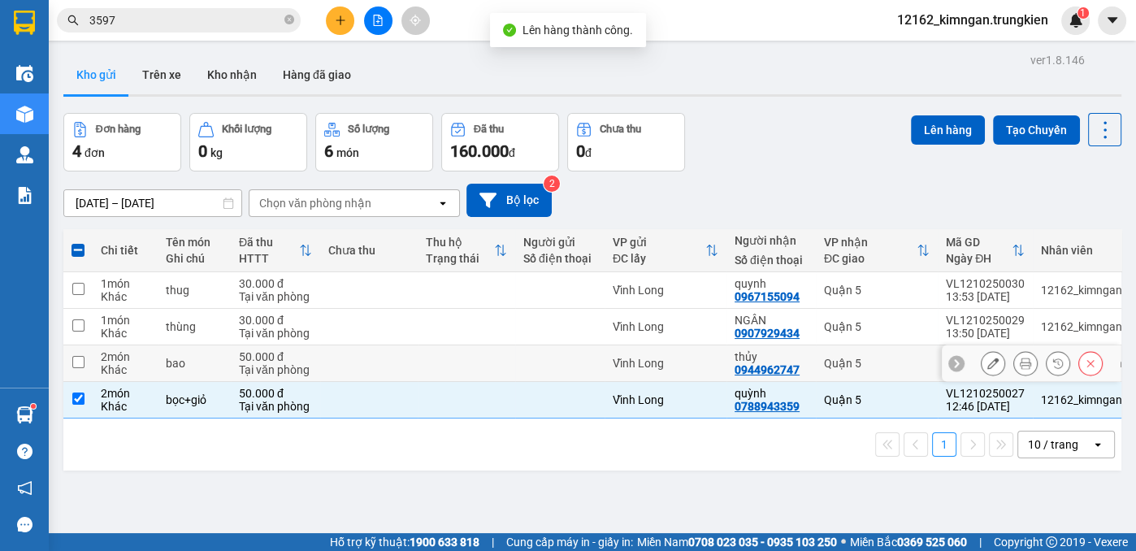
click at [632, 365] on div "Vĩnh Long" at bounding box center [666, 363] width 106 height 13
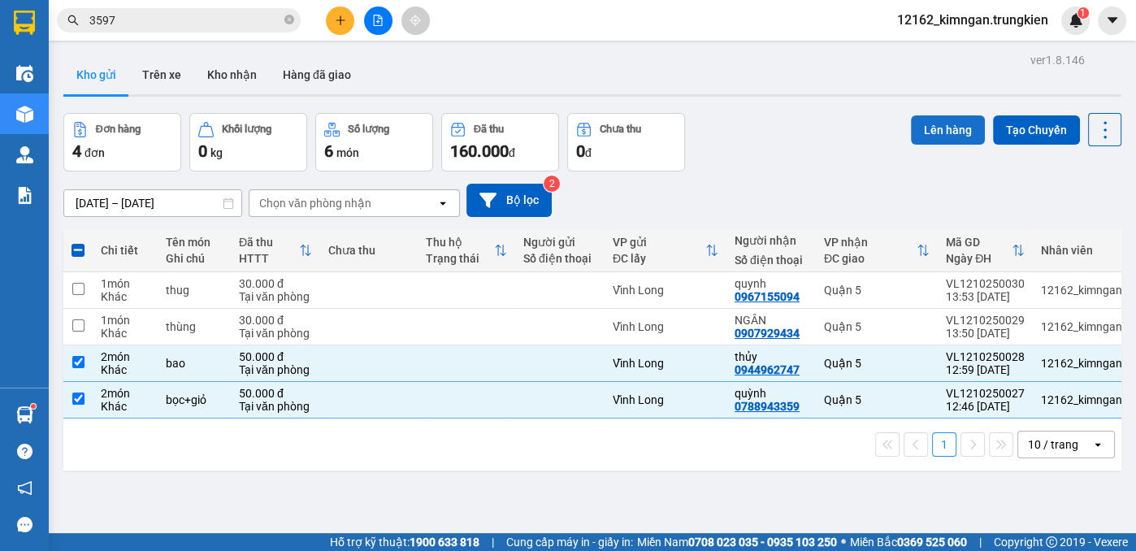
click at [926, 138] on button "Lên hàng" at bounding box center [948, 129] width 74 height 29
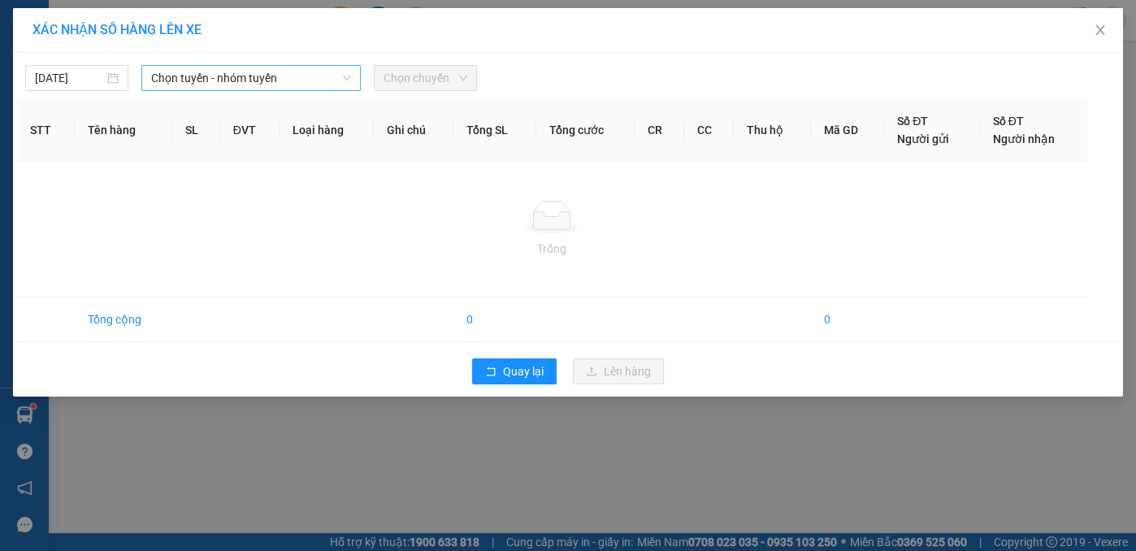
click at [238, 82] on span "Chọn tuyến - nhóm tuyến" at bounding box center [251, 78] width 200 height 24
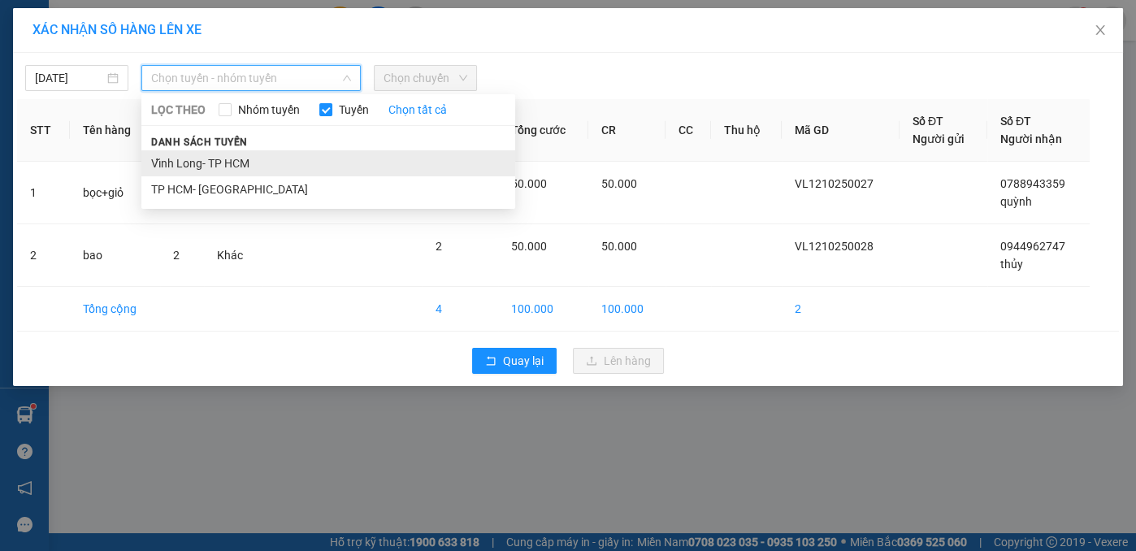
click at [213, 165] on li "Vĩnh Long- TP HCM" at bounding box center [328, 163] width 374 height 26
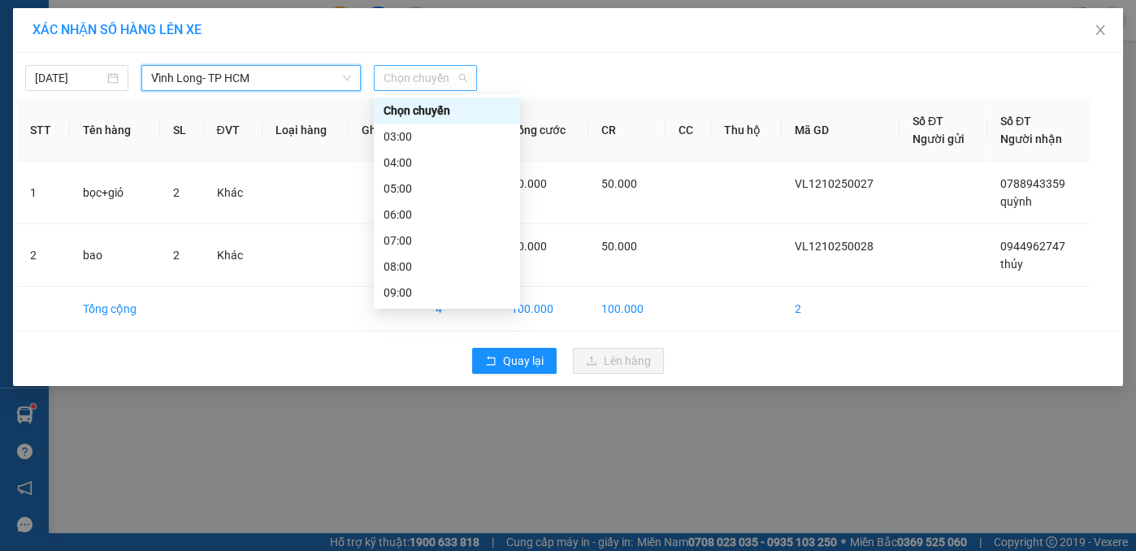
click at [405, 74] on span "Chọn chuyến" at bounding box center [426, 78] width 84 height 24
click at [392, 414] on div "14:00" at bounding box center [447, 423] width 127 height 18
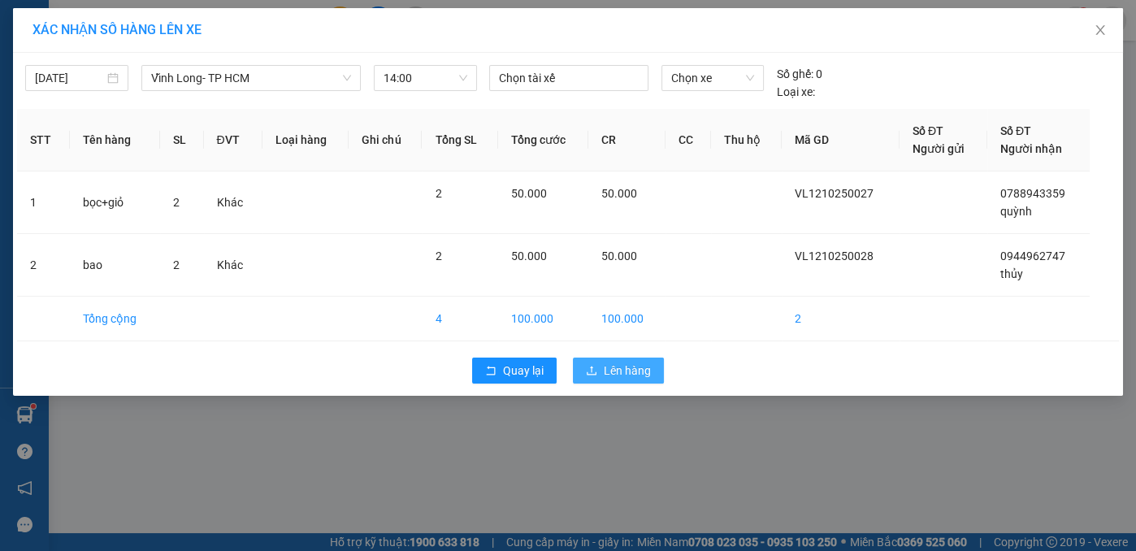
click at [602, 377] on button "Lên hàng" at bounding box center [618, 371] width 91 height 26
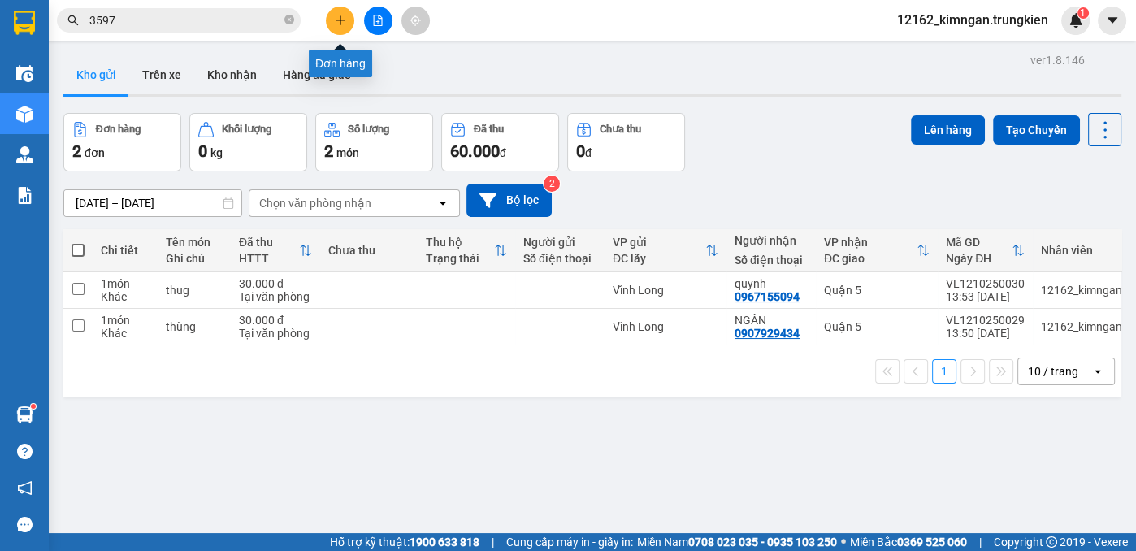
click at [344, 27] on button at bounding box center [340, 21] width 28 height 28
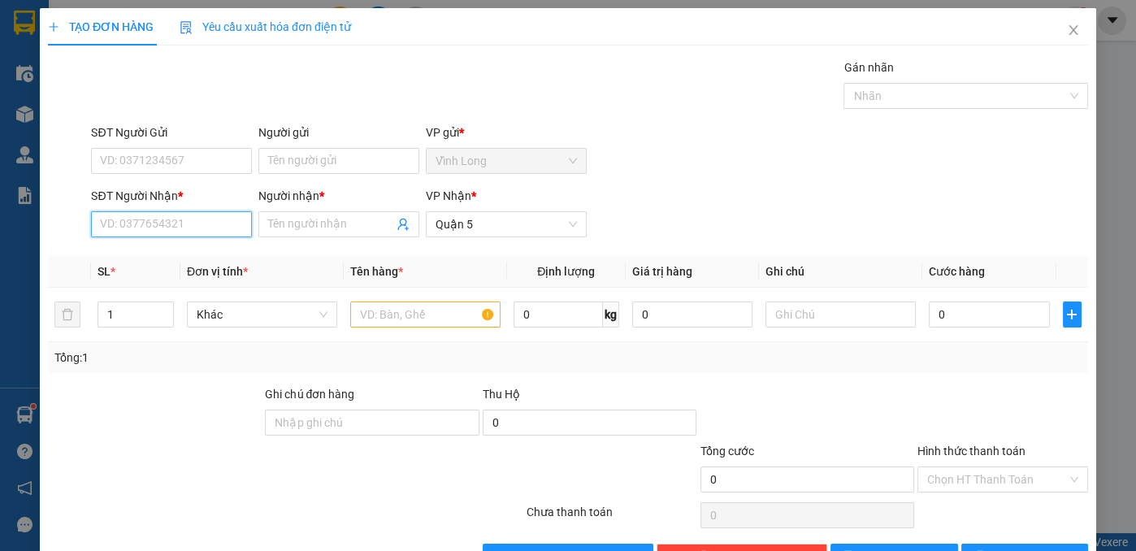
click at [179, 211] on input "SĐT Người Nhận *" at bounding box center [171, 224] width 161 height 26
type input "0934533433"
click at [150, 257] on div "0934533433 - toto" at bounding box center [170, 256] width 140 height 18
type input "toto"
type input "60.000"
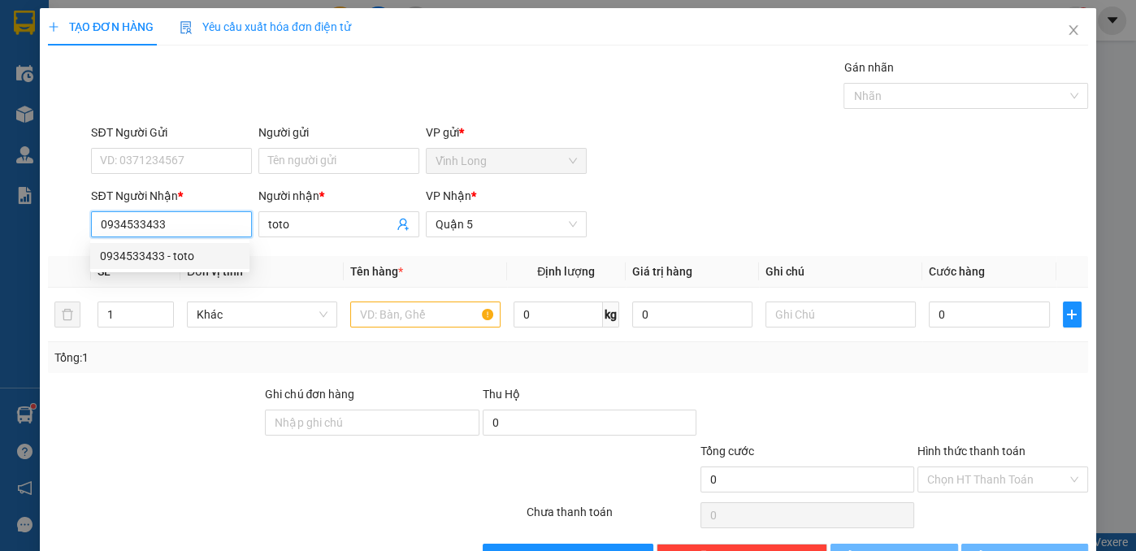
type input "60.000"
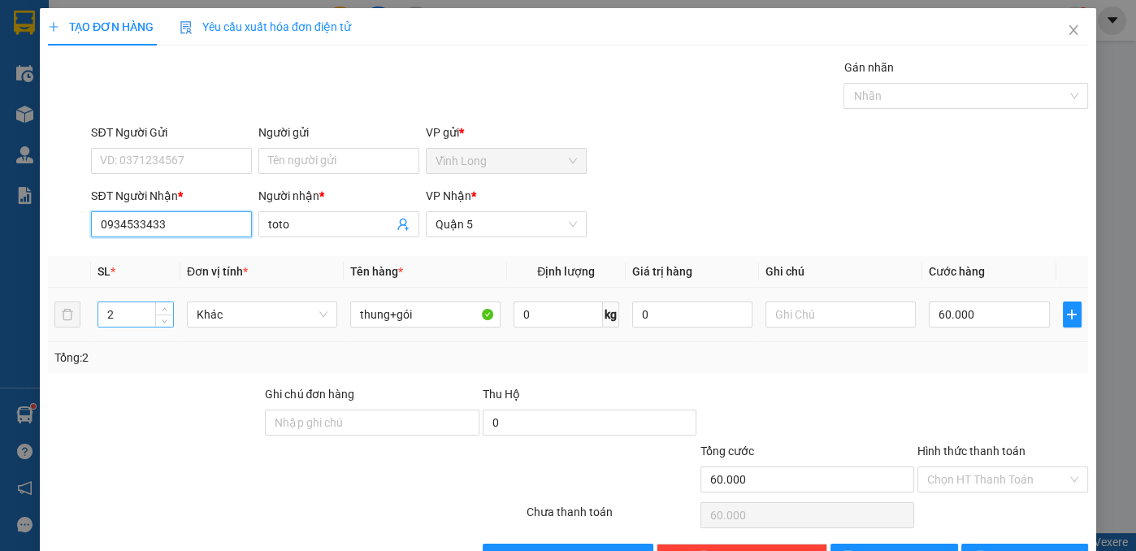
type input "0934533433"
click at [54, 319] on tr "2 Khác thung+gói 0 kg 0 60.000" at bounding box center [568, 315] width 1040 height 54
type input "1"
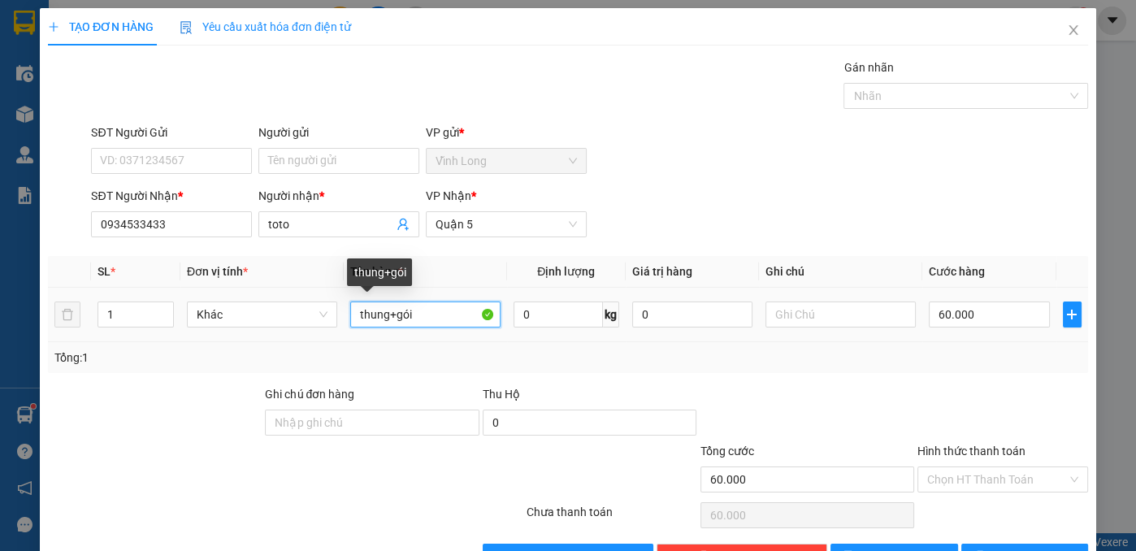
drag, startPoint x: 414, startPoint y: 319, endPoint x: 388, endPoint y: 314, distance: 25.5
click at [388, 314] on input "thung+gói" at bounding box center [425, 314] width 150 height 26
type input "thung"
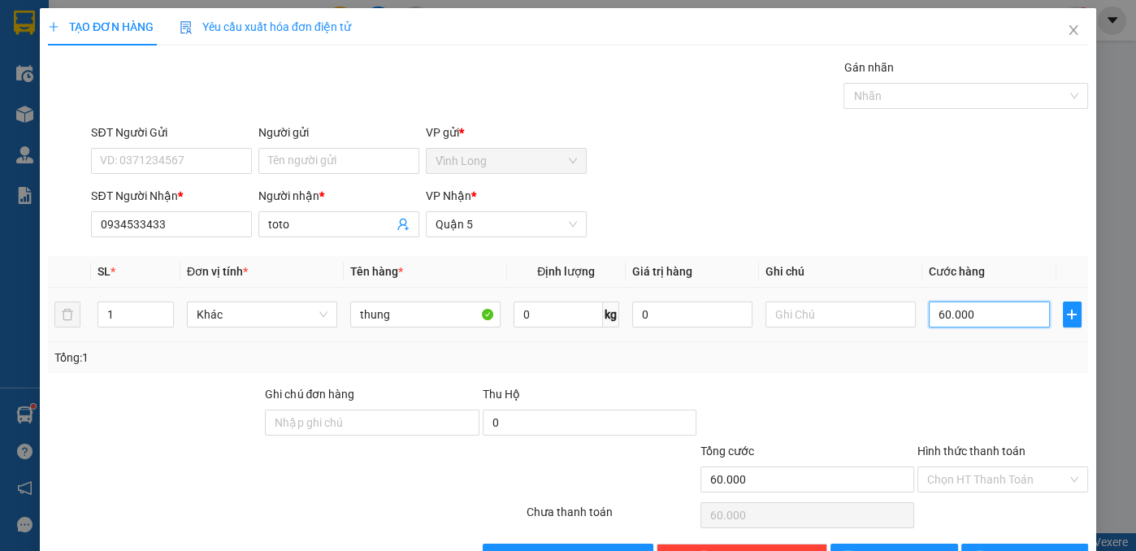
click at [966, 312] on input "60.000" at bounding box center [989, 314] width 120 height 26
type input "3"
type input "30"
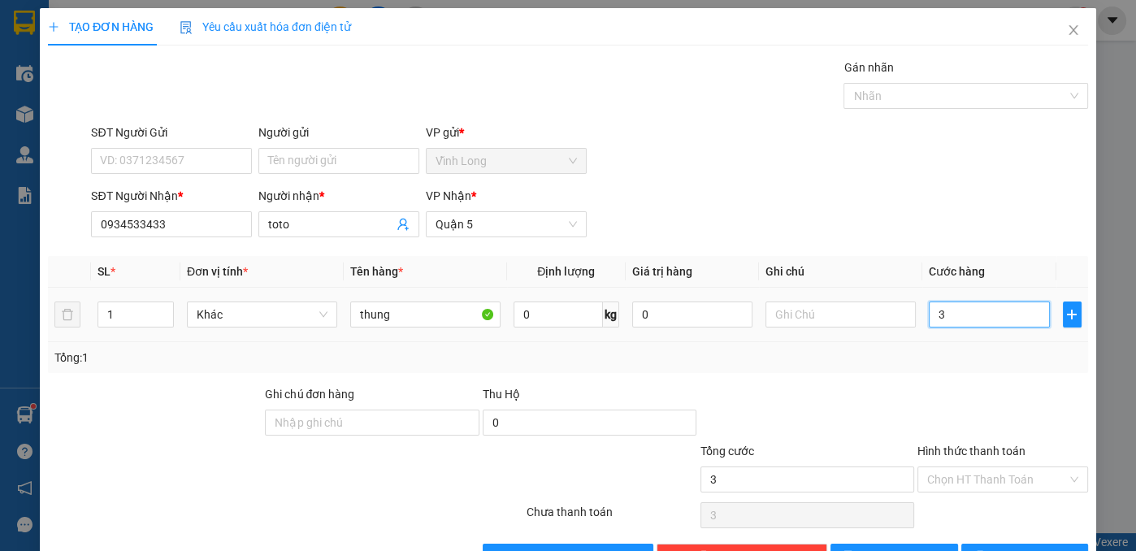
type input "30"
type input "30.000"
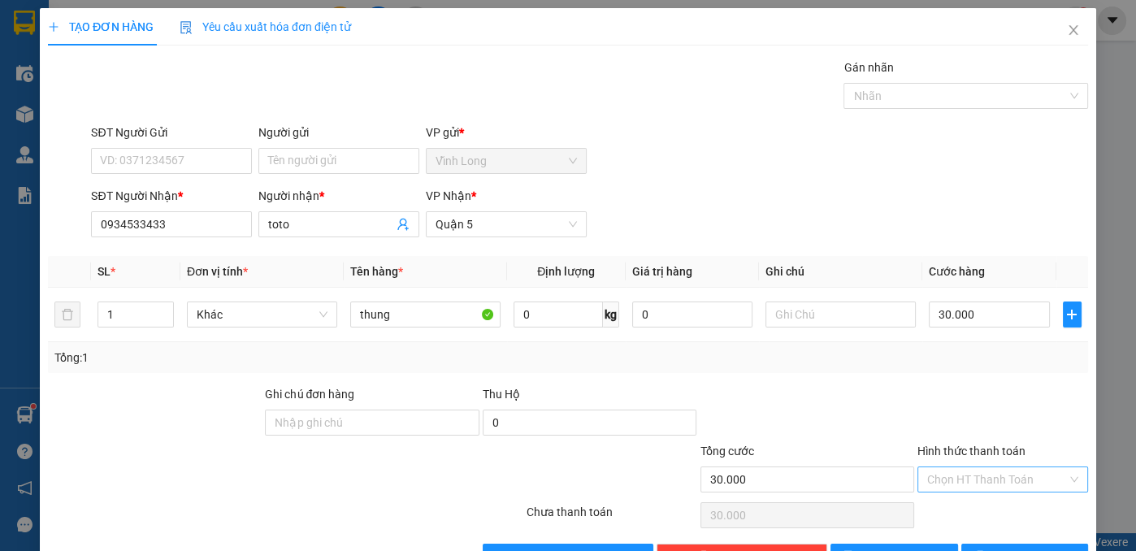
click at [971, 477] on input "Hình thức thanh toán" at bounding box center [997, 479] width 140 height 24
click at [970, 506] on div "Tại văn phòng" at bounding box center [993, 510] width 150 height 18
type input "0"
click at [986, 550] on icon "printer" at bounding box center [979, 555] width 11 height 11
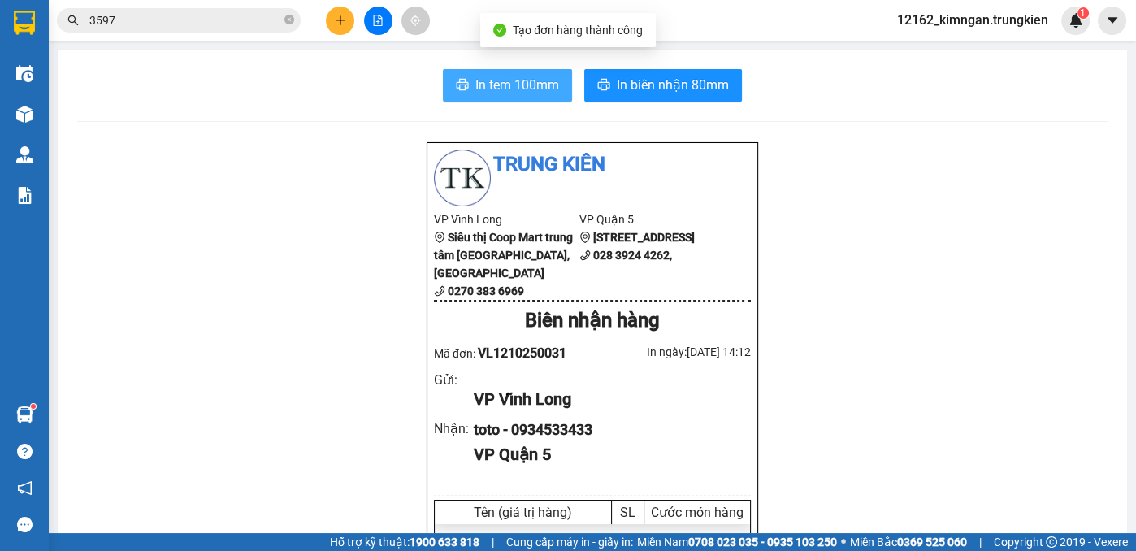
click at [546, 84] on span "In tem 100mm" at bounding box center [517, 85] width 84 height 20
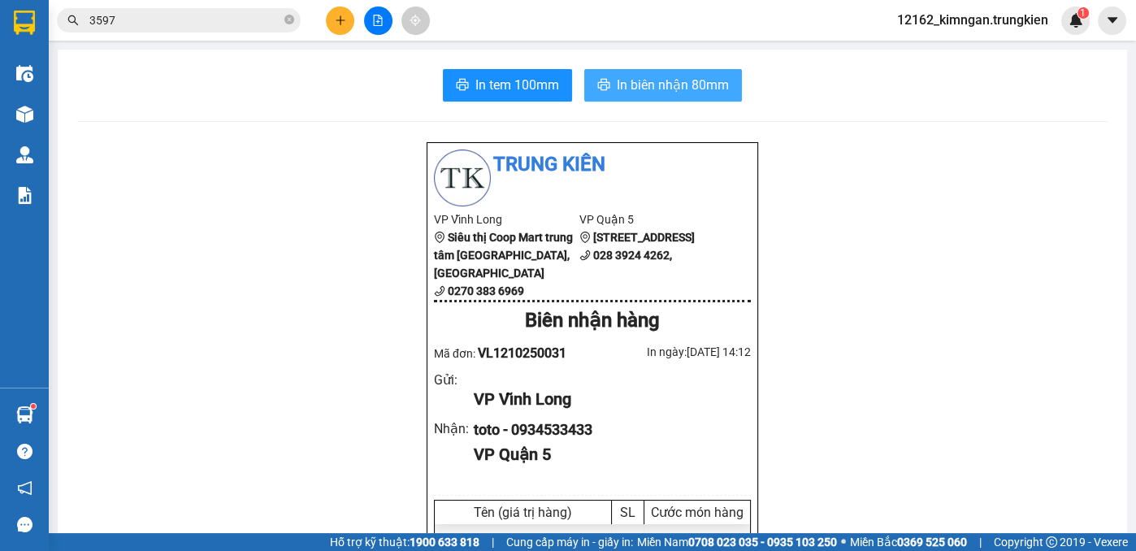
click at [704, 86] on span "In biên nhận 80mm" at bounding box center [673, 85] width 112 height 20
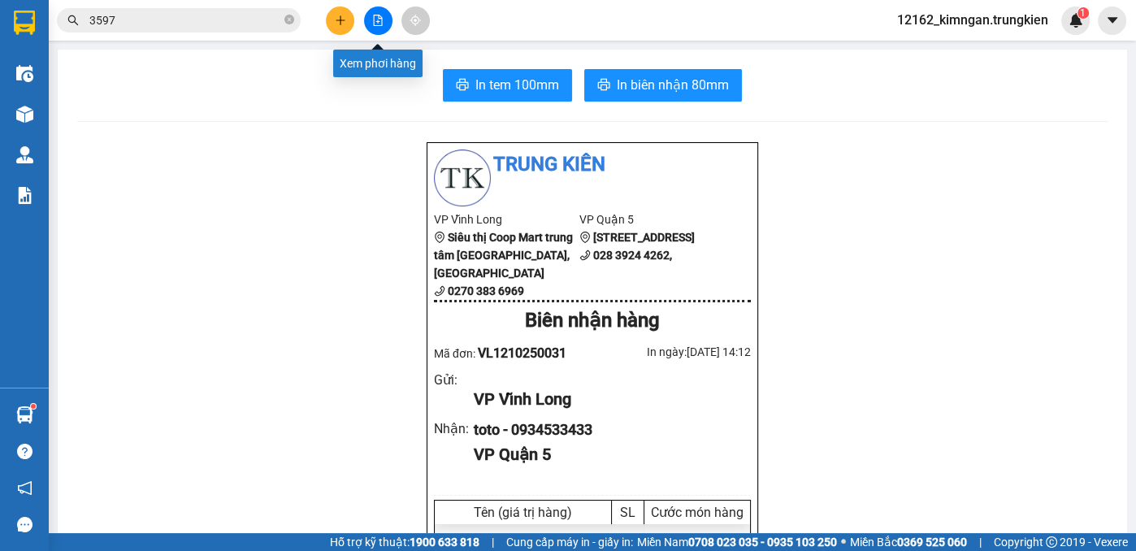
click at [385, 24] on button at bounding box center [378, 21] width 28 height 28
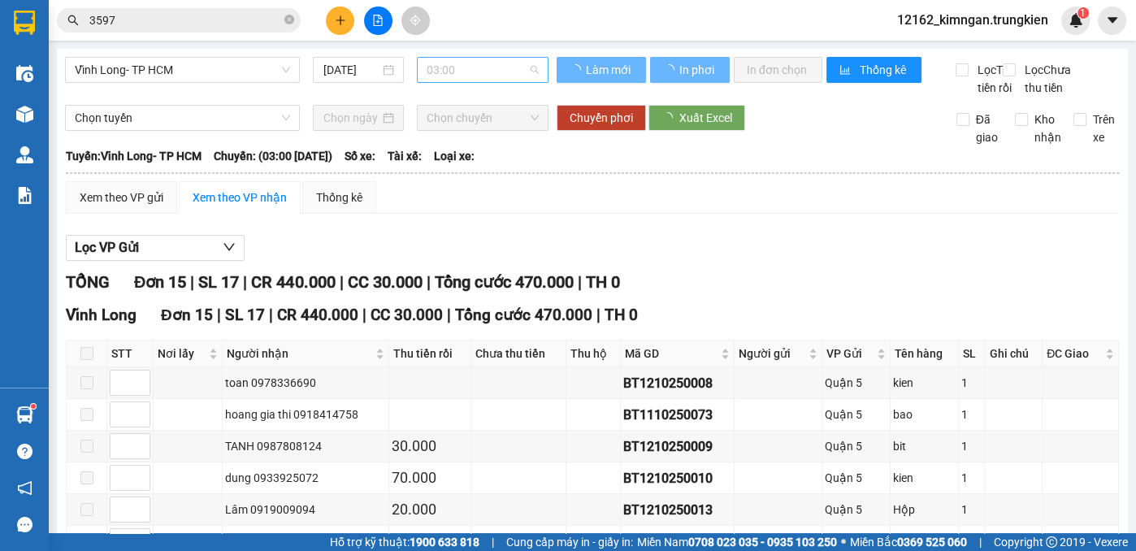
click at [432, 63] on span "03:00" at bounding box center [483, 70] width 112 height 24
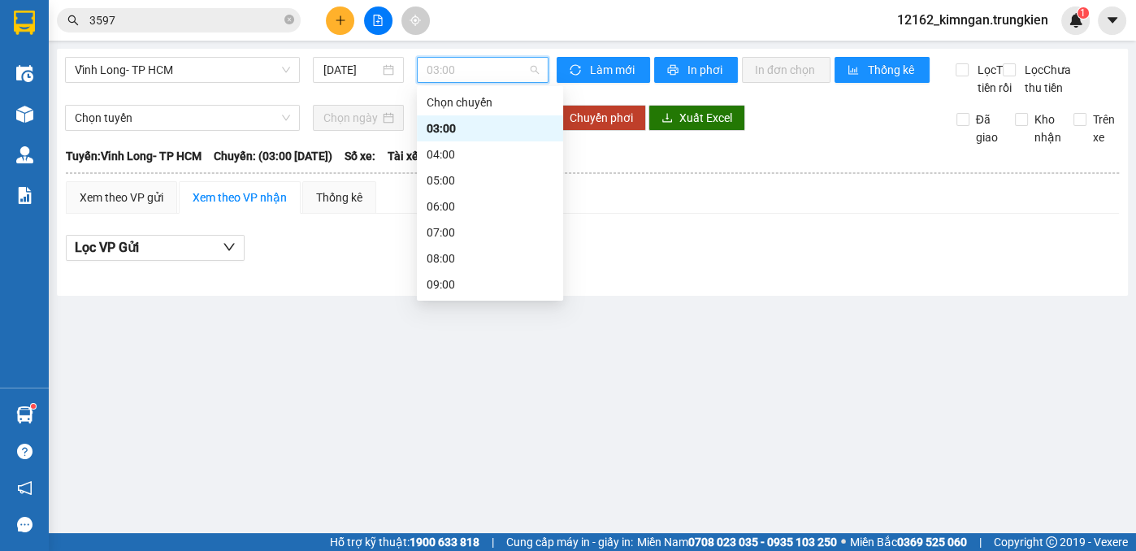
click at [453, 327] on div "11:00" at bounding box center [490, 336] width 127 height 18
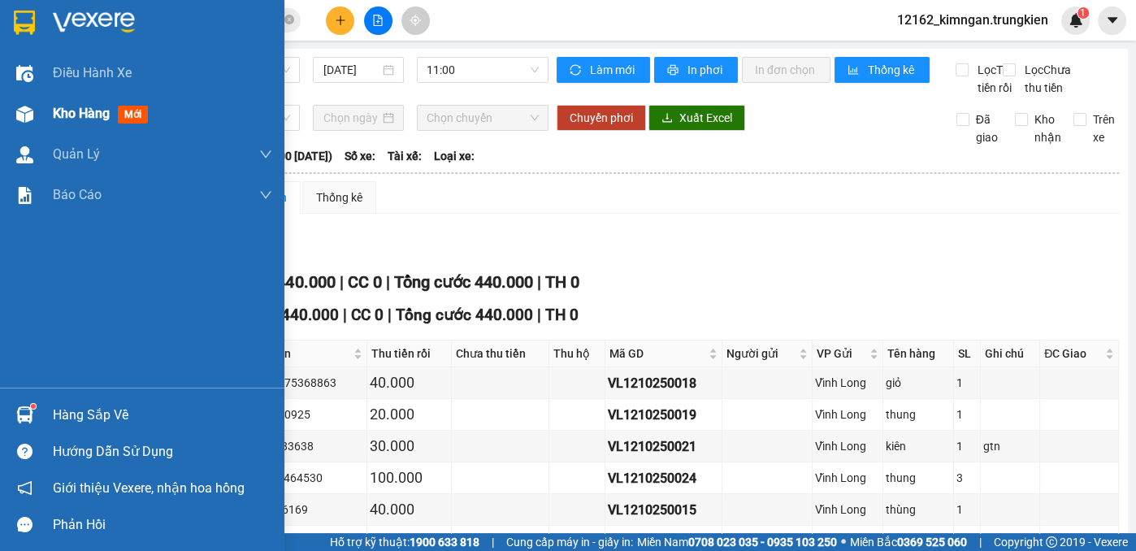
click at [111, 110] on div "Kho hàng mới" at bounding box center [104, 113] width 102 height 20
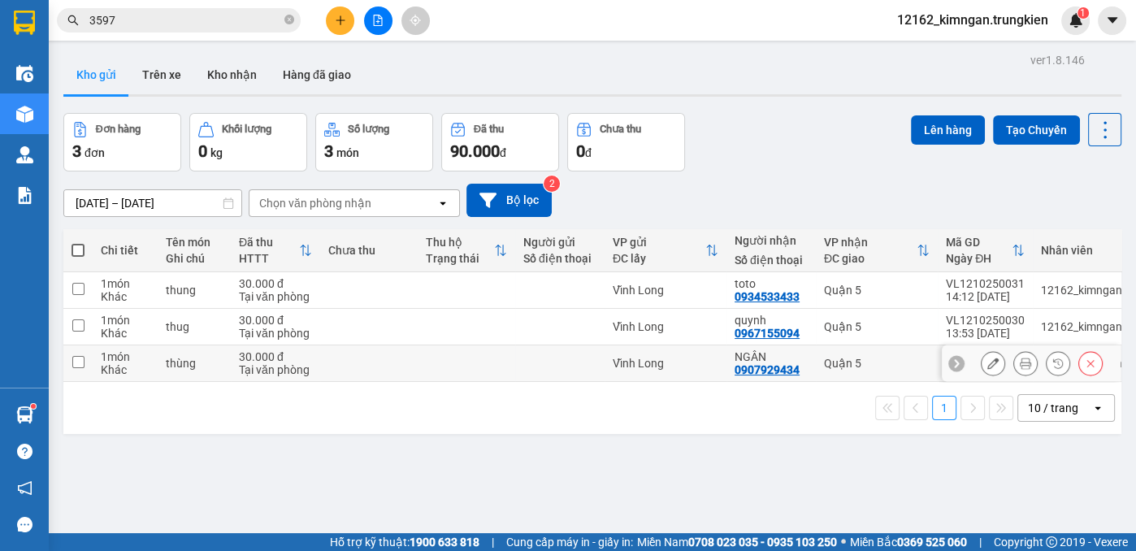
click at [515, 358] on td at bounding box center [559, 363] width 89 height 37
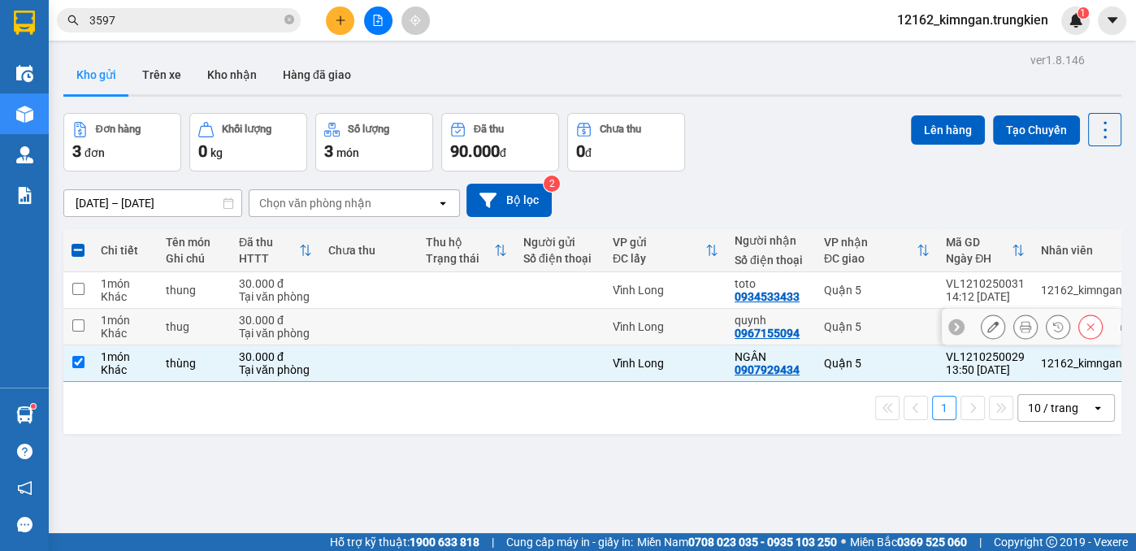
click at [513, 336] on td at bounding box center [467, 327] width 98 height 37
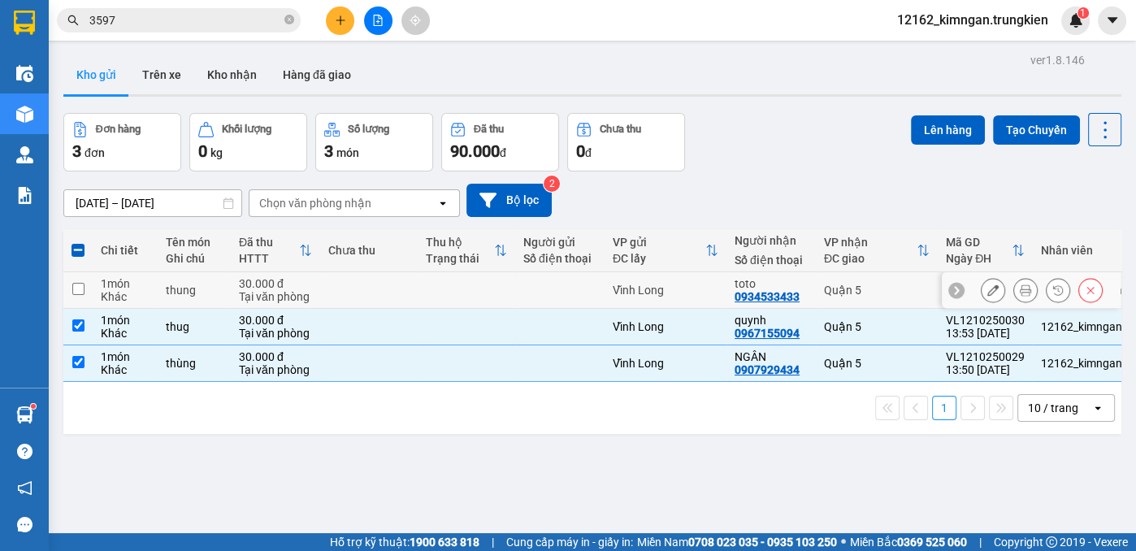
click at [522, 299] on td at bounding box center [559, 290] width 89 height 37
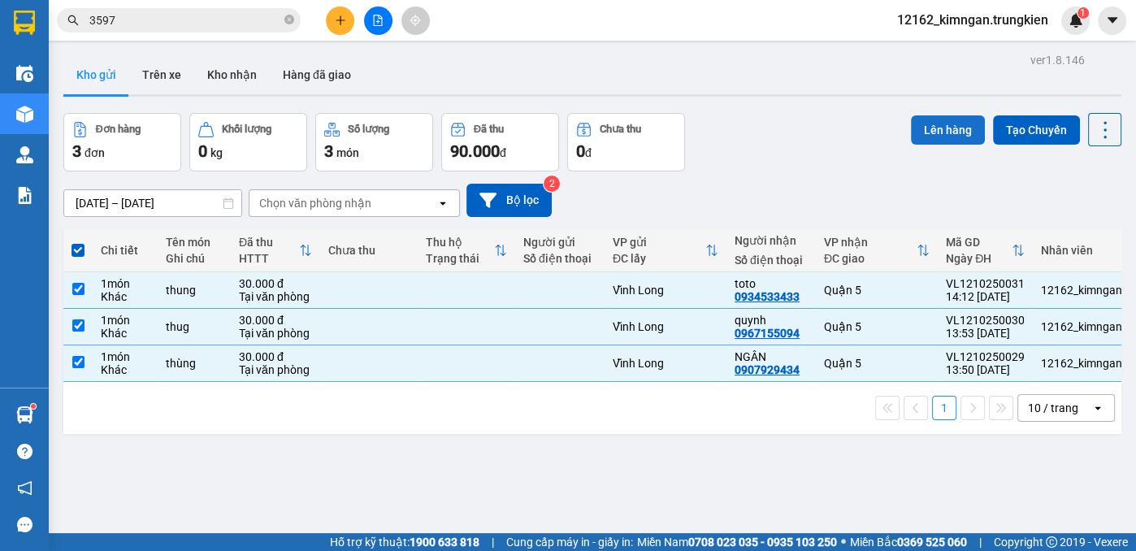
click at [943, 131] on button "Lên hàng" at bounding box center [948, 129] width 74 height 29
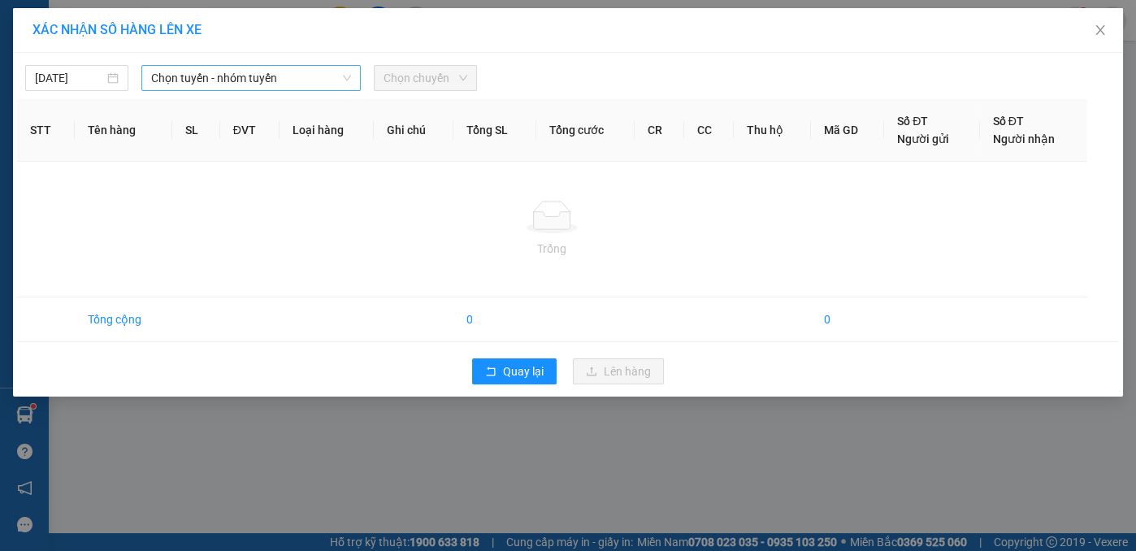
click at [219, 78] on span "Chọn tuyến - nhóm tuyến" at bounding box center [251, 78] width 200 height 24
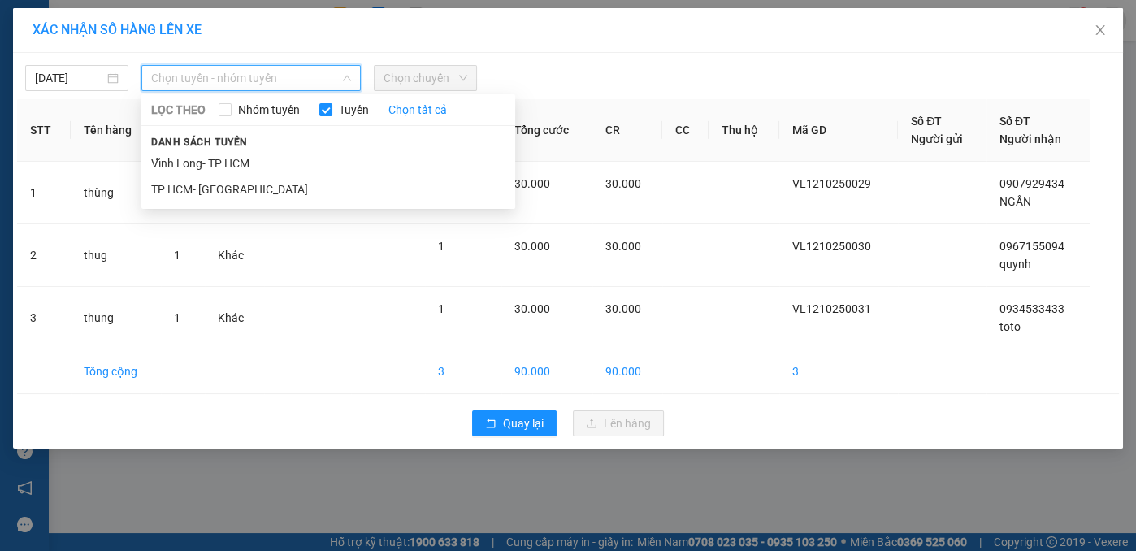
drag, startPoint x: 247, startPoint y: 168, endPoint x: 325, endPoint y: 113, distance: 95.6
click at [247, 165] on li "Vĩnh Long- TP HCM" at bounding box center [328, 163] width 374 height 26
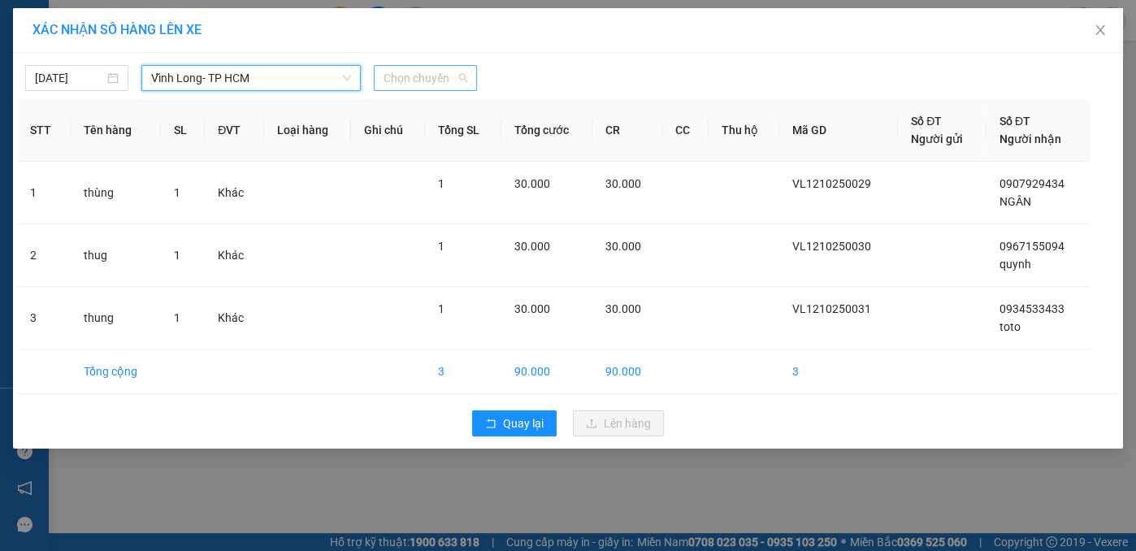
click at [442, 76] on span "Chọn chuyến" at bounding box center [426, 78] width 84 height 24
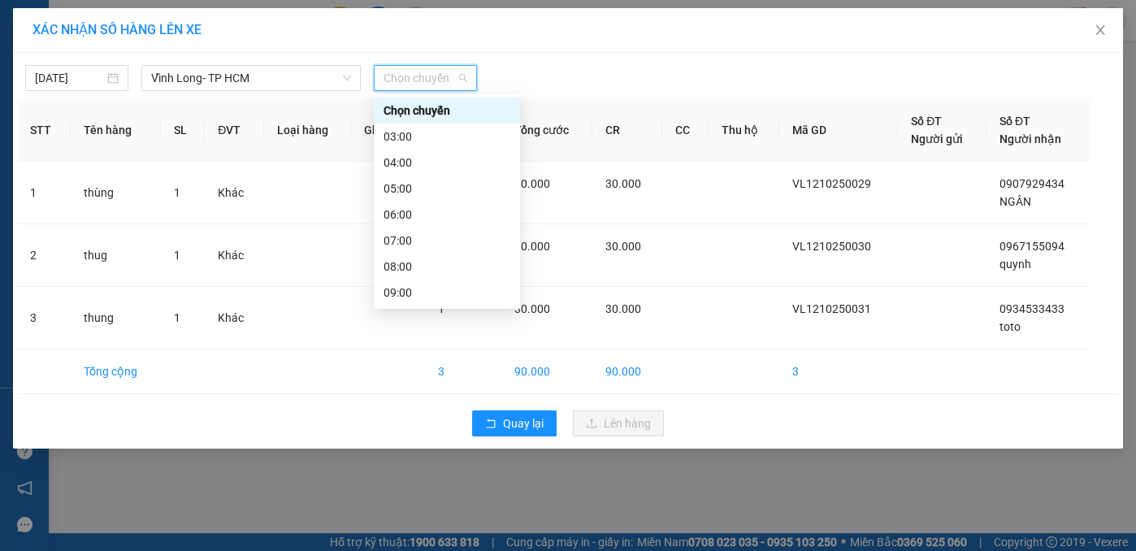
click at [409, 440] on div "15:00" at bounding box center [447, 449] width 127 height 18
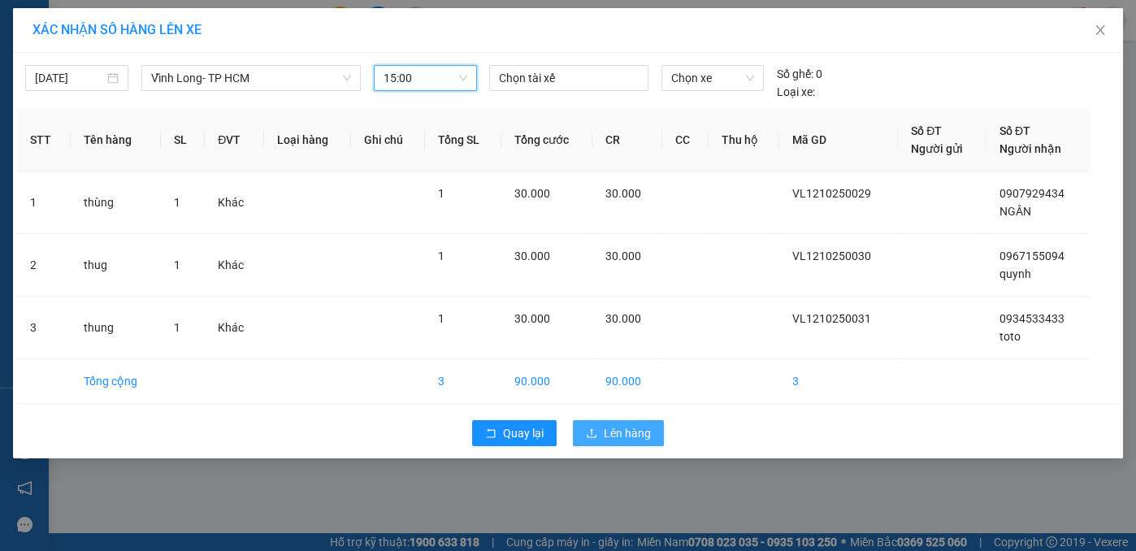
drag, startPoint x: 624, startPoint y: 431, endPoint x: 619, endPoint y: 408, distance: 23.3
click at [624, 429] on span "Lên hàng" at bounding box center [627, 433] width 47 height 18
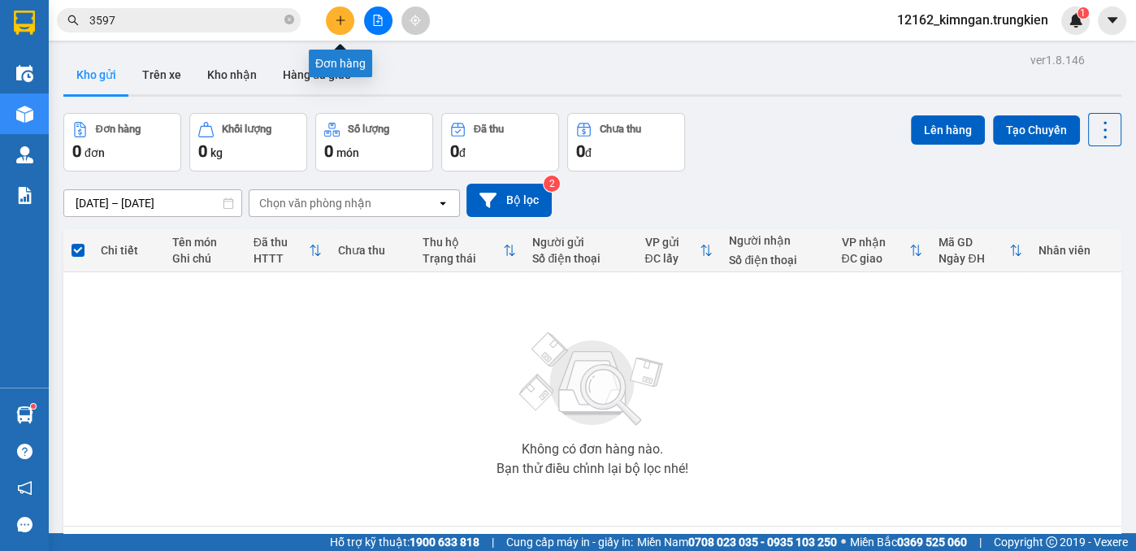
click at [340, 25] on icon "plus" at bounding box center [340, 20] width 11 height 11
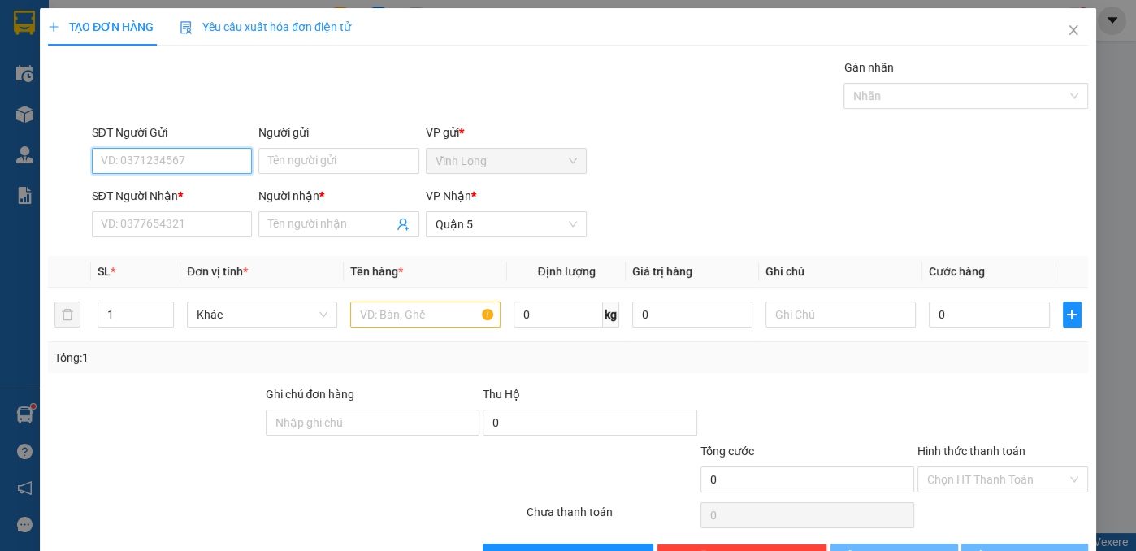
click at [341, 20] on div "TẠO ĐƠN HÀNG Yêu cầu xuất hóa đơn điện tử Transit Pickup Surcharge Ids Transit …" at bounding box center [568, 275] width 1136 height 551
drag, startPoint x: 362, startPoint y: 220, endPoint x: 363, endPoint y: 208, distance: 12.2
click at [362, 219] on input "Người nhận *" at bounding box center [330, 224] width 125 height 18
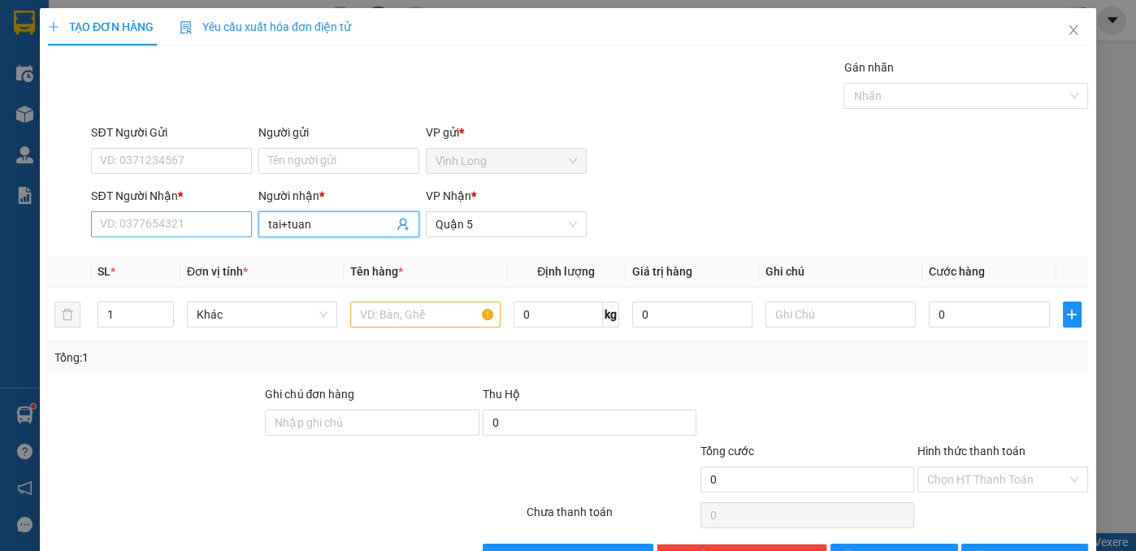
type input "tai+tuan"
drag, startPoint x: 138, startPoint y: 224, endPoint x: 137, endPoint y: 208, distance: 16.3
click at [137, 209] on div "SĐT Người Nhận * VD: 0377654321" at bounding box center [171, 215] width 161 height 57
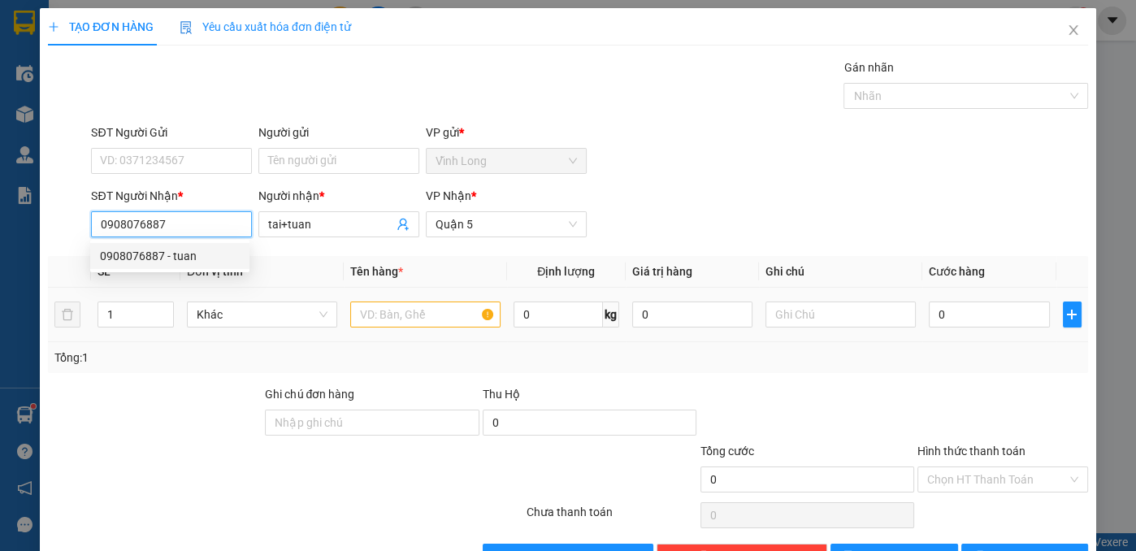
type input "0908076887"
click at [390, 320] on input "text" at bounding box center [425, 314] width 150 height 26
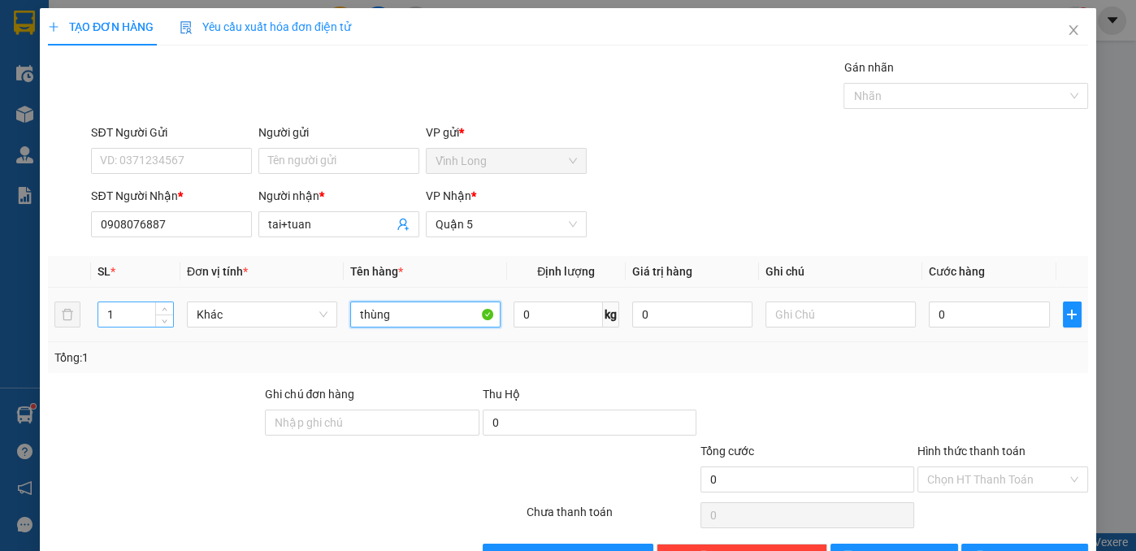
type input "thùng"
click at [127, 319] on input "1" at bounding box center [135, 314] width 75 height 24
type input "6"
type input "2"
click at [939, 315] on input "0" at bounding box center [989, 314] width 120 height 26
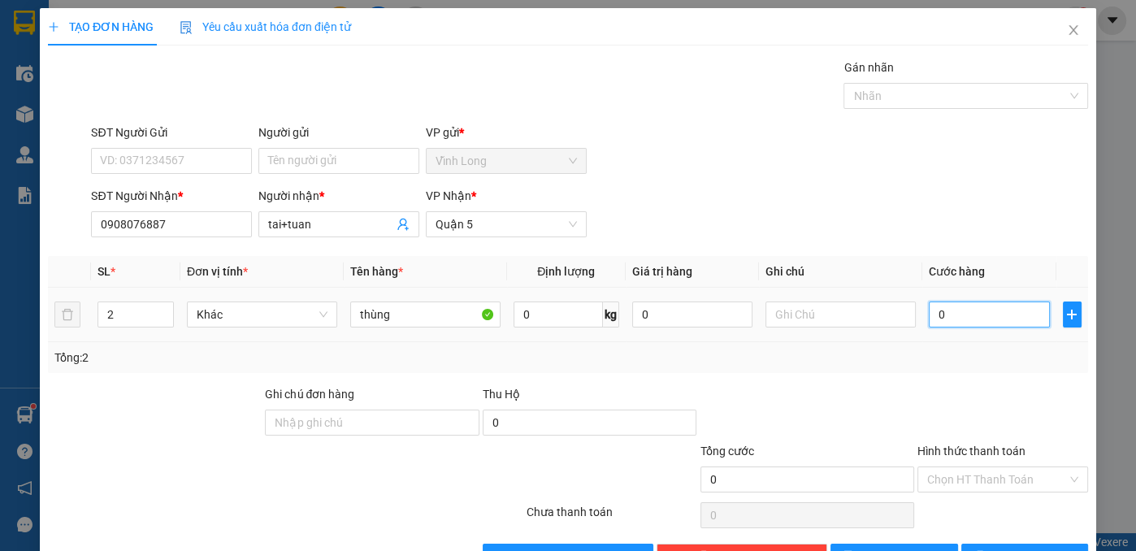
type input "6"
type input "60"
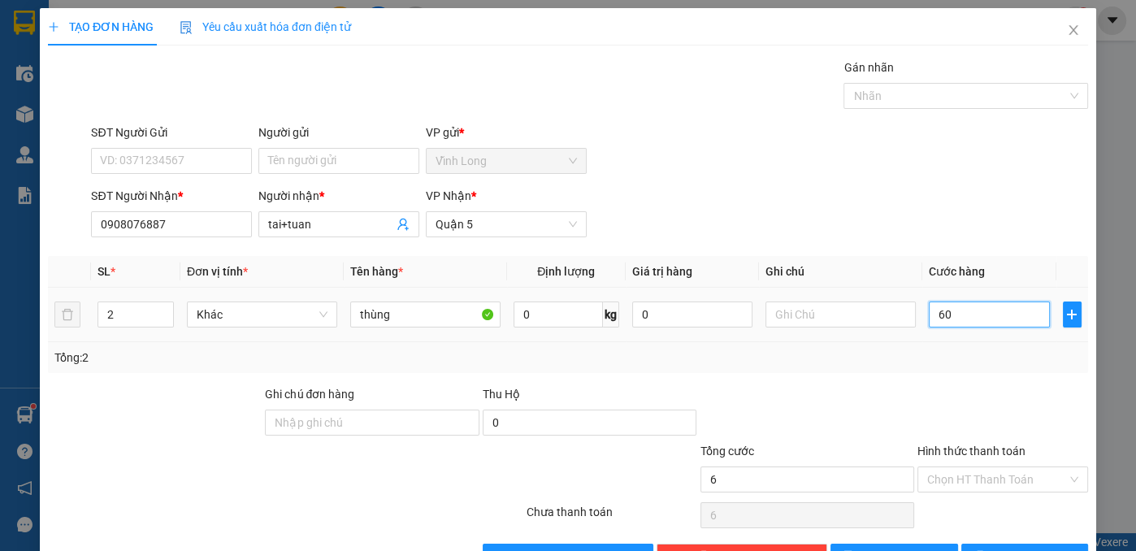
type input "60"
type input "60.000"
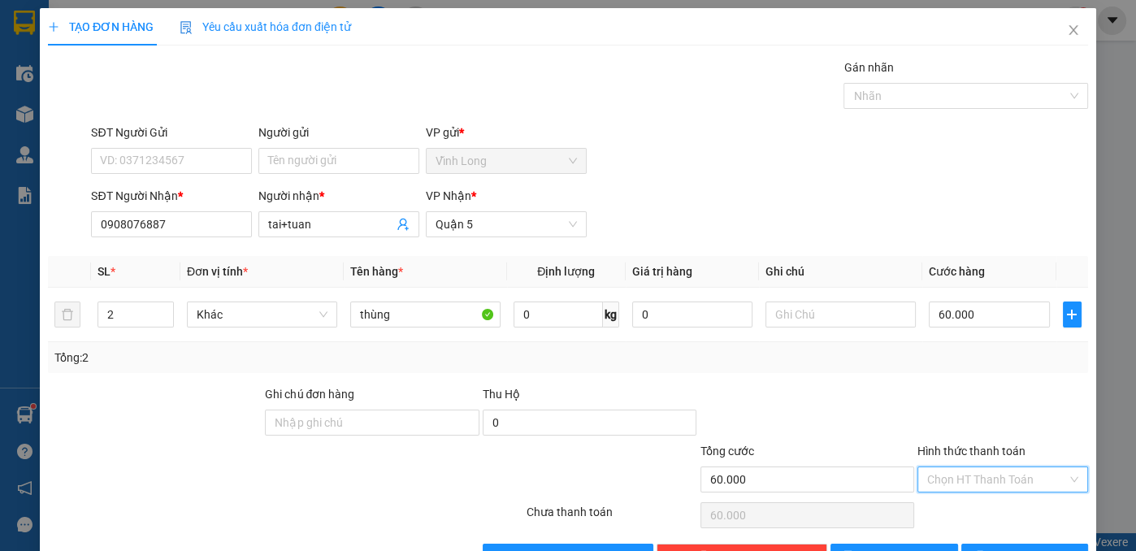
click at [999, 479] on input "Hình thức thanh toán" at bounding box center [997, 479] width 140 height 24
click at [968, 500] on div "Tại văn phòng" at bounding box center [992, 510] width 169 height 26
click at [979, 544] on button "[PERSON_NAME] và In" at bounding box center [1025, 557] width 128 height 26
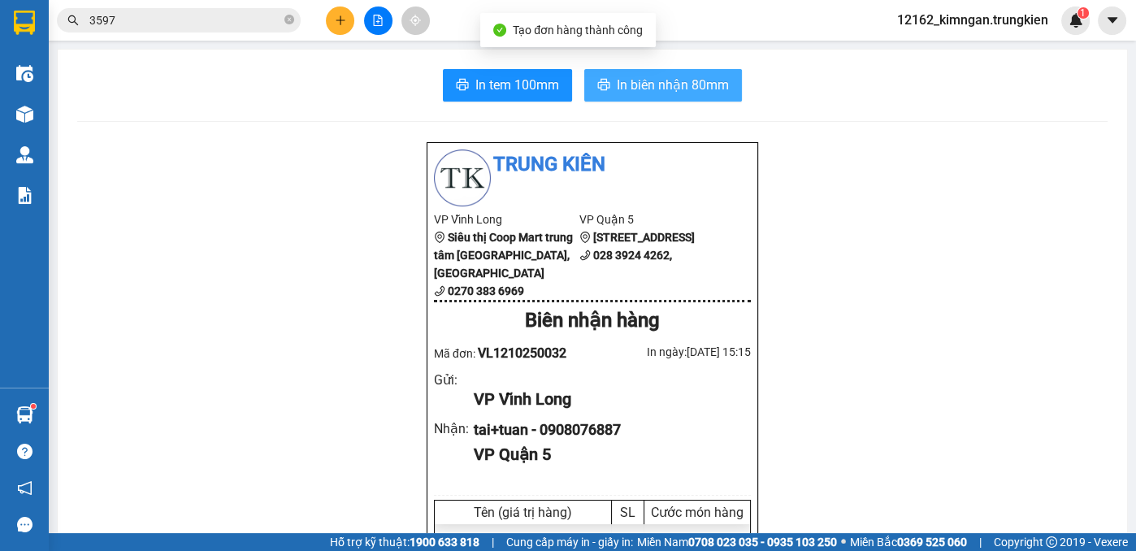
click at [666, 83] on span "In biên nhận 80mm" at bounding box center [673, 85] width 112 height 20
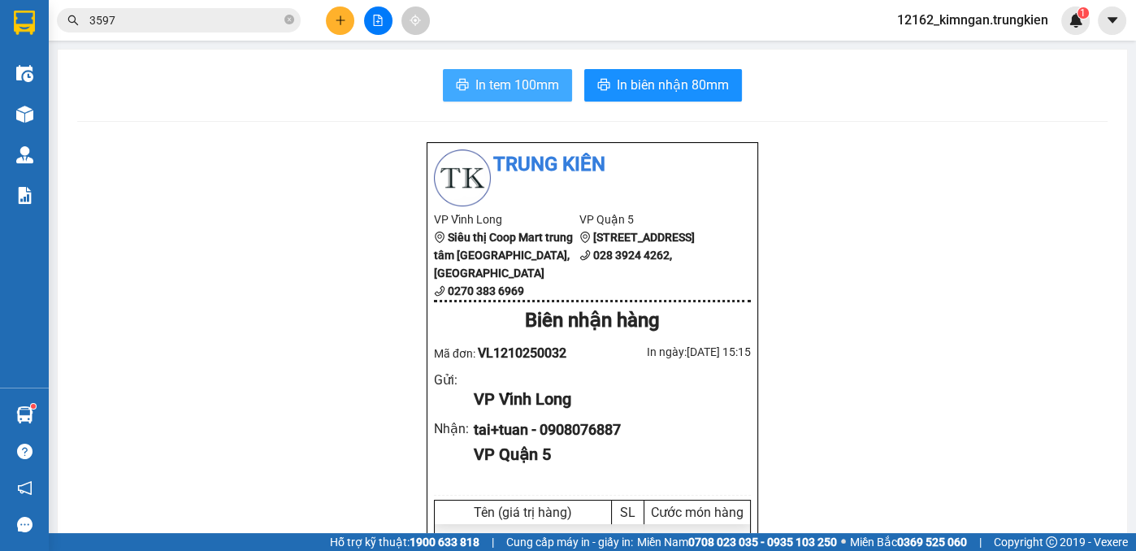
click at [540, 87] on span "In tem 100mm" at bounding box center [517, 85] width 84 height 20
click at [341, 19] on icon "plus" at bounding box center [340, 20] width 11 height 11
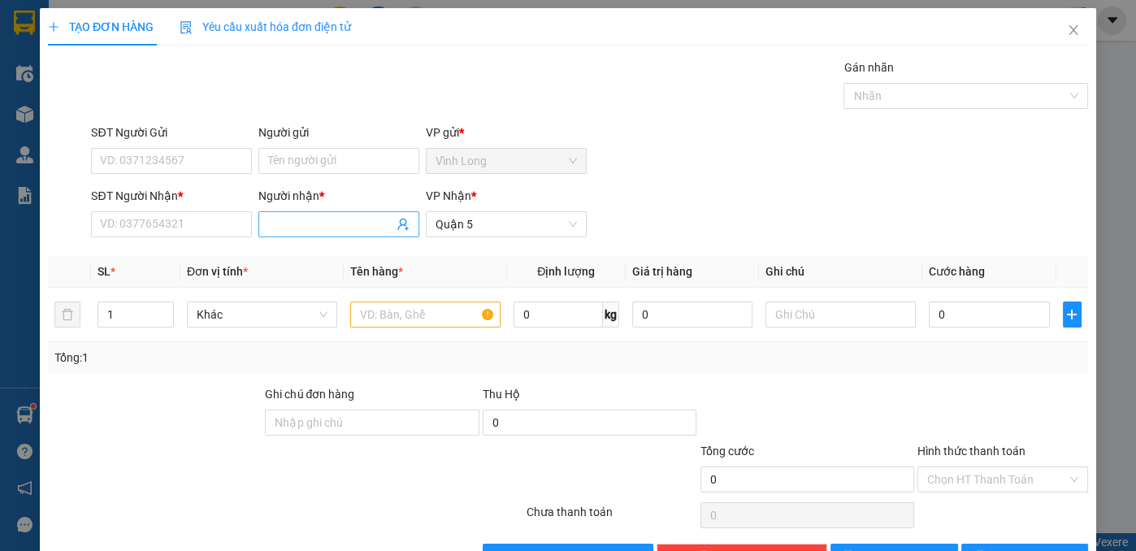
click at [340, 215] on input "Người nhận *" at bounding box center [330, 224] width 125 height 18
type input "ti+tuan"
click at [115, 231] on input "SĐT Người Nhận *" at bounding box center [171, 224] width 161 height 26
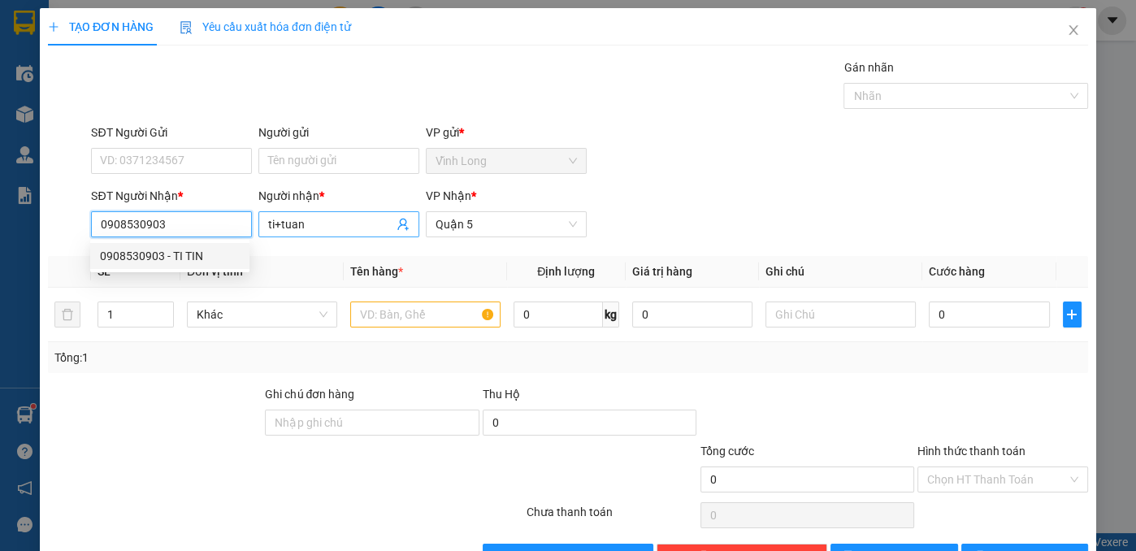
type input "0908530903"
drag, startPoint x: 313, startPoint y: 221, endPoint x: 302, endPoint y: 215, distance: 12.0
click at [310, 219] on input "ti+tuan" at bounding box center [330, 224] width 125 height 18
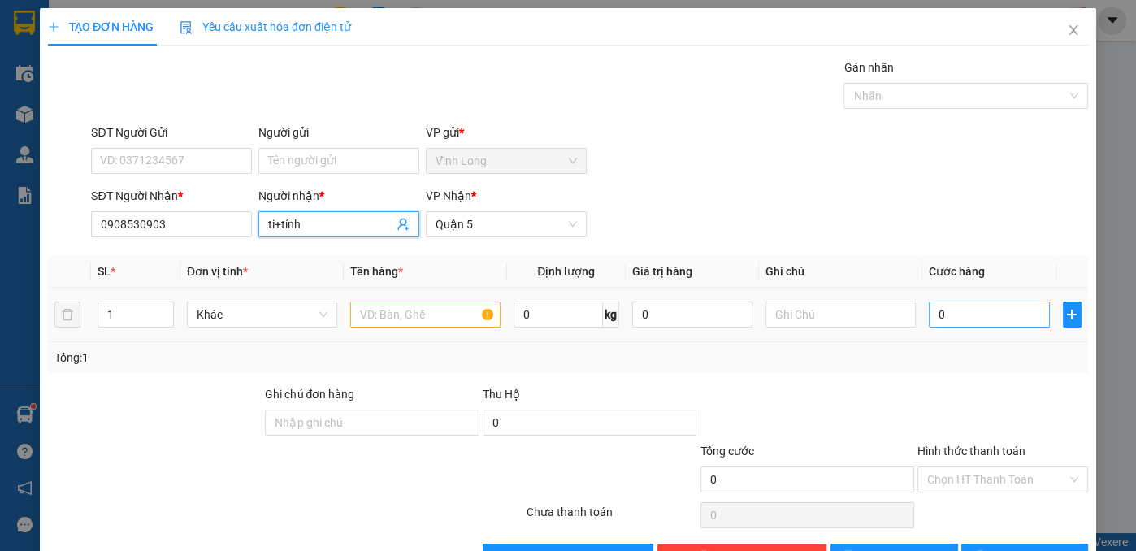
type input "ti+tính"
click at [940, 313] on input "0" at bounding box center [989, 314] width 120 height 26
type input "2"
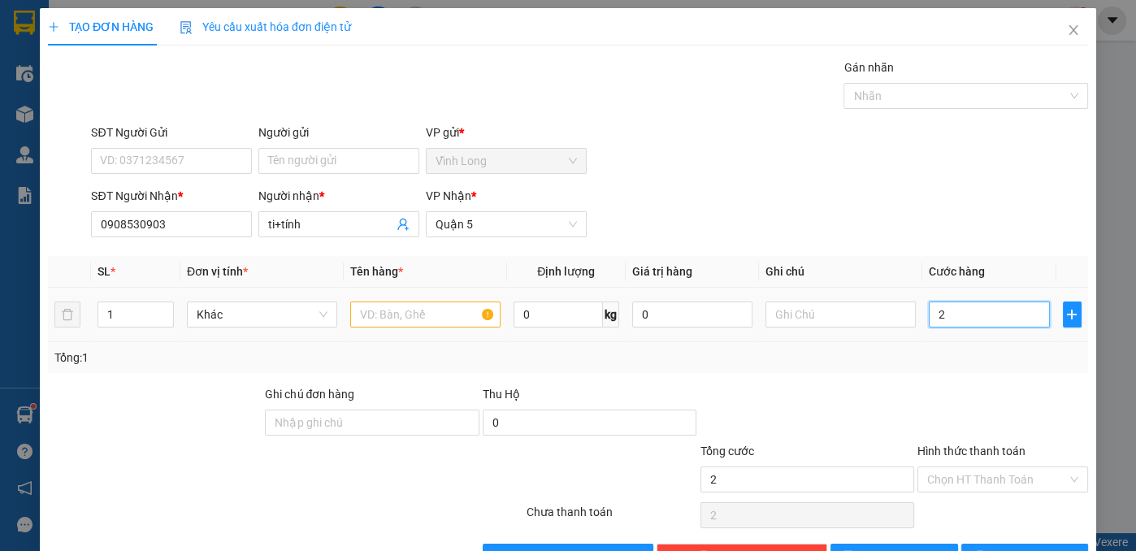
type input "20"
type input "20.000"
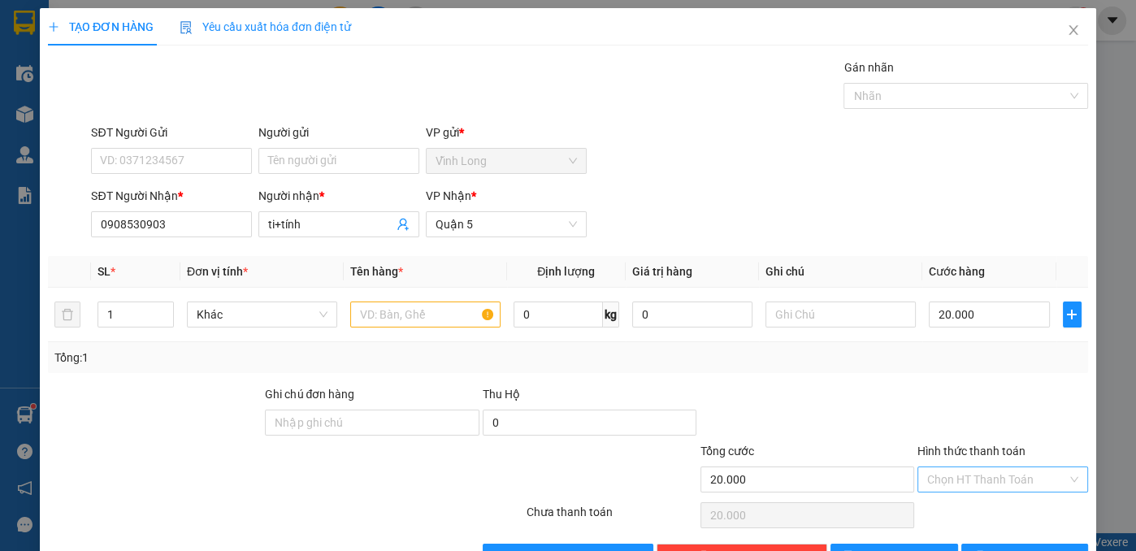
click at [1005, 477] on input "Hình thức thanh toán" at bounding box center [997, 479] width 140 height 24
click at [973, 506] on div "Tại văn phòng" at bounding box center [993, 510] width 150 height 18
type input "0"
click at [986, 550] on icon "printer" at bounding box center [979, 555] width 11 height 11
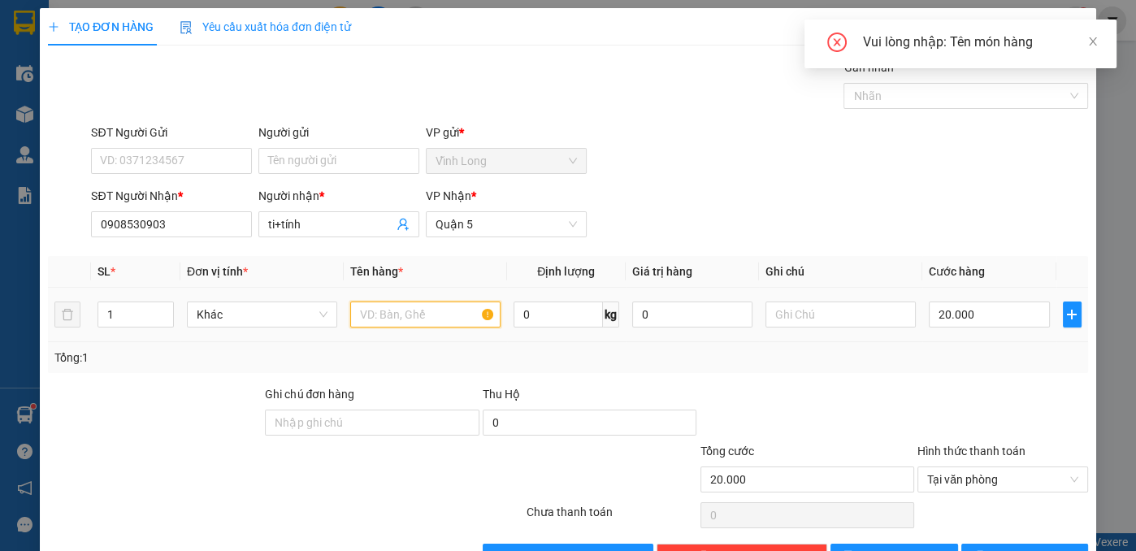
click at [423, 301] on input "text" at bounding box center [425, 314] width 150 height 26
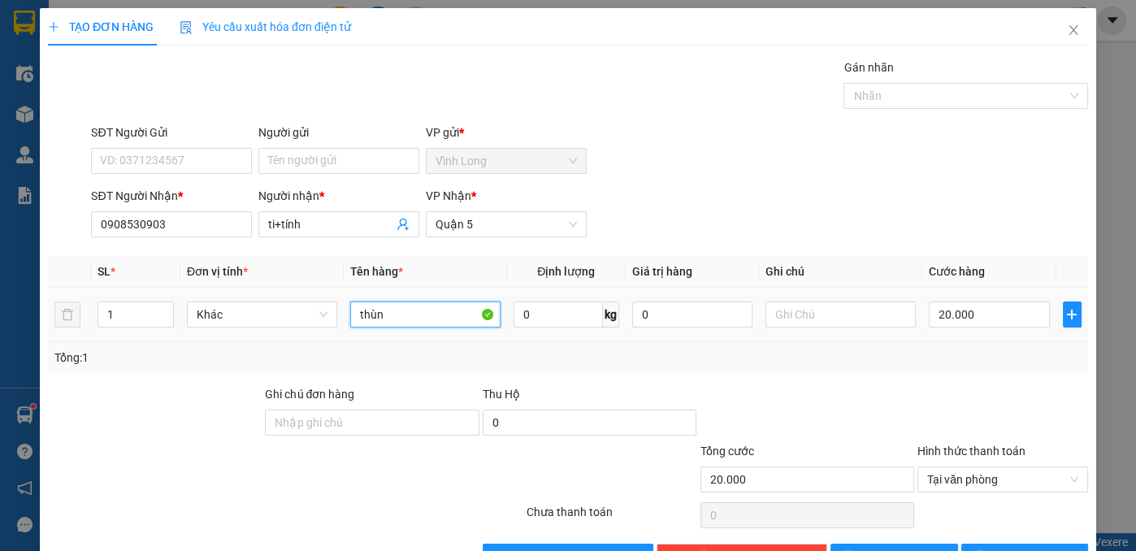
type input "thùng"
click at [970, 467] on span "Tại văn phòng" at bounding box center [1002, 479] width 151 height 24
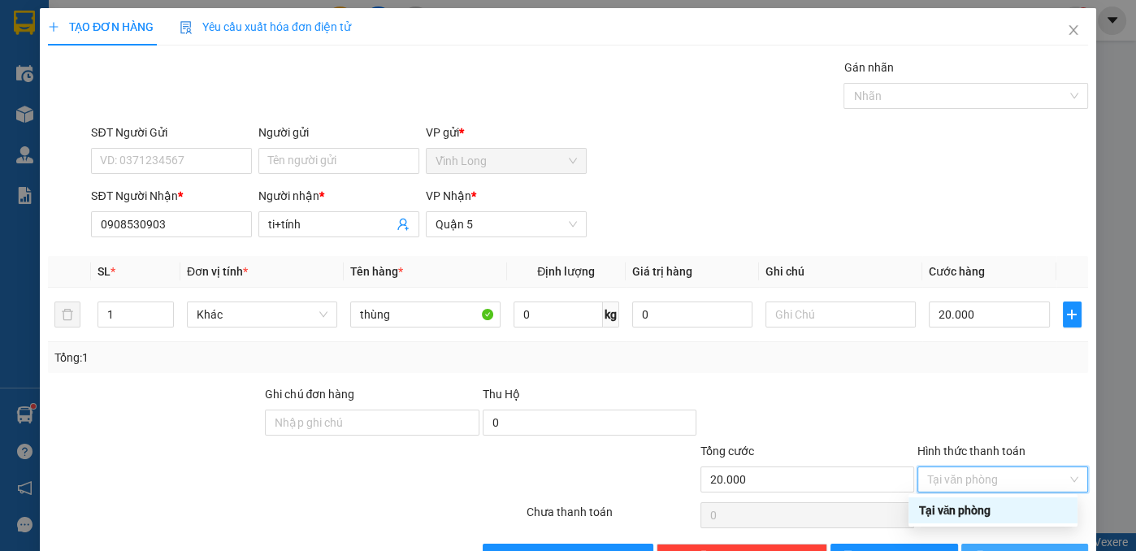
click at [994, 544] on button "[PERSON_NAME] và In" at bounding box center [1025, 557] width 128 height 26
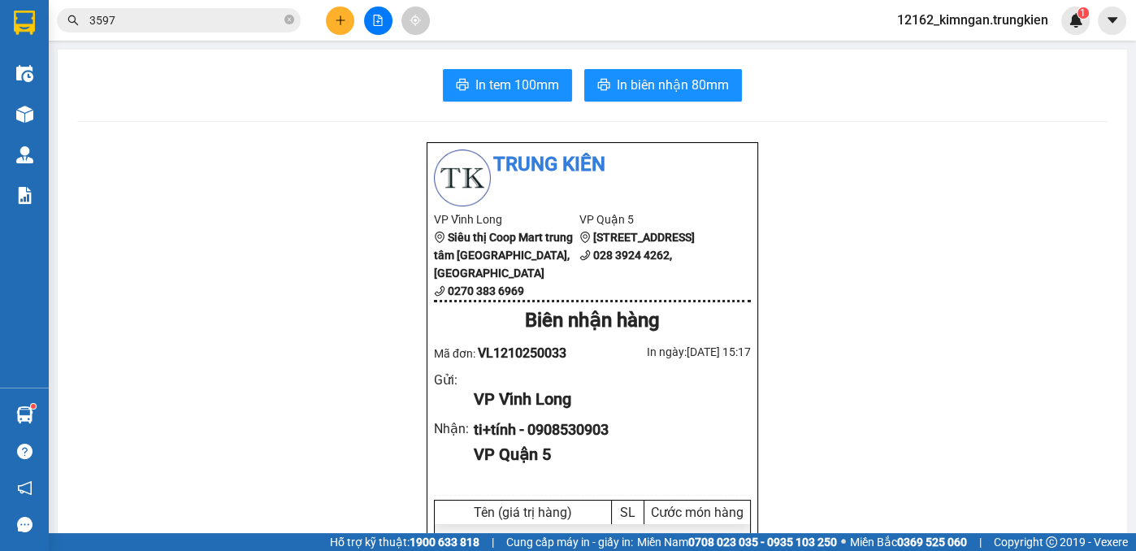
click at [533, 87] on span "In tem 100mm" at bounding box center [517, 85] width 84 height 20
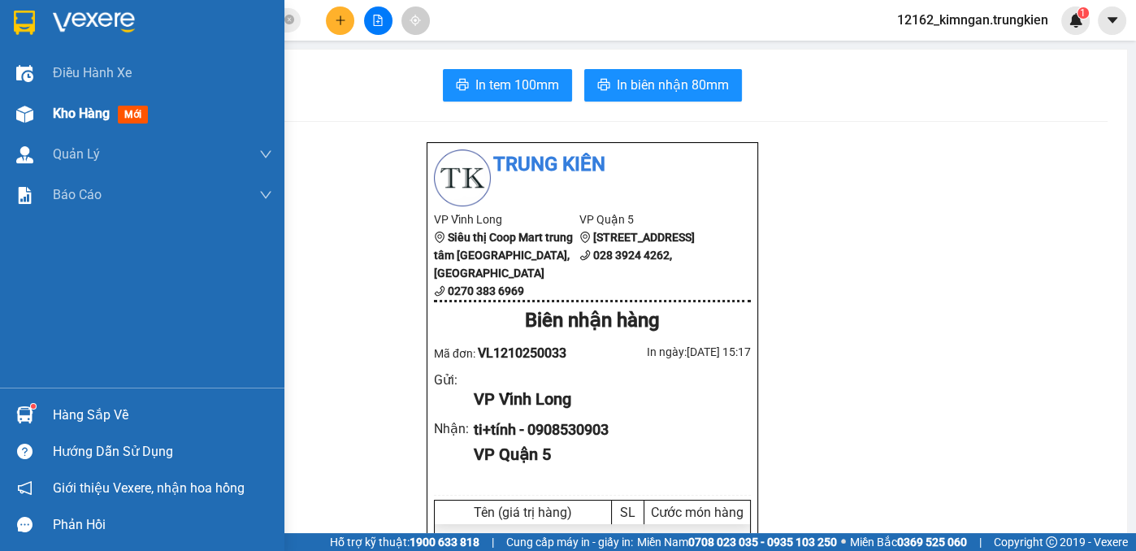
click at [75, 106] on span "Kho hàng" at bounding box center [81, 113] width 57 height 15
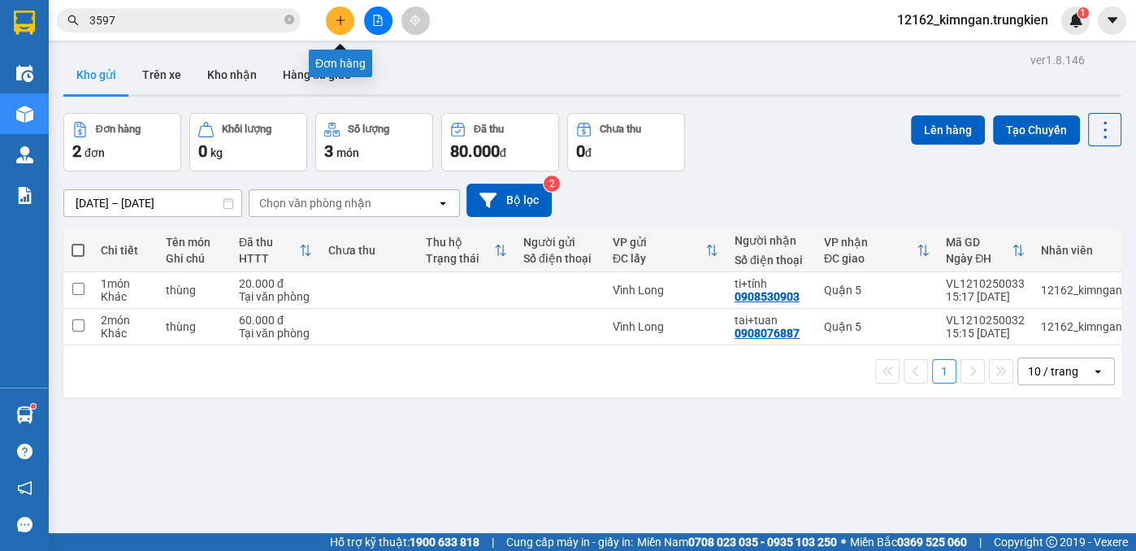
click at [333, 20] on button at bounding box center [340, 21] width 28 height 28
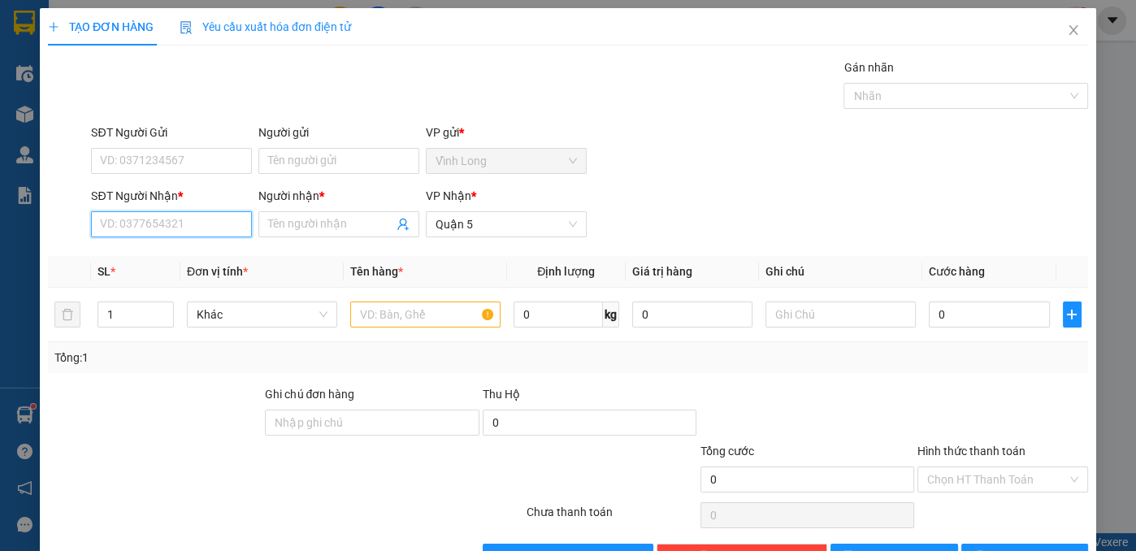
click at [182, 227] on input "SĐT Người Nhận *" at bounding box center [171, 224] width 161 height 26
type input "0963680804"
click at [202, 265] on div "0963680804 - vinh" at bounding box center [169, 256] width 159 height 26
type input "vinh"
type input "30.000"
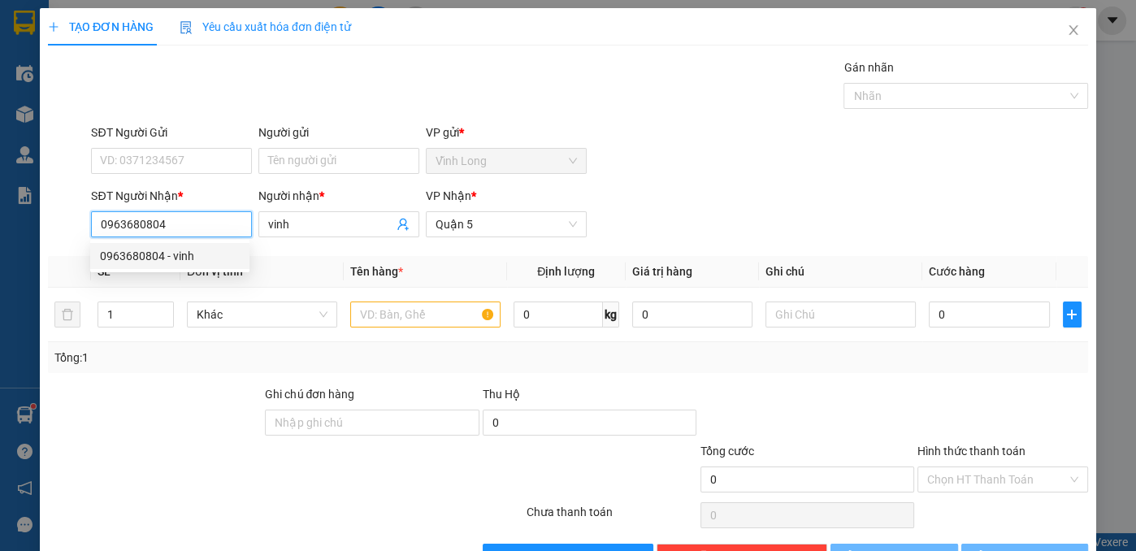
type input "30.000"
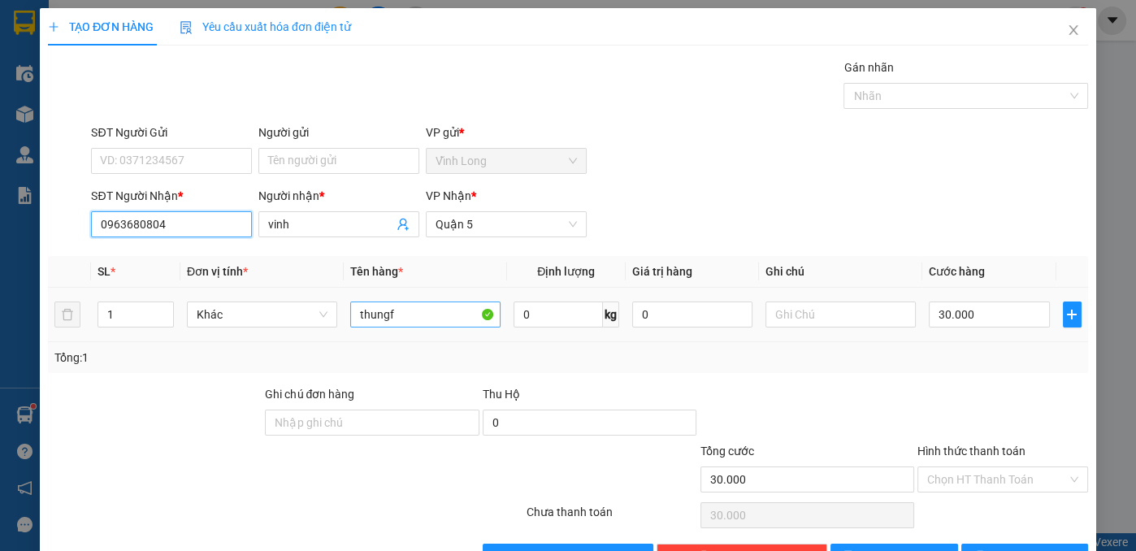
type input "0963680804"
drag, startPoint x: 414, startPoint y: 310, endPoint x: 270, endPoint y: 309, distance: 144.6
click at [272, 308] on tr "1 Khác thungf 0 kg 0 30.000" at bounding box center [568, 315] width 1040 height 54
type input "giỏ"
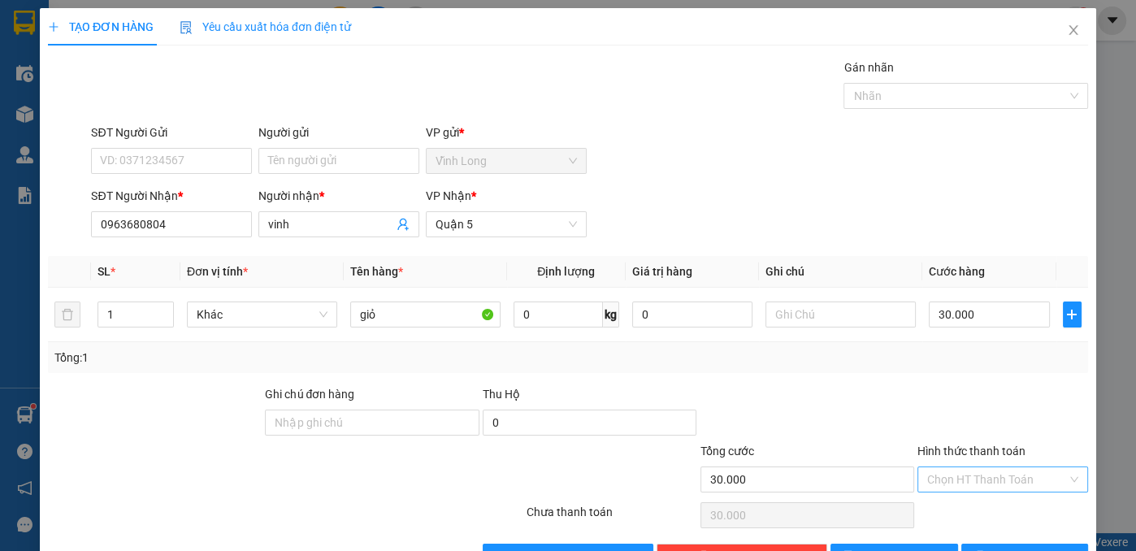
click at [984, 473] on input "Hình thức thanh toán" at bounding box center [997, 479] width 140 height 24
click at [977, 513] on div "Tại văn phòng" at bounding box center [993, 510] width 150 height 18
type input "0"
click at [979, 544] on button "[PERSON_NAME] và In" at bounding box center [1025, 557] width 128 height 26
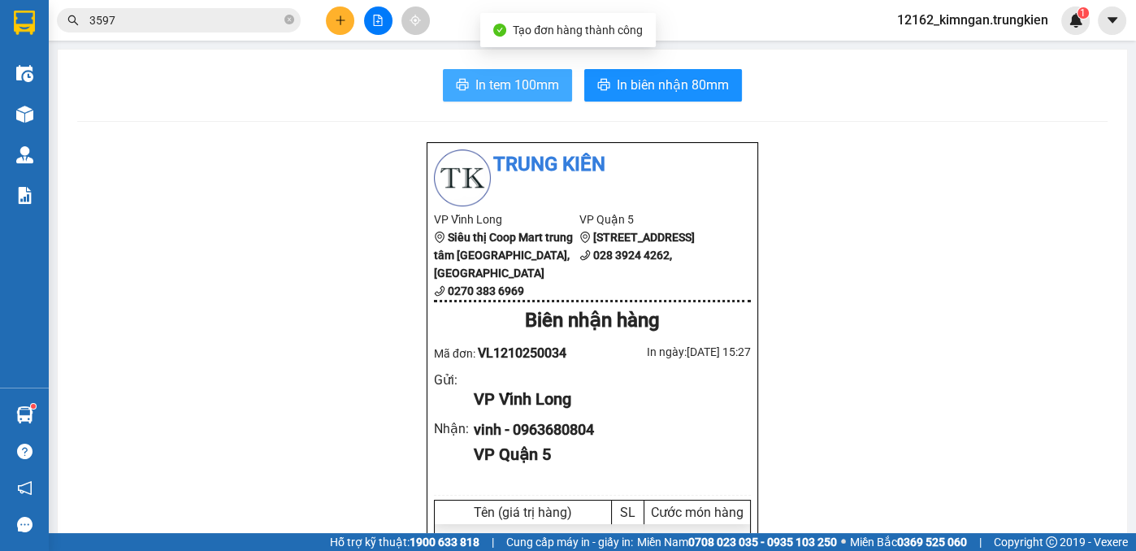
click at [501, 84] on span "In tem 100mm" at bounding box center [517, 85] width 84 height 20
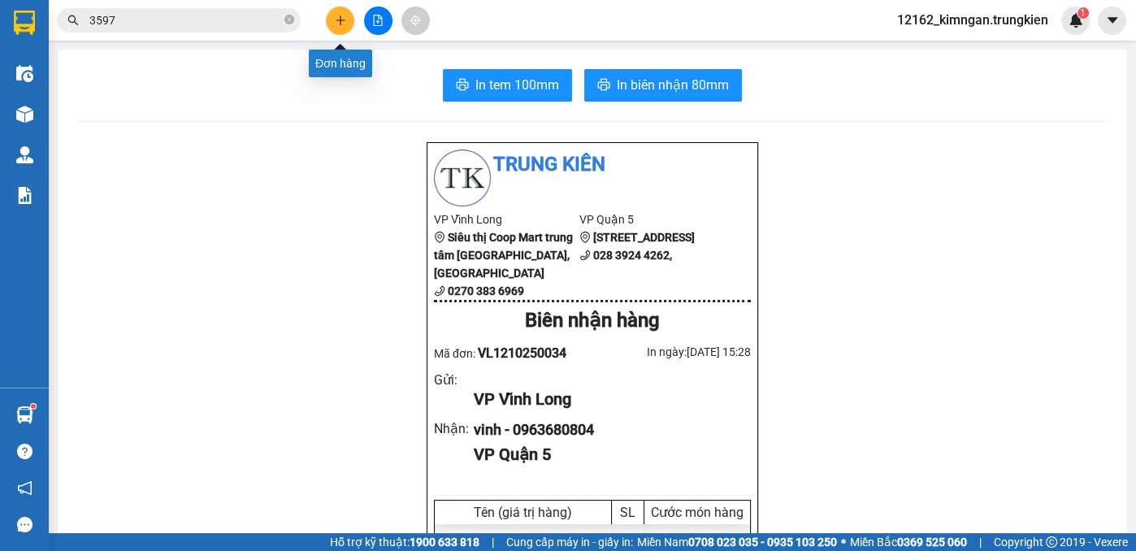
click at [346, 22] on button at bounding box center [340, 21] width 28 height 28
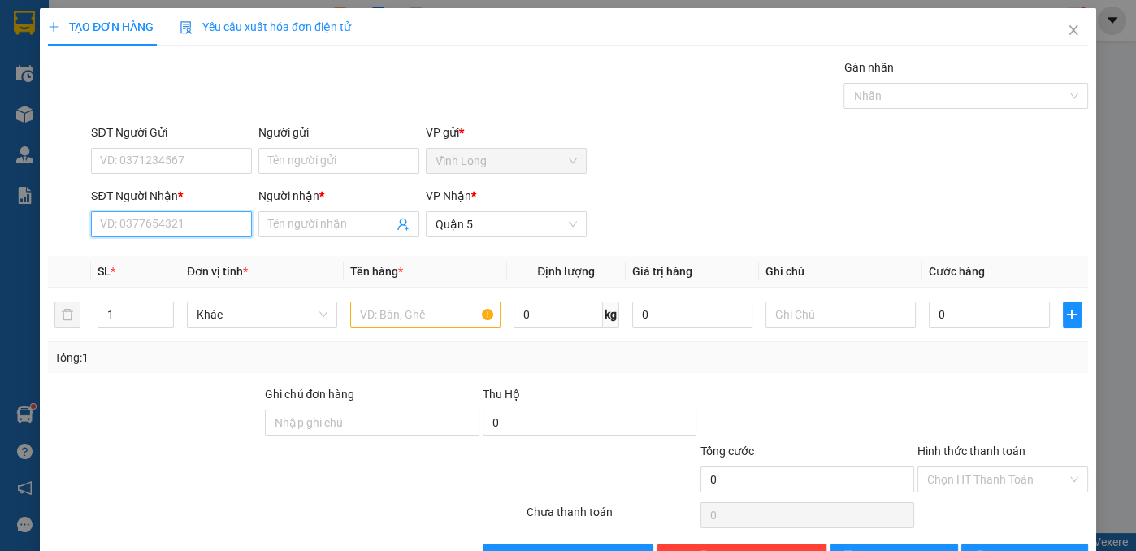
click at [185, 226] on input "SĐT Người Nhận *" at bounding box center [171, 224] width 161 height 26
click at [140, 251] on div "0775894228 - VY" at bounding box center [170, 256] width 140 height 18
type input "0775894228"
type input "VY"
type input "40.000"
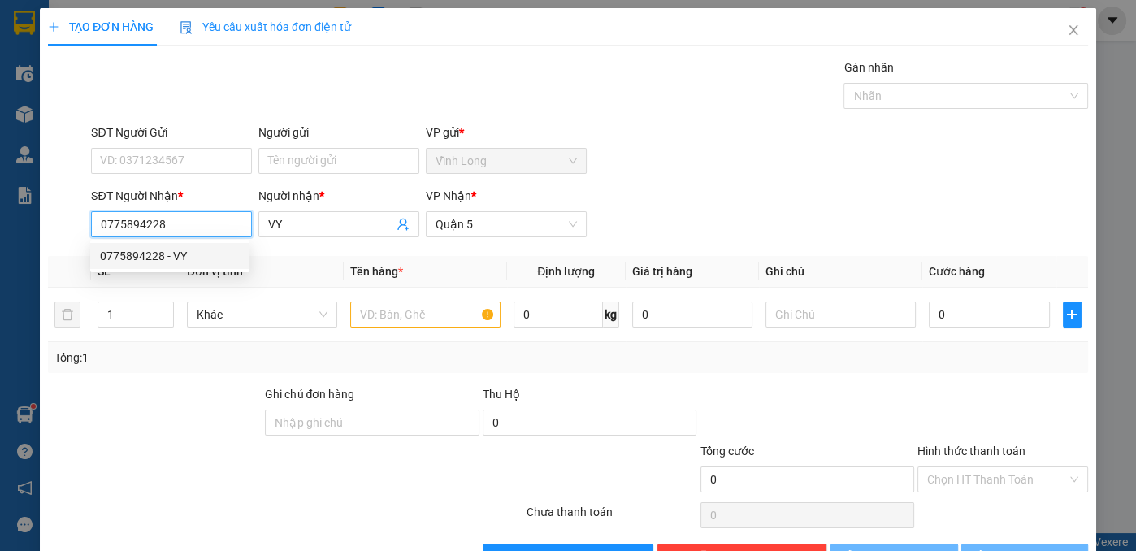
type input "40.000"
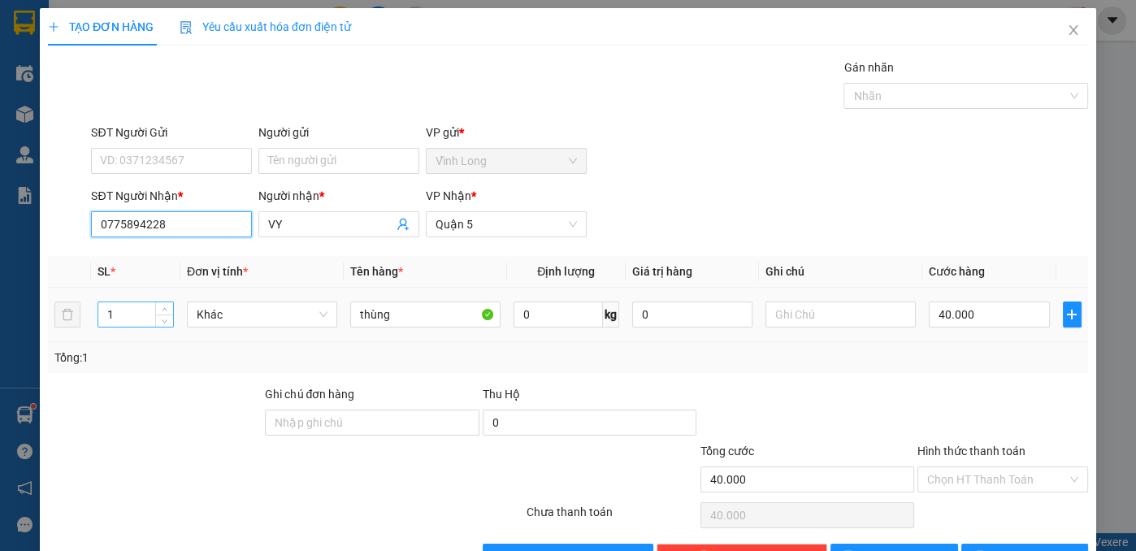
type input "0775894228"
drag, startPoint x: 116, startPoint y: 310, endPoint x: 40, endPoint y: 306, distance: 76.5
click at [40, 306] on div "TẠO ĐƠN HÀNG Yêu cầu xuất hóa đơn điện tử Transit Pickup Surcharge Ids Transit …" at bounding box center [568, 295] width 1056 height 574
type input "2"
click at [988, 319] on input "40.000" at bounding box center [989, 314] width 120 height 26
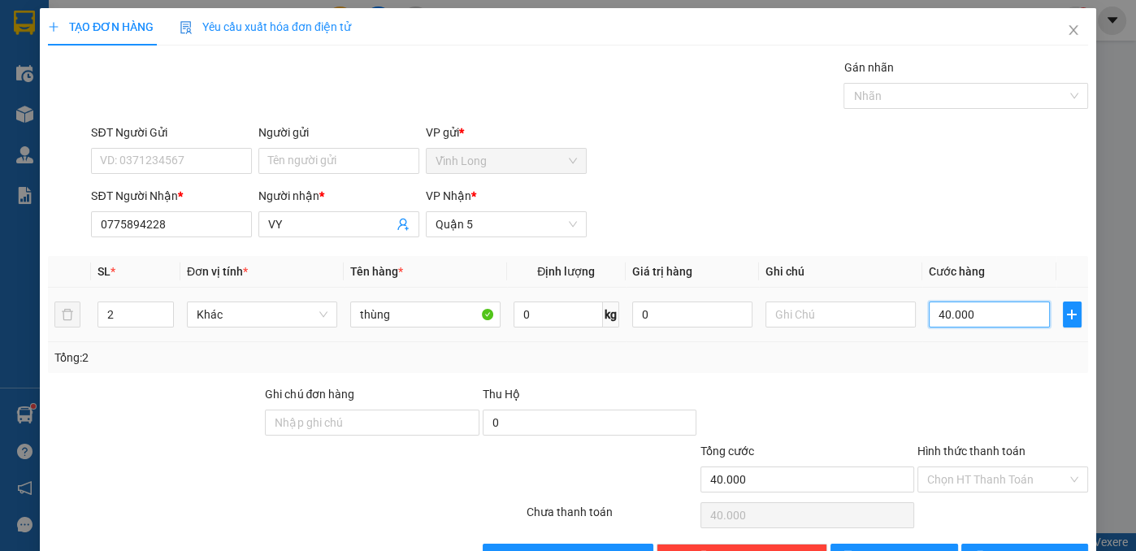
type input "8"
type input "80"
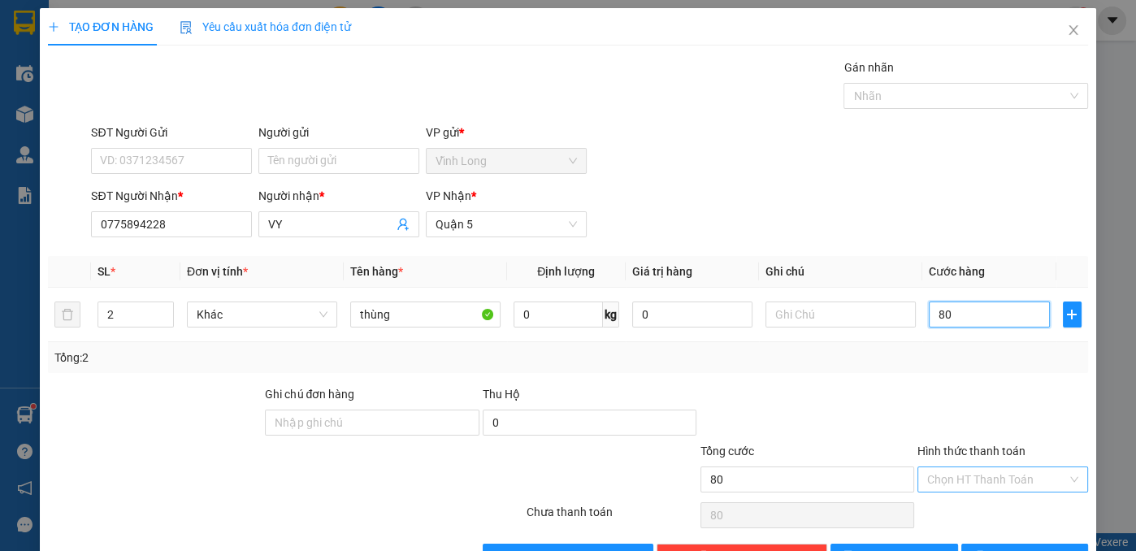
type input "80"
type input "80.000"
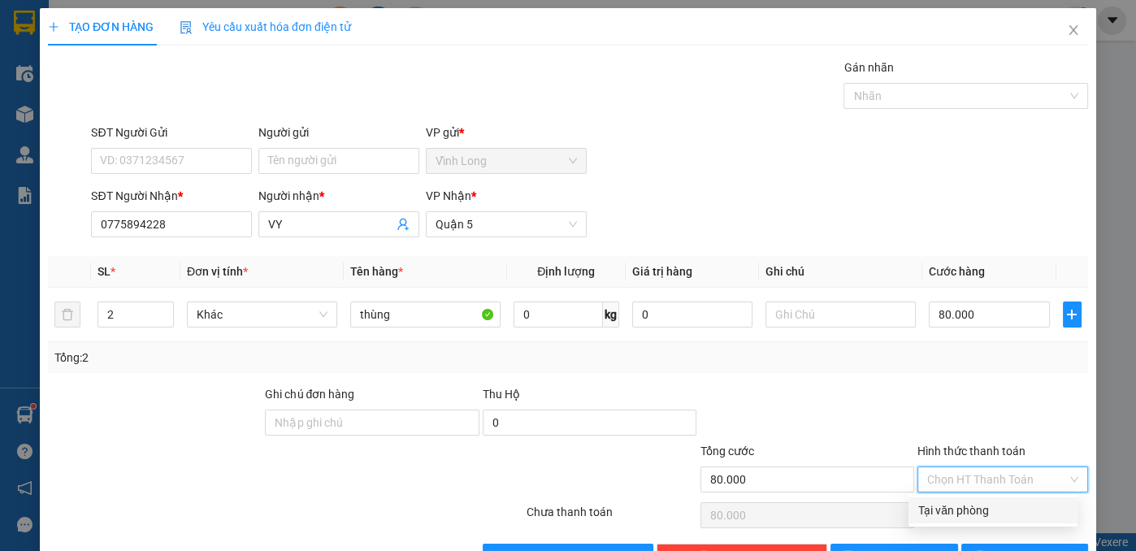
click at [1034, 474] on input "Hình thức thanh toán" at bounding box center [997, 479] width 140 height 24
click at [986, 506] on div "Tại văn phòng" at bounding box center [993, 510] width 150 height 18
type input "0"
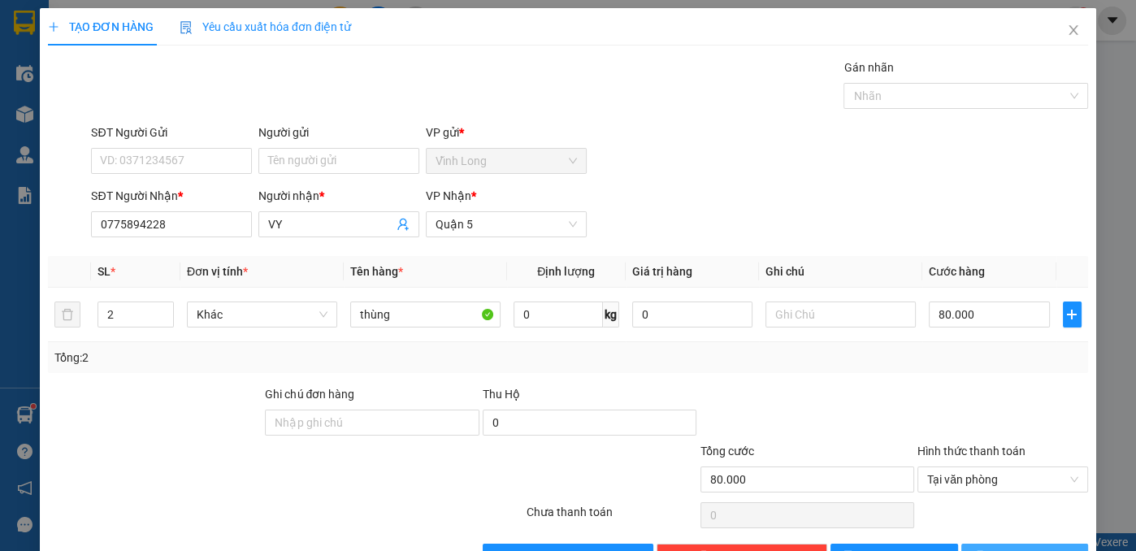
click at [986, 550] on icon "printer" at bounding box center [979, 555] width 11 height 11
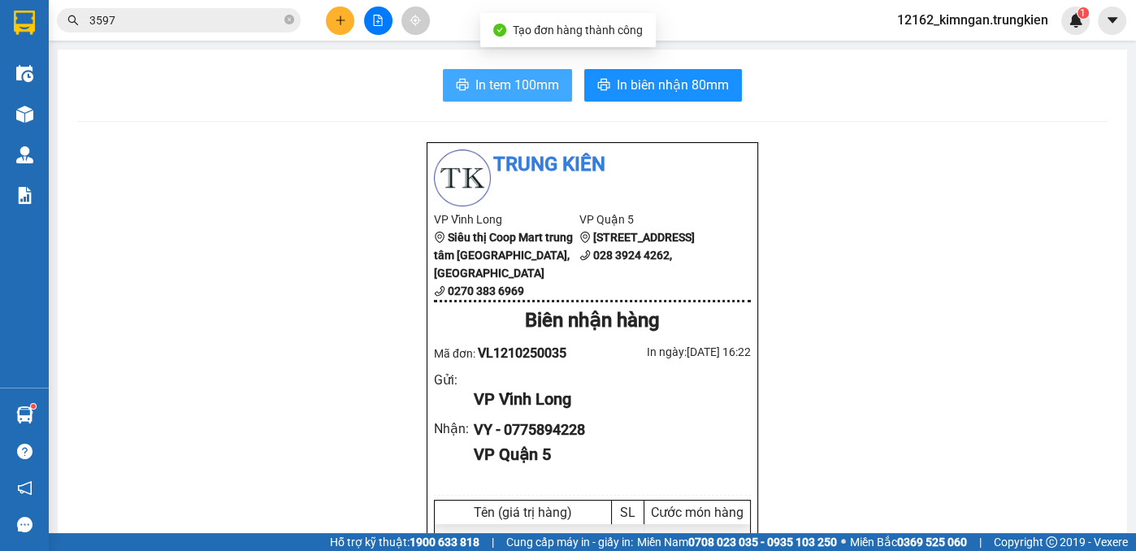
click at [545, 85] on span "In tem 100mm" at bounding box center [517, 85] width 84 height 20
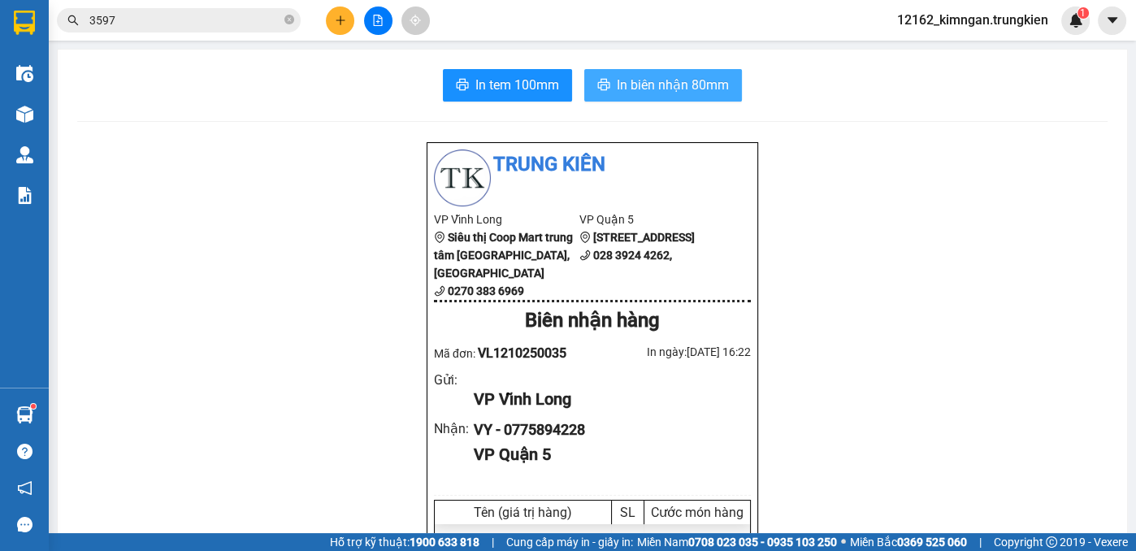
click at [673, 94] on span "In biên nhận 80mm" at bounding box center [673, 85] width 112 height 20
drag, startPoint x: 476, startPoint y: 0, endPoint x: 340, endPoint y: 27, distance: 138.3
click at [340, 27] on button at bounding box center [340, 21] width 28 height 28
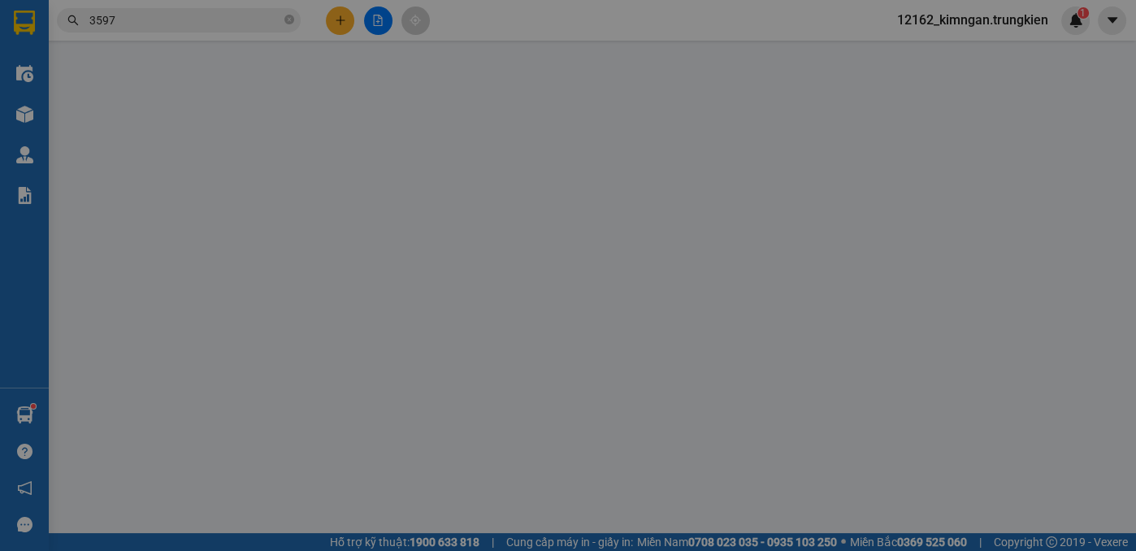
click at [340, 24] on span "Yêu cầu xuất hóa đơn điện tử" at bounding box center [265, 26] width 171 height 13
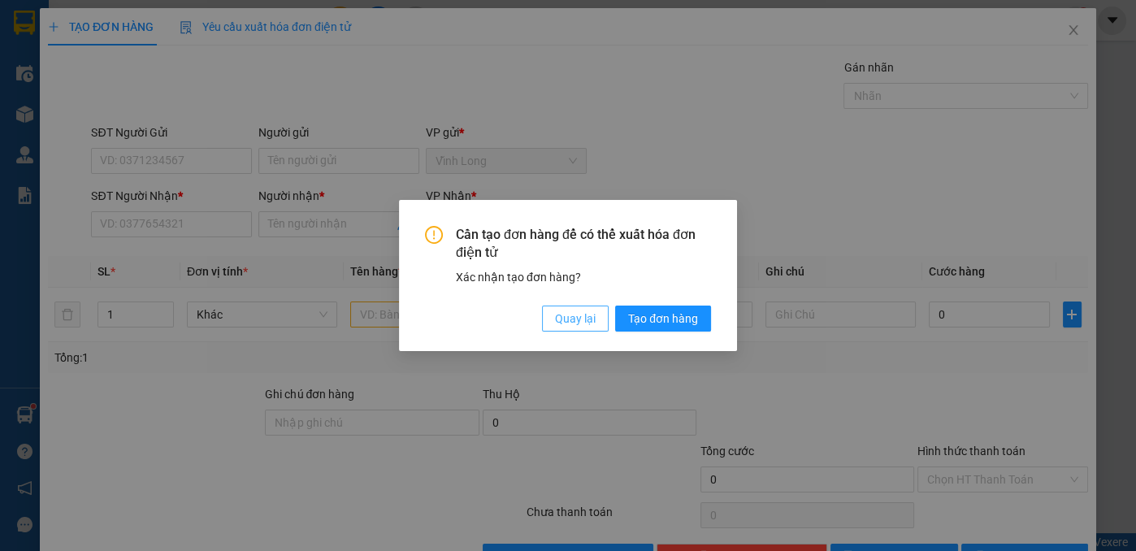
click at [570, 325] on span "Quay lại" at bounding box center [575, 319] width 41 height 18
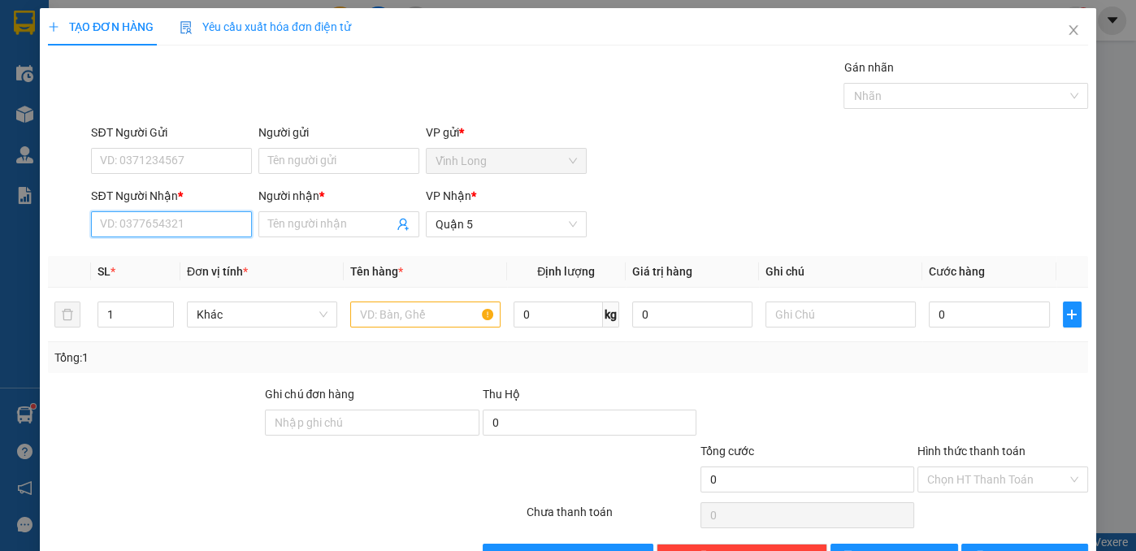
click at [197, 216] on input "SĐT Người Nhận *" at bounding box center [171, 224] width 161 height 26
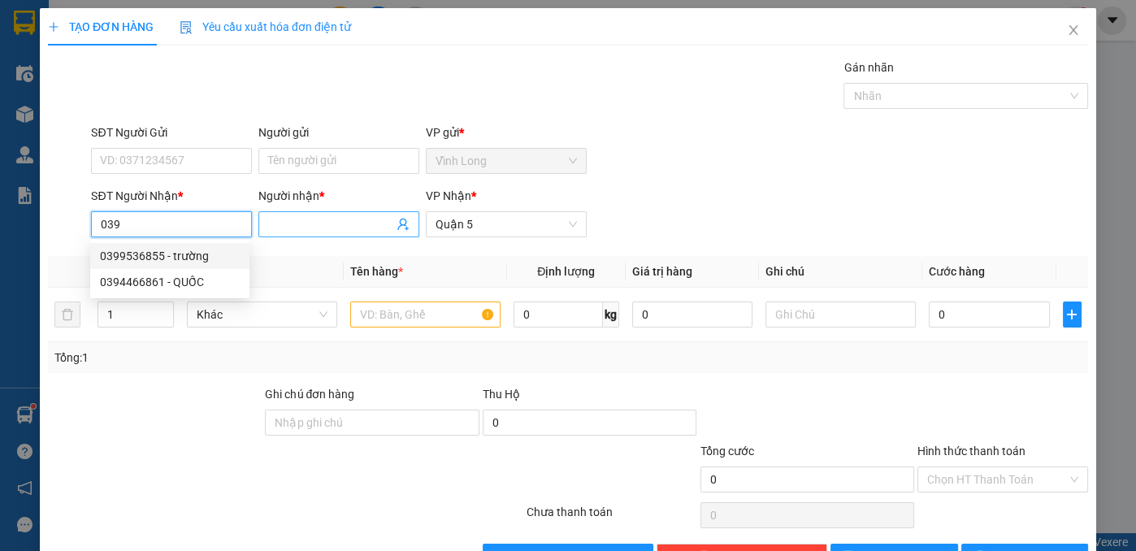
type input "039"
click at [343, 223] on input "Người nhận *" at bounding box center [330, 224] width 125 height 18
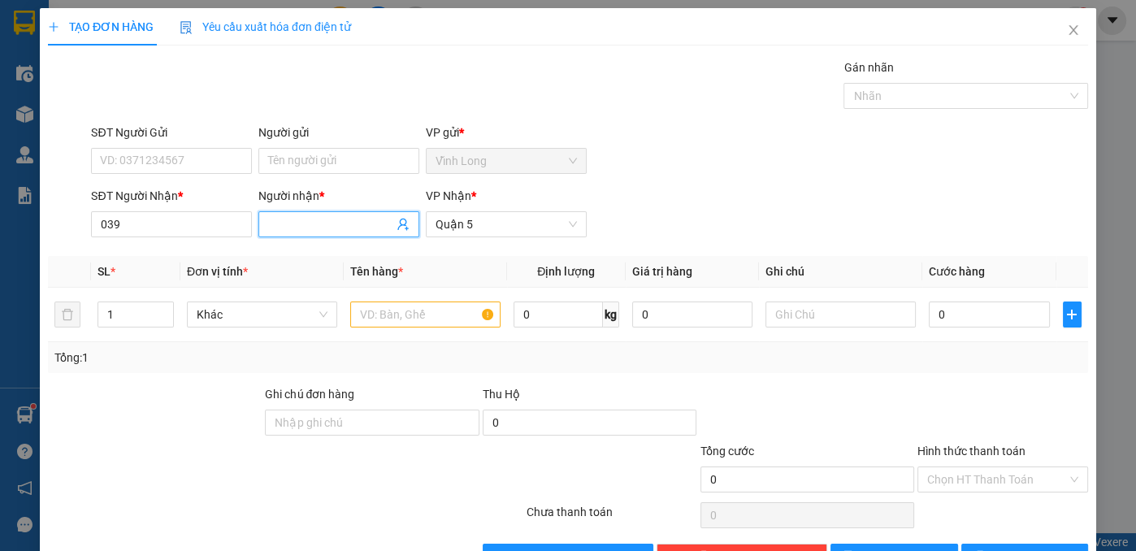
type input "h"
type input "quynh"
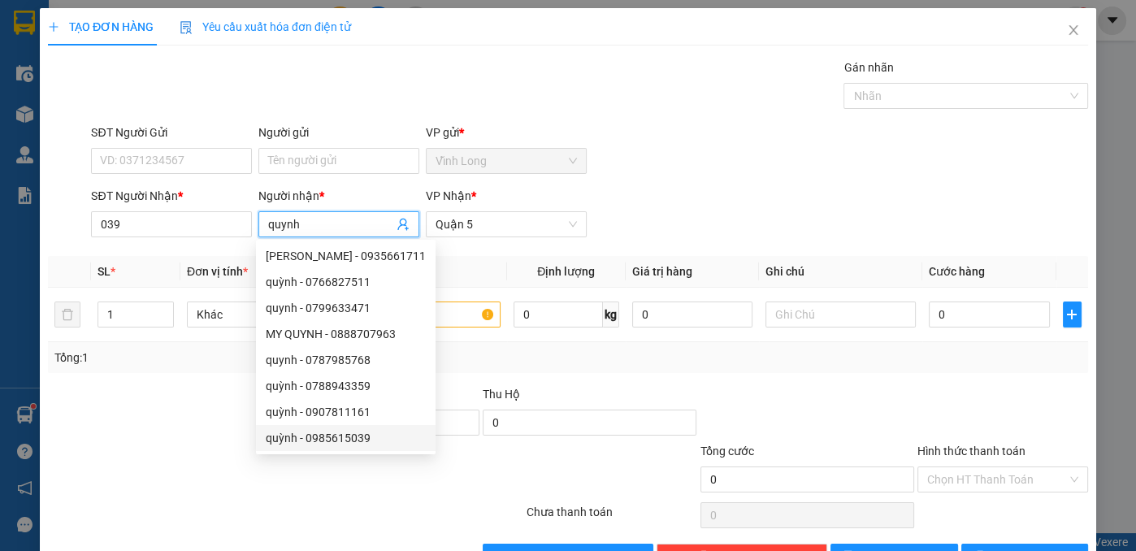
click at [358, 436] on div "quỳnh - 0985615039" at bounding box center [346, 438] width 160 height 18
type input "0985615039"
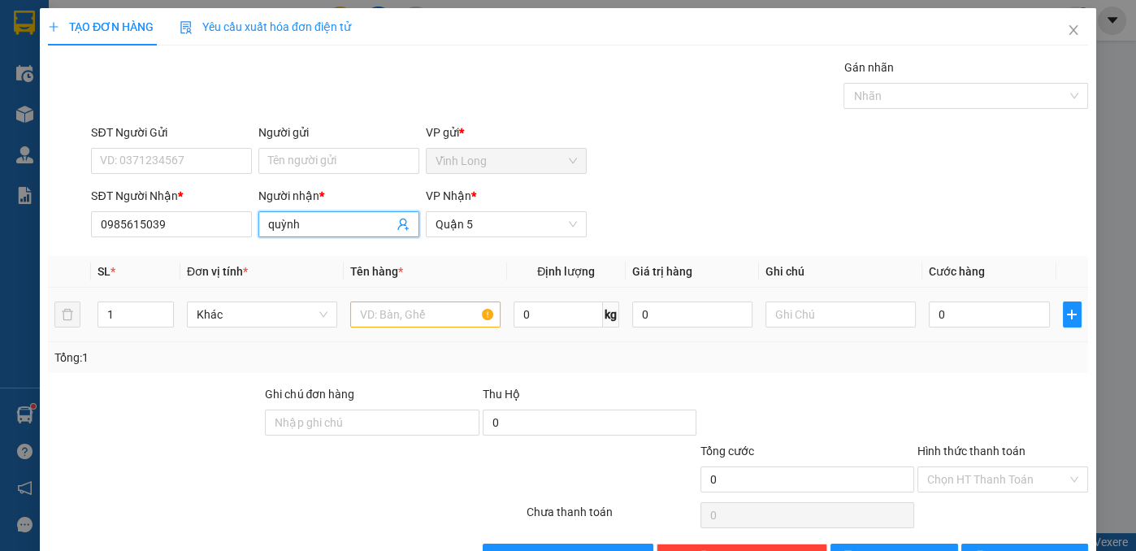
type input "quỳnh"
click at [414, 313] on input "text" at bounding box center [425, 314] width 150 height 26
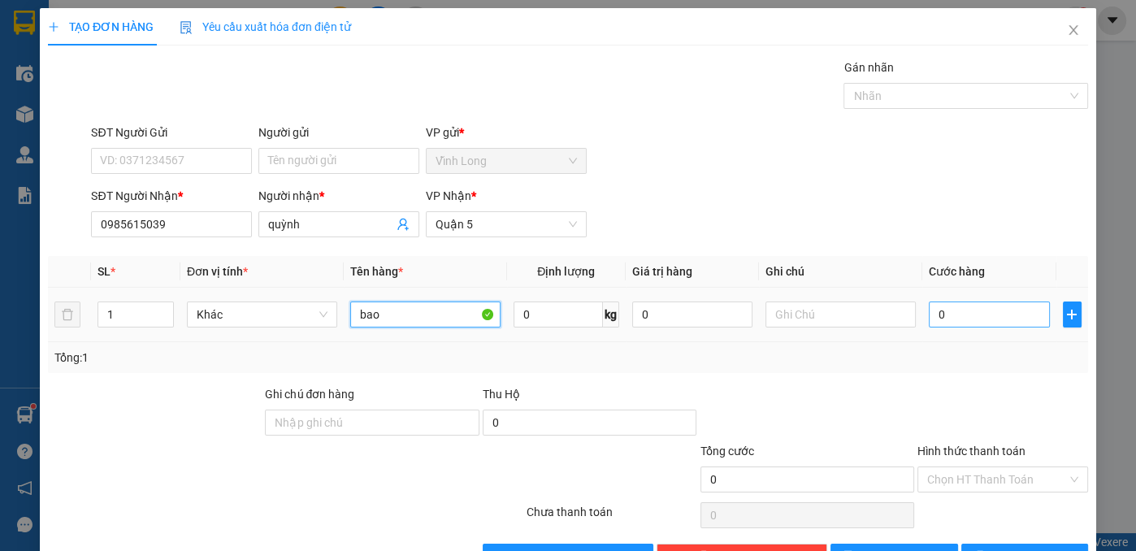
type input "bao"
click at [977, 317] on input "0" at bounding box center [989, 314] width 120 height 26
type input "4"
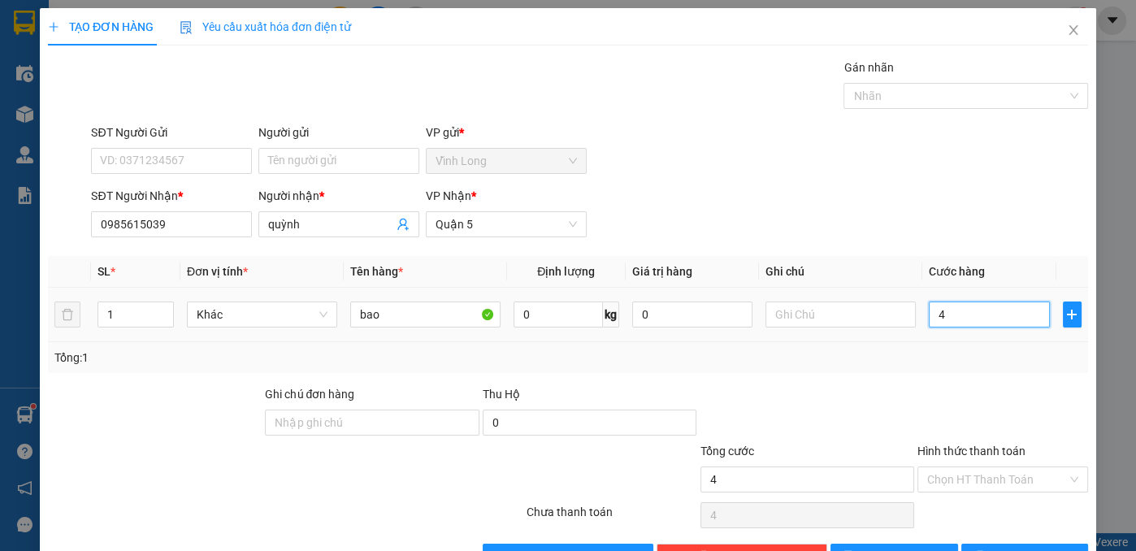
type input "40"
type input "4"
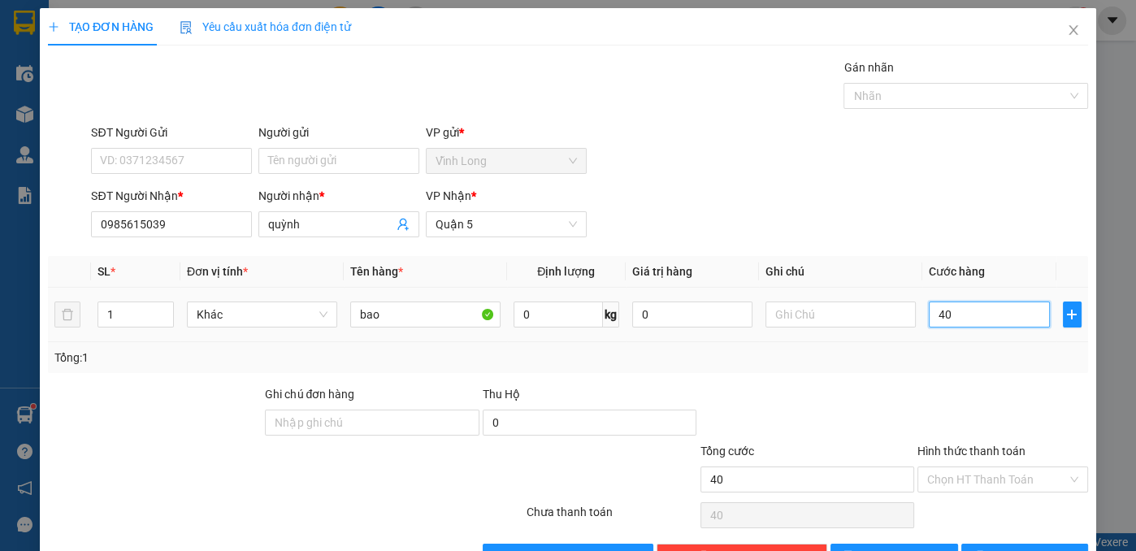
type input "4"
type input "0"
type input "05"
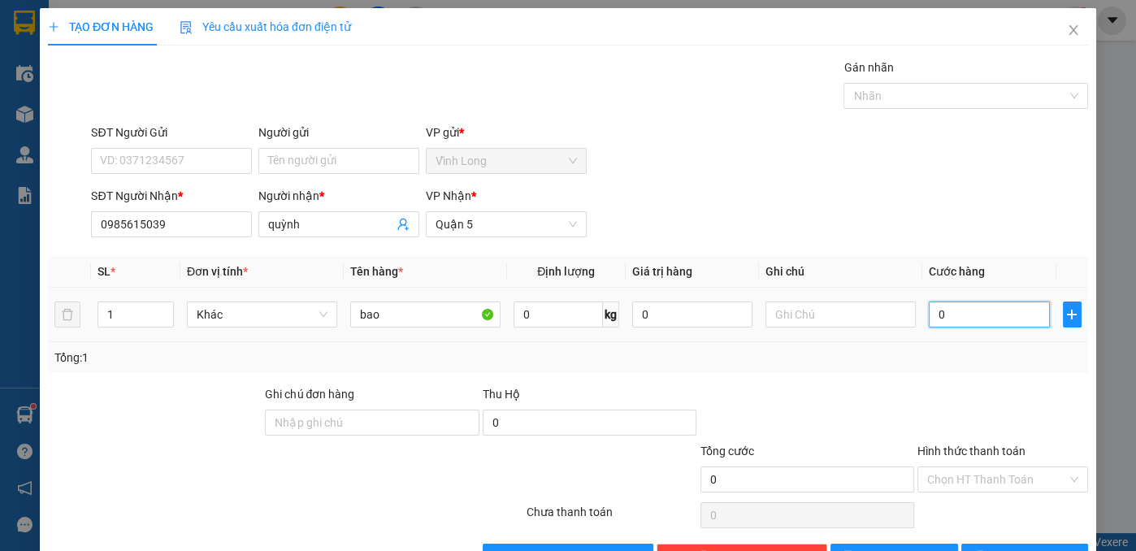
type input "5"
type input "050"
type input "50"
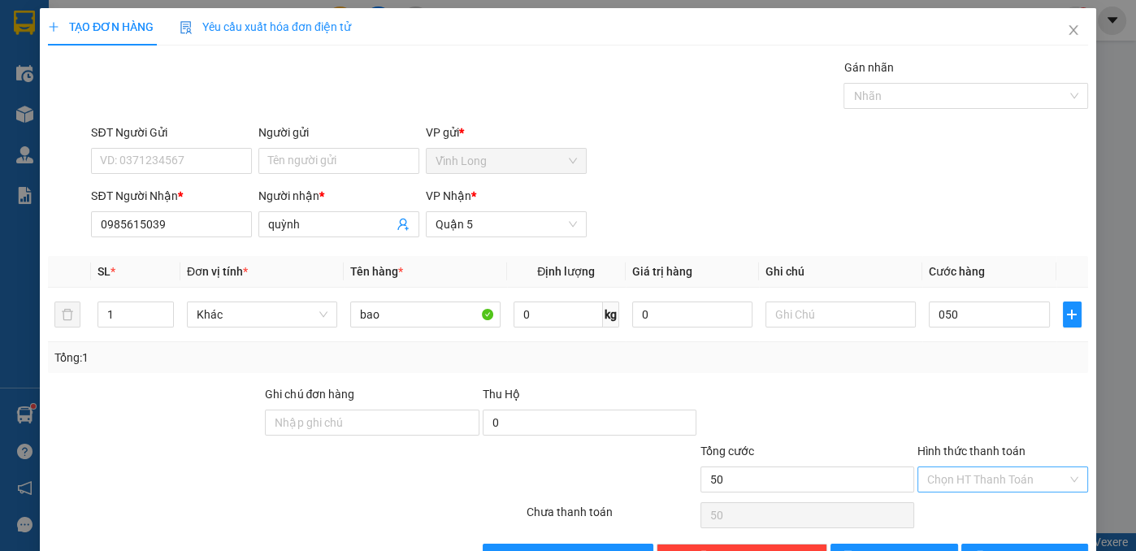
type input "50.000"
click at [1054, 479] on input "Hình thức thanh toán" at bounding box center [997, 479] width 140 height 24
click at [1036, 514] on div "Tại văn phòng" at bounding box center [993, 510] width 150 height 18
type input "0"
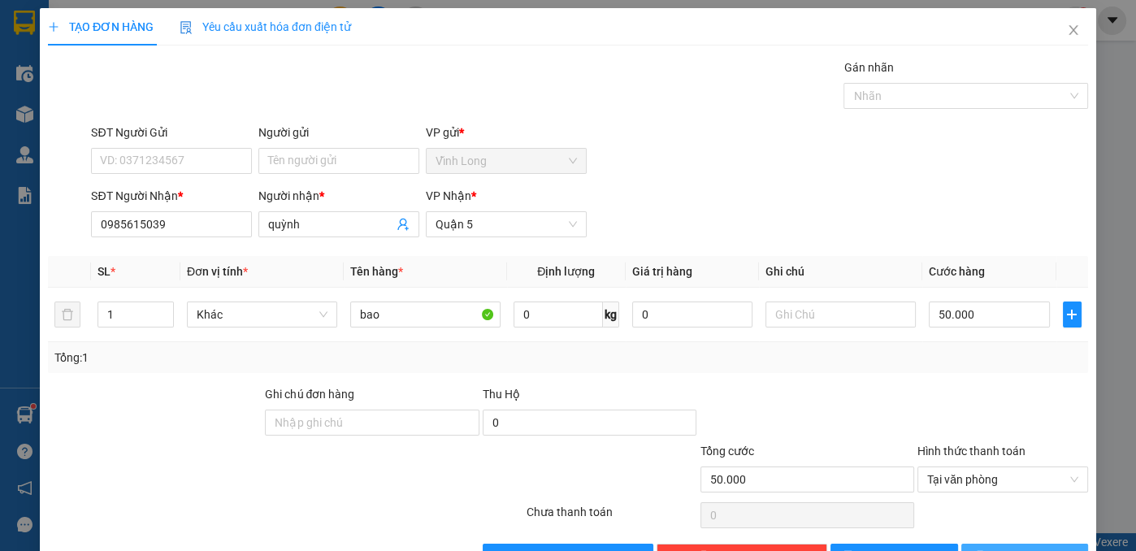
click at [1038, 544] on button "[PERSON_NAME] và In" at bounding box center [1025, 557] width 128 height 26
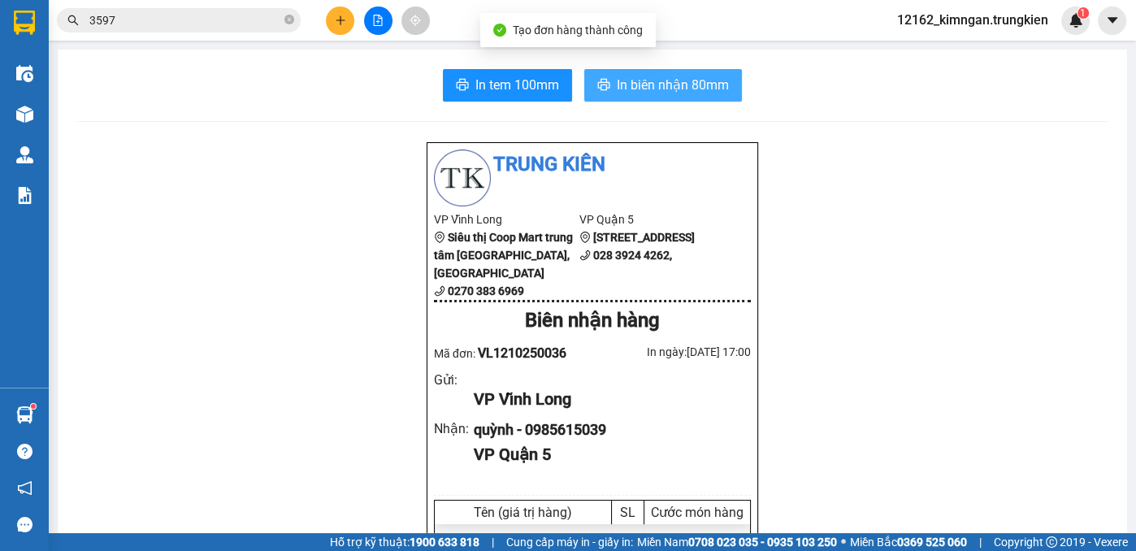
click at [653, 88] on span "In biên nhận 80mm" at bounding box center [673, 85] width 112 height 20
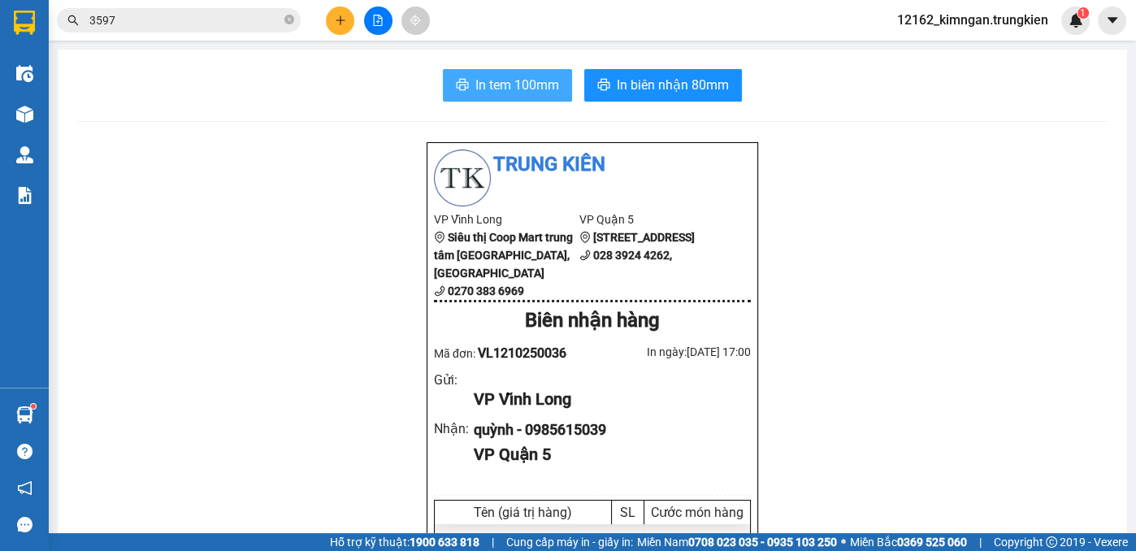
click at [526, 76] on span "In tem 100mm" at bounding box center [517, 85] width 84 height 20
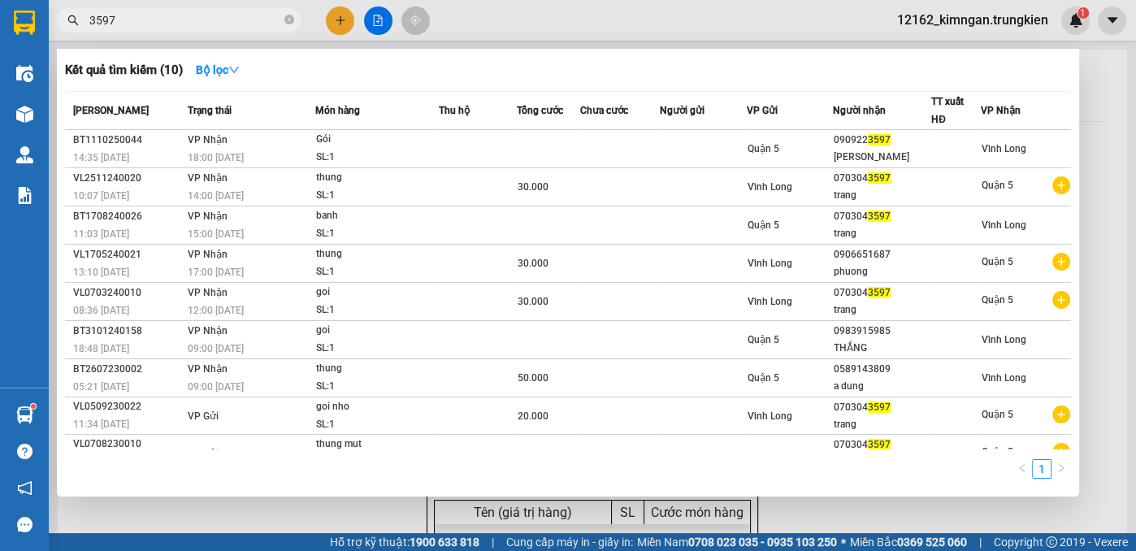
click at [296, 20] on span "3597" at bounding box center [179, 20] width 244 height 24
click at [292, 21] on icon "close-circle" at bounding box center [289, 20] width 10 height 10
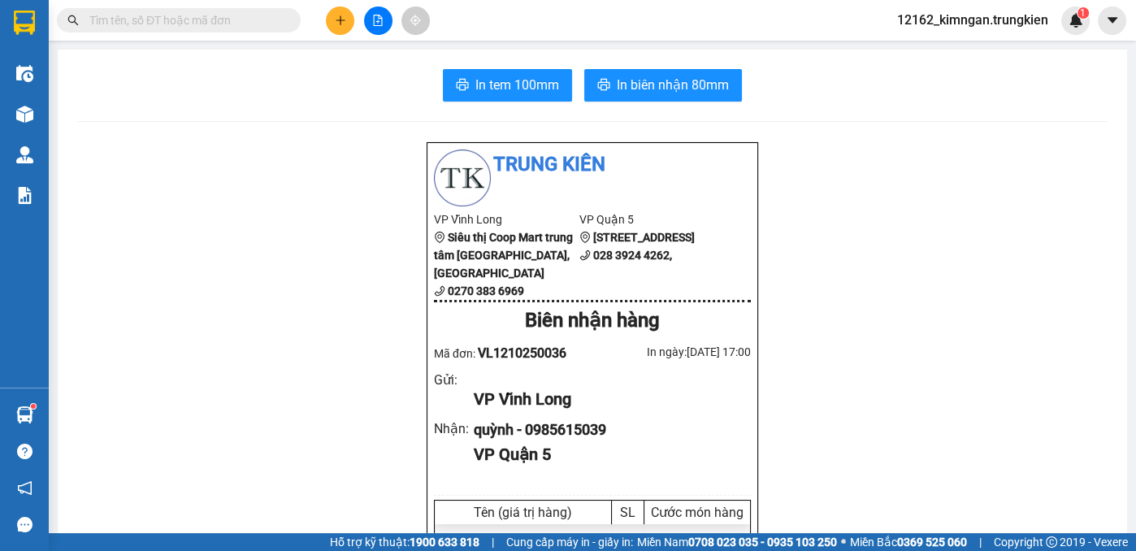
click at [249, 13] on input "text" at bounding box center [185, 20] width 192 height 18
type input "074"
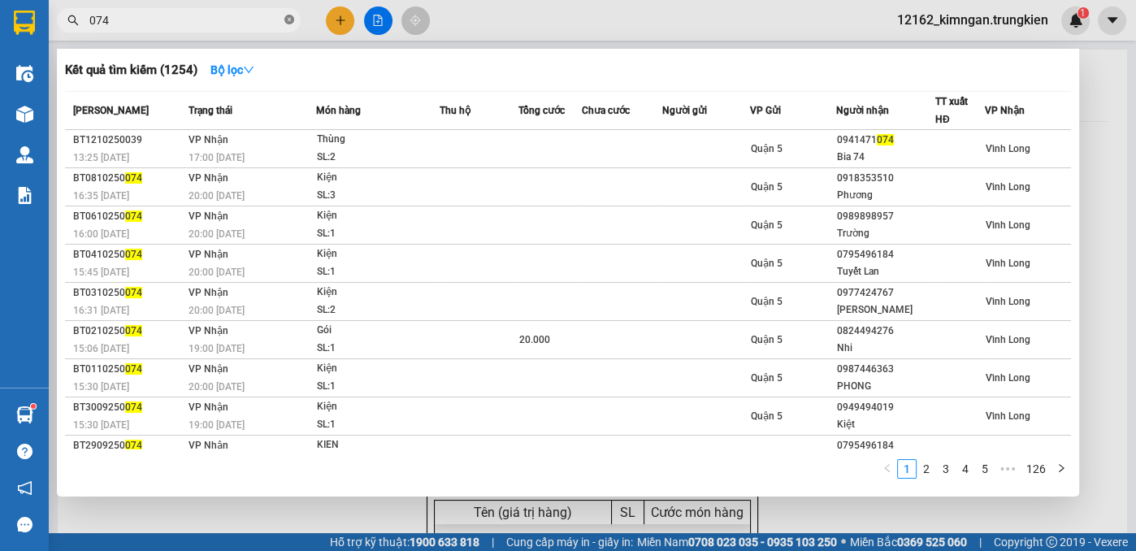
click at [288, 19] on icon "close-circle" at bounding box center [289, 20] width 10 height 10
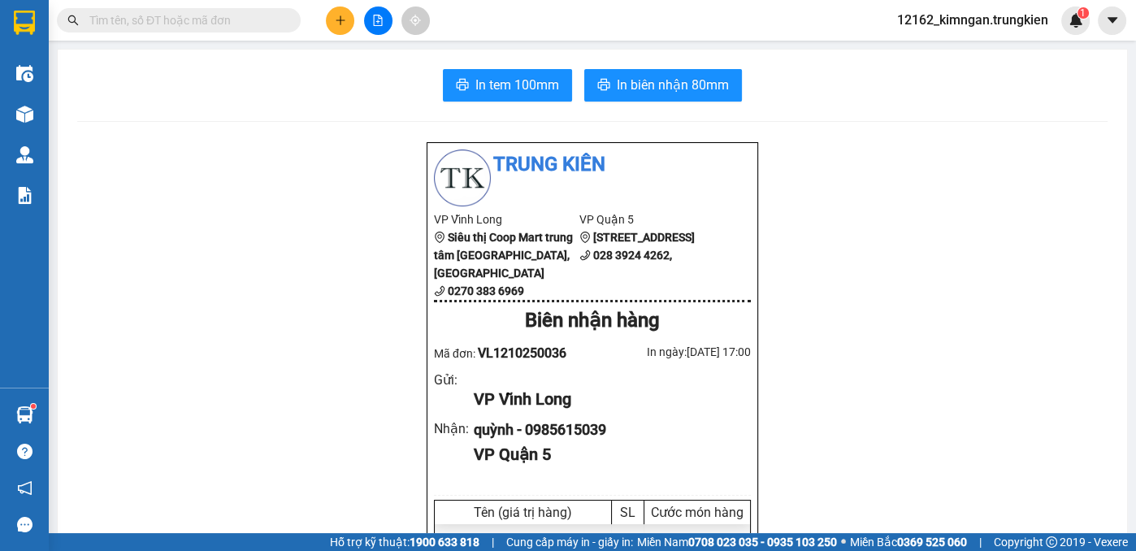
click at [228, 24] on input "text" at bounding box center [185, 20] width 192 height 18
drag, startPoint x: 267, startPoint y: 9, endPoint x: 275, endPoint y: 21, distance: 14.6
click at [267, 13] on span at bounding box center [179, 20] width 244 height 24
click at [371, 13] on button at bounding box center [378, 21] width 28 height 28
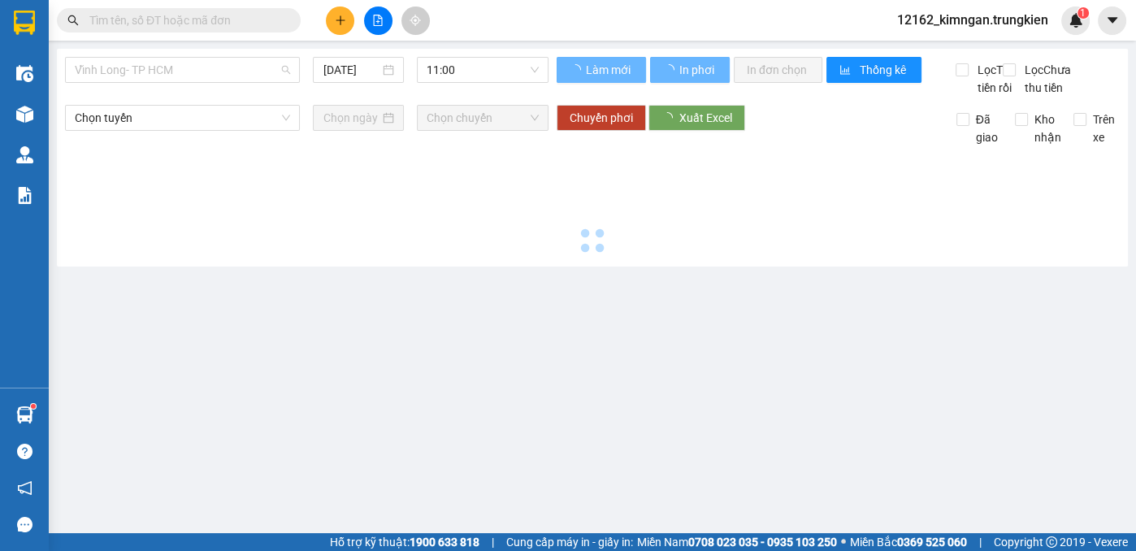
drag, startPoint x: 222, startPoint y: 67, endPoint x: 164, endPoint y: 103, distance: 68.3
click at [220, 71] on span "Vĩnh Long- TP HCM" at bounding box center [182, 70] width 215 height 24
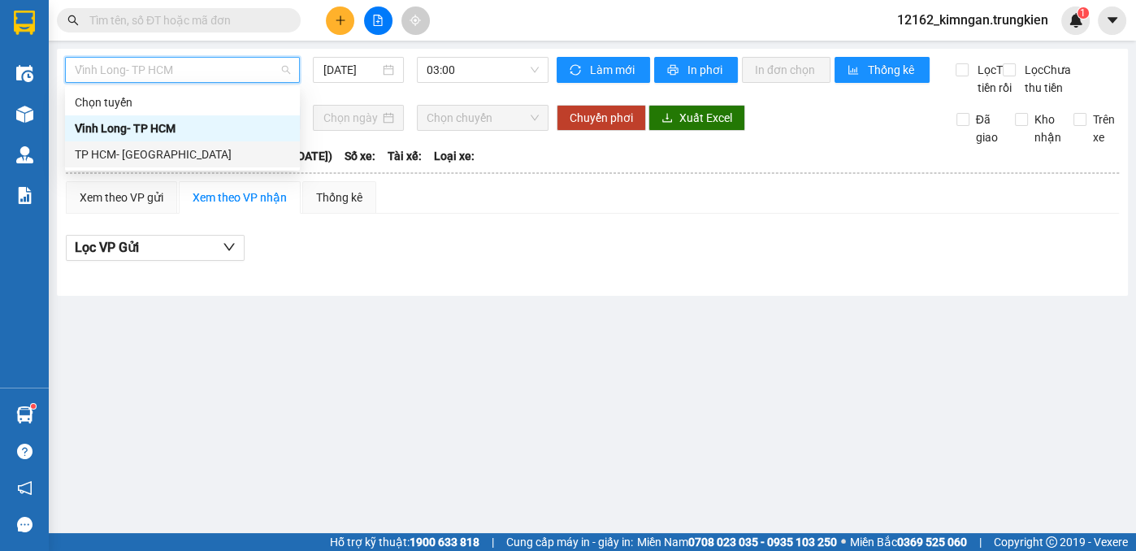
click at [134, 143] on div "TP HCM- [GEOGRAPHIC_DATA]" at bounding box center [182, 154] width 235 height 26
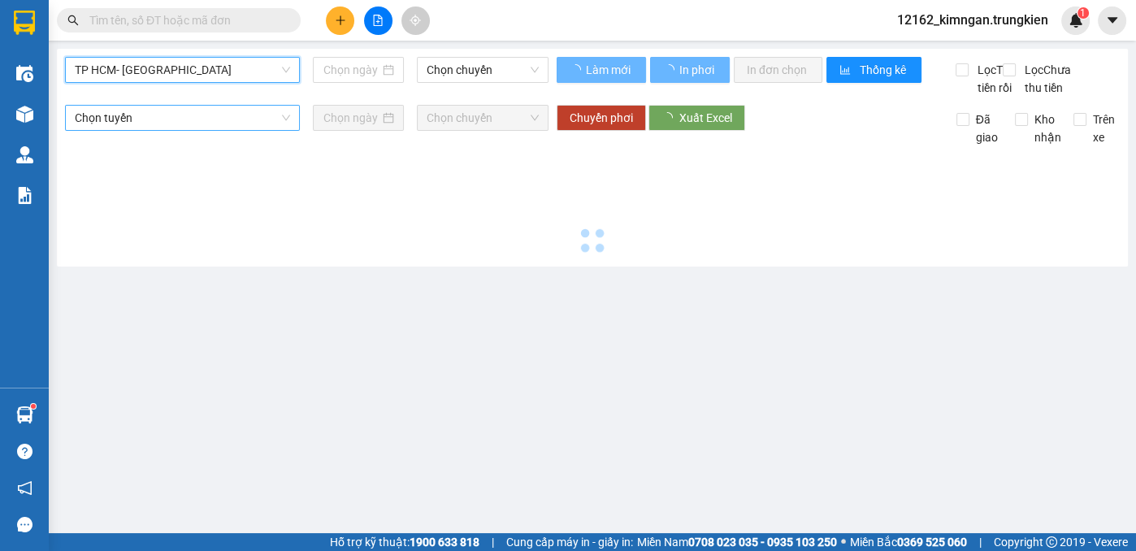
type input "[DATE]"
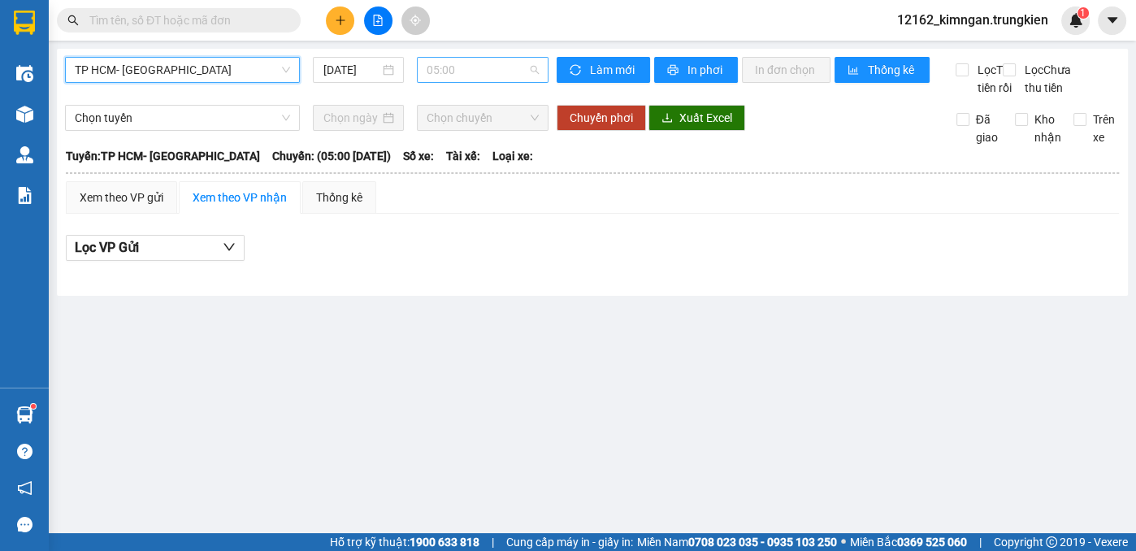
click at [450, 72] on span "05:00" at bounding box center [483, 70] width 112 height 24
click at [93, 15] on input "text" at bounding box center [185, 20] width 192 height 18
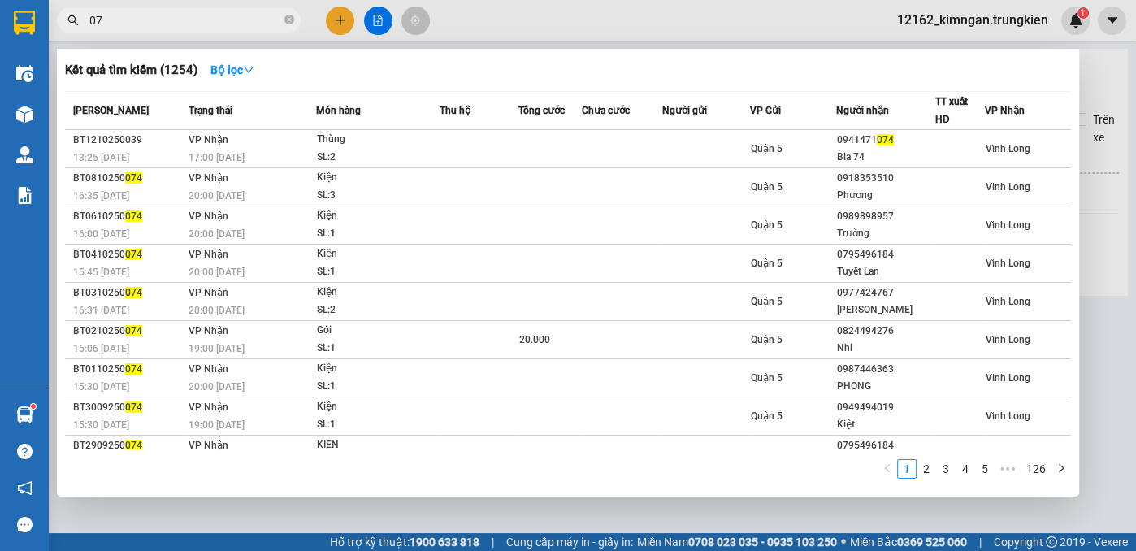
type input "074"
click at [288, 22] on icon "close-circle" at bounding box center [289, 20] width 10 height 10
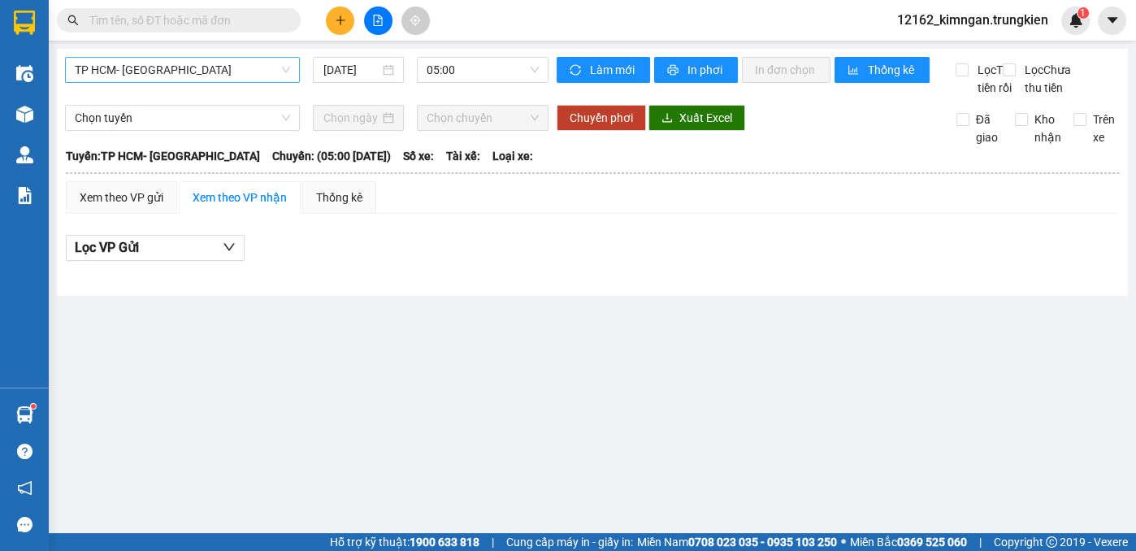
click at [241, 71] on span "TP HCM- [GEOGRAPHIC_DATA]" at bounding box center [182, 70] width 215 height 24
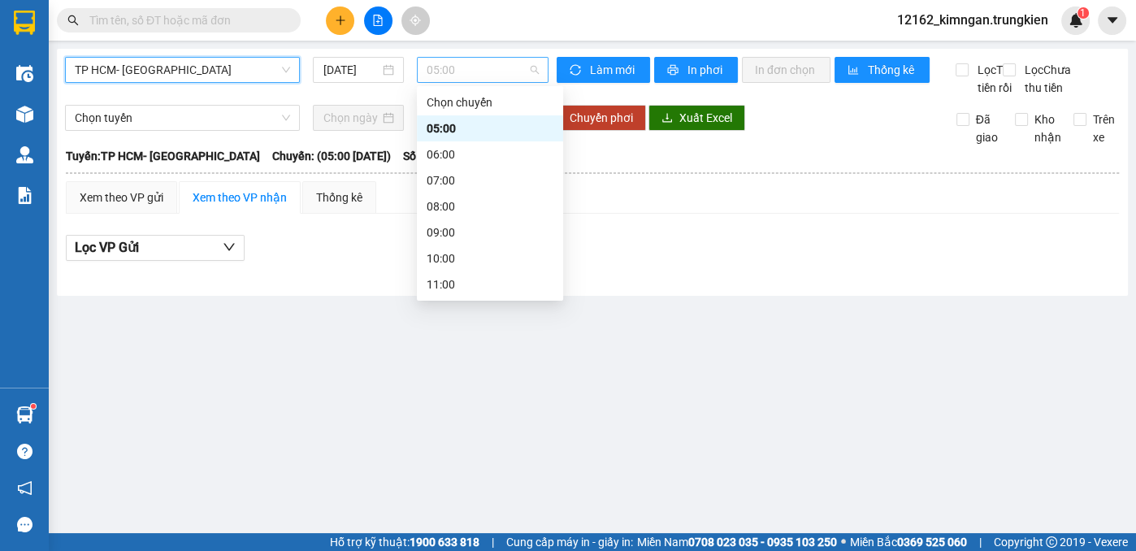
click at [523, 65] on span "05:00" at bounding box center [483, 70] width 112 height 24
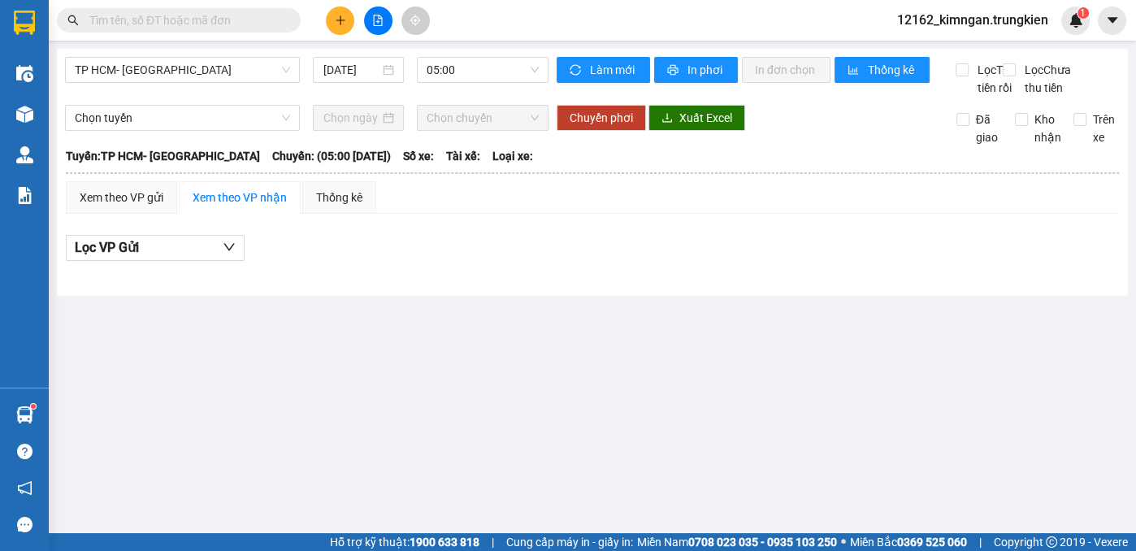
click at [132, 12] on input "text" at bounding box center [185, 20] width 192 height 18
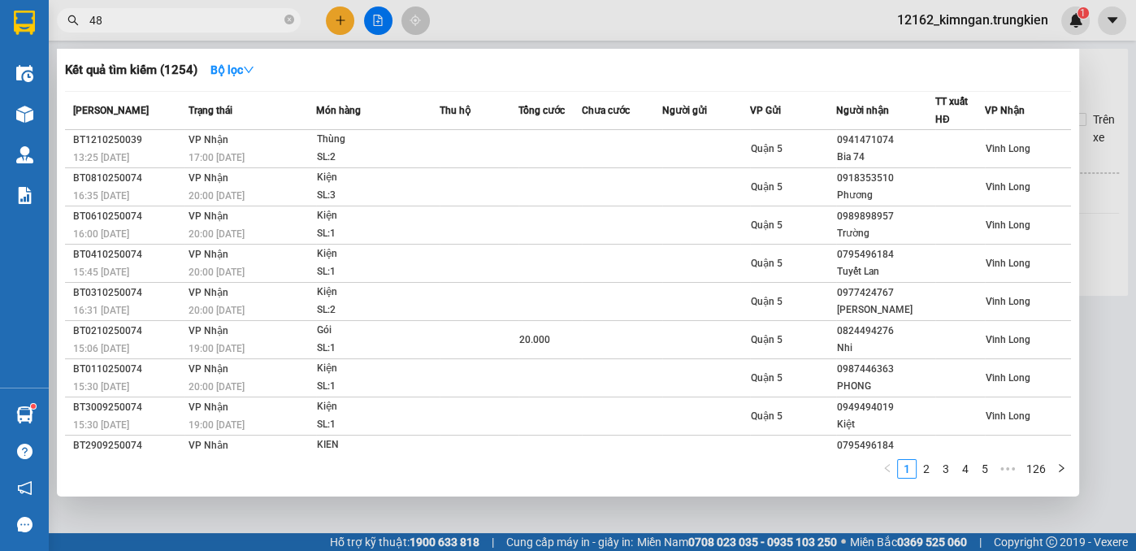
type input "488"
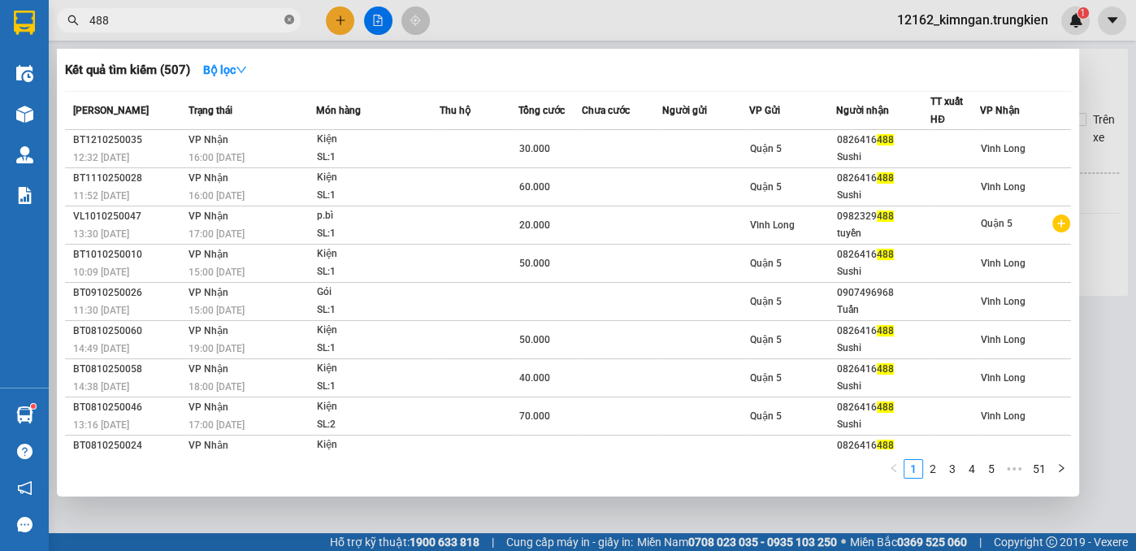
click at [289, 23] on icon "close-circle" at bounding box center [289, 20] width 10 height 10
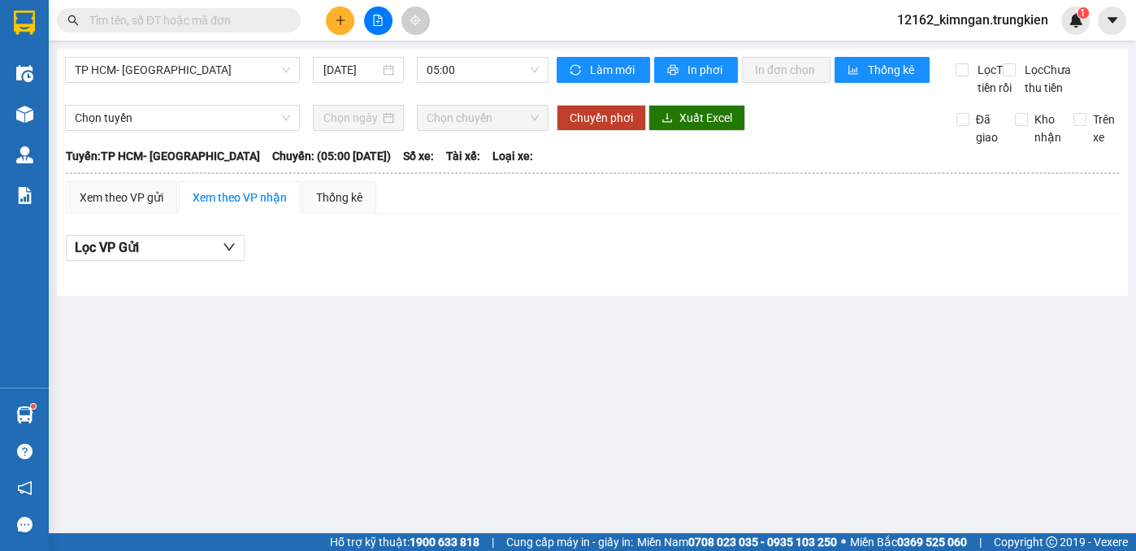
click at [268, 24] on input "text" at bounding box center [185, 20] width 192 height 18
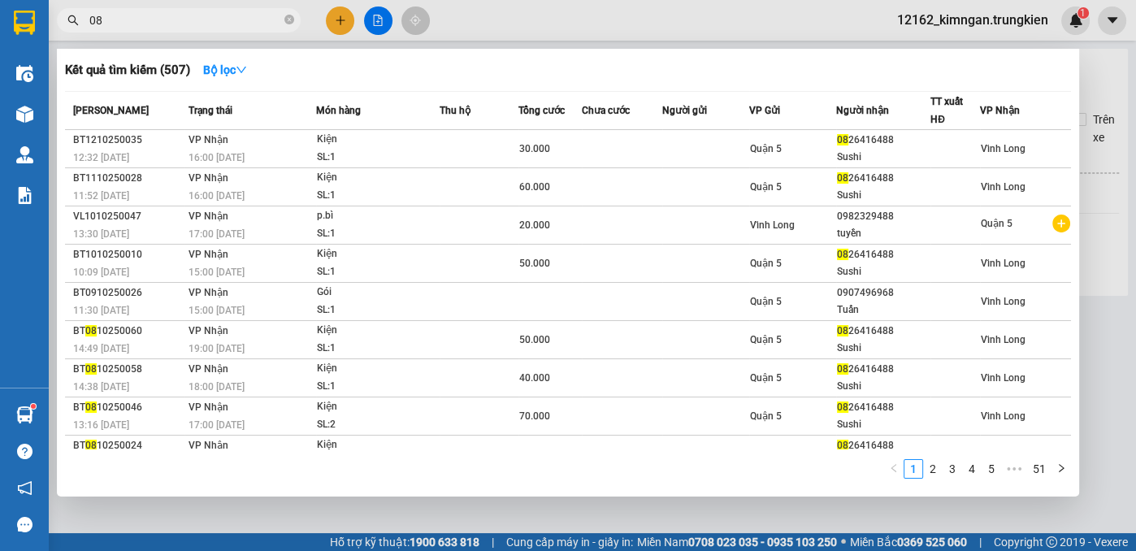
type input "085"
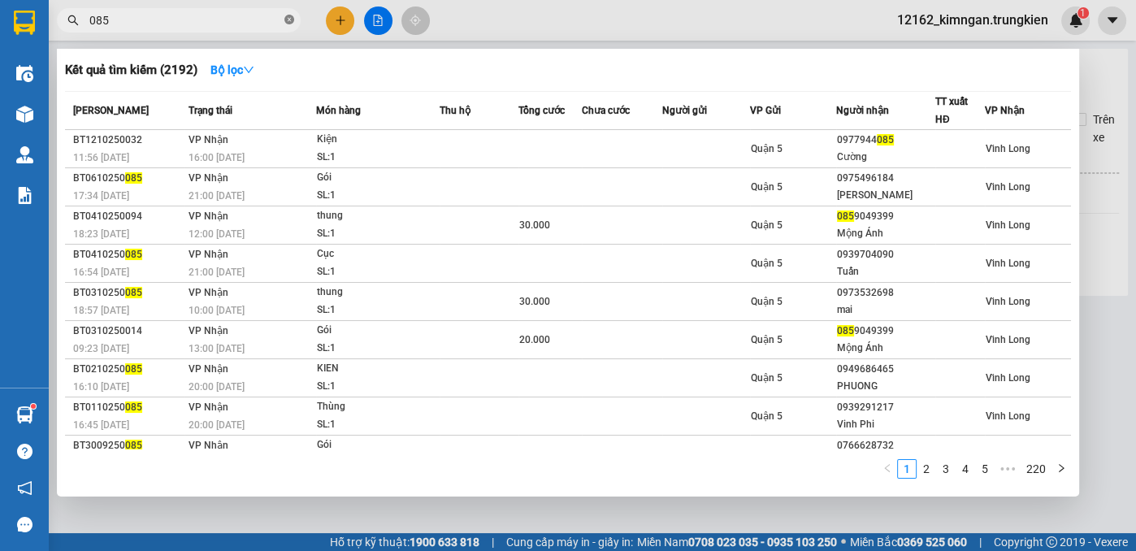
click at [291, 20] on icon "close-circle" at bounding box center [289, 20] width 10 height 10
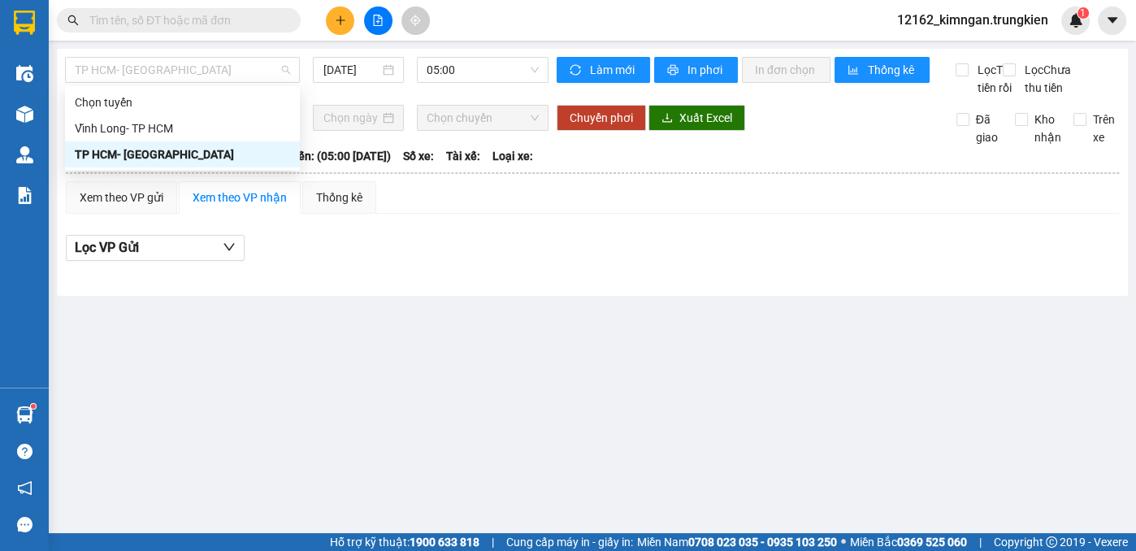
drag, startPoint x: 141, startPoint y: 70, endPoint x: 159, endPoint y: 109, distance: 43.3
click at [145, 75] on span "TP HCM- [GEOGRAPHIC_DATA]" at bounding box center [182, 70] width 215 height 24
drag, startPoint x: 176, startPoint y: 152, endPoint x: 186, endPoint y: 152, distance: 10.6
click at [184, 152] on div "TP HCM- [GEOGRAPHIC_DATA]" at bounding box center [182, 154] width 215 height 18
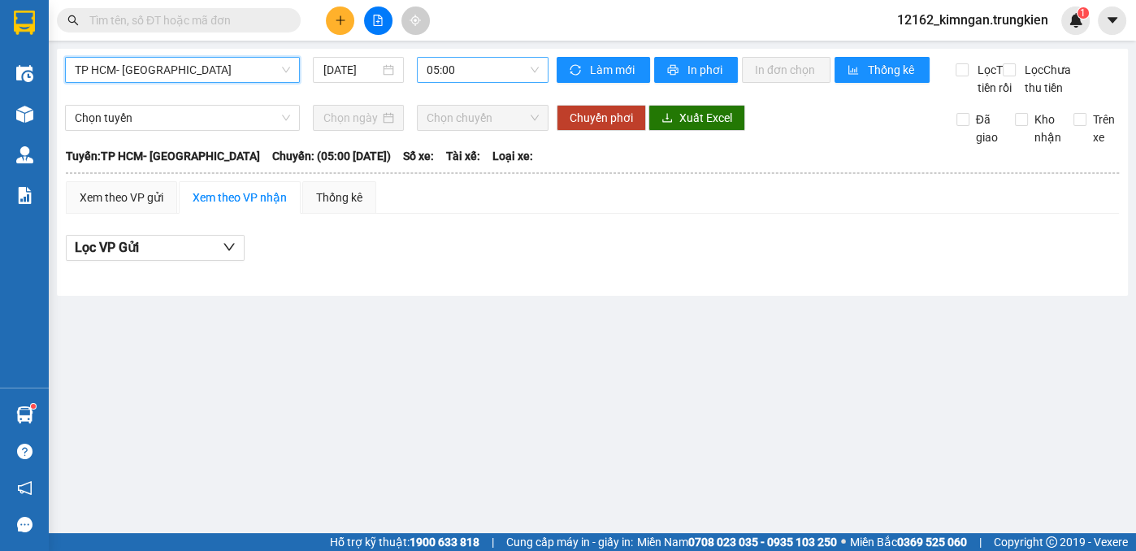
click at [475, 76] on span "05:00" at bounding box center [483, 70] width 112 height 24
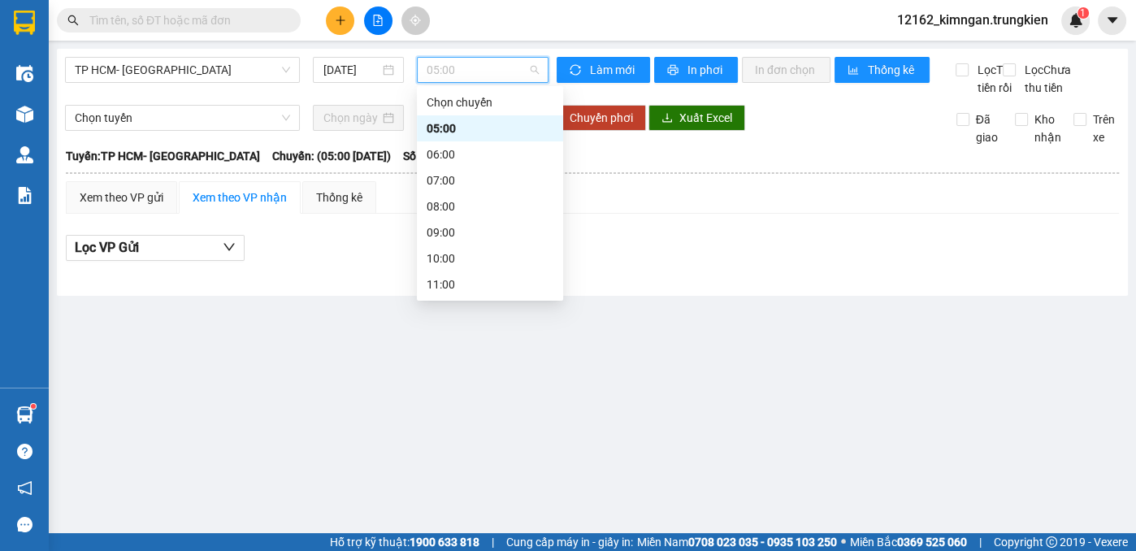
click at [459, 405] on div "16:00" at bounding box center [490, 414] width 127 height 18
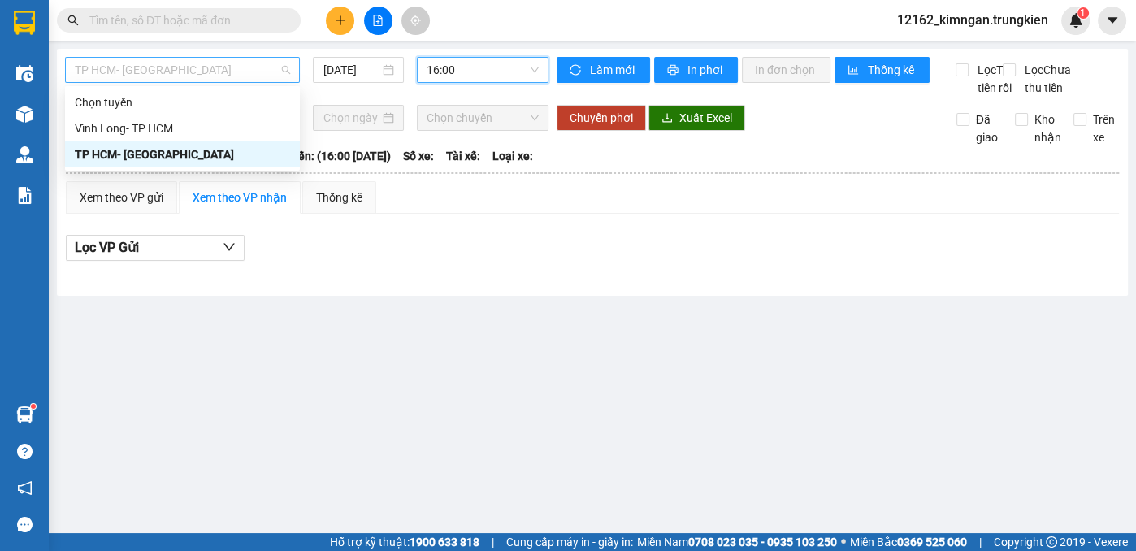
click at [245, 74] on span "TP HCM- [GEOGRAPHIC_DATA]" at bounding box center [182, 70] width 215 height 24
drag, startPoint x: 198, startPoint y: 163, endPoint x: 360, endPoint y: 137, distance: 163.8
click at [199, 161] on div "TP HCM- [GEOGRAPHIC_DATA]" at bounding box center [182, 154] width 235 height 26
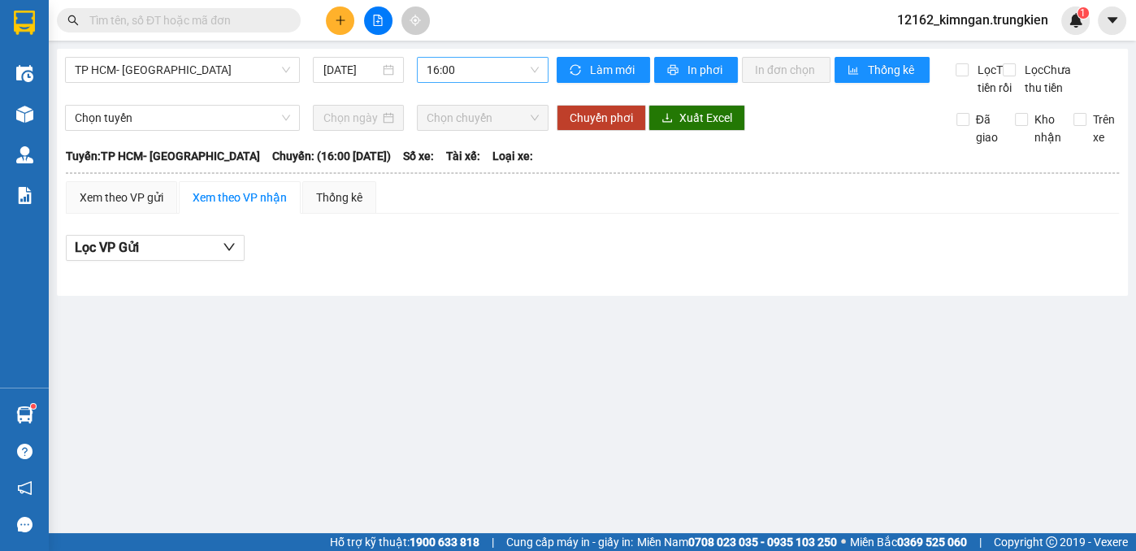
drag, startPoint x: 472, startPoint y: 54, endPoint x: 468, endPoint y: 68, distance: 14.4
click at [468, 67] on div "TP HCM- [GEOGRAPHIC_DATA] [DATE] 16:00 Làm mới In phơi In đơn chọn Thống kê Lọc…" at bounding box center [592, 172] width 1071 height 247
click at [462, 78] on span "16:00" at bounding box center [483, 70] width 112 height 24
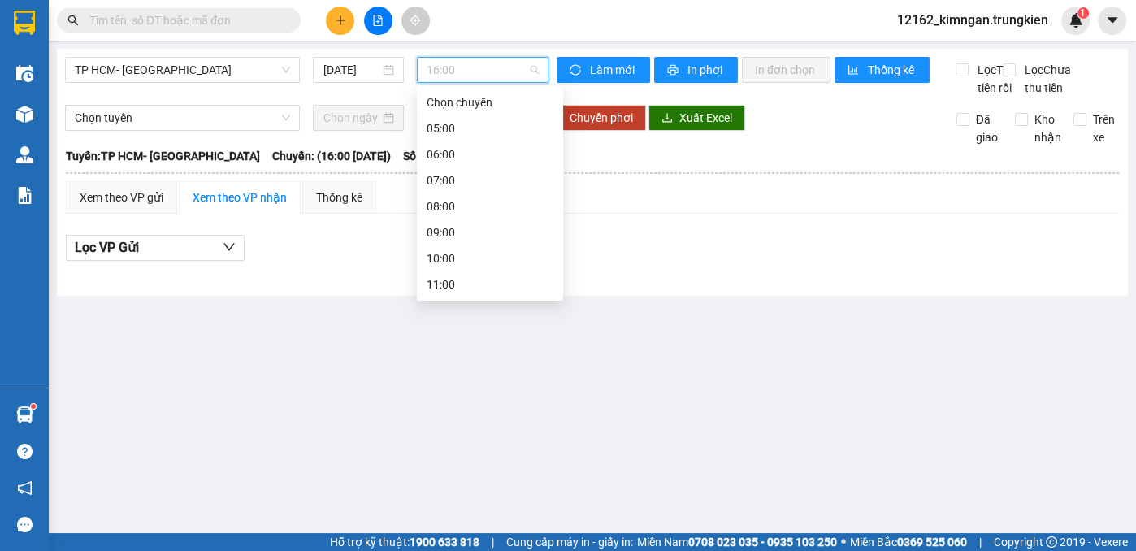
click at [454, 379] on div "15:00" at bounding box center [490, 388] width 127 height 18
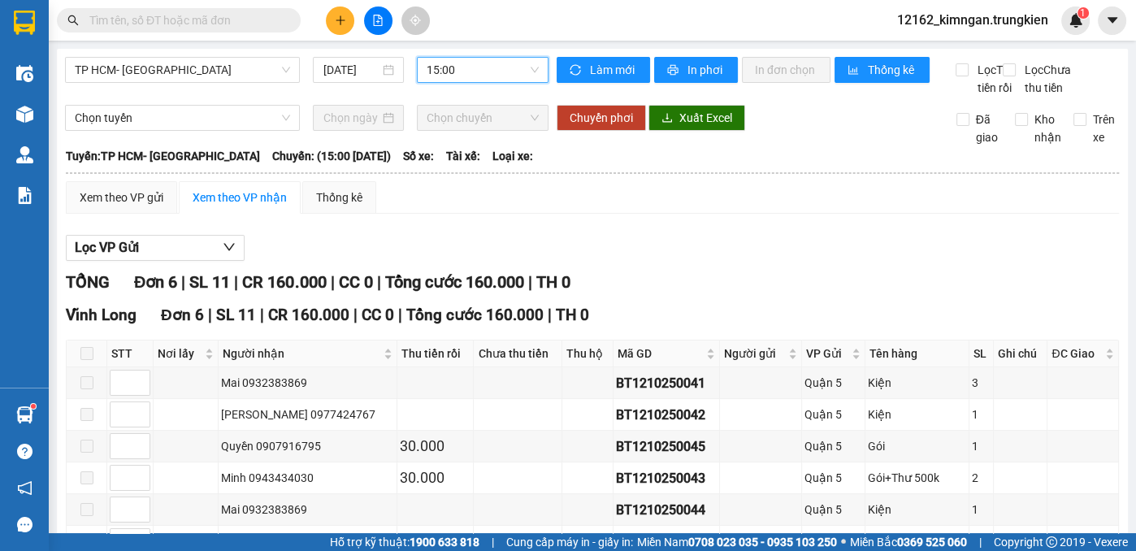
click at [180, 15] on input "text" at bounding box center [185, 20] width 192 height 18
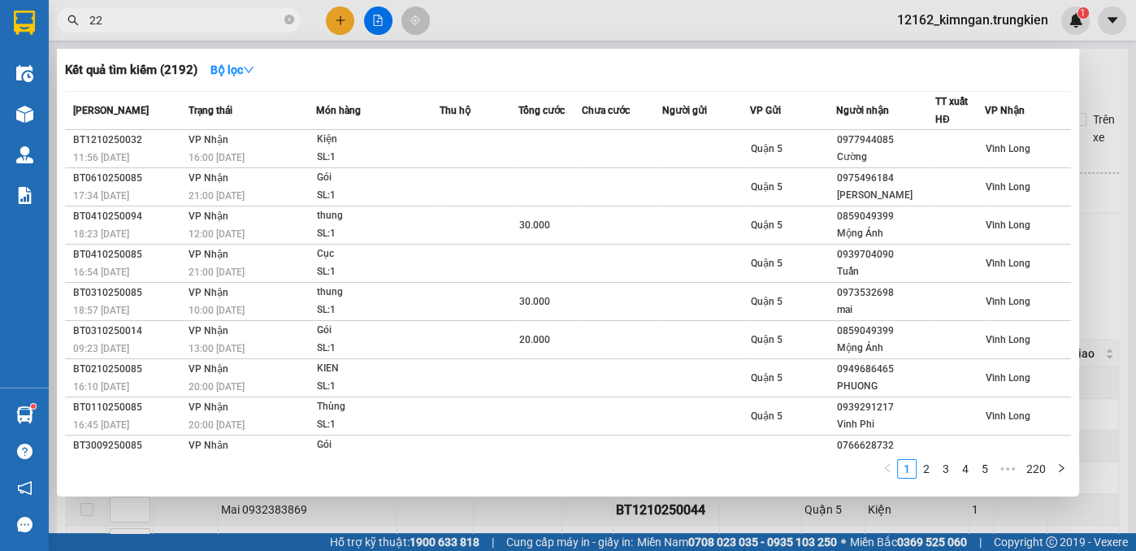
type input "222"
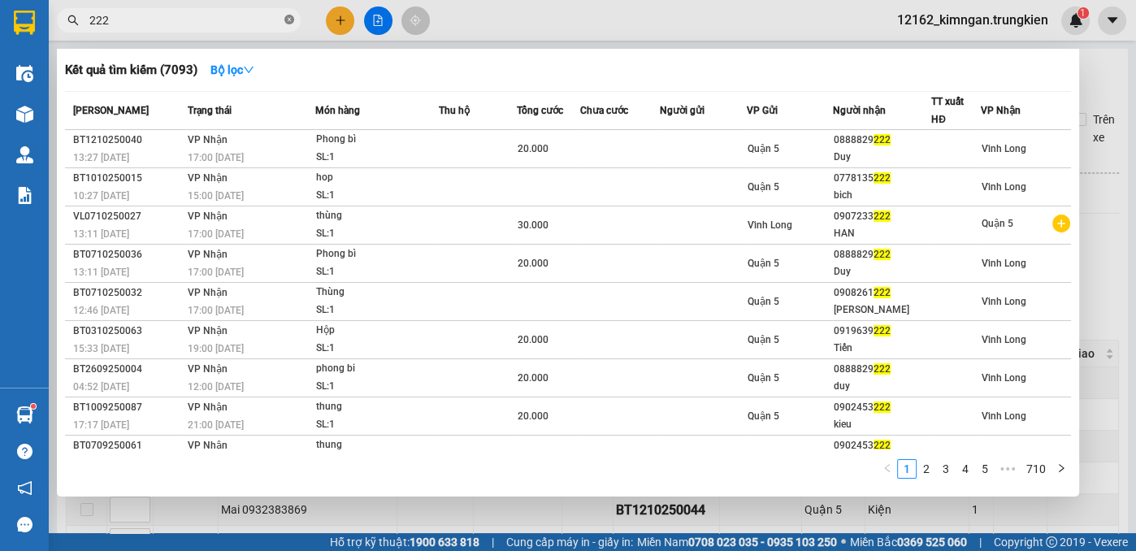
click at [286, 20] on icon "close-circle" at bounding box center [289, 20] width 10 height 10
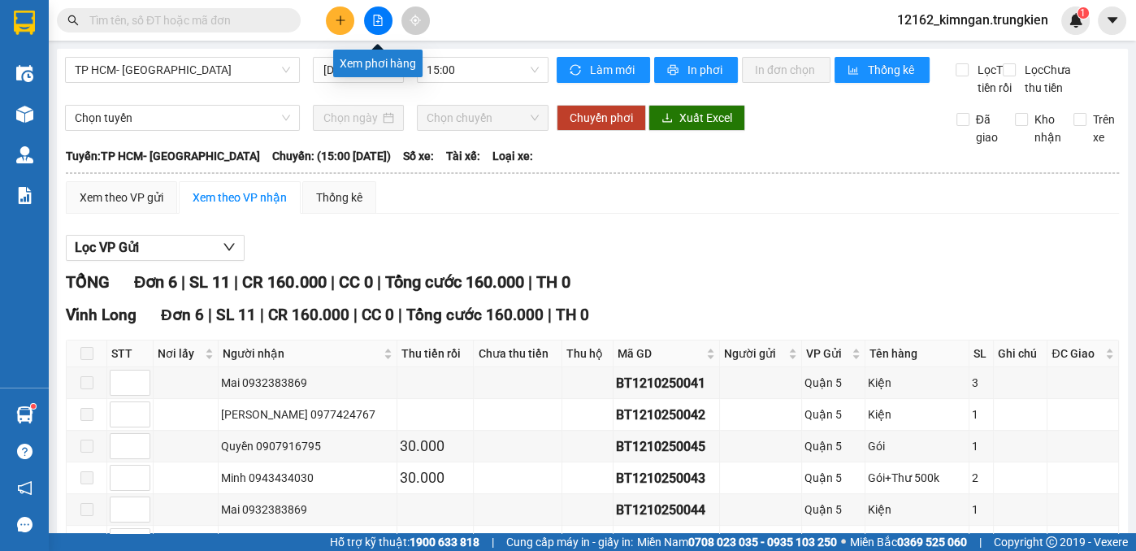
click at [379, 20] on icon "file-add" at bounding box center [377, 20] width 11 height 11
click at [205, 20] on input "text" at bounding box center [185, 20] width 192 height 18
type input "258"
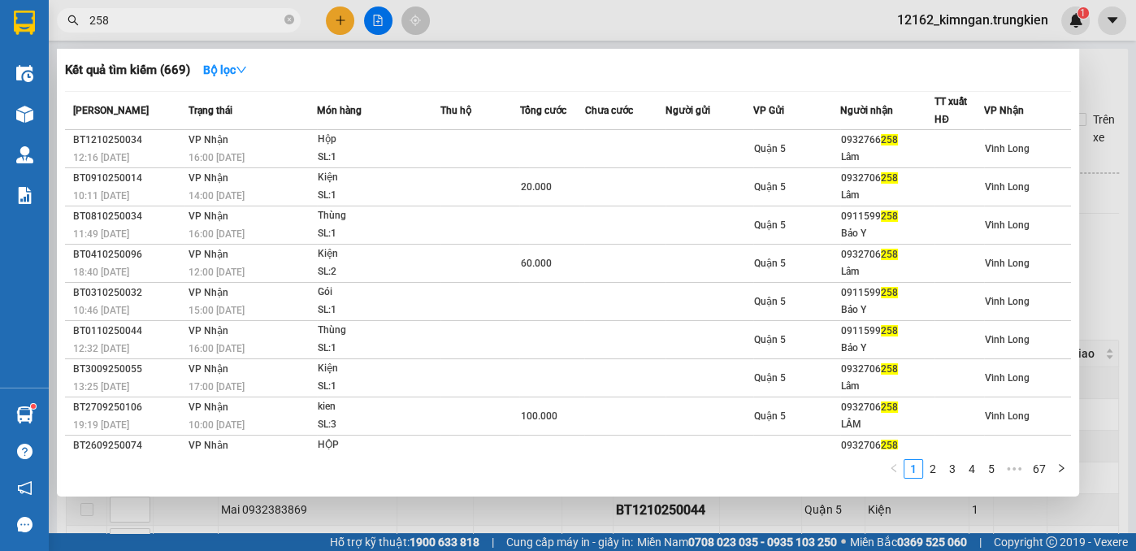
click at [288, 19] on icon "close-circle" at bounding box center [289, 20] width 10 height 10
type input "443"
click at [293, 14] on span at bounding box center [289, 20] width 10 height 15
type input "465"
click at [294, 15] on span "465" at bounding box center [179, 20] width 244 height 24
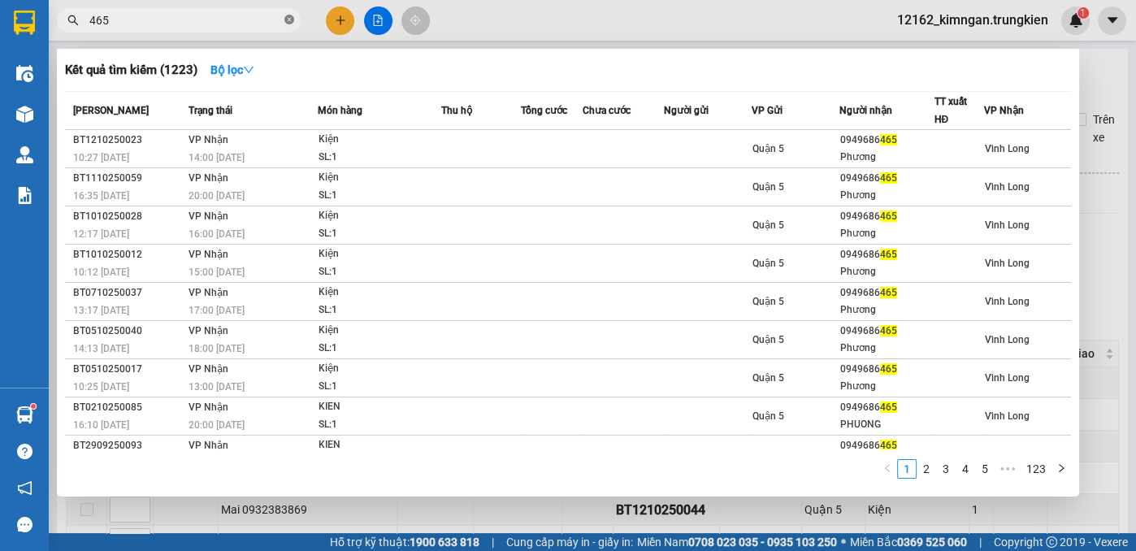
click at [290, 17] on icon "close-circle" at bounding box center [289, 20] width 10 height 10
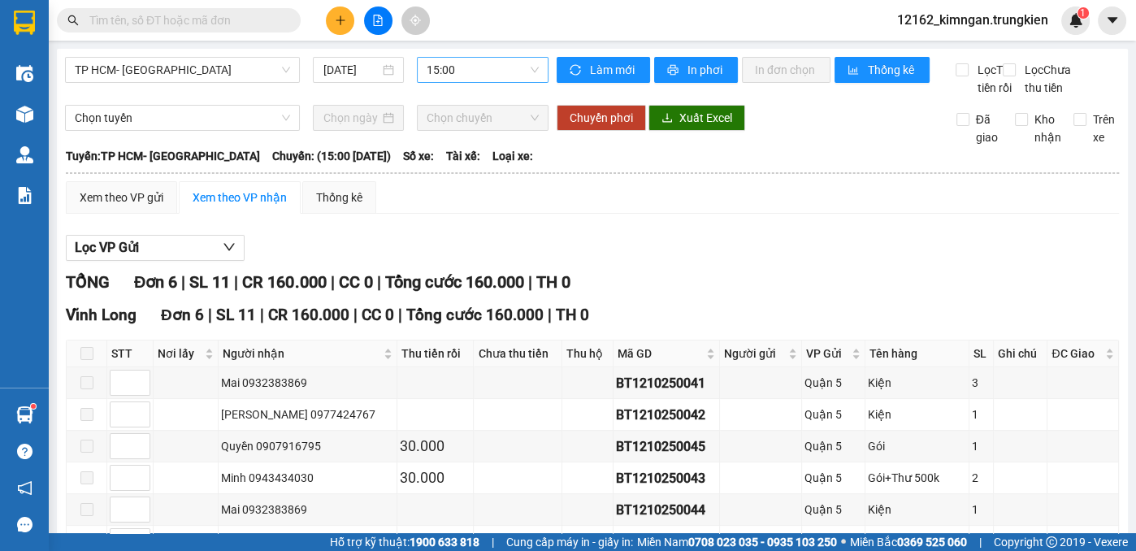
drag, startPoint x: 462, startPoint y: 84, endPoint x: 463, endPoint y: 72, distance: 11.5
click at [462, 76] on div "TP HCM- Vĩnh Long [DATE] 15:00" at bounding box center [306, 77] width 483 height 40
click at [463, 72] on span "15:00" at bounding box center [483, 70] width 112 height 24
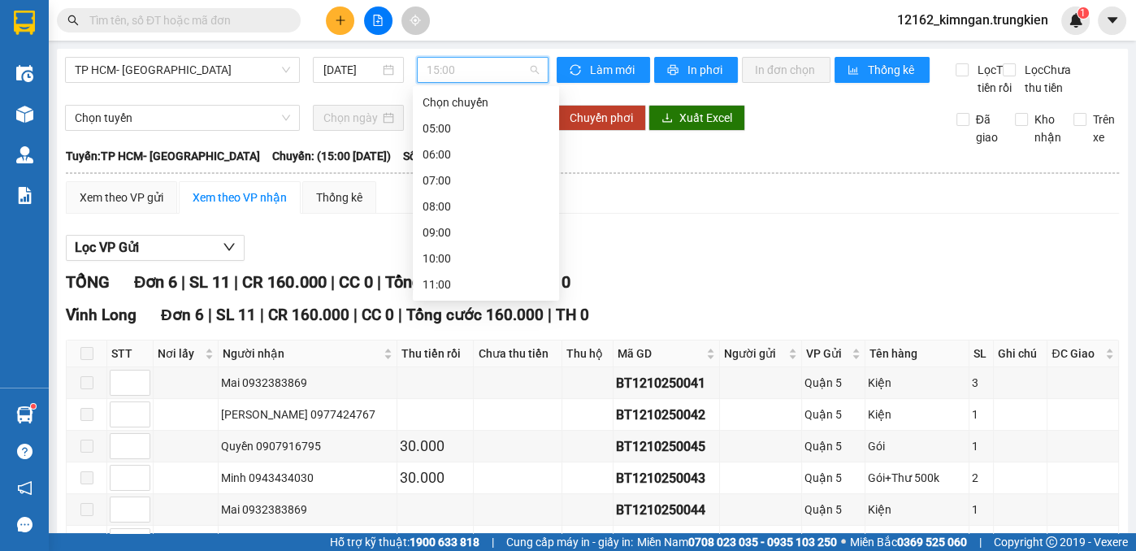
click at [440, 405] on div "16:00" at bounding box center [486, 414] width 127 height 18
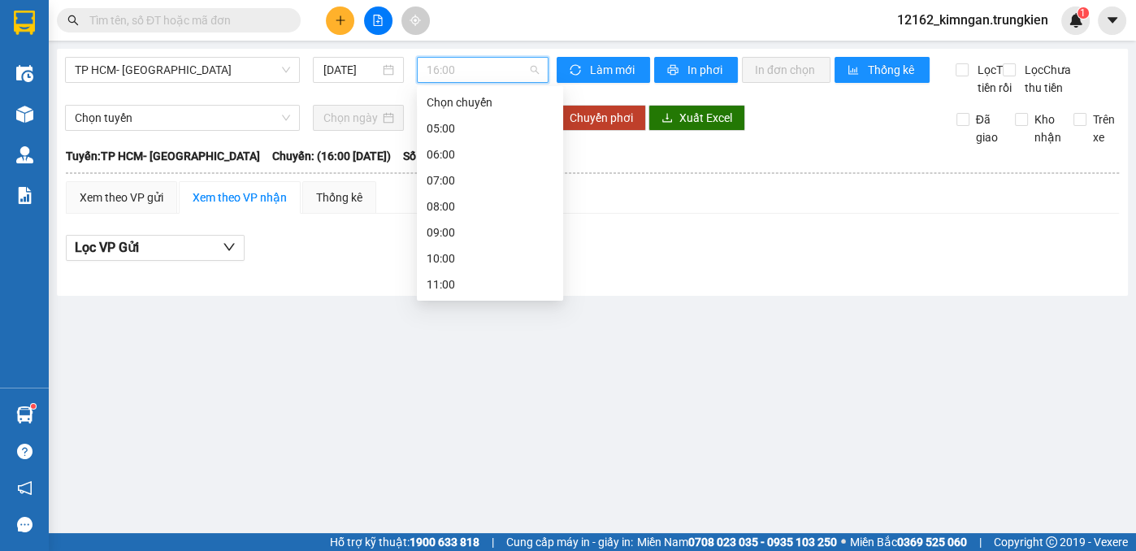
click at [505, 70] on span "16:00" at bounding box center [483, 70] width 112 height 24
click at [436, 431] on div "17:00" at bounding box center [490, 440] width 127 height 18
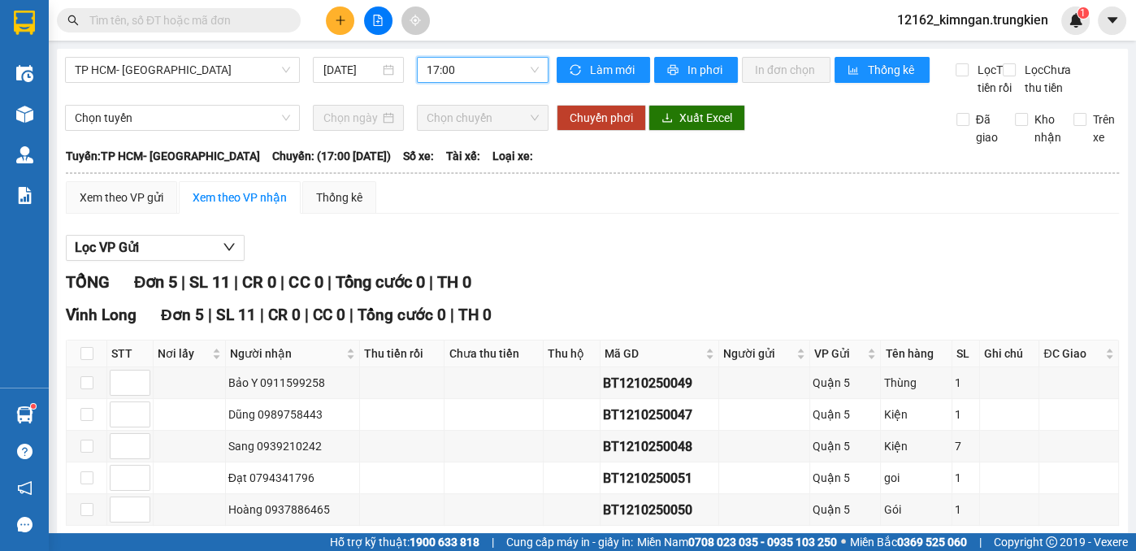
drag, startPoint x: 438, startPoint y: 70, endPoint x: 439, endPoint y: 83, distance: 13.0
click at [439, 70] on span "17:00" at bounding box center [483, 70] width 112 height 24
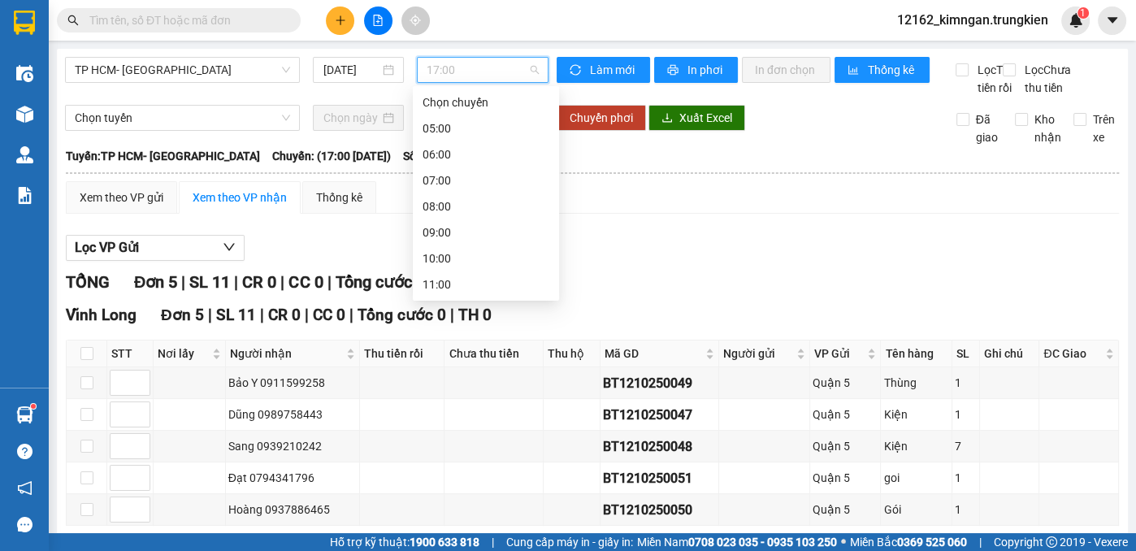
click at [420, 479] on div "19:00" at bounding box center [486, 492] width 146 height 26
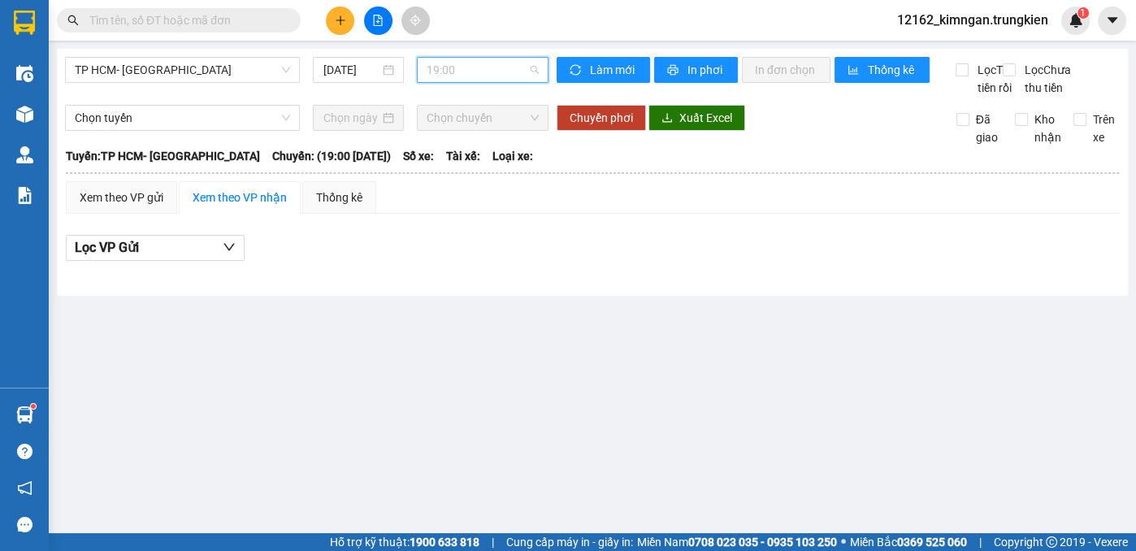
drag, startPoint x: 526, startPoint y: 65, endPoint x: 512, endPoint y: 89, distance: 27.3
click at [522, 68] on span "19:00" at bounding box center [483, 70] width 112 height 24
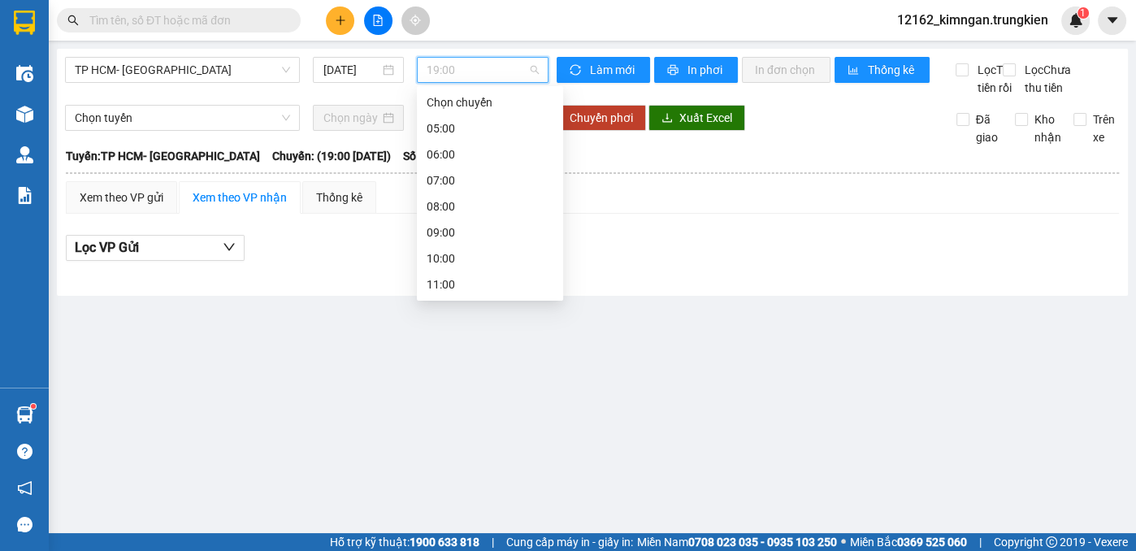
click at [437, 457] on div "18:00" at bounding box center [490, 466] width 127 height 18
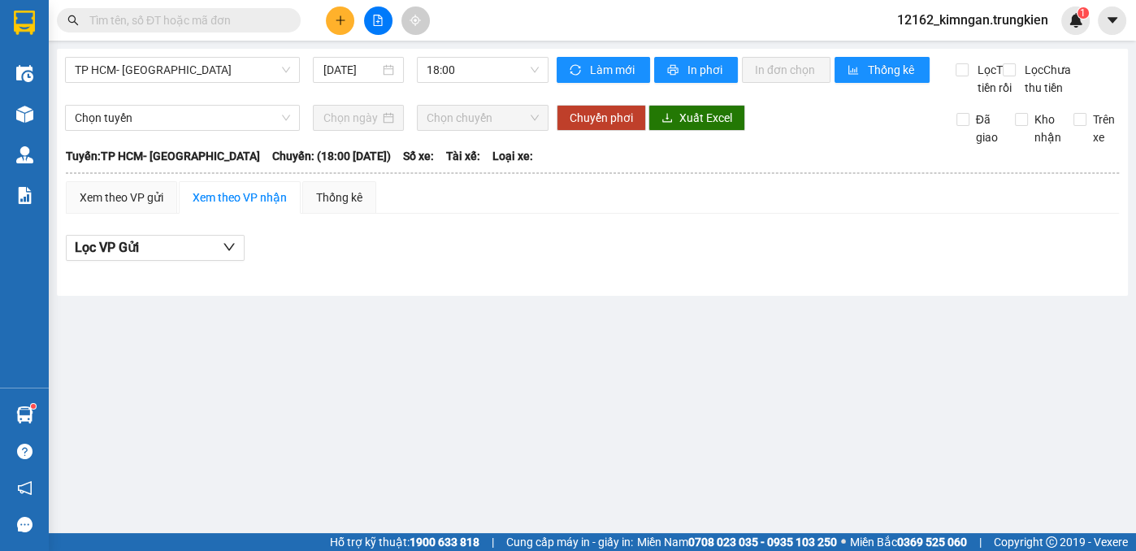
click at [267, 24] on input "text" at bounding box center [185, 20] width 192 height 18
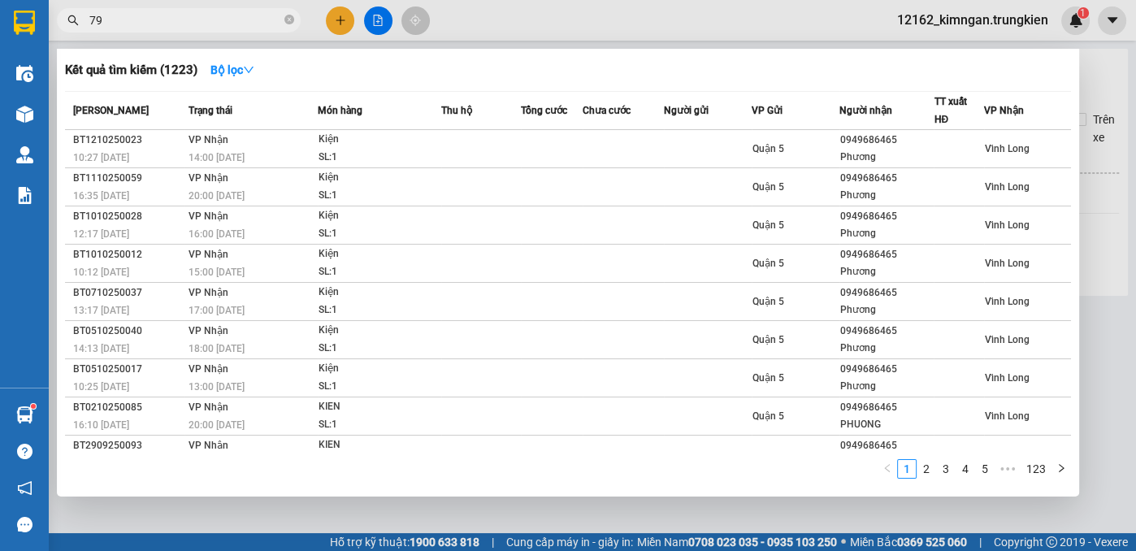
type input "796"
